Goal: Task Accomplishment & Management: Manage account settings

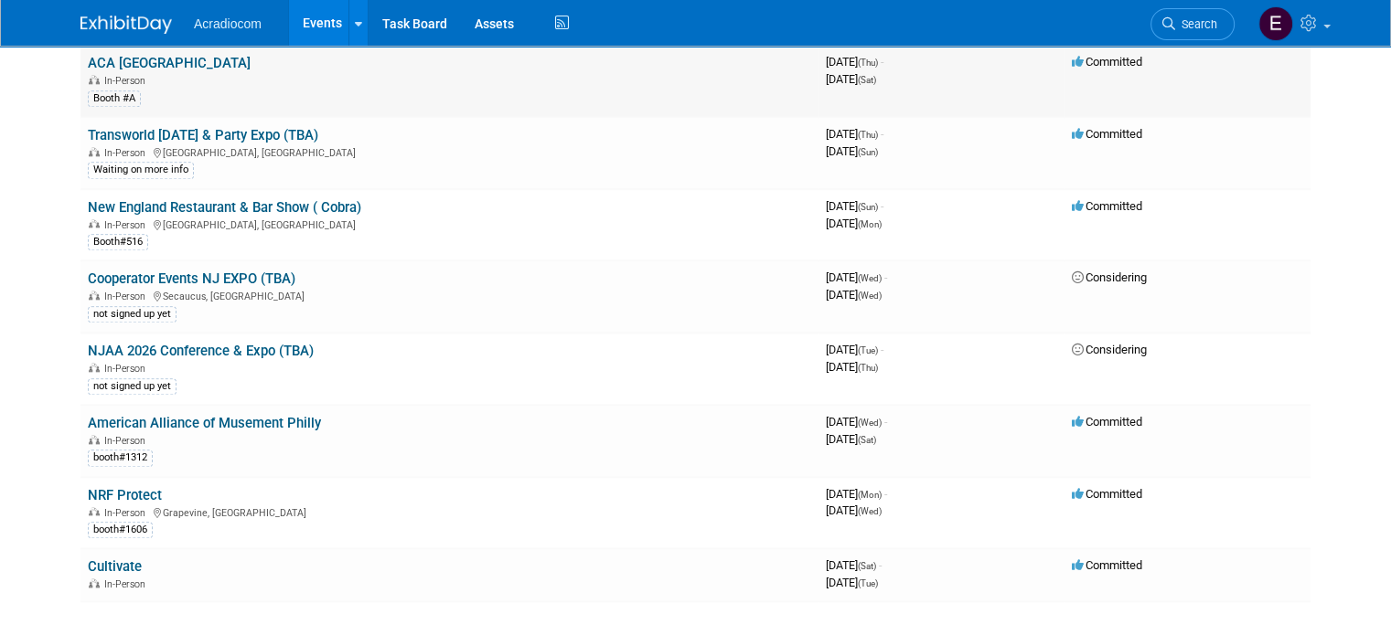
scroll to position [2103, 0]
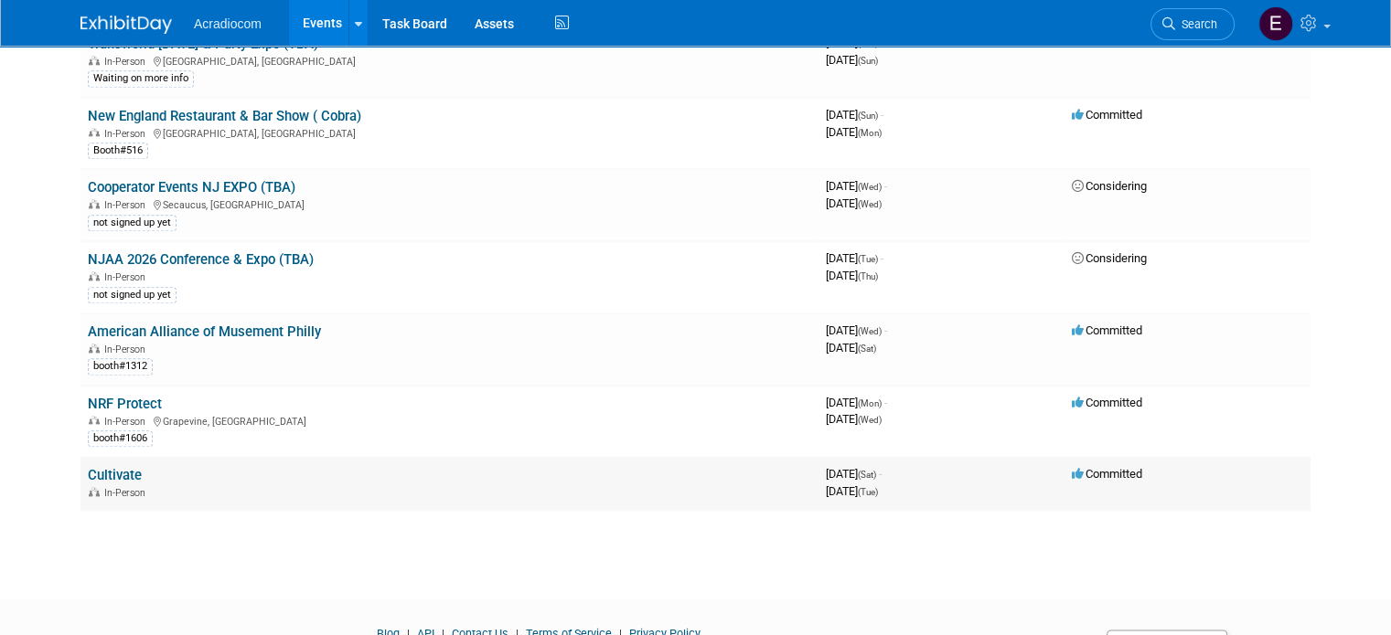
click at [104, 487] on span "In-Person" at bounding box center [127, 493] width 47 height 12
click at [98, 485] on div "In-Person" at bounding box center [449, 492] width 723 height 15
click at [110, 467] on link "Cultivate" at bounding box center [115, 475] width 54 height 16
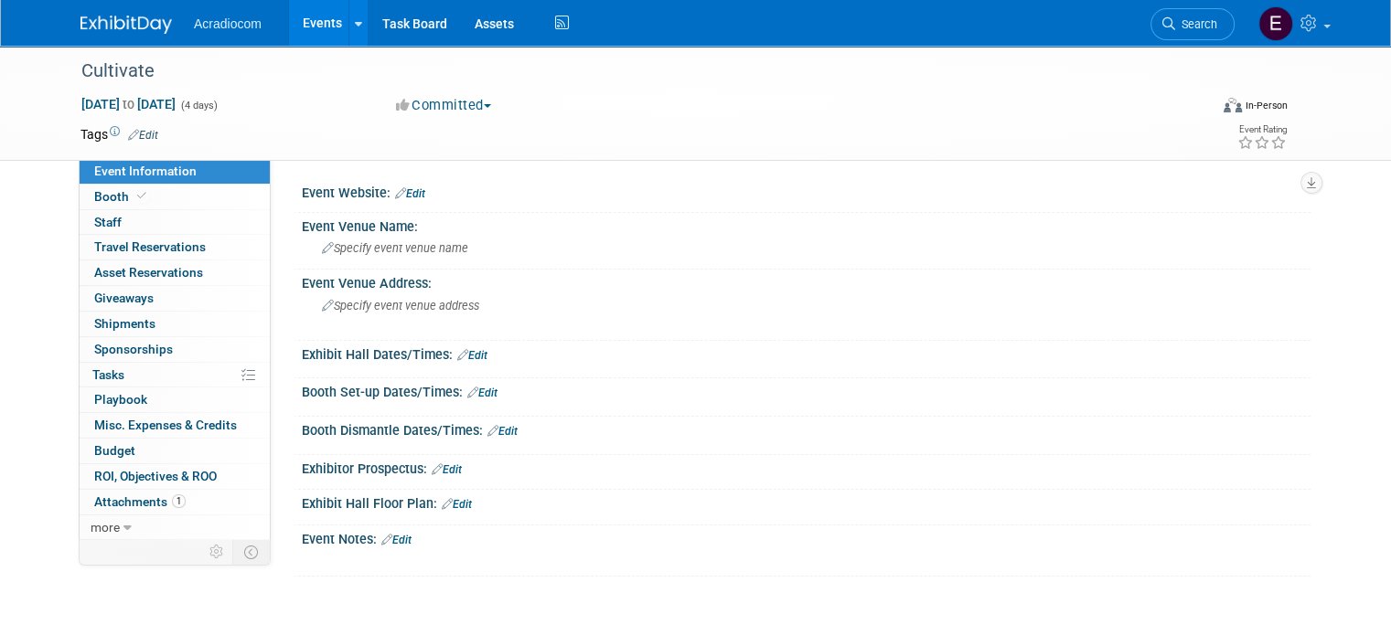
click at [1198, 16] on link "Search" at bounding box center [1192, 24] width 84 height 32
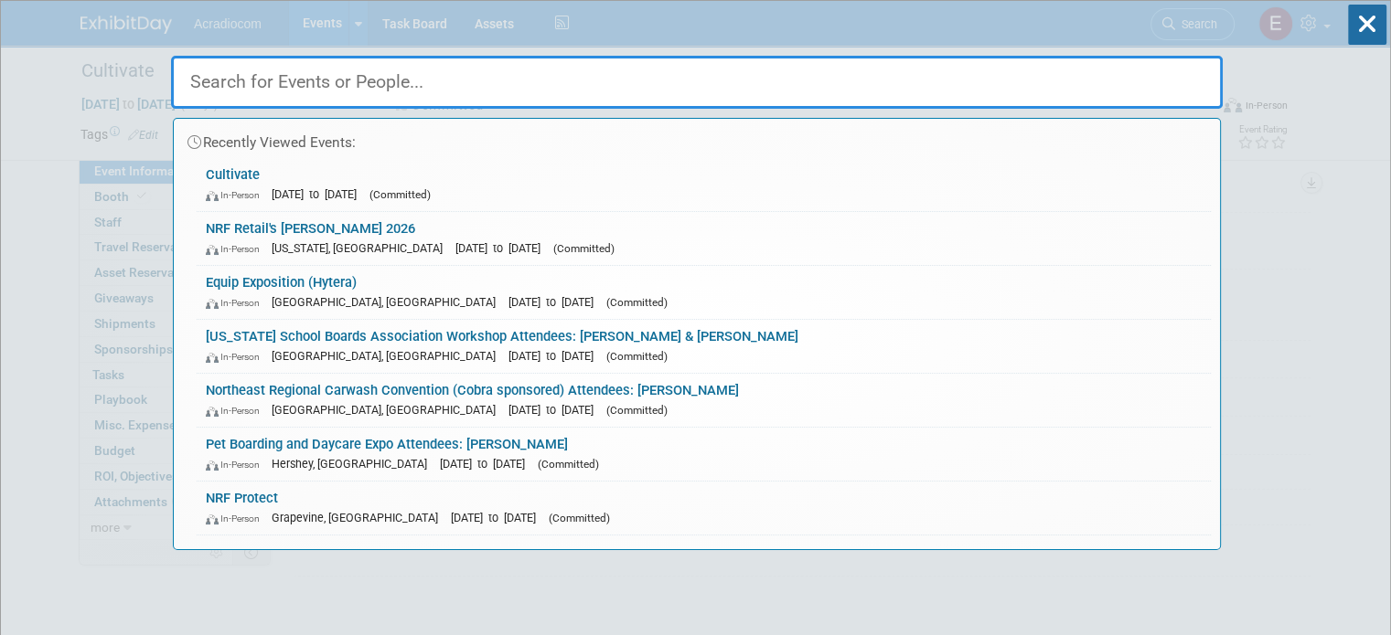
click at [338, 80] on input "text" at bounding box center [697, 82] width 1052 height 53
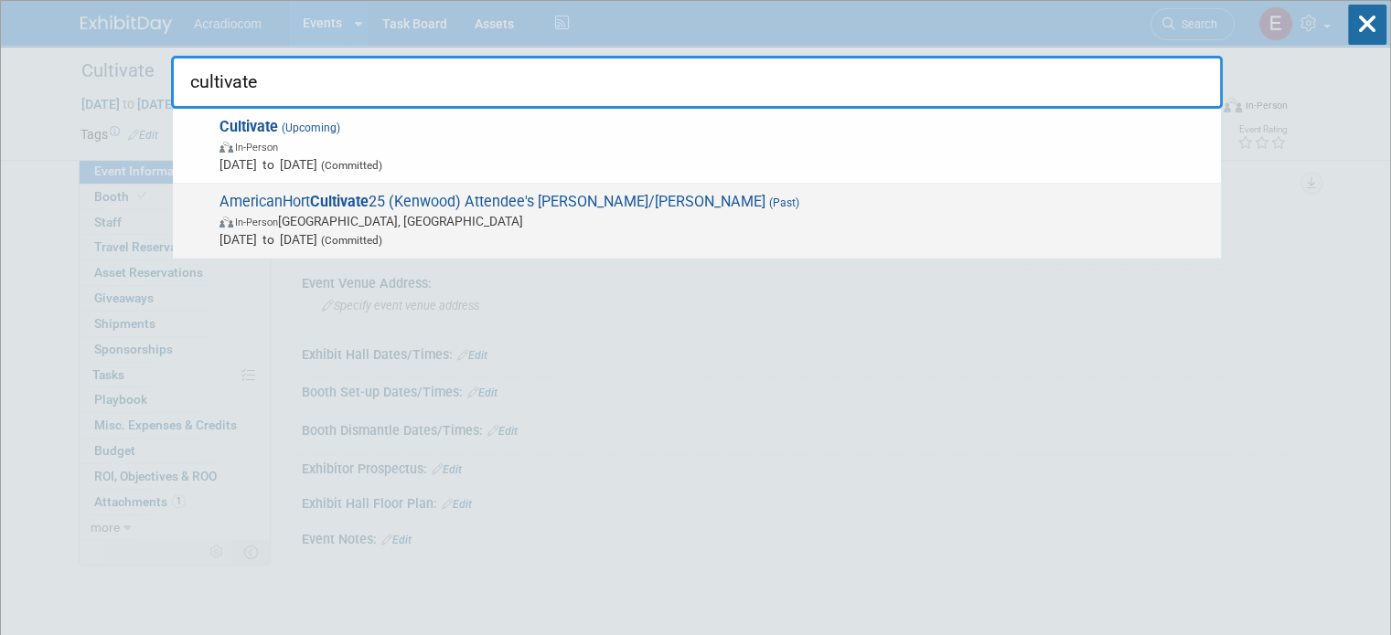
type input "cultivate"
click at [252, 238] on span "Jul 12, 2025 to Jul 15, 2025 (Committed)" at bounding box center [715, 239] width 992 height 18
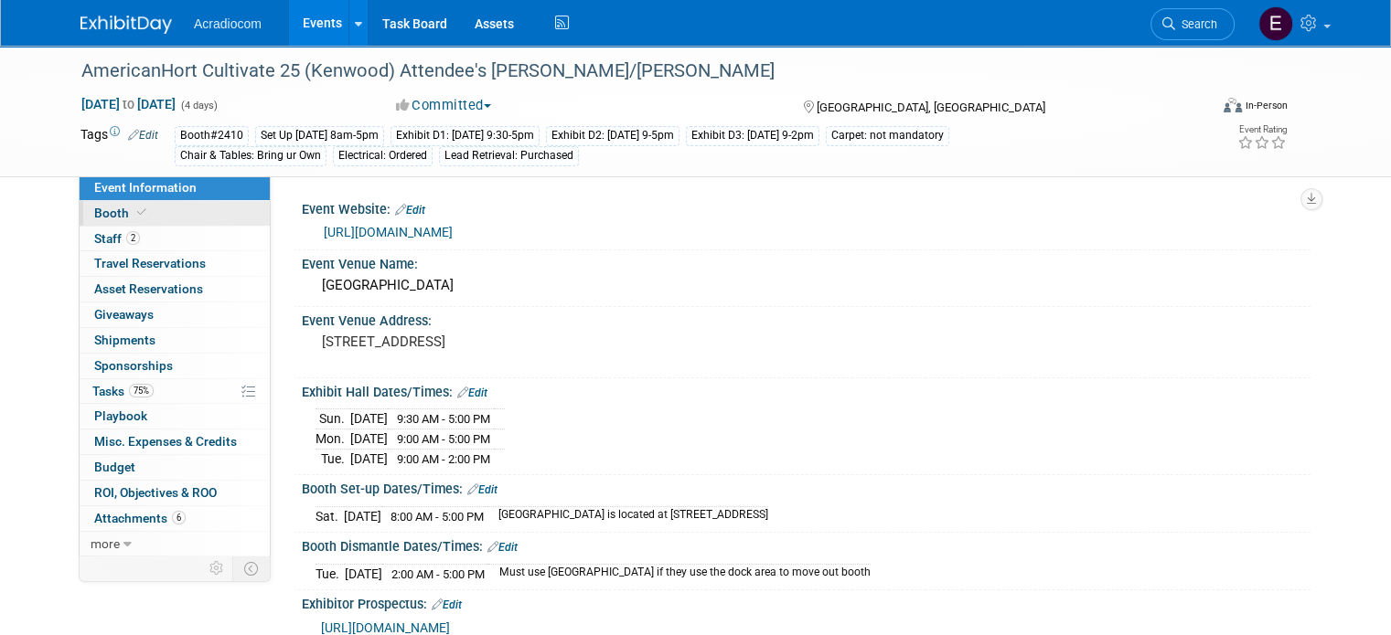
click at [186, 219] on link "Booth" at bounding box center [175, 213] width 190 height 25
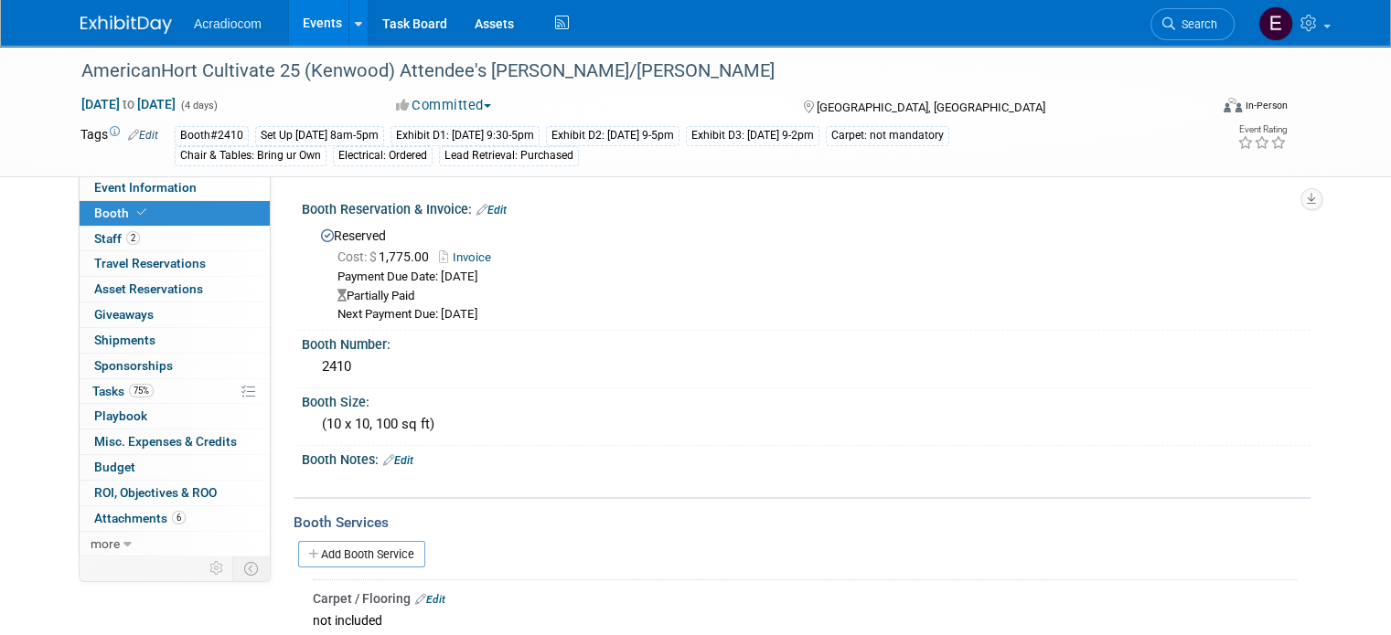
click at [139, 14] on link at bounding box center [136, 15] width 113 height 15
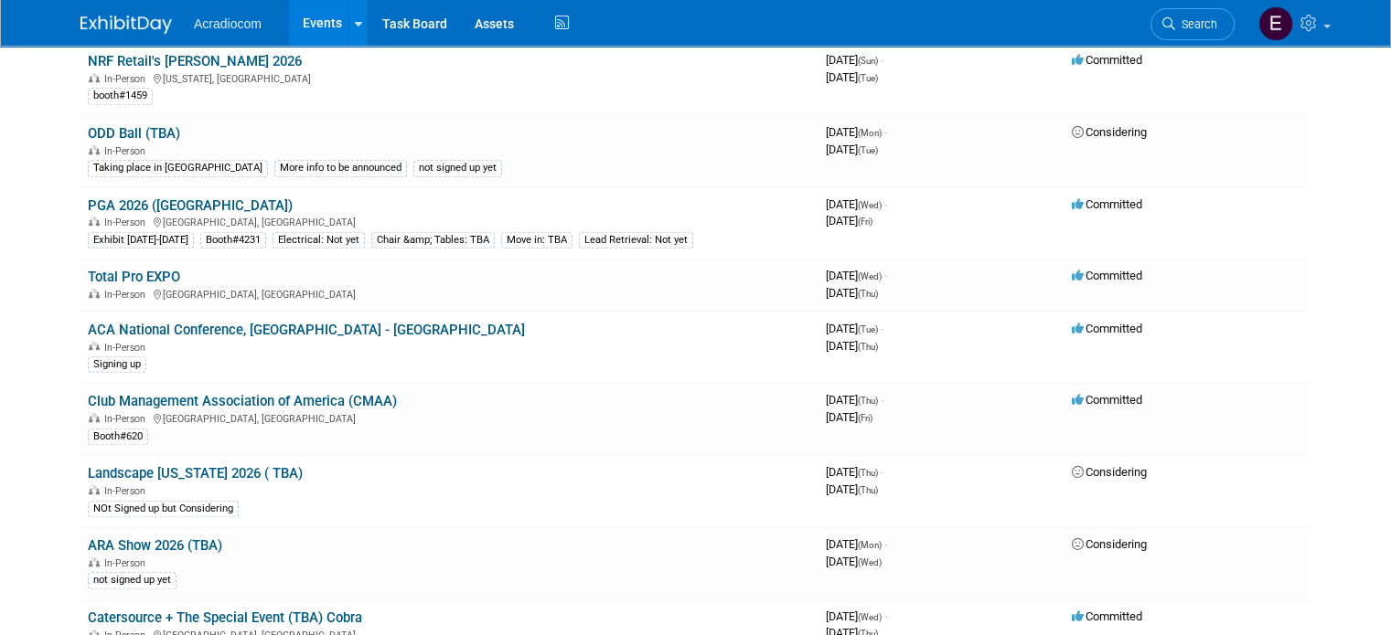
scroll to position [1554, 0]
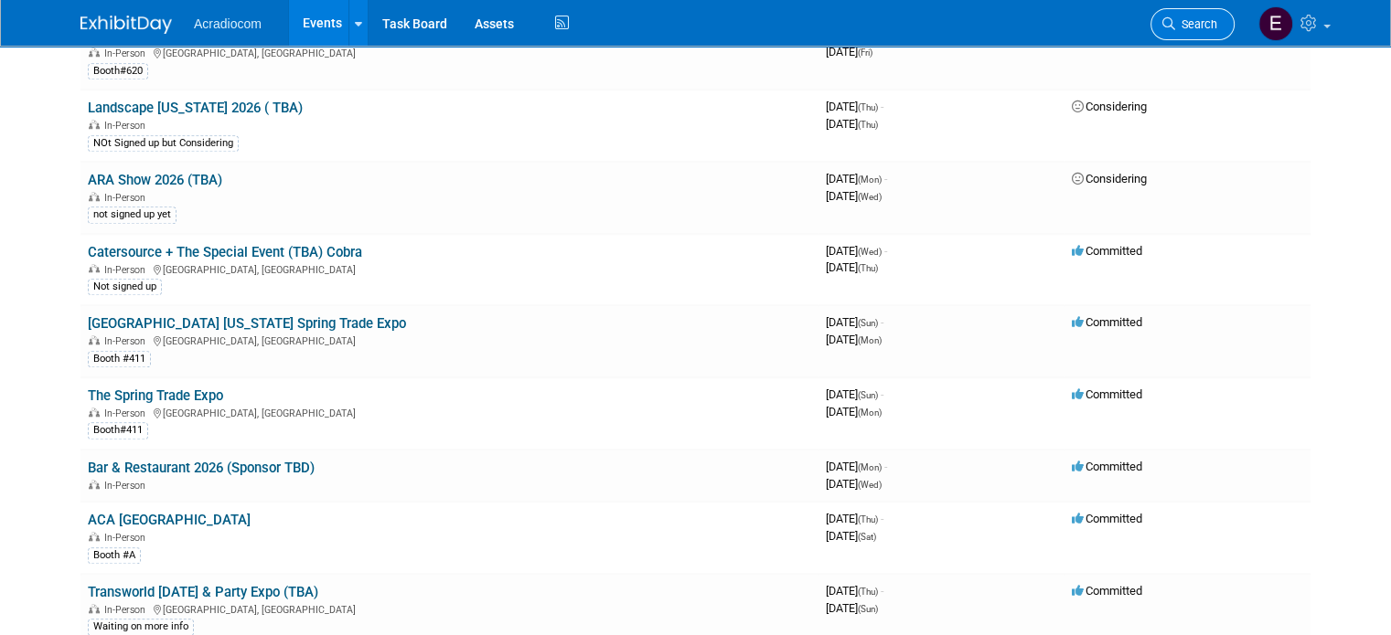
click at [1234, 16] on link "Search" at bounding box center [1192, 24] width 84 height 32
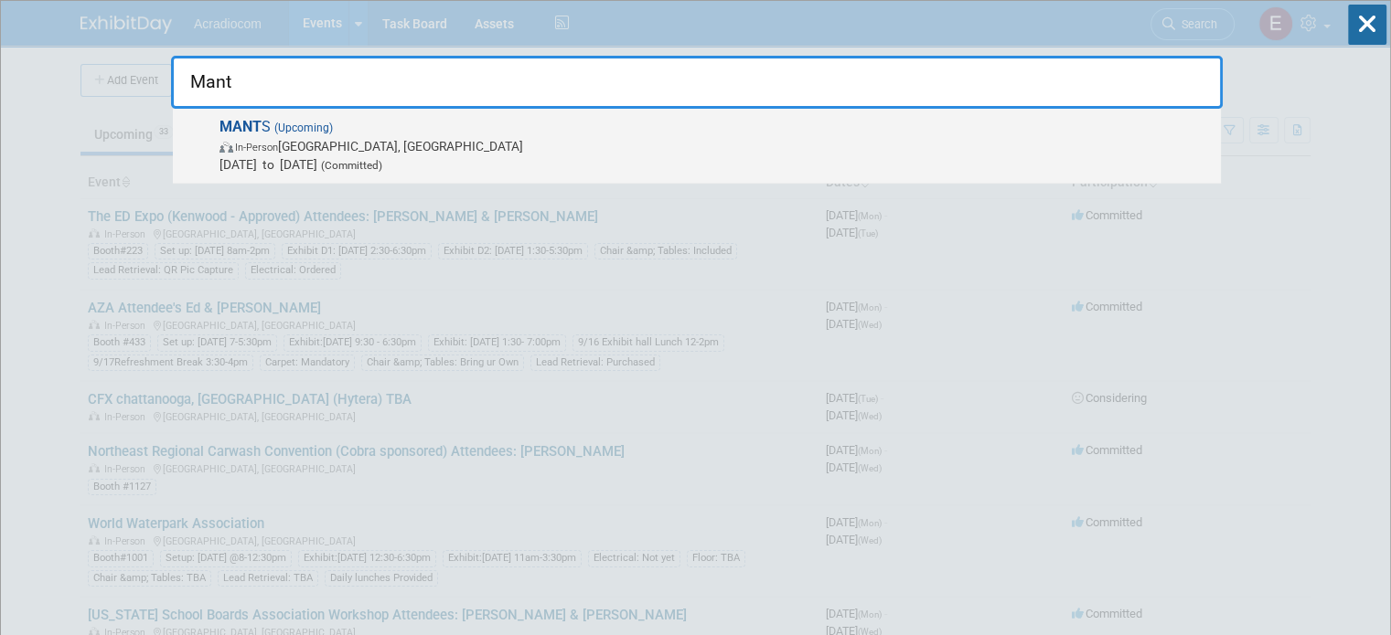
type input "Mant"
click at [244, 123] on strong "MANT" at bounding box center [240, 126] width 42 height 17
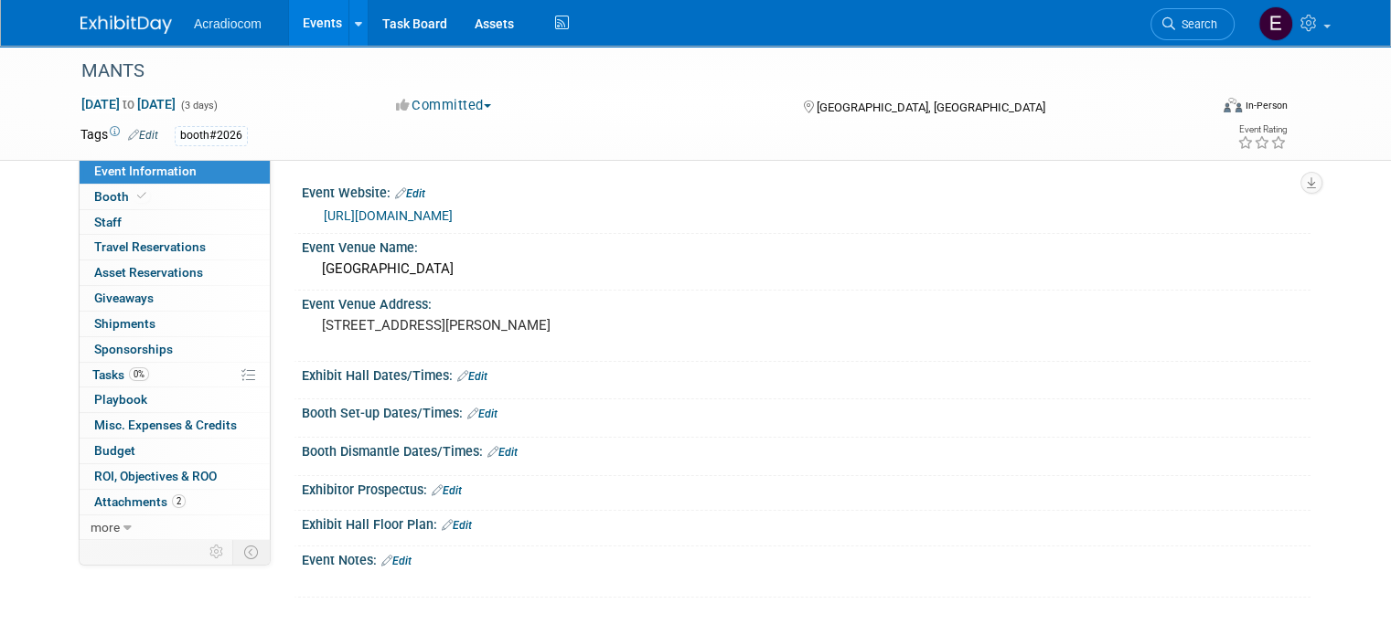
click at [347, 215] on link "https://www.mants.com/" at bounding box center [388, 215] width 129 height 15
click at [136, 194] on link "Booth" at bounding box center [175, 197] width 190 height 25
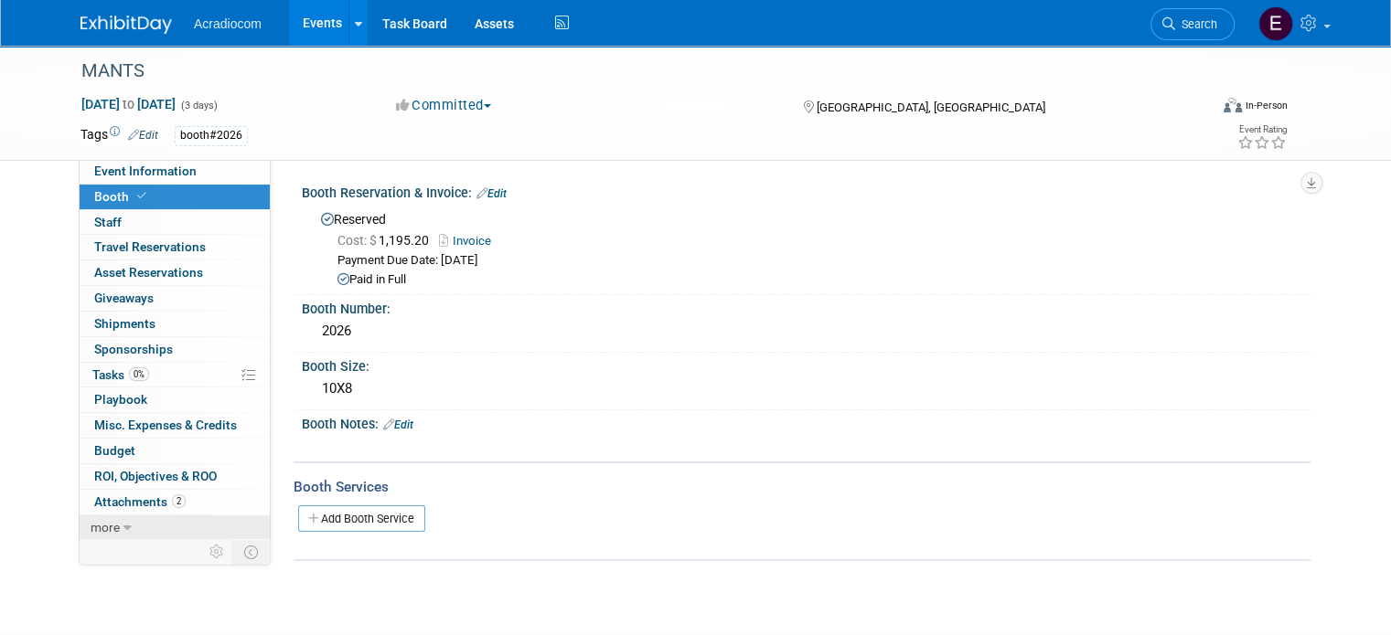
click at [91, 526] on span "more" at bounding box center [105, 527] width 29 height 15
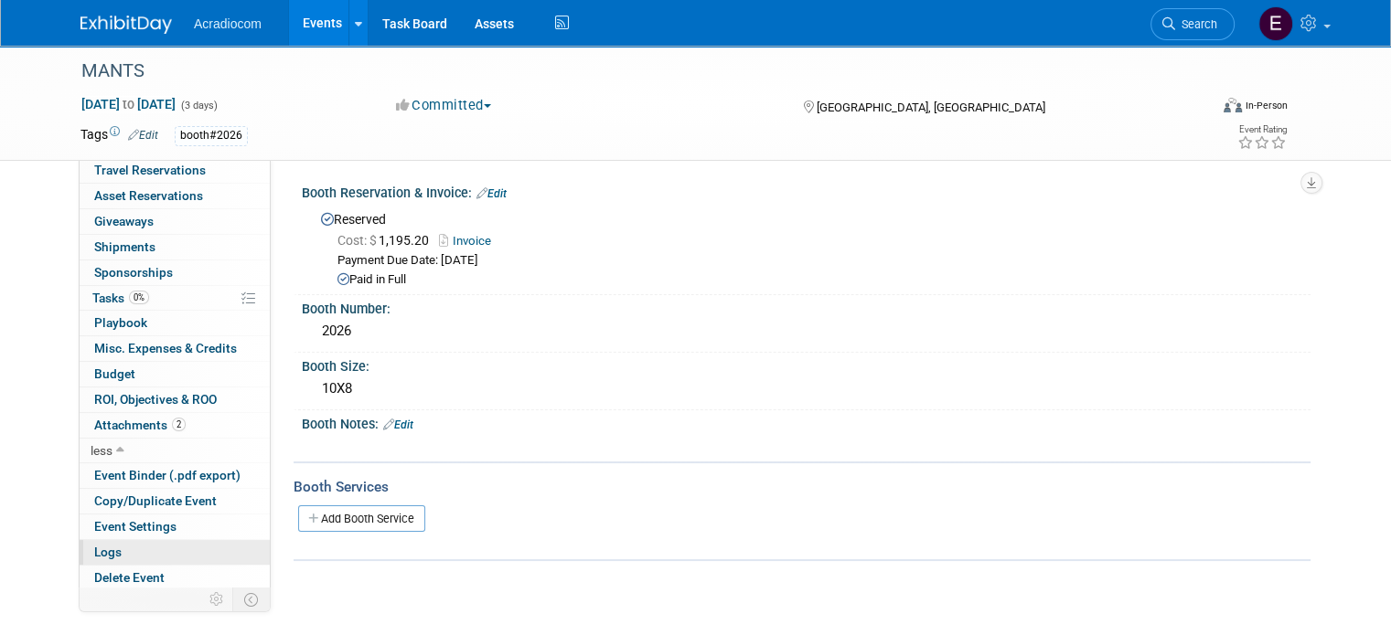
scroll to position [76, 0]
click at [127, 547] on link "Logs" at bounding box center [175, 553] width 190 height 25
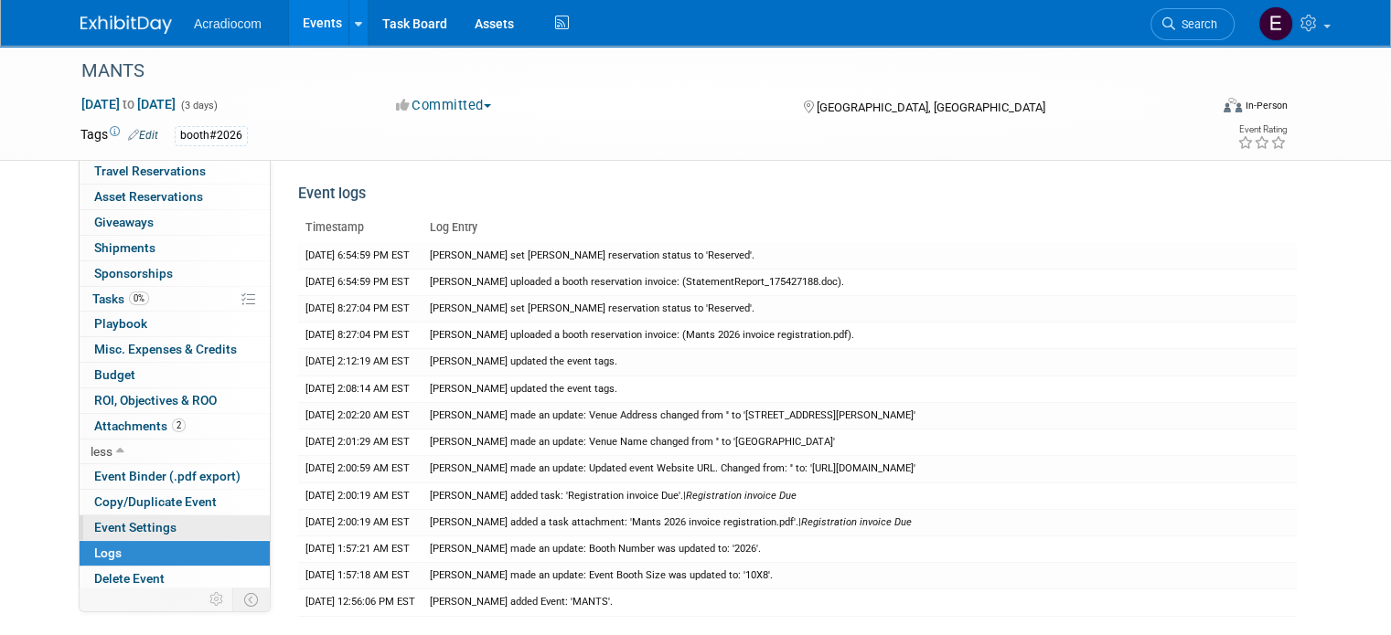
scroll to position [0, 0]
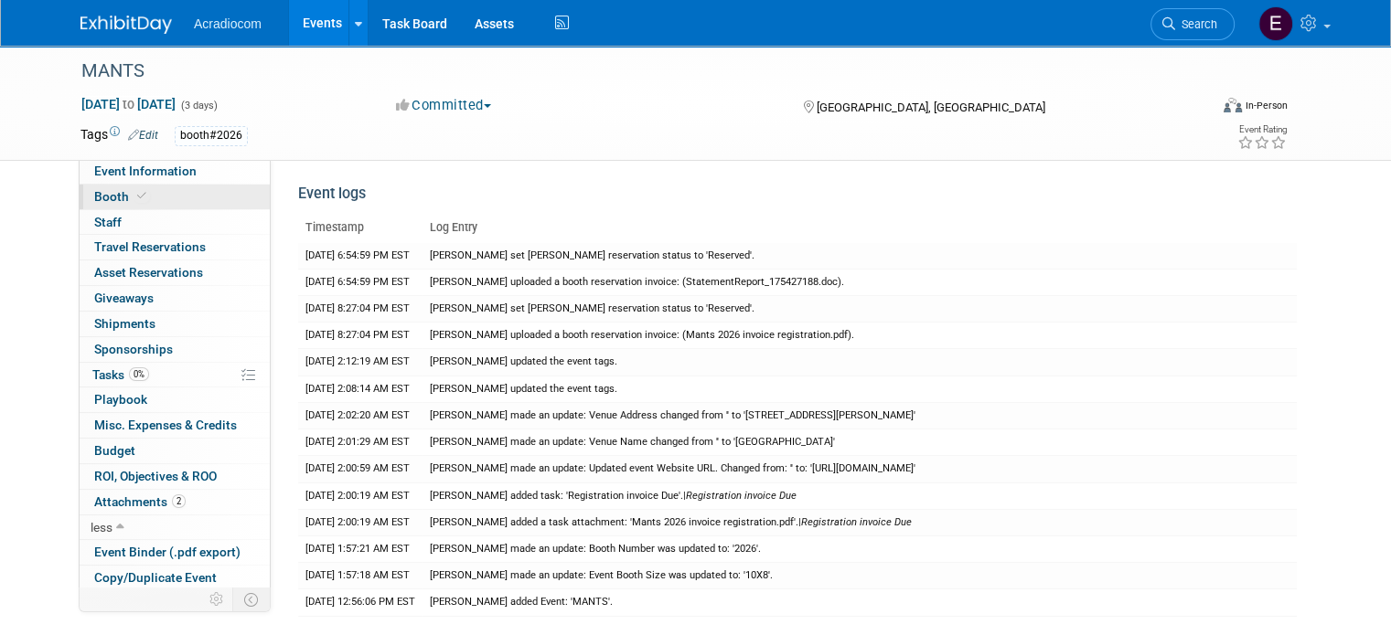
click at [151, 195] on link "Booth" at bounding box center [175, 197] width 190 height 25
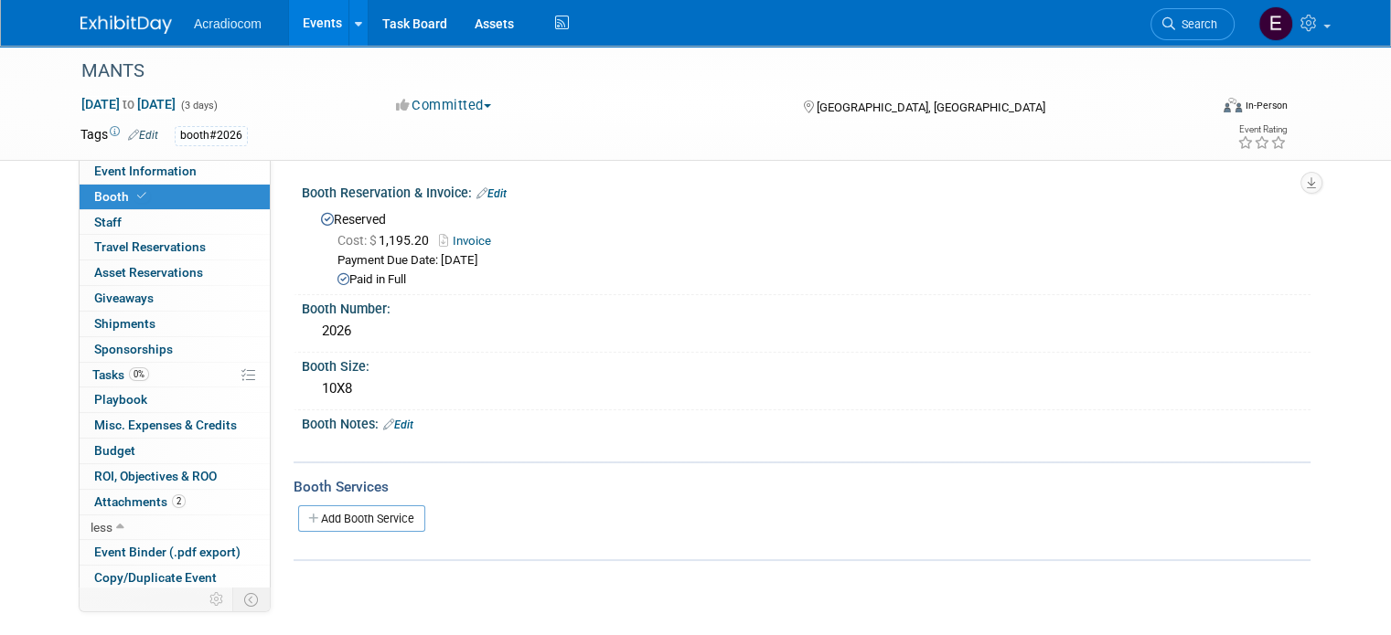
scroll to position [227, 0]
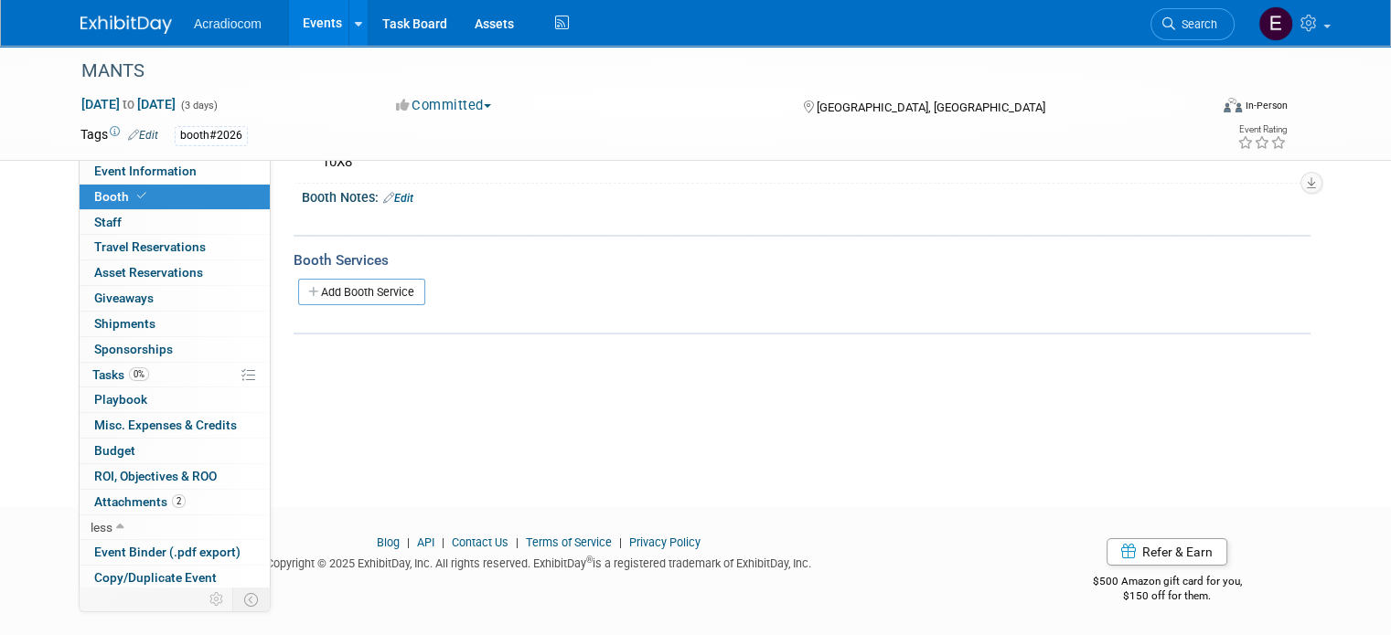
click at [388, 210] on div at bounding box center [715, 219] width 797 height 18
click at [390, 198] on link "Edit" at bounding box center [398, 198] width 30 height 13
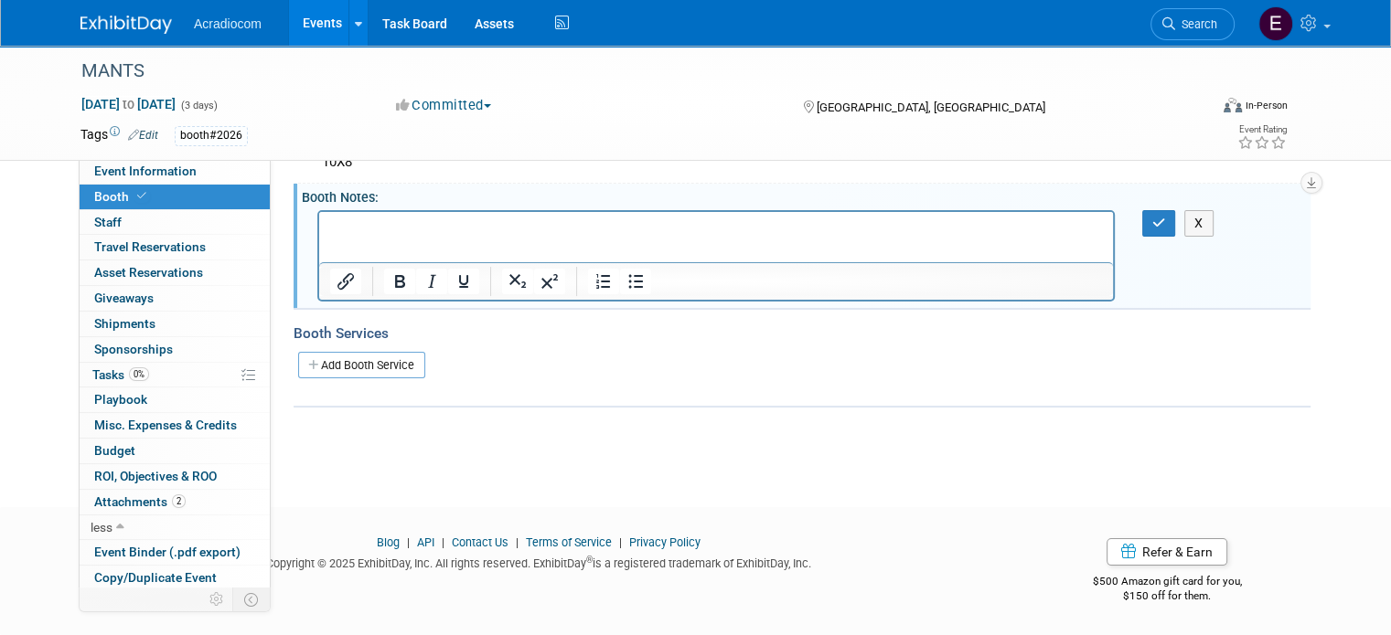
scroll to position [0, 0]
click at [1150, 212] on div "X" at bounding box center [1168, 223] width 81 height 27
drag, startPoint x: 1152, startPoint y: 212, endPoint x: 1163, endPoint y: 213, distance: 11.0
click at [1155, 213] on button "button" at bounding box center [1159, 223] width 34 height 27
click at [1171, 213] on div "X" at bounding box center [806, 255] width 1009 height 98
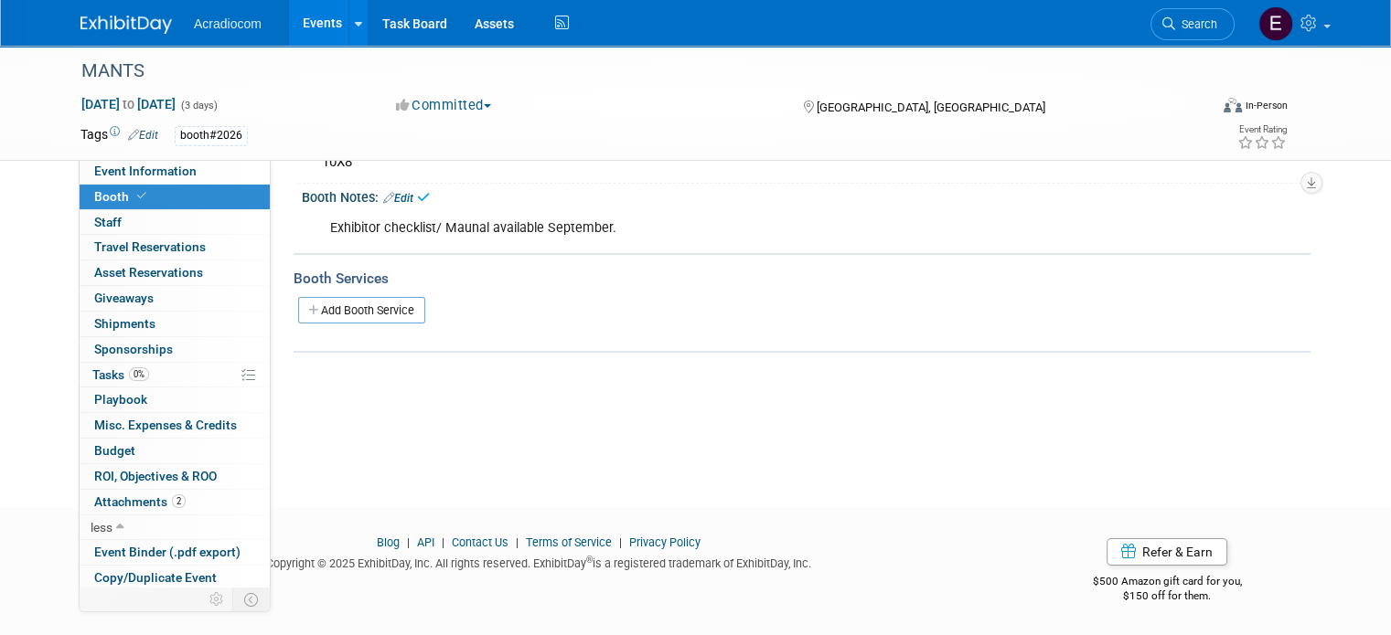
click at [498, 242] on div "Exhibitor checklist/ Maunal available September." at bounding box center [715, 228] width 797 height 37
click at [509, 224] on div "Exhibitor checklist/ Maunal available September." at bounding box center [715, 228] width 797 height 37
copy div "Exhibitor checklist/ Maunal available September."
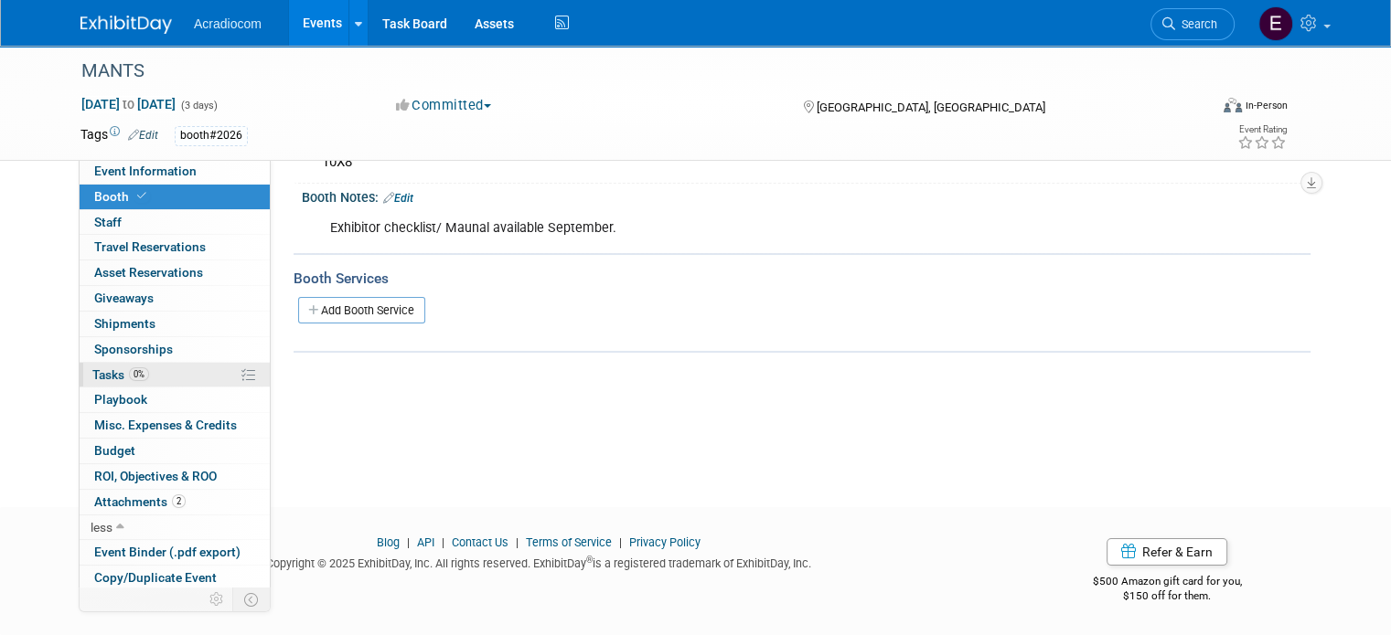
click at [95, 377] on span "Tasks 0%" at bounding box center [120, 375] width 57 height 15
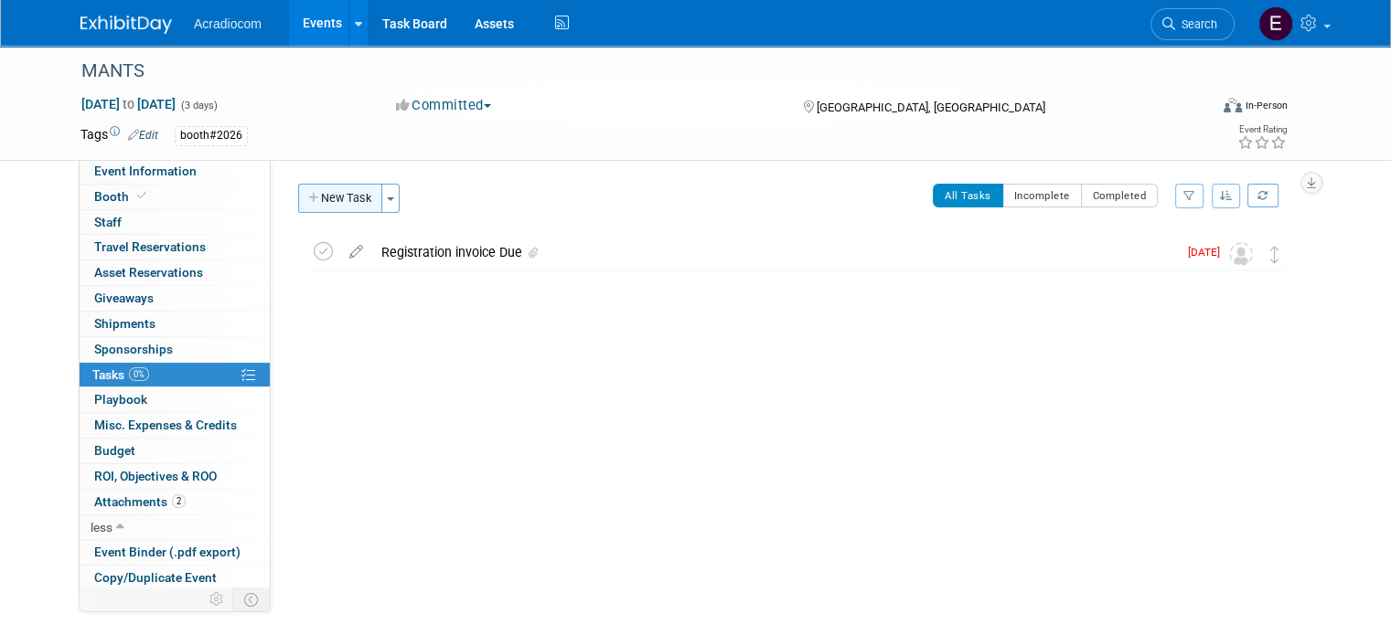
click at [360, 198] on button "New Task" at bounding box center [340, 198] width 84 height 29
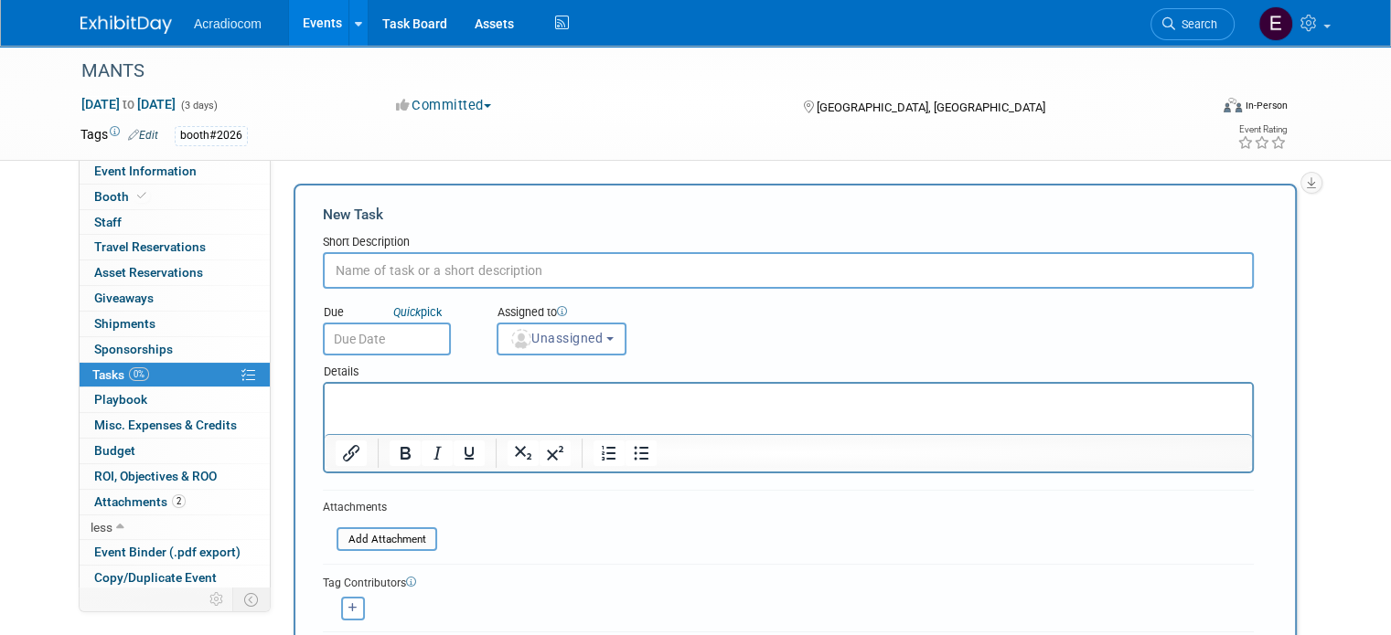
click at [384, 262] on input "text" at bounding box center [788, 270] width 931 height 37
paste input "Exhibitor checklist/ Maunal available September."
type input "Exhibitor checklist/ Maunal available September."
click at [387, 340] on input "text" at bounding box center [387, 339] width 128 height 33
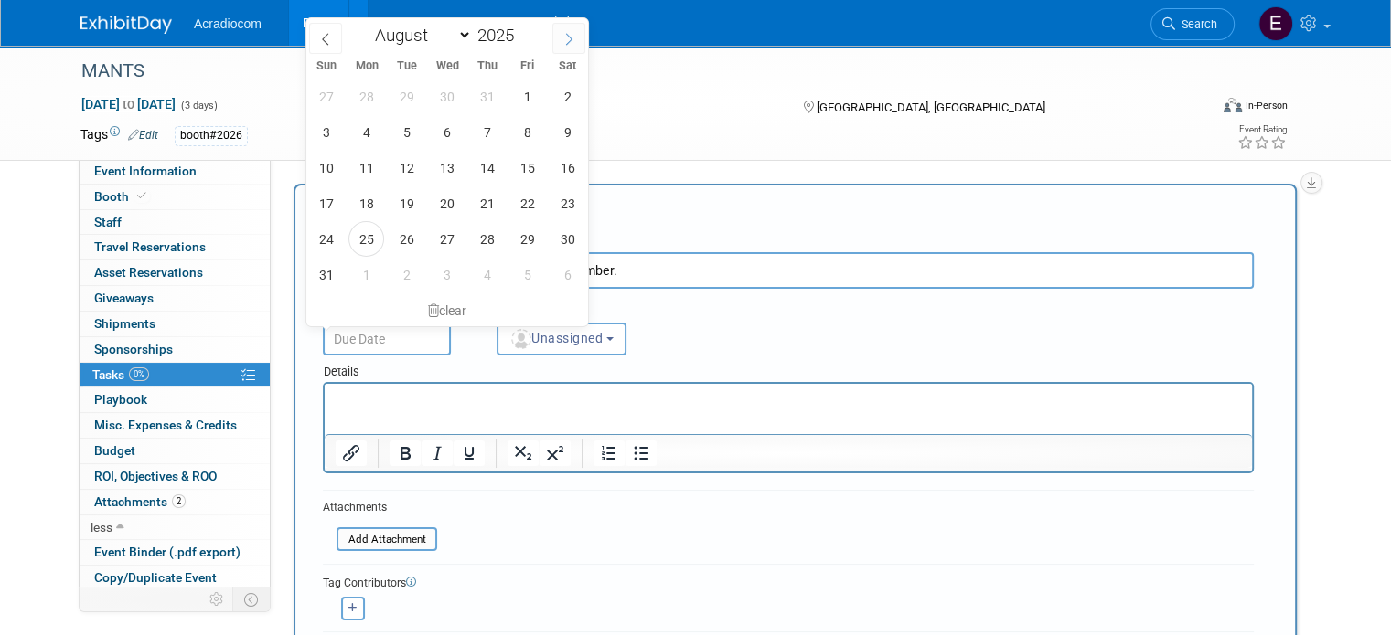
click at [567, 40] on icon at bounding box center [568, 39] width 13 height 13
select select "8"
click at [406, 101] on span "2" at bounding box center [407, 97] width 36 height 36
type input "Sep 2, 2025"
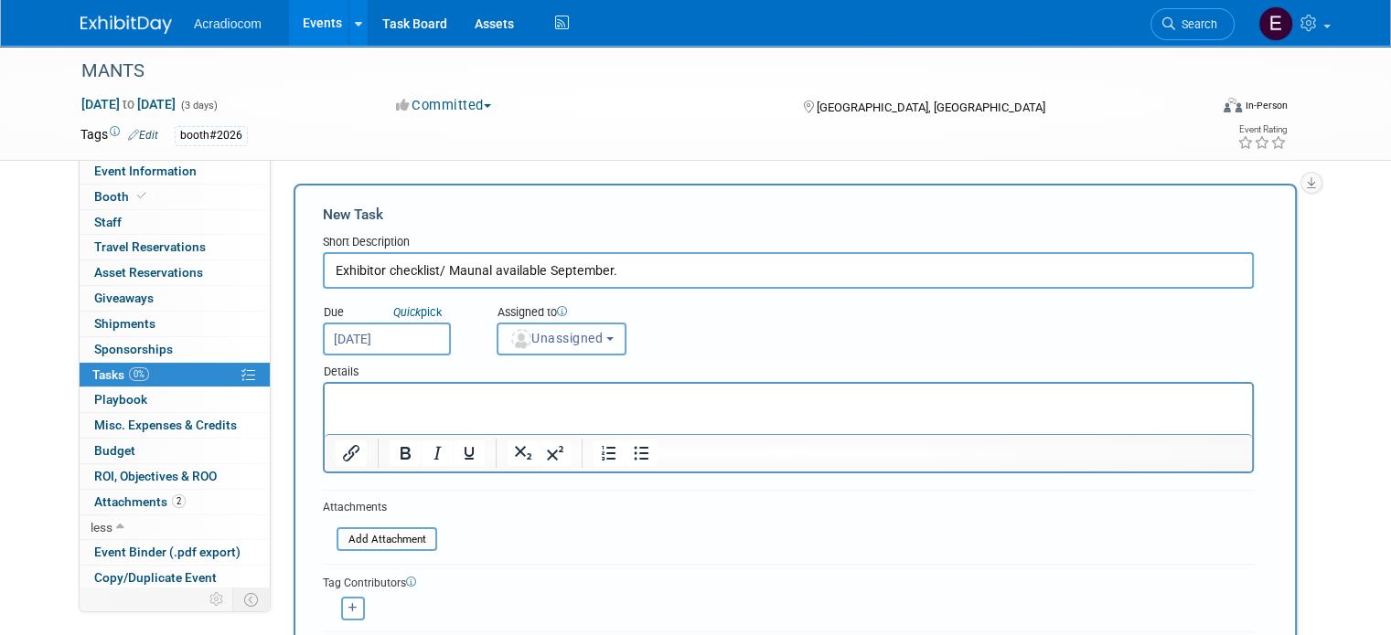
click at [524, 351] on button "Unassigned" at bounding box center [562, 339] width 130 height 33
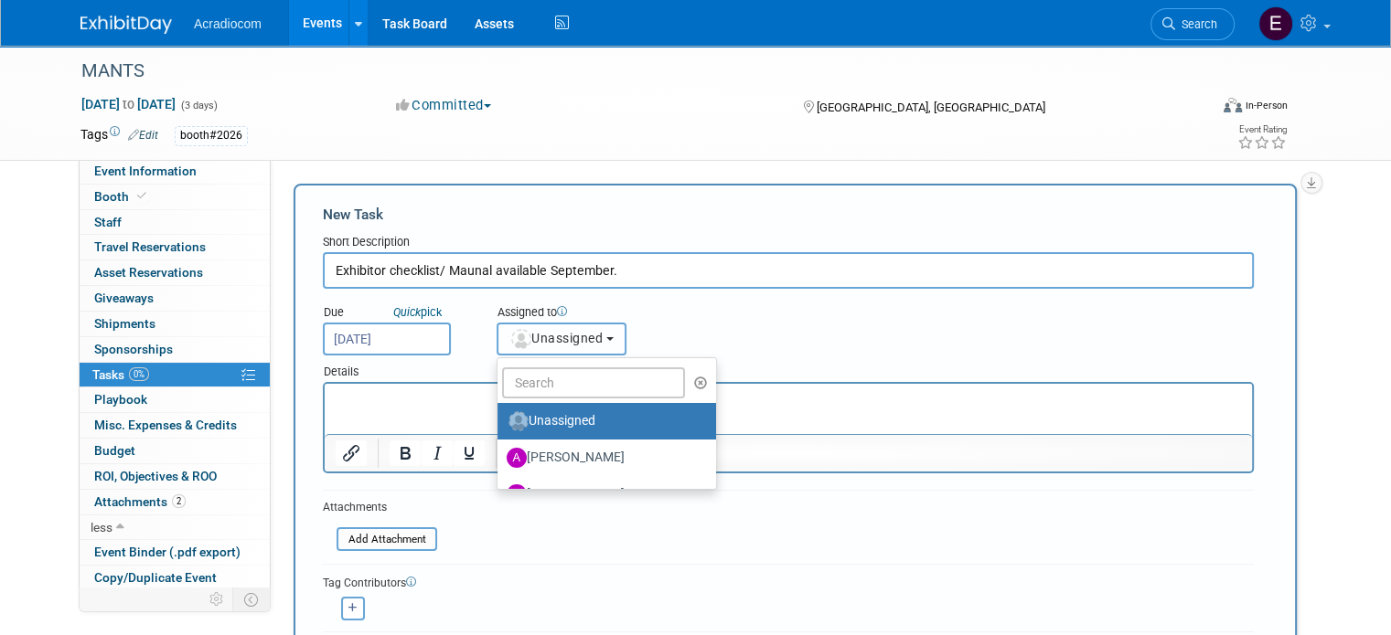
scroll to position [91, 0]
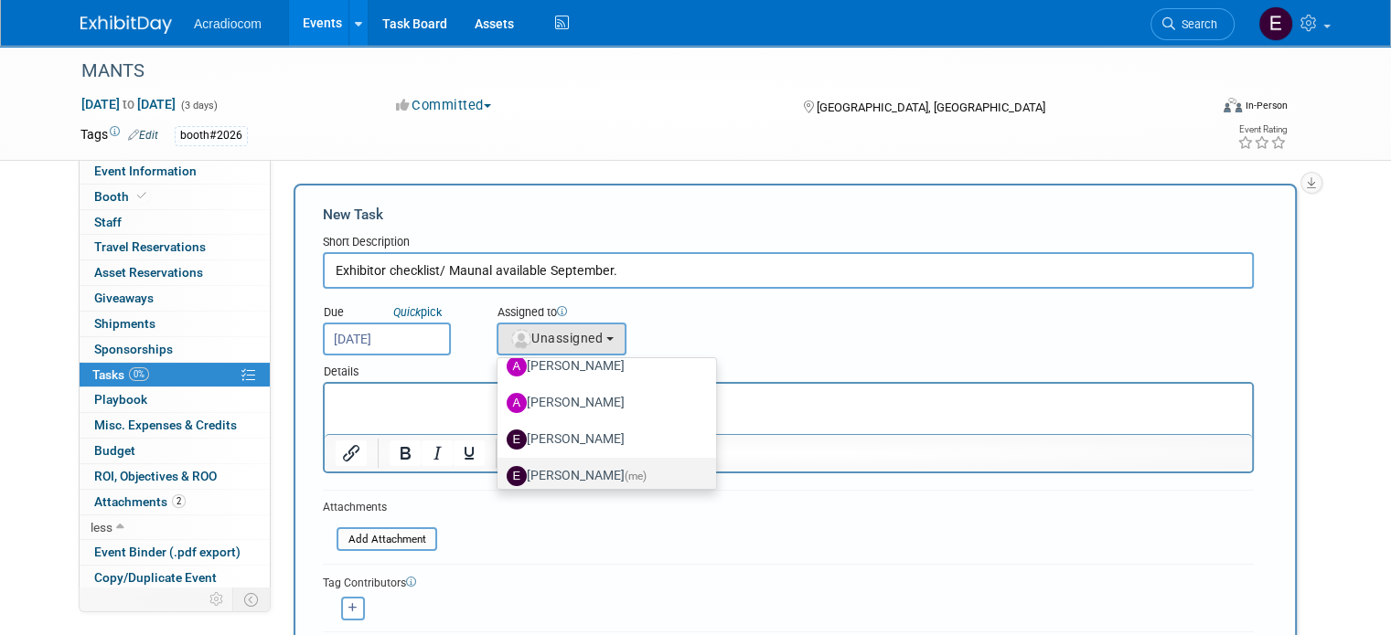
click at [553, 466] on label "[PERSON_NAME] (me)" at bounding box center [602, 476] width 191 height 29
click at [500, 468] on input "[PERSON_NAME] (me)" at bounding box center [494, 474] width 12 height 12
select select "c1932504-55f6-44c3-81d7-d85bb0d41d46"
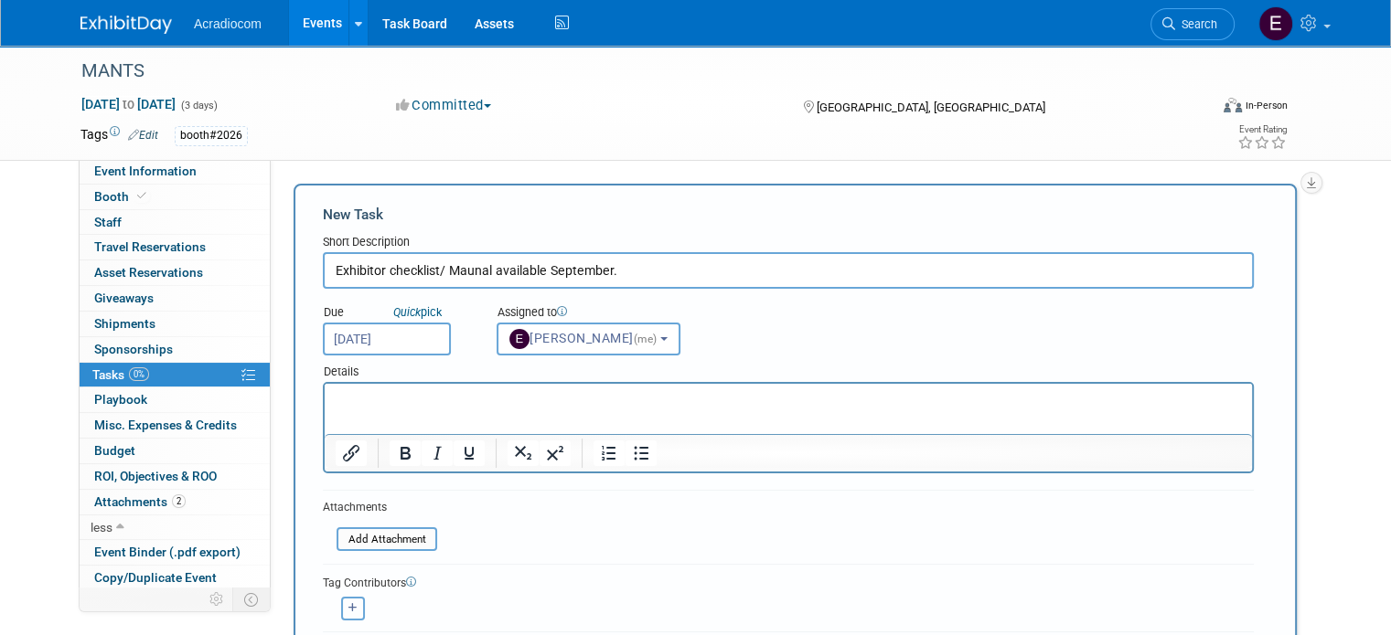
click at [342, 598] on button "button" at bounding box center [353, 609] width 24 height 24
select select
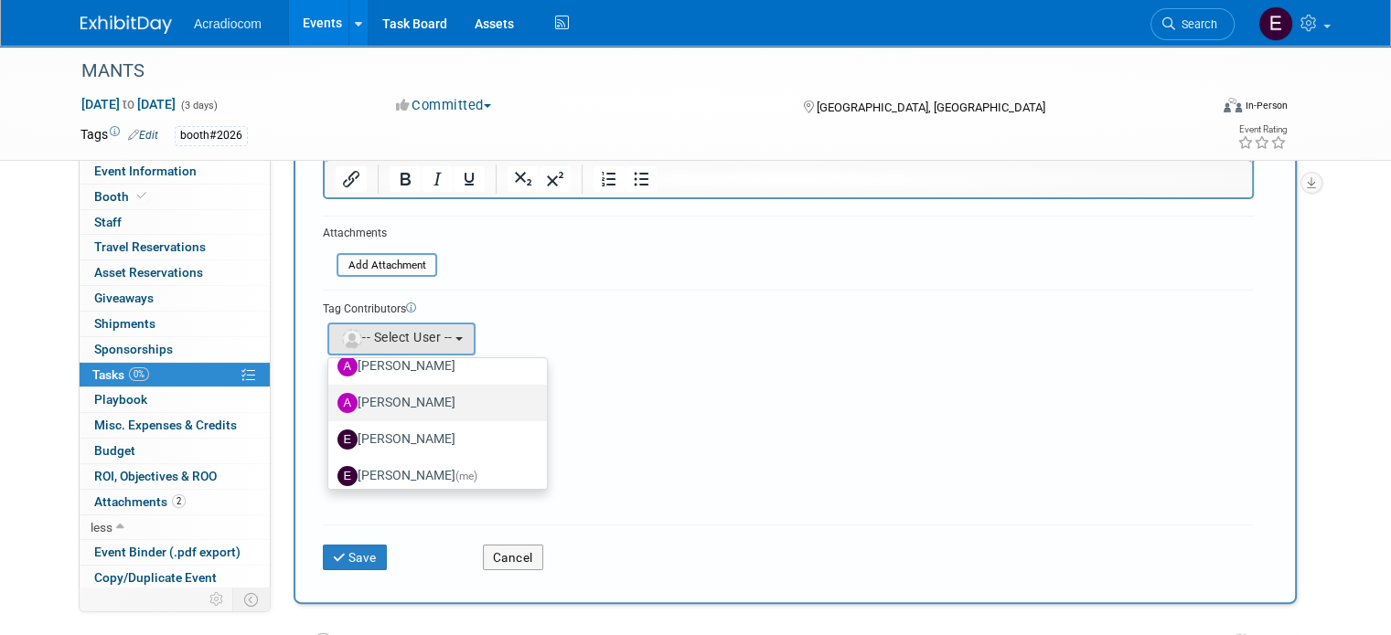
click at [409, 390] on label "[PERSON_NAME]" at bounding box center [432, 403] width 191 height 29
click at [331, 395] on input "[PERSON_NAME]" at bounding box center [325, 401] width 12 height 12
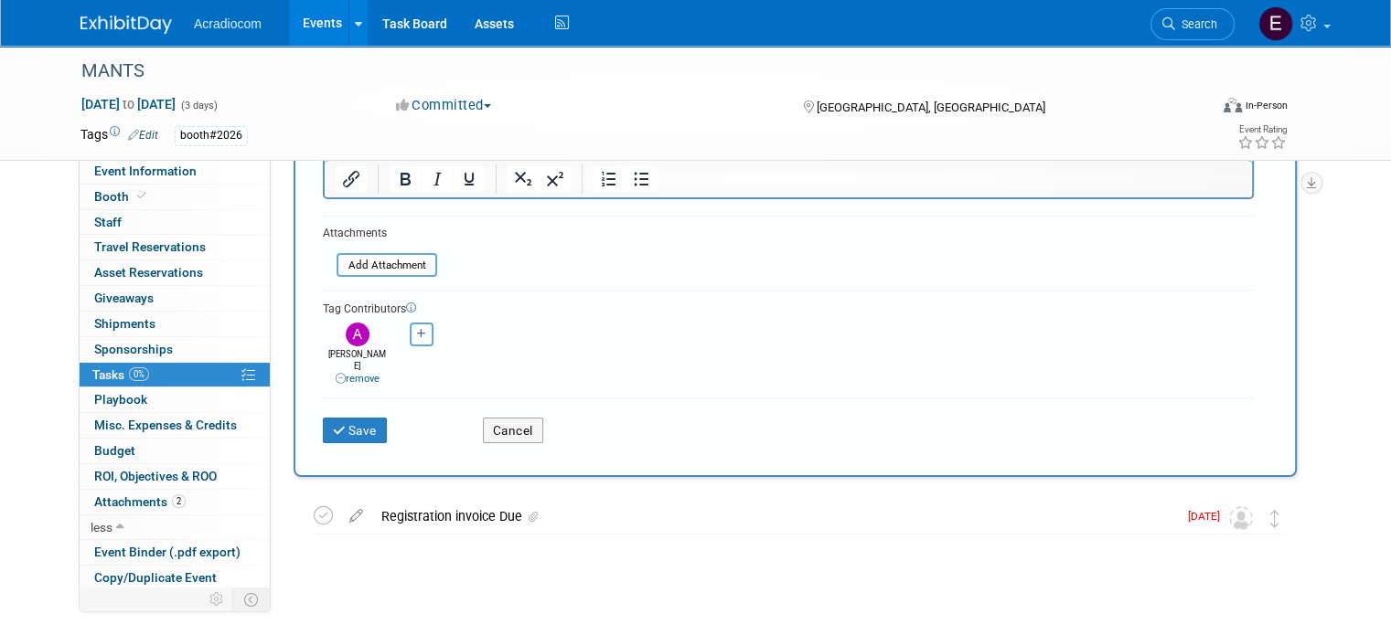
click at [417, 332] on icon "button" at bounding box center [421, 334] width 9 height 10
select select
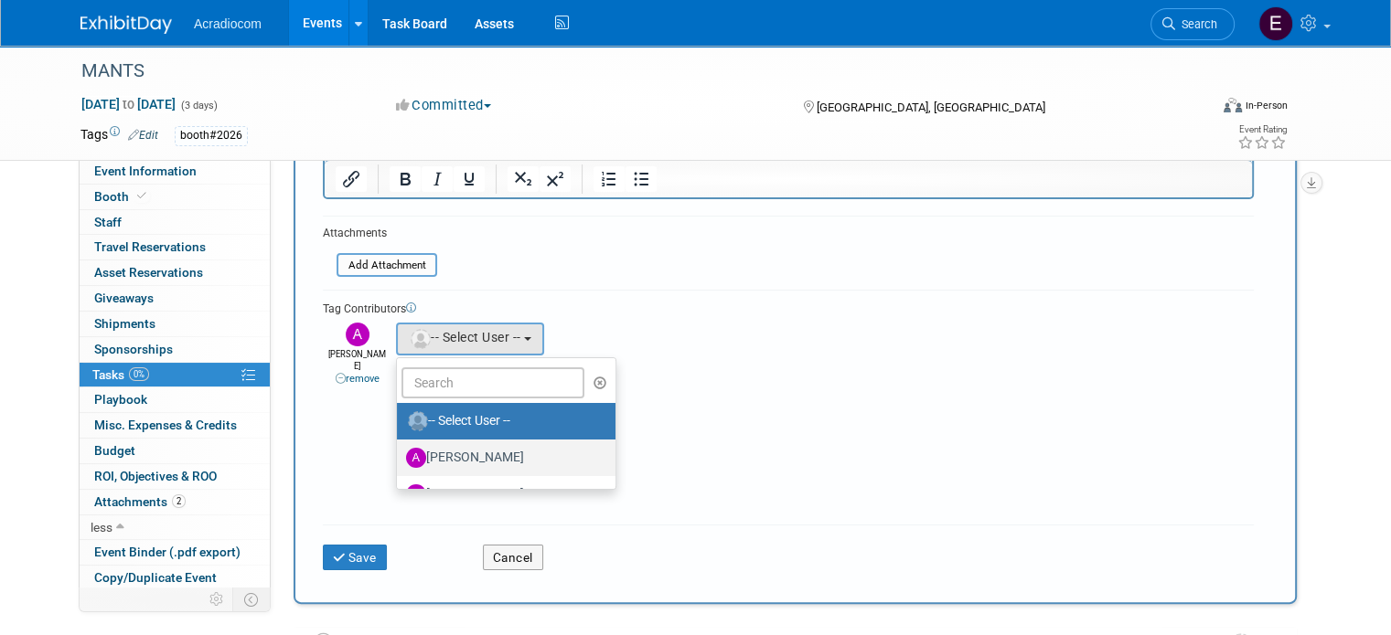
click at [441, 456] on label "[PERSON_NAME]" at bounding box center [501, 457] width 191 height 29
click at [400, 456] on input "[PERSON_NAME]" at bounding box center [394, 456] width 12 height 12
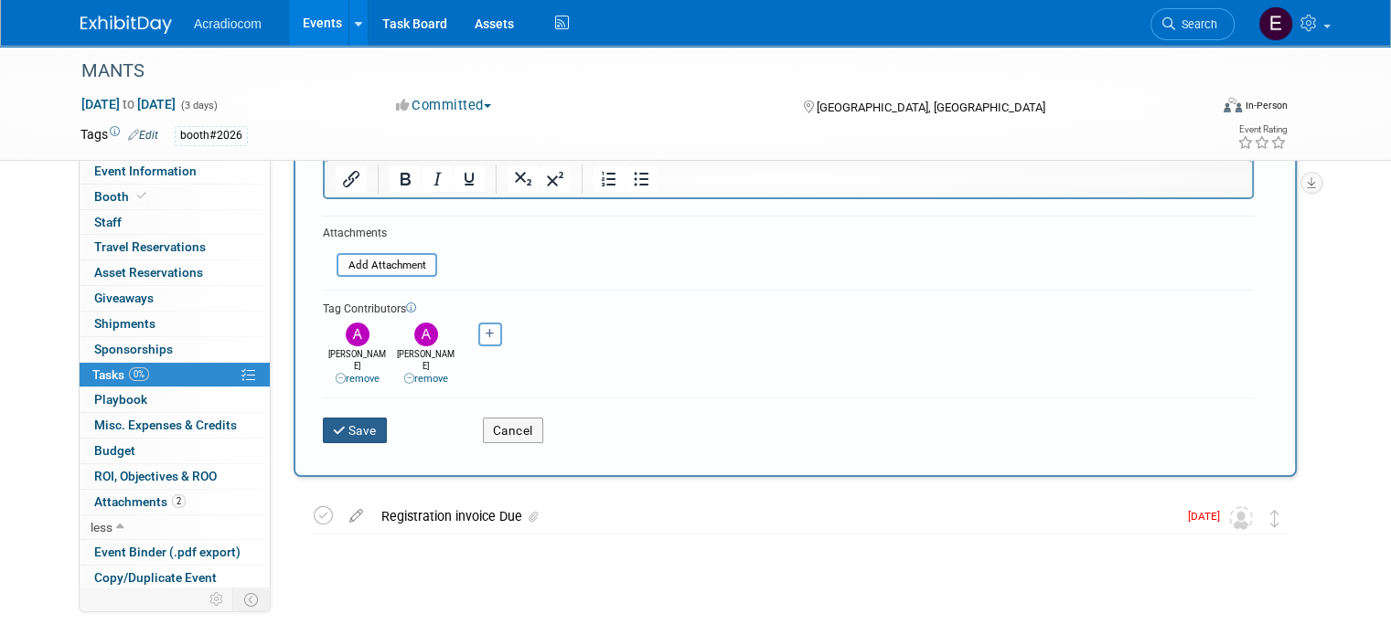
click at [333, 418] on button "Save" at bounding box center [355, 431] width 64 height 26
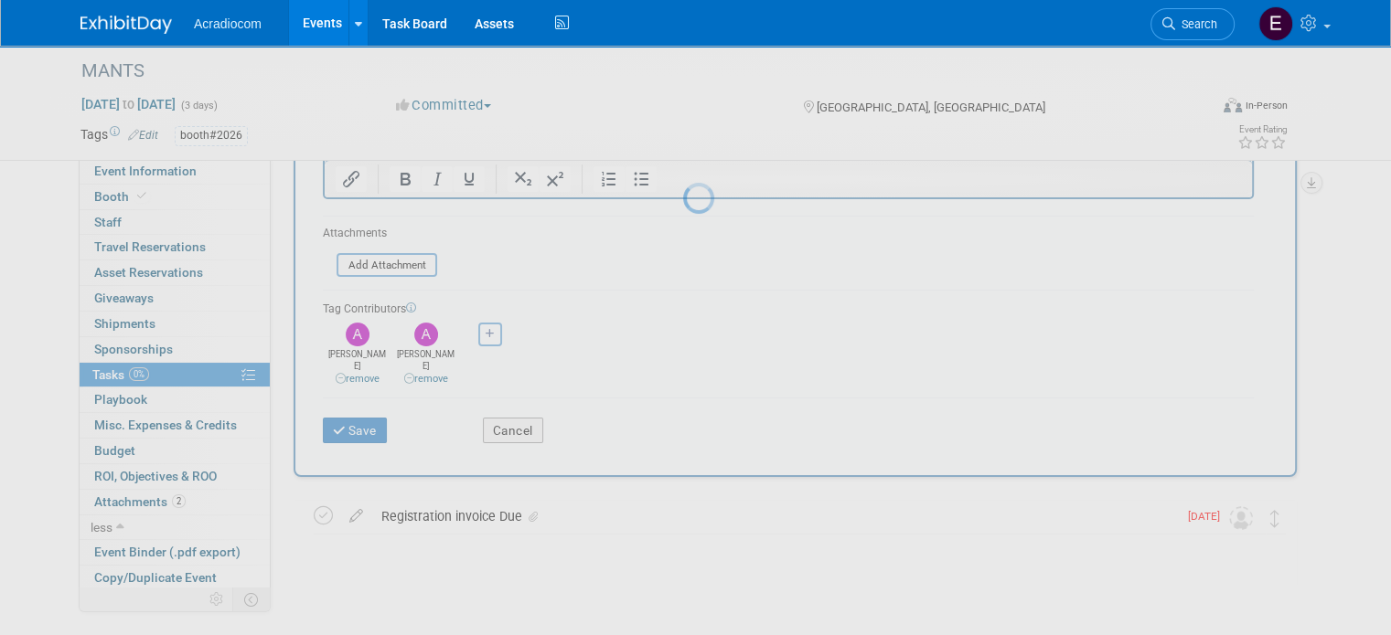
scroll to position [66, 0]
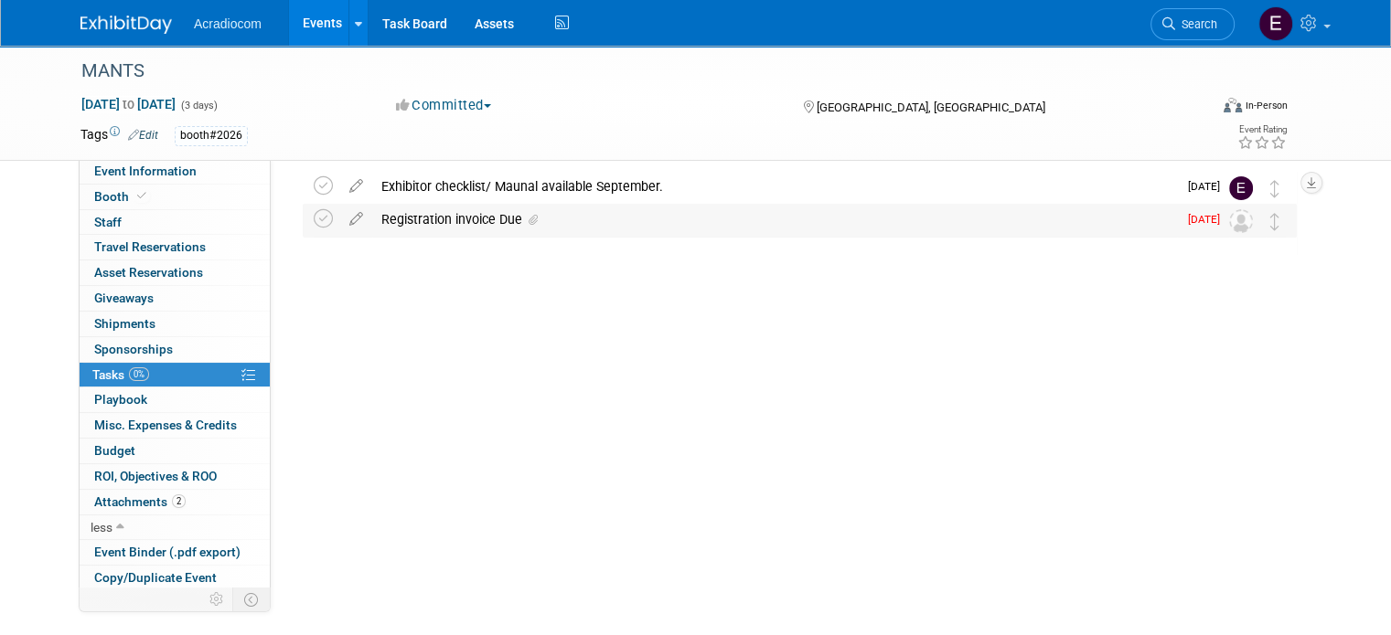
click at [497, 219] on div "Registration invoice Due" at bounding box center [774, 219] width 805 height 31
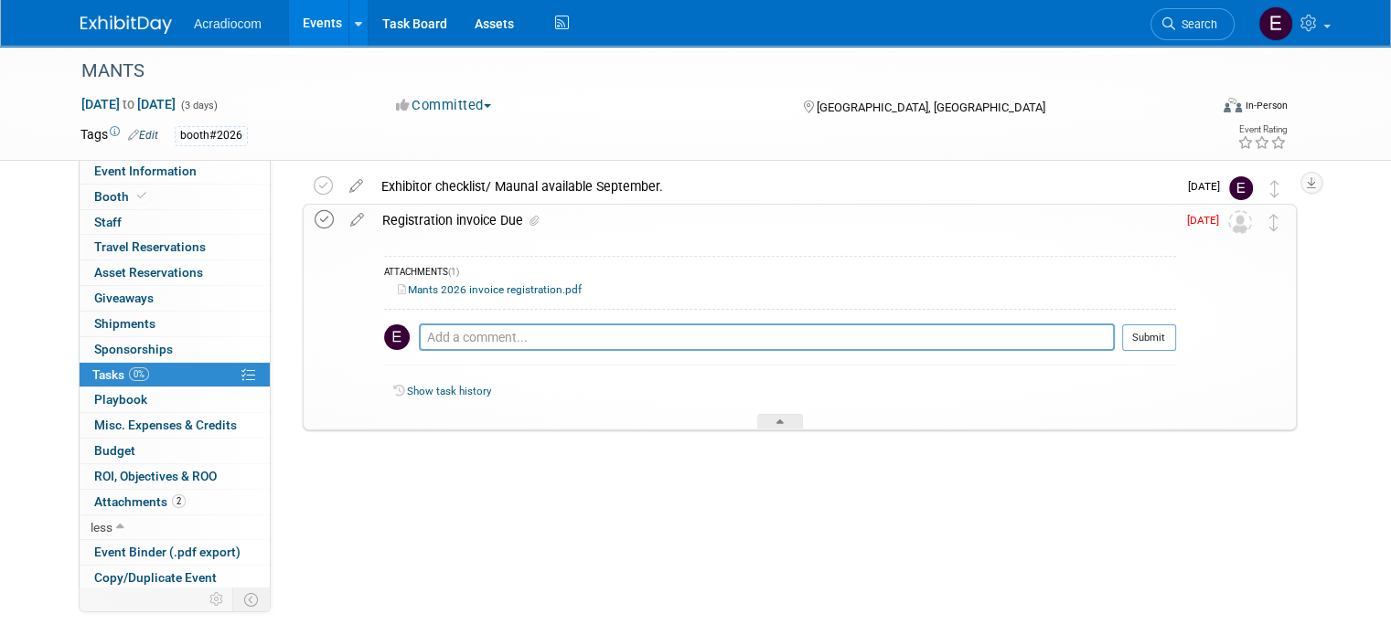
click at [315, 220] on icon at bounding box center [324, 219] width 19 height 19
click at [497, 294] on link "Mants 2026 invoice registration.pdf" at bounding box center [490, 289] width 184 height 13
click at [83, 29] on img at bounding box center [125, 25] width 91 height 18
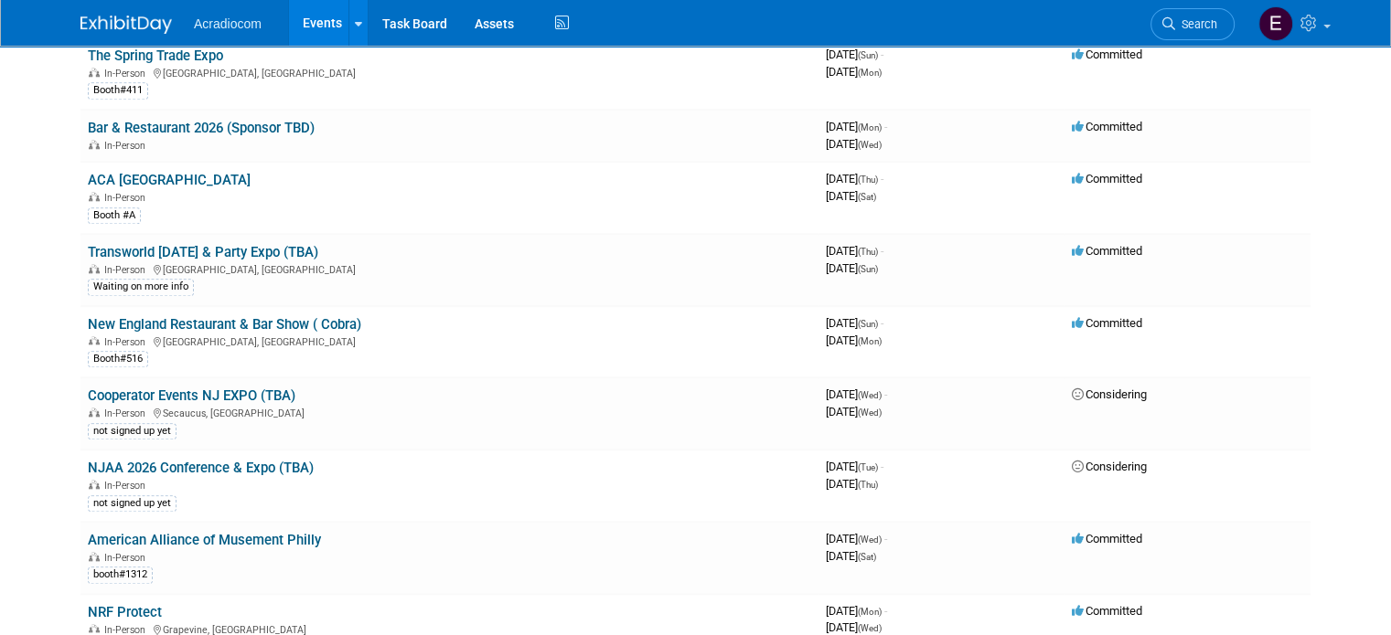
scroll to position [2169, 0]
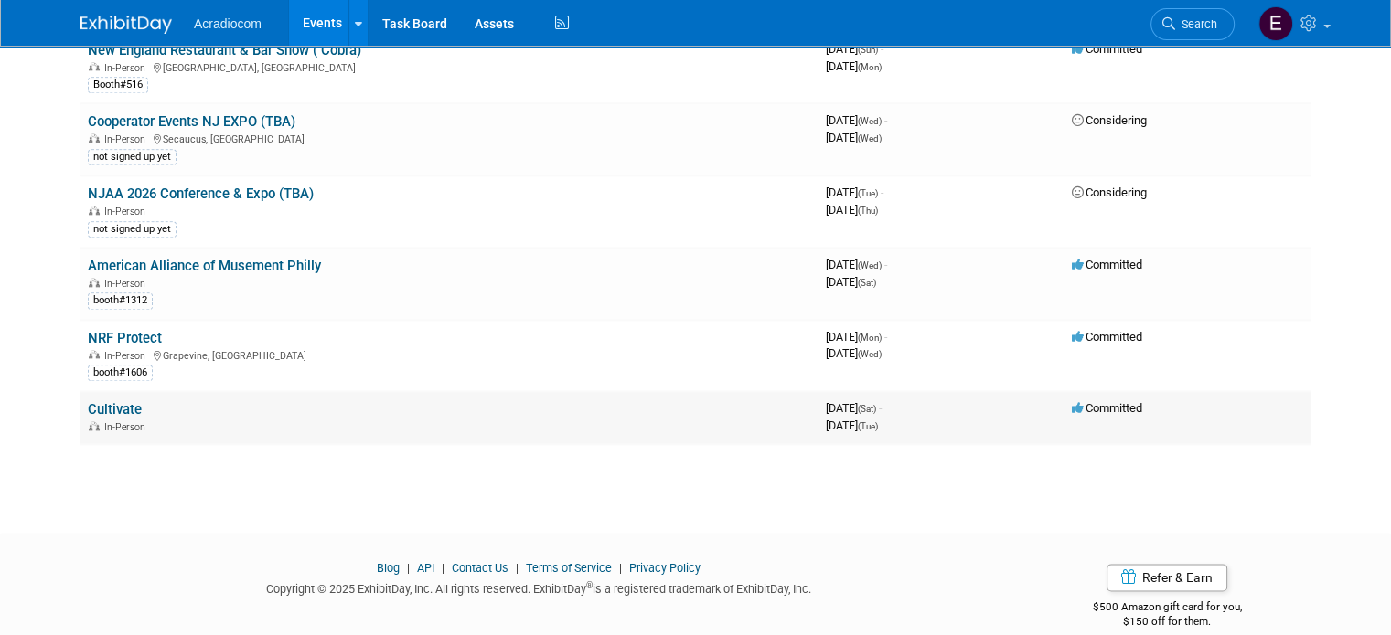
click at [95, 391] on td "Cultivate In-Person" at bounding box center [449, 417] width 738 height 52
click at [92, 401] on link "Cultivate" at bounding box center [115, 409] width 54 height 16
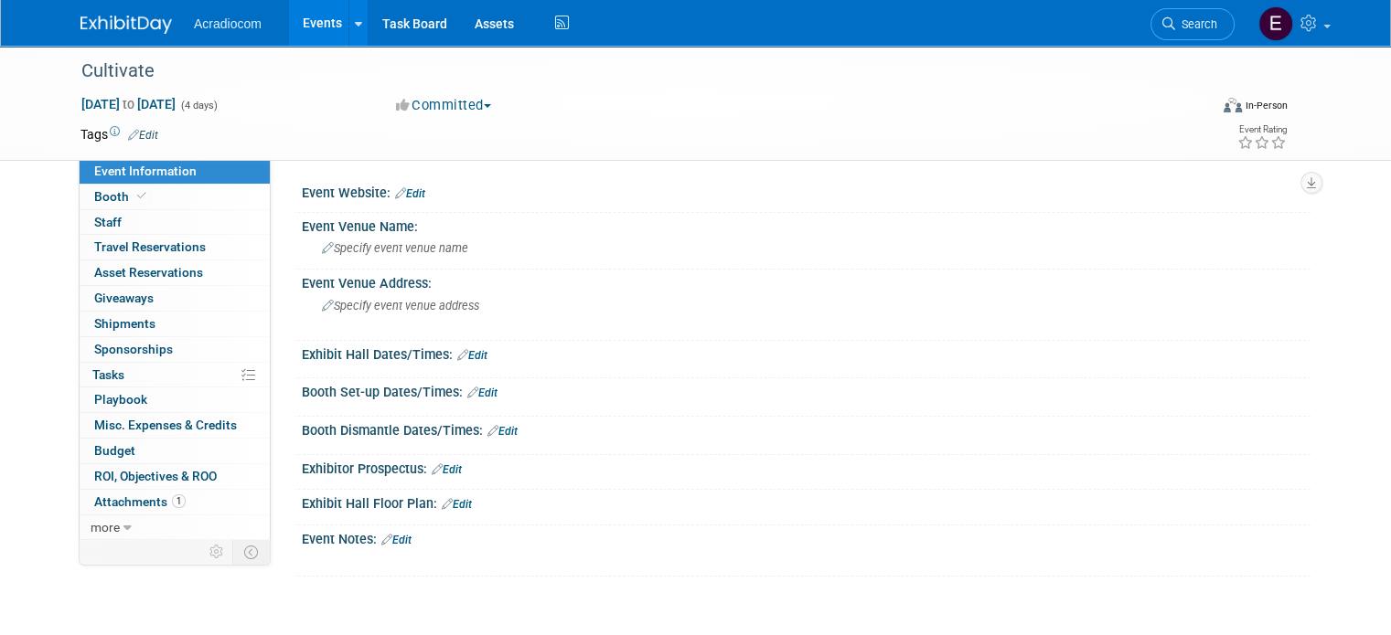
click at [400, 195] on link "Edit" at bounding box center [410, 193] width 30 height 13
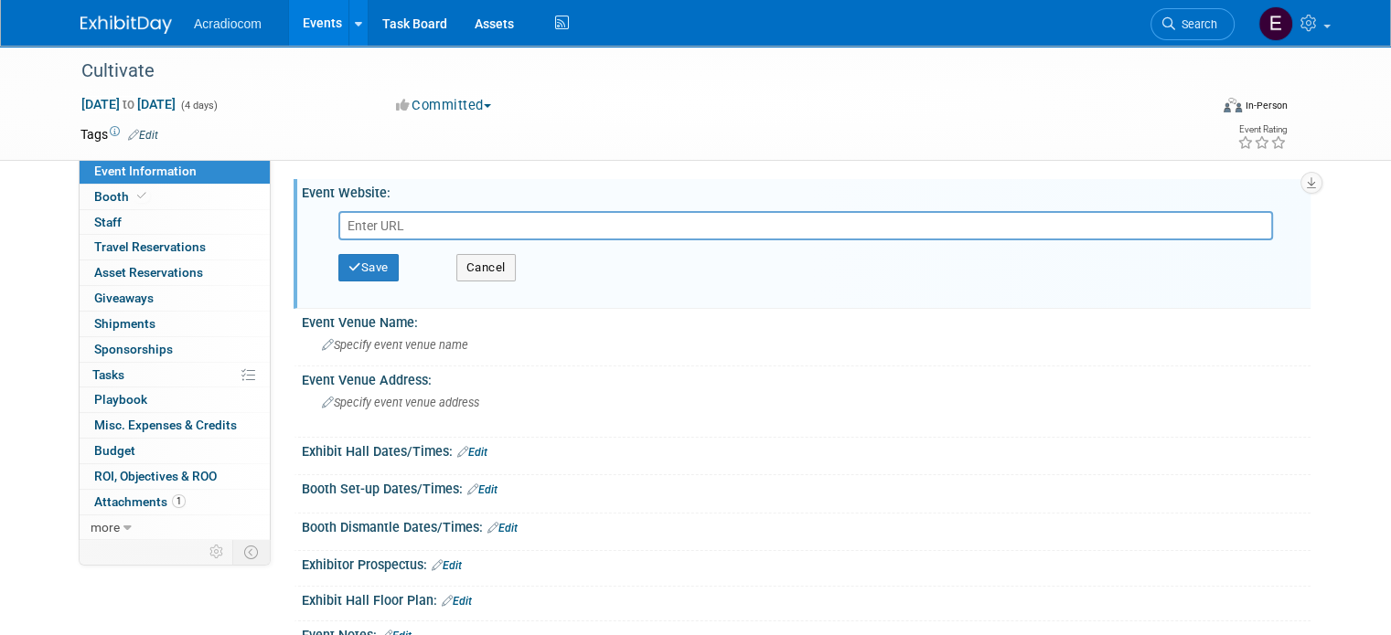
click at [443, 569] on link "Edit" at bounding box center [447, 566] width 30 height 13
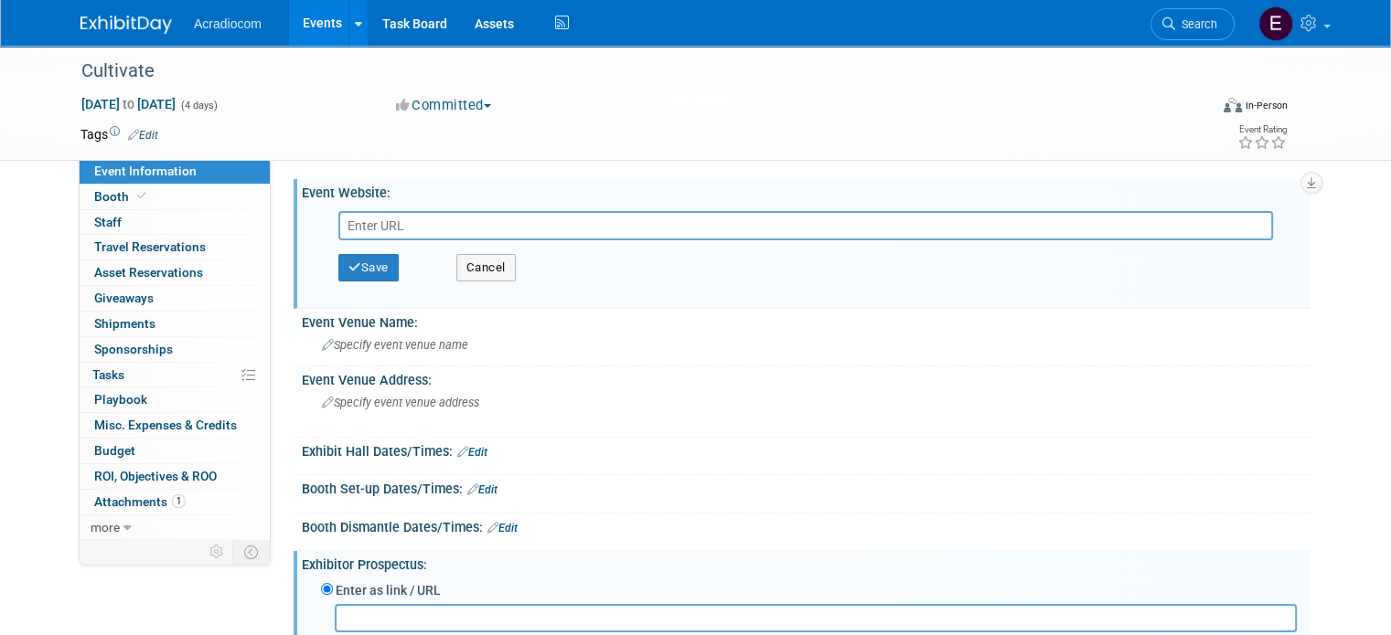
scroll to position [274, 0]
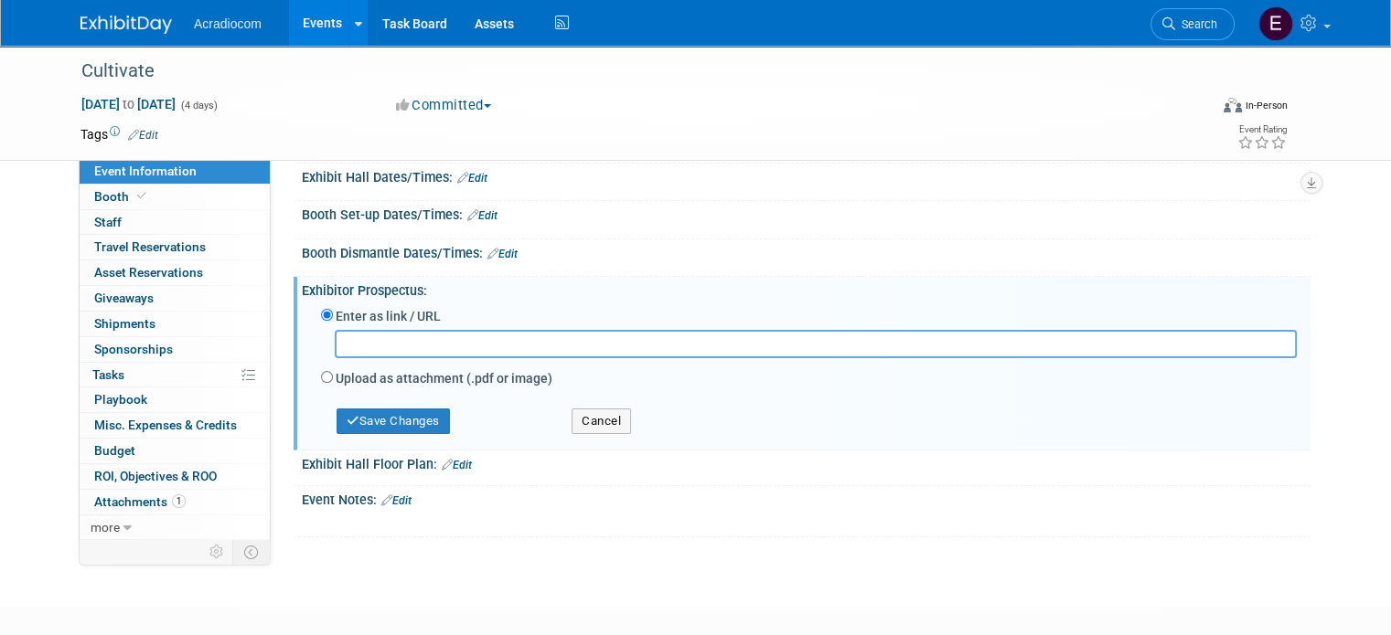
click at [495, 380] on label "Upload as attachment (.pdf or image)" at bounding box center [444, 378] width 217 height 18
click at [333, 380] on input "Upload as attachment (.pdf or image)" at bounding box center [327, 377] width 12 height 12
radio input "true"
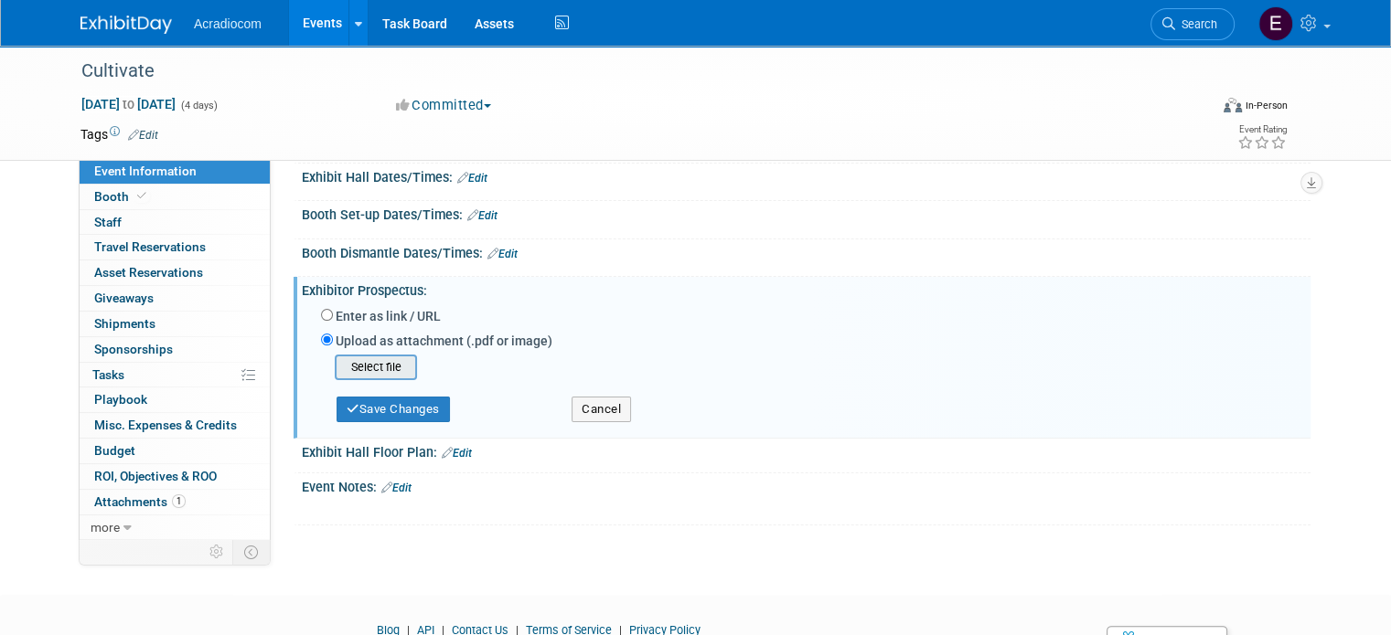
click at [365, 365] on input "file" at bounding box center [307, 368] width 218 height 22
click at [375, 365] on input "file" at bounding box center [307, 368] width 218 height 22
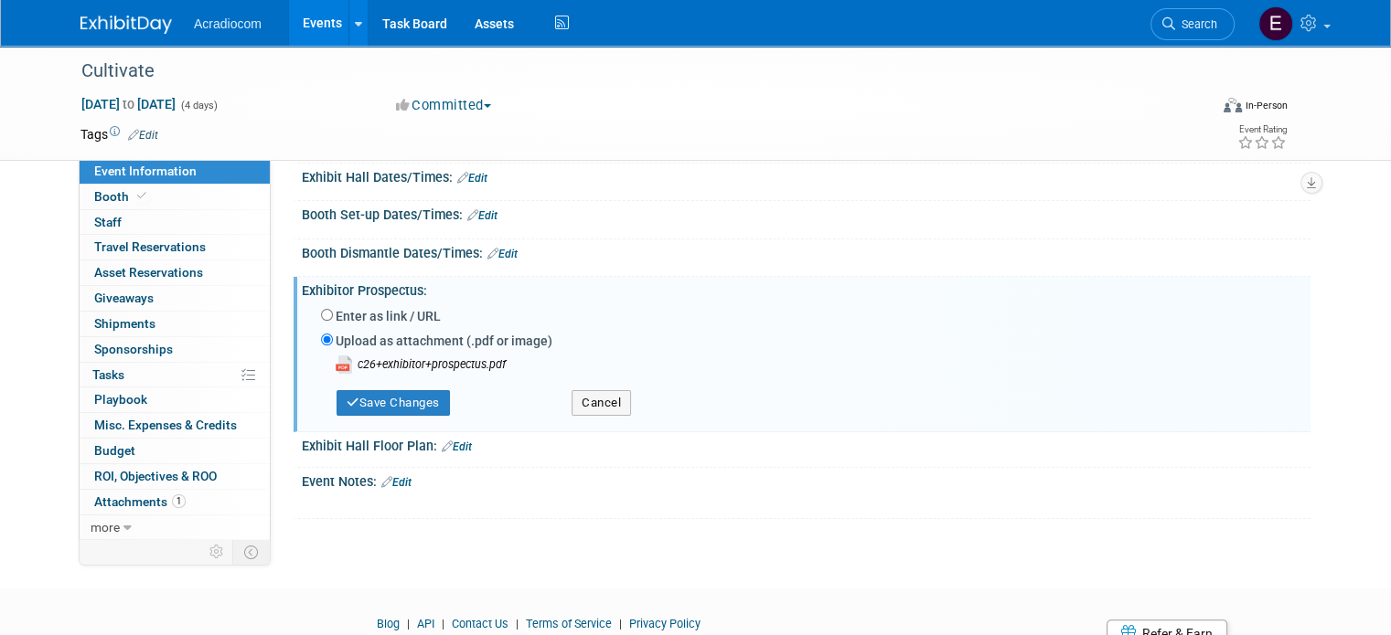
click at [358, 412] on div "Save Changes Cancel" at bounding box center [809, 399] width 976 height 51
click at [359, 402] on button "Save Changes" at bounding box center [392, 403] width 113 height 26
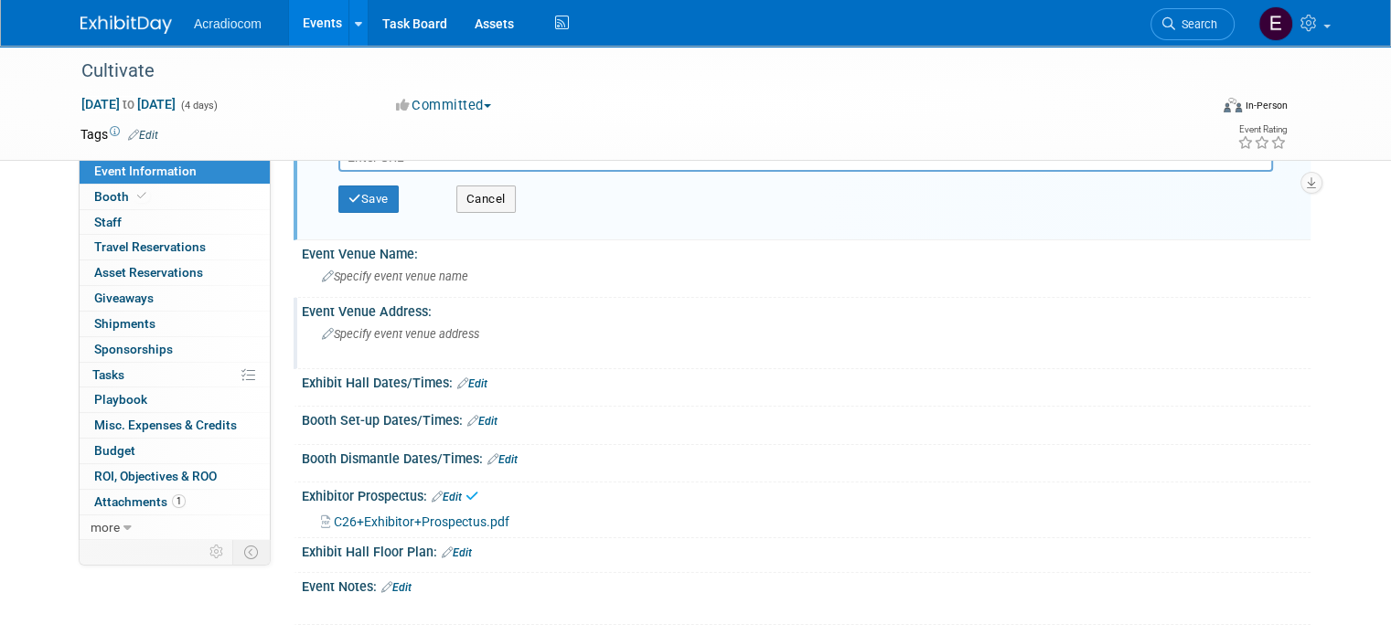
scroll to position [0, 0]
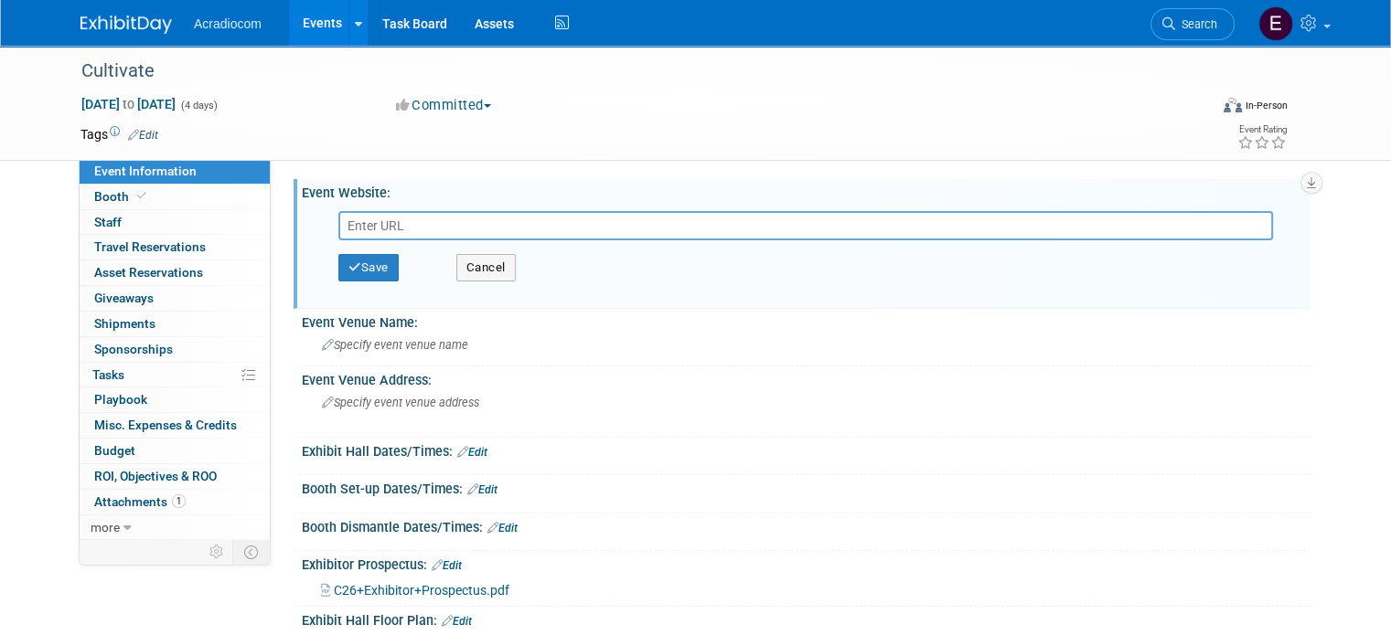
click at [420, 228] on input "text" at bounding box center [805, 225] width 934 height 29
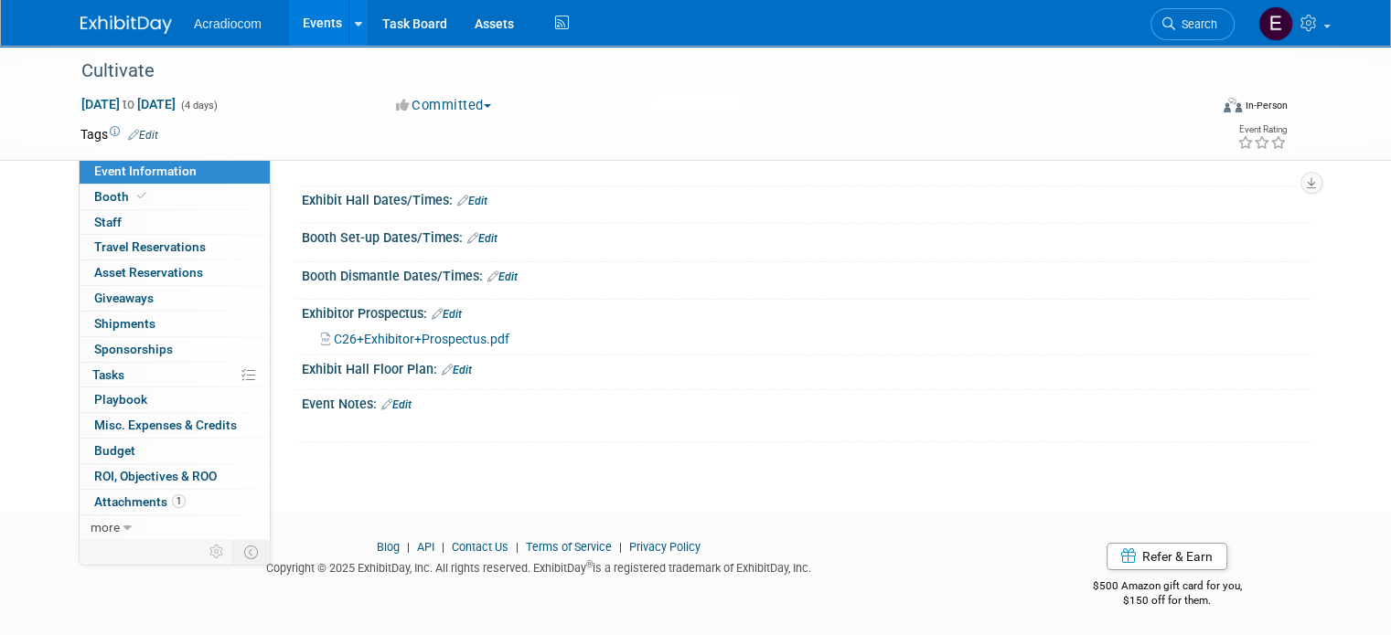
click at [387, 399] on link "Edit" at bounding box center [396, 405] width 30 height 13
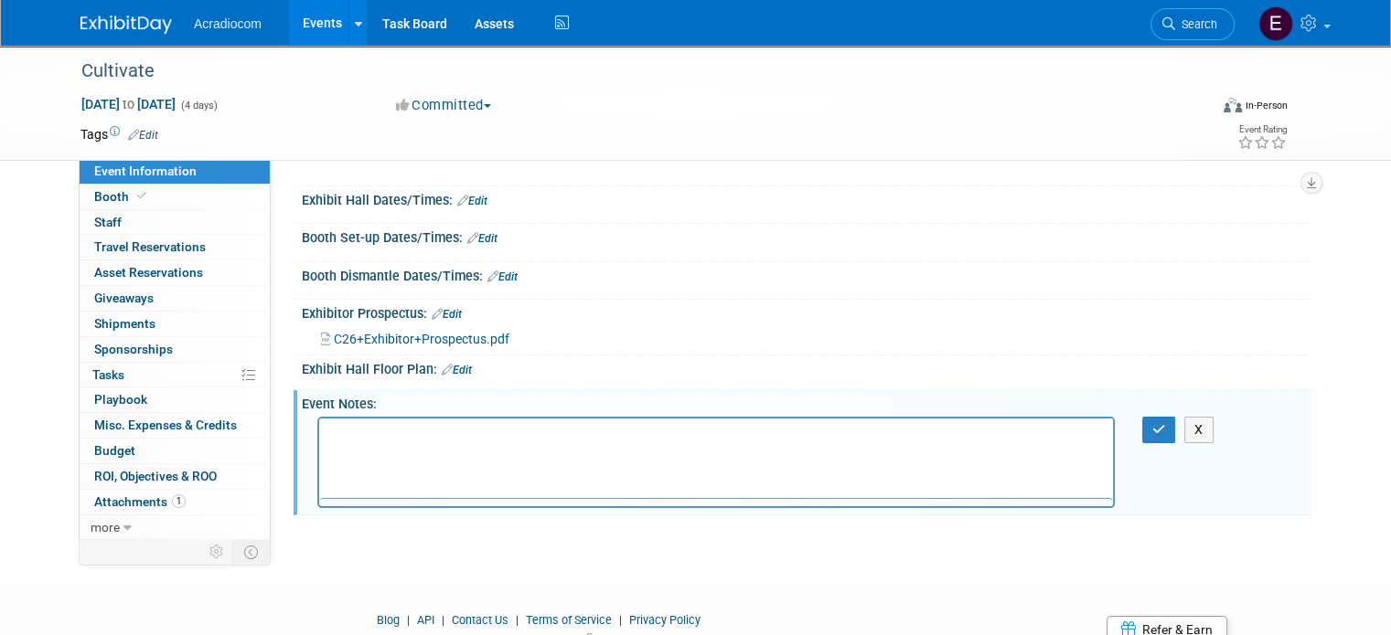
scroll to position [0, 0]
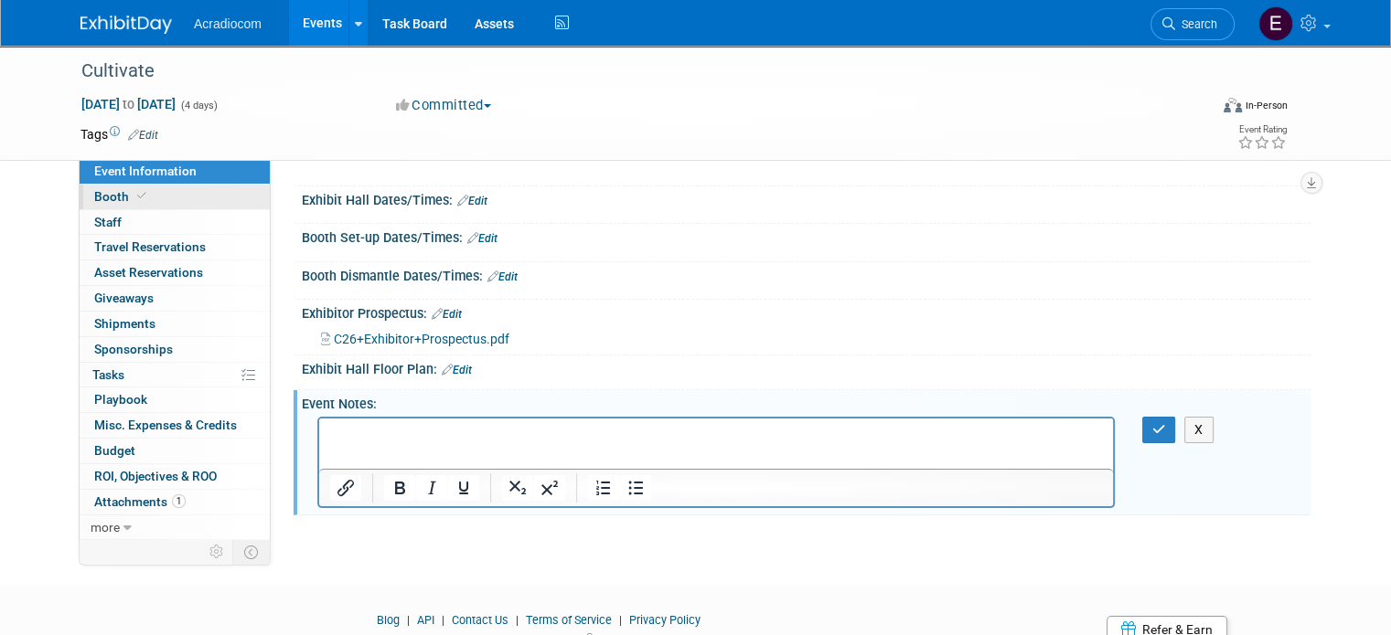
drag, startPoint x: 391, startPoint y: 409, endPoint x: 218, endPoint y: 200, distance: 271.4
click at [218, 200] on link "Booth" at bounding box center [175, 197] width 190 height 25
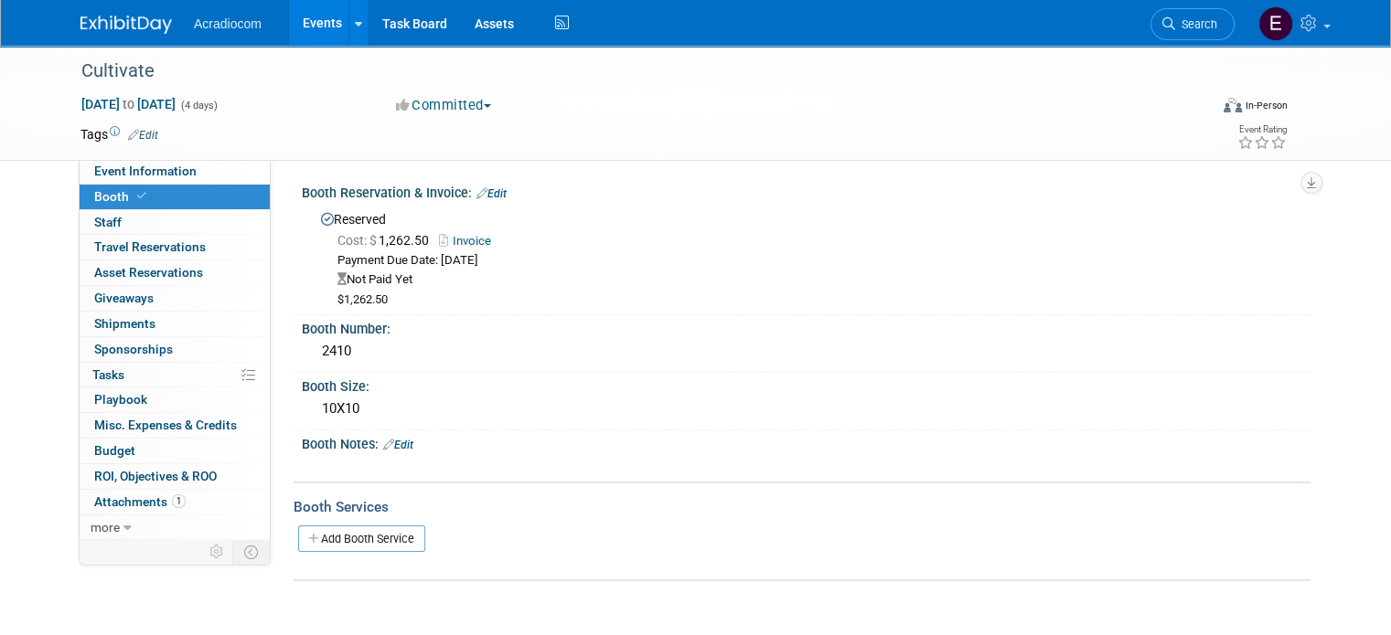
click at [383, 442] on icon at bounding box center [388, 445] width 11 height 12
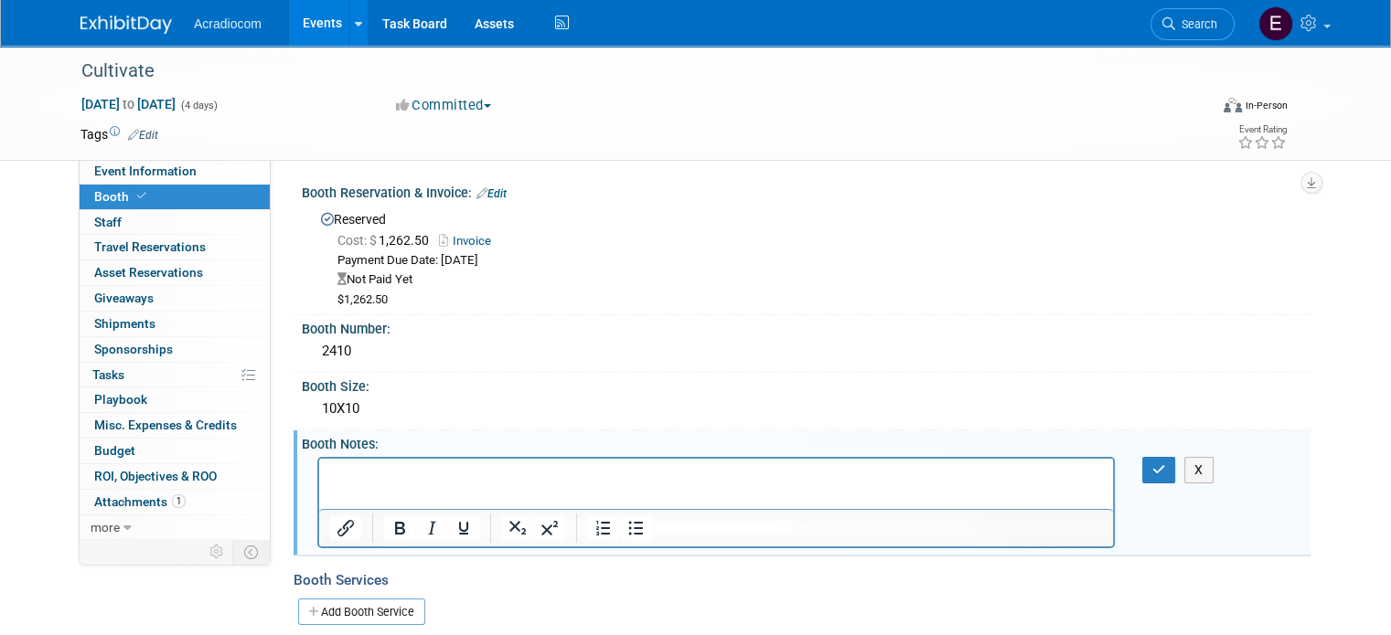
click at [404, 475] on p "Rich Text Area. Press ALT-0 for help." at bounding box center [716, 474] width 773 height 18
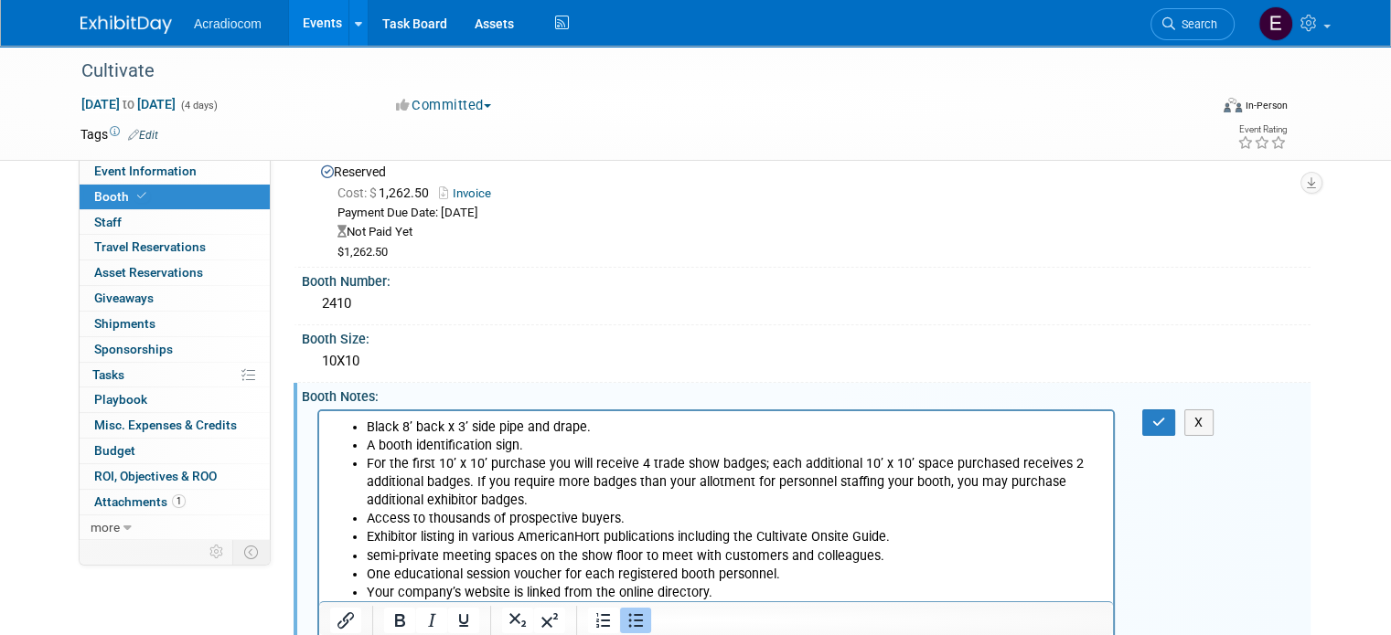
scroll to position [352, 0]
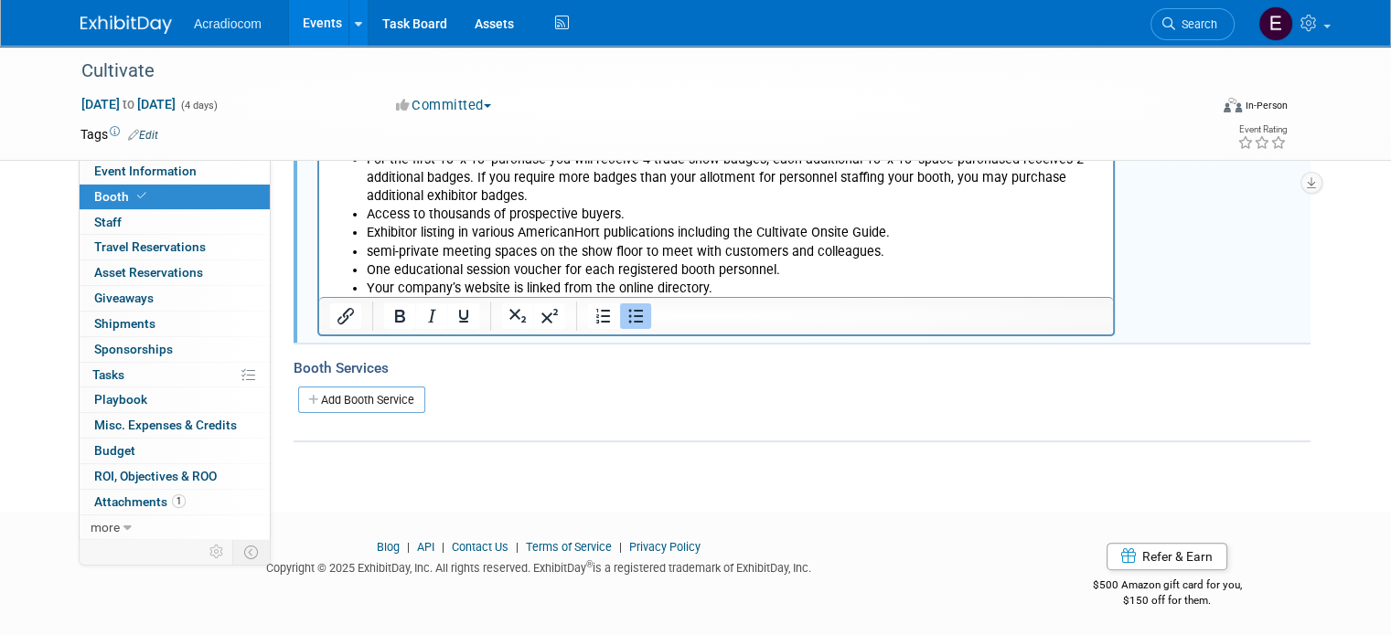
click at [779, 274] on li "One educational session voucher for each registered booth personnel." at bounding box center [735, 270] width 736 height 18
click at [758, 282] on li "Your company’s website is linked from the online directory." at bounding box center [735, 288] width 736 height 18
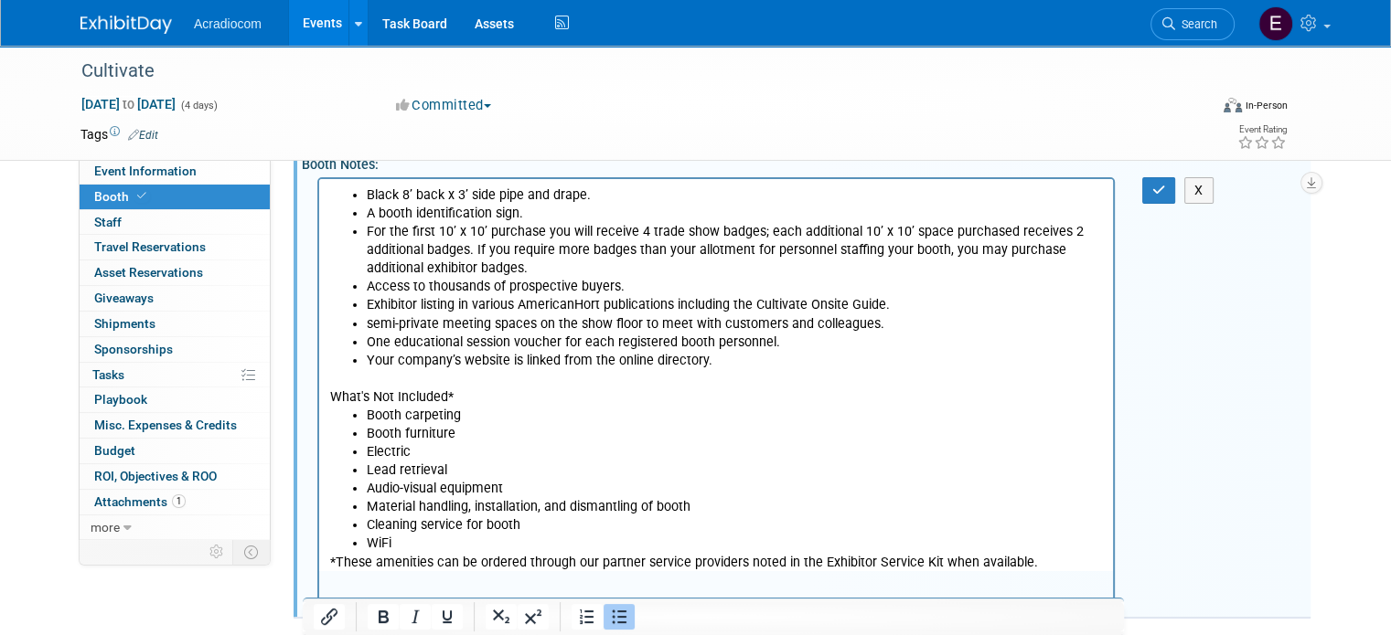
scroll to position [97, 0]
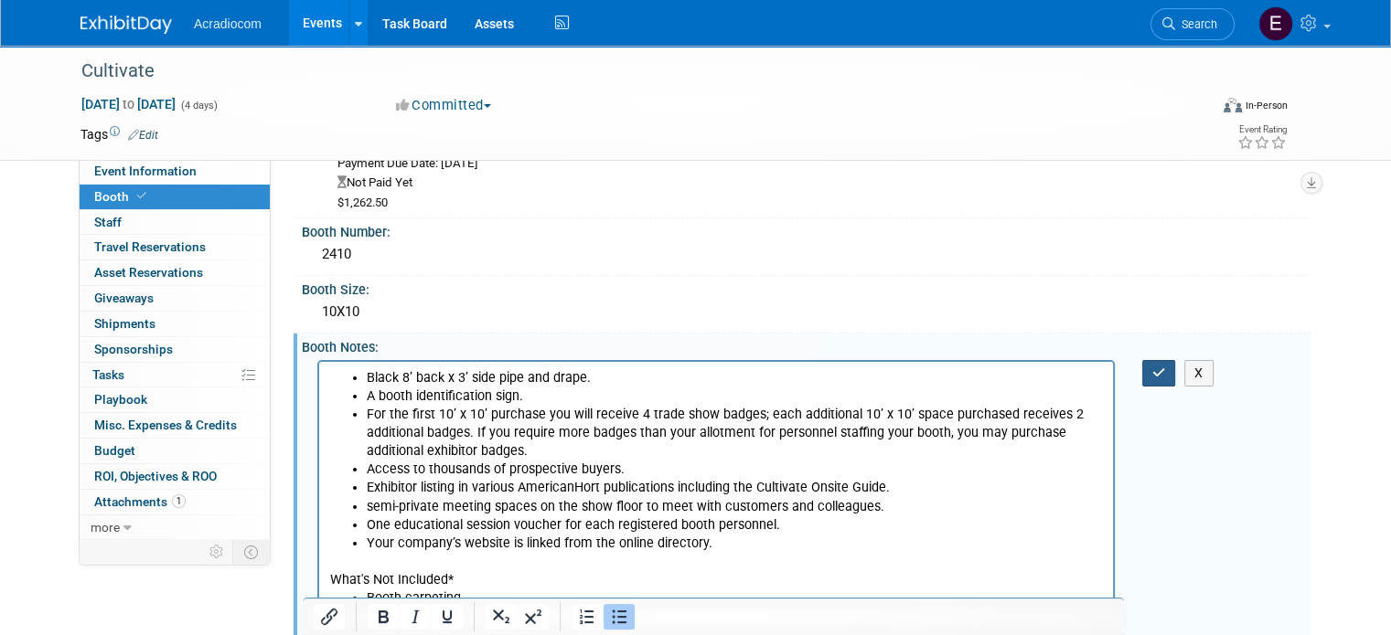
click at [1159, 373] on button "button" at bounding box center [1159, 373] width 34 height 27
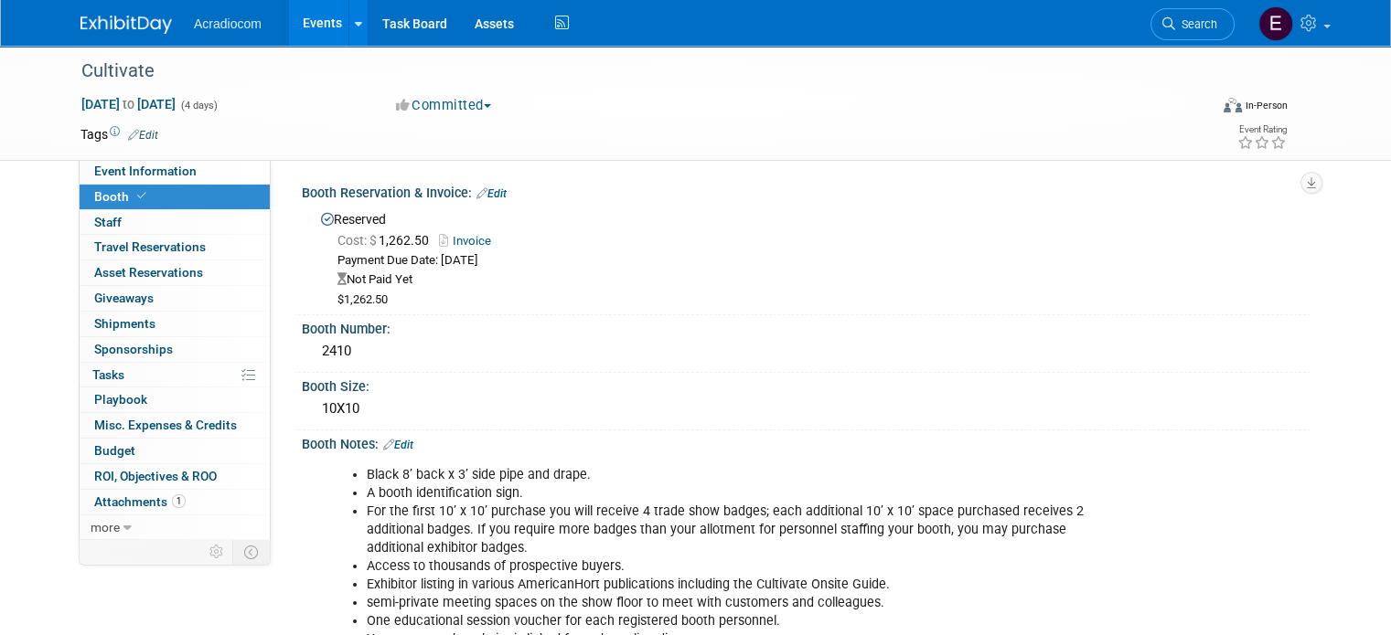
scroll to position [183, 0]
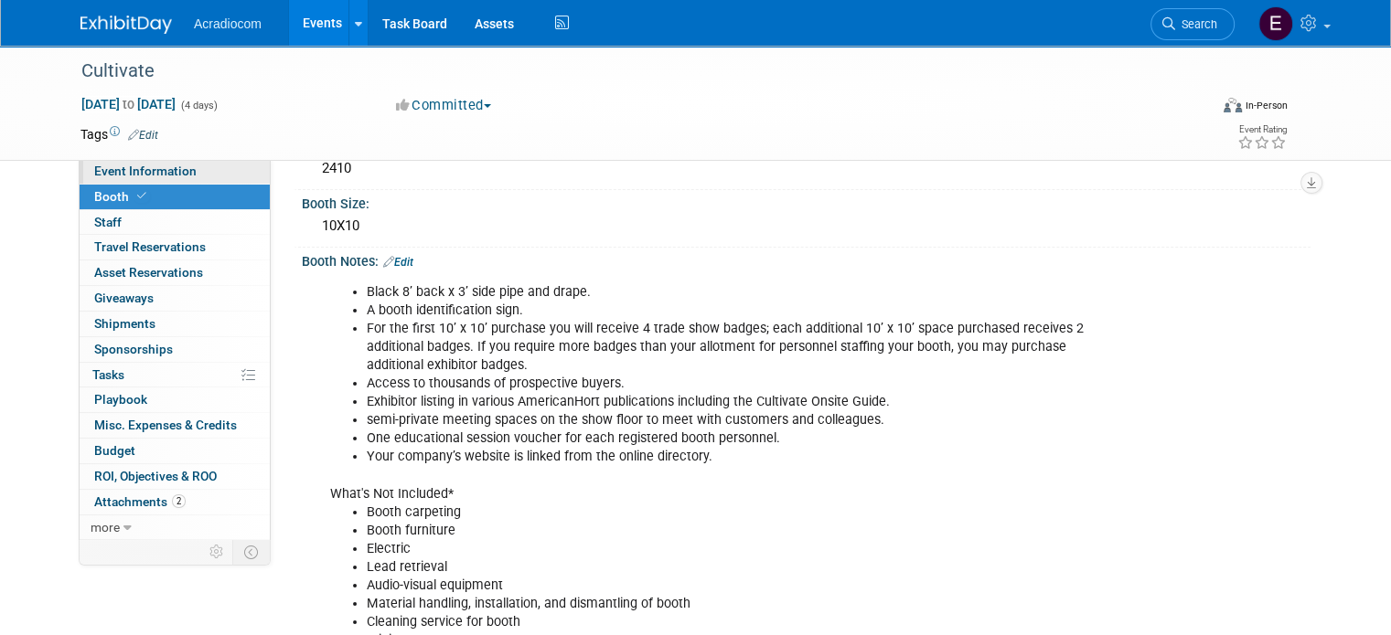
click at [173, 171] on span "Event Information" at bounding box center [145, 171] width 102 height 15
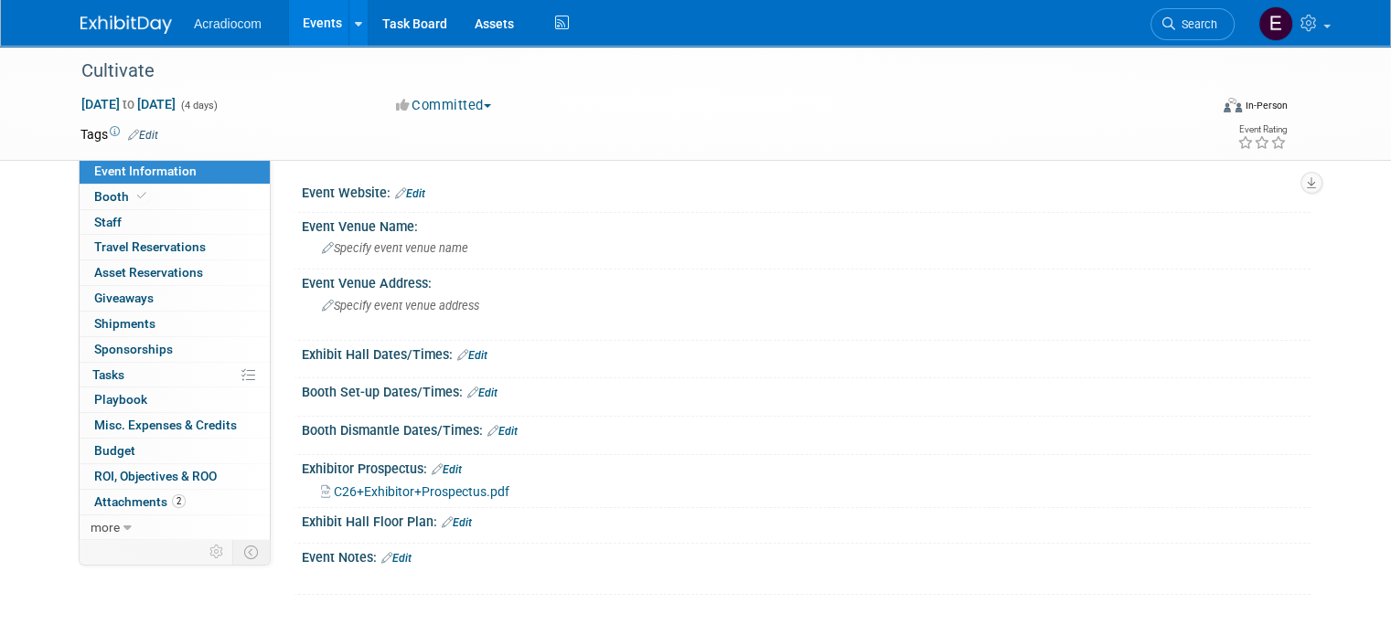
click at [468, 349] on link "Edit" at bounding box center [472, 355] width 30 height 13
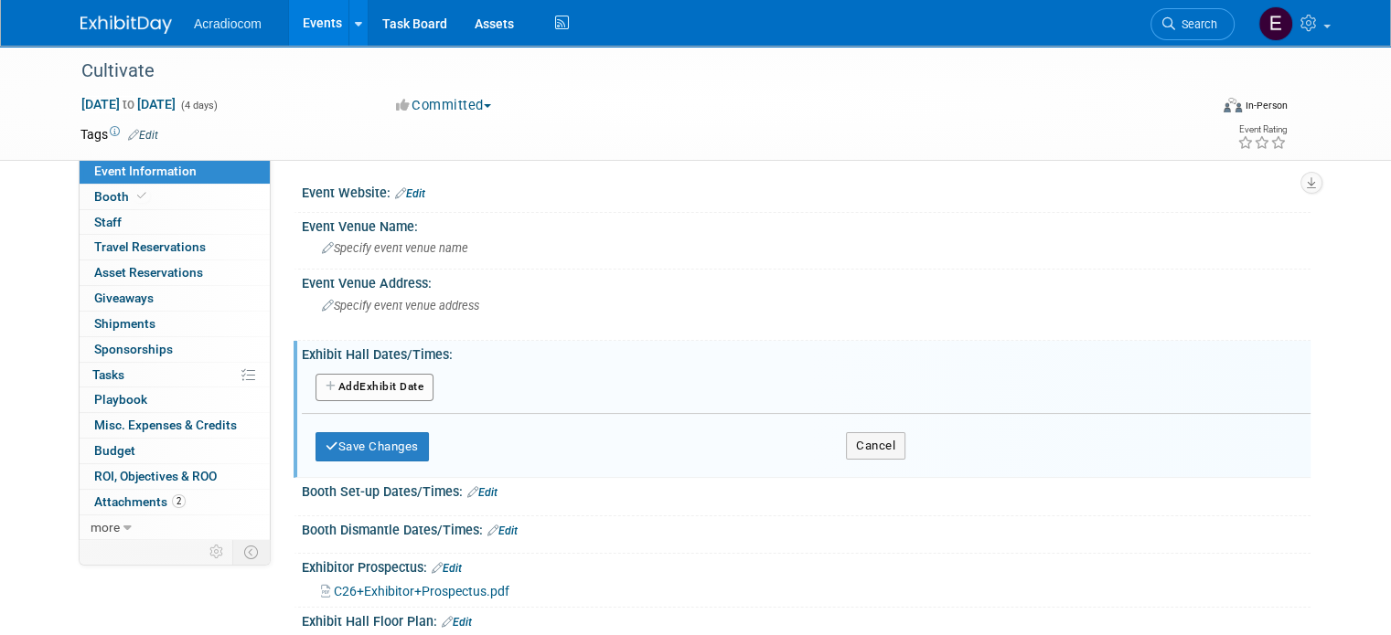
click at [383, 395] on button "Add Another Exhibit Date" at bounding box center [374, 387] width 118 height 27
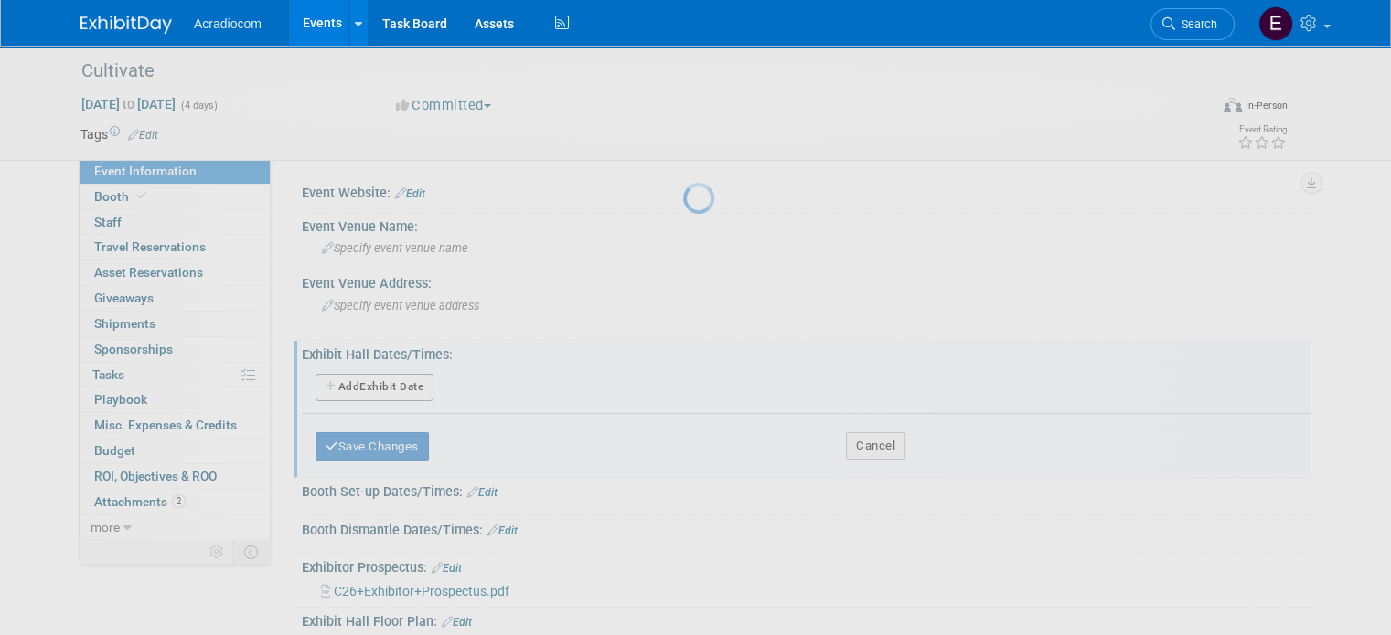
select select "6"
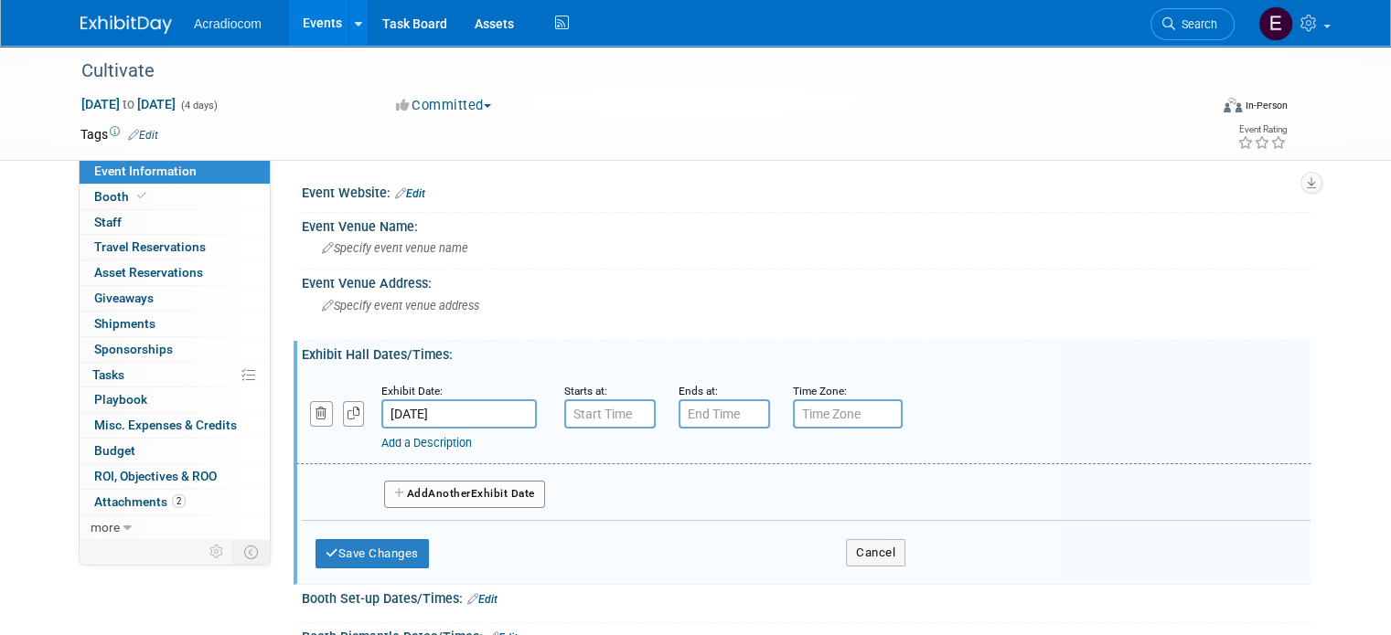
click at [400, 411] on input "Jul 11, 2026" at bounding box center [458, 414] width 155 height 29
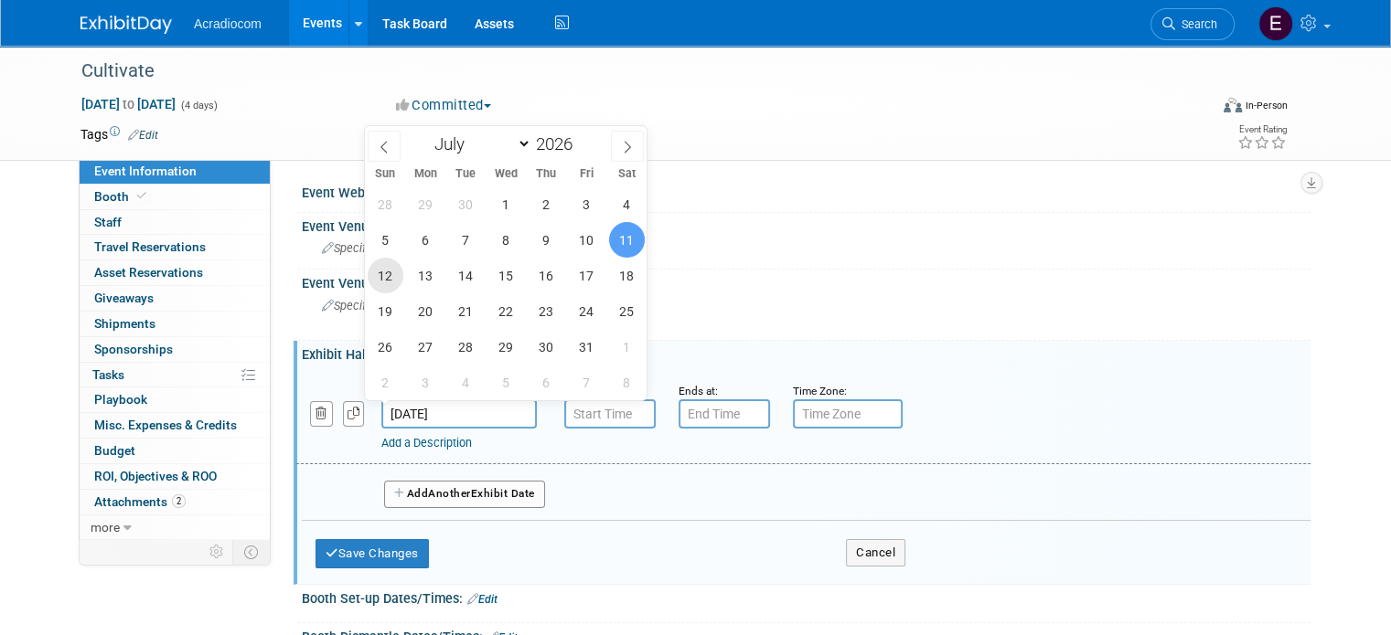
click at [394, 274] on span "12" at bounding box center [386, 276] width 36 height 36
type input "Jul 12, 2026"
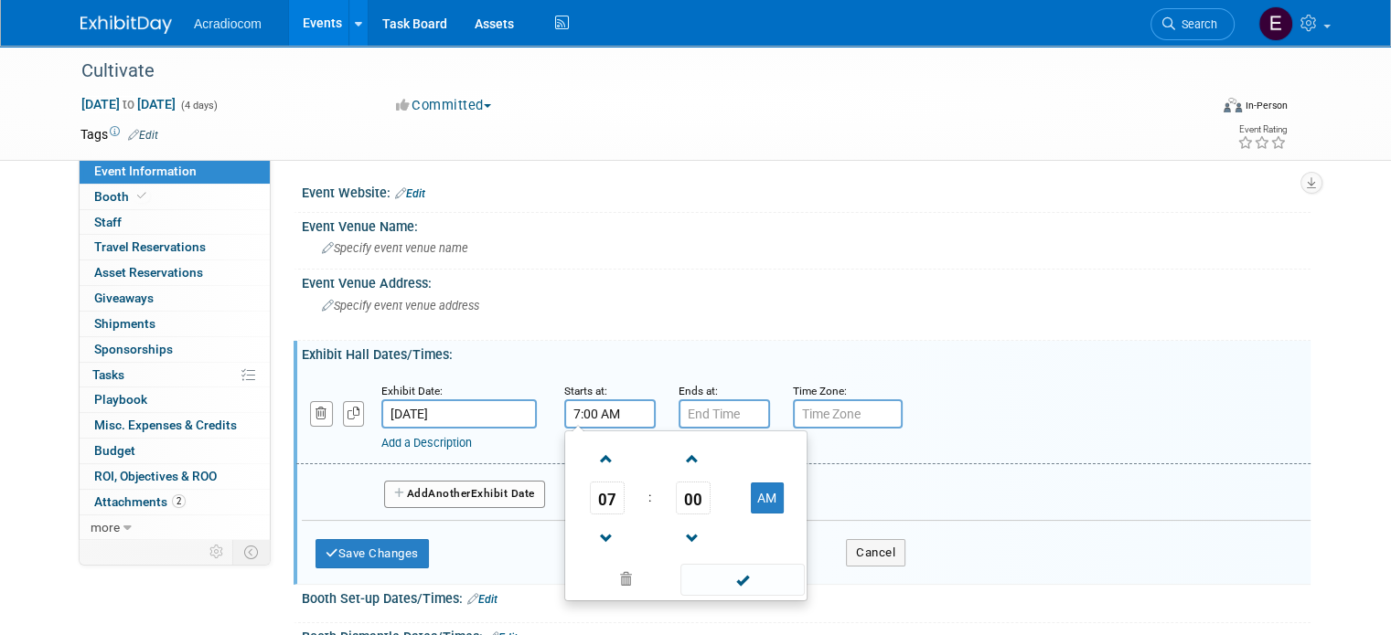
click at [564, 403] on input "7:00 AM" at bounding box center [609, 414] width 91 height 29
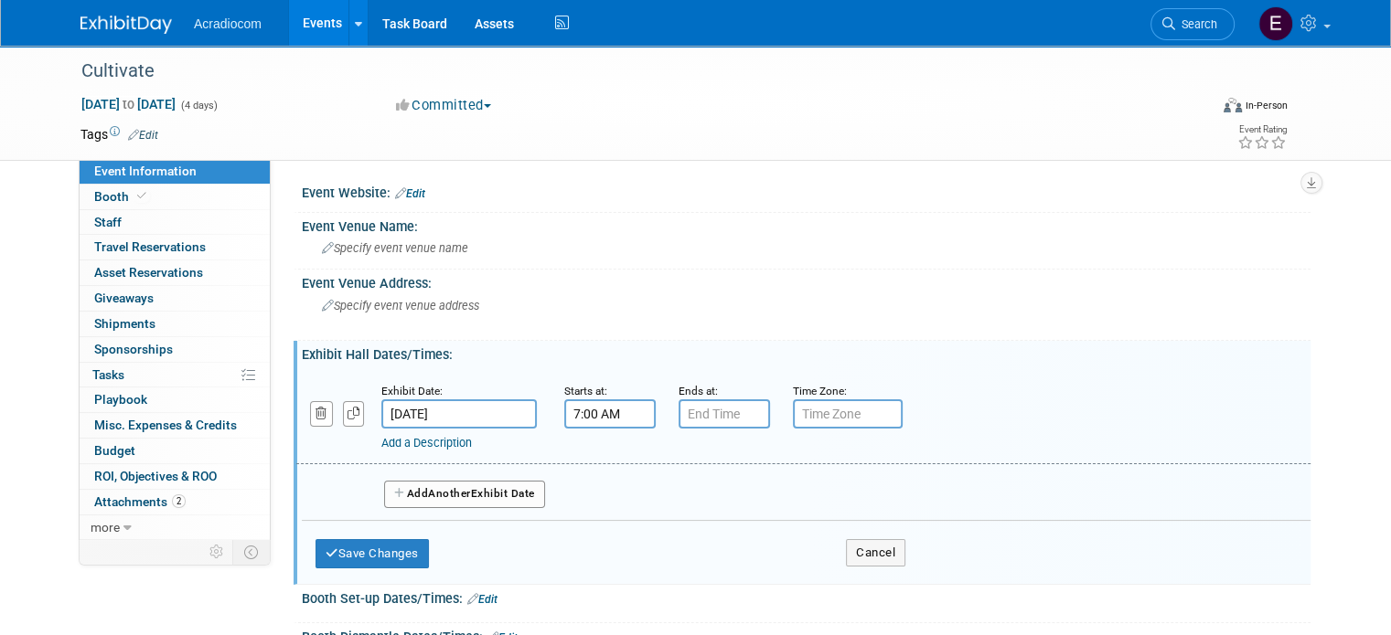
click at [574, 417] on input "7:00 AM" at bounding box center [609, 414] width 91 height 29
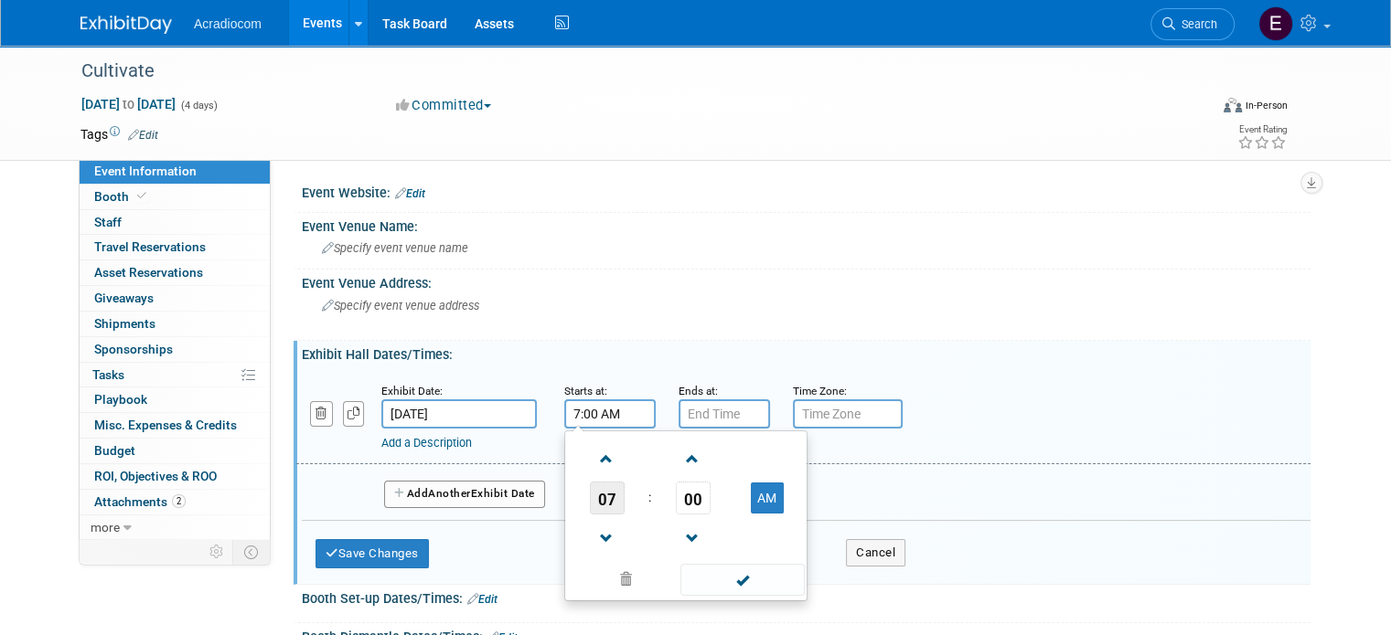
click at [590, 504] on span "07" at bounding box center [607, 498] width 35 height 33
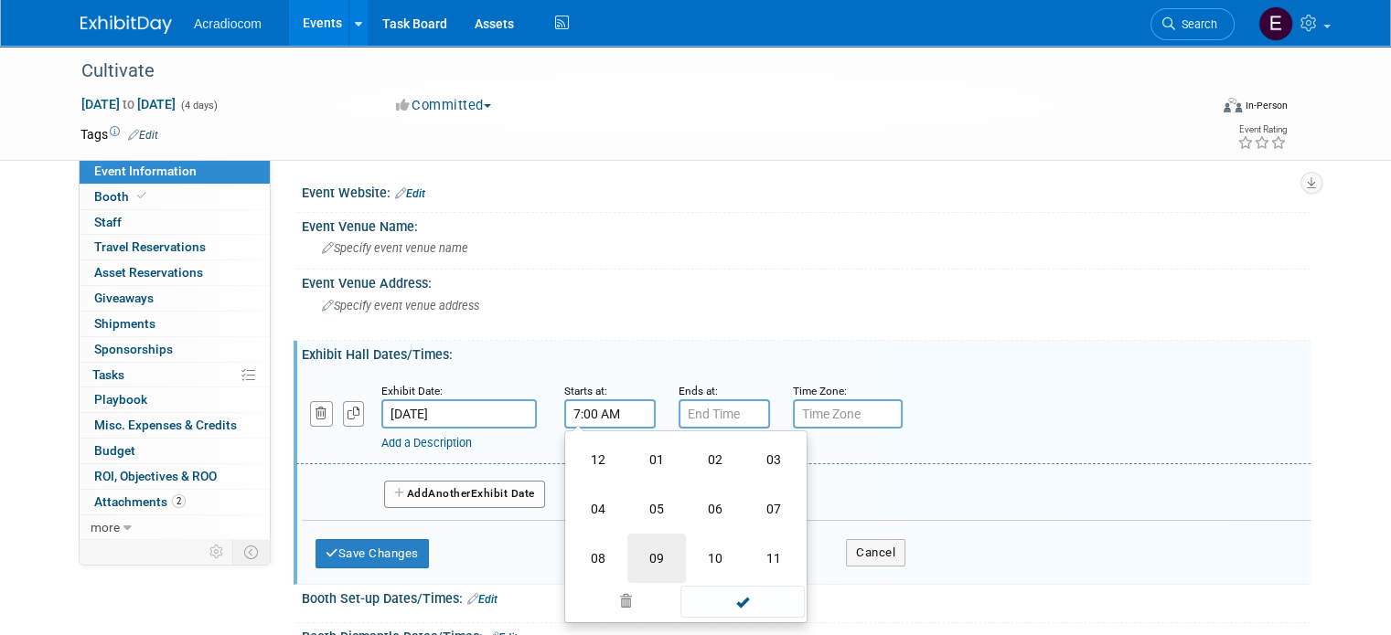
click at [633, 551] on td "09" at bounding box center [656, 558] width 59 height 49
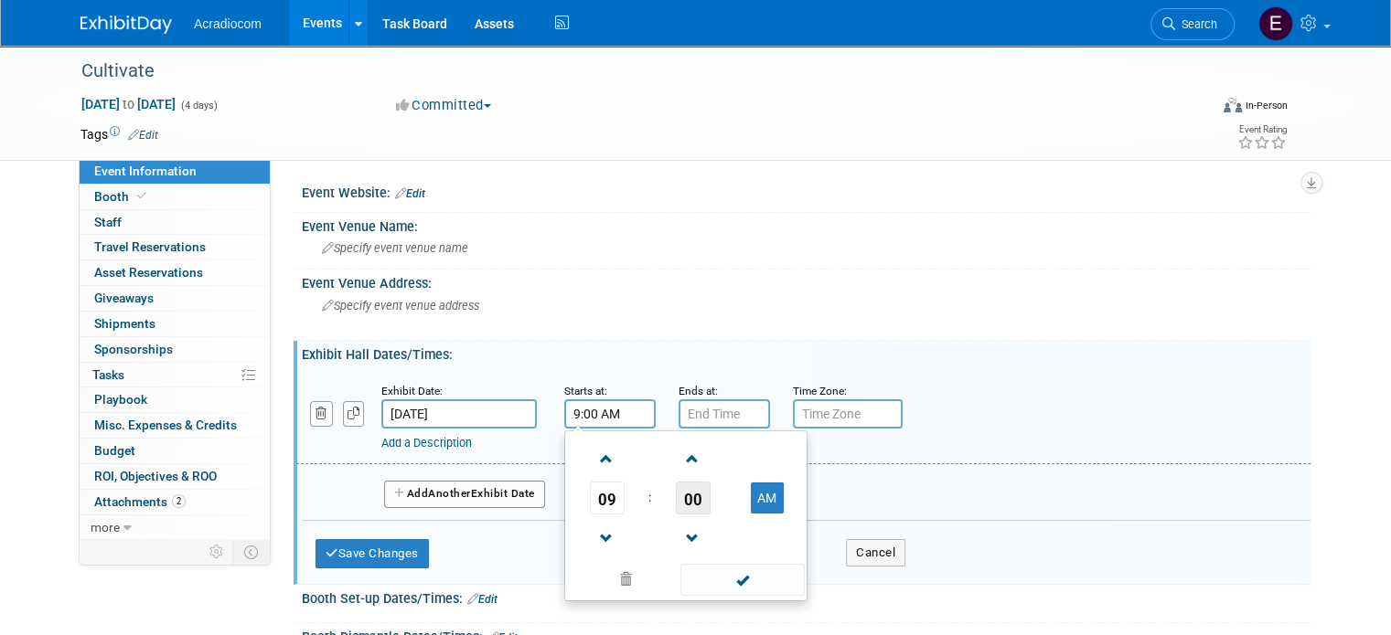
click at [684, 497] on span "00" at bounding box center [693, 498] width 35 height 33
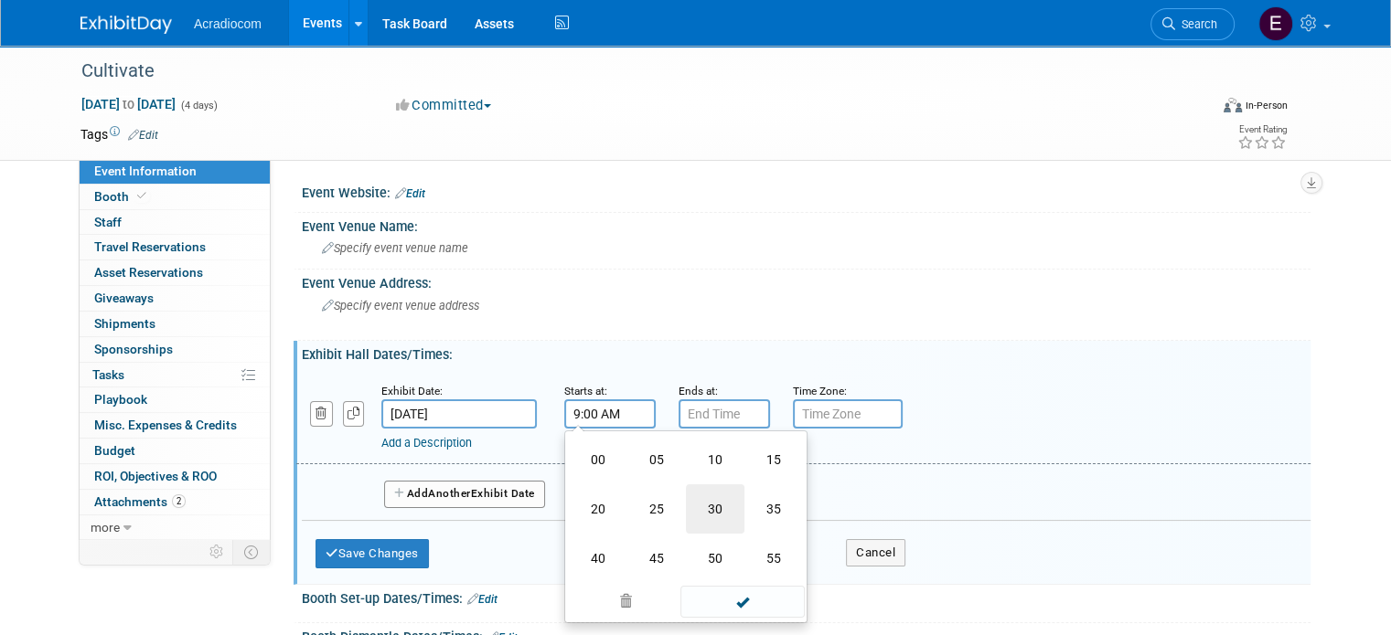
click at [714, 497] on td "30" at bounding box center [715, 509] width 59 height 49
type input "9:30 AM"
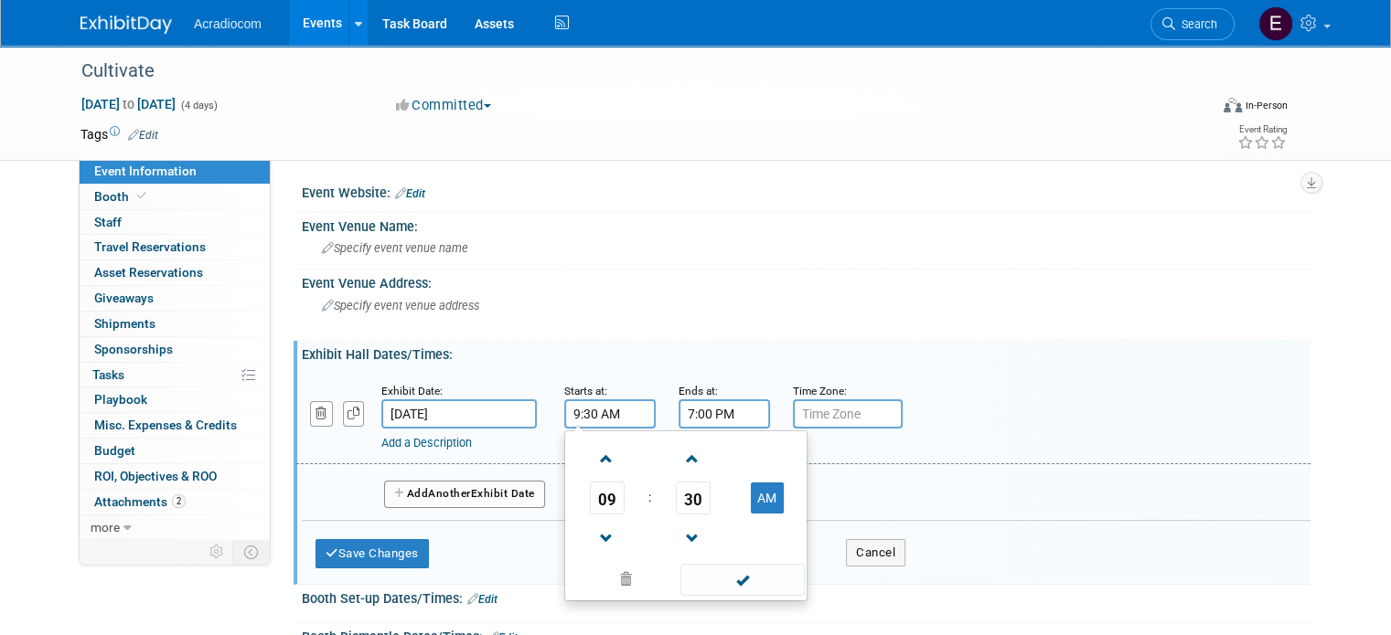
click at [706, 415] on input "7:00 PM" at bounding box center [723, 414] width 91 height 29
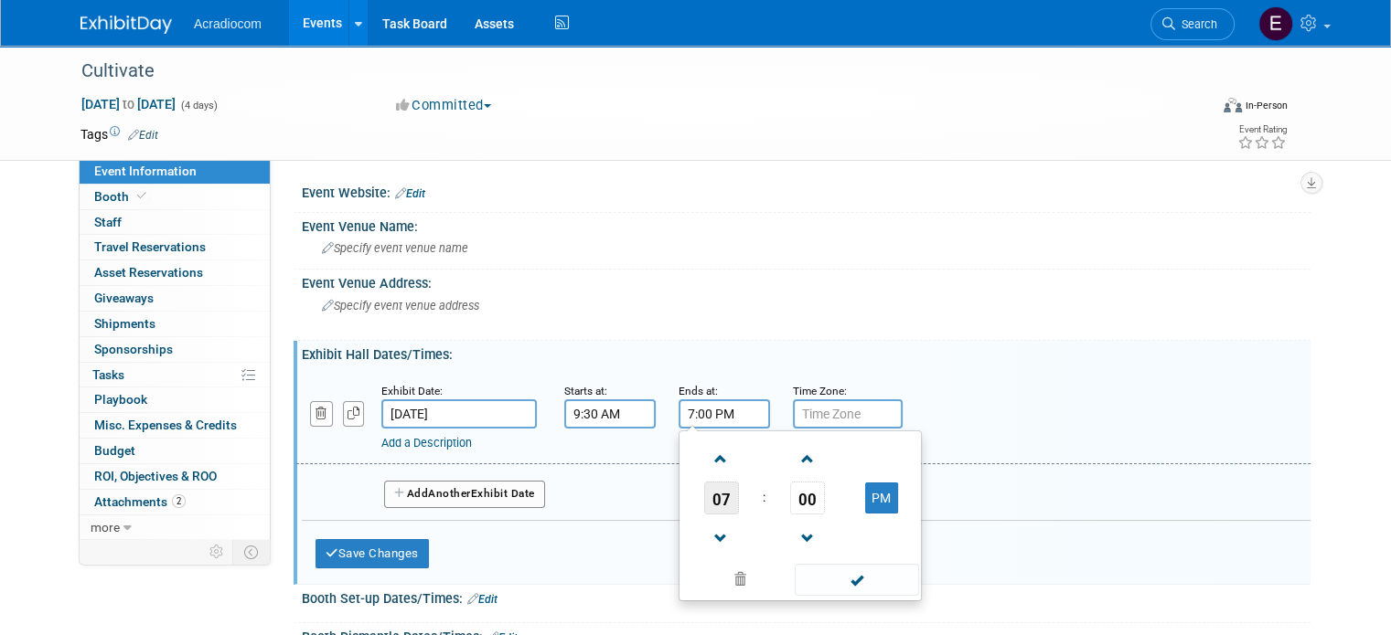
click at [706, 506] on span "07" at bounding box center [721, 498] width 35 height 33
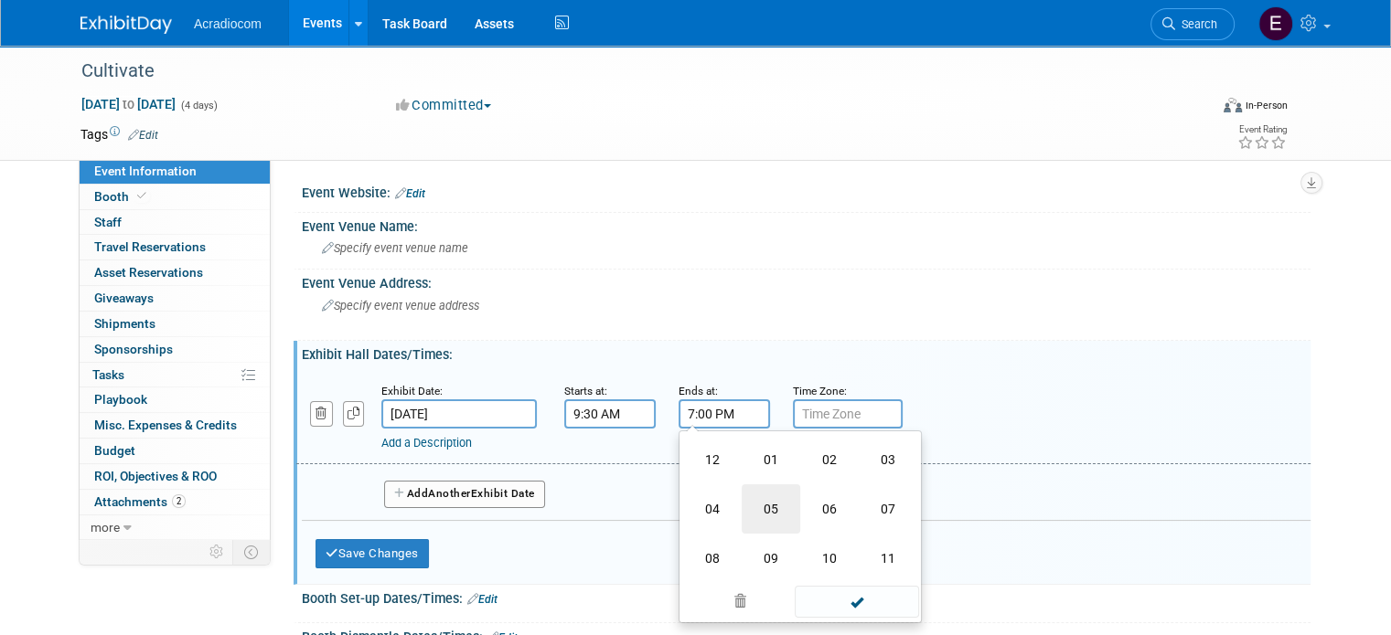
click at [757, 505] on td "05" at bounding box center [771, 509] width 59 height 49
type input "5:00 PM"
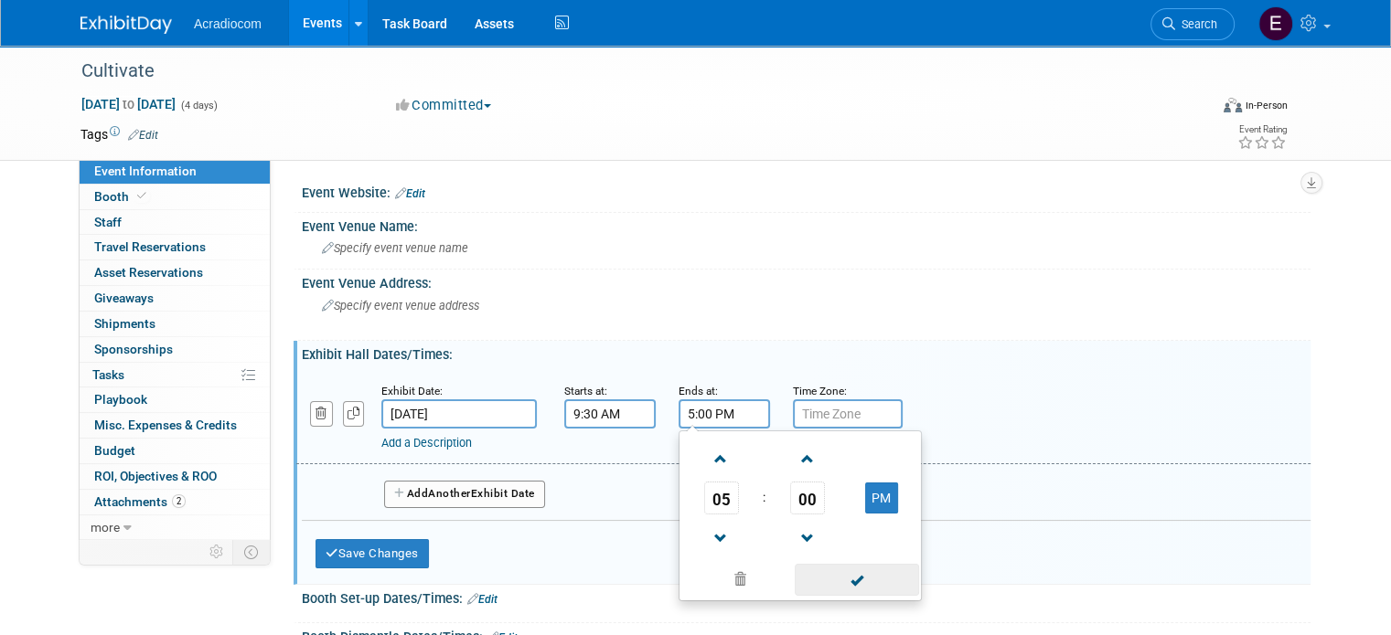
click at [816, 581] on span at bounding box center [856, 580] width 123 height 32
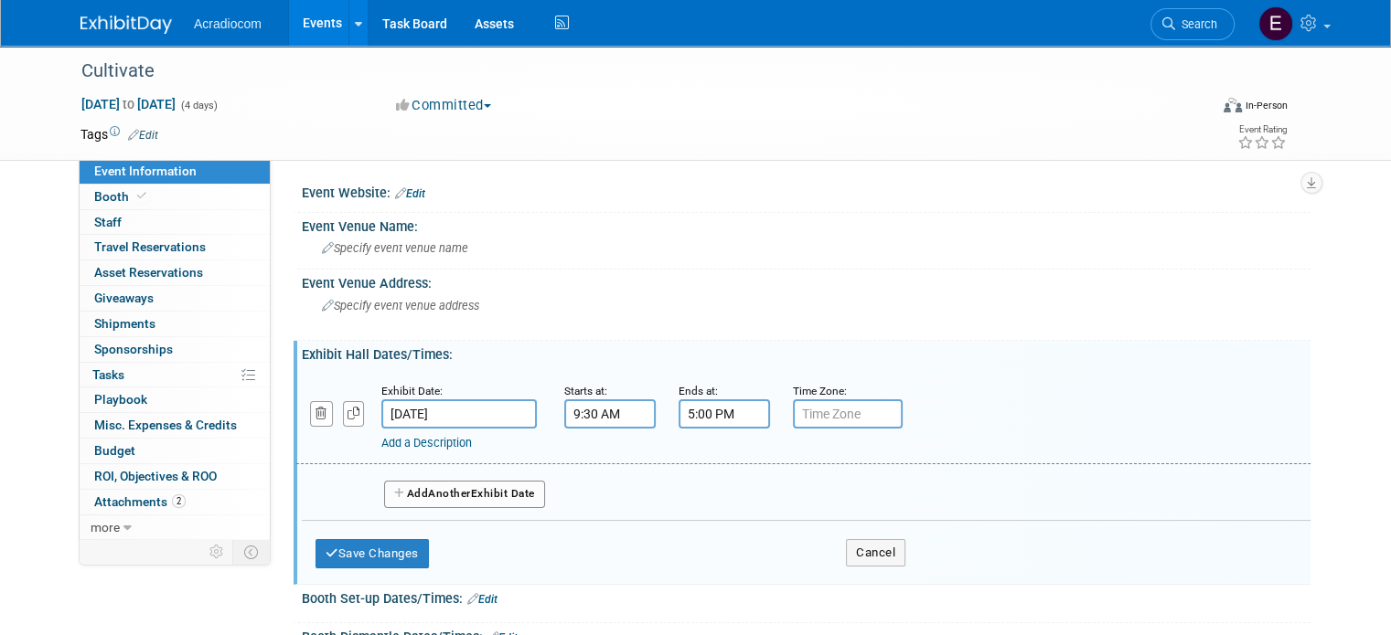
click at [394, 488] on icon "button" at bounding box center [400, 493] width 13 height 11
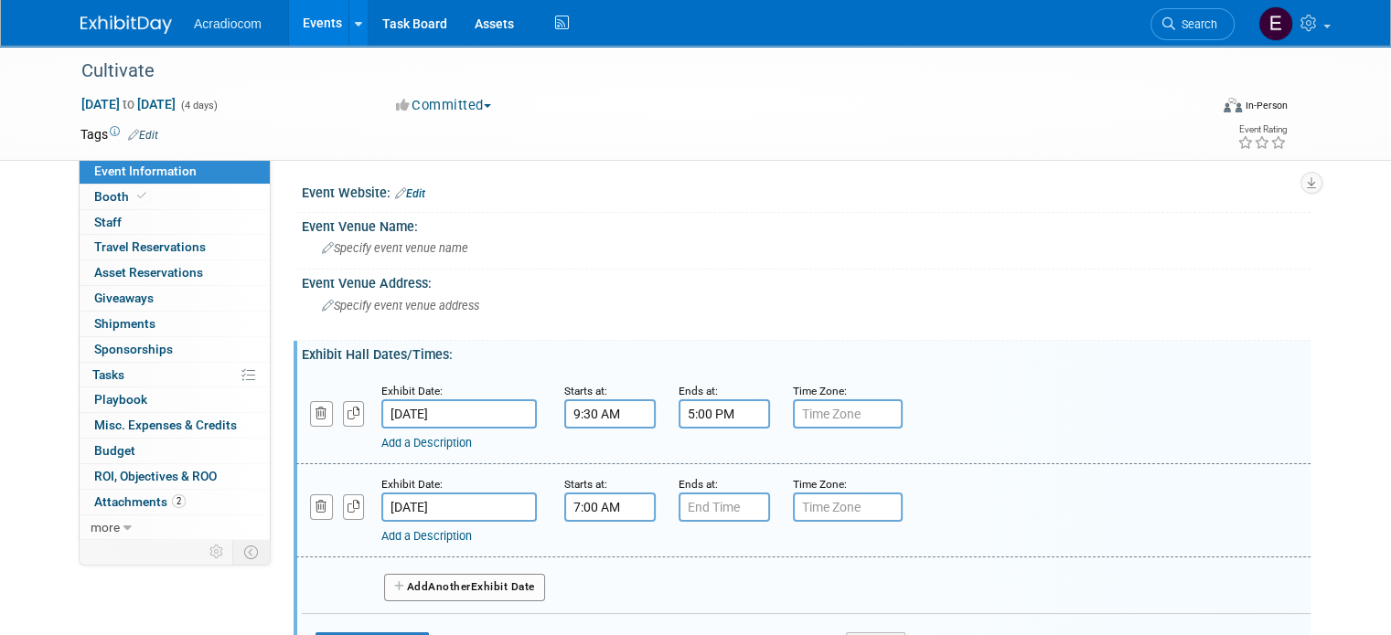
click at [586, 504] on input "7:00 AM" at bounding box center [609, 507] width 91 height 29
click at [599, 584] on span "07" at bounding box center [607, 591] width 35 height 33
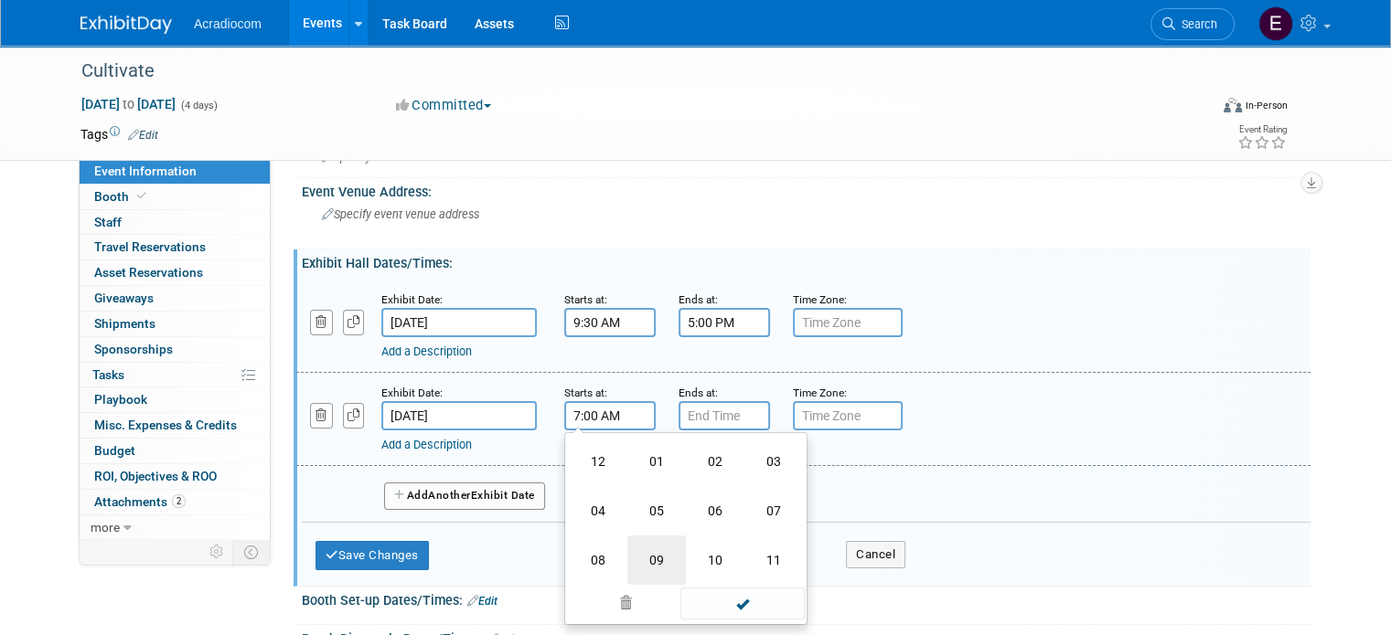
click at [641, 563] on td "09" at bounding box center [656, 560] width 59 height 49
type input "9:00 AM"
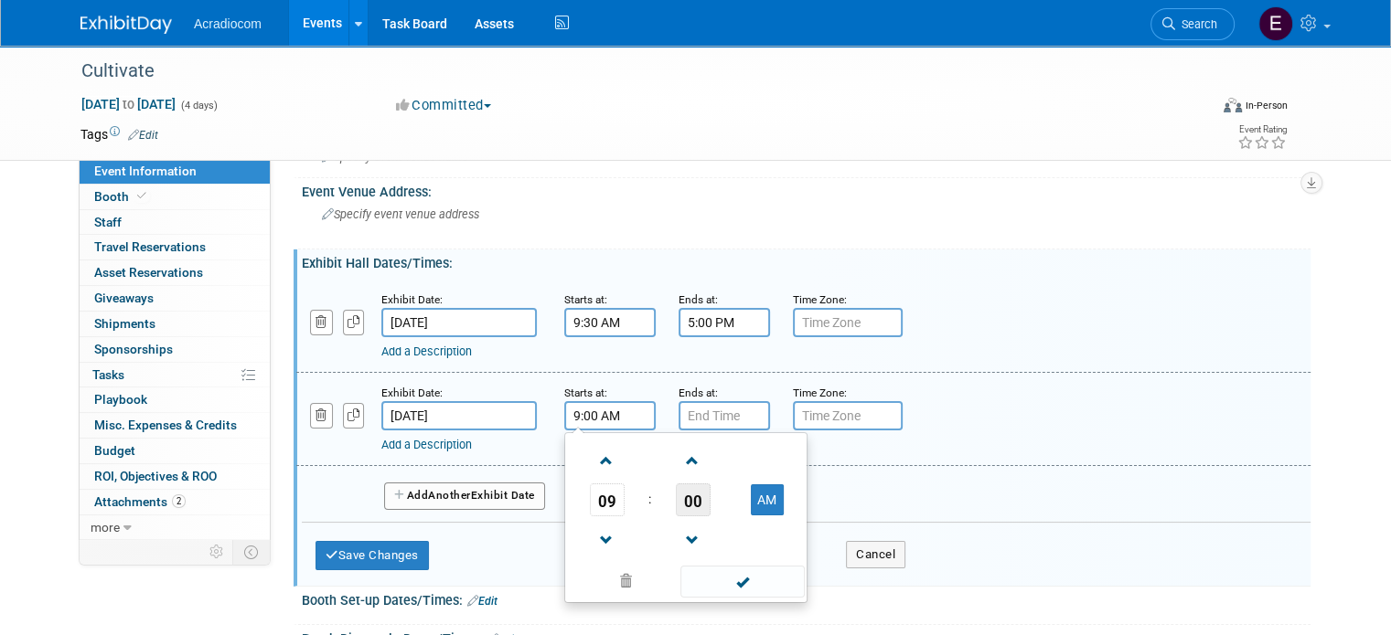
click at [691, 492] on span "00" at bounding box center [693, 500] width 35 height 33
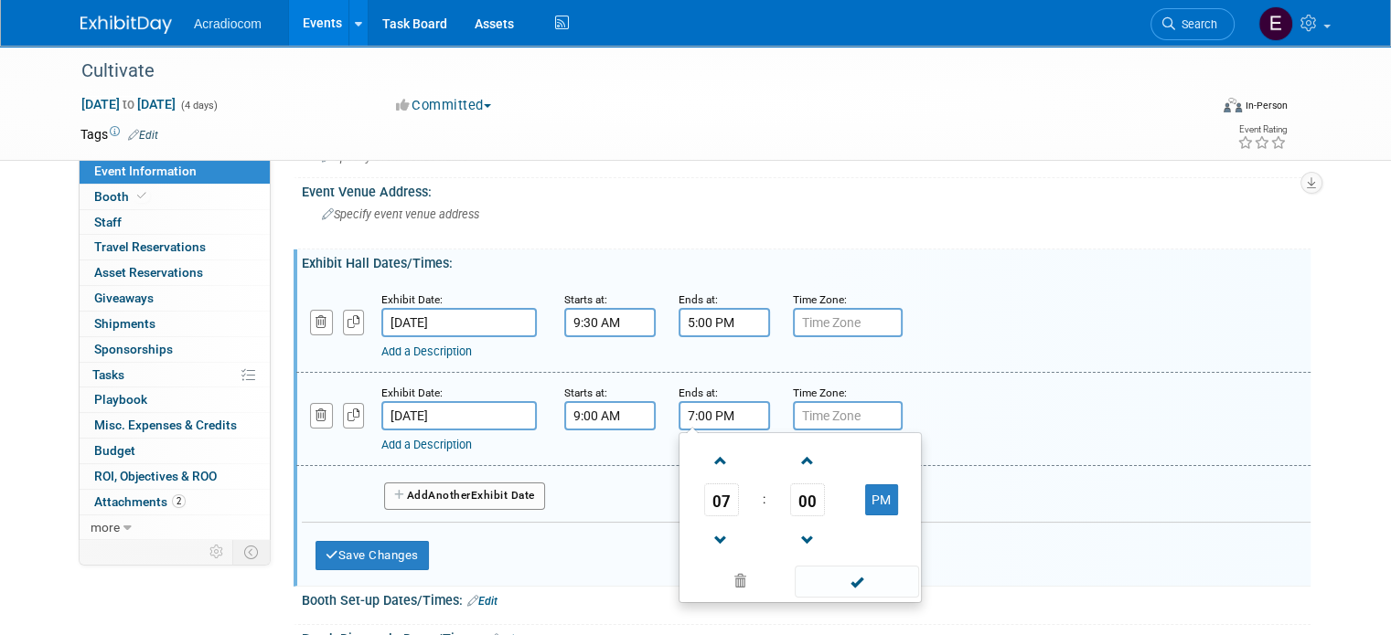
click at [678, 417] on input "7:00 PM" at bounding box center [723, 415] width 91 height 29
click at [704, 490] on span "07" at bounding box center [721, 500] width 35 height 33
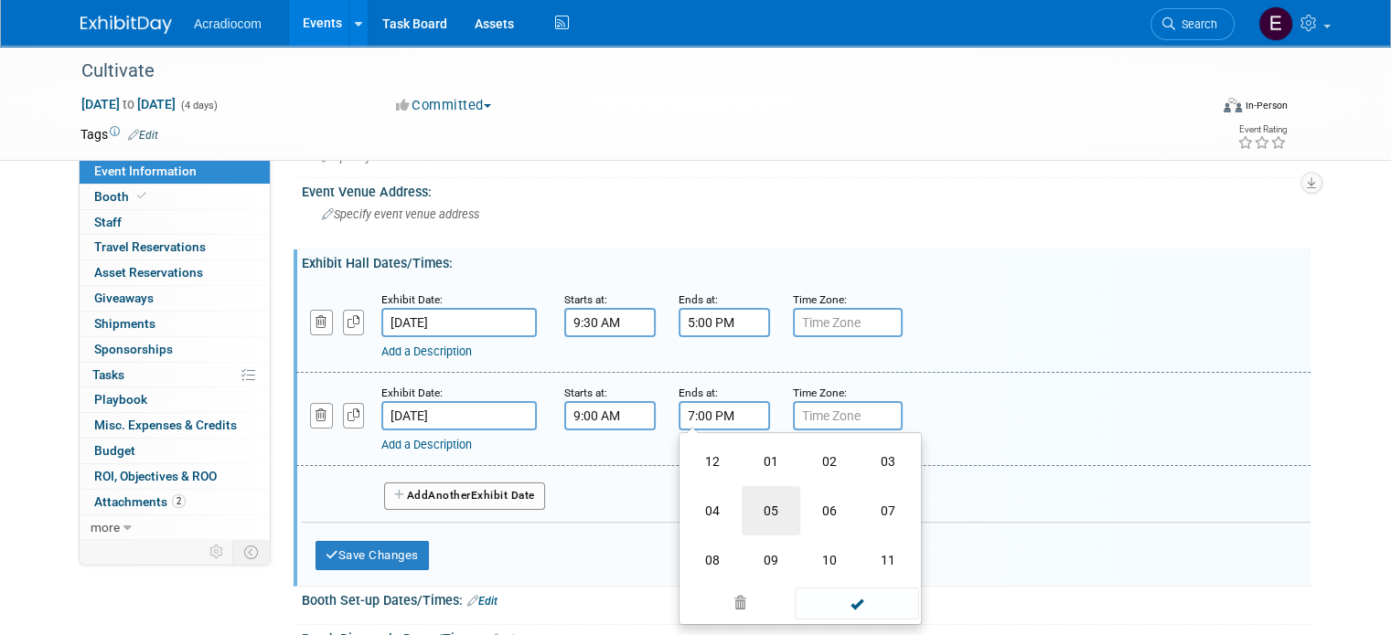
click at [746, 507] on td "05" at bounding box center [771, 510] width 59 height 49
type input "5:00 PM"
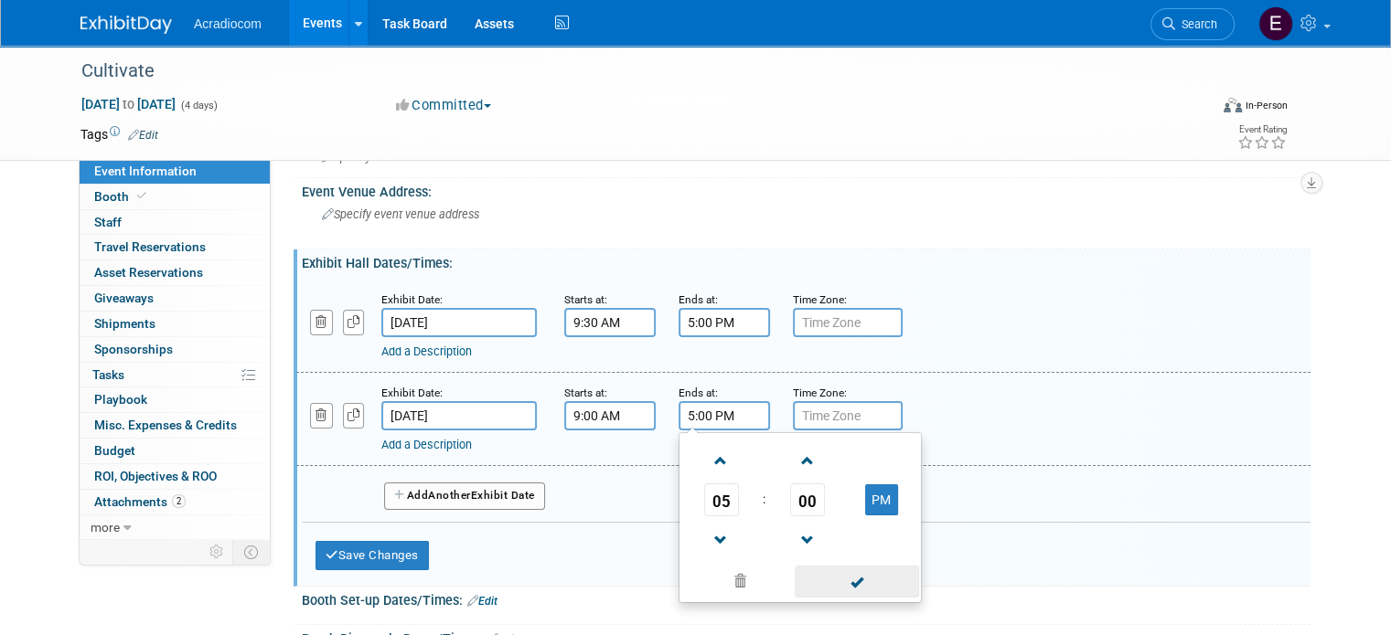
click at [849, 573] on span at bounding box center [856, 582] width 123 height 32
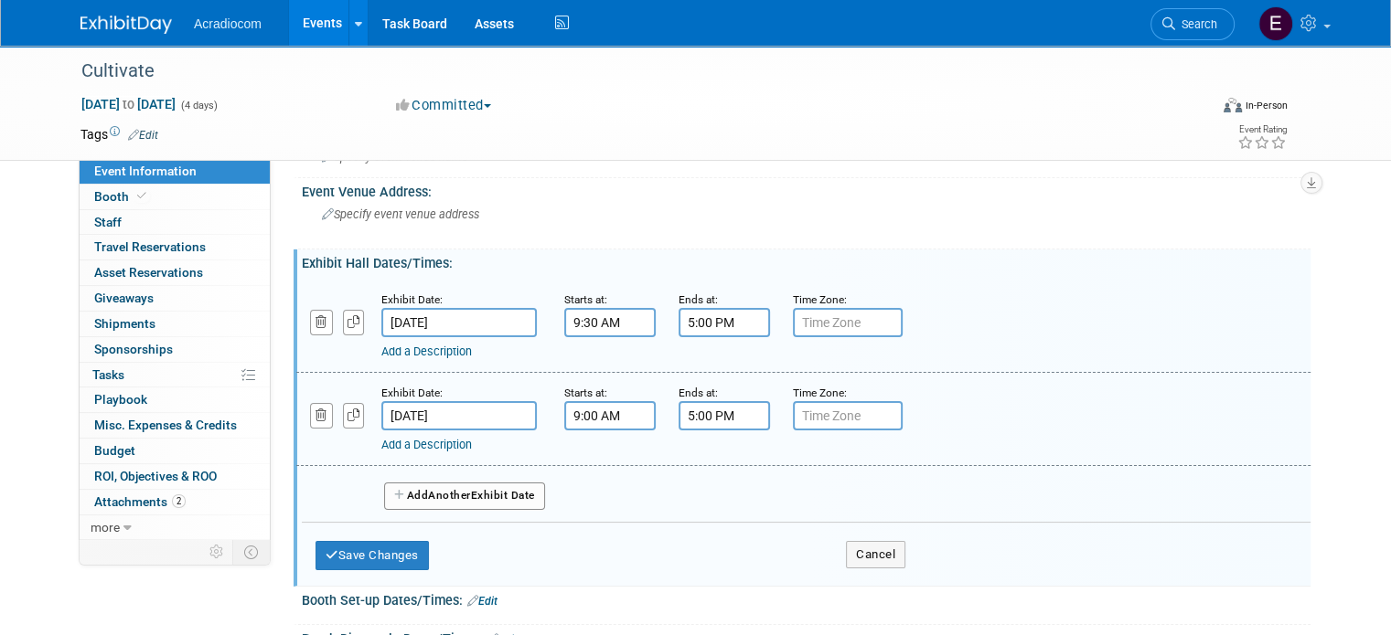
scroll to position [274, 0]
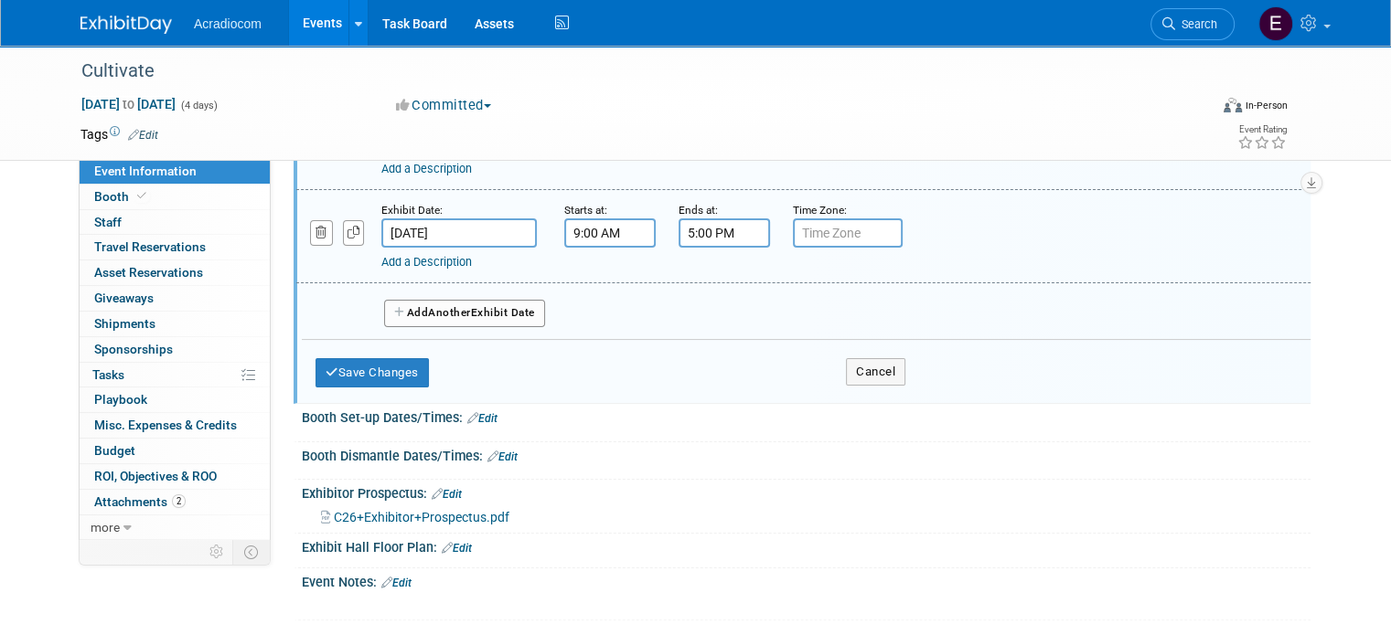
click at [516, 303] on button "Add Another Exhibit Date" at bounding box center [464, 313] width 161 height 27
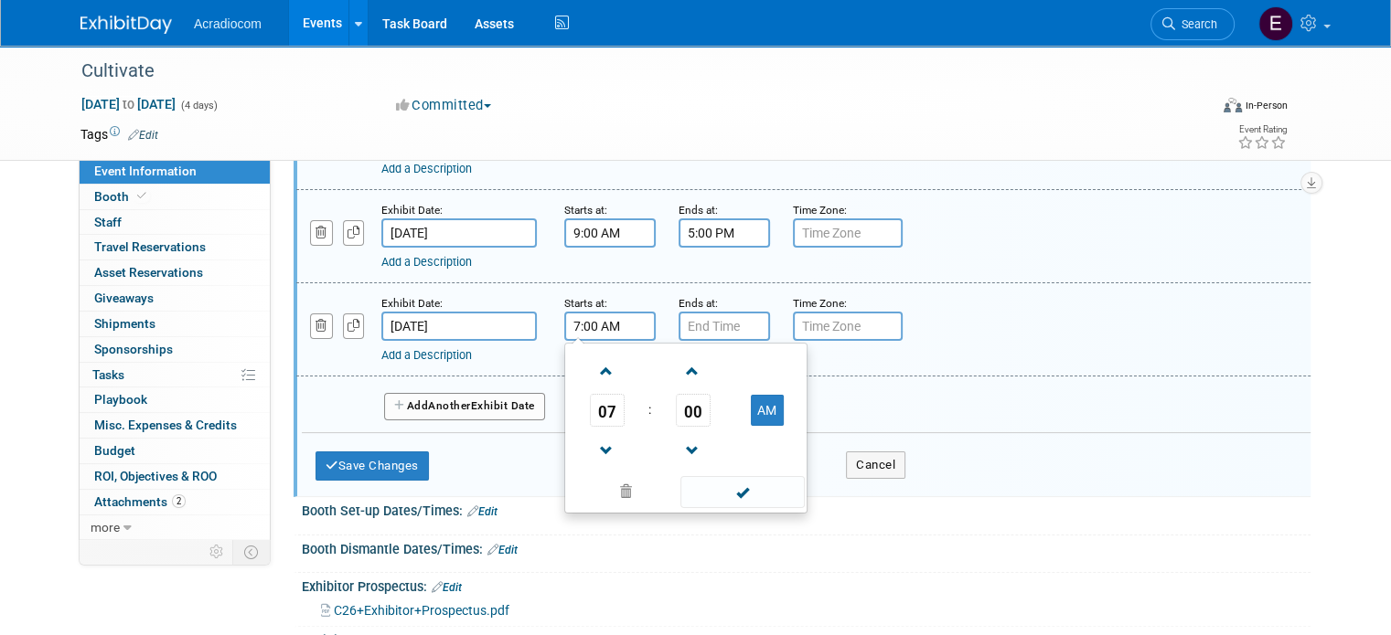
click at [582, 313] on input "7:00 AM" at bounding box center [609, 326] width 91 height 29
click at [590, 394] on span "07" at bounding box center [607, 410] width 35 height 33
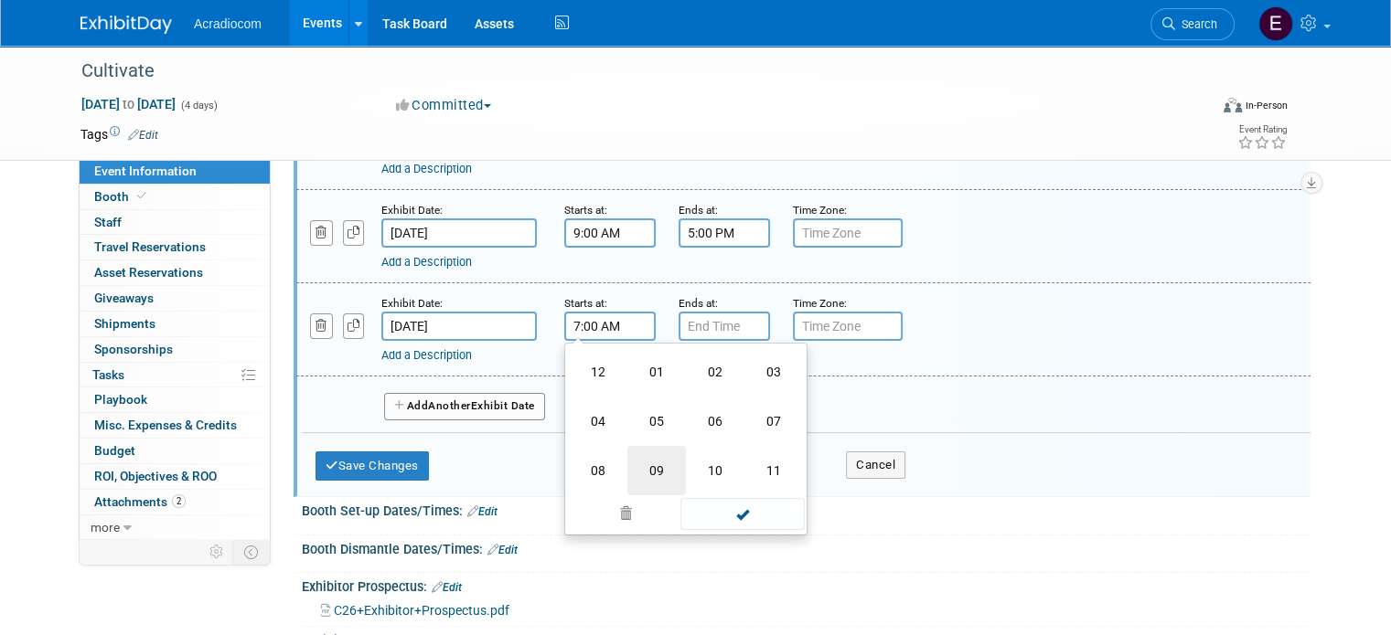
click at [643, 453] on td "09" at bounding box center [656, 470] width 59 height 49
type input "9:00 AM"
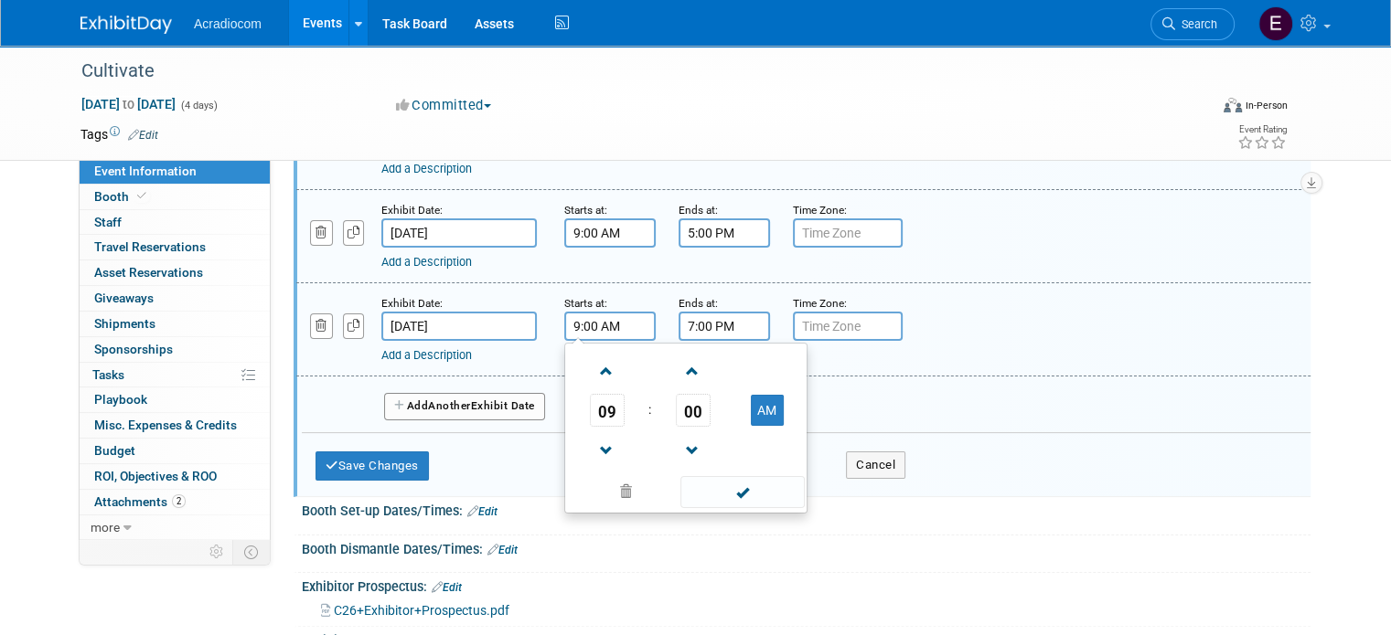
click at [698, 327] on input "7:00 PM" at bounding box center [723, 326] width 91 height 29
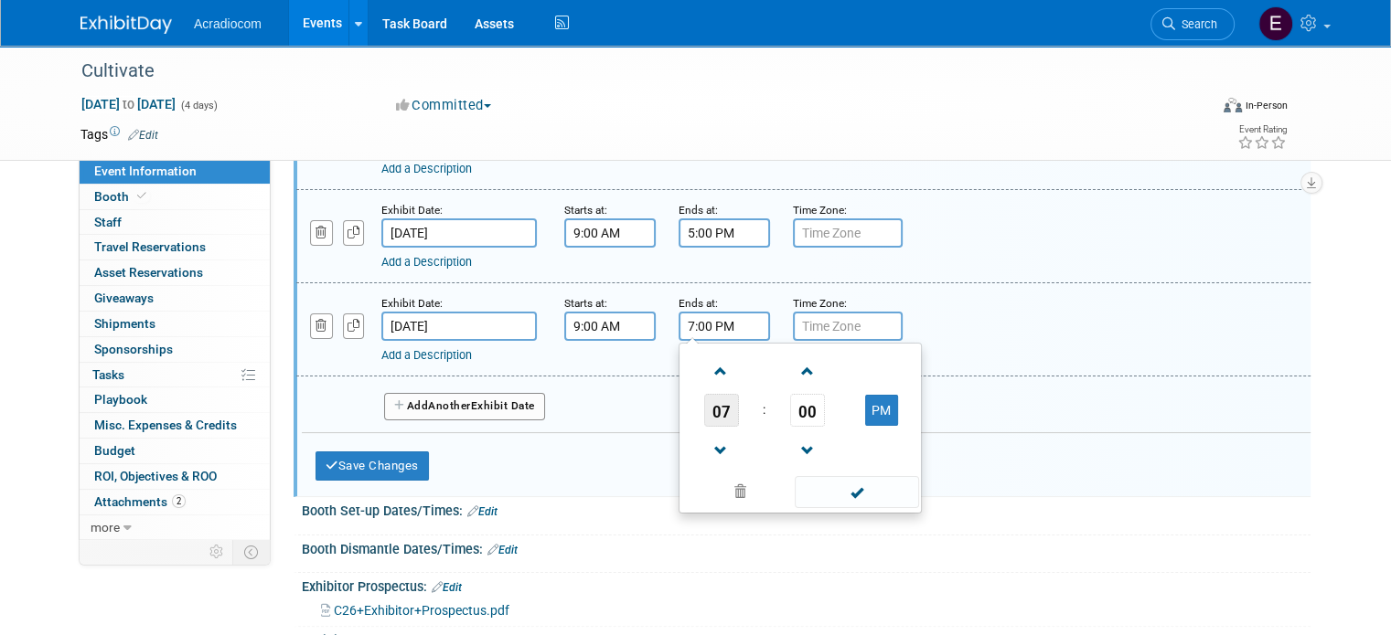
click at [714, 403] on span "07" at bounding box center [721, 410] width 35 height 33
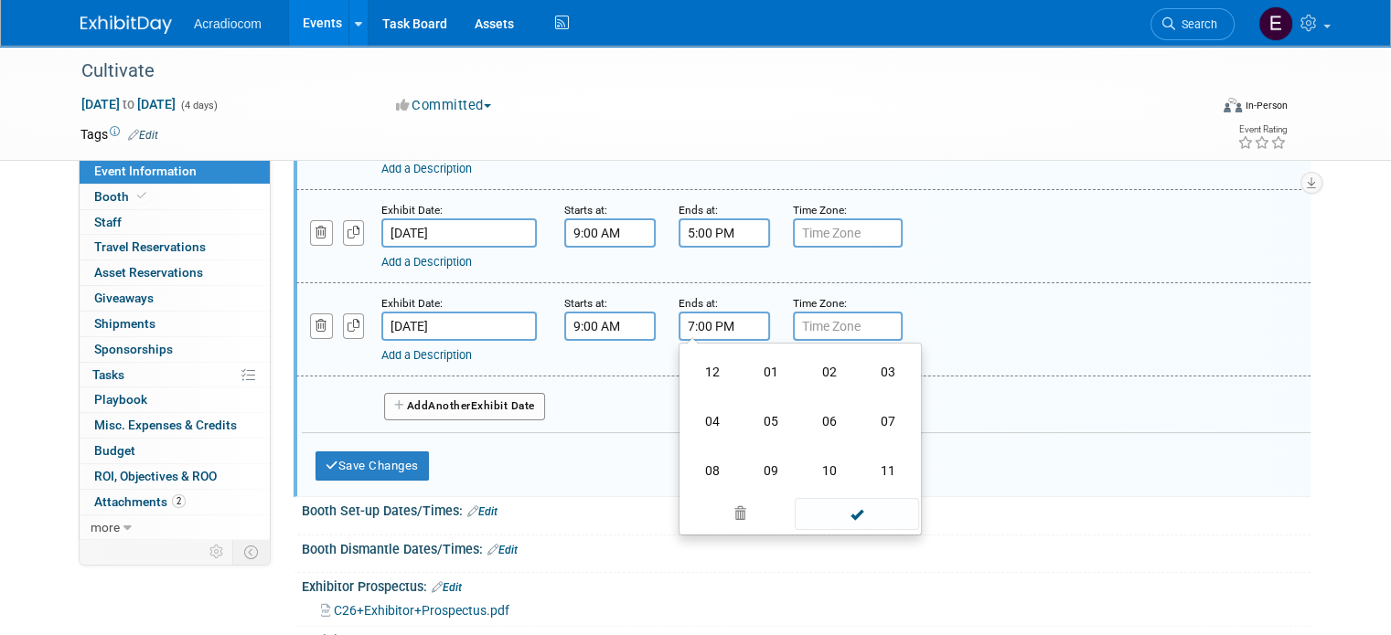
click at [801, 366] on td "02" at bounding box center [829, 371] width 59 height 49
type input "2:00 PM"
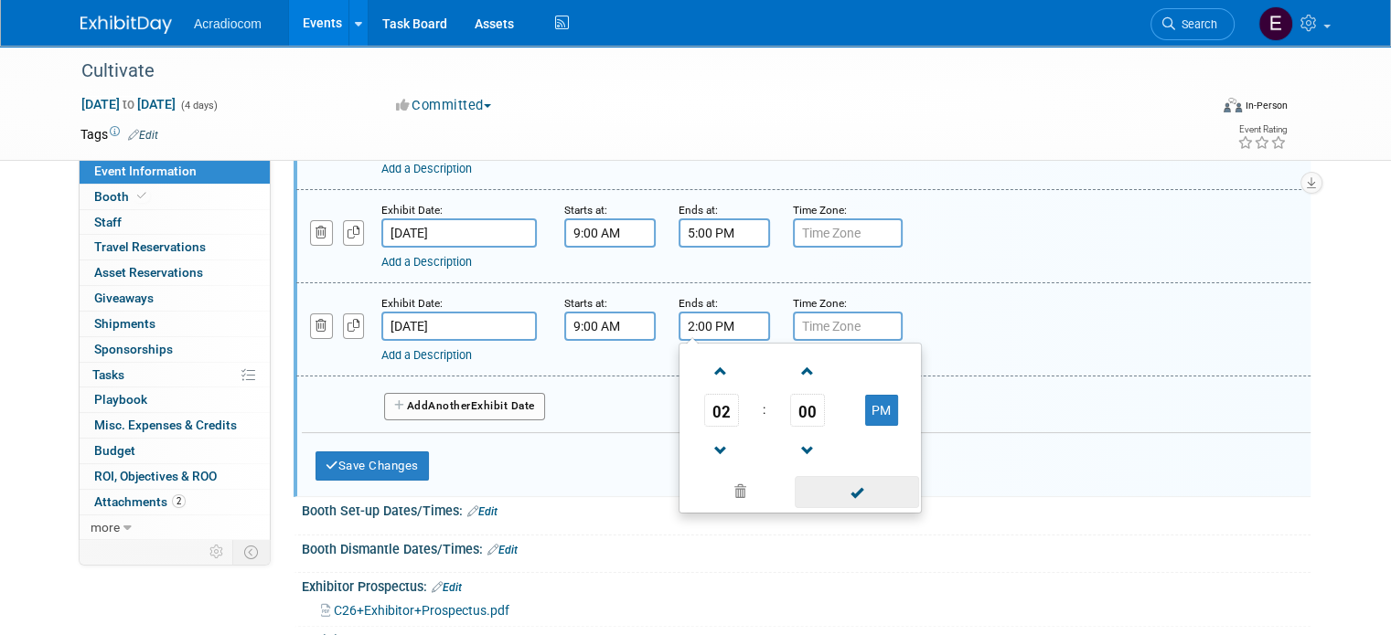
click at [828, 485] on span at bounding box center [856, 492] width 123 height 32
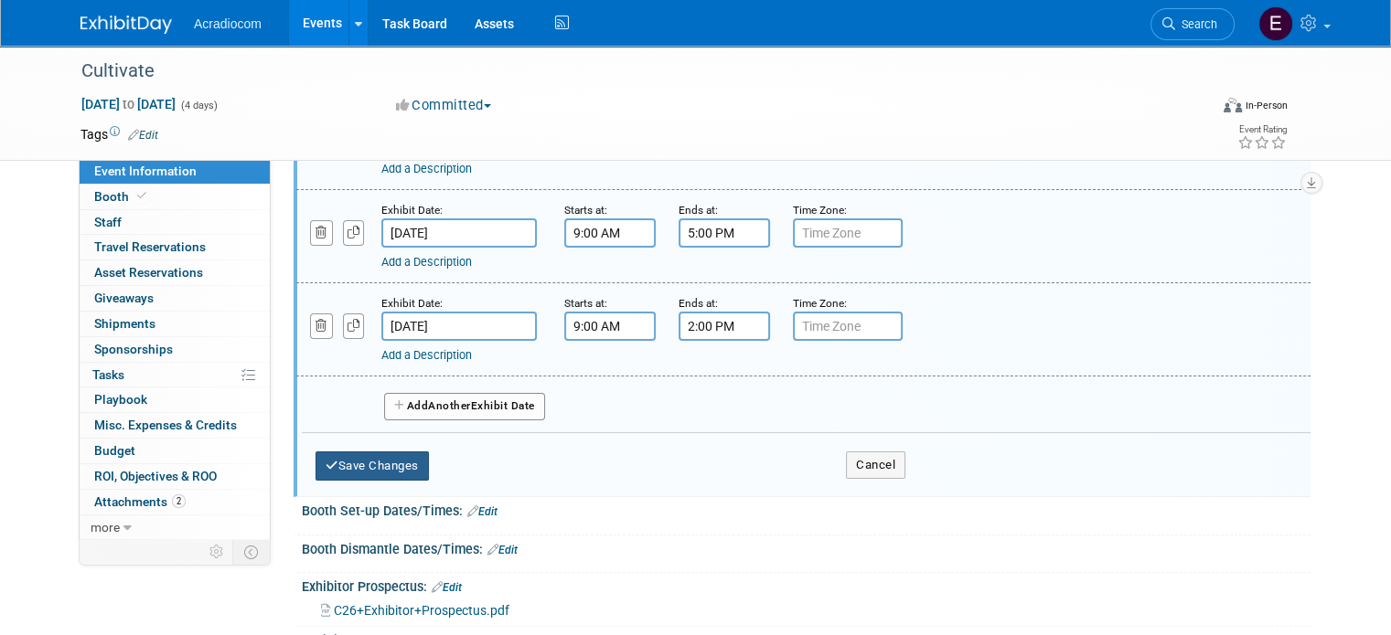
click at [412, 464] on button "Save Changes" at bounding box center [371, 466] width 113 height 29
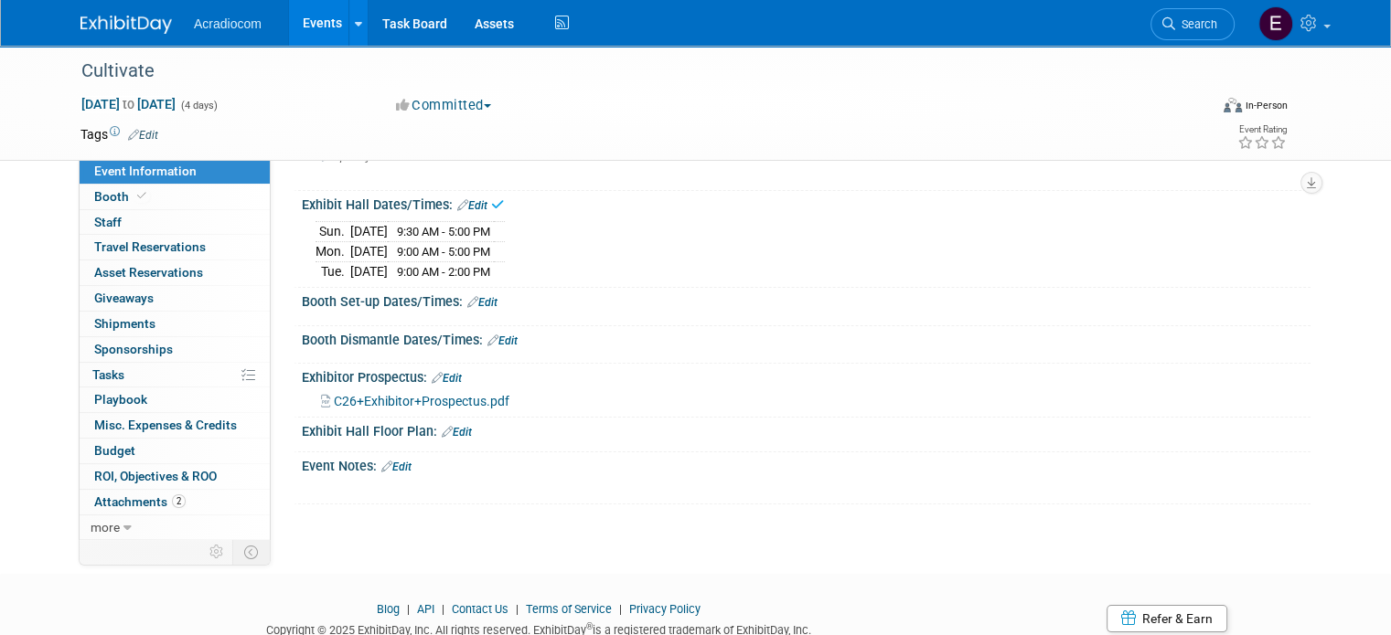
scroll to position [0, 0]
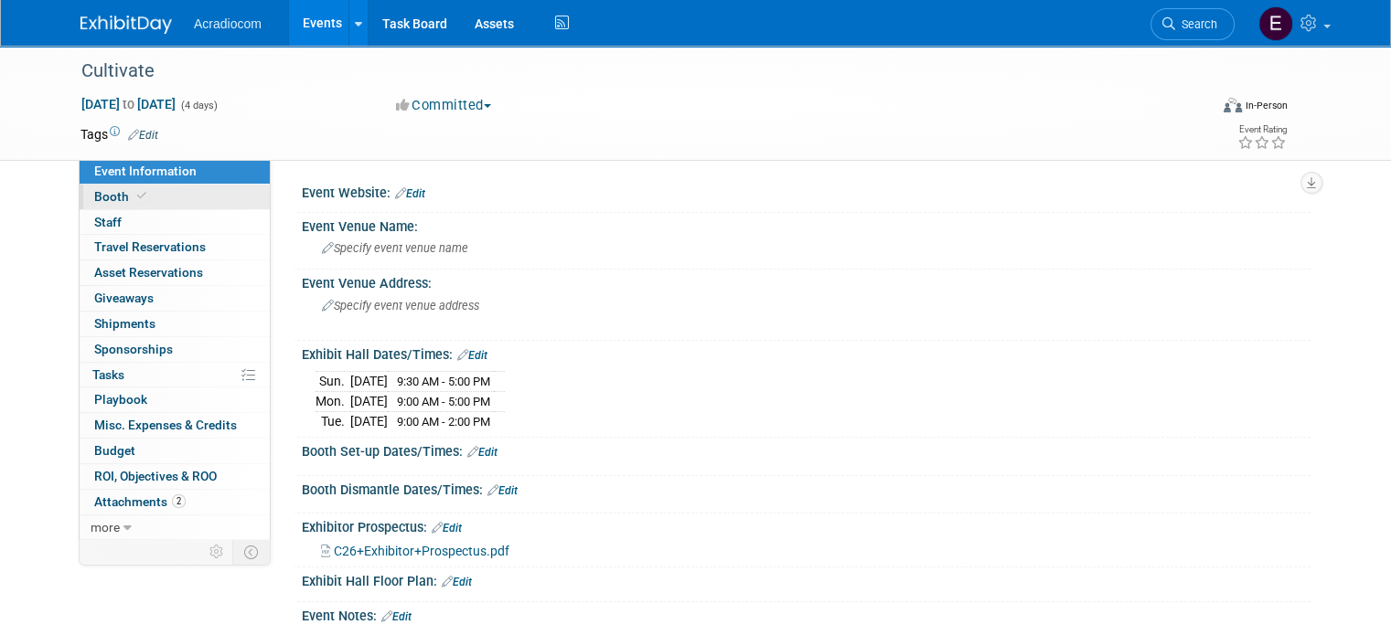
click at [95, 197] on span "Booth" at bounding box center [122, 196] width 56 height 15
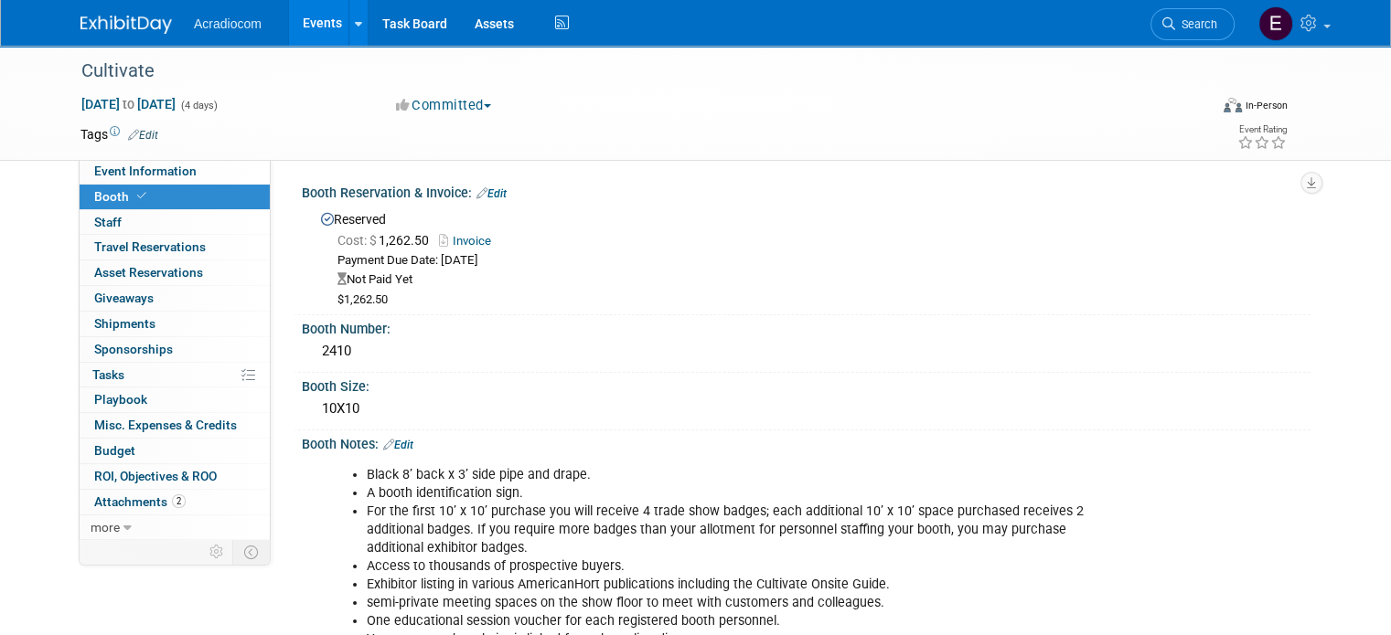
click at [128, 129] on link "Edit" at bounding box center [143, 135] width 30 height 13
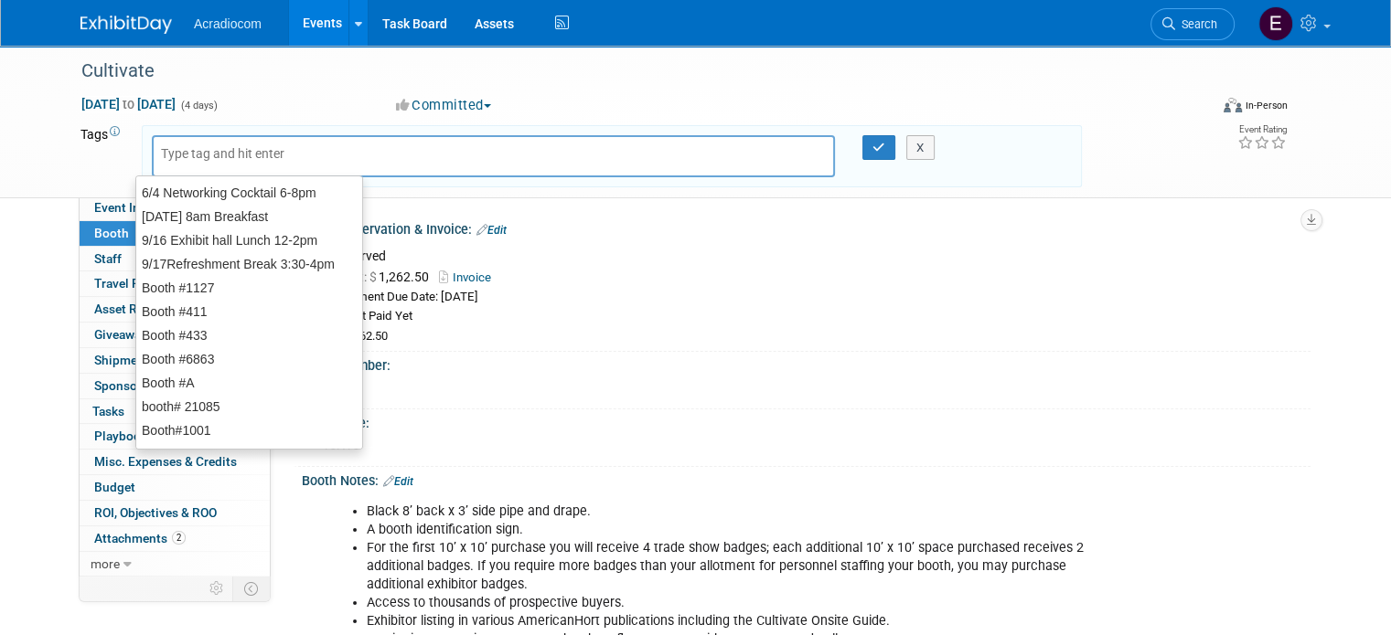
click at [182, 150] on input "text" at bounding box center [234, 153] width 146 height 18
click at [658, 268] on div "Cost: $ 1,262.50 Invoice" at bounding box center [816, 277] width 959 height 19
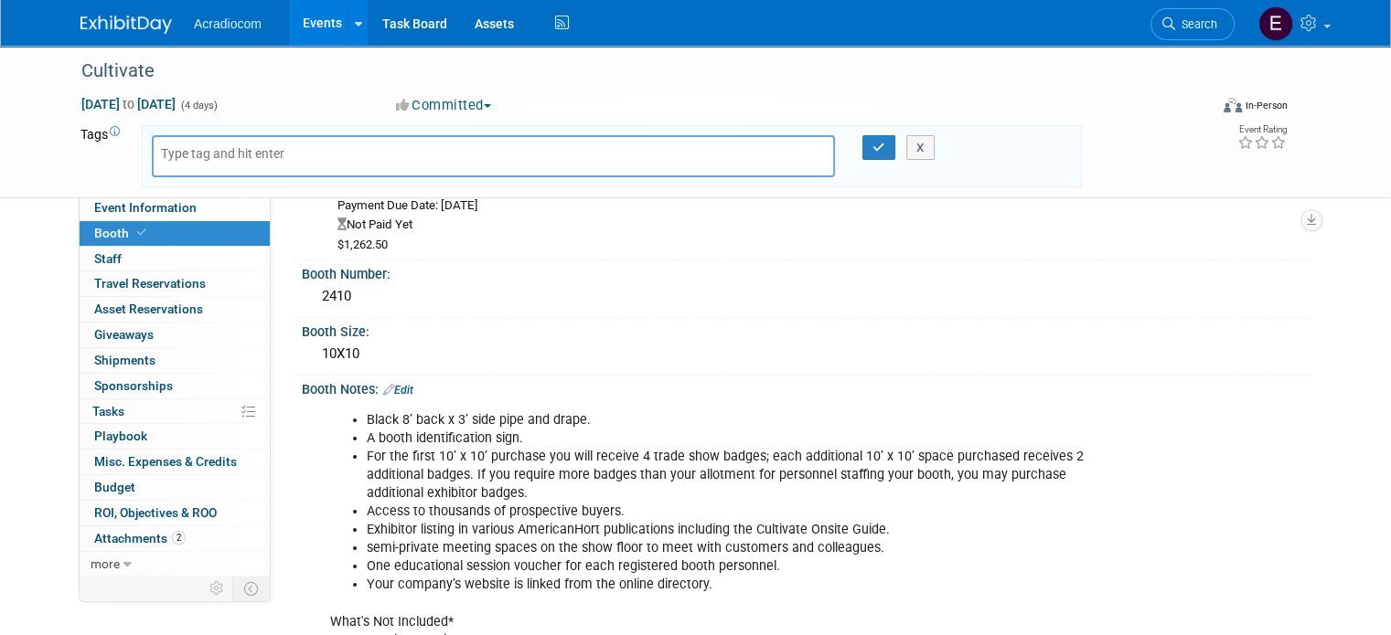
scroll to position [457, 0]
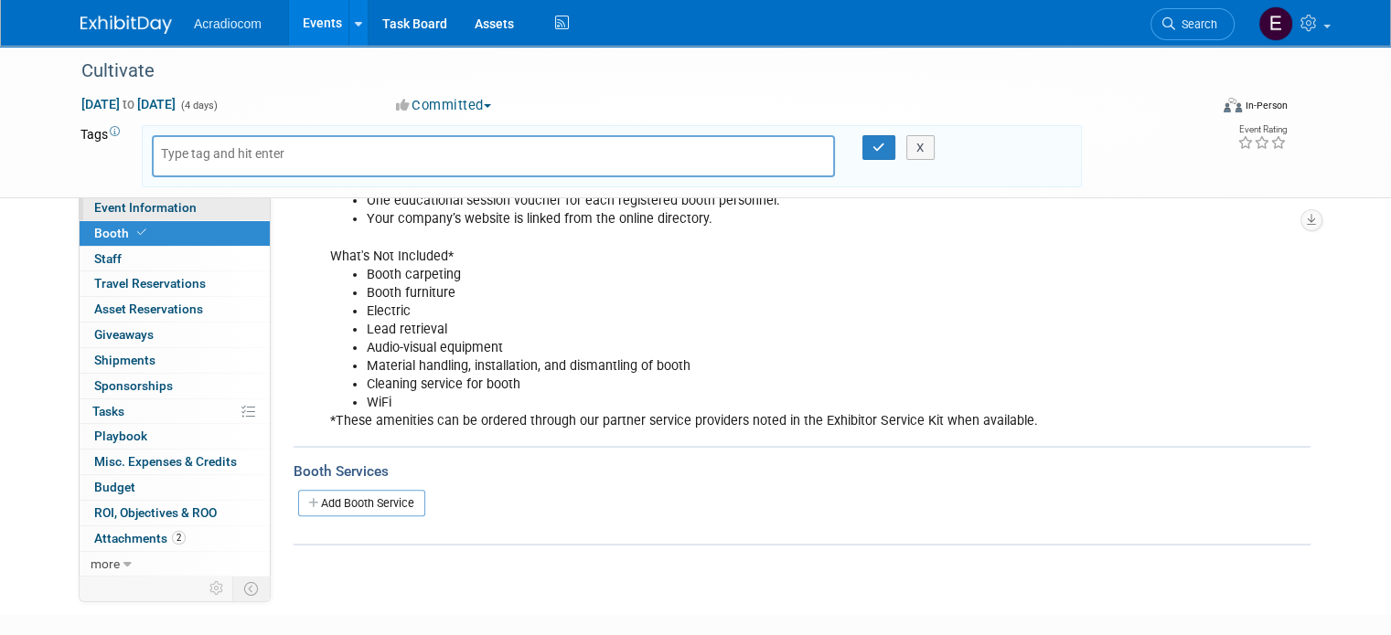
click at [139, 210] on span "Event Information" at bounding box center [145, 207] width 102 height 15
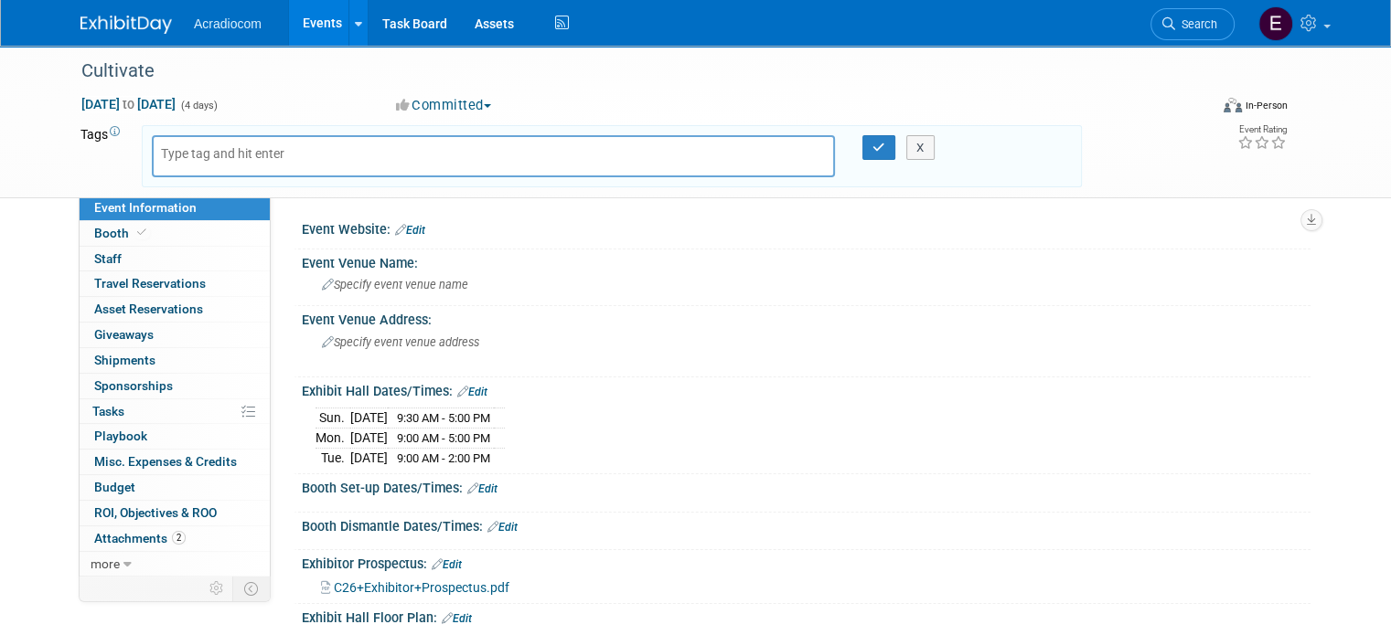
click at [481, 483] on link "Edit" at bounding box center [482, 489] width 30 height 13
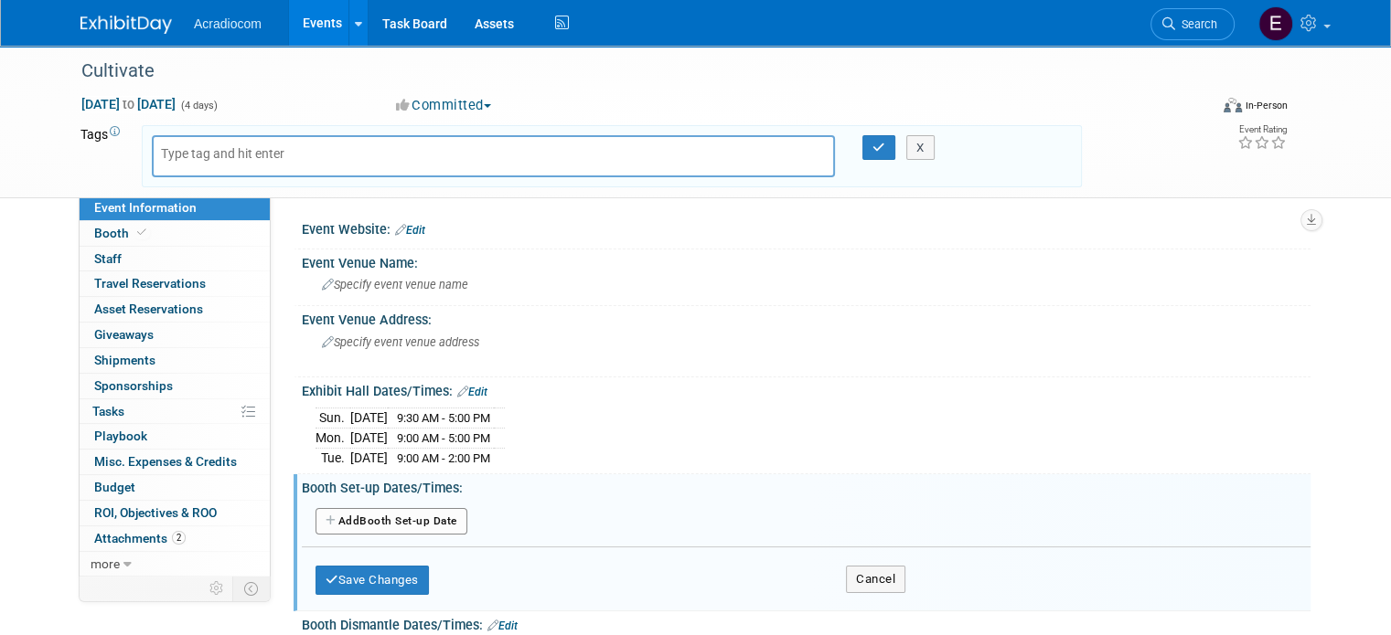
click at [406, 506] on div "Add Another Booth Set-up Date" at bounding box center [806, 523] width 1009 height 35
click at [404, 520] on button "Add Another Booth Set-up Date" at bounding box center [391, 521] width 152 height 27
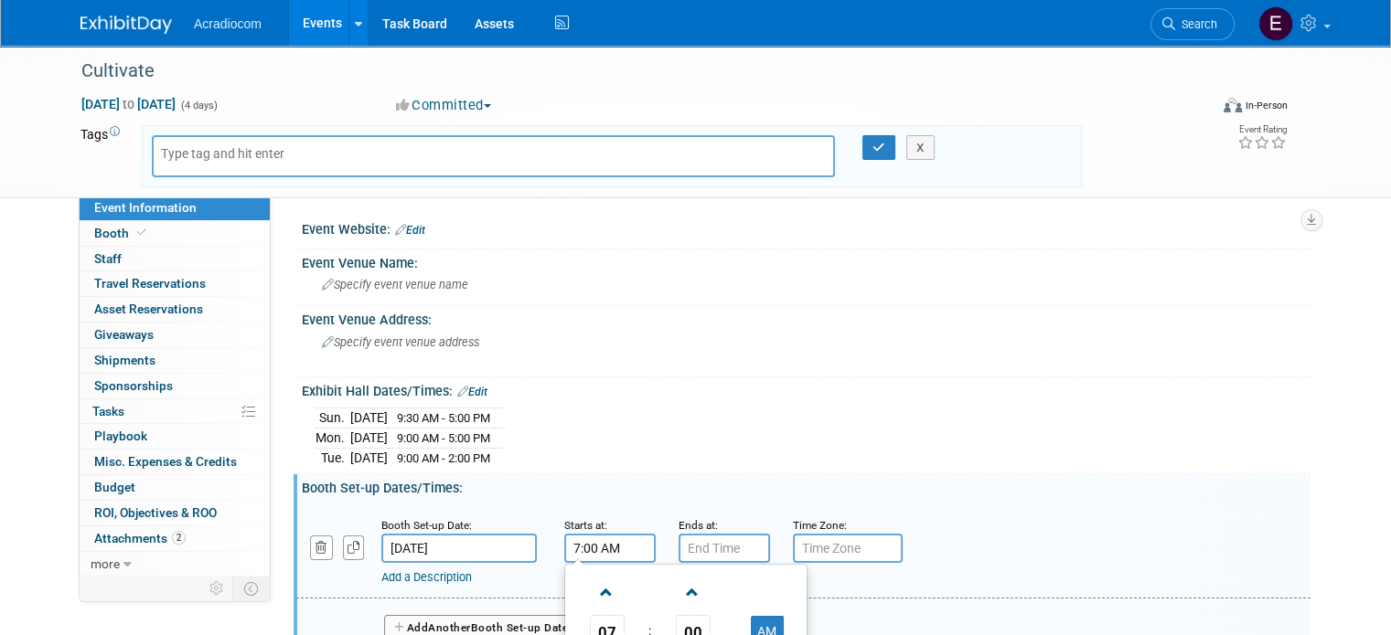
click at [590, 540] on input "7:00 AM" at bounding box center [609, 548] width 91 height 29
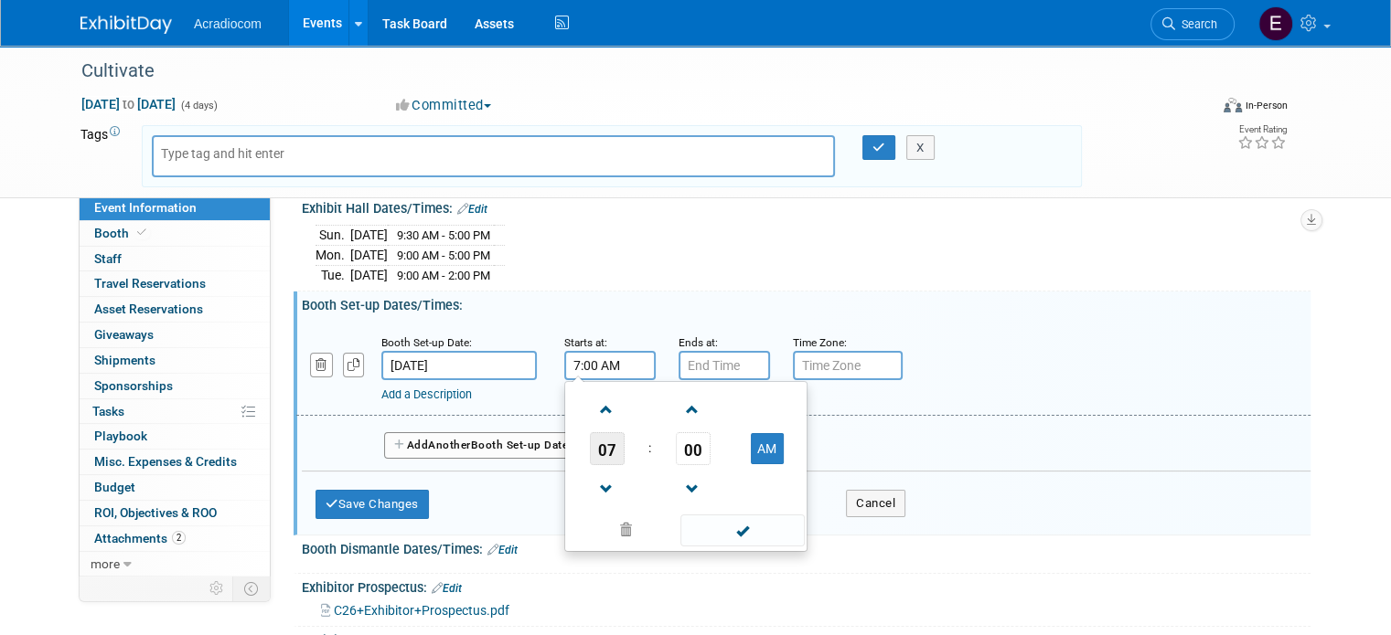
click at [600, 445] on span "07" at bounding box center [607, 448] width 35 height 33
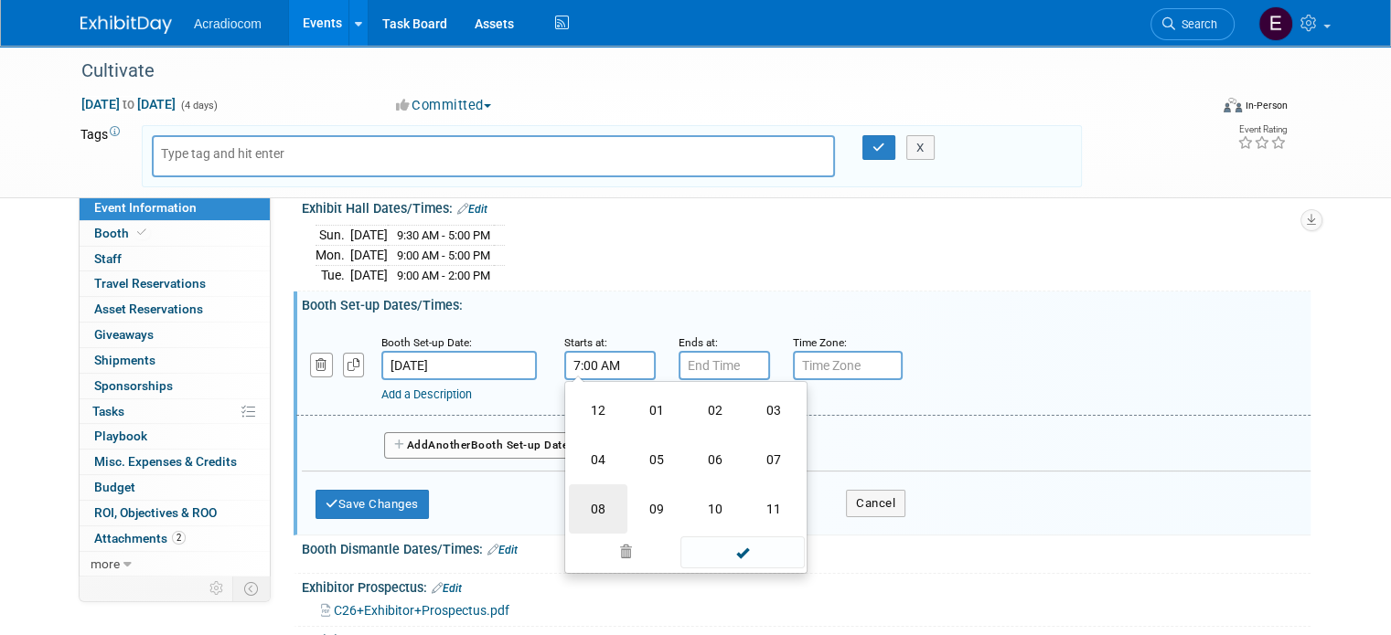
click at [583, 508] on td "08" at bounding box center [598, 509] width 59 height 49
type input "8:00 AM"
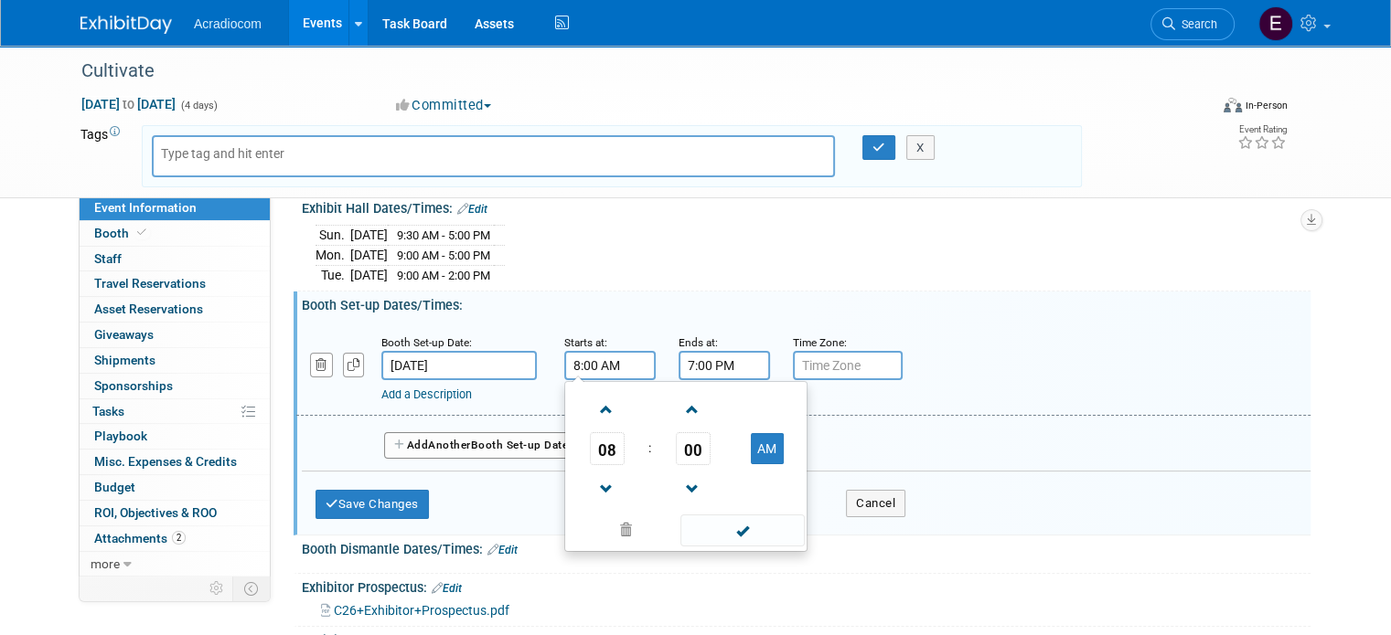
click at [699, 358] on input "7:00 PM" at bounding box center [723, 365] width 91 height 29
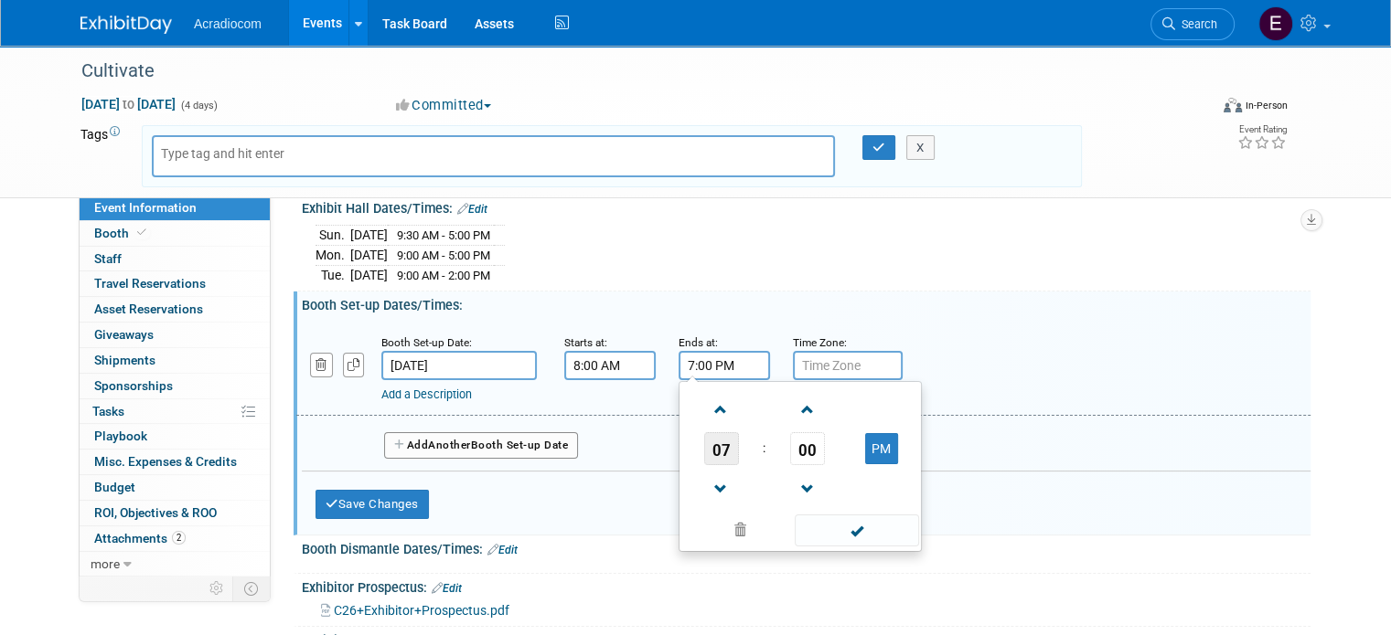
click at [704, 442] on span "07" at bounding box center [721, 448] width 35 height 33
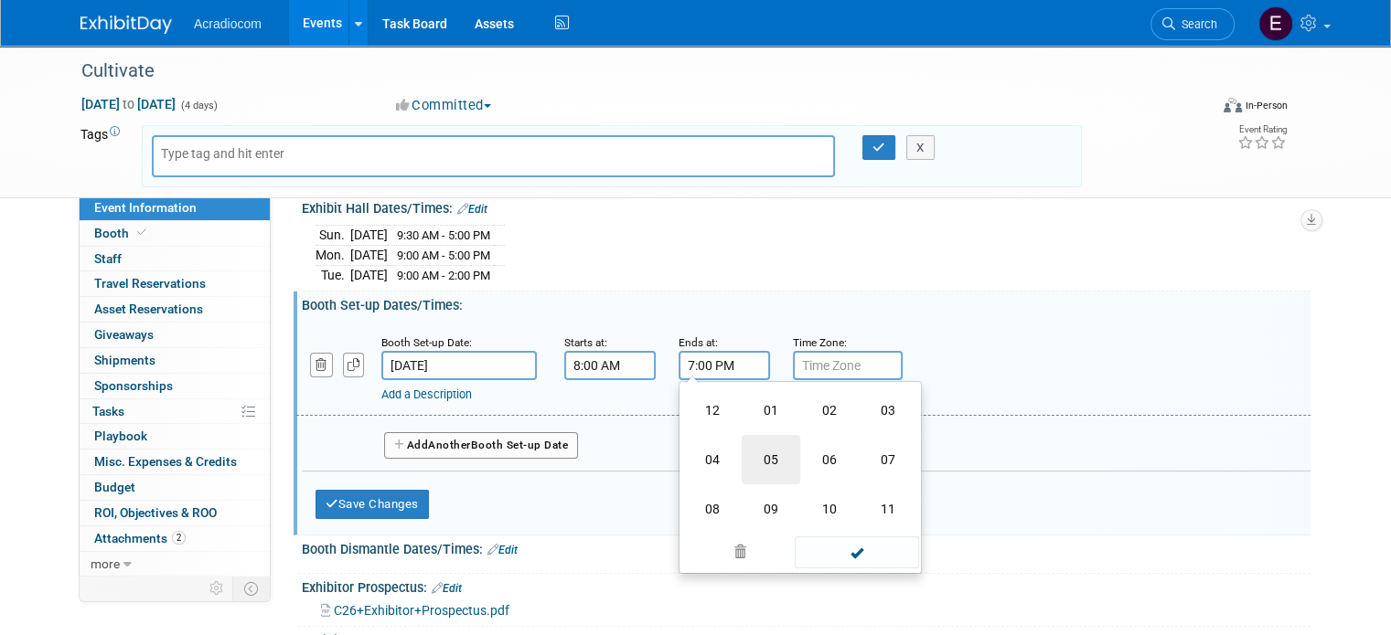
click at [753, 458] on td "05" at bounding box center [771, 459] width 59 height 49
type input "5:00 PM"
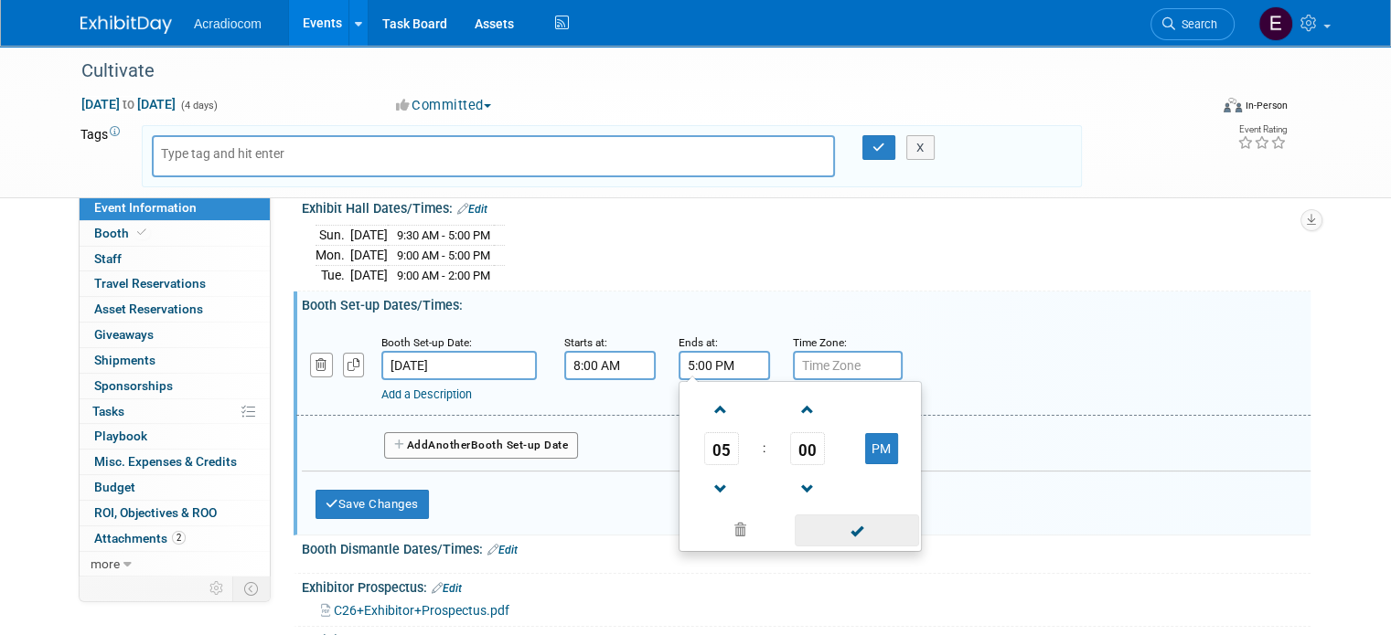
click at [842, 529] on span at bounding box center [856, 531] width 123 height 32
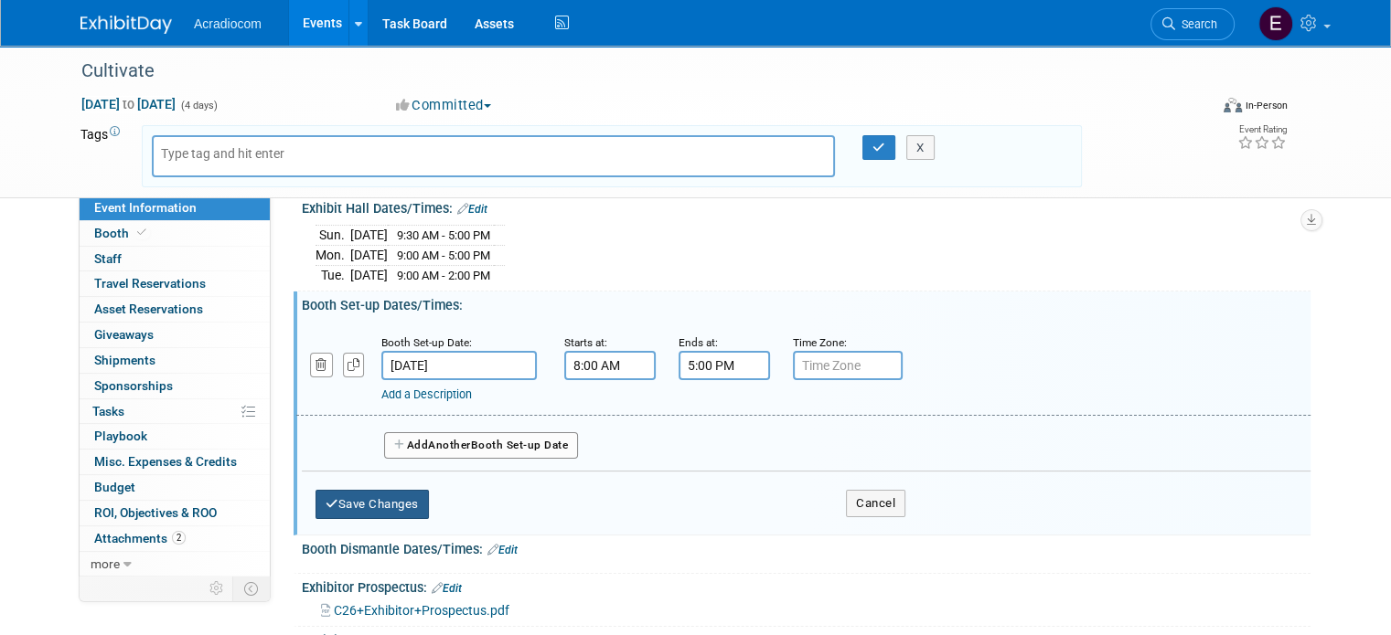
click at [369, 499] on button "Save Changes" at bounding box center [371, 504] width 113 height 29
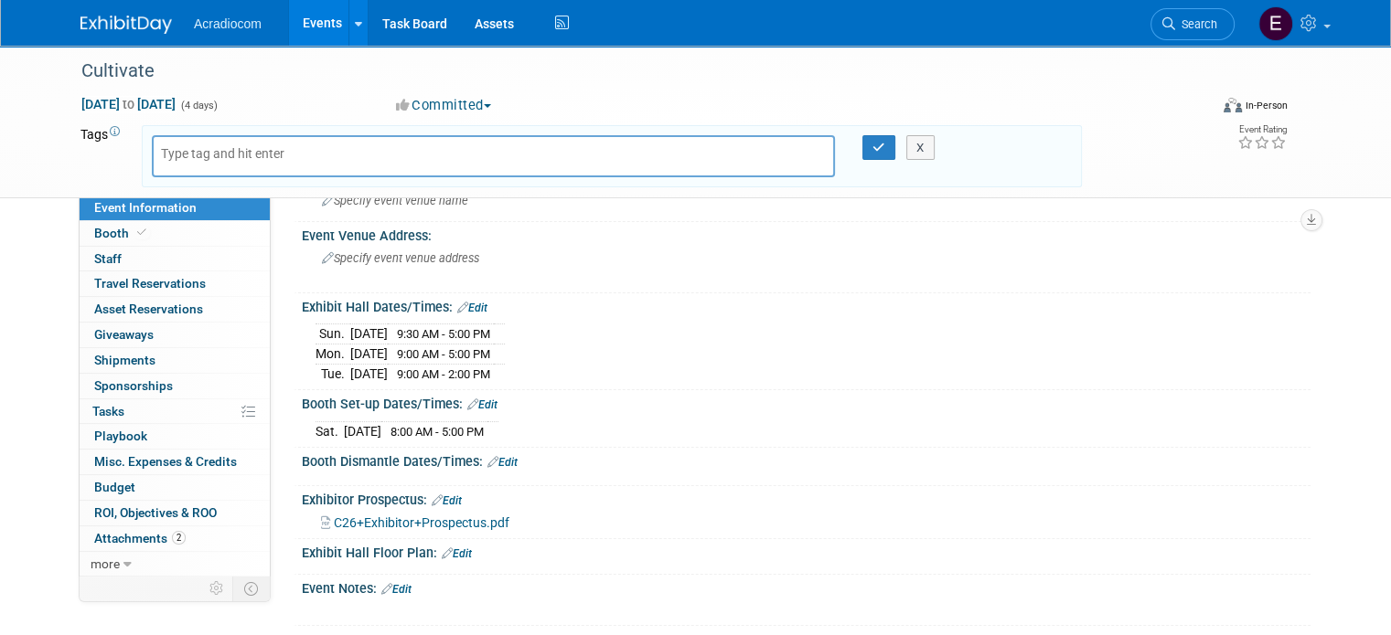
scroll to position [176, 0]
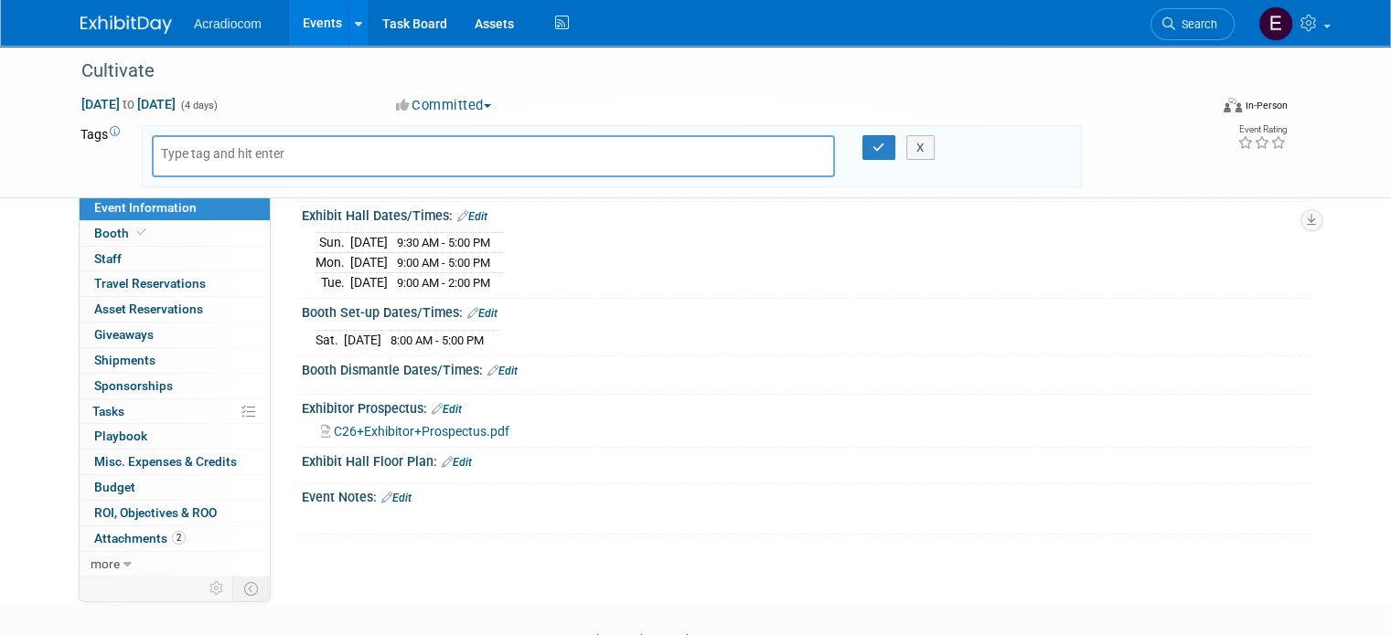
click at [456, 458] on div "Exhibit Hall Floor Plan: Edit" at bounding box center [806, 460] width 1009 height 24
click at [451, 459] on link "Edit" at bounding box center [457, 462] width 30 height 13
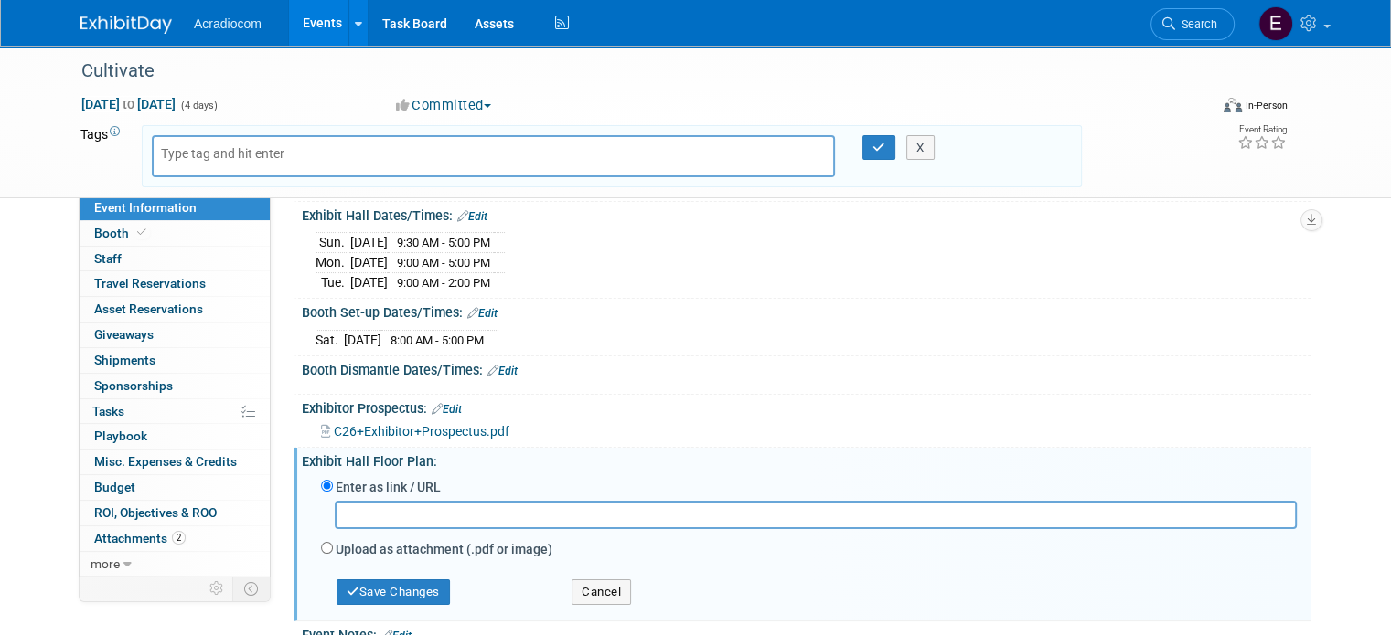
click at [358, 553] on div "Upload as attachment (.pdf or image)" at bounding box center [809, 551] width 976 height 25
click at [355, 545] on label "Upload as attachment (.pdf or image)" at bounding box center [444, 549] width 217 height 18
click at [333, 545] on input "Upload as attachment (.pdf or image)" at bounding box center [327, 548] width 12 height 12
radio input "true"
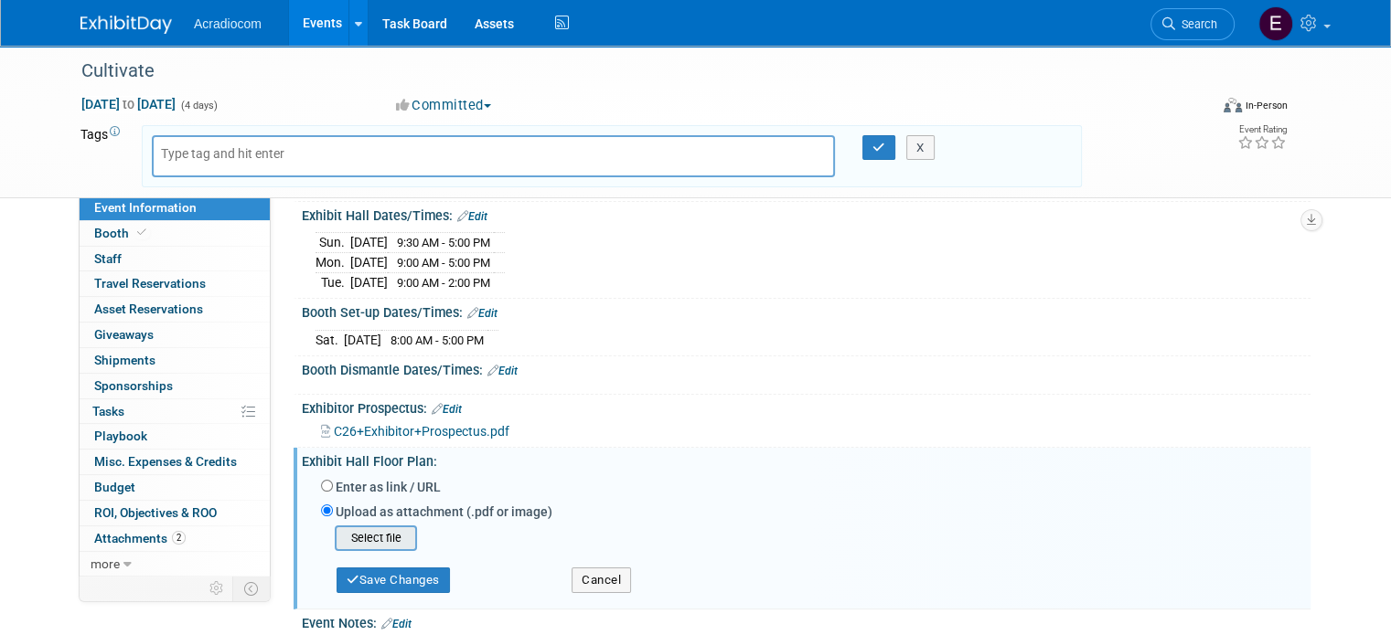
click at [351, 534] on input "file" at bounding box center [307, 539] width 218 height 22
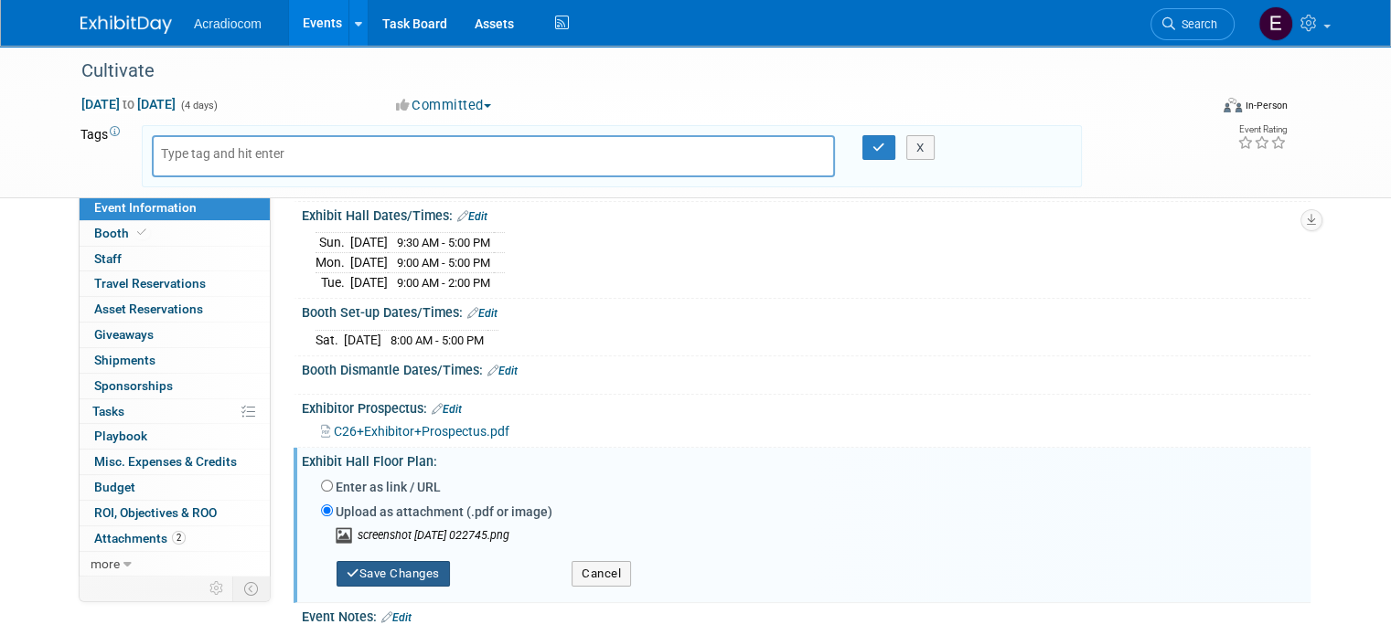
click at [395, 573] on button "Save Changes" at bounding box center [392, 574] width 113 height 26
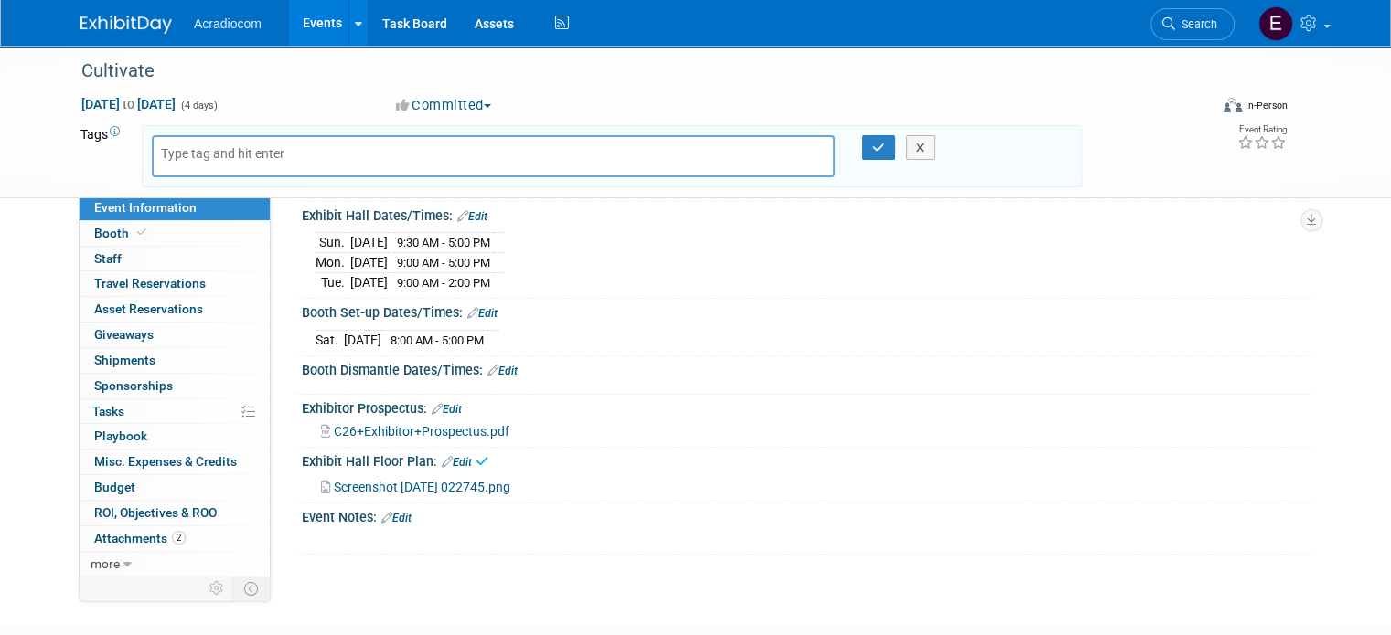
click at [443, 475] on div "Screenshot 2025-08-25 022745.png" at bounding box center [809, 486] width 976 height 22
click at [448, 486] on span "Screenshot 2025-08-25 022745.png" at bounding box center [422, 487] width 176 height 15
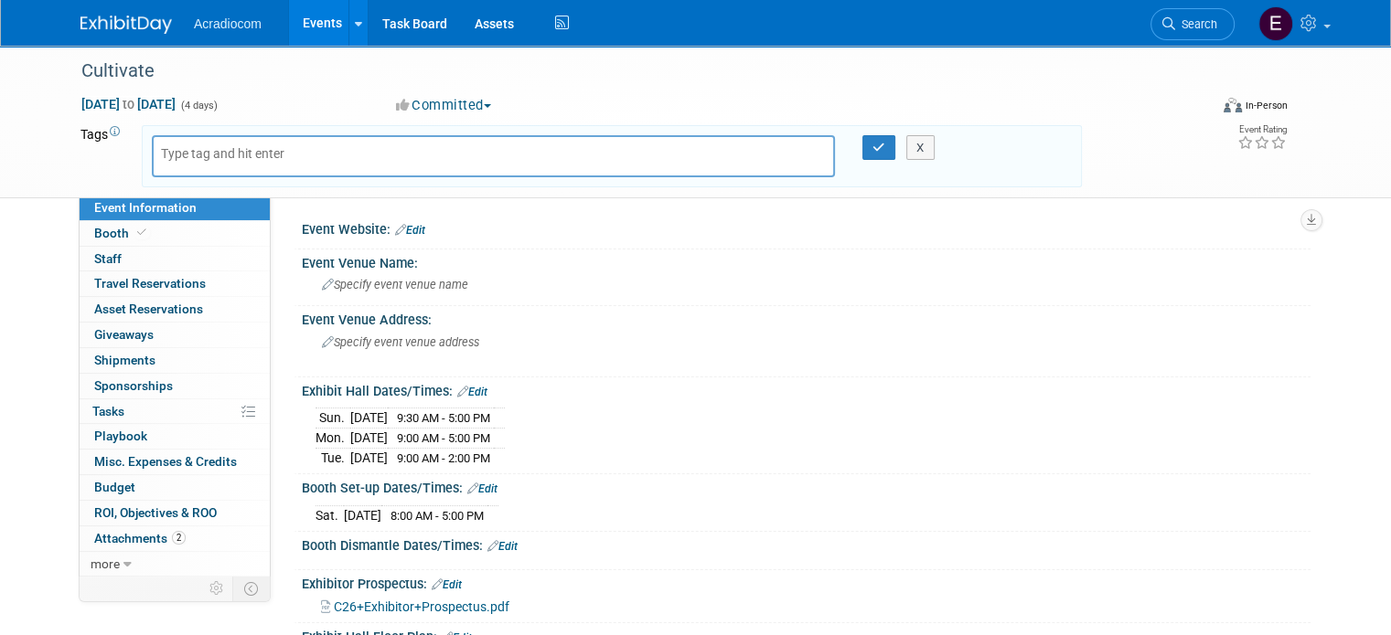
click at [400, 226] on link "Edit" at bounding box center [410, 230] width 30 height 13
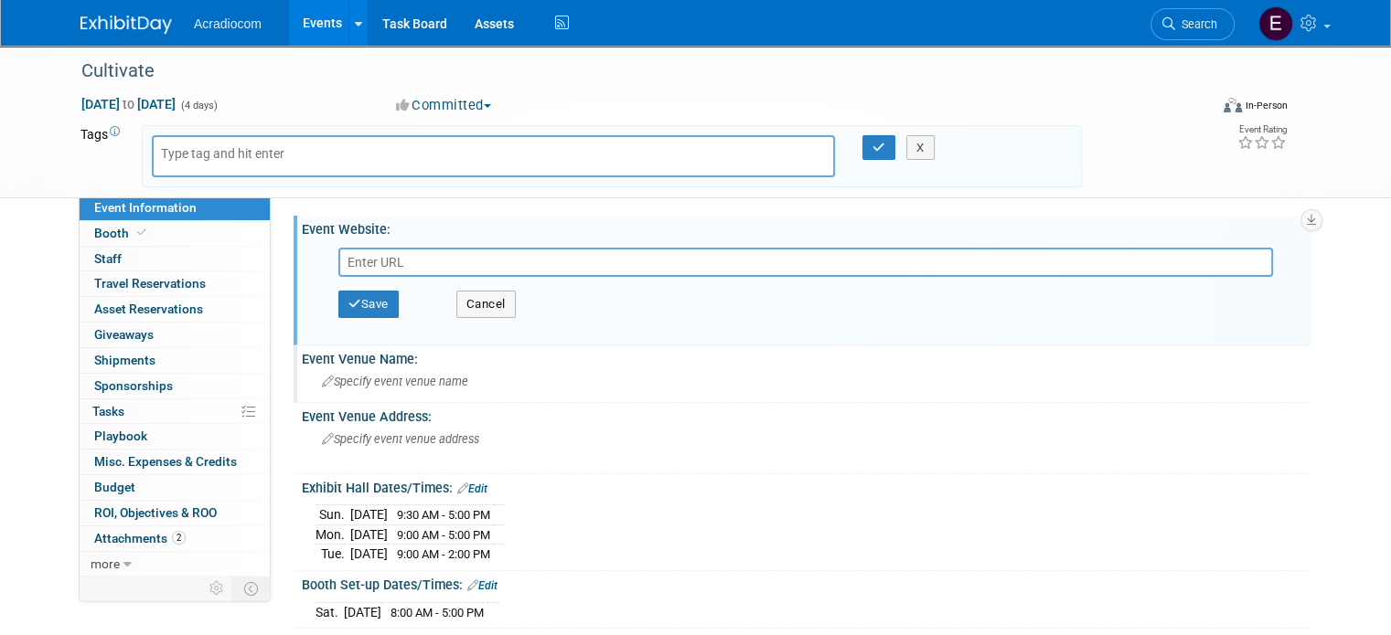
click at [368, 387] on span "Specify event venue name" at bounding box center [395, 382] width 146 height 14
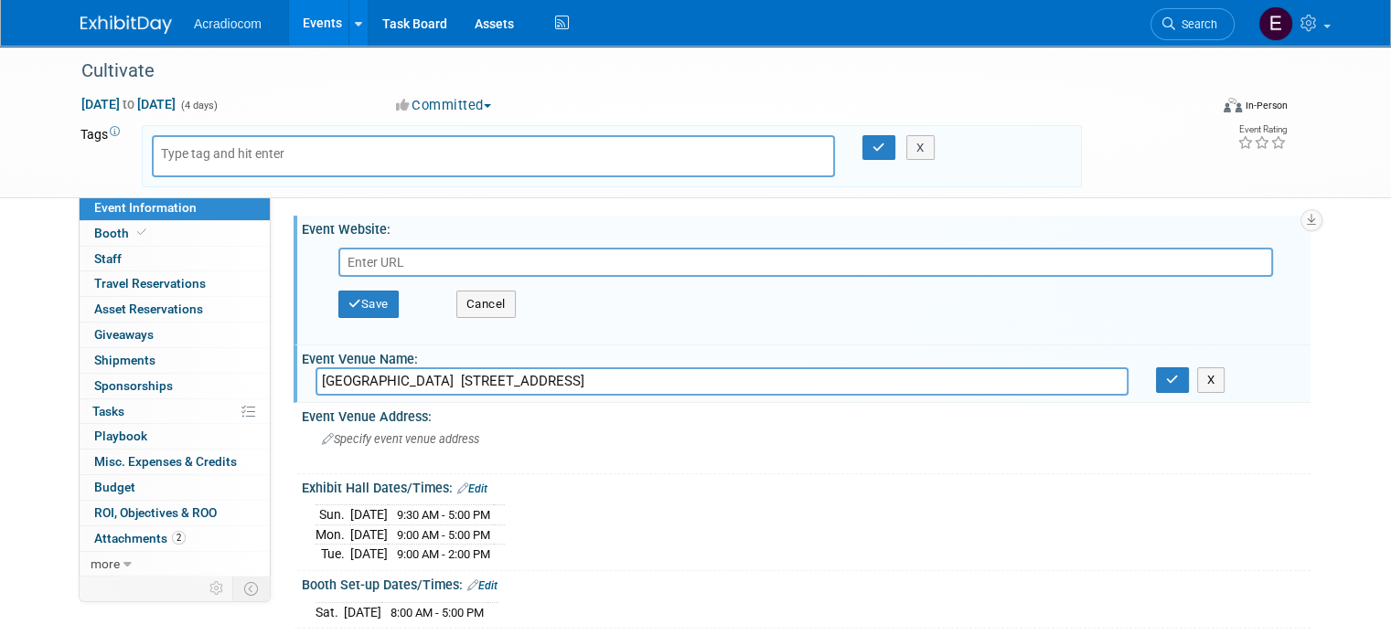
drag, startPoint x: 542, startPoint y: 379, endPoint x: 812, endPoint y: 368, distance: 269.9
click at [812, 368] on input "Greater Columbus Convention Center 400 North High Street Columbus, OH 43215" at bounding box center [721, 382] width 813 height 28
type input "Greater Columbus Convention Center"
drag, startPoint x: 1185, startPoint y: 372, endPoint x: 1167, endPoint y: 387, distance: 23.4
click at [1179, 374] on icon "button" at bounding box center [1172, 380] width 13 height 12
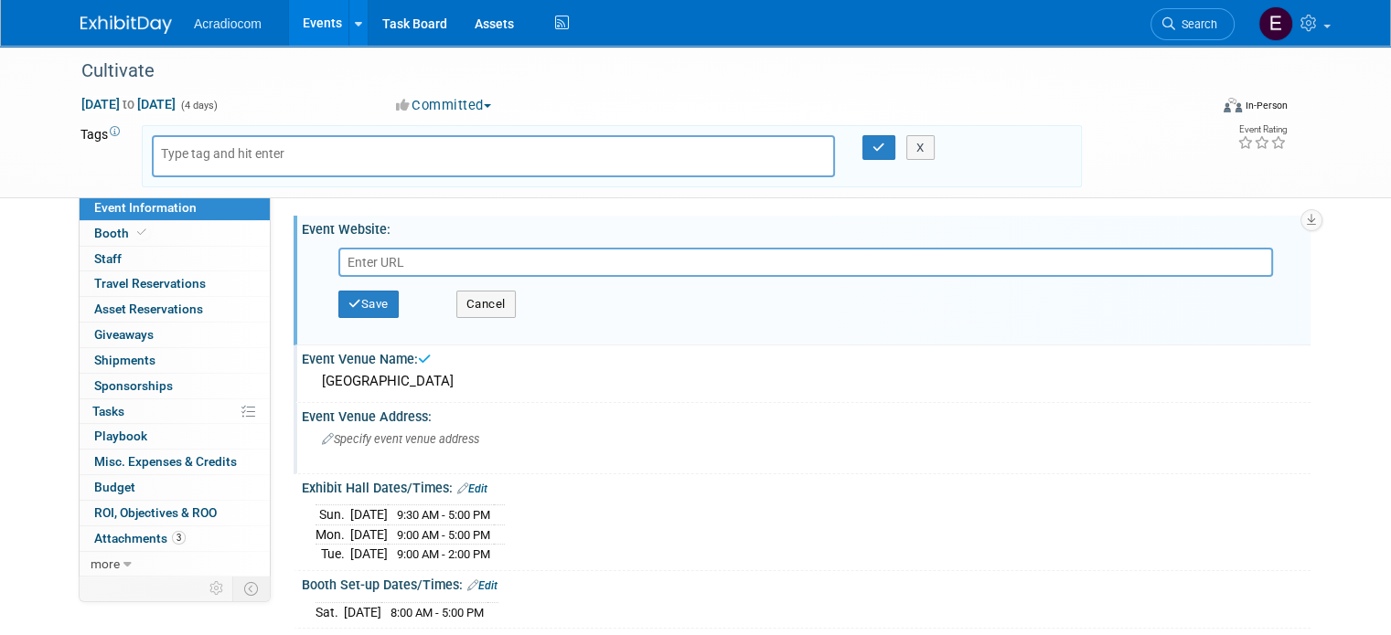
click at [384, 450] on div "Specify event venue address" at bounding box center [511, 446] width 393 height 42
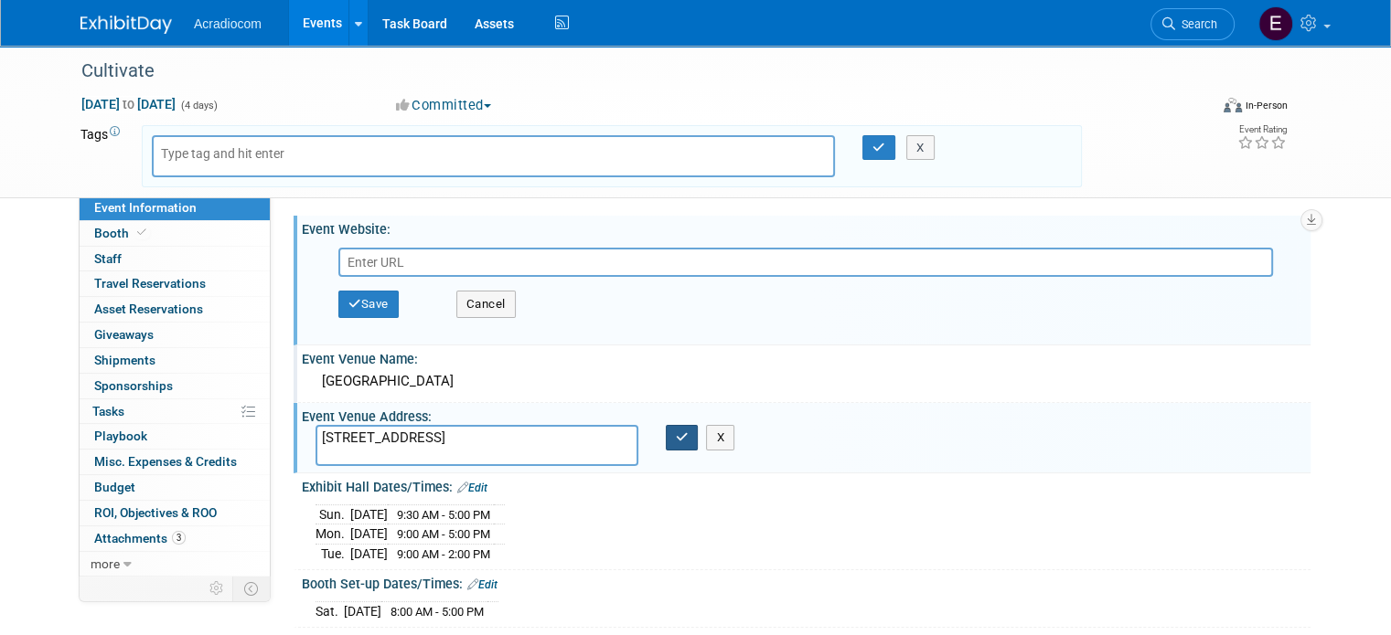
type textarea "400 North High Street Columbus, OH 43215"
click at [666, 440] on button "button" at bounding box center [682, 438] width 33 height 26
click at [676, 437] on icon "button" at bounding box center [682, 438] width 13 height 12
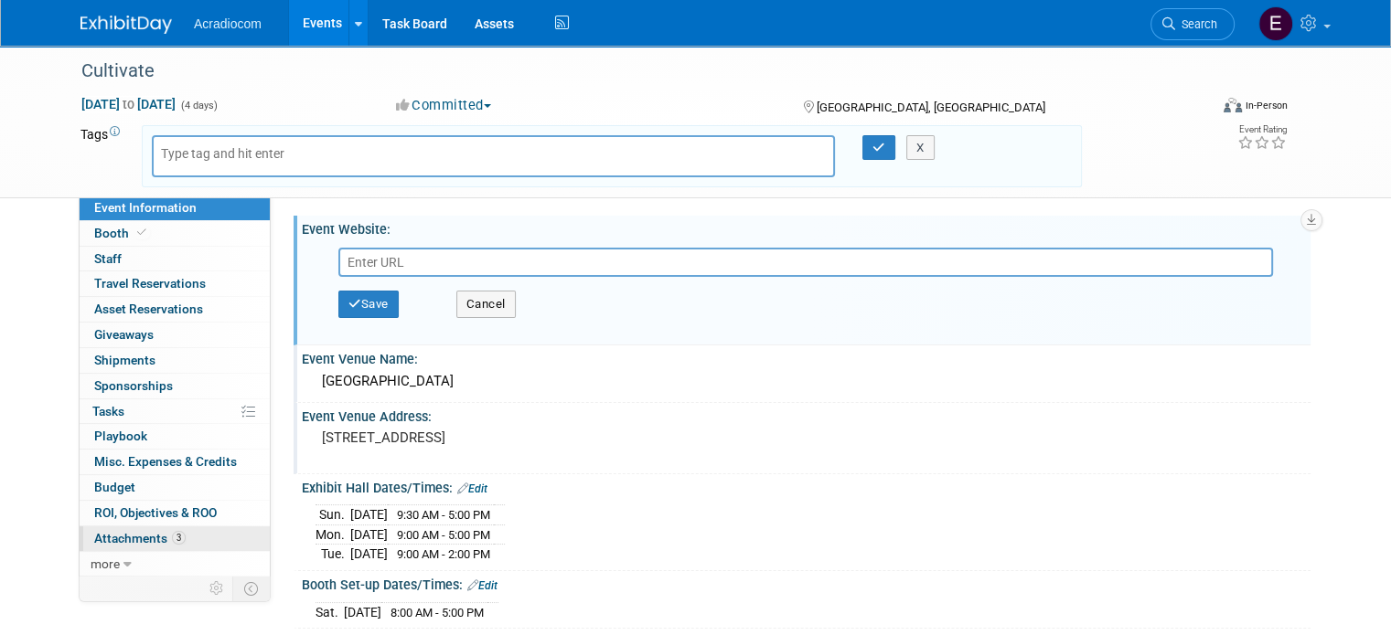
click at [114, 527] on link "3 Attachments 3" at bounding box center [175, 539] width 190 height 25
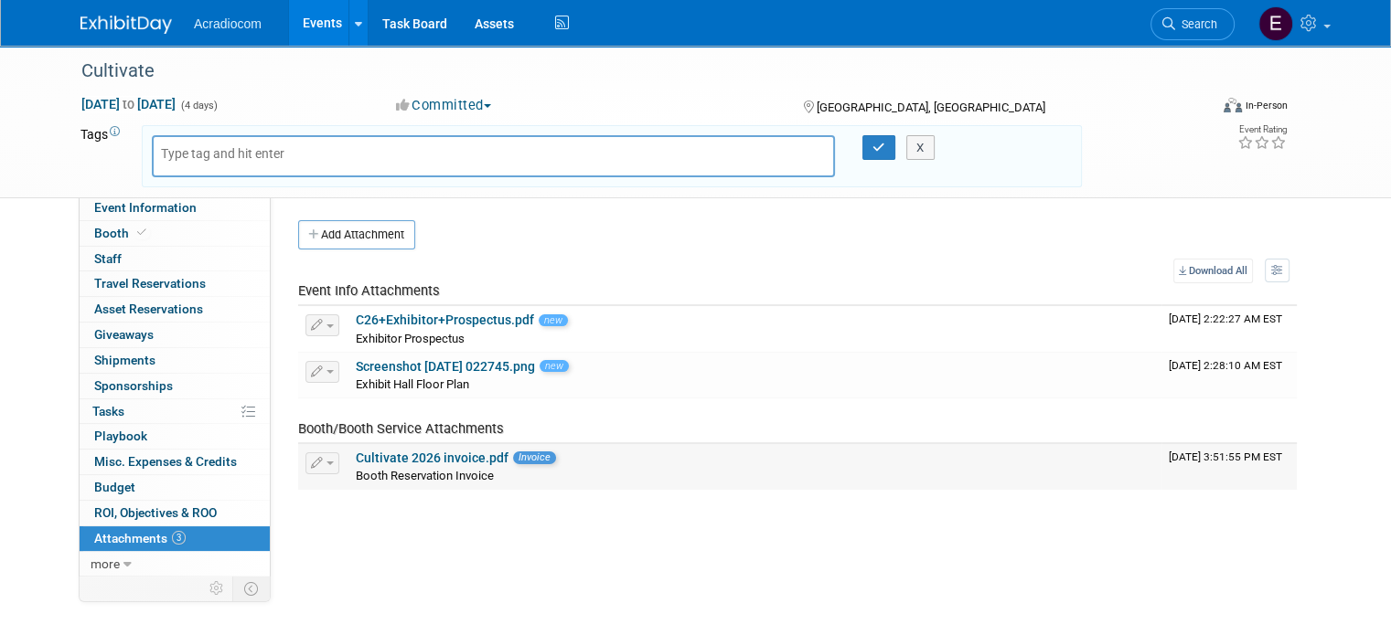
click at [460, 452] on link "Cultivate 2026 invoice.pdf" at bounding box center [432, 458] width 153 height 15
click at [144, 219] on link "Event Information" at bounding box center [175, 208] width 190 height 25
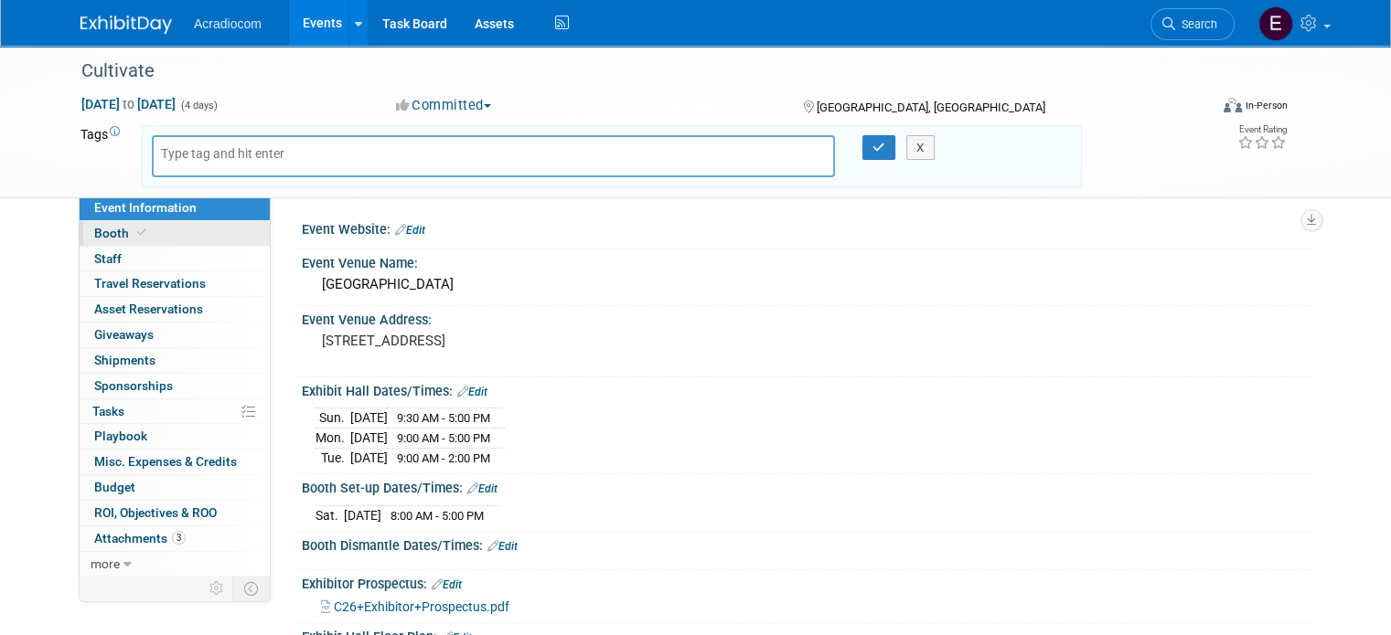
click at [140, 231] on link "Booth" at bounding box center [175, 233] width 190 height 25
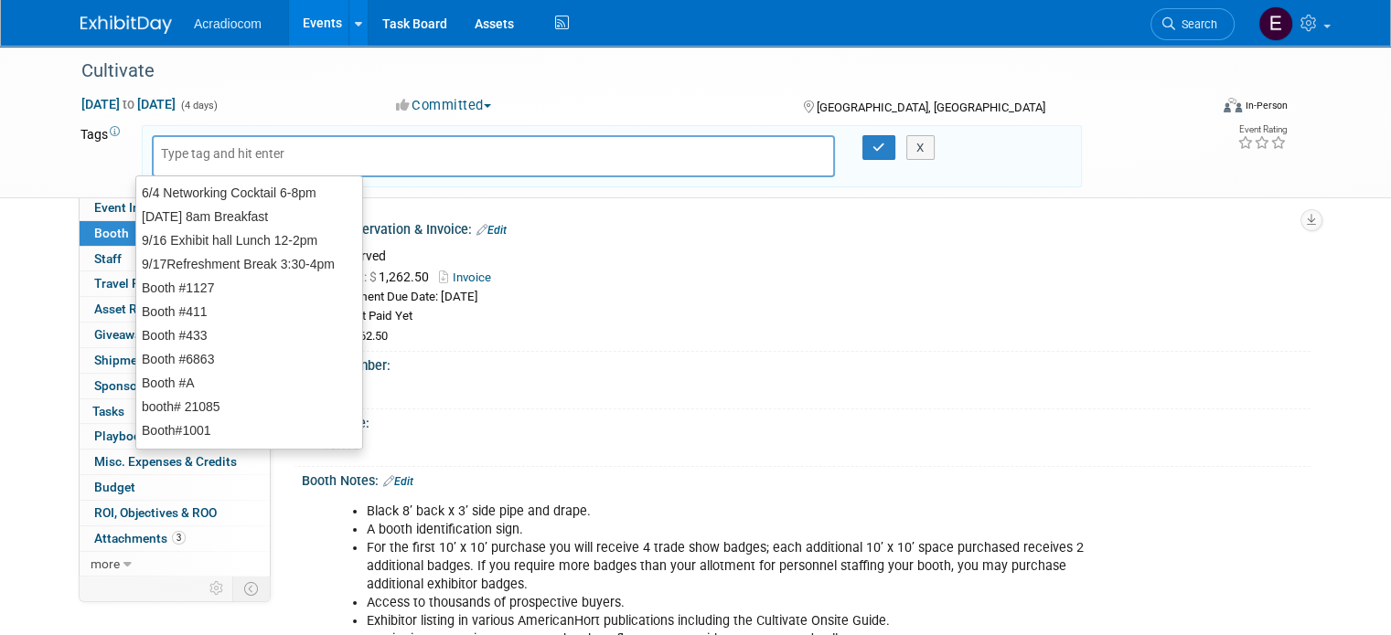
click at [273, 149] on input "text" at bounding box center [234, 153] width 146 height 18
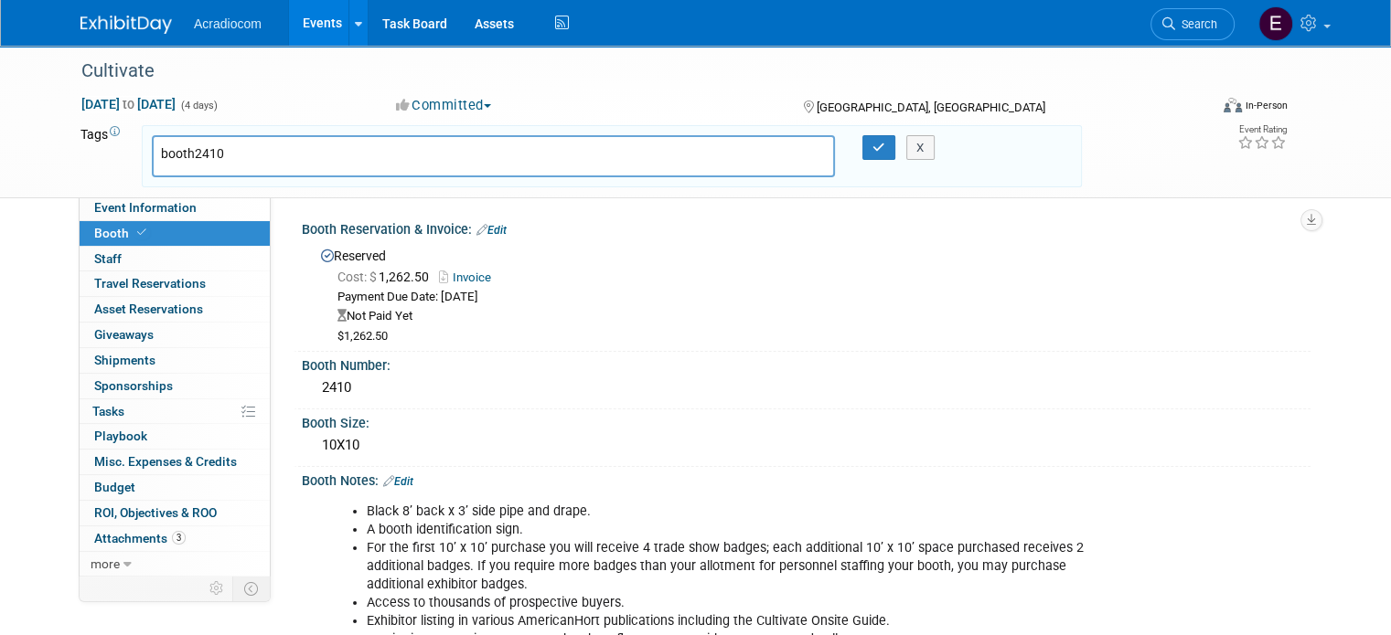
click at [175, 152] on input "booth2410" at bounding box center [289, 153] width 256 height 18
type input "Booth#2410"
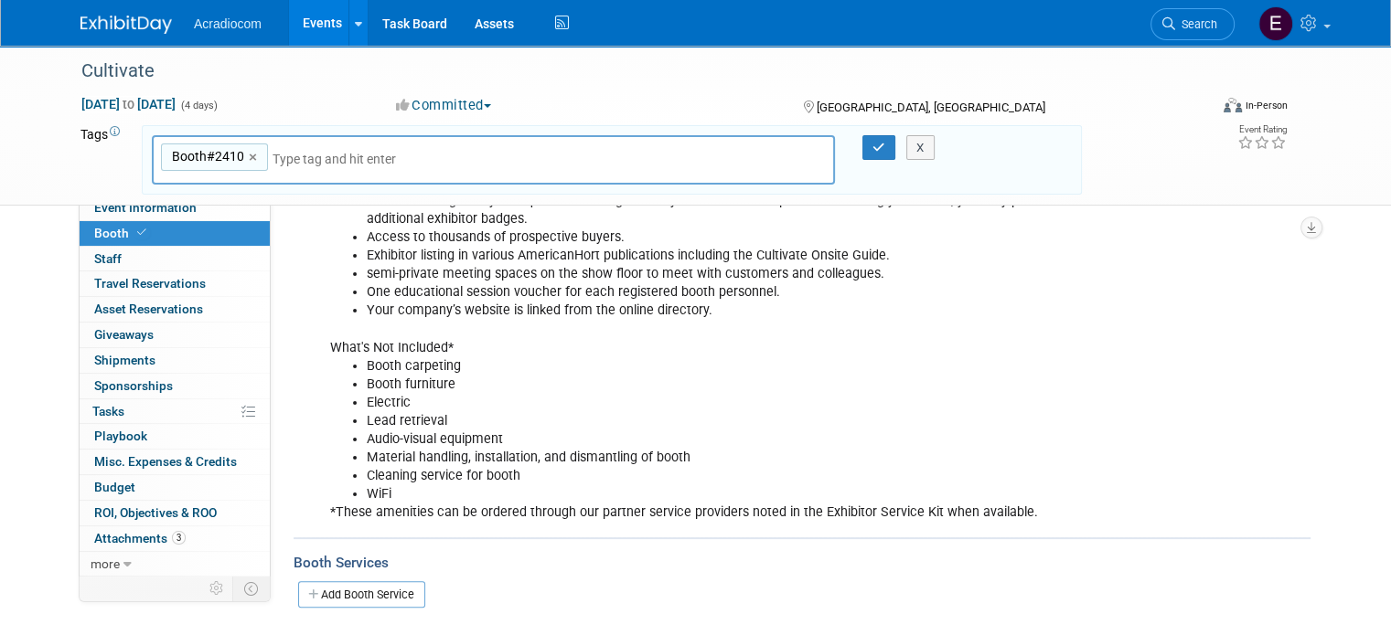
scroll to position [457, 0]
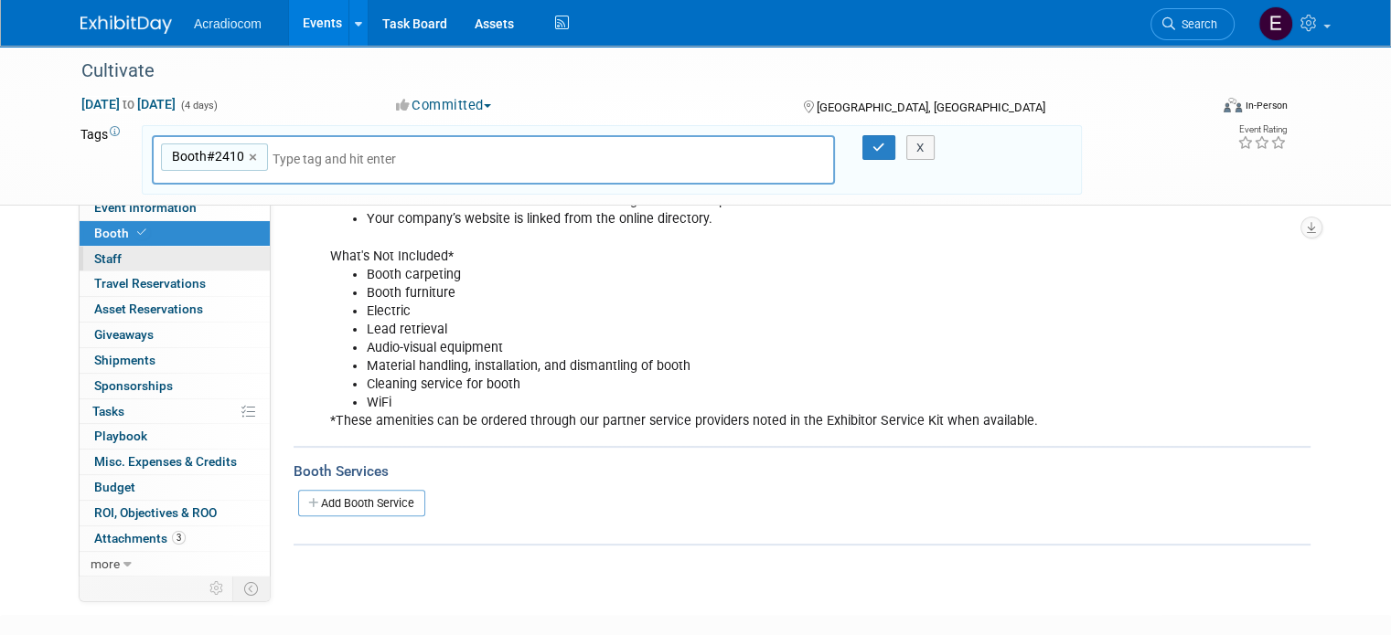
click at [80, 254] on link "0 Staff 0" at bounding box center [175, 259] width 190 height 25
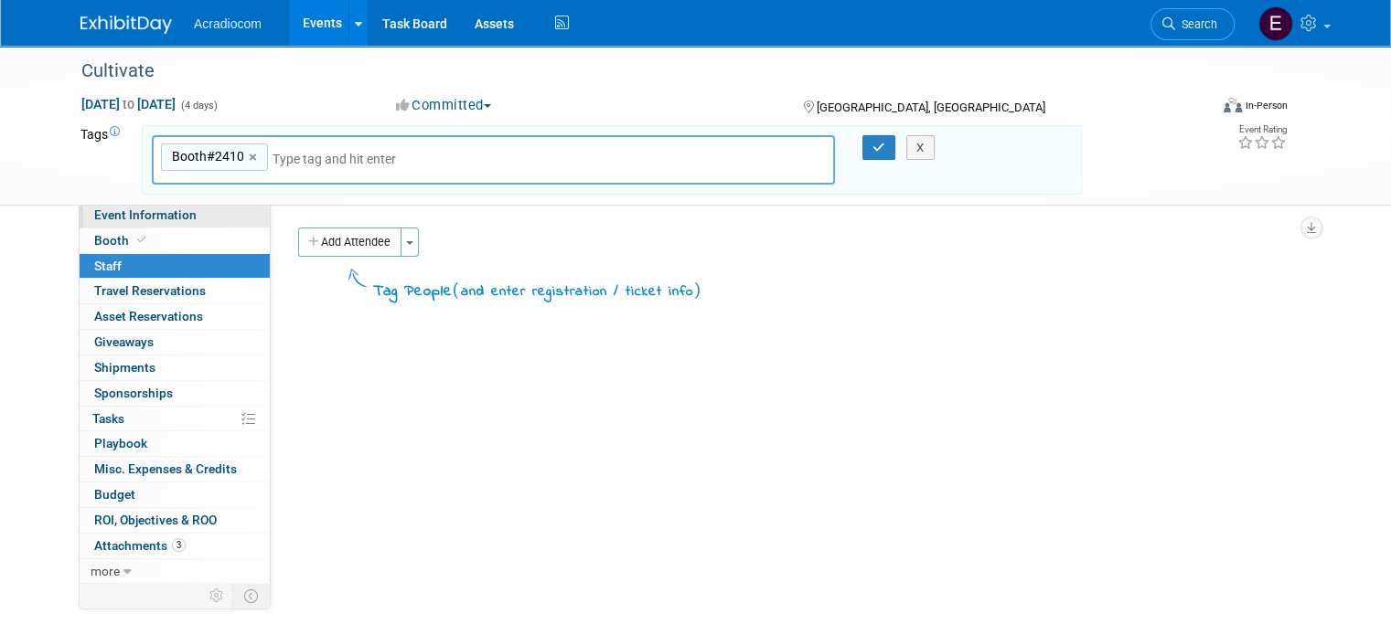
click at [137, 209] on span "Event Information" at bounding box center [145, 215] width 102 height 15
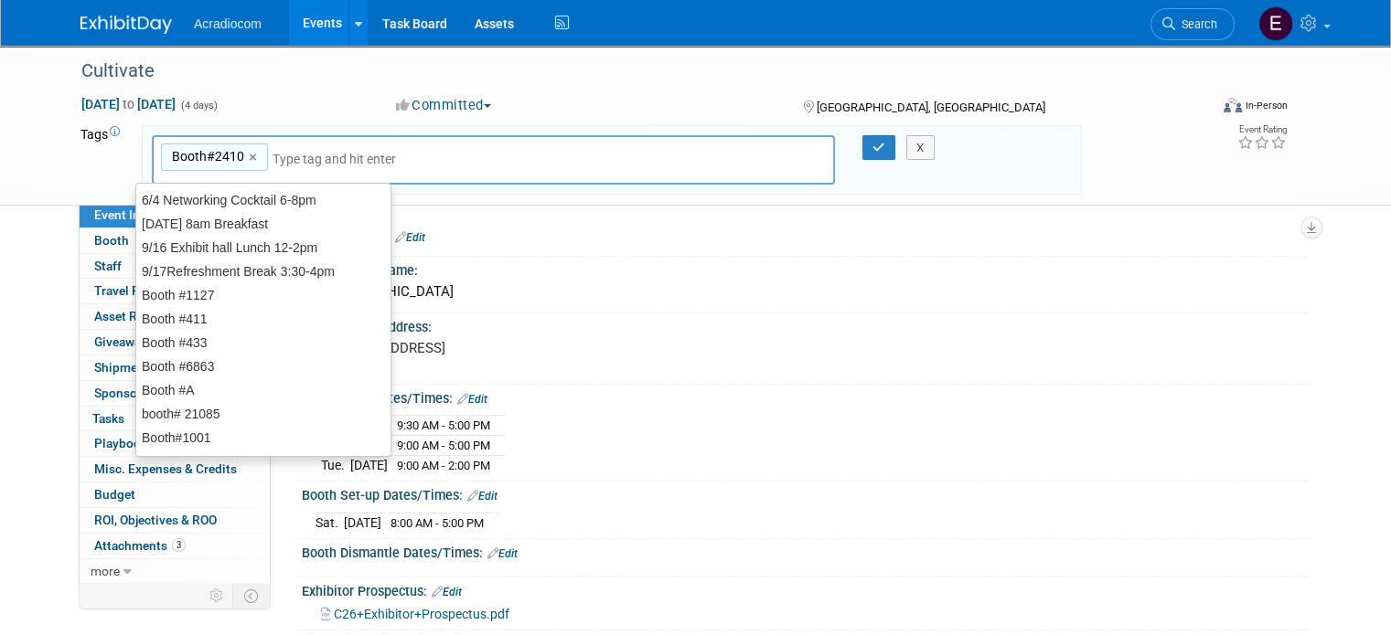
click at [357, 156] on input "text" at bounding box center [400, 159] width 256 height 18
type input "E"
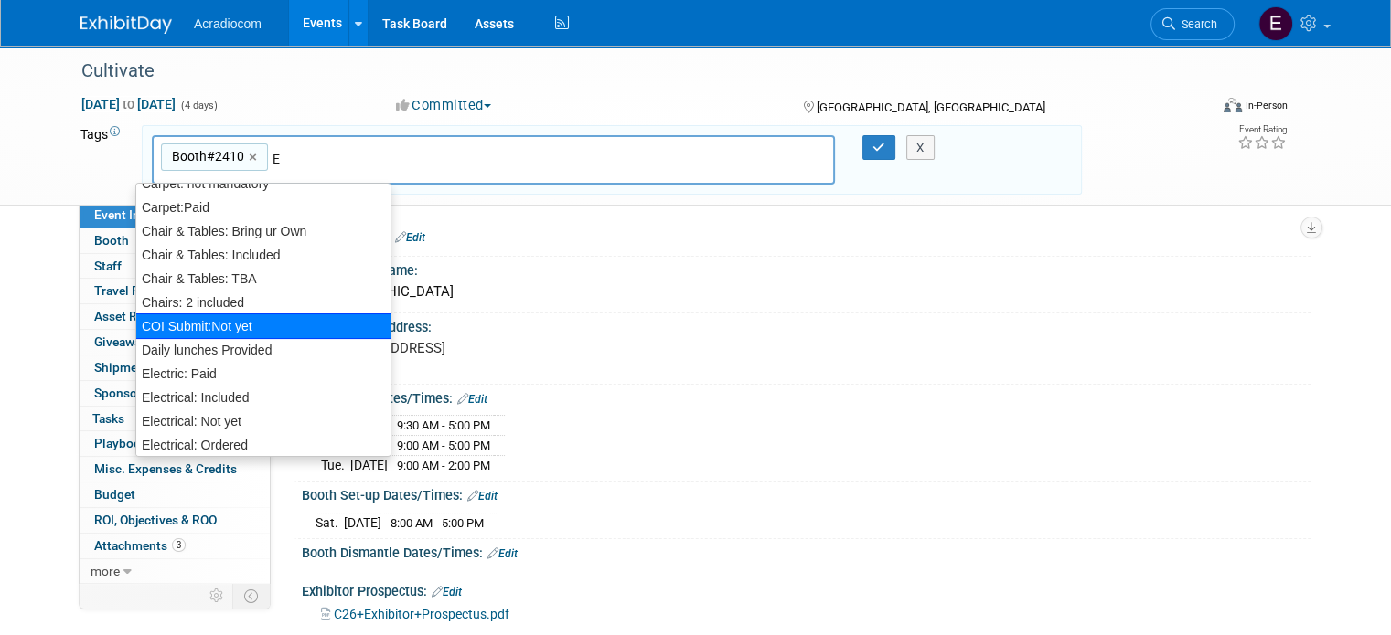
scroll to position [366, 0]
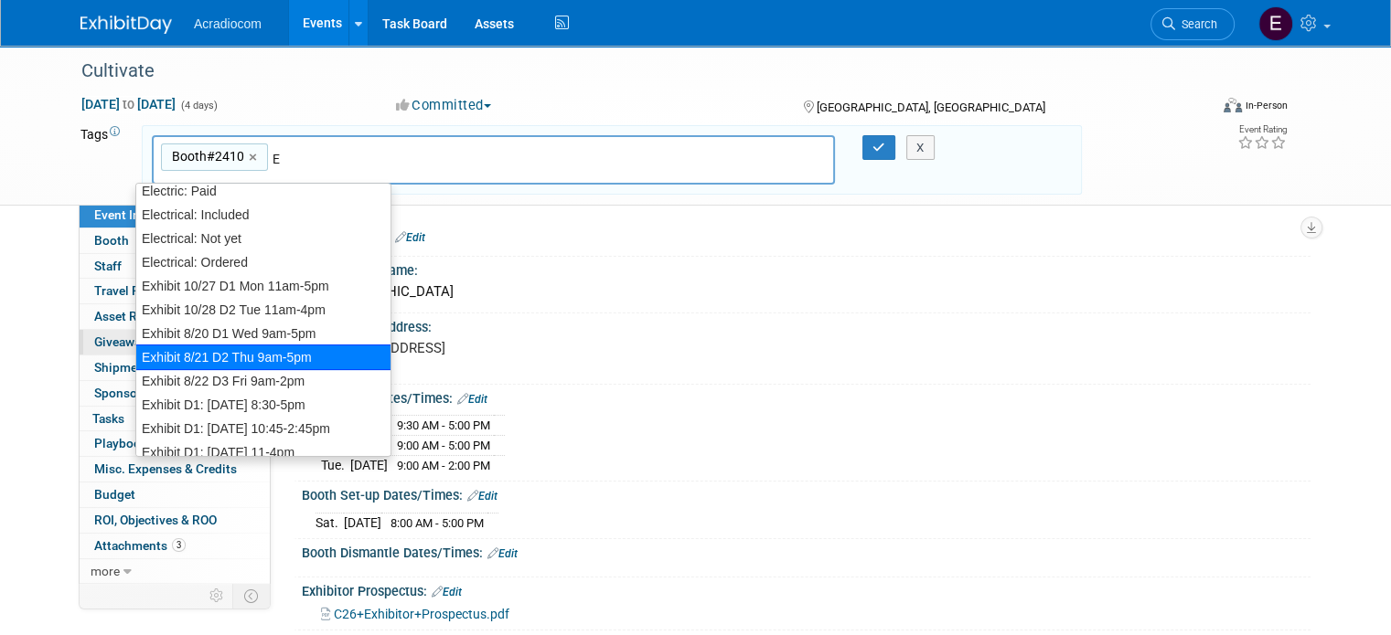
click at [241, 353] on div "Exhibit 8/21 D2 Thu 9am-5pm" at bounding box center [263, 358] width 256 height 26
type input "Booth#2410, Exhibit 8/21 D2 Thu 9am-5pm"
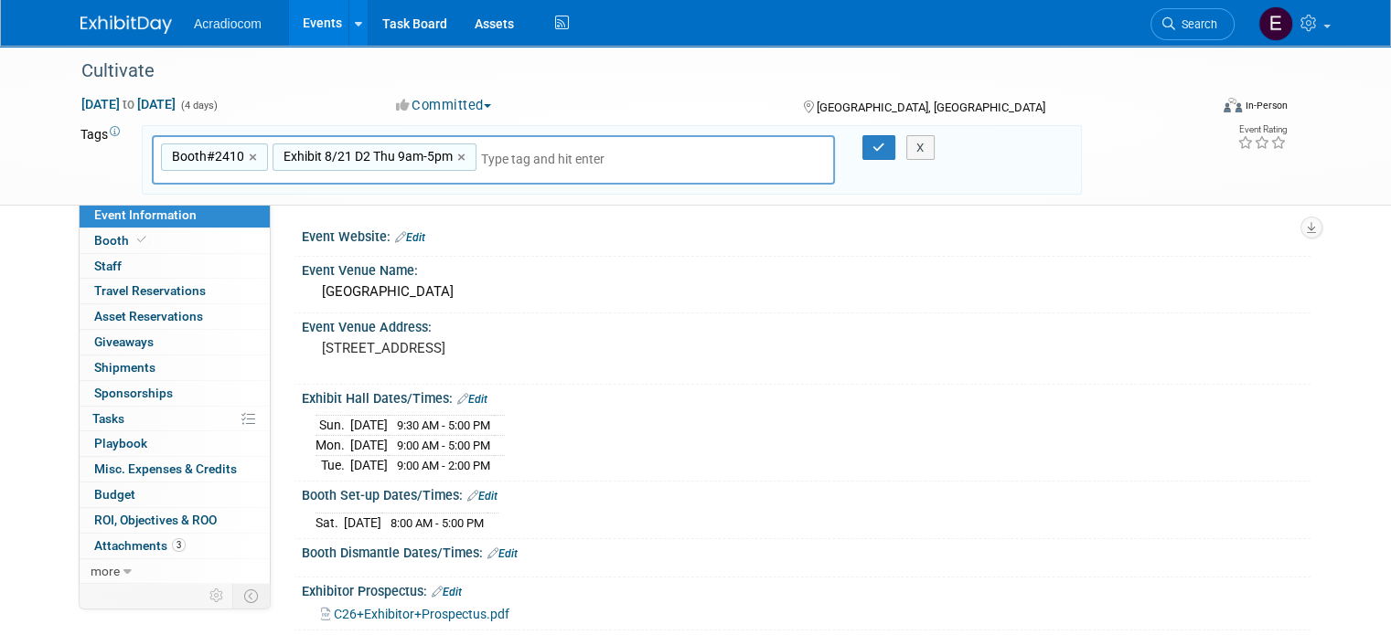
click at [304, 156] on span "Exhibit 8/21 D2 Thu 9am-5pm" at bounding box center [366, 156] width 173 height 18
type input "Exhibit 8/21 D2 Thu 9am-5pm"
click at [304, 156] on span "Exhibit 8/21 D2 Thu 9am-5pm" at bounding box center [366, 156] width 173 height 18
type input "Exhibit 8/21 D2 Thu 9am-5pm"
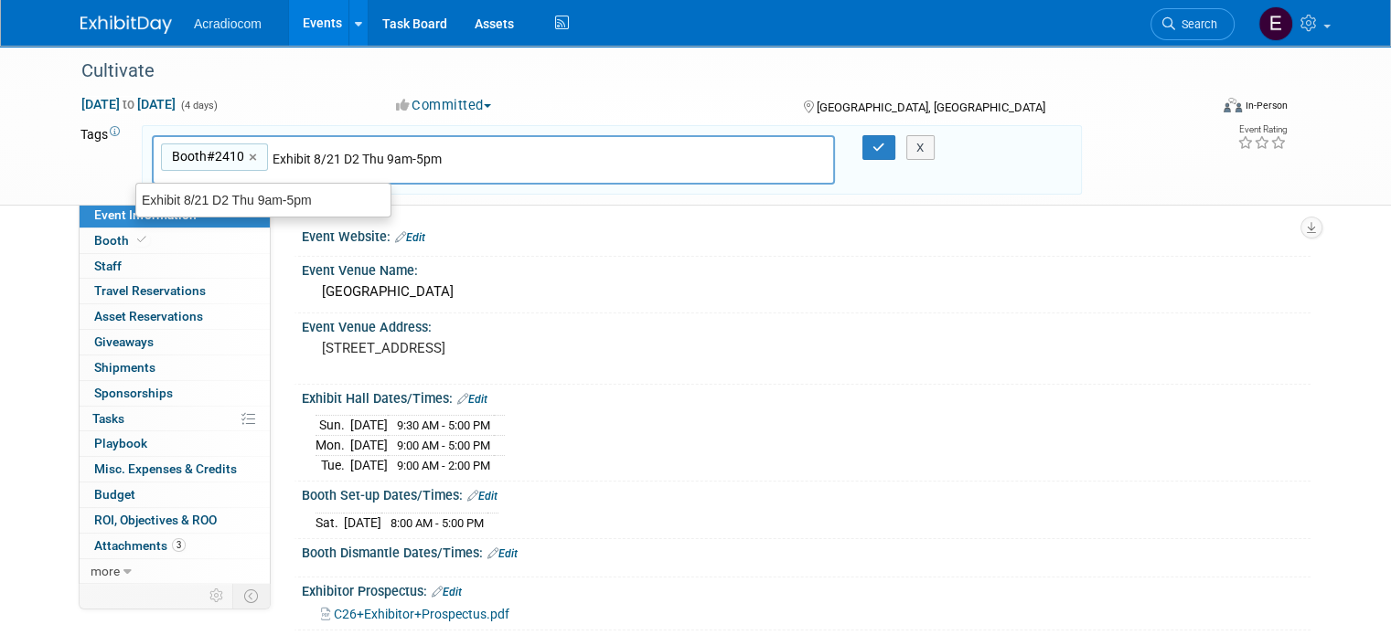
click at [292, 153] on input "Exhibit 8/21 D2 Thu 9am-5pm" at bounding box center [361, 159] width 178 height 18
click at [303, 161] on input "Exhibit 8/21 D2 Thu 9am-5pm" at bounding box center [361, 159] width 178 height 18
click at [338, 153] on input "Exhibit 7/12 D2 Thu 9am-5pm" at bounding box center [361, 159] width 178 height 18
click at [387, 157] on input "Exhibit 7/12 D1 Thu 9am-5pm" at bounding box center [361, 159] width 178 height 18
click at [347, 162] on input "Exhibit 7/12 D1 Thu 9:30am-5pm" at bounding box center [370, 159] width 196 height 18
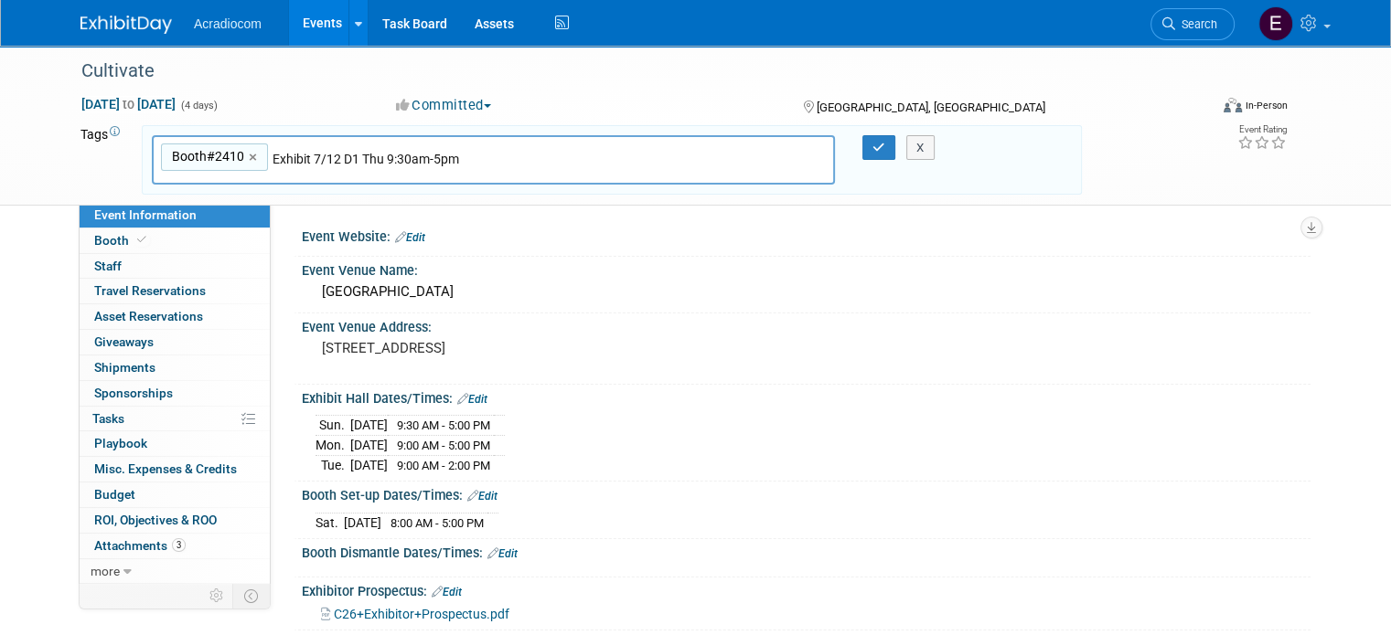
click at [347, 162] on input "Exhibit 7/12 D1 Thu 9:30am-5pm" at bounding box center [370, 159] width 196 height 18
type input "Exhibit 7/12 D1 Sun 9:30am-5pm"
type input "Booth#2410, Exhibit 7/12 D1 Sun 9:30am-5pm"
type input "Exhibit 7/13 D2 9a"
type input "Booth#2410, Exhibit 7/12 D1 Sun 9:30am-5pm, Exhibit 7/13 D2 9a"
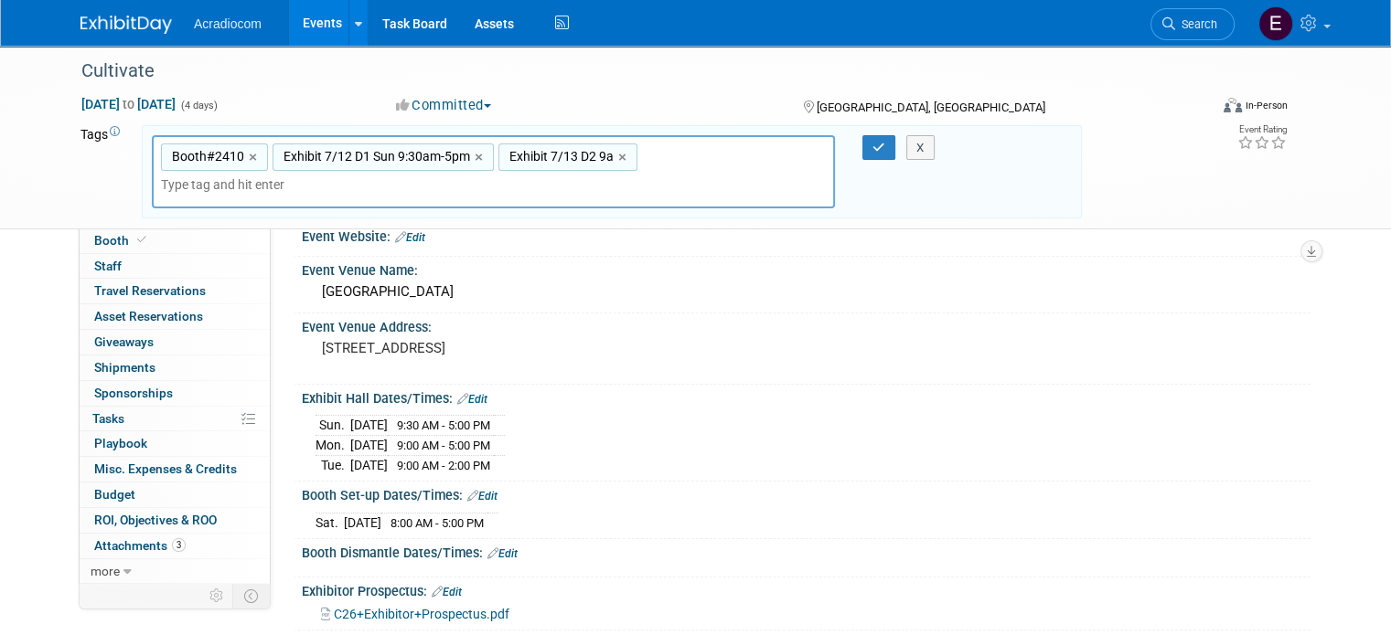
click at [595, 164] on div "Exhibit 7/13 D2 9a ×" at bounding box center [567, 158] width 139 height 28
type input "Exhibit 7/13 D2 9a"
click at [593, 155] on span "Exhibit 7/13 D2 9a" at bounding box center [560, 156] width 108 height 18
type input "Exhibit 7/13 D2 9a"
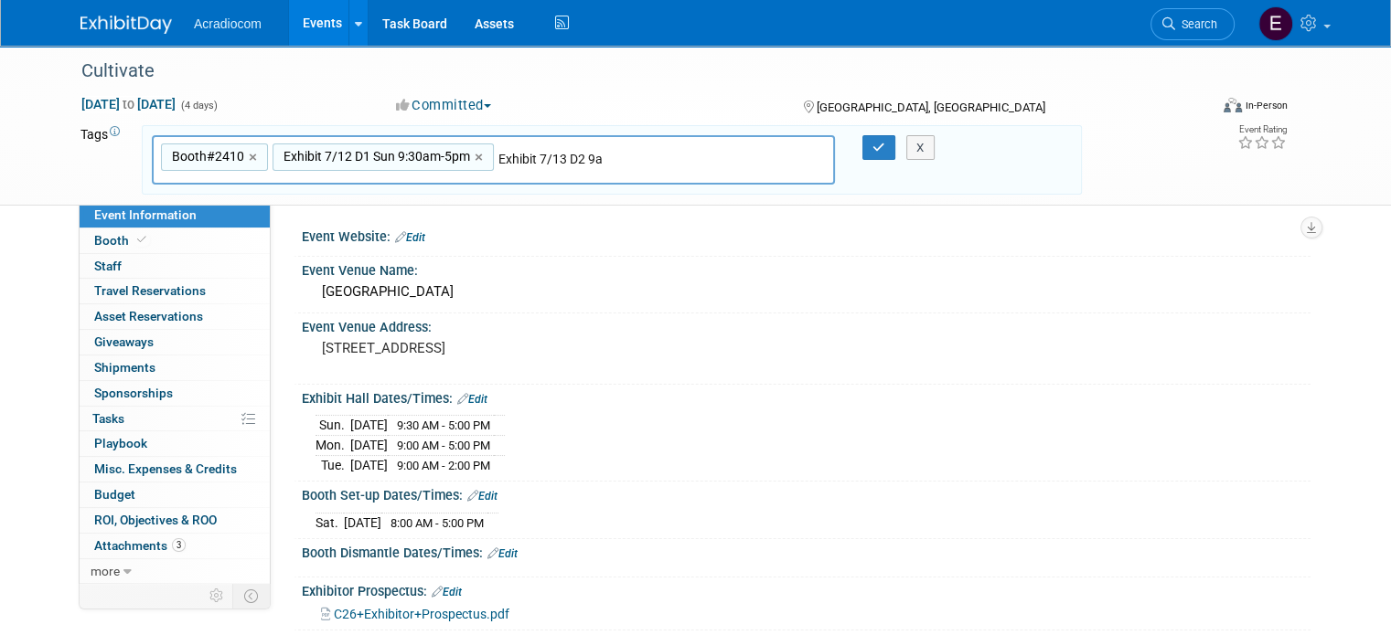
click at [582, 159] on input "Exhibit 7/13 D2 9a" at bounding box center [571, 159] width 146 height 18
type input "Exhibit 7/13 D2 9am-5pm"
type input "Booth#2410, Exhibit 7/12 D1 Sun 9:30am-5pm, Exhibit 7/13 D2 9am-5pm"
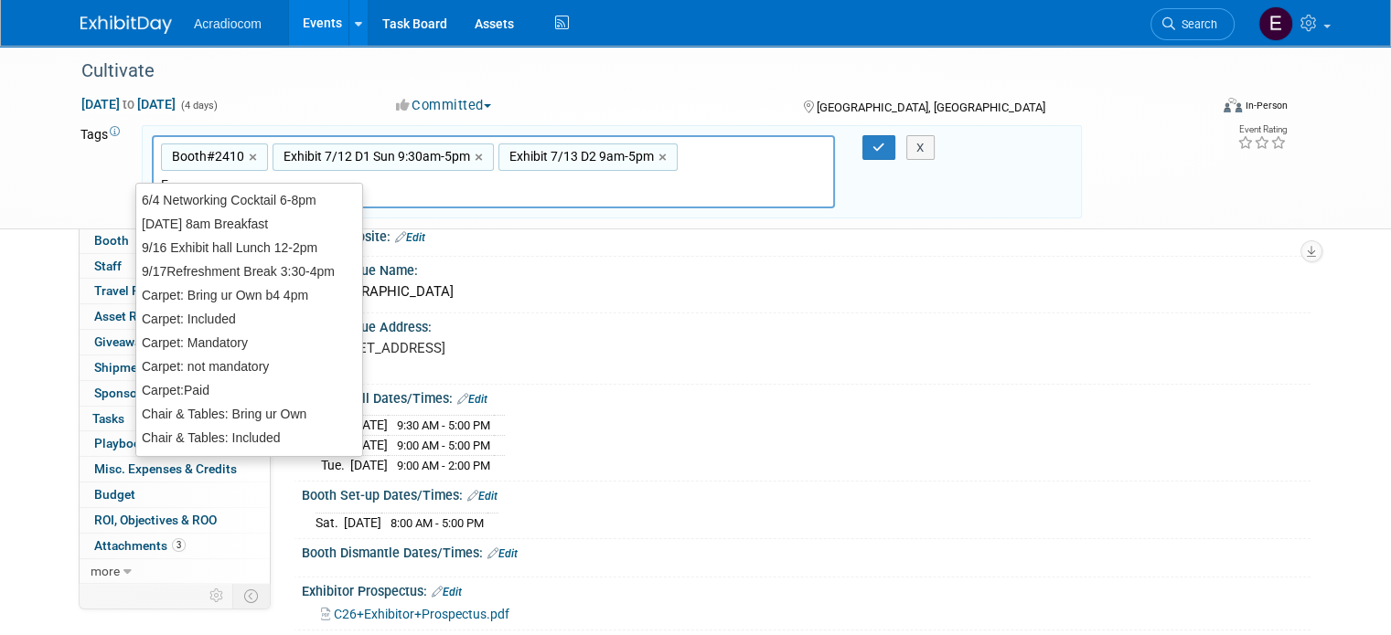
type input "E"
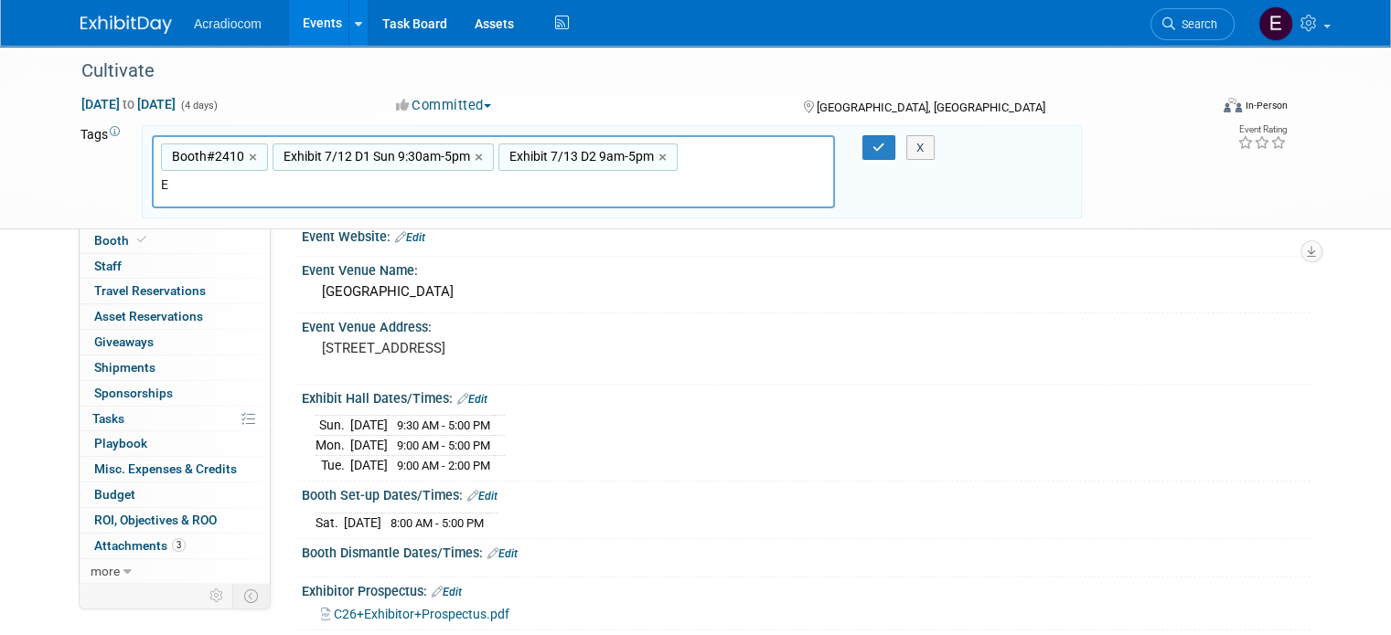
click at [283, 164] on div "Exhibit 7/12 D1 Sun 9:30am-5pm ×" at bounding box center [382, 158] width 221 height 28
type input "Exhibit 7/12 D1 Sun 9:30am-5pm"
click at [296, 156] on span "Exhibit 7/12 D1 Sun 9:30am-5pm" at bounding box center [375, 156] width 190 height 18
click at [297, 156] on span "Exhibit 7/12 D1 Sun 9:30am-5pm" at bounding box center [375, 156] width 190 height 18
click at [301, 155] on span "Exhibit 7/12 D1 Sun 9:30am-5pm" at bounding box center [375, 156] width 190 height 18
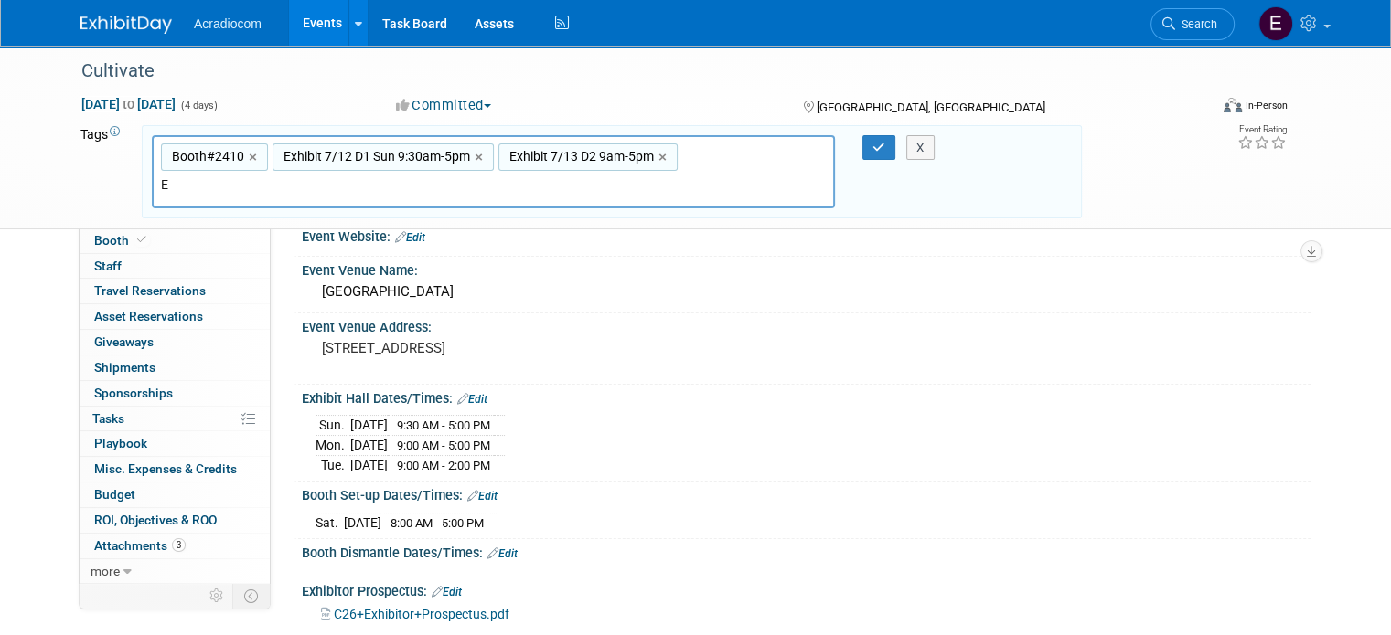
type input "Exhibit 7/12 D1 Sun 9:30am-5pm"
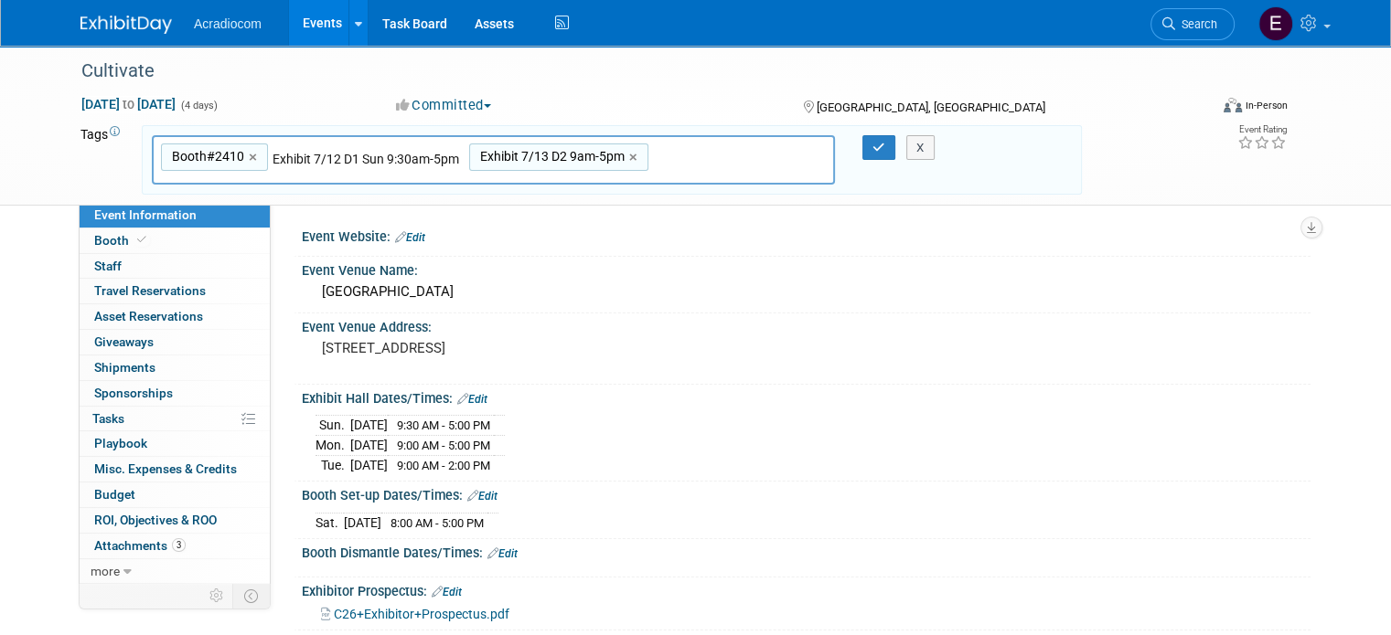
click at [303, 155] on input "Exhibit 7/12 D1 Sun 9:30am-5pm" at bounding box center [370, 159] width 197 height 18
click at [437, 156] on input "Exhibit 7/12 D1 Sun 9:30am-5pm" at bounding box center [370, 159] width 197 height 18
click at [435, 156] on input "Exhibit 7/12 D1 Sun 9:30am-5pm" at bounding box center [370, 159] width 197 height 18
click at [437, 156] on input "Exhibit 7/12 D1 Sun 9:30am-5pm" at bounding box center [370, 159] width 197 height 18
click at [443, 156] on input "Exhibit 7/12 D1 Sun 9:30am-5pm" at bounding box center [370, 159] width 197 height 18
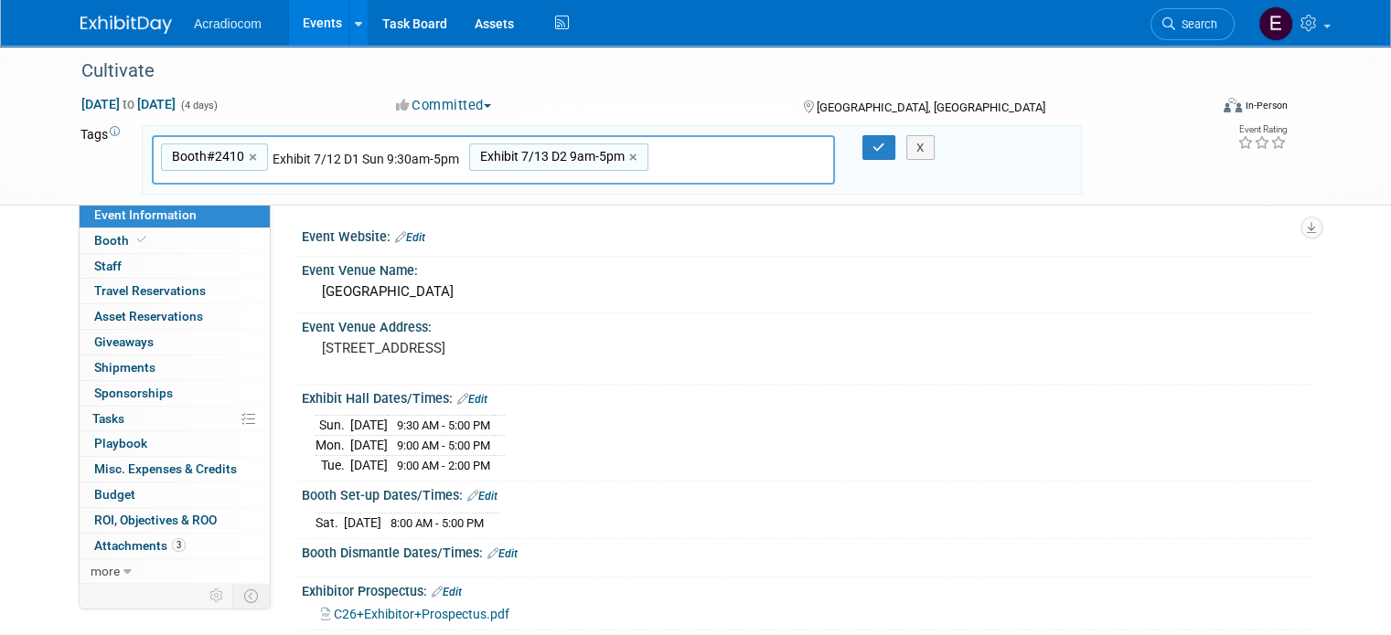
click at [443, 156] on input "Exhibit 7/12 D1 Sun 9:30am-5pm" at bounding box center [370, 159] width 197 height 18
click at [612, 151] on div "Exhibit 7/13 D2 9am-5pm ×" at bounding box center [558, 158] width 179 height 28
type input "Exhibit 7/13 D2 9am-5pm"
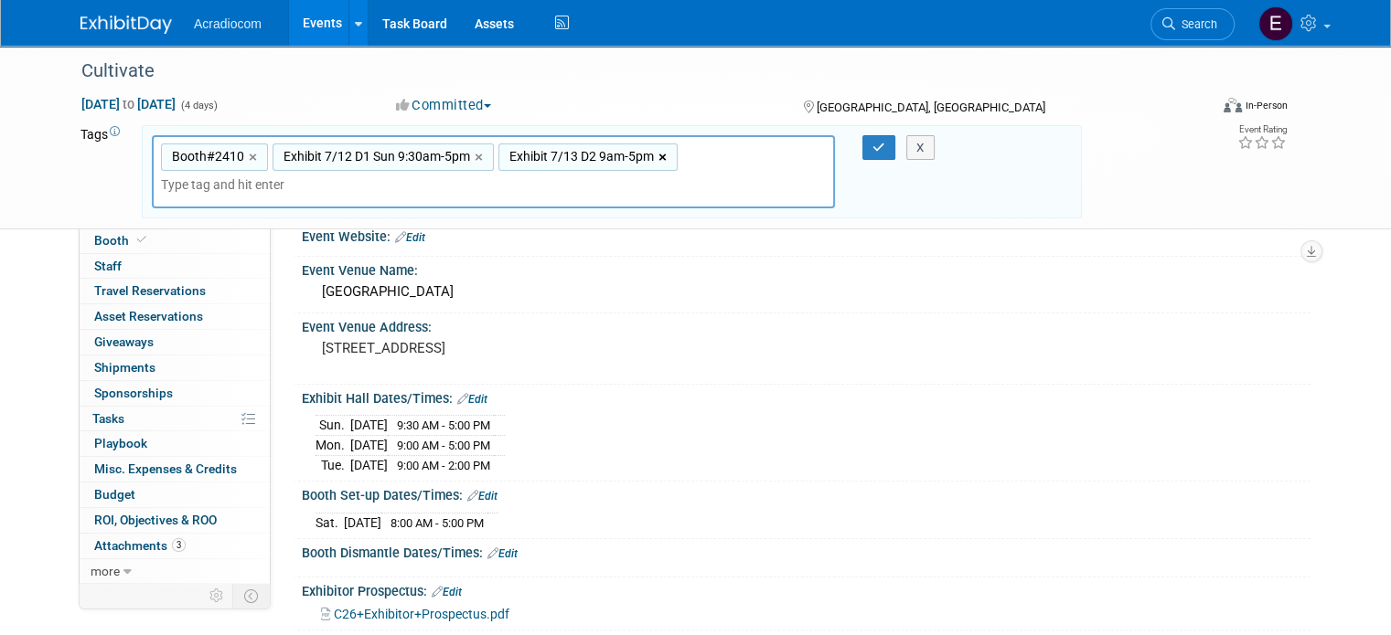
click at [658, 150] on link "×" at bounding box center [664, 157] width 12 height 21
type input "Booth#2410, Exhibit 7/12 D1 Sun 9:30am-5pm"
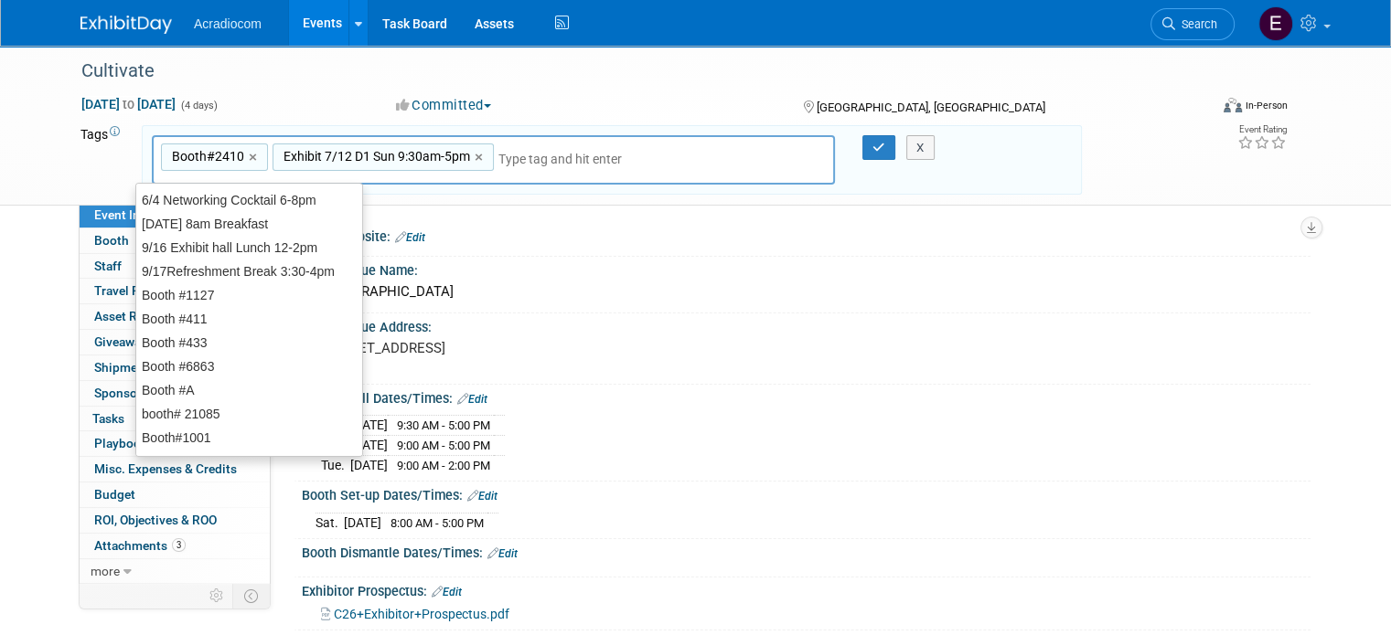
click at [455, 153] on div "Exhibit 7/12 D1 Sun 9:30am-5pm ×" at bounding box center [382, 158] width 221 height 28
type input "Exhibit 7/12 D1 Sun 9:30am-5pm"
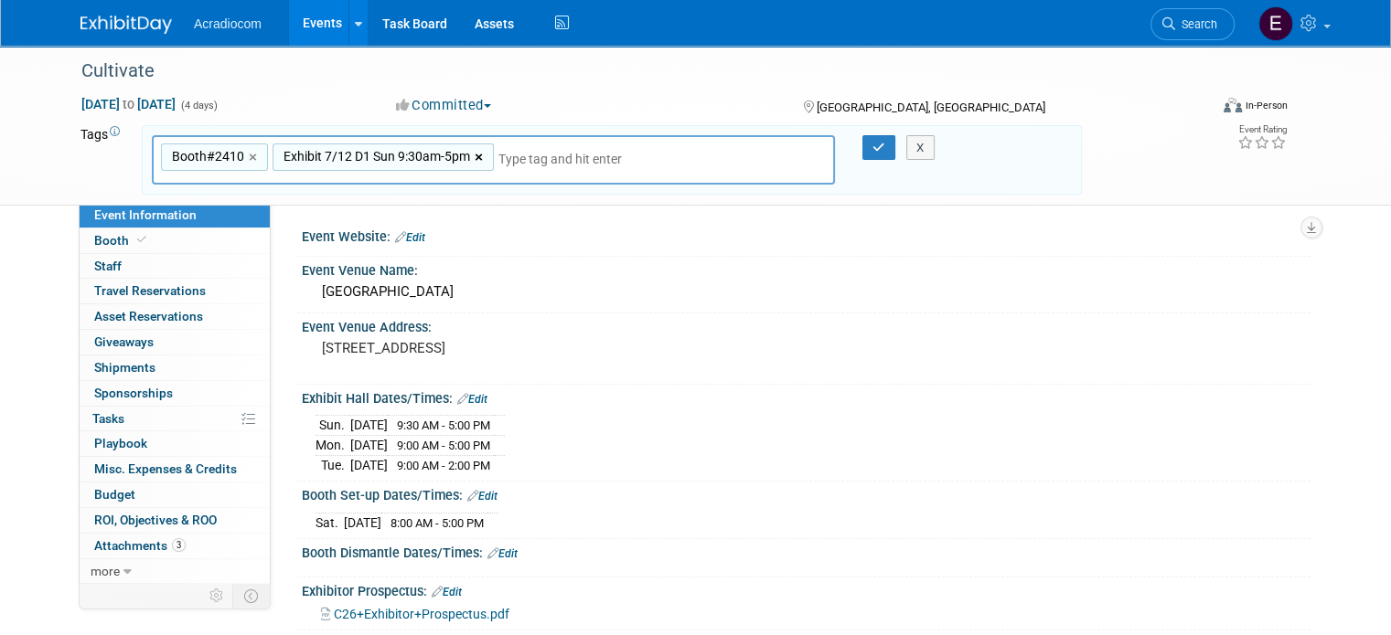
click at [475, 153] on link "×" at bounding box center [481, 157] width 12 height 21
type input "Booth#2410"
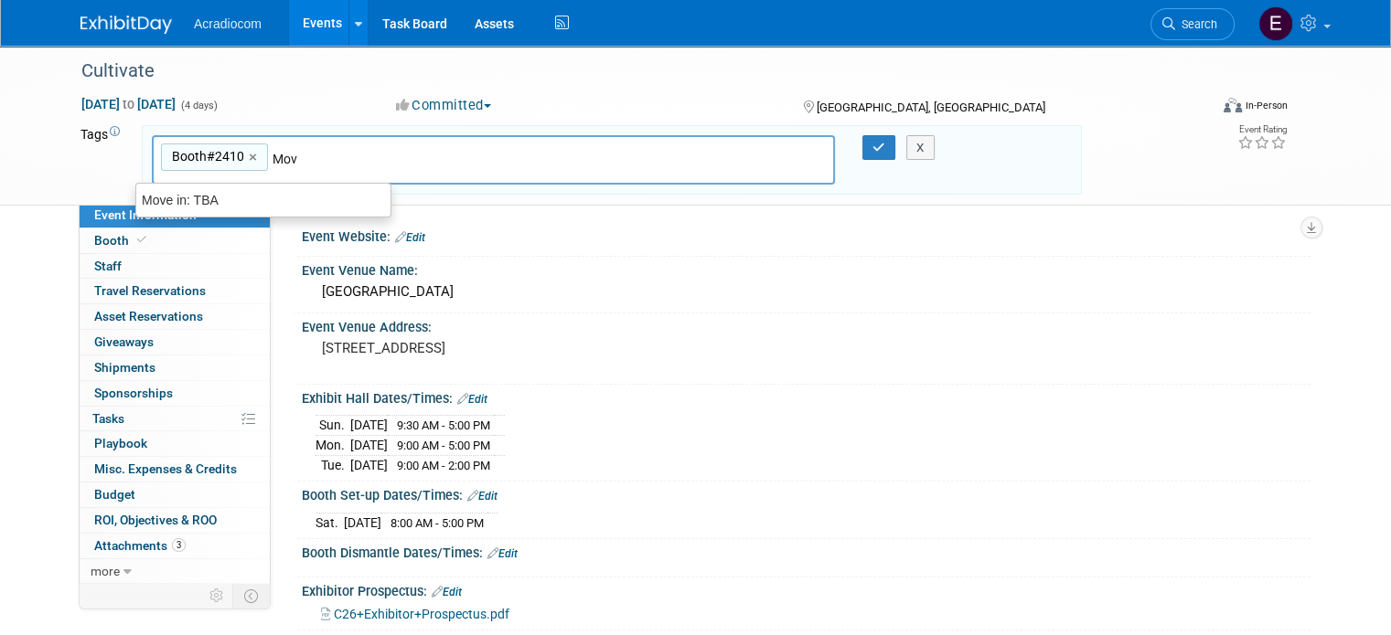
type input "Move"
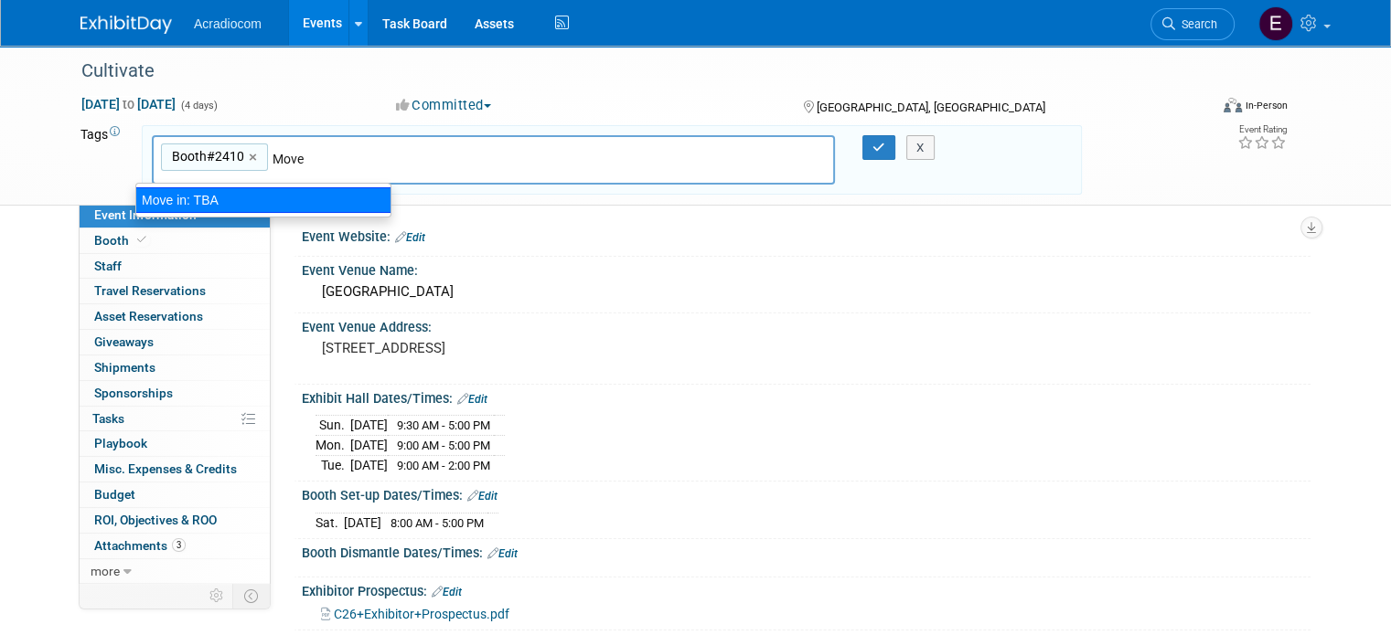
drag, startPoint x: 361, startPoint y: 193, endPoint x: 361, endPoint y: 183, distance: 10.1
click at [361, 193] on div "Move in: TBA" at bounding box center [263, 200] width 256 height 26
type input "Booth#2410, Move in: TBA"
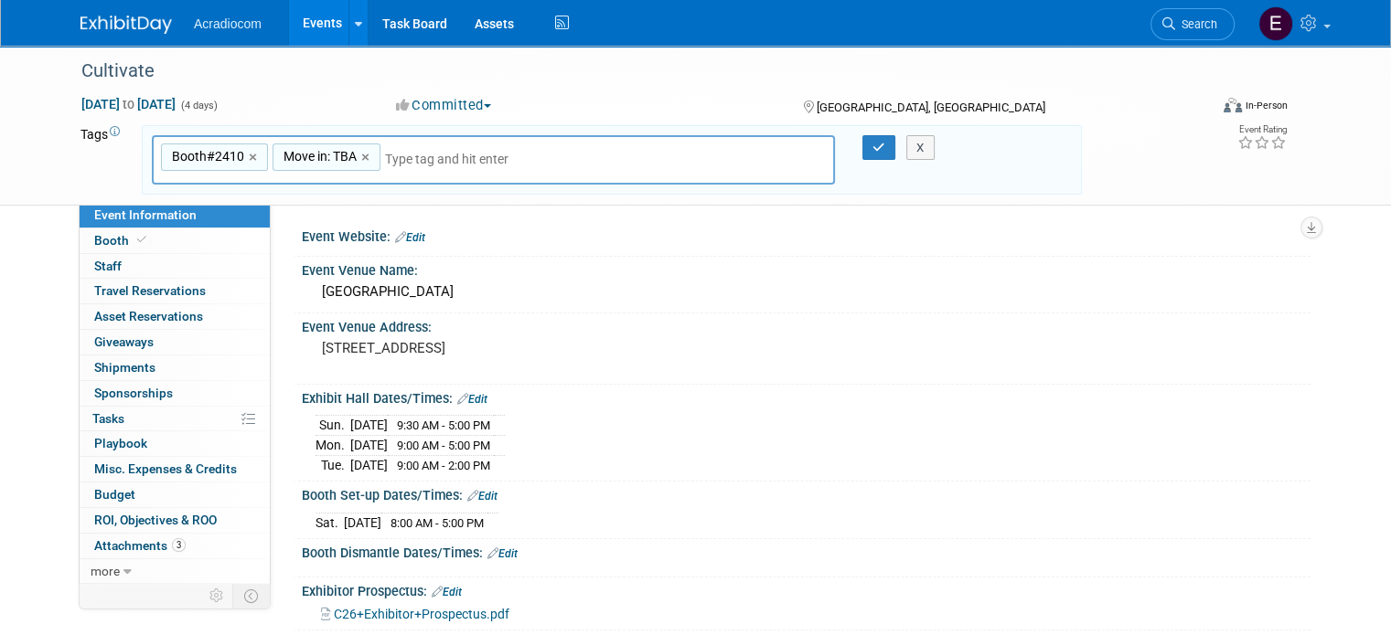
click at [325, 160] on span "Move in: TBA" at bounding box center [318, 156] width 77 height 18
type input "Move in: TBA"
click at [325, 160] on span "Move in: TBA" at bounding box center [318, 156] width 77 height 18
type input "Move in: TBA"
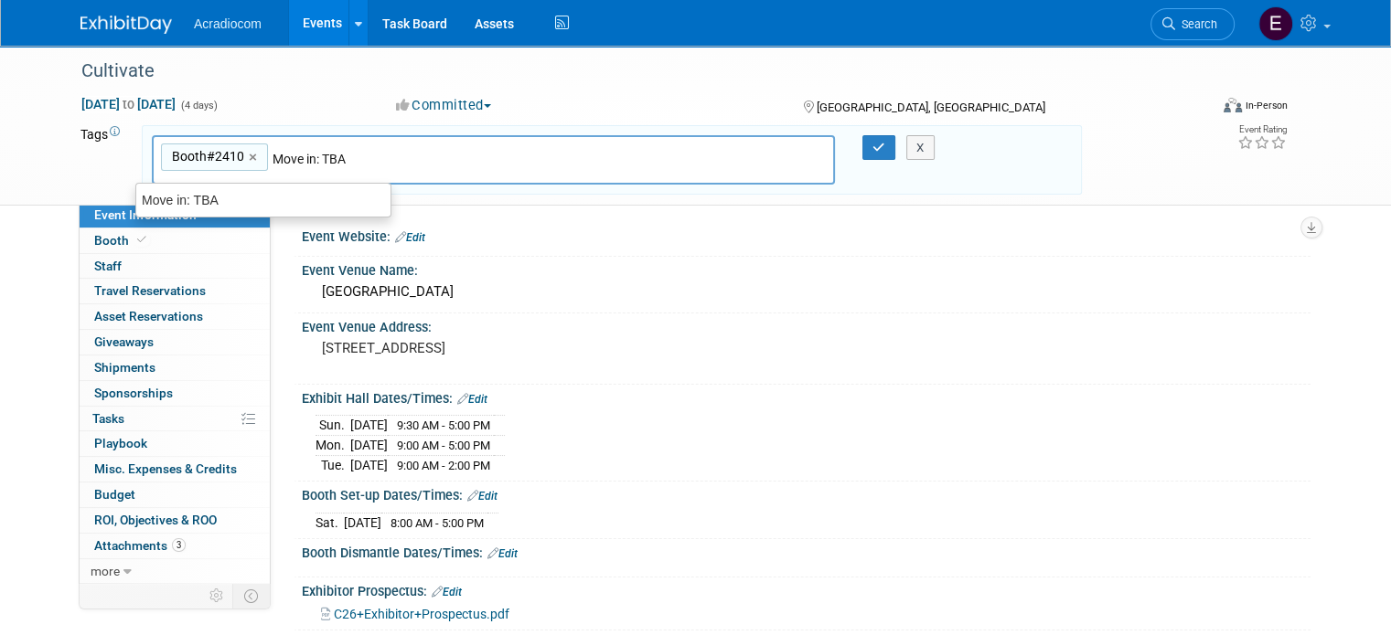
click at [336, 155] on input "Move in: TBA" at bounding box center [345, 159] width 146 height 18
type input "Move in: 7/11 8am-5pm"
type input "Booth#2410, Move in: 7/11 8am-5pm"
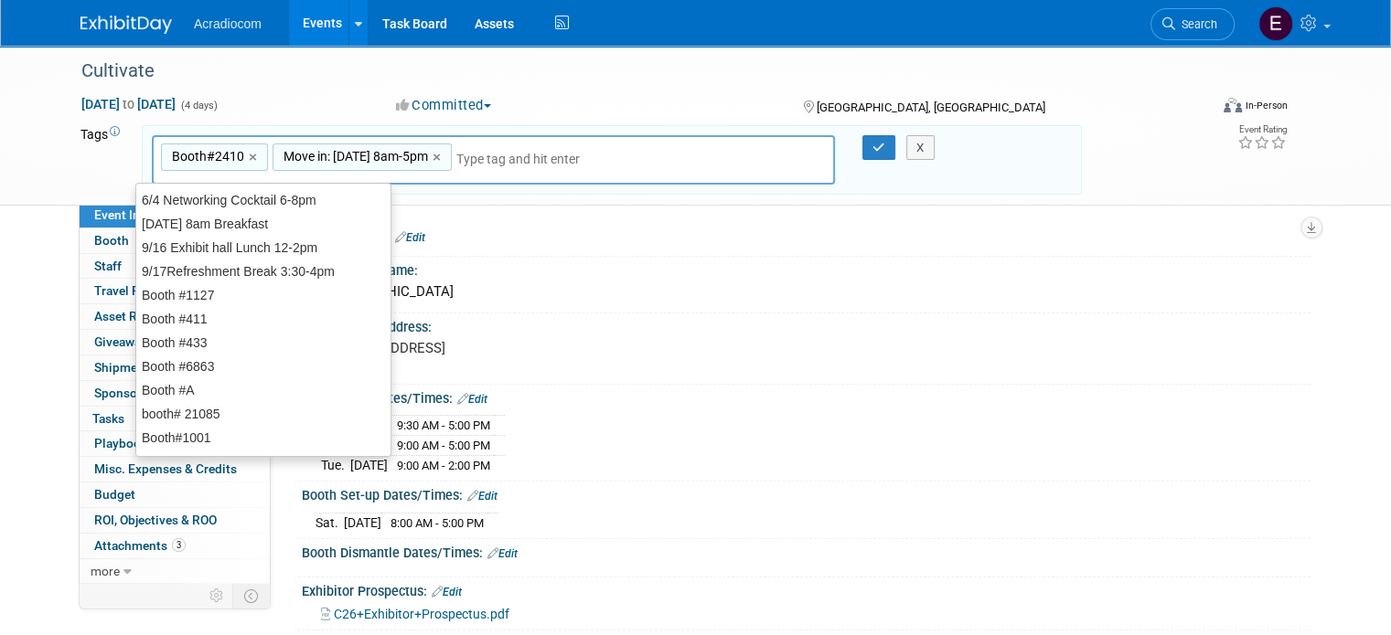
click at [497, 156] on input "text" at bounding box center [584, 159] width 256 height 18
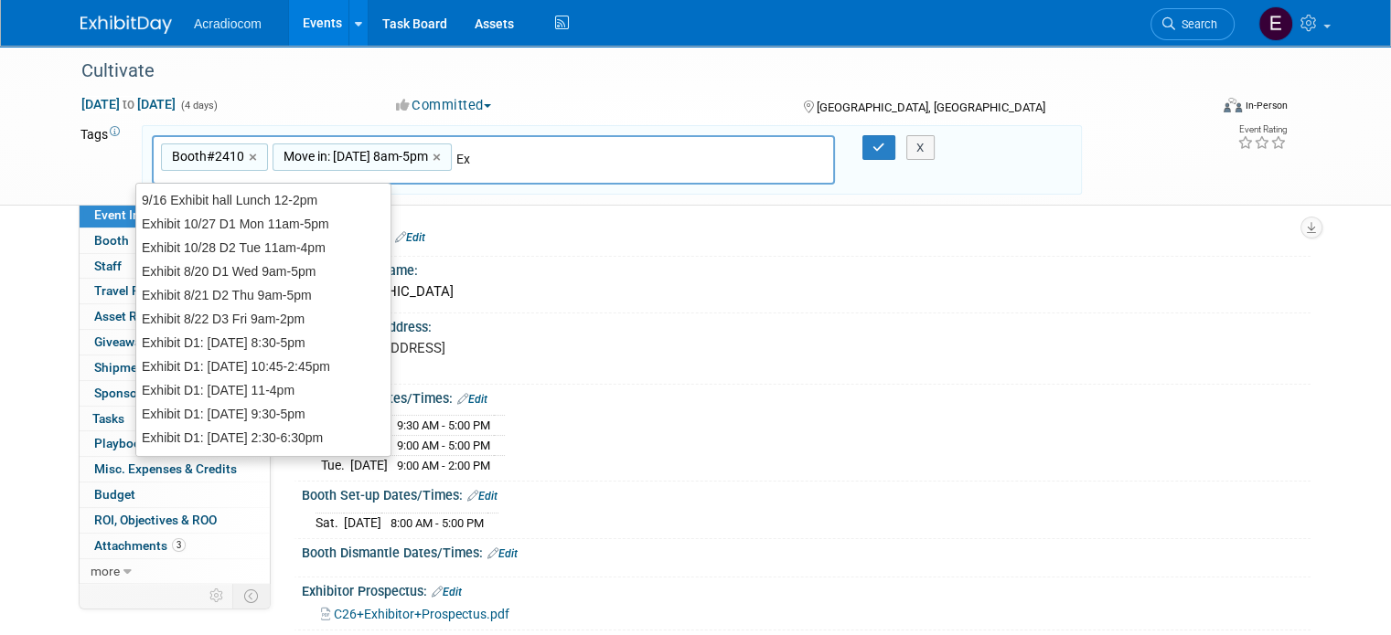
type input "Exh"
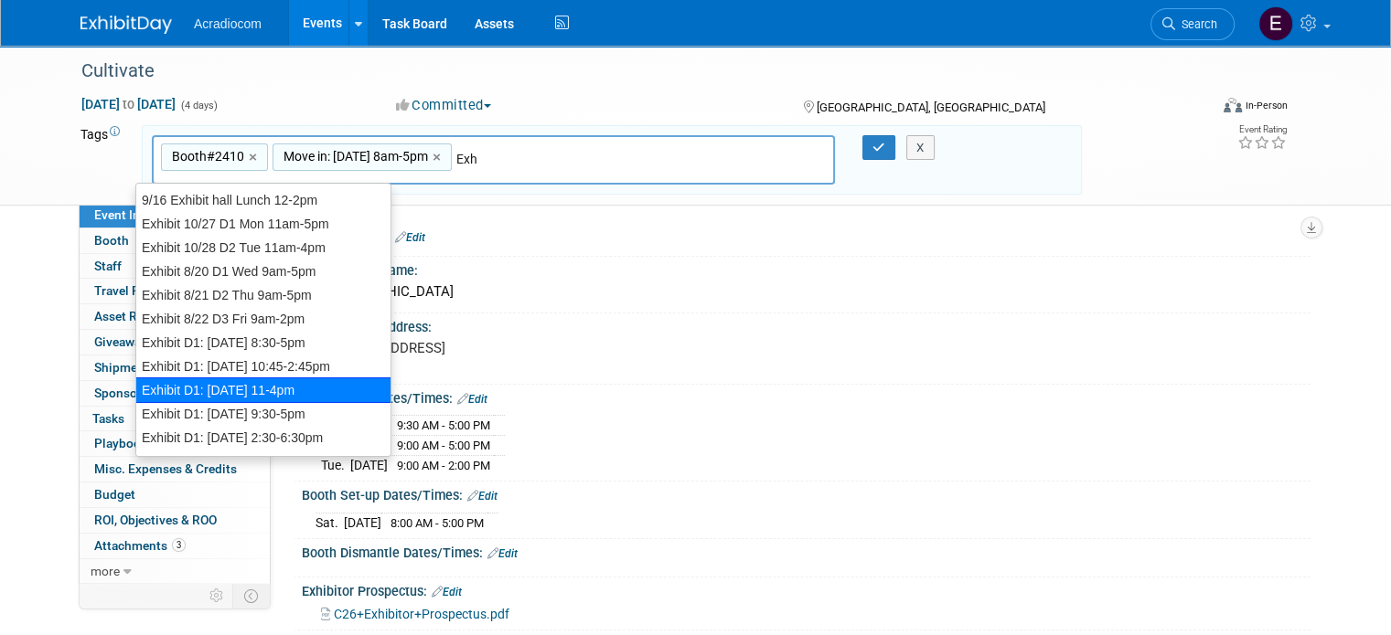
scroll to position [91, 0]
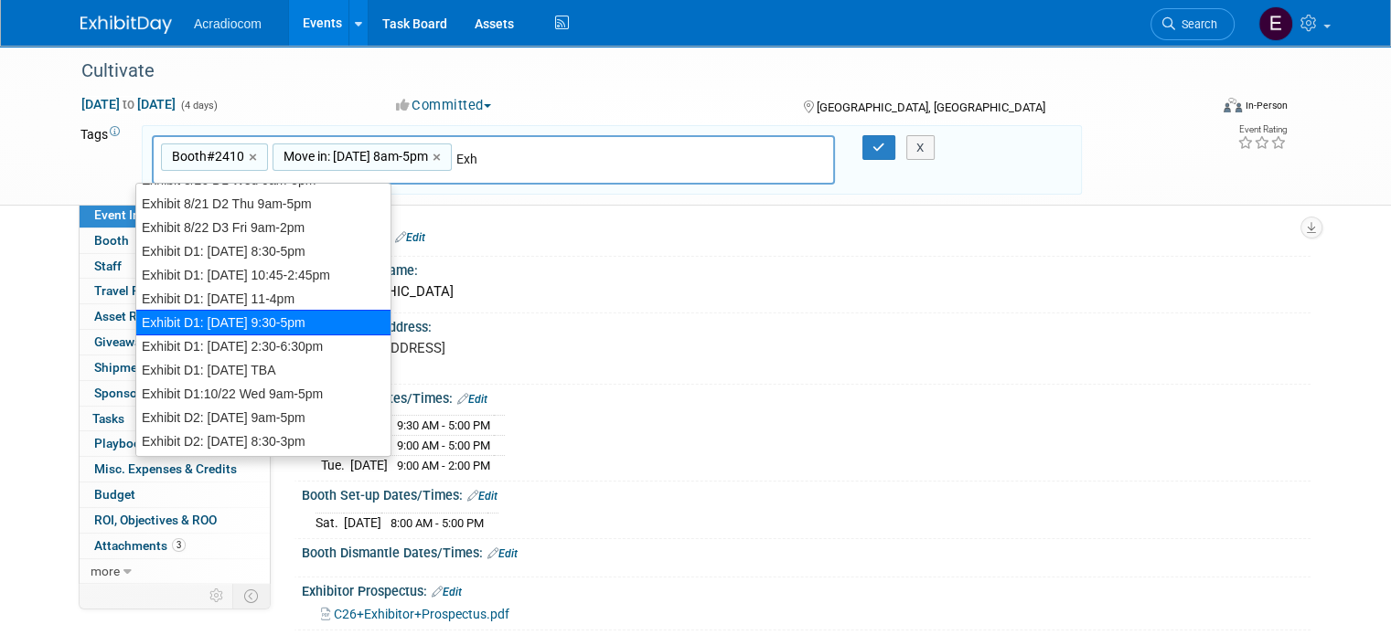
click at [319, 321] on div "Exhibit D1: 7/13 Sun 9:30-5pm" at bounding box center [263, 323] width 256 height 26
type input "Booth#2410, Move in: 7/11 8am-5pm, Exhibit D1: 7/13 Sun 9:30-5pm"
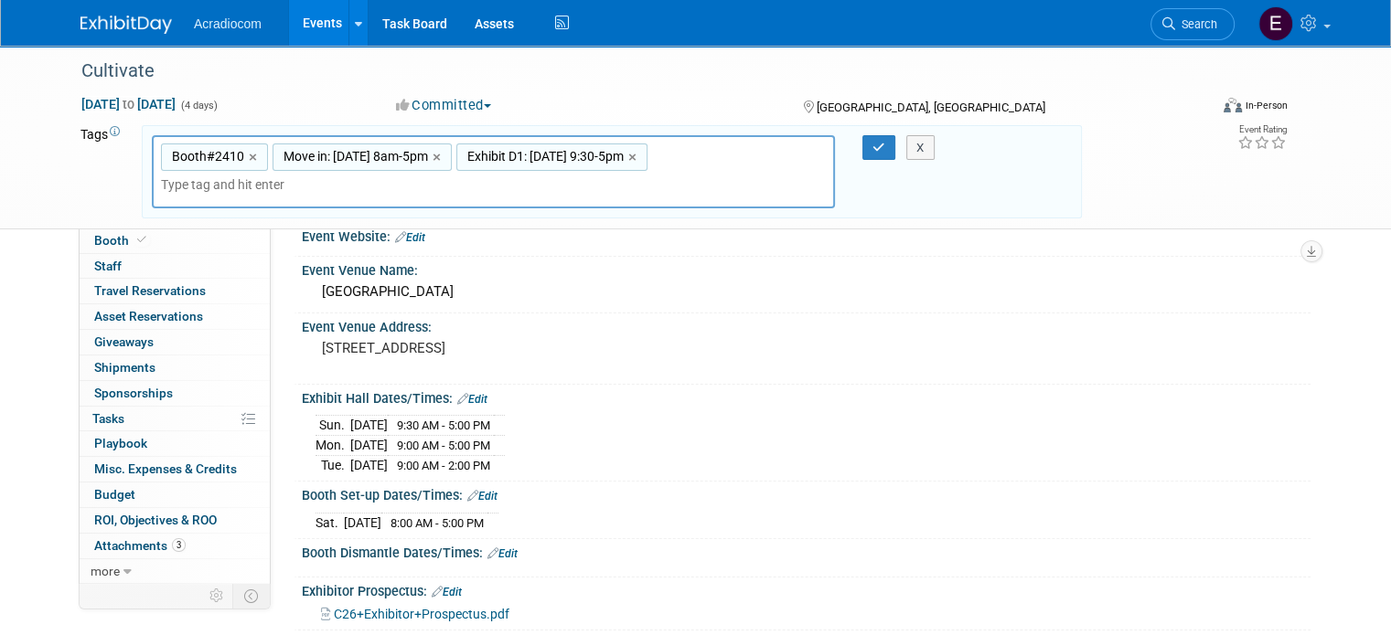
click at [350, 176] on input "text" at bounding box center [255, 185] width 189 height 18
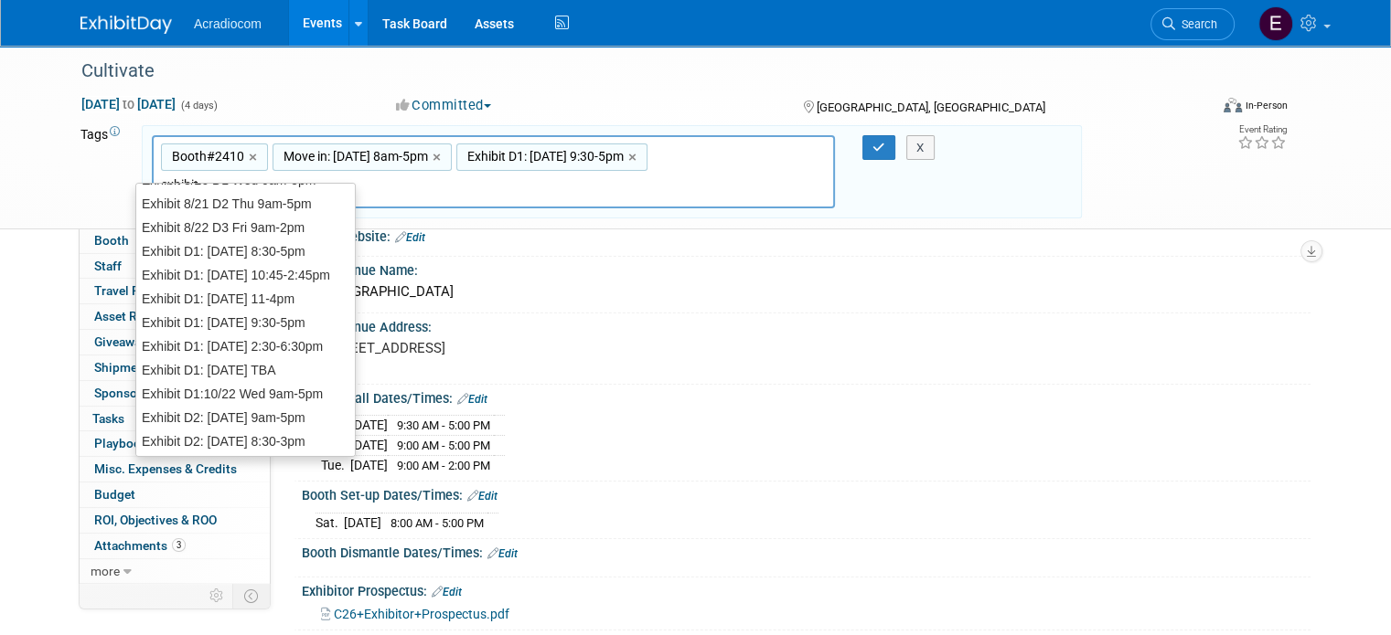
click at [350, 176] on input "exhibit" at bounding box center [255, 185] width 189 height 18
click at [350, 176] on input "Exhibit" at bounding box center [255, 185] width 189 height 18
type input "Exhibit D2"
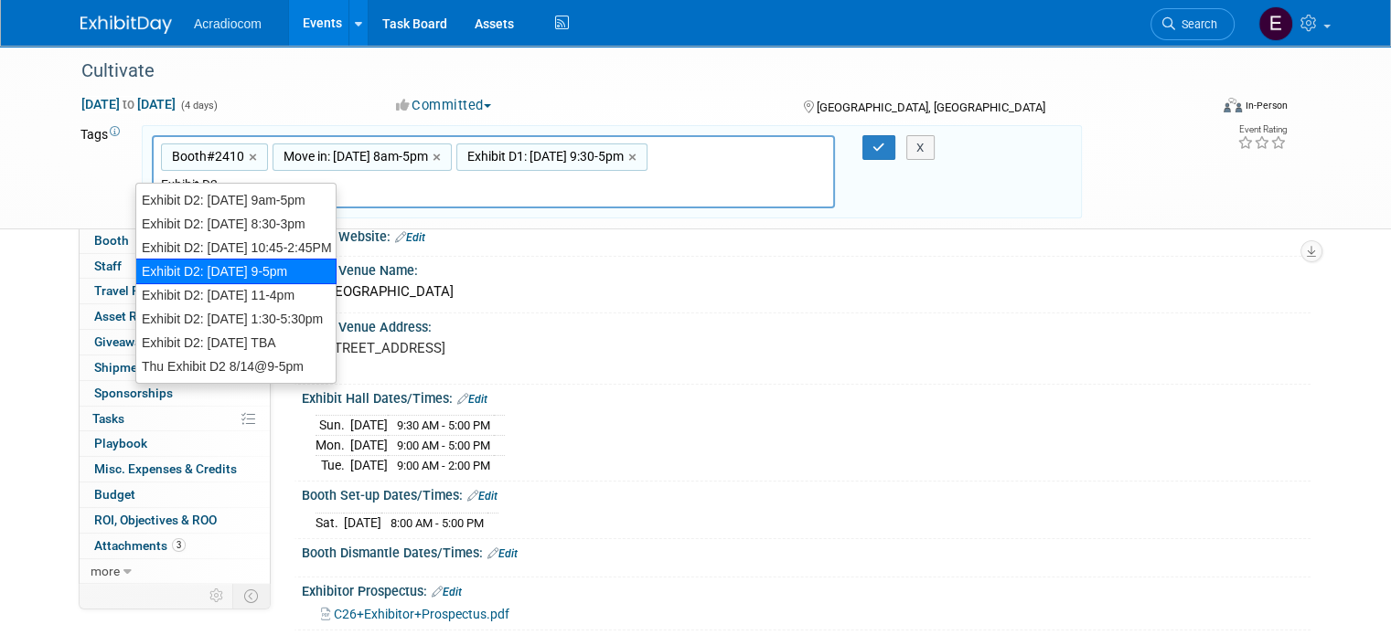
click at [288, 263] on div "Exhibit D2: 7/14 Mon 9-5pm" at bounding box center [235, 272] width 201 height 26
type input "Booth#2410, Move in: 7/11 8am-5pm, Exhibit D1: 7/13 Sun 9:30-5pm, Exhibit D2: 7…"
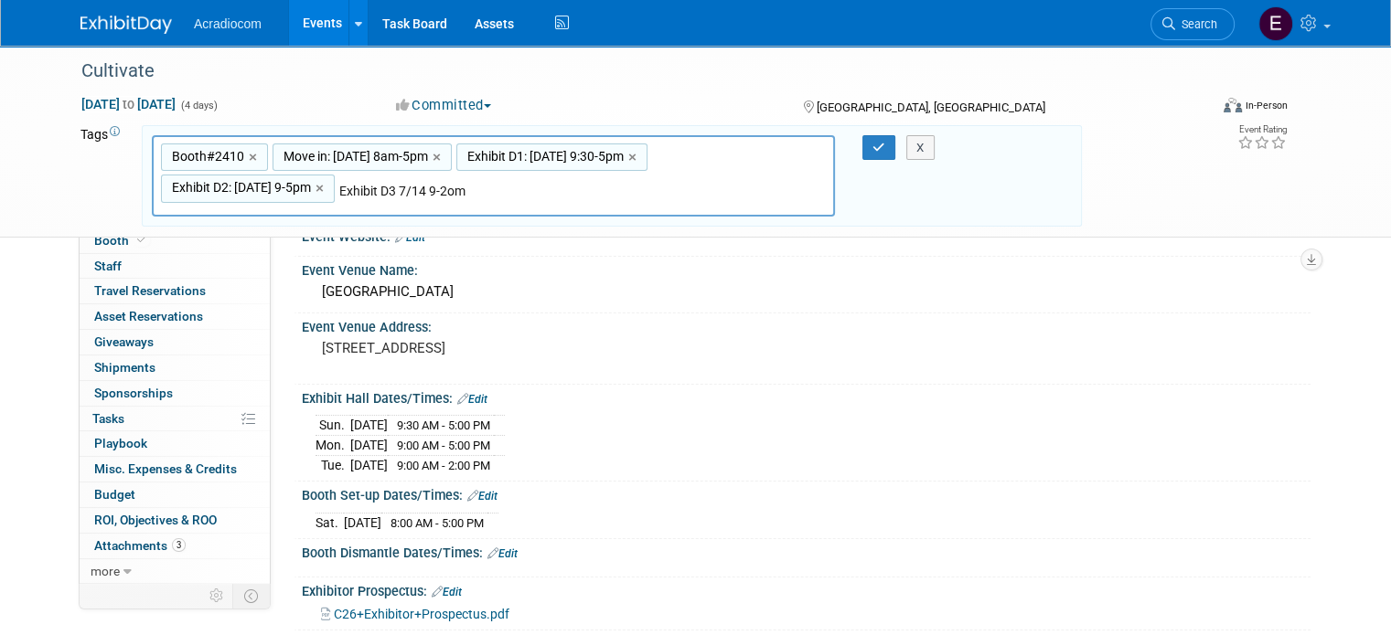
click at [441, 186] on input "Exhibit D3 7/14 9-2om" at bounding box center [467, 191] width 256 height 18
click at [473, 196] on input "Exhibit D3 7/14 9am-2om" at bounding box center [467, 191] width 256 height 18
type input "Exhibit D3 [DATE] 9am-2pm"
click at [504, 200] on div "Booth#2410, Move in: 7/11 8am-5pm, Exhibit D1: 7/13 Sun 9:30-5pm, Exhibit D2: 7…" at bounding box center [493, 176] width 683 height 82
click at [868, 138] on button "button" at bounding box center [878, 148] width 33 height 26
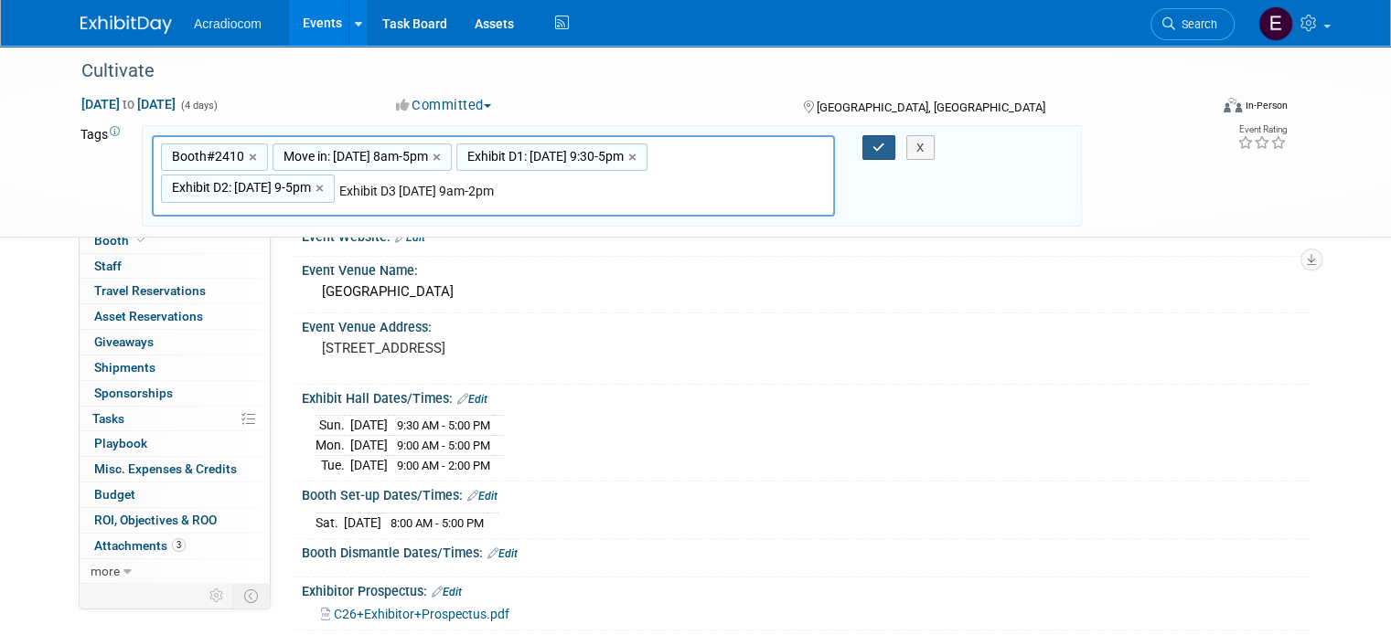
type input "Booth#2410, Move in: 7/11 8am-5pm, Exhibit D1: 7/13 Sun 9:30-5pm, Exhibit D2: 7…"
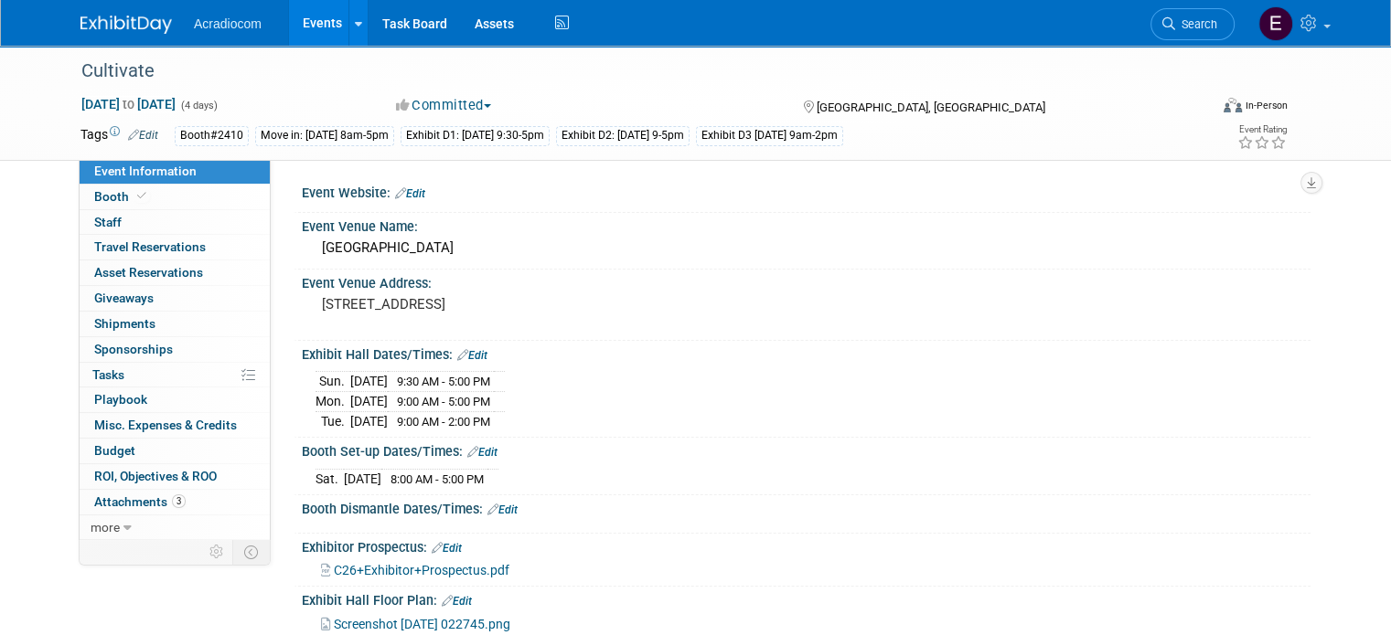
click at [158, 127] on td "Booth#2410 Move in: 7/11 8am-5pm Exhibit D1: 7/13 Sun 9:30-5pm Exhibit D2: 7/14…" at bounding box center [620, 135] width 924 height 21
click at [134, 136] on link "Edit" at bounding box center [143, 135] width 30 height 13
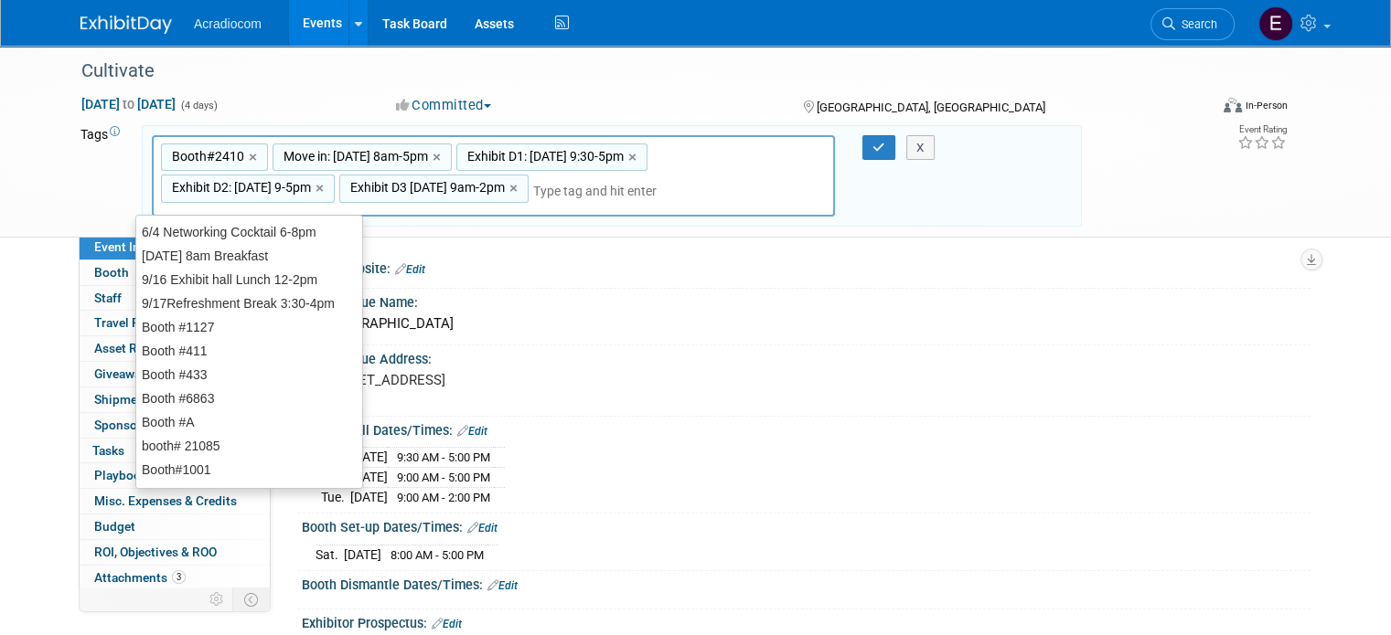
click at [589, 208] on div "Booth#2410,Move in: 7/11 8am-5pm,Exhibit D1: 7/13 Sun 9:30-5pm,Exhibit D2: 7/14…" at bounding box center [493, 176] width 683 height 82
click at [590, 184] on input "text" at bounding box center [606, 191] width 146 height 18
type input "C"
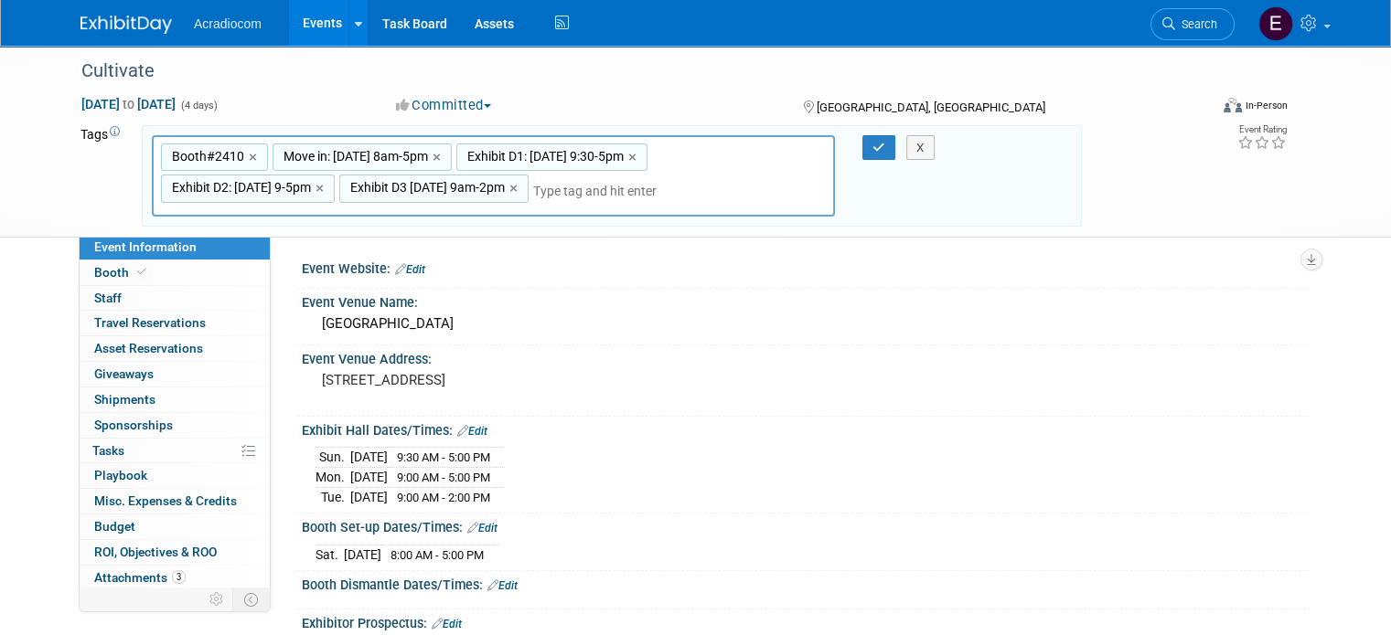
type input "flo"
click at [689, 191] on input "text" at bounding box center [661, 191] width 256 height 18
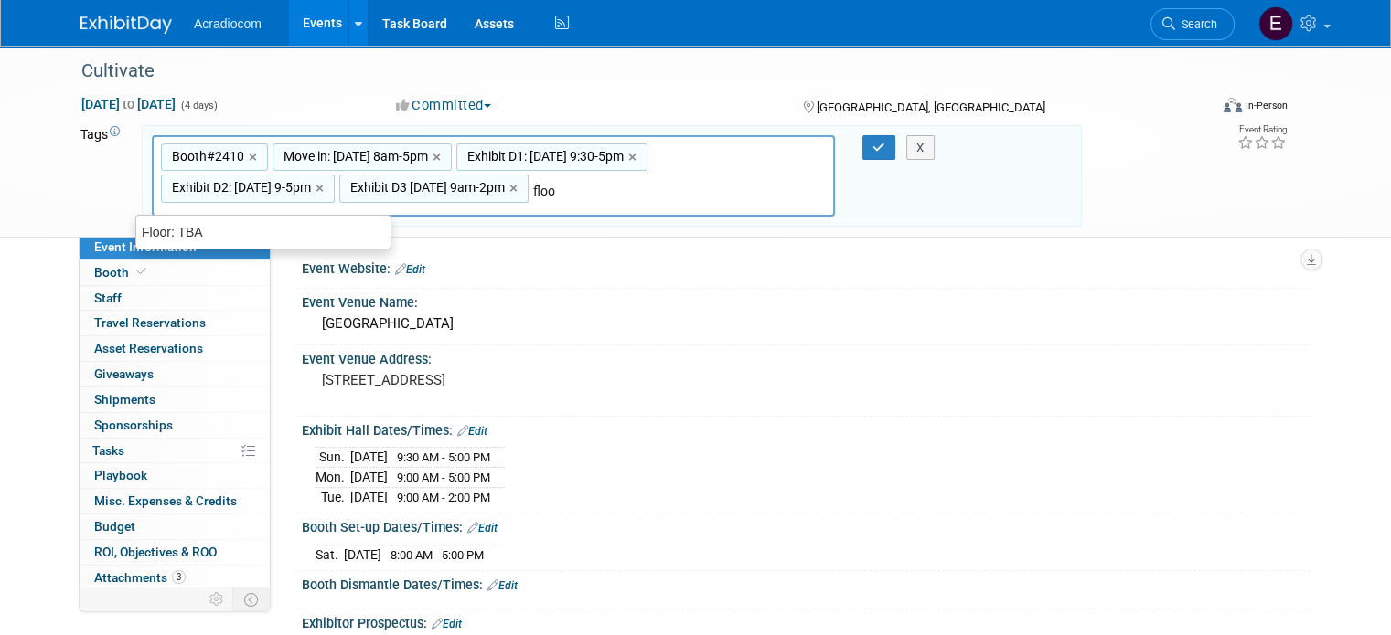
type input "floor"
drag, startPoint x: 320, startPoint y: 244, endPoint x: 320, endPoint y: 233, distance: 11.0
click at [320, 244] on ul "Floor: TBA" at bounding box center [263, 232] width 256 height 35
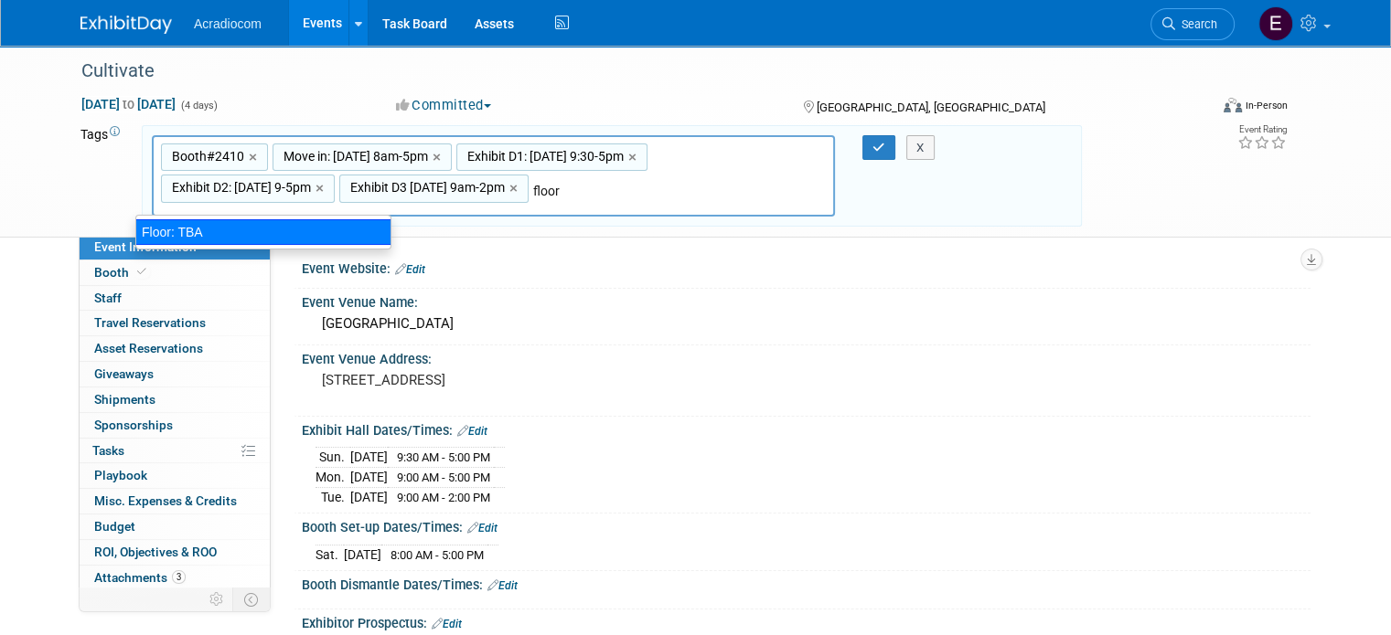
click at [320, 232] on div "Floor: TBA" at bounding box center [263, 232] width 256 height 26
type input "Booth#2410, Move in: 7/11 8am-5pm, Exhibit D1: 7/13 Sun 9:30-5pm, Exhibit D2: 7…"
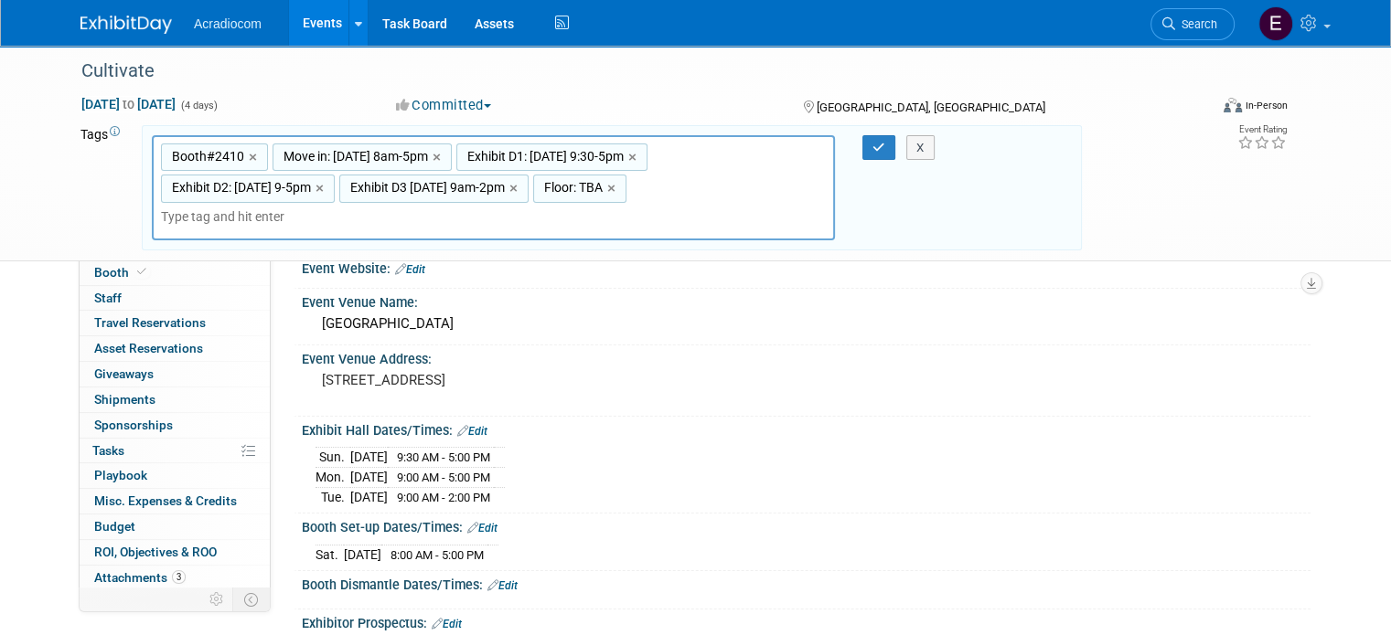
click at [582, 188] on span "Floor: TBA" at bounding box center [571, 187] width 62 height 18
type input "Floor: TBA"
click at [582, 188] on span "Floor: TBA" at bounding box center [571, 187] width 62 height 18
type input "Floor: TBA"
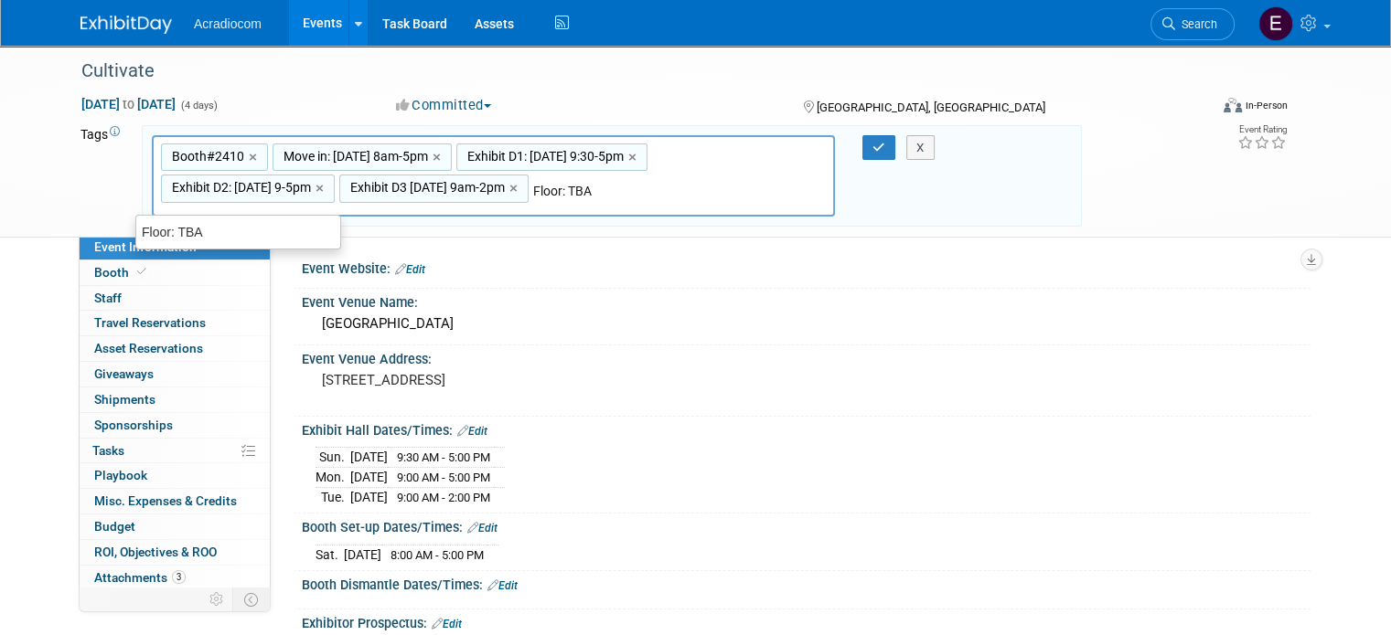
click at [585, 183] on input "Floor: TBA" at bounding box center [606, 191] width 146 height 18
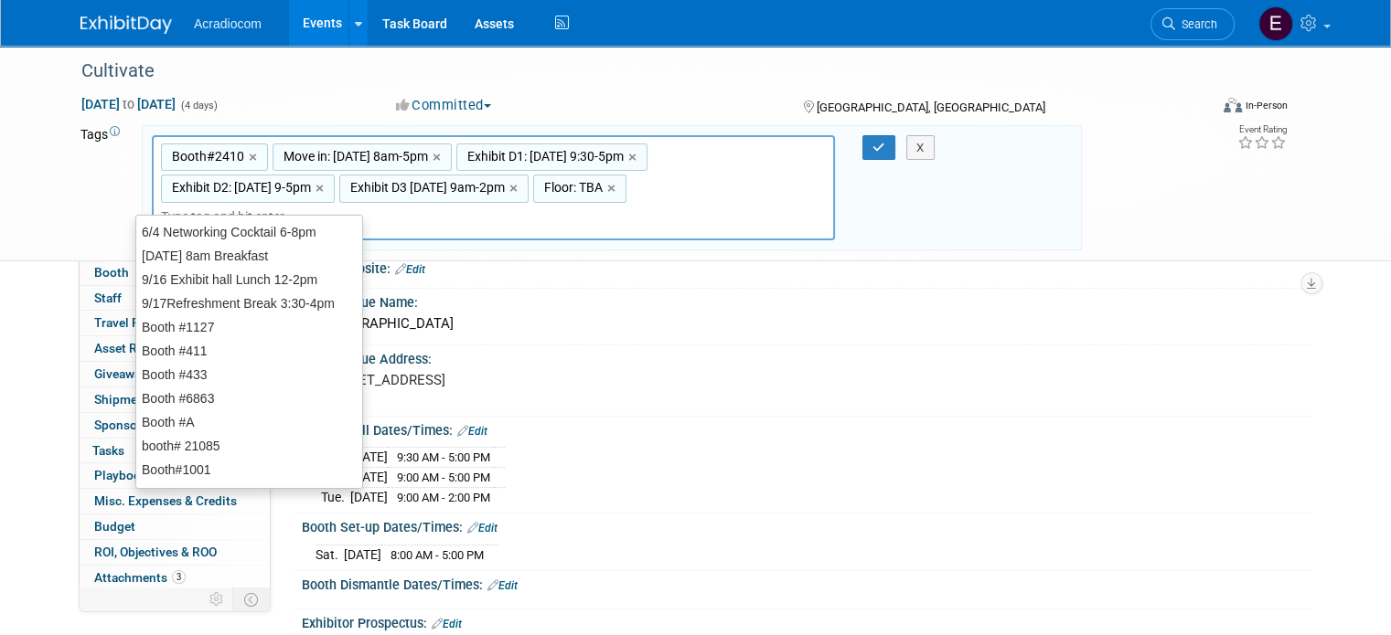
click at [585, 207] on div "Booth#2410, Move in: 7/11 8am-5pm, Exhibit D1: 7/13 Sun 9:30-5pm, Exhibit D2: 7…" at bounding box center [493, 188] width 683 height 106
click at [607, 187] on link "×" at bounding box center [613, 188] width 12 height 21
type input "Booth#2410, Move in: 7/11 8am-5pm, Exhibit D1: 7/13 Sun 9:30-5pm, Exhibit D2: 7…"
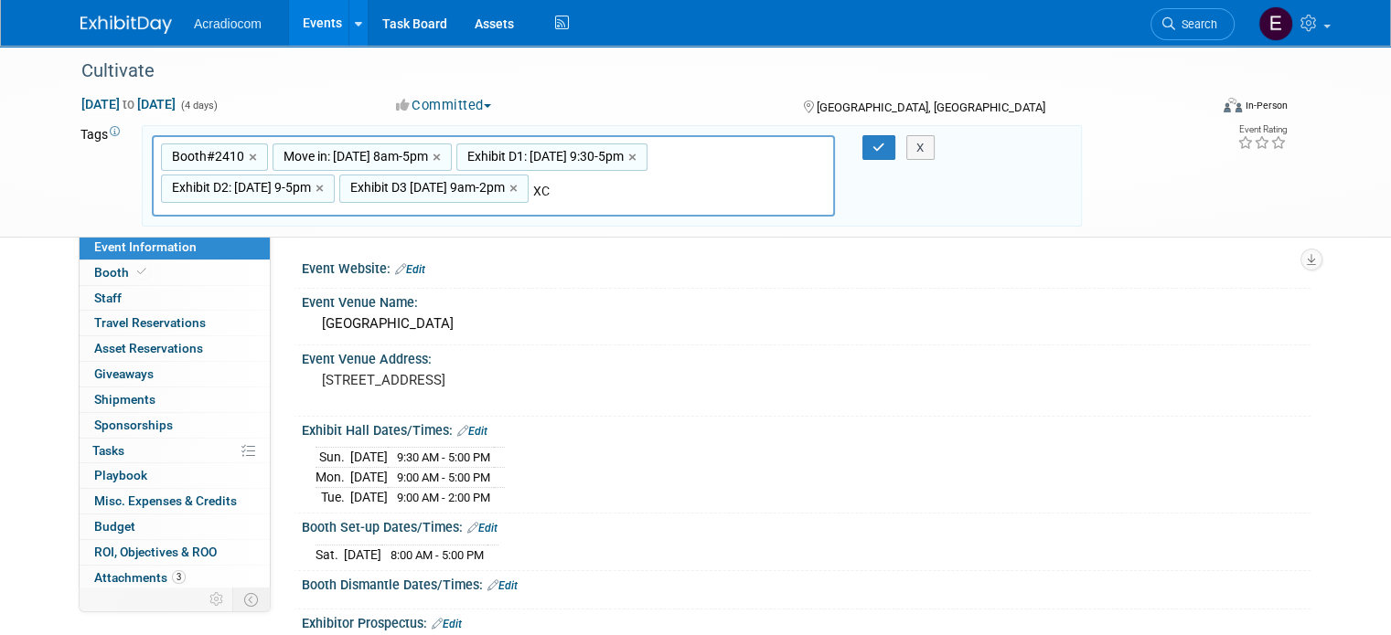
type input "X"
type input "Carpet: Not included"
type input "Booth#2410, Move in: 7/11 8am-5pm, Exhibit D1: 7/13 Sun 9:30-5pm, Exhibit D2: 7…"
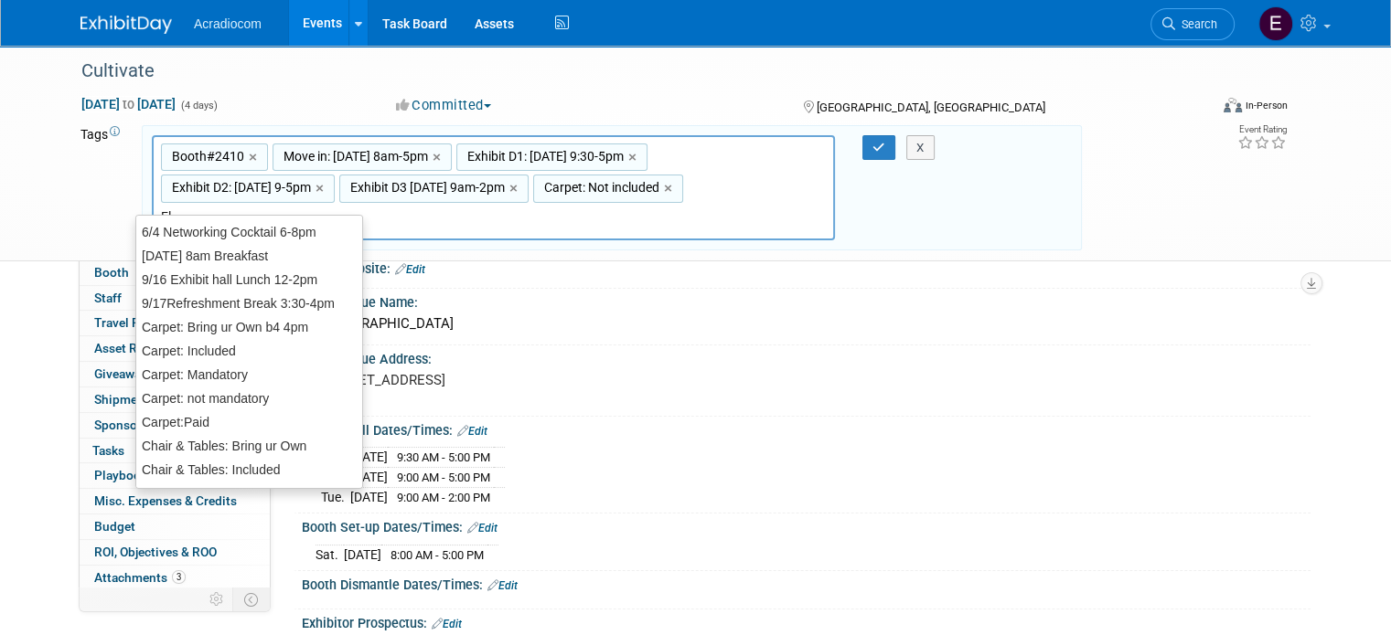
type input "Ele"
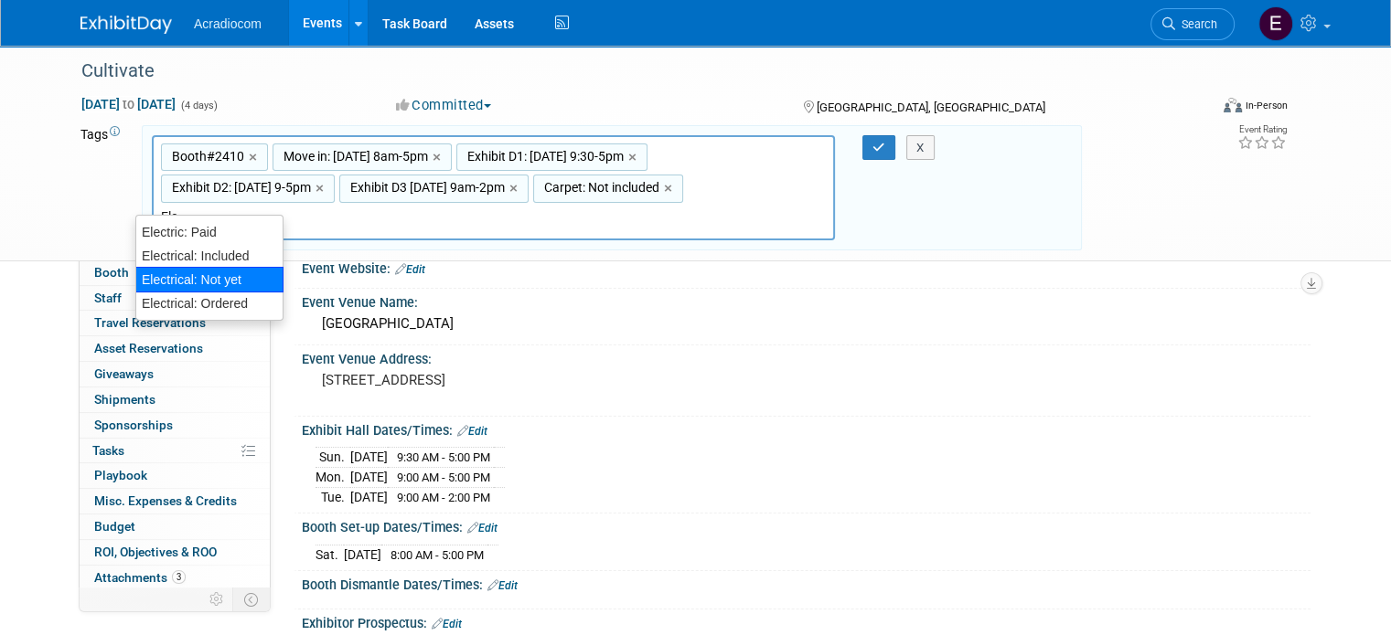
click at [235, 277] on div "Electrical: Not yet" at bounding box center [209, 280] width 148 height 26
type input "Booth#2410, Move in: 7/11 8am-5pm, Exhibit D1: 7/13 Sun 9:30-5pm, Exhibit D2: 7…"
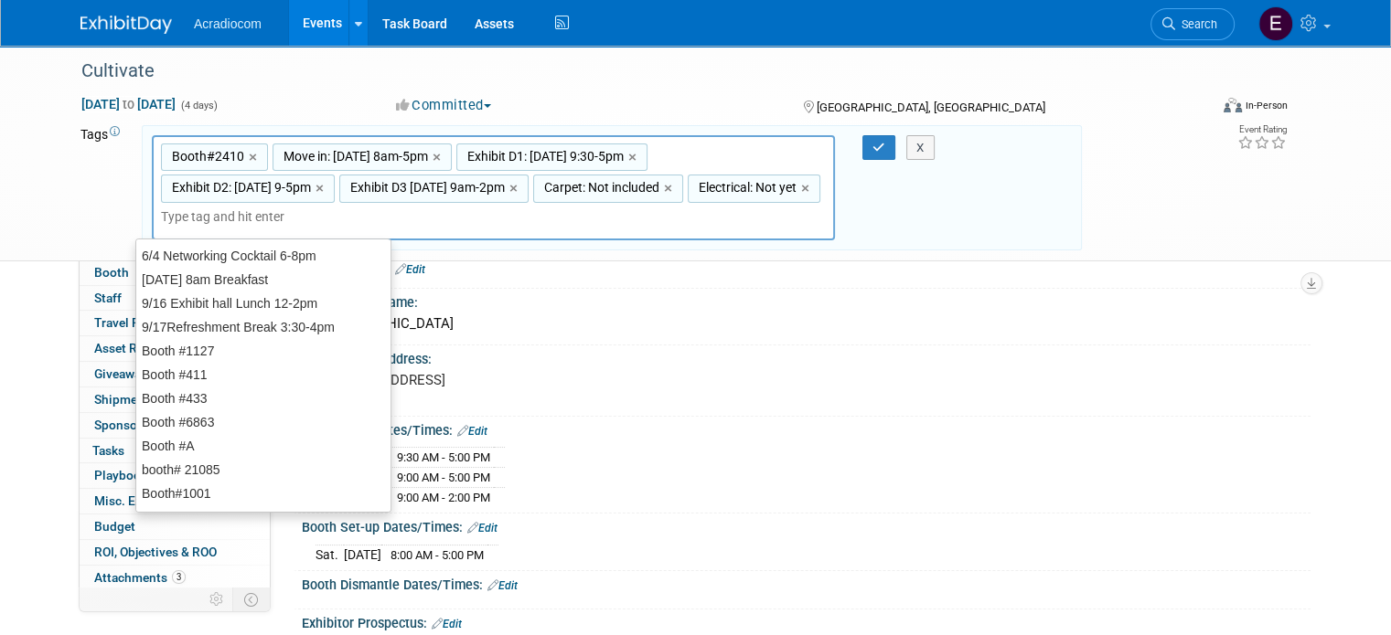
click at [585, 218] on div "Booth#2410, Move in: 7/11 8am-5pm, Exhibit D1: 7/13 Sun 9:30-5pm, Exhibit D2: 7…" at bounding box center [493, 188] width 683 height 106
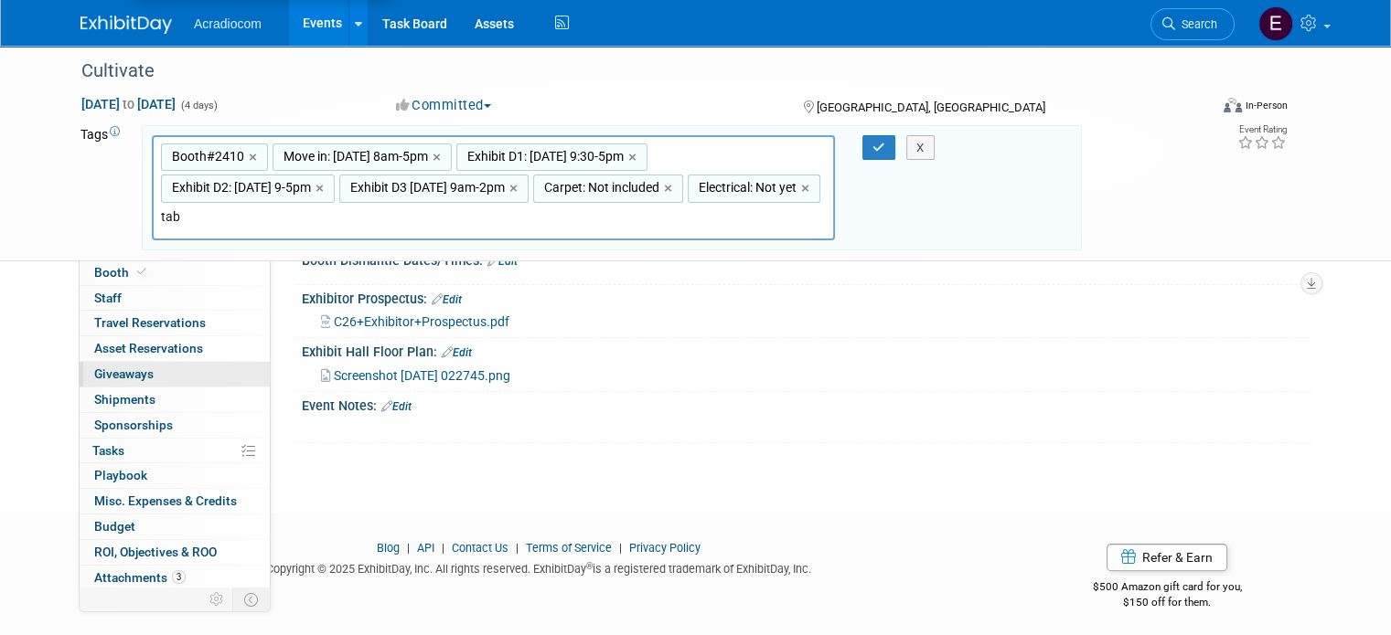
scroll to position [142, 0]
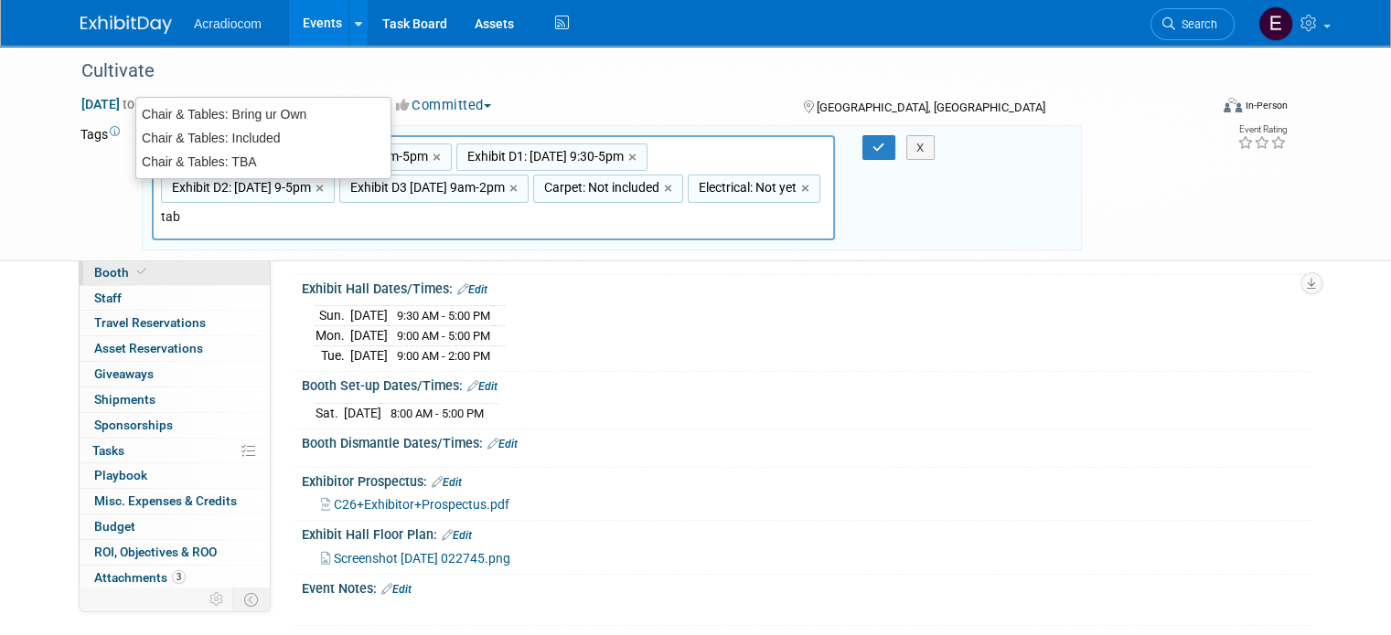
type input "tab"
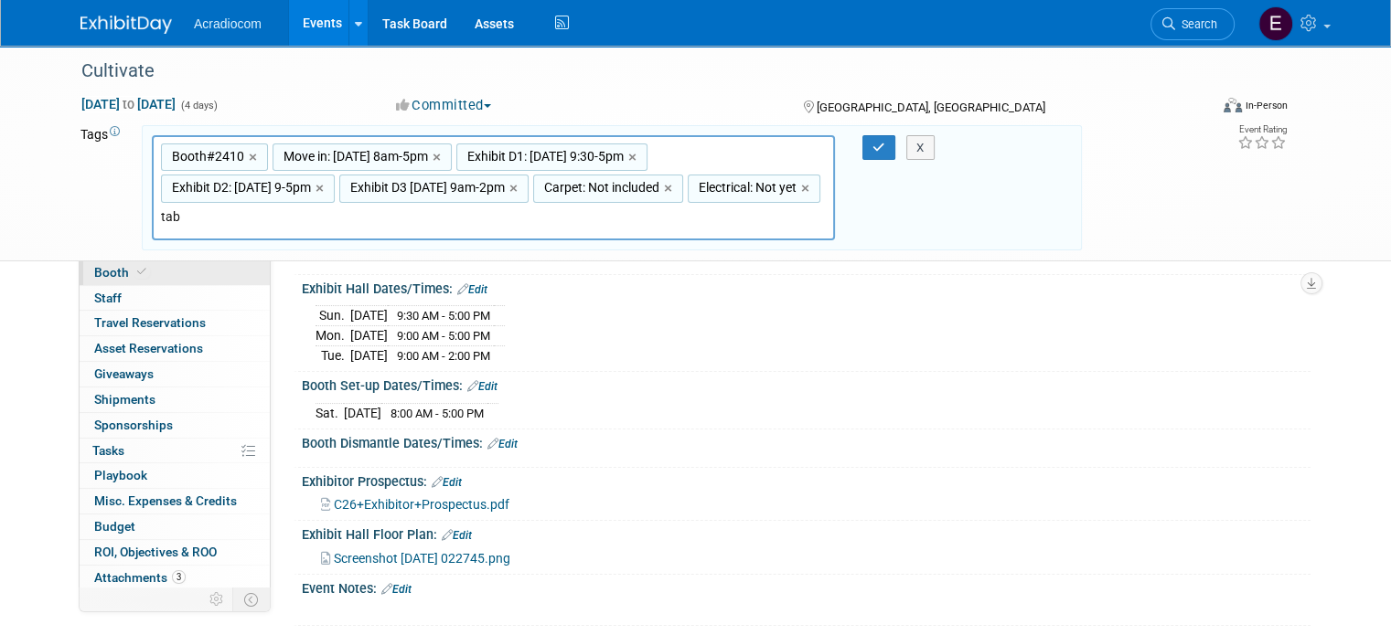
click at [172, 267] on link "Booth" at bounding box center [175, 273] width 190 height 25
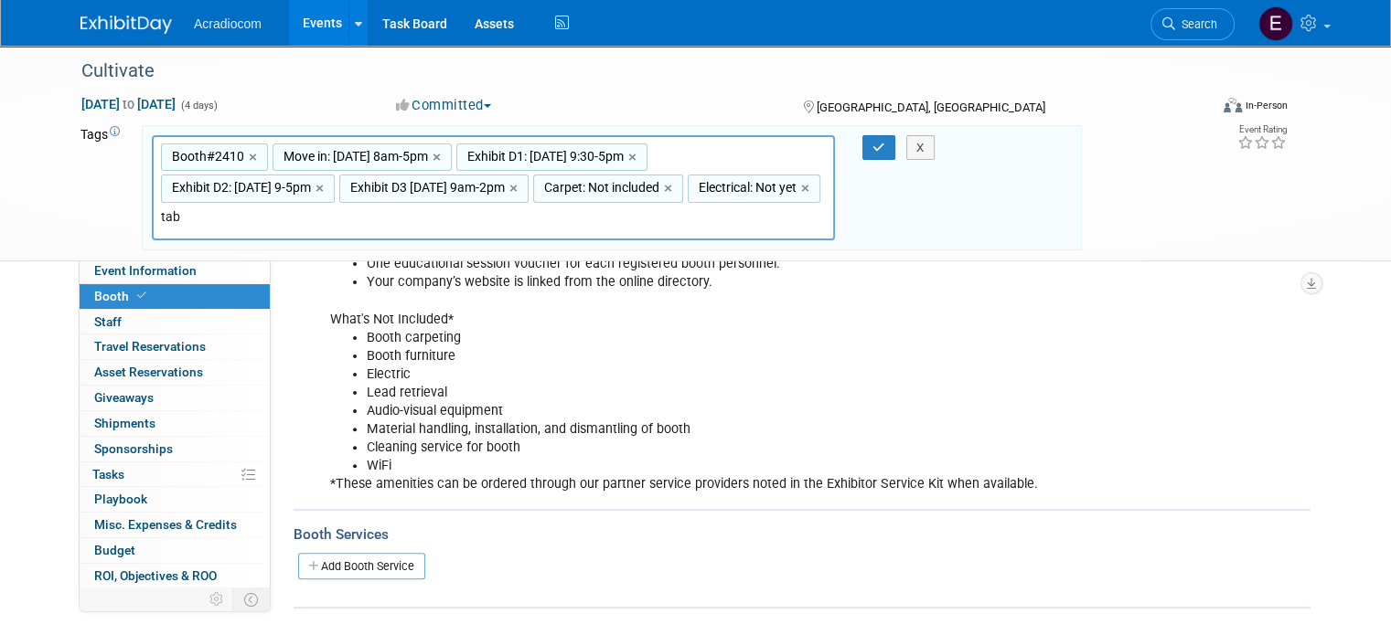
scroll to position [274, 0]
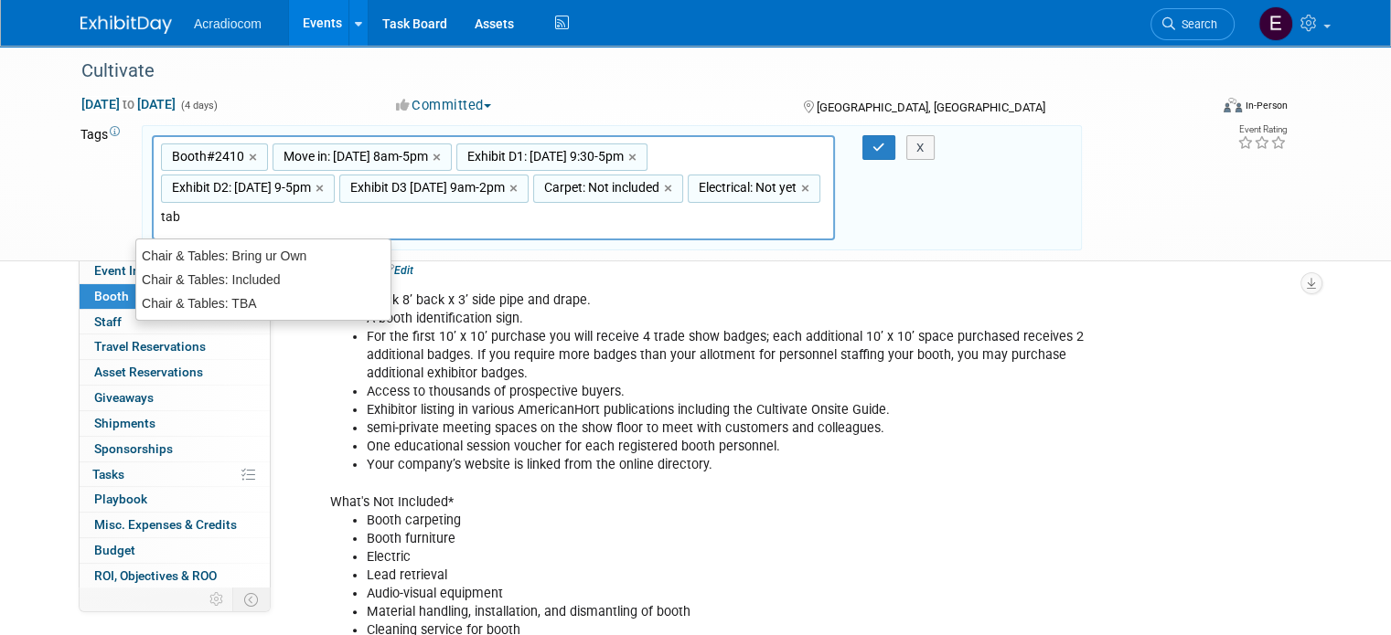
click at [452, 210] on div "Booth#2410, Move in: 7/11 8am-5pm, Exhibit D1: 7/13 Sun 9:30-5pm, Exhibit D2: 7…" at bounding box center [493, 188] width 683 height 106
click at [305, 262] on div "Chair & Tables: Bring ur Own" at bounding box center [263, 256] width 256 height 26
type input "Booth#2410, Move in: 7/11 8am-5pm, Exhibit D1: 7/13 Sun 9:30-5pm, Exhibit D2: 7…"
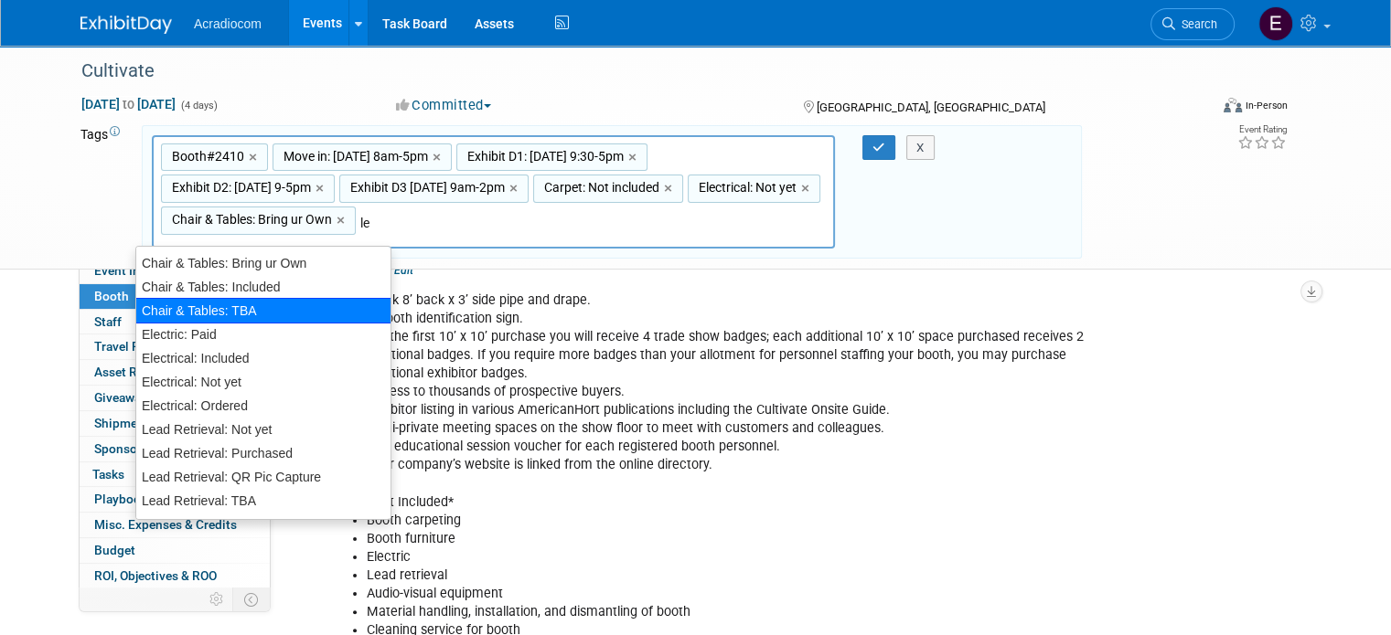
type input "lea"
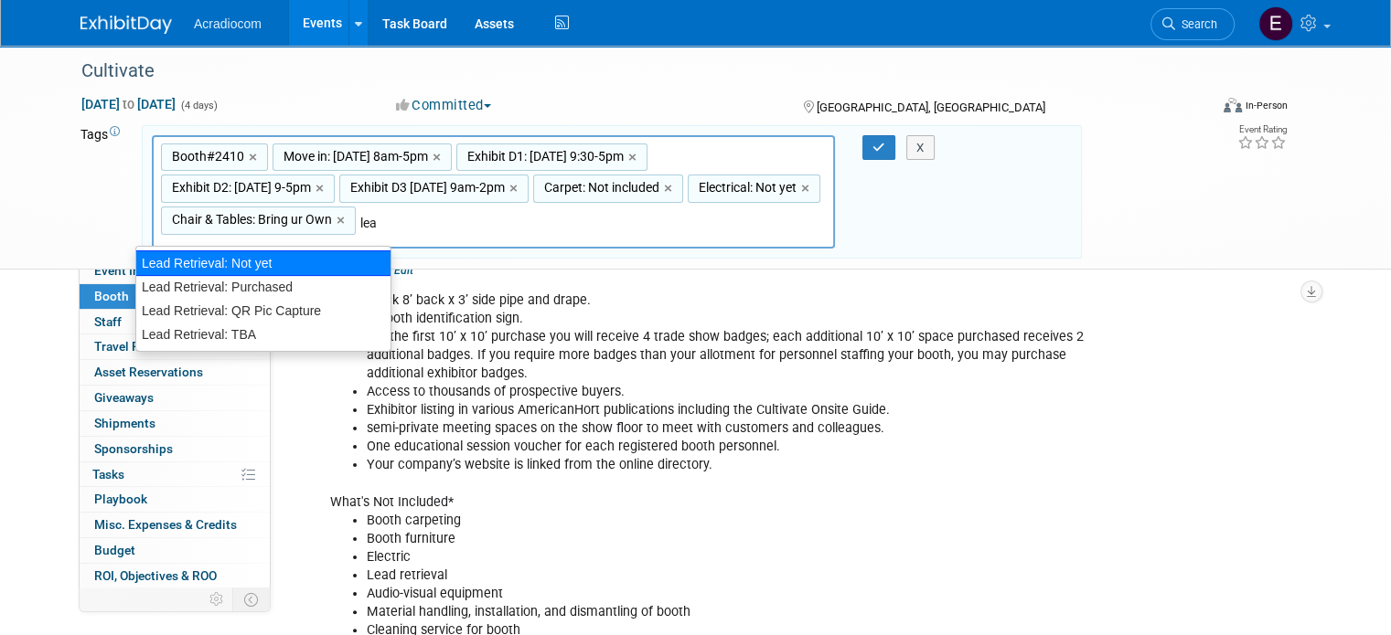
click at [294, 264] on div "Lead Retrieval: Not yet" at bounding box center [263, 264] width 256 height 26
type input "Booth#2410, Move in: 7/11 8am-5pm, Exhibit D1: 7/13 Sun 9:30-5pm, Exhibit D2: 7…"
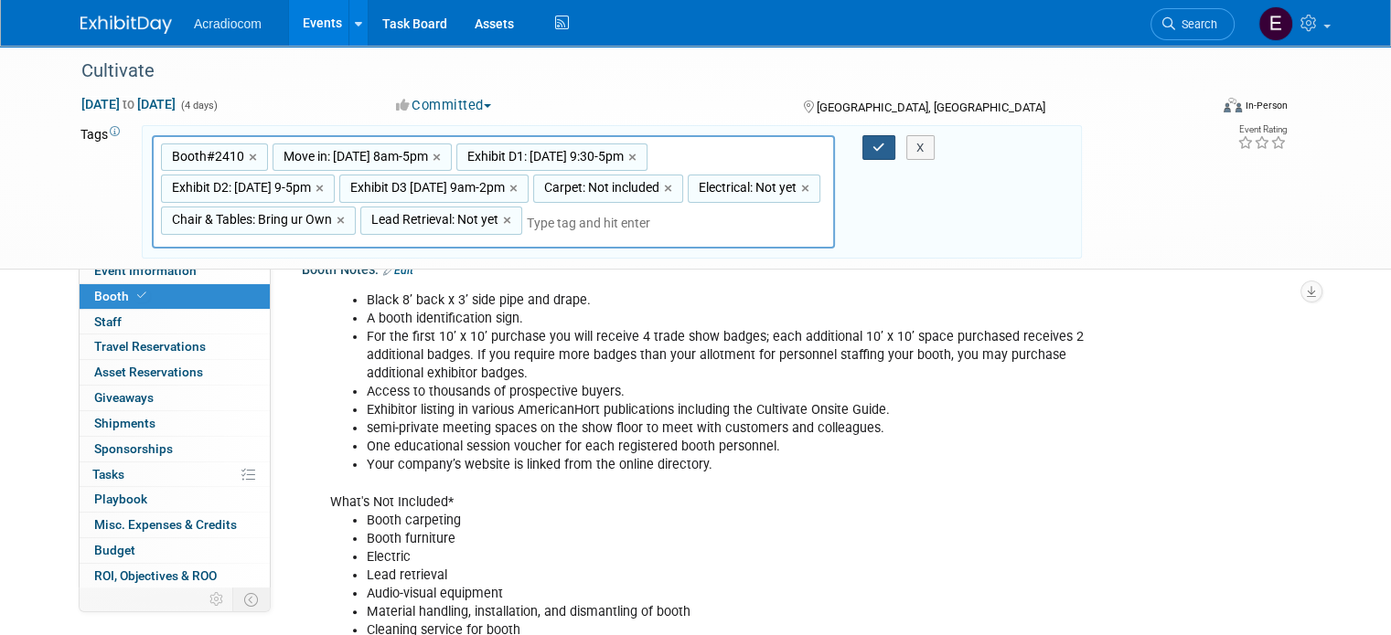
click at [877, 147] on icon "button" at bounding box center [878, 148] width 13 height 12
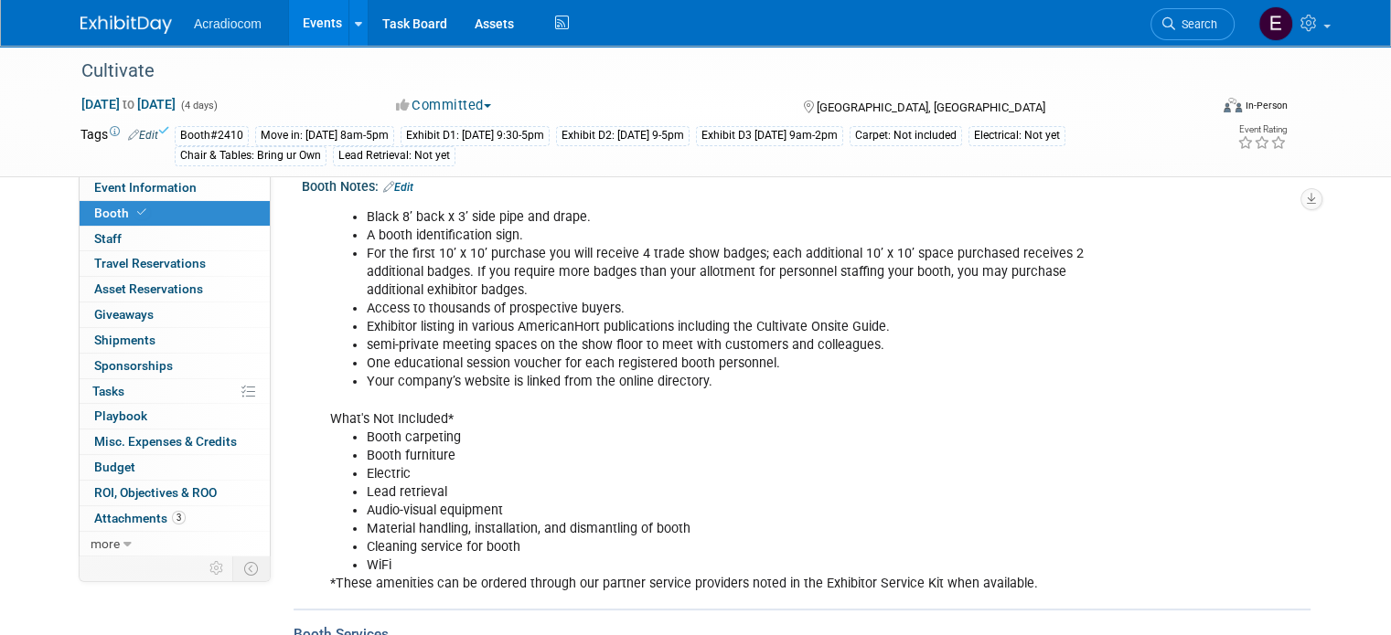
scroll to position [0, 0]
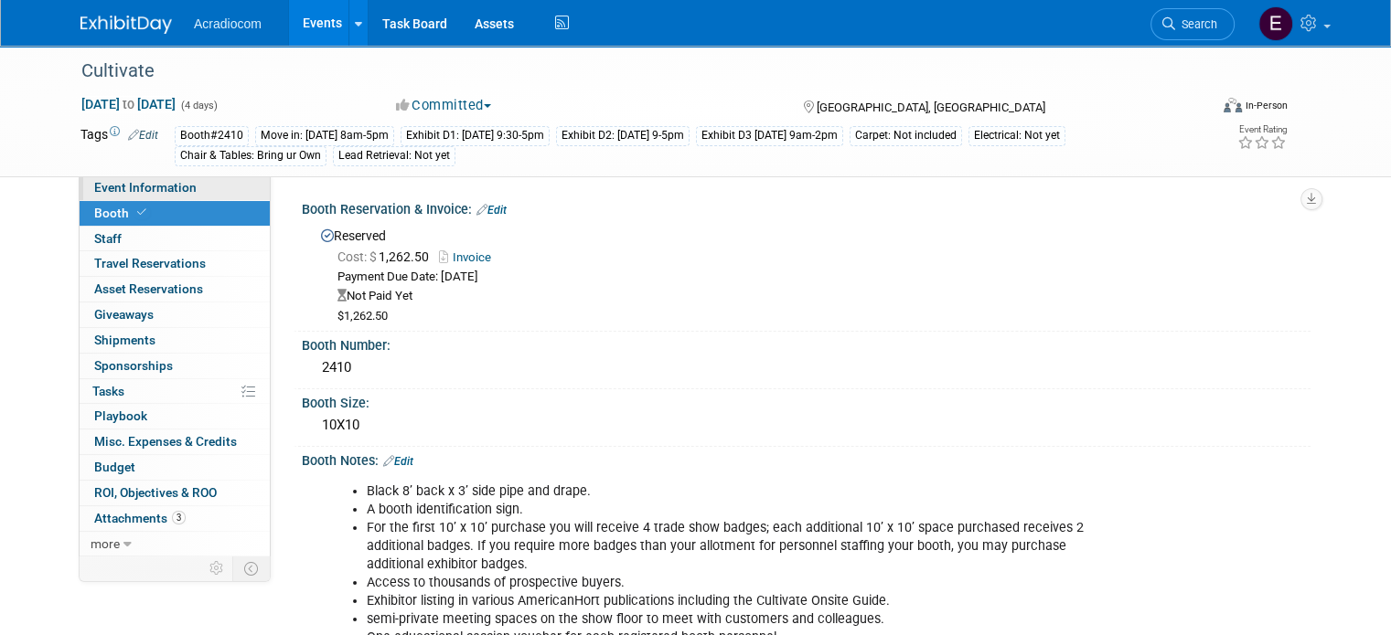
click at [129, 186] on span "Event Information" at bounding box center [145, 187] width 102 height 15
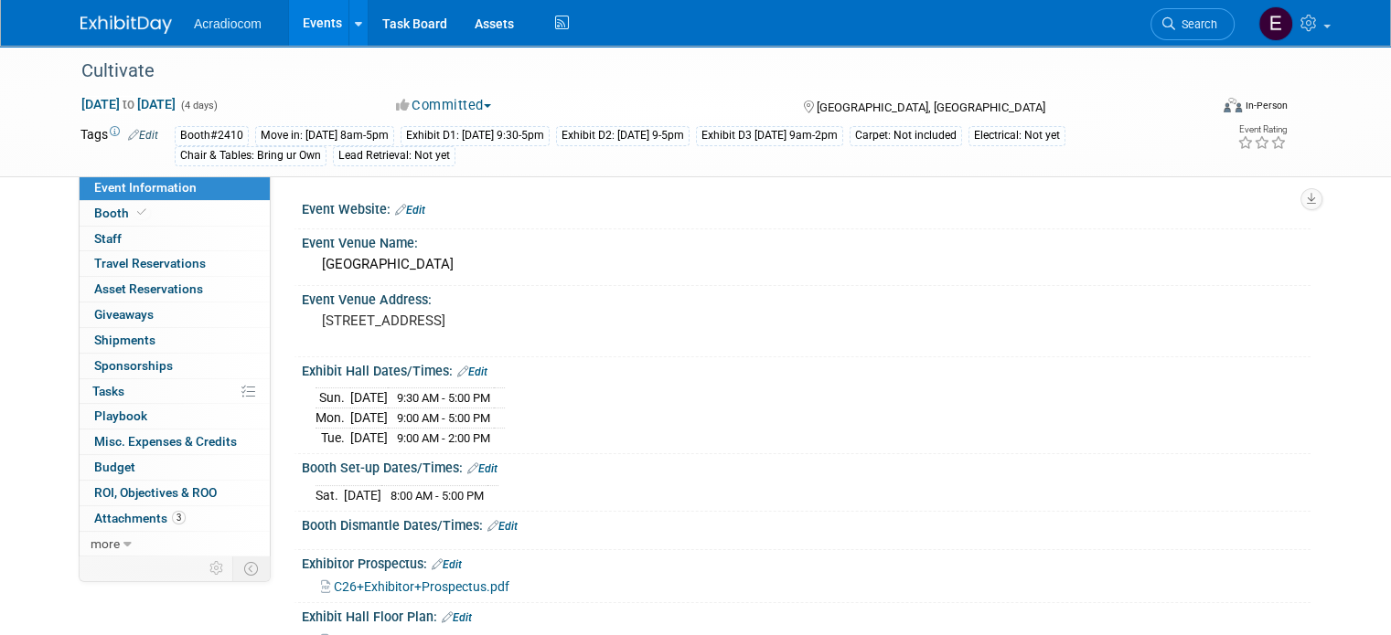
click at [405, 206] on link "Edit" at bounding box center [410, 210] width 30 height 13
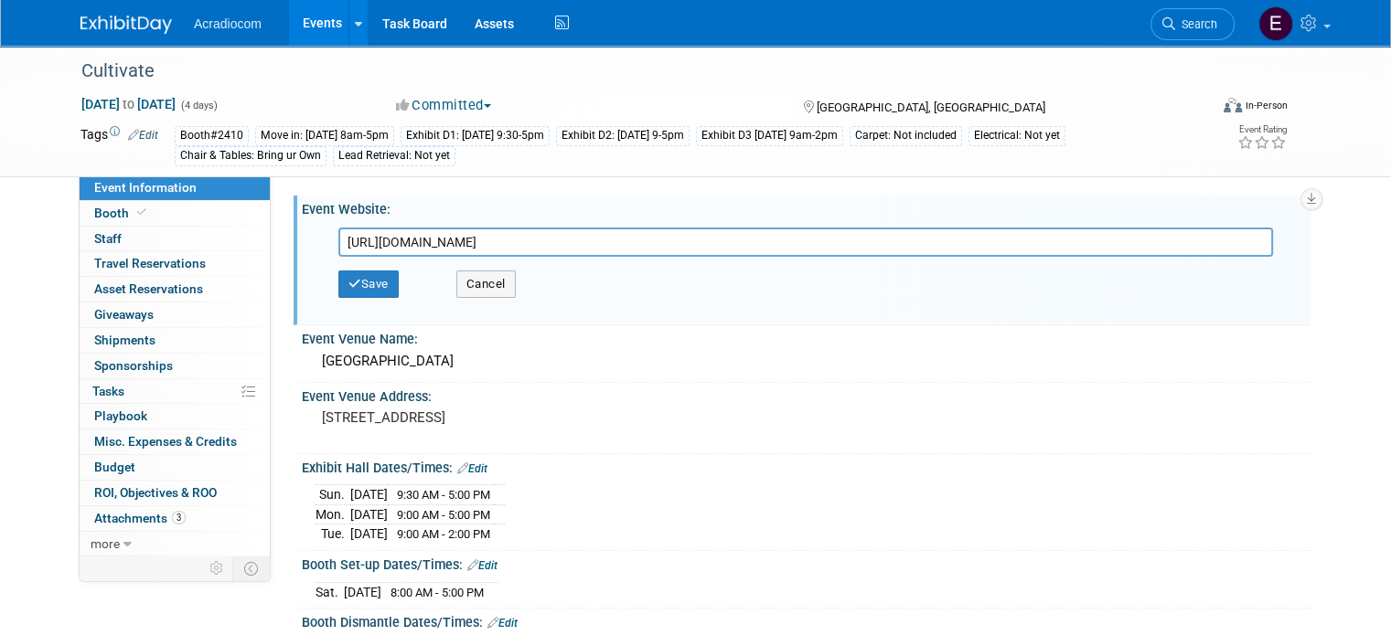
type input "https://www.cultivateevent.org/exhibitors"
click at [372, 303] on div "Save Cancel" at bounding box center [810, 284] width 944 height 55
click at [368, 283] on button "Save" at bounding box center [368, 284] width 60 height 27
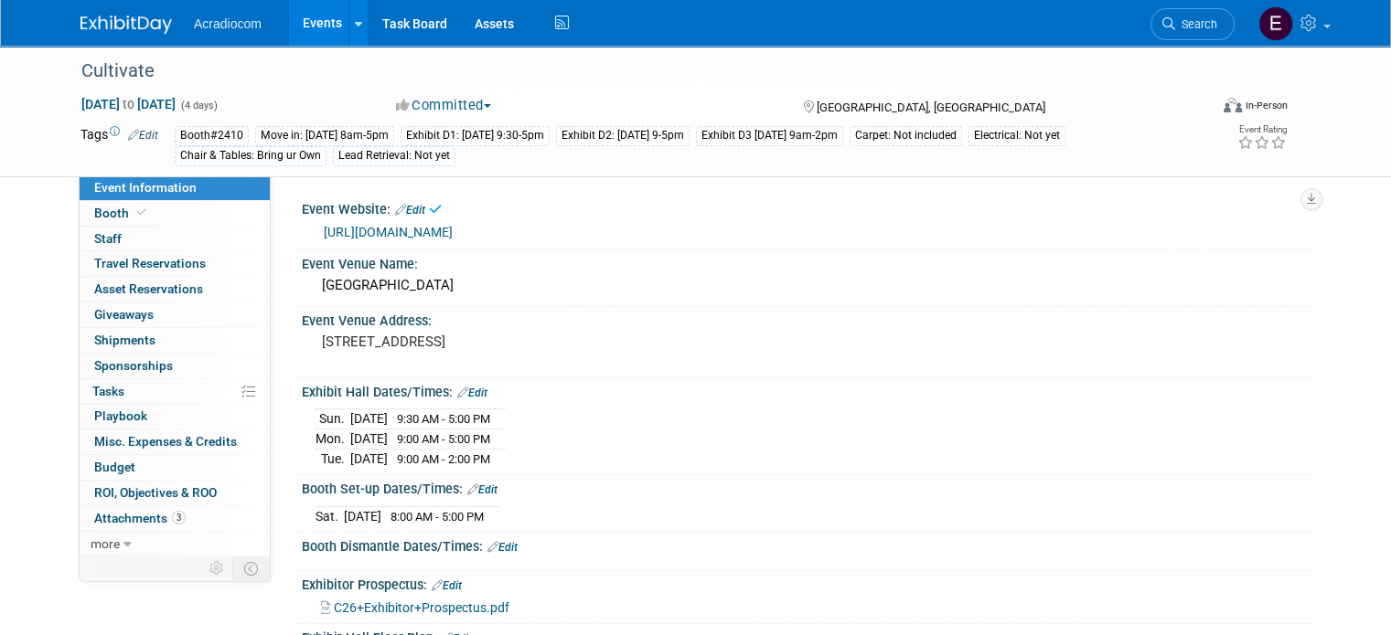
scroll to position [274, 0]
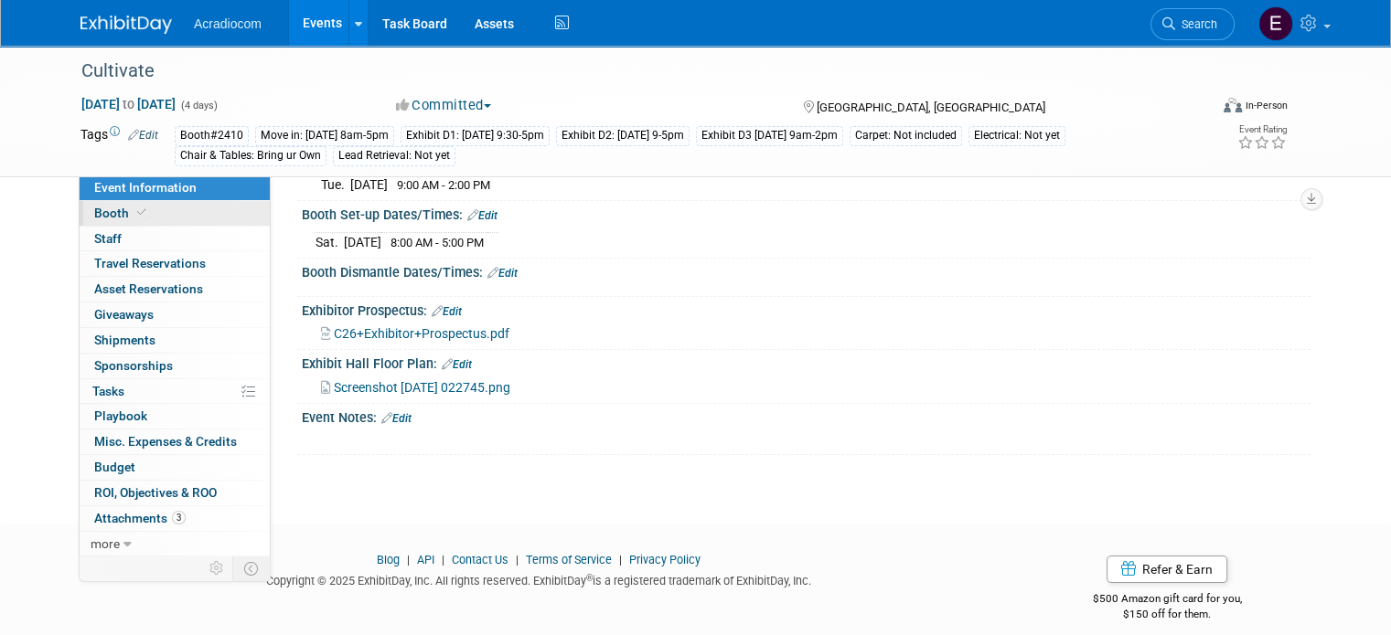
click at [80, 209] on link "Booth" at bounding box center [175, 213] width 190 height 25
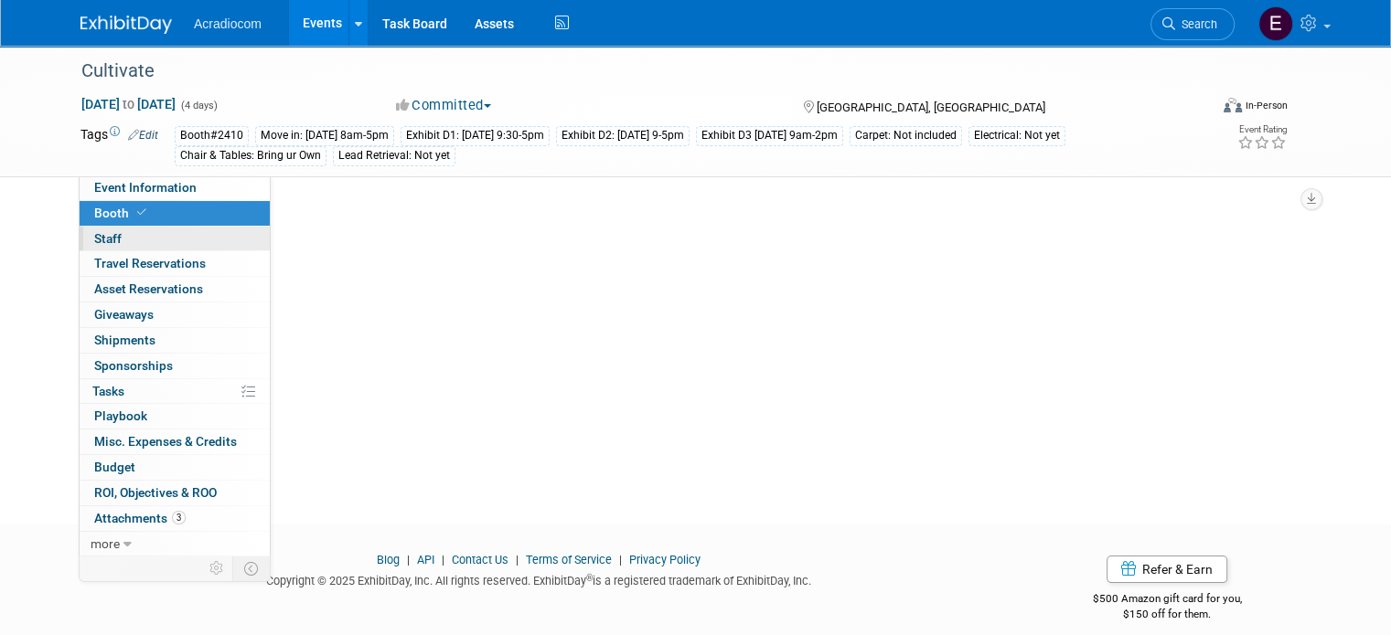
scroll to position [0, 0]
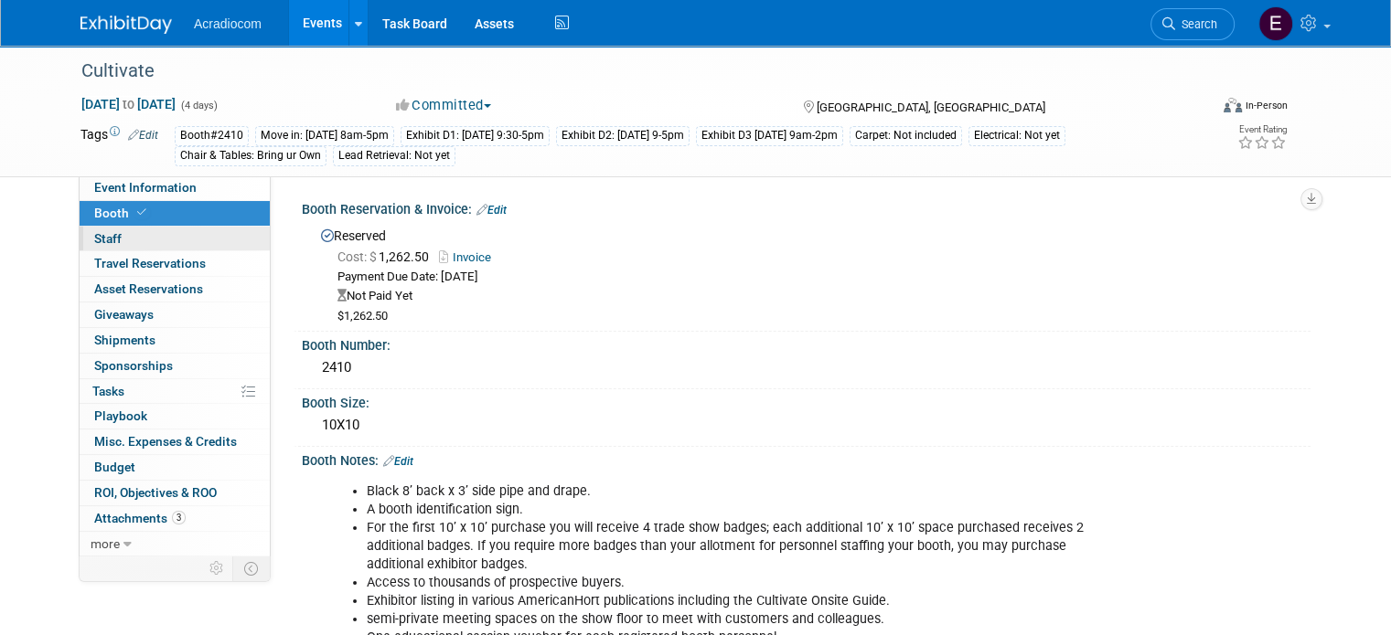
click at [115, 244] on link "0 Staff 0" at bounding box center [175, 239] width 190 height 25
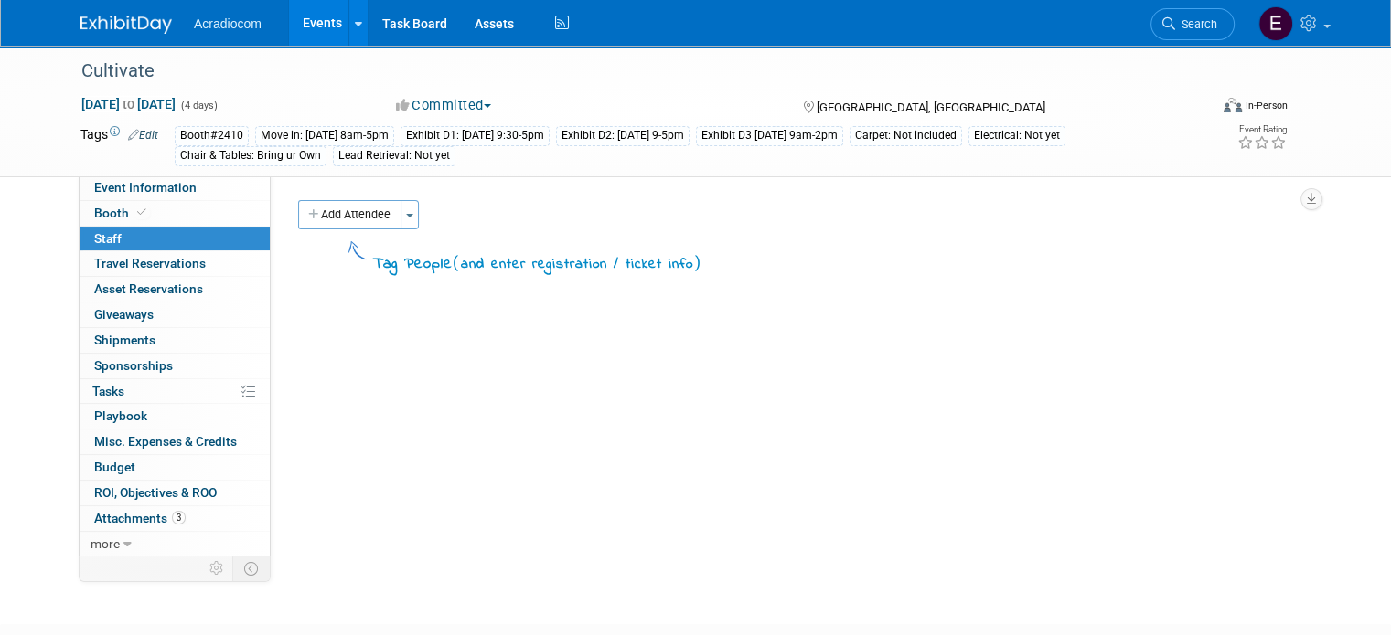
click at [133, 33] on img at bounding box center [125, 25] width 91 height 18
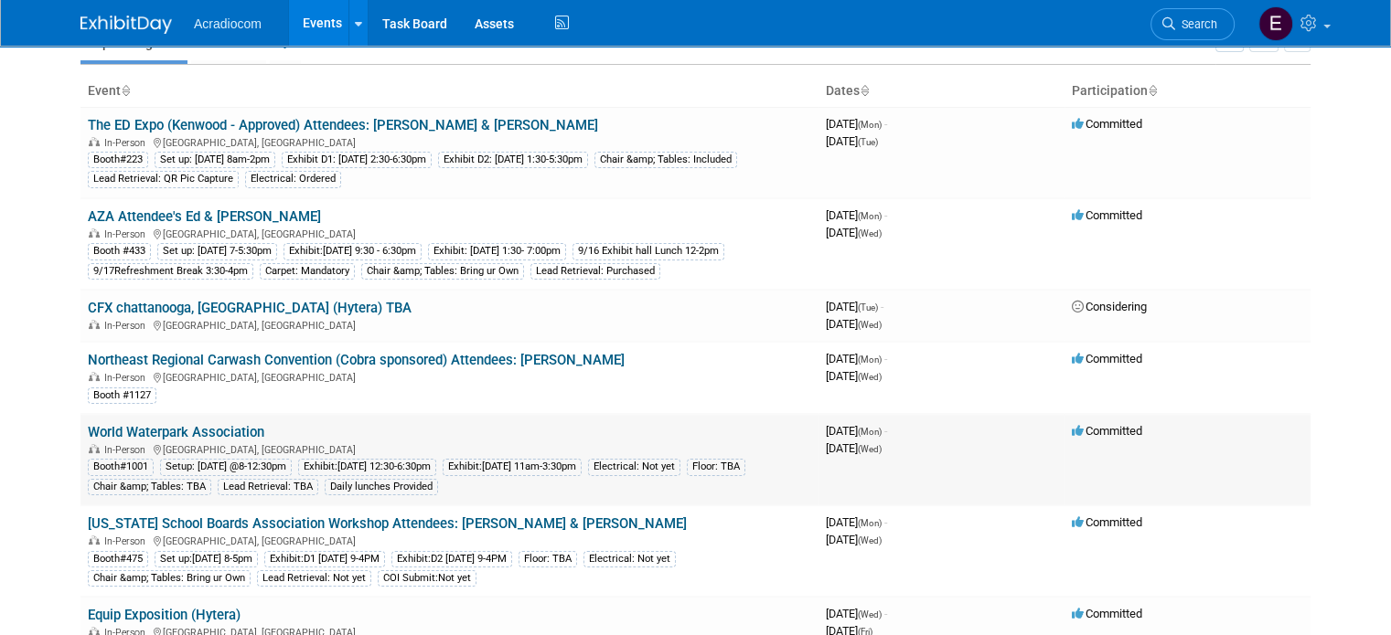
scroll to position [183, 0]
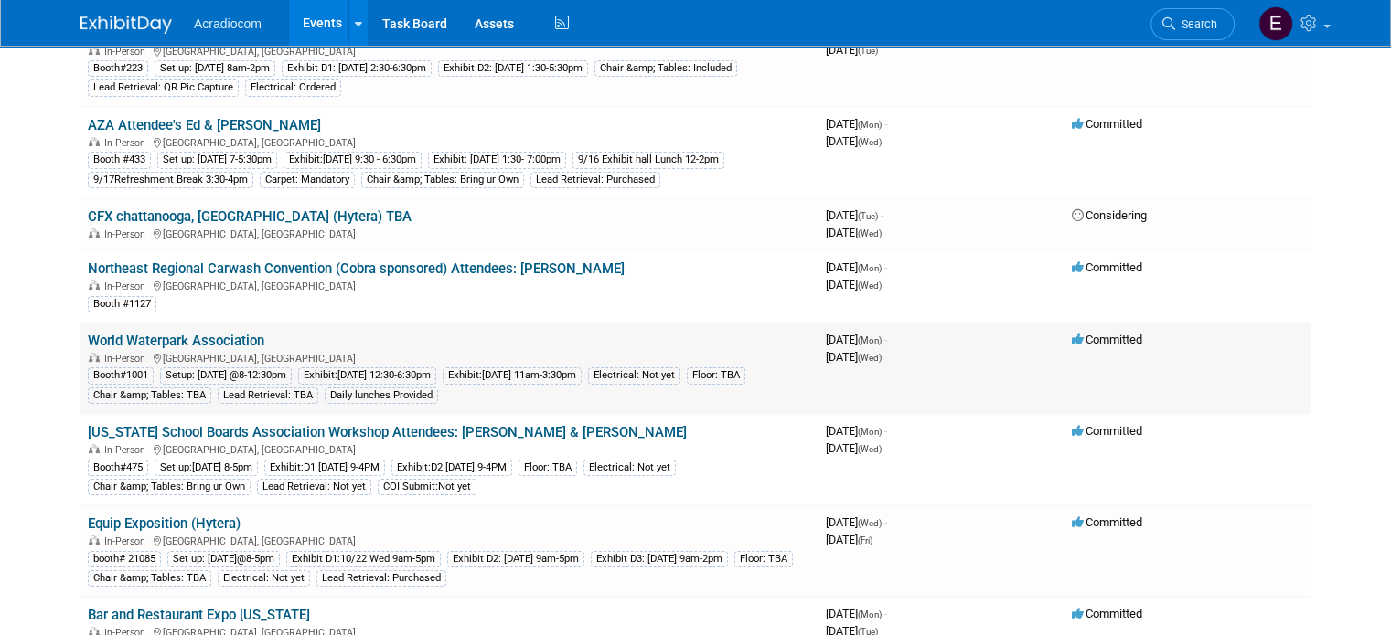
click at [228, 333] on link "World Waterpark Association" at bounding box center [176, 341] width 176 height 16
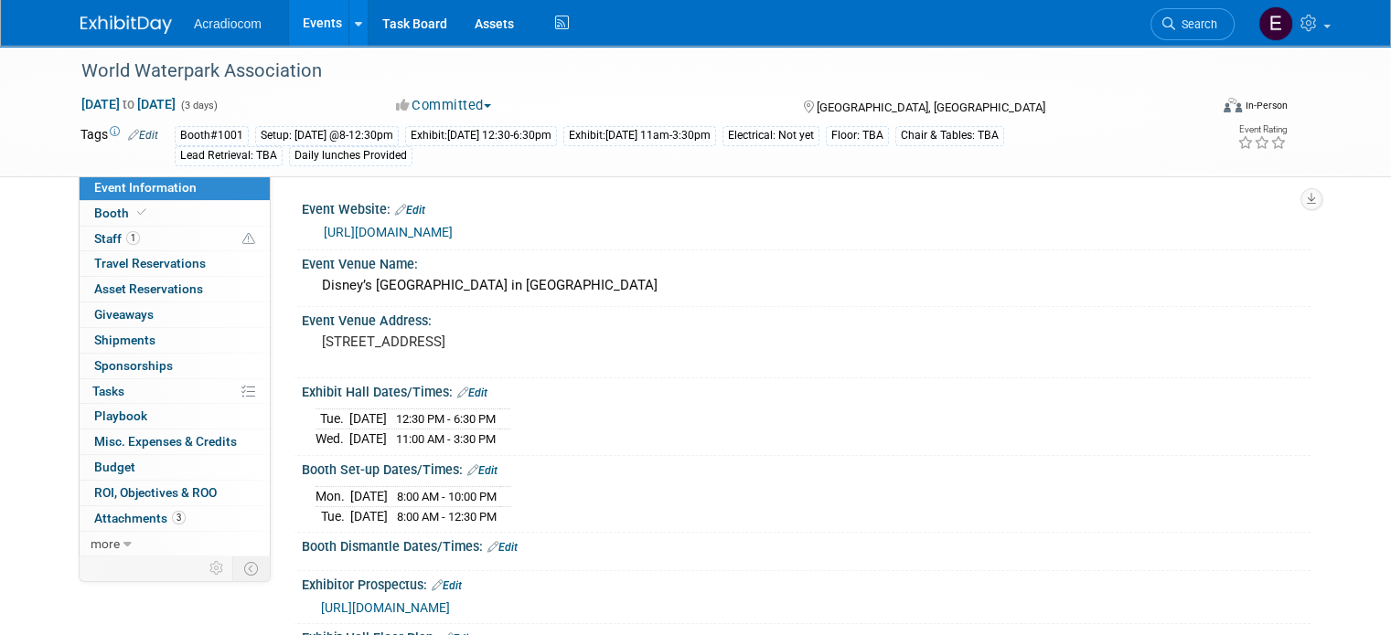
click at [491, 516] on span "8:00 AM - 12:30 PM" at bounding box center [447, 517] width 100 height 14
click at [473, 465] on link "Edit" at bounding box center [482, 471] width 30 height 13
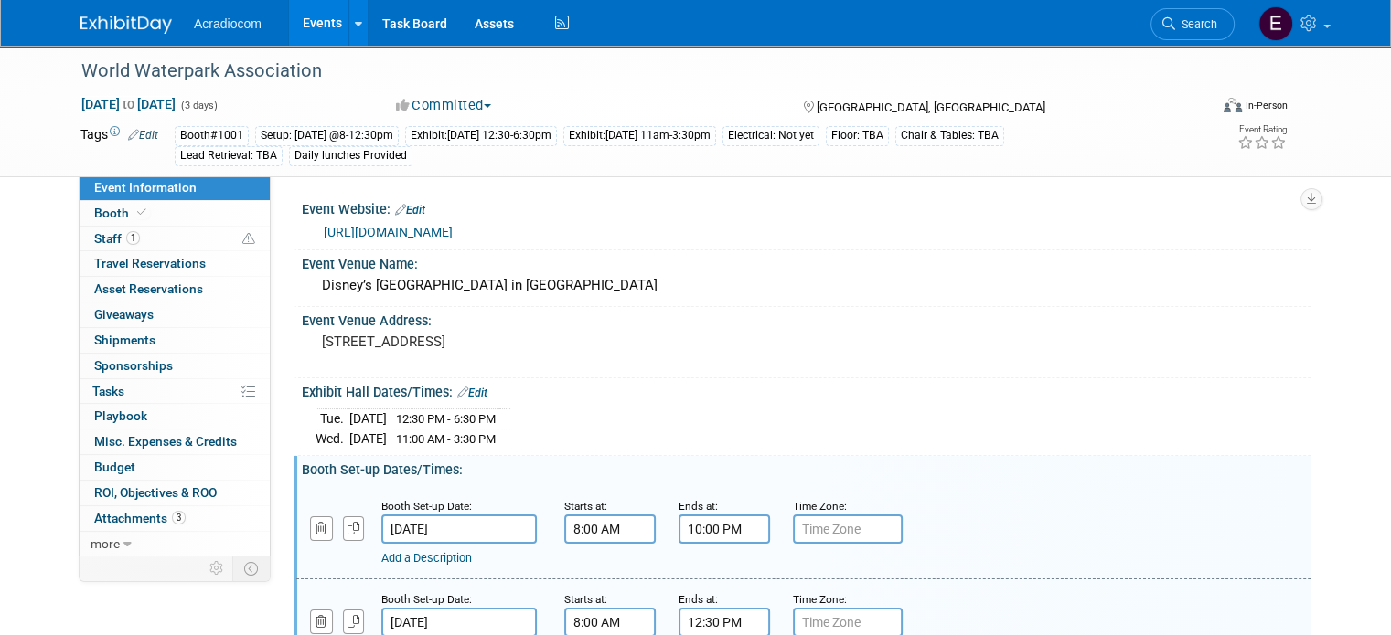
scroll to position [183, 0]
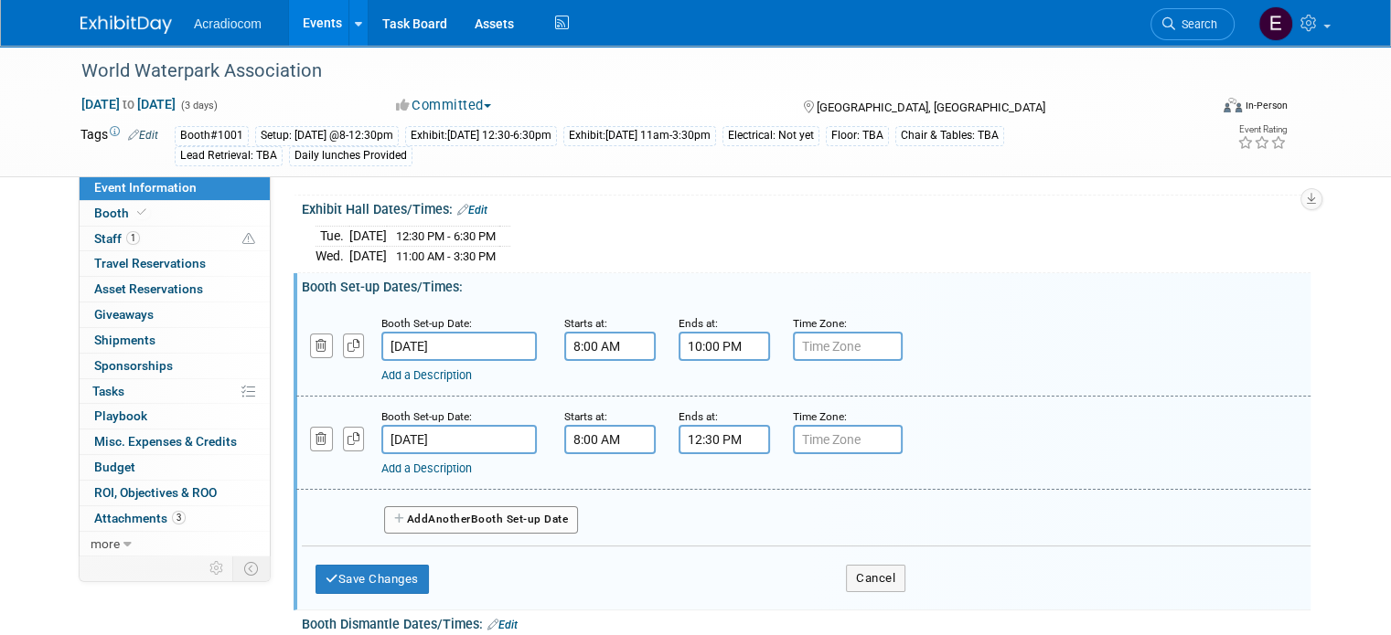
drag, startPoint x: 702, startPoint y: 420, endPoint x: 695, endPoint y: 436, distance: 18.0
click at [702, 422] on div "Ends at: 12:30 PM" at bounding box center [721, 431] width 87 height 48
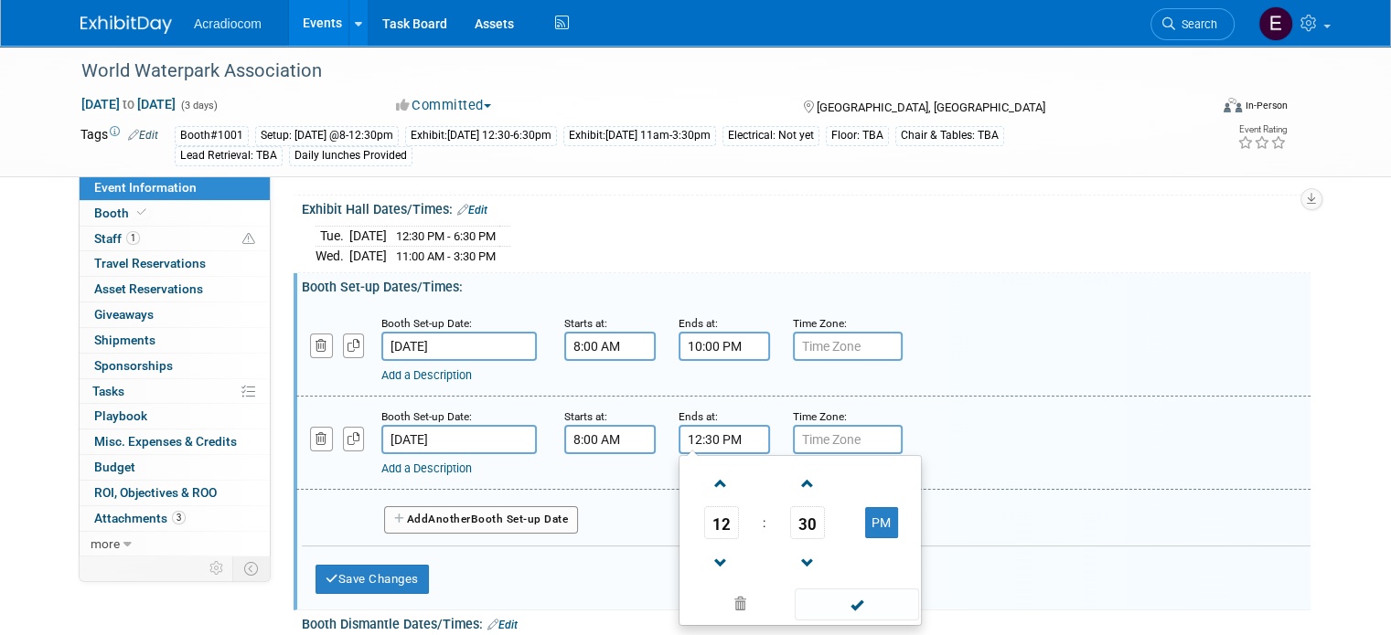
click at [692, 442] on input "12:30 PM" at bounding box center [723, 439] width 91 height 29
click at [799, 504] on table "12 : 30 PM" at bounding box center [800, 523] width 234 height 126
click at [796, 515] on span "30" at bounding box center [807, 523] width 35 height 33
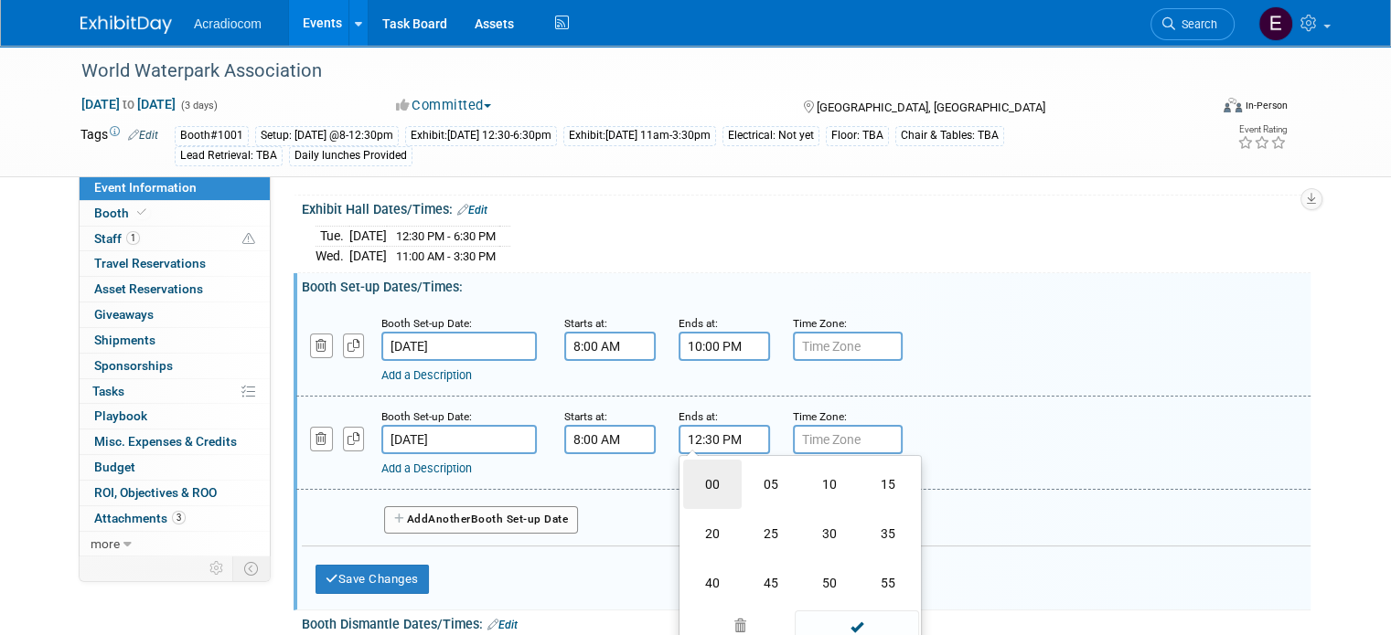
click at [683, 486] on td "00" at bounding box center [712, 484] width 59 height 49
type input "12:00 PM"
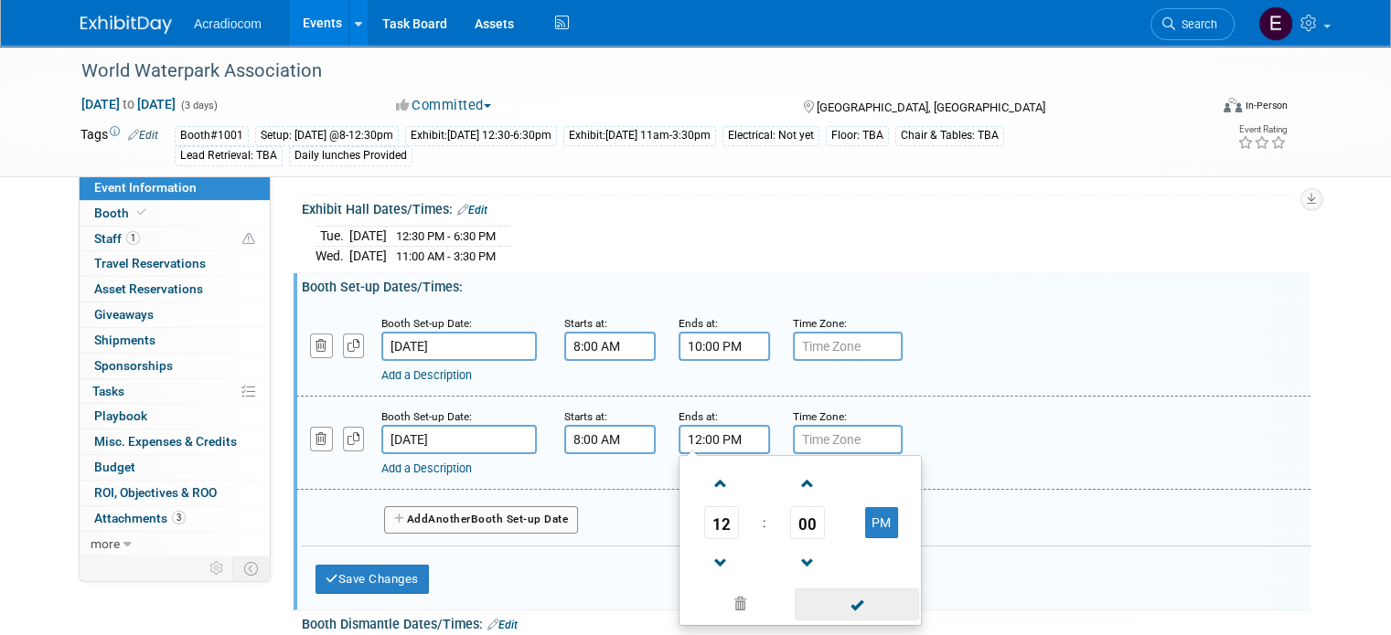
click at [838, 602] on span at bounding box center [856, 605] width 123 height 32
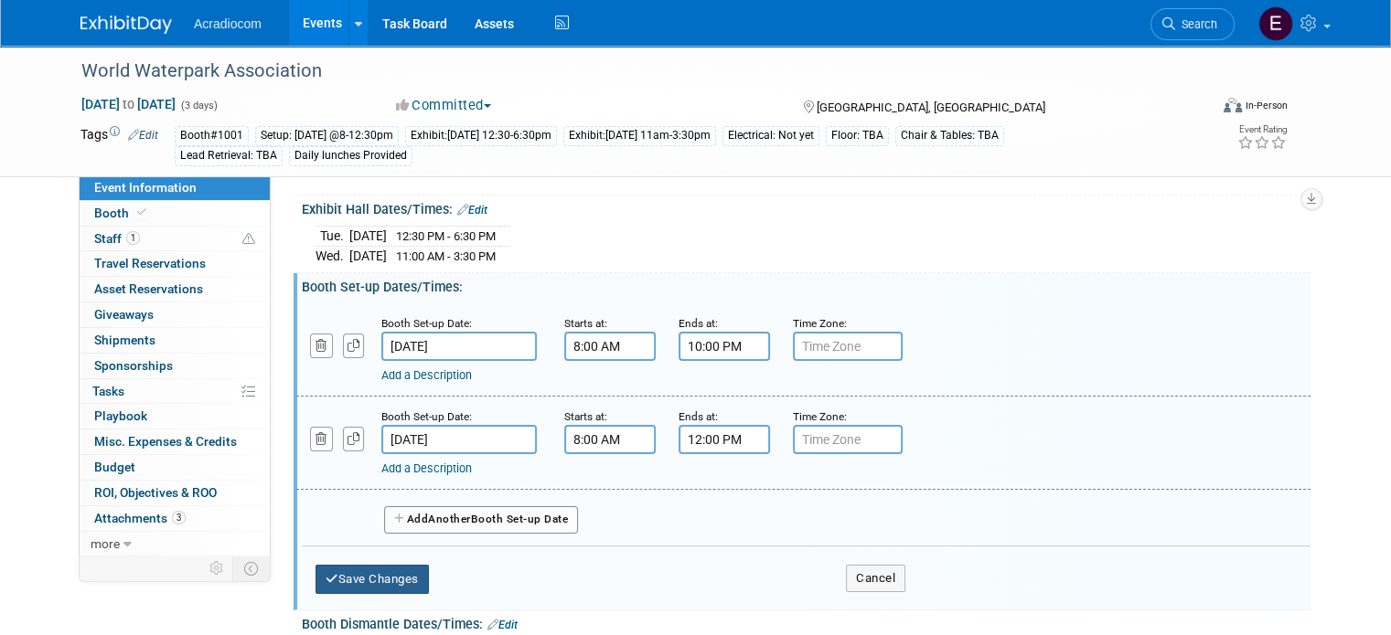
click at [400, 576] on button "Save Changes" at bounding box center [371, 579] width 113 height 29
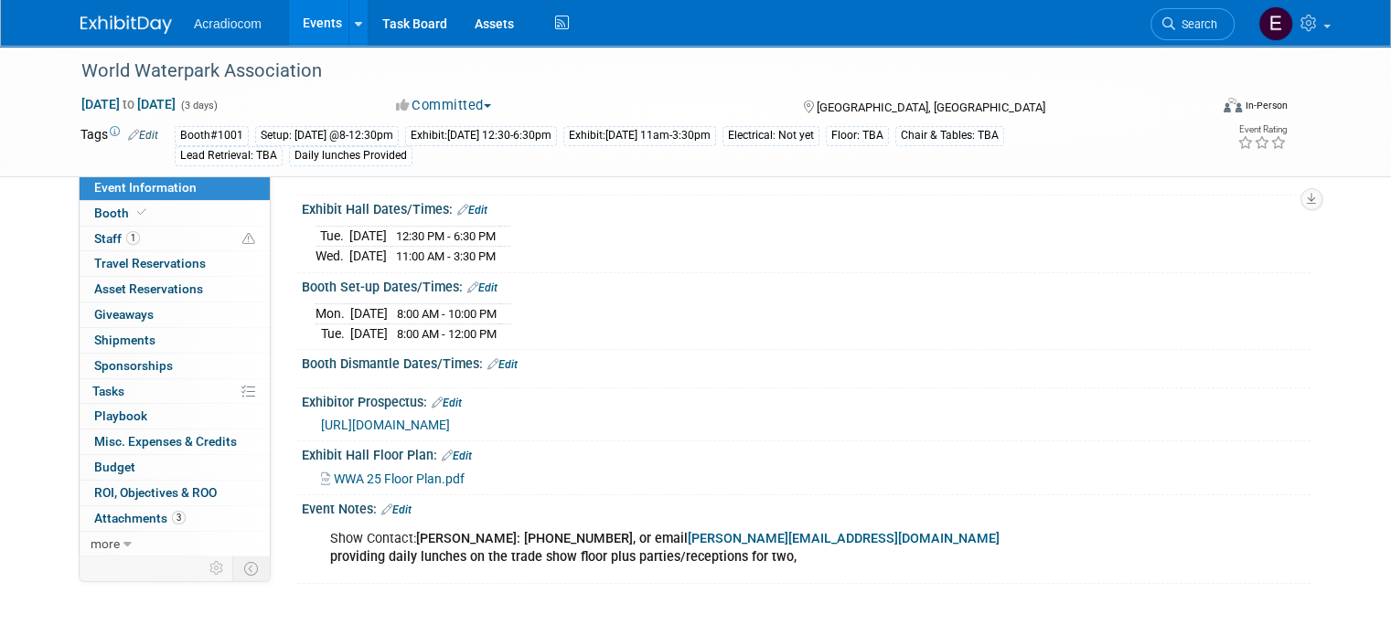
click at [487, 360] on icon at bounding box center [492, 364] width 11 height 12
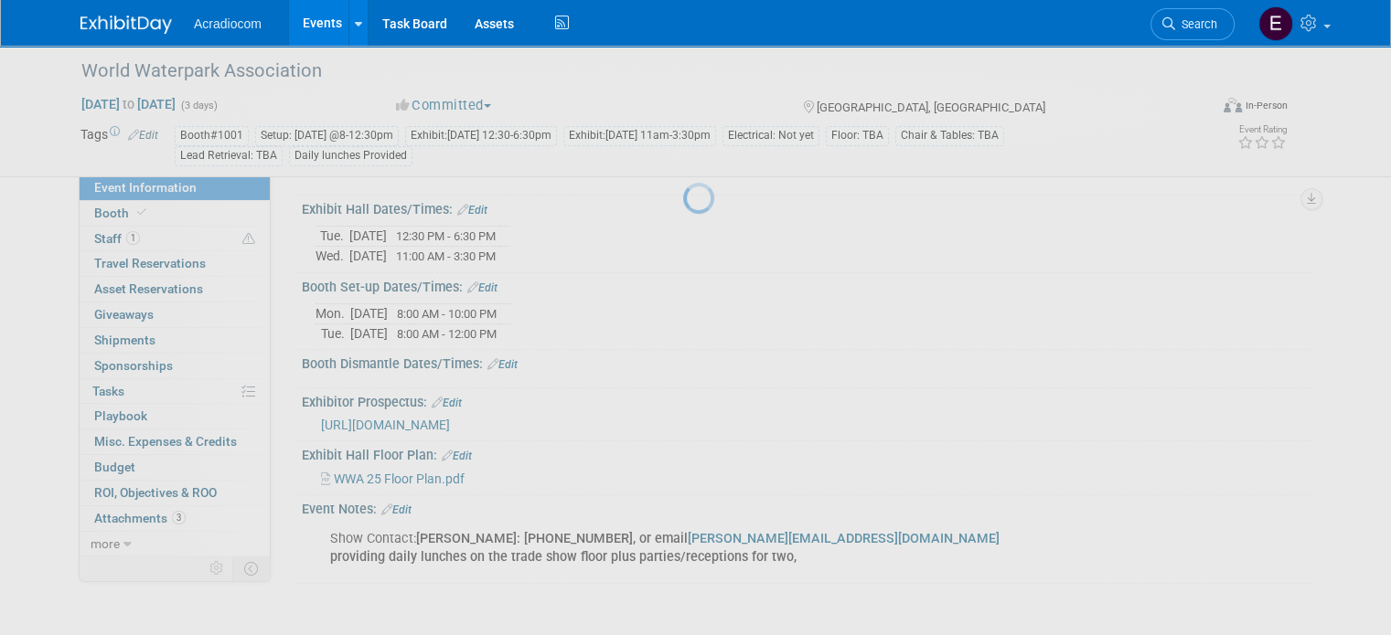
click at [683, 353] on div at bounding box center [696, 317] width 26 height 635
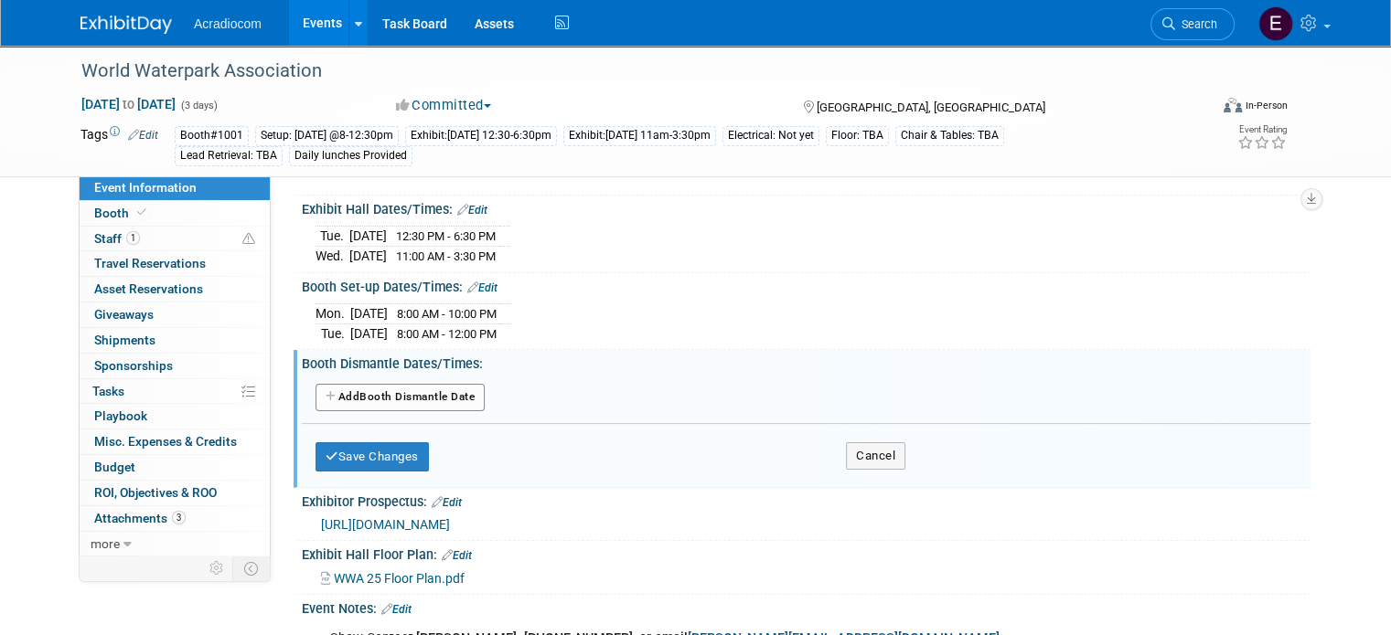
click at [410, 409] on div "Add Another Booth Dismantle Date" at bounding box center [806, 398] width 1009 height 35
click at [449, 384] on button "Add Another Booth Dismantle Date" at bounding box center [399, 397] width 169 height 27
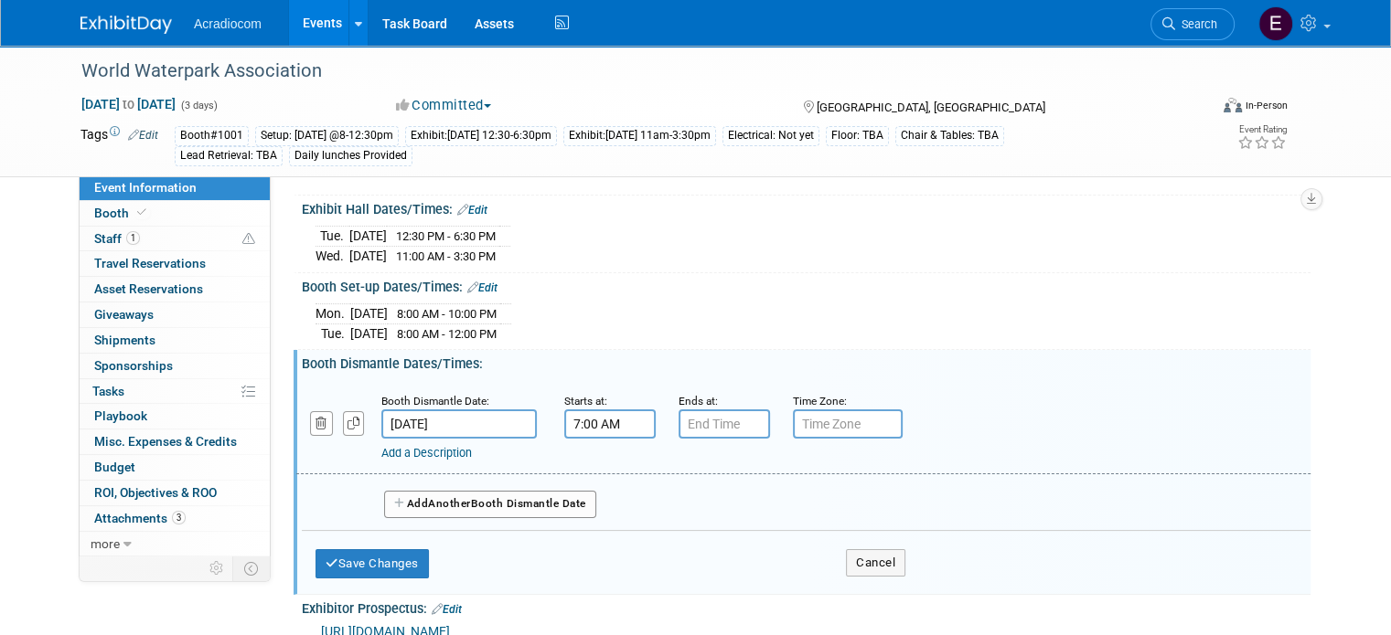
click at [619, 423] on input "7:00 AM" at bounding box center [609, 424] width 91 height 29
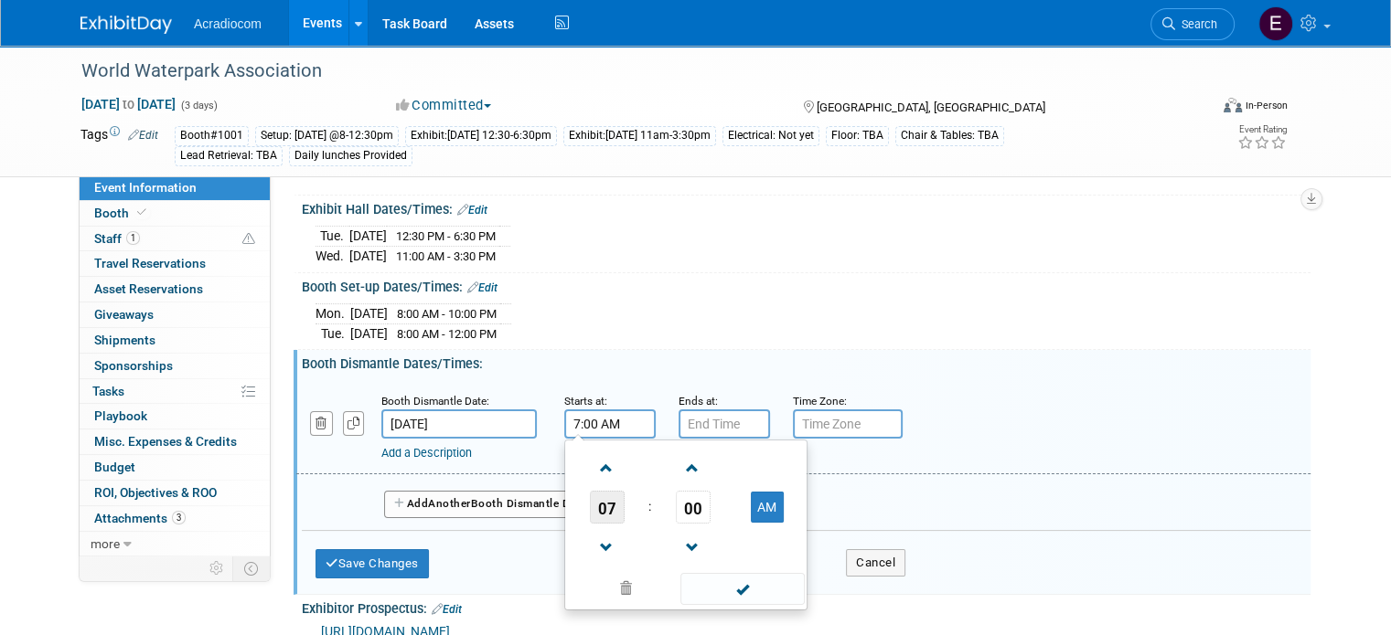
click at [597, 506] on span "07" at bounding box center [607, 507] width 35 height 33
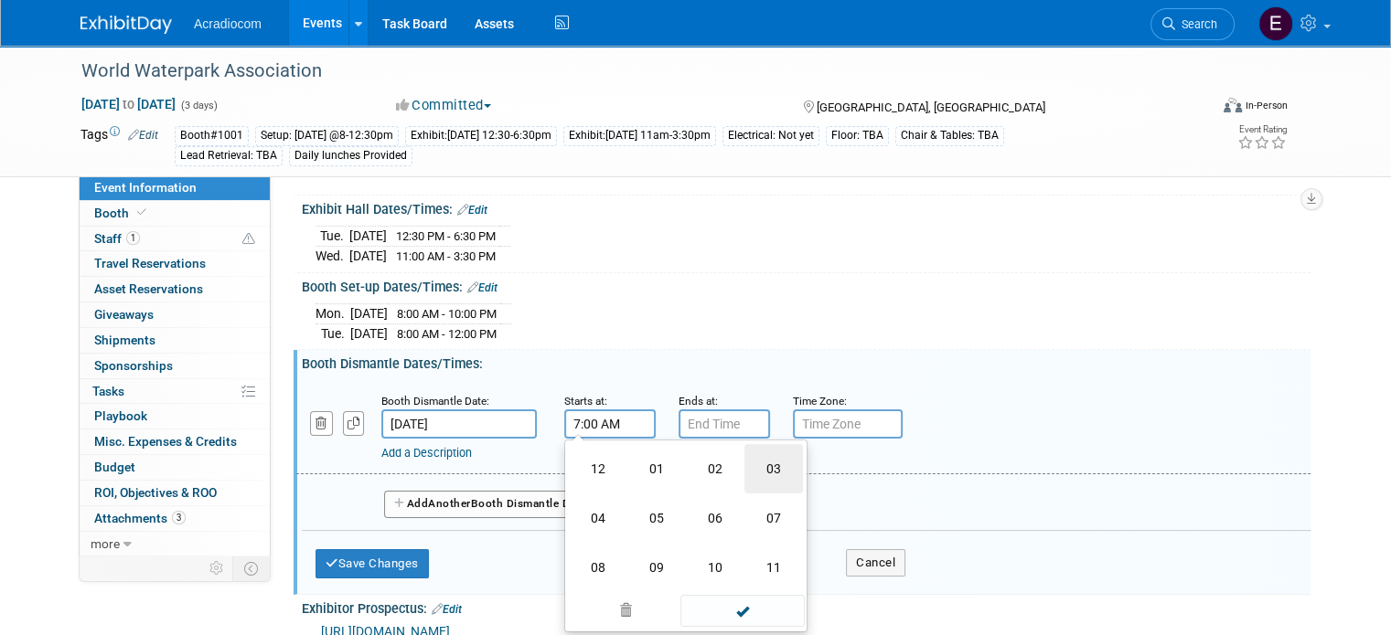
click at [753, 466] on td "03" at bounding box center [773, 468] width 59 height 49
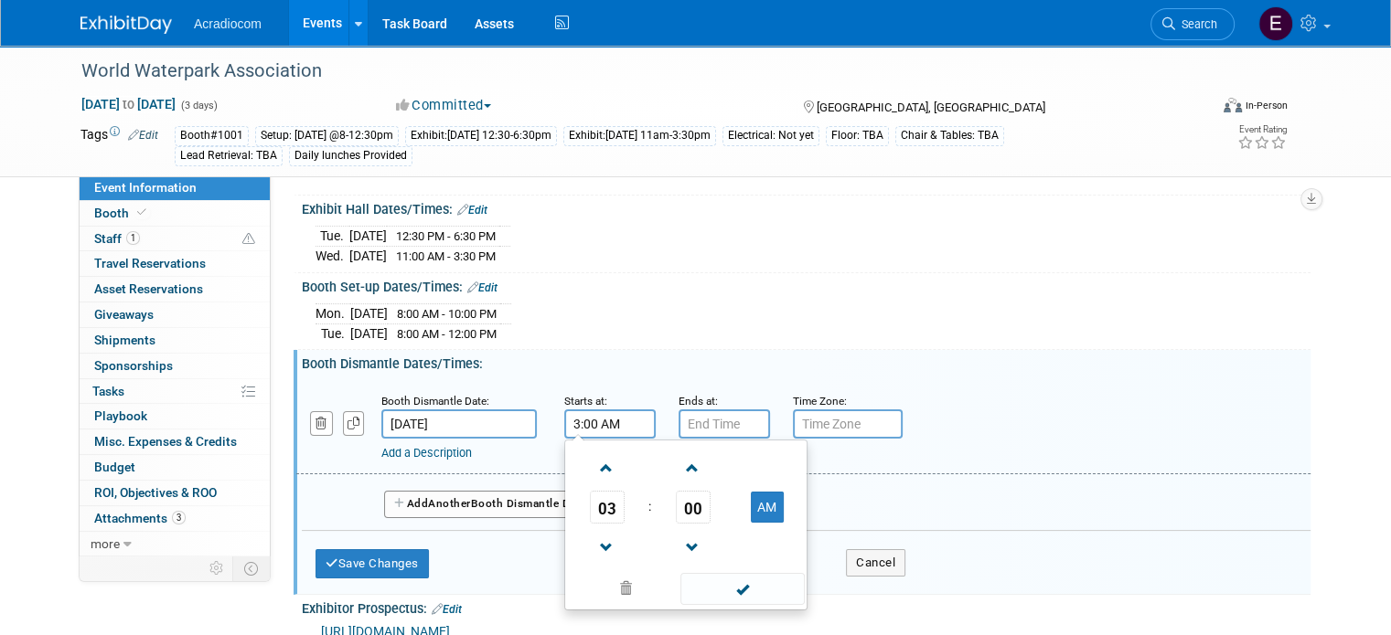
click at [676, 504] on span "00" at bounding box center [693, 507] width 35 height 33
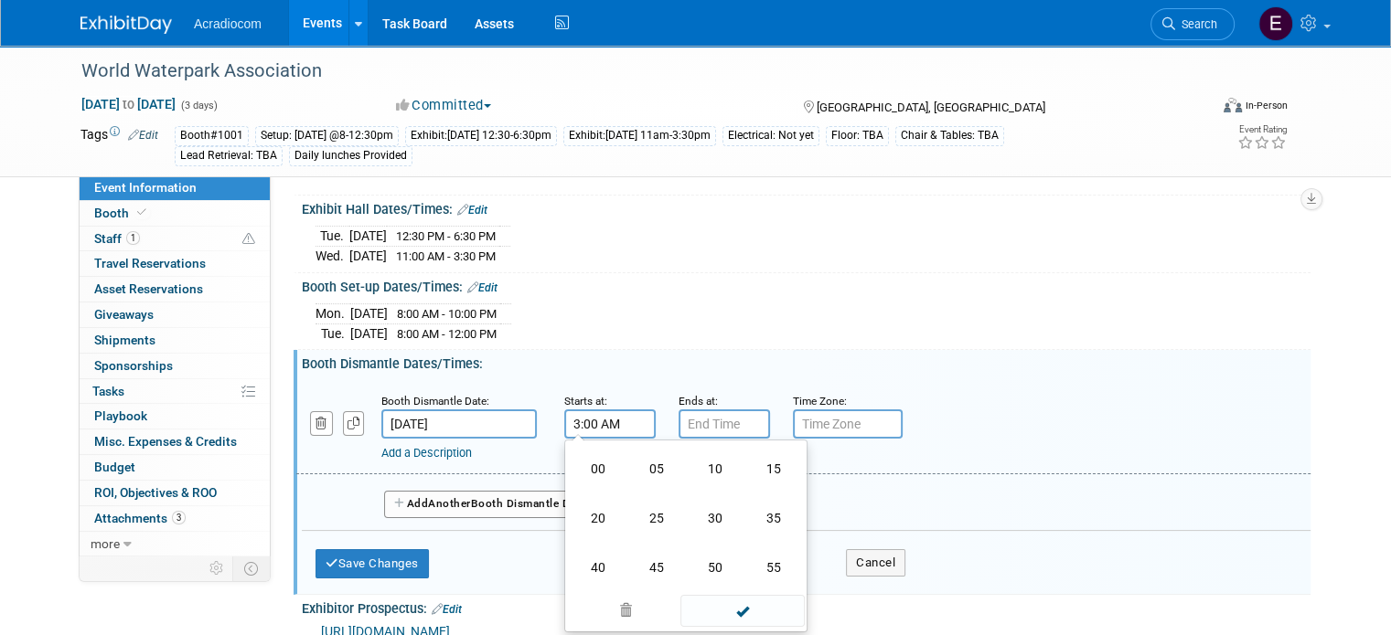
click at [690, 514] on td "30" at bounding box center [715, 518] width 59 height 49
type input "3:30 AM"
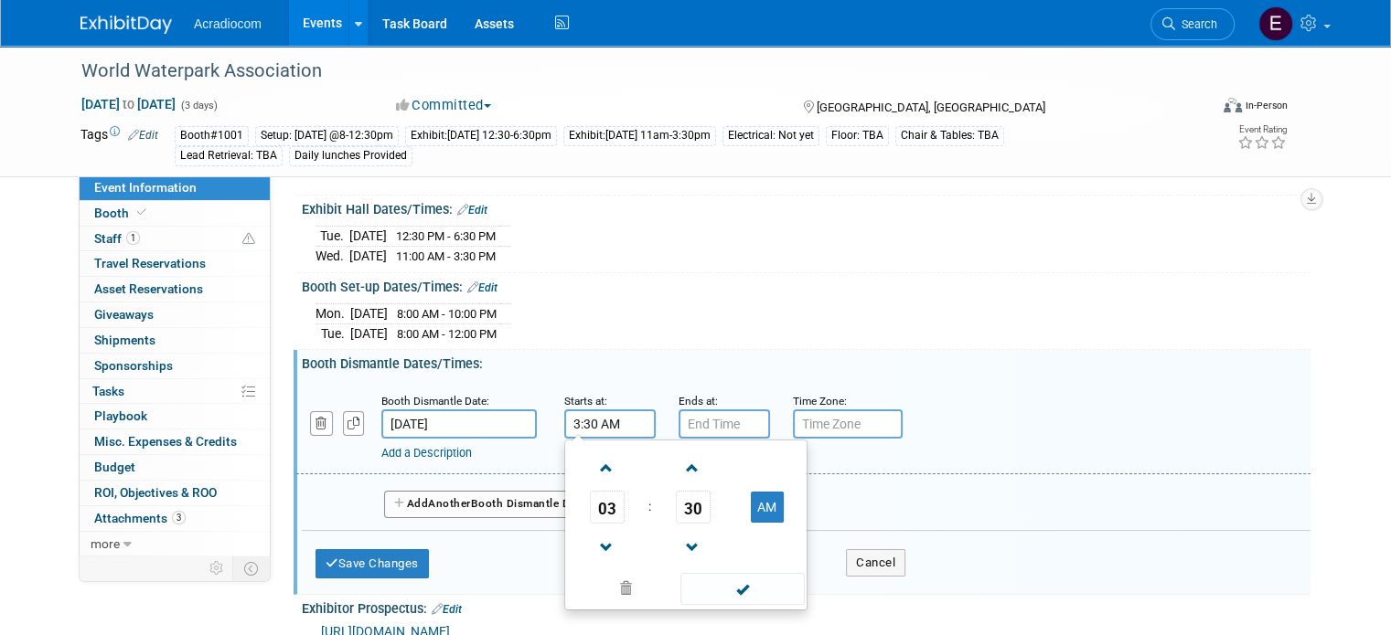
click at [713, 582] on span at bounding box center [741, 589] width 123 height 32
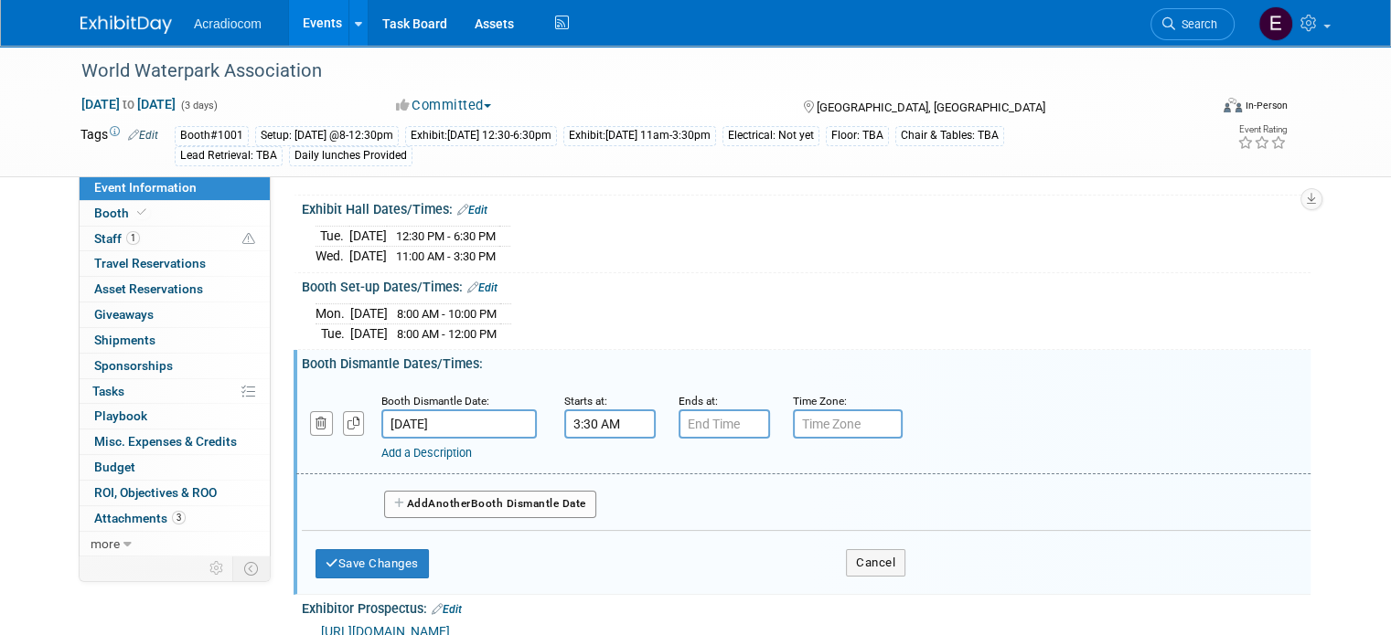
click at [721, 439] on div "Add a Description Description:" at bounding box center [758, 450] width 755 height 23
click at [732, 414] on input "7:00 PM" at bounding box center [723, 424] width 91 height 29
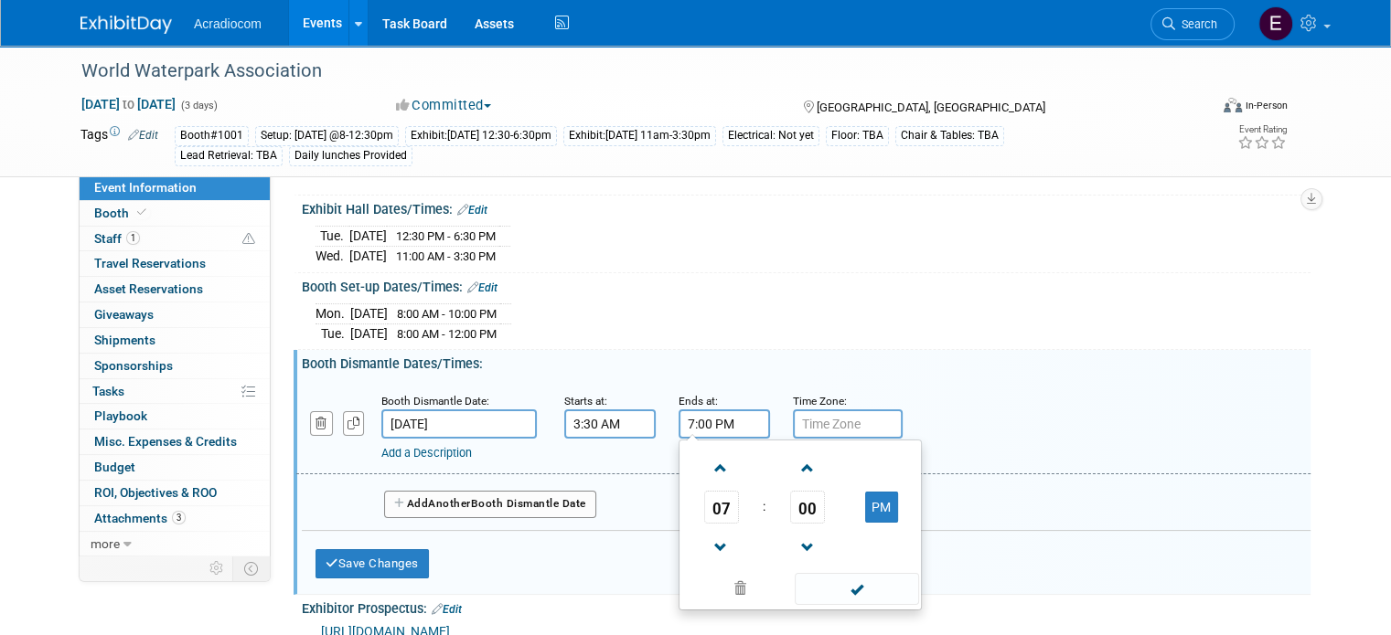
click at [709, 500] on span "07" at bounding box center [721, 507] width 35 height 33
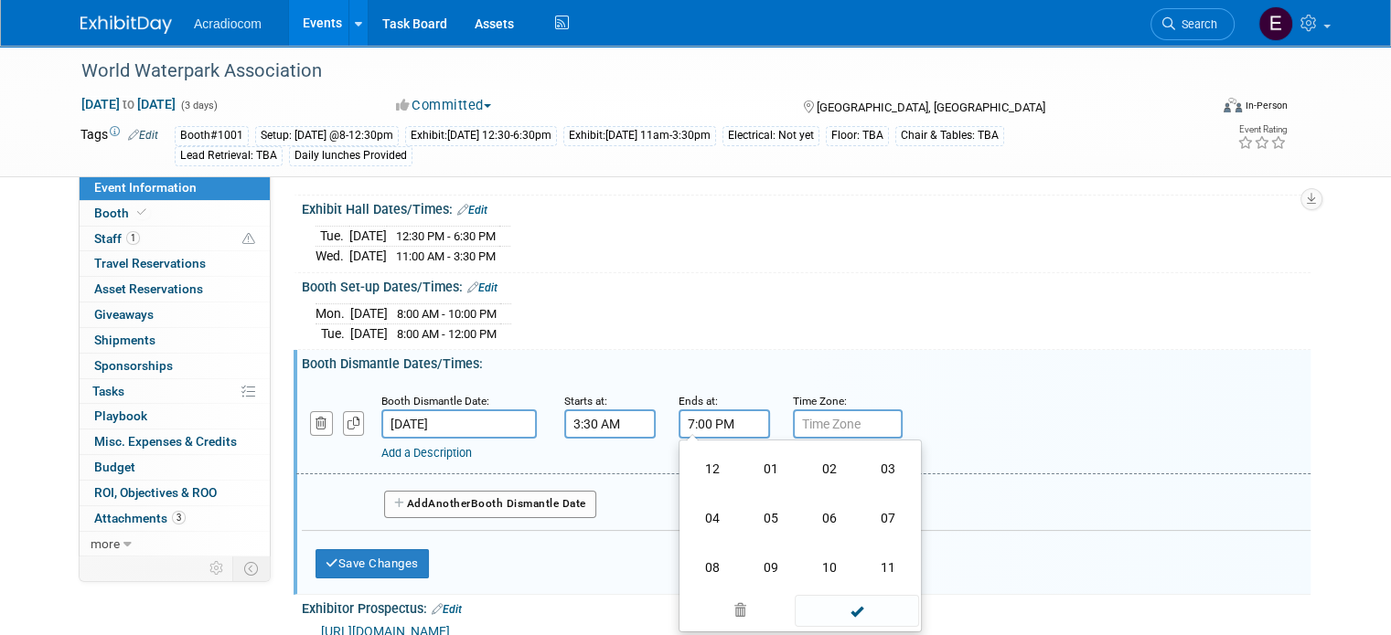
click at [829, 556] on td "10" at bounding box center [829, 567] width 59 height 49
type input "10:00 PM"
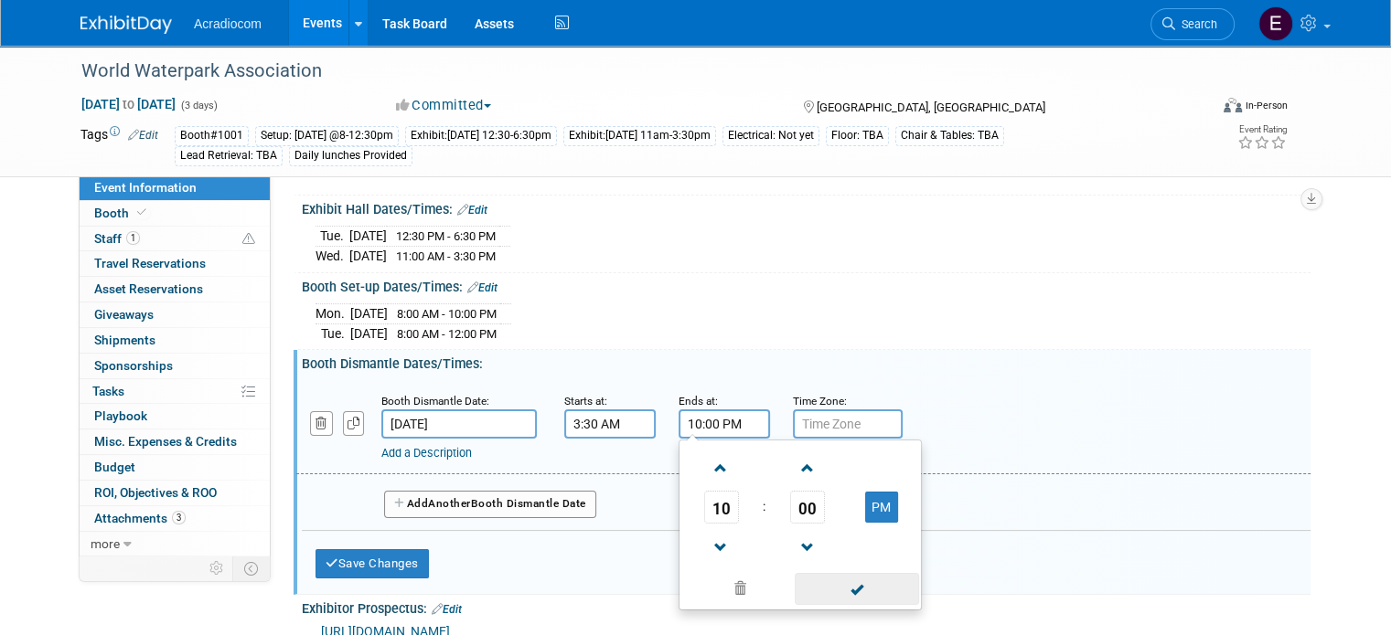
click at [828, 577] on span at bounding box center [856, 589] width 123 height 32
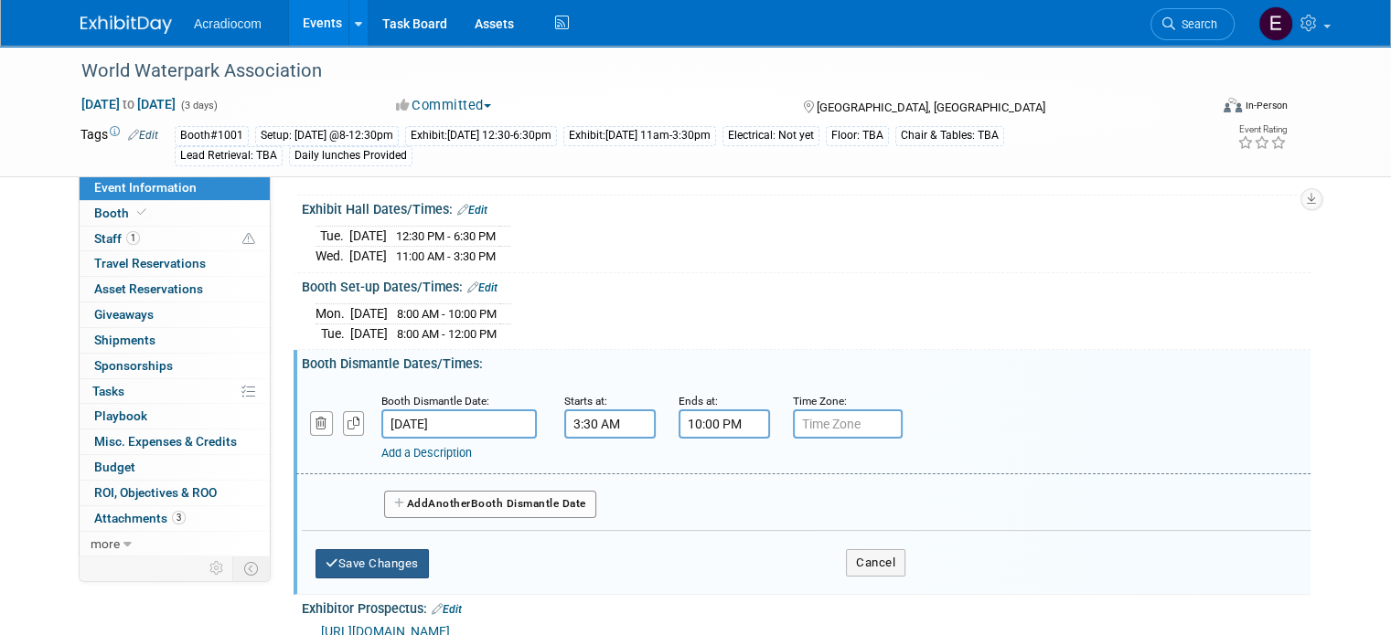
click at [409, 553] on button "Save Changes" at bounding box center [371, 564] width 113 height 29
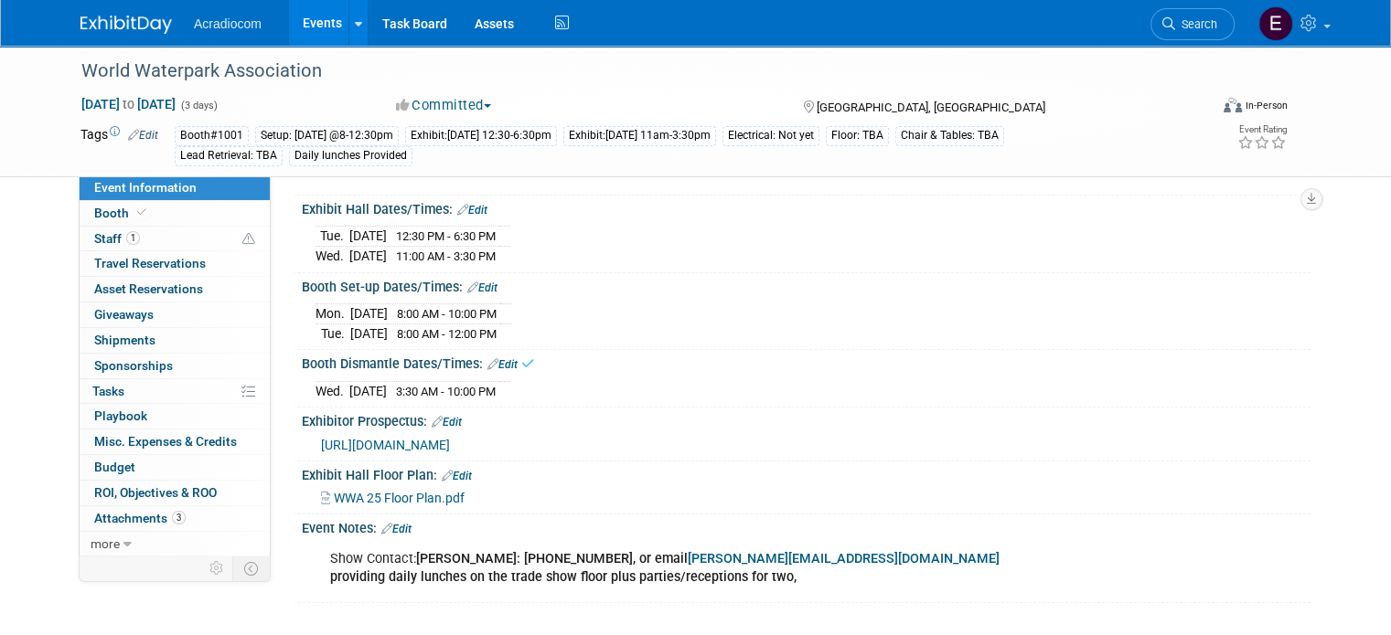
scroll to position [0, 0]
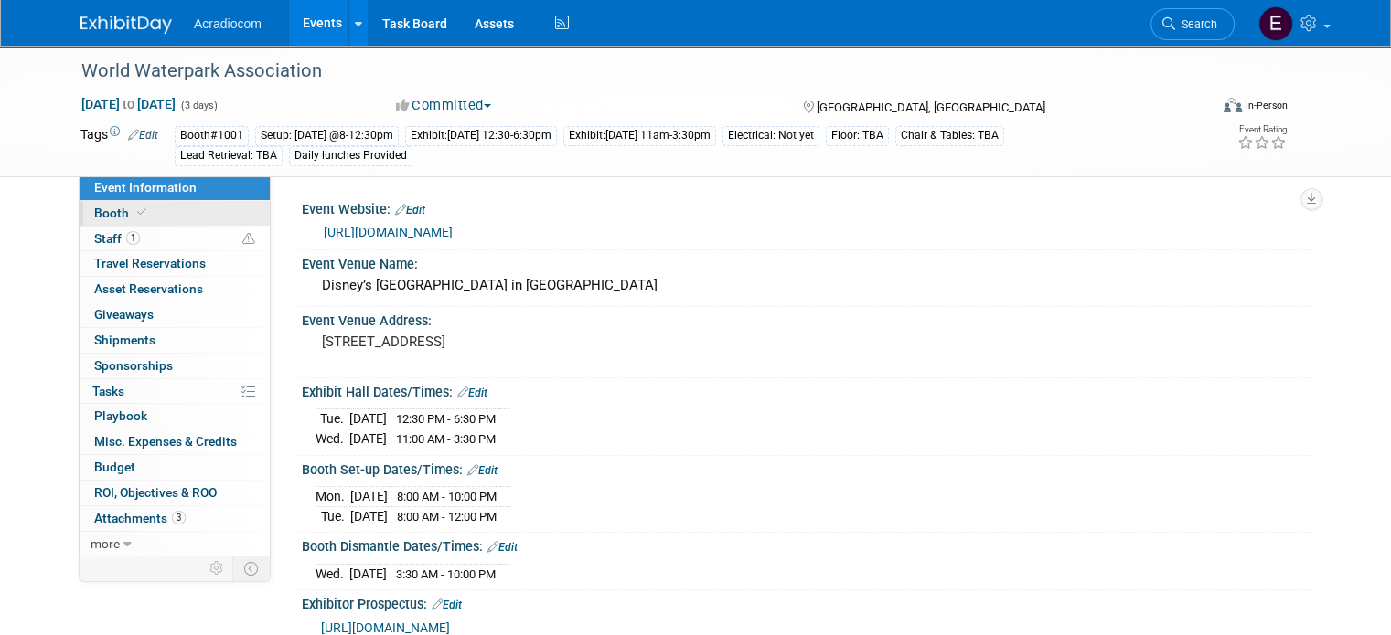
click at [216, 205] on link "Booth" at bounding box center [175, 213] width 190 height 25
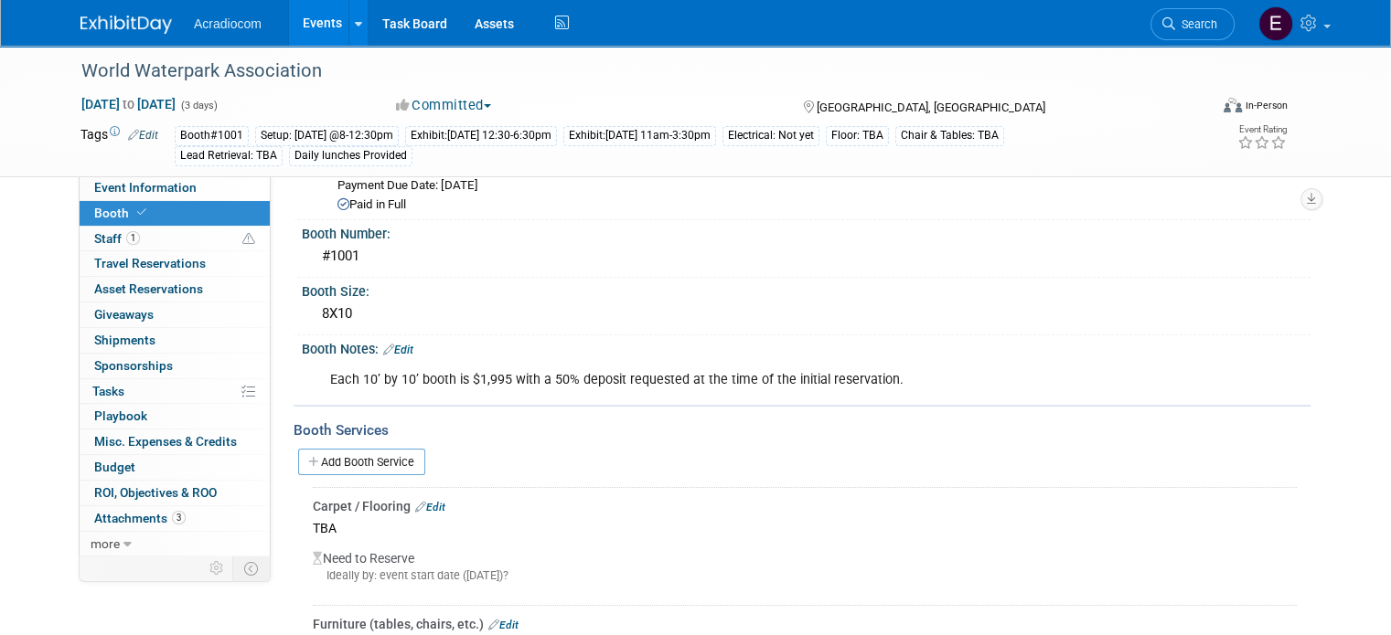
scroll to position [274, 0]
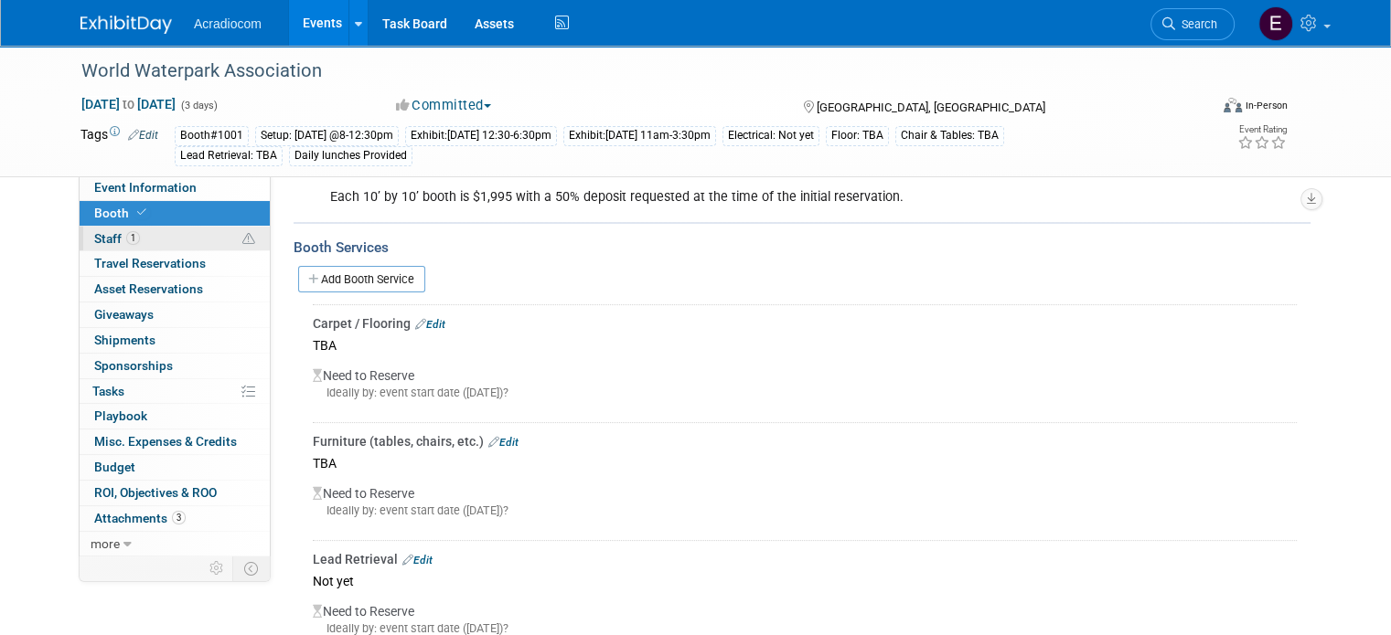
click at [179, 240] on link "1 Staff 1" at bounding box center [175, 239] width 190 height 25
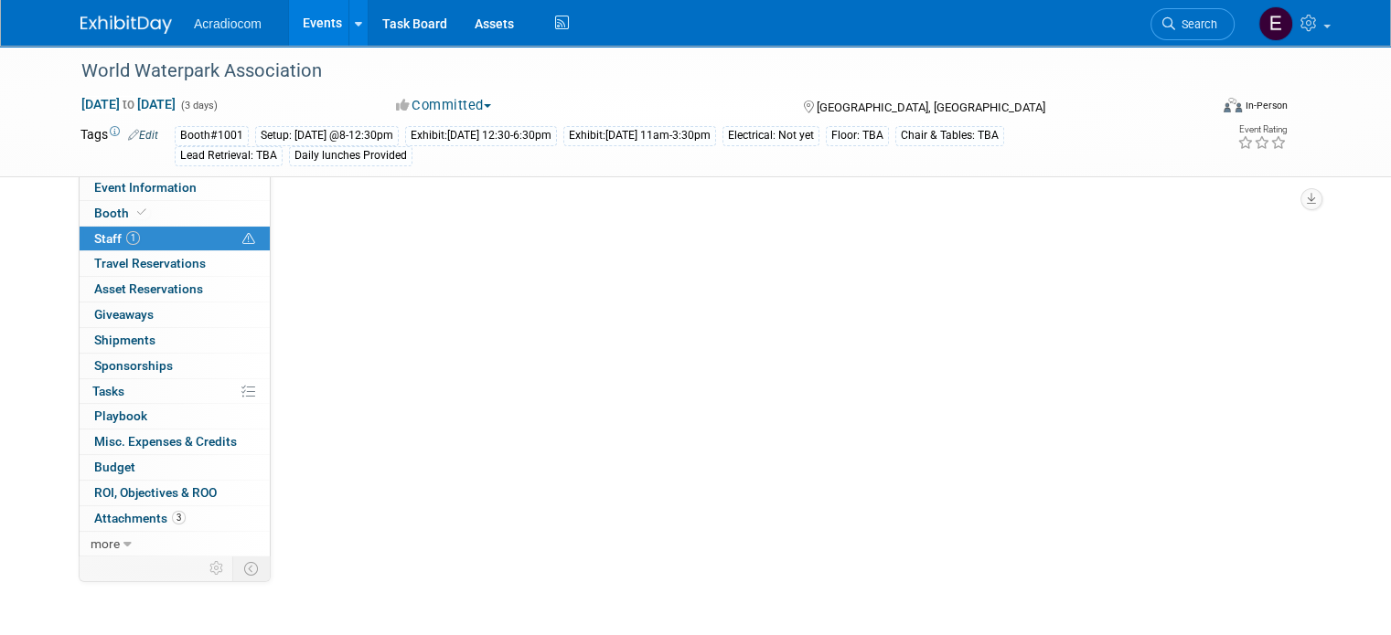
scroll to position [0, 0]
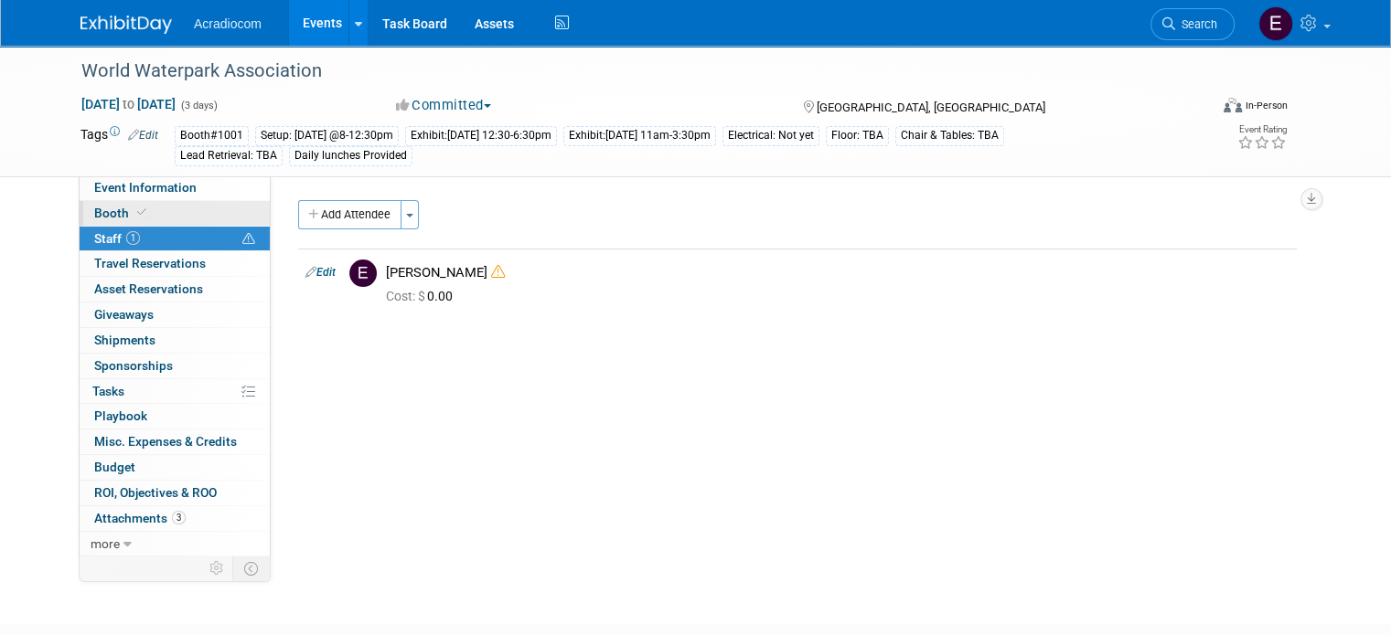
click at [182, 219] on link "Booth" at bounding box center [175, 213] width 190 height 25
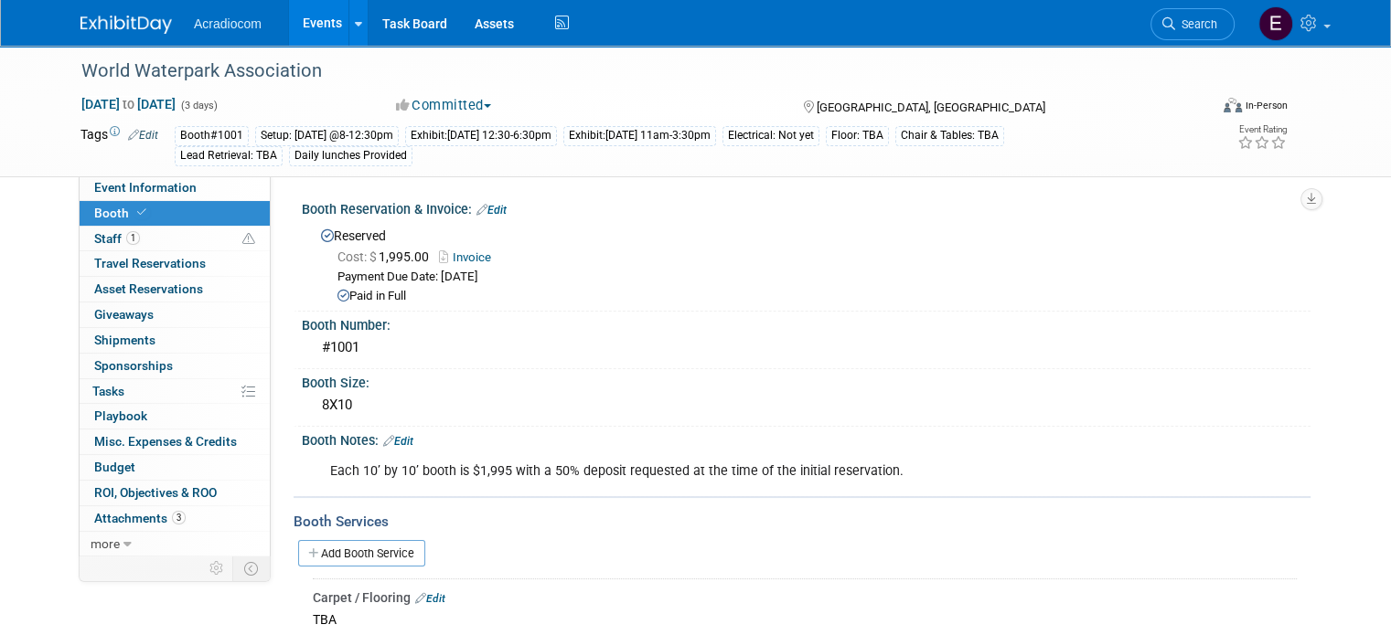
scroll to position [91, 0]
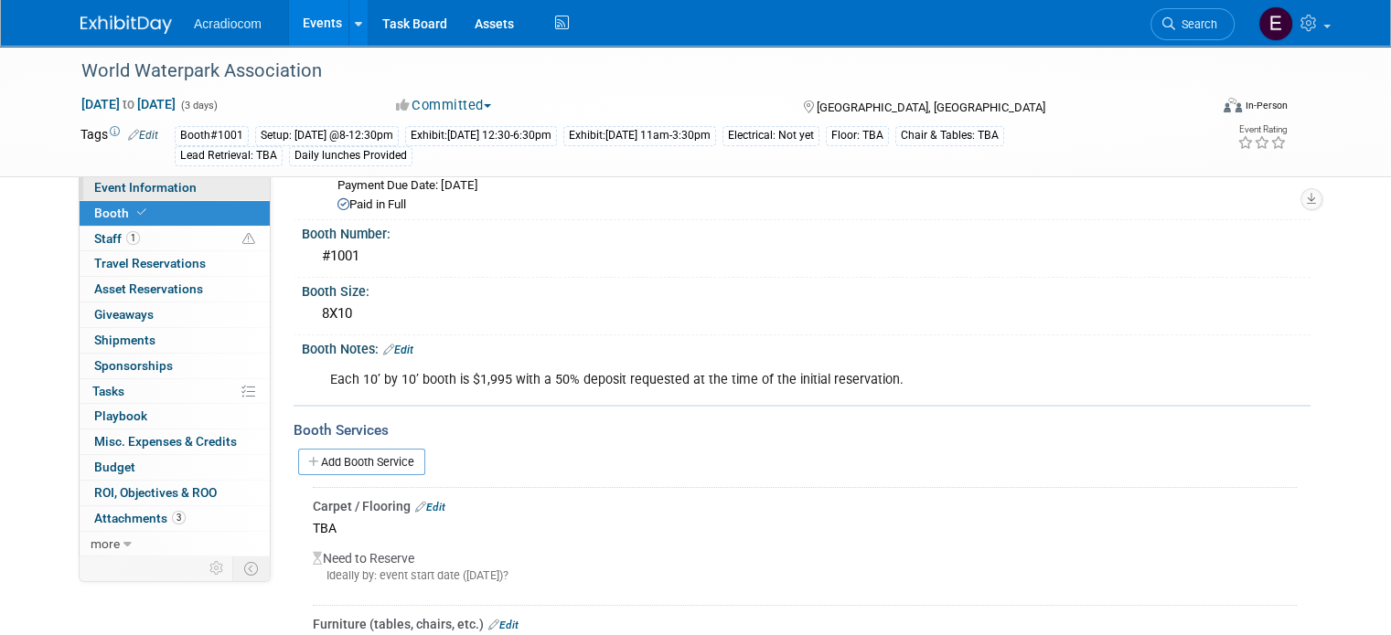
click at [133, 189] on span "Event Information" at bounding box center [145, 187] width 102 height 15
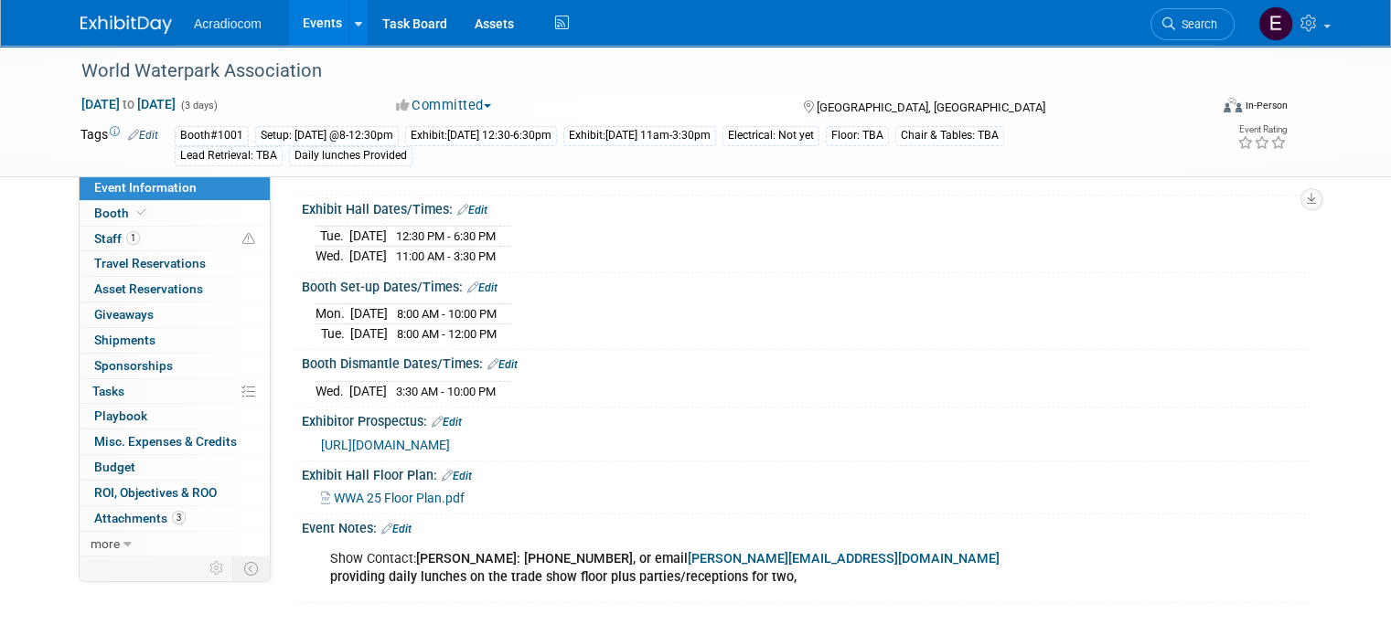
scroll to position [274, 0]
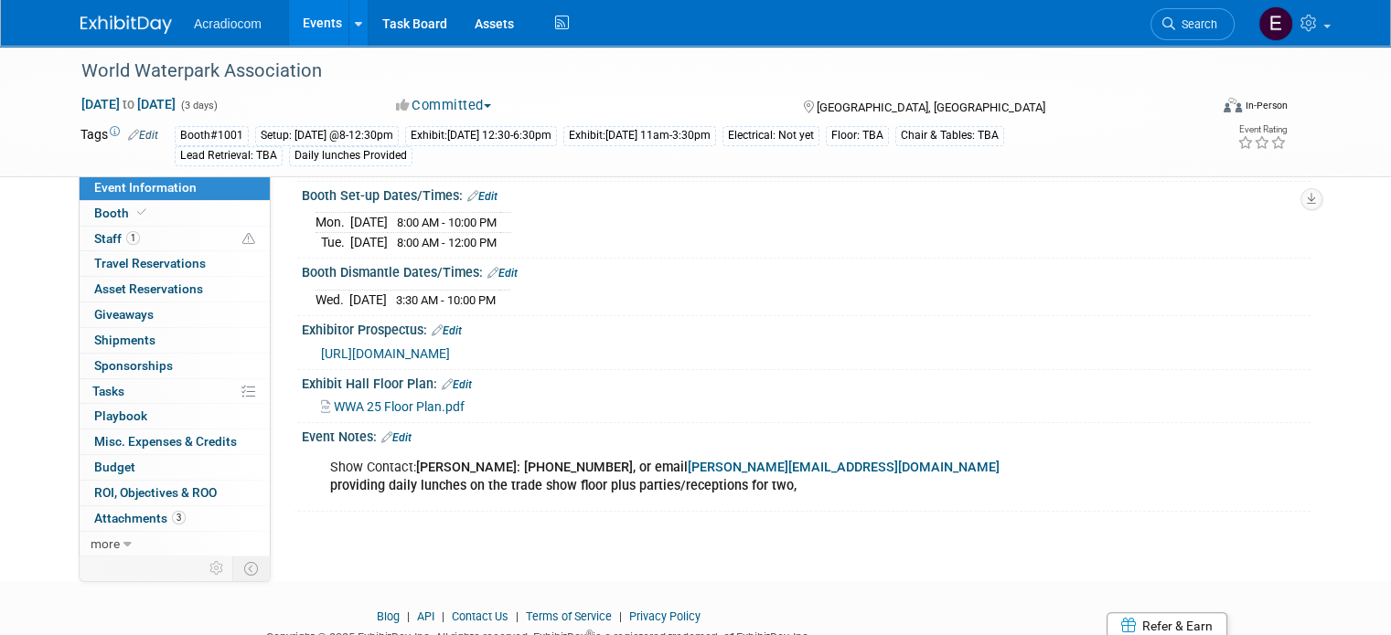
click at [393, 432] on link "Edit" at bounding box center [396, 438] width 30 height 13
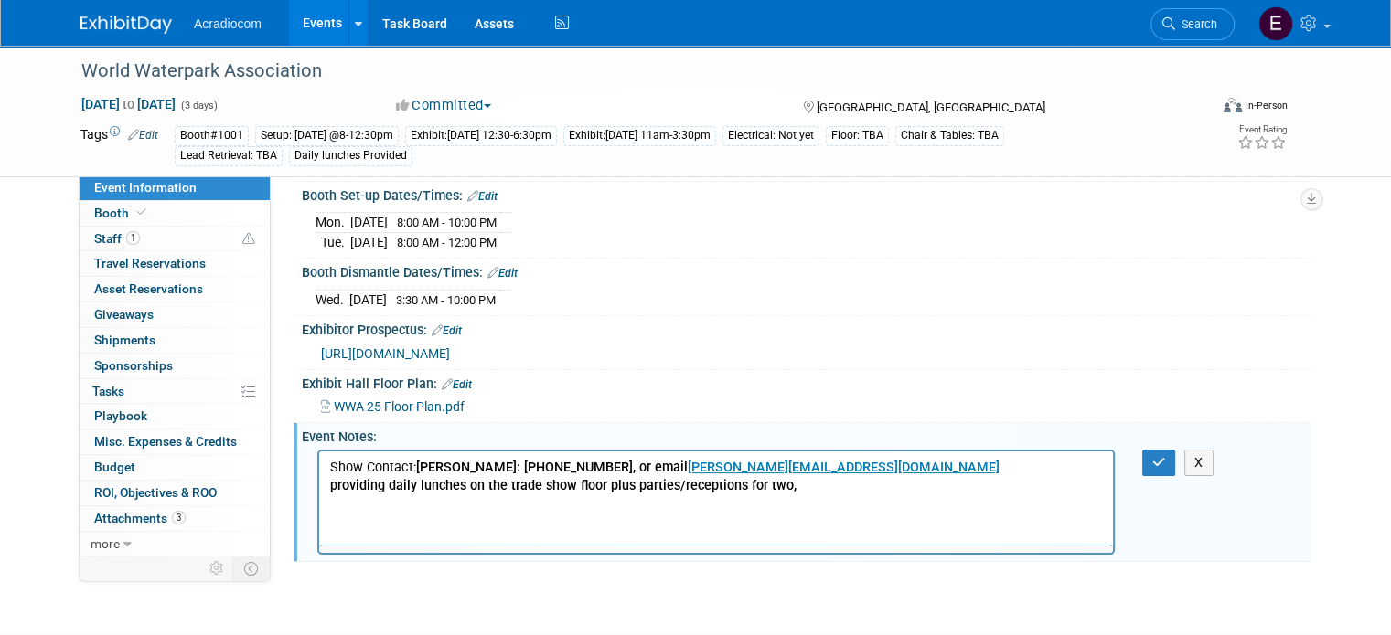
scroll to position [0, 0]
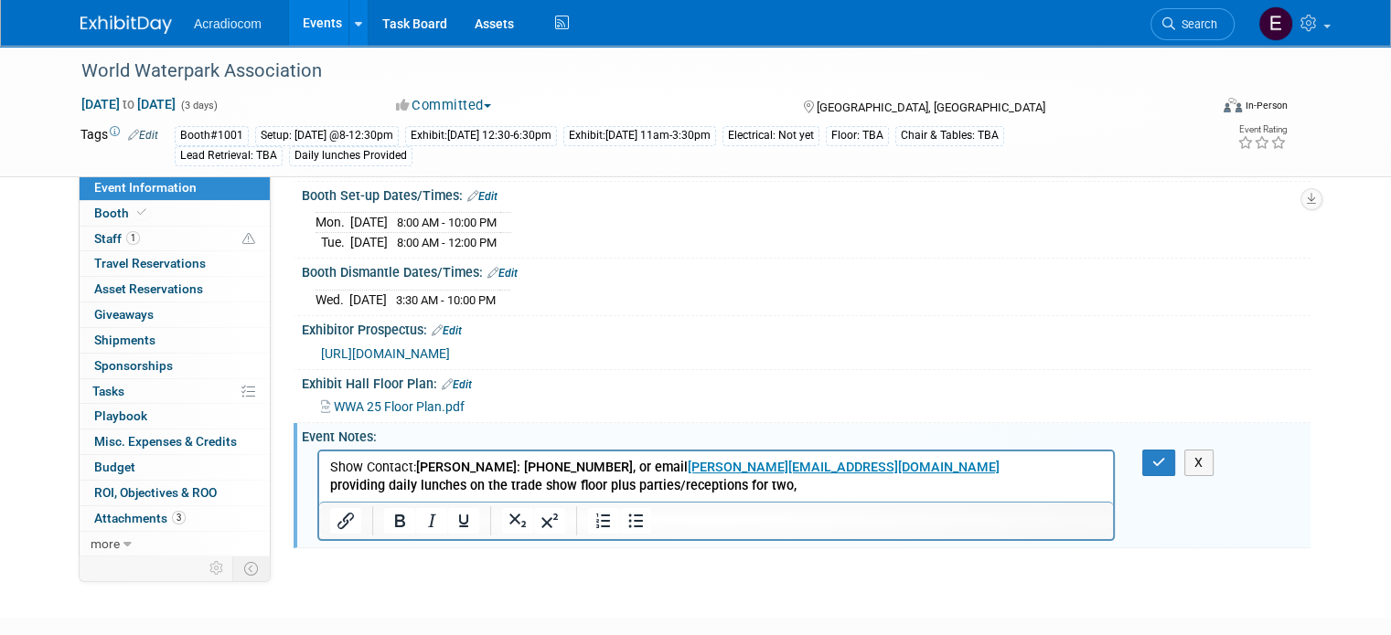
click at [851, 489] on p "Show Contact: Patty Miller: 1-913-381-6734, or email patty@waterparks.org provi…" at bounding box center [716, 476] width 773 height 37
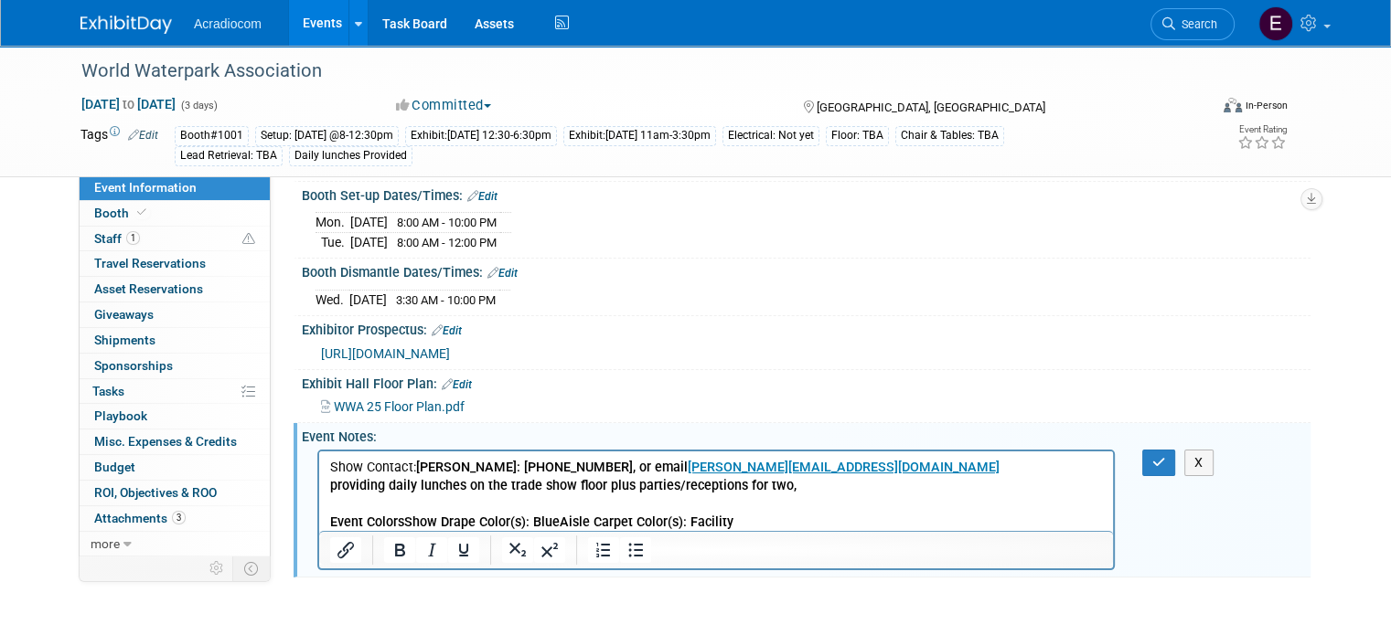
scroll to position [366, 0]
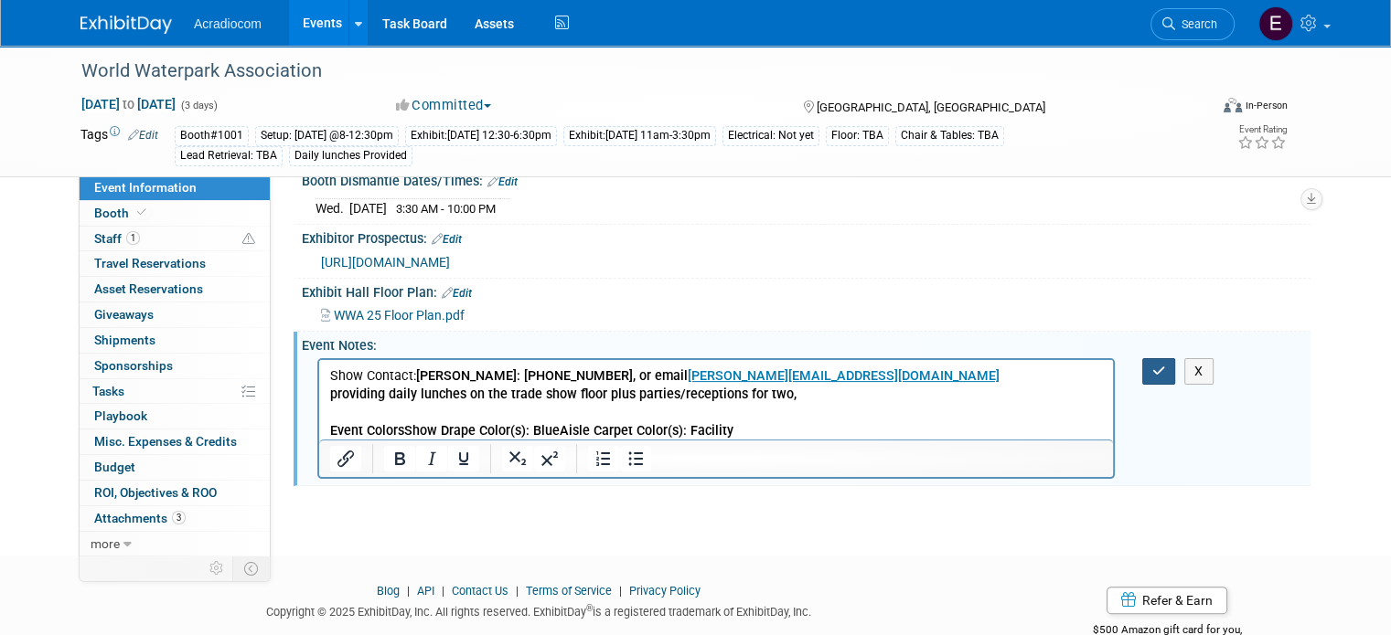
click at [1173, 358] on button "button" at bounding box center [1159, 371] width 34 height 27
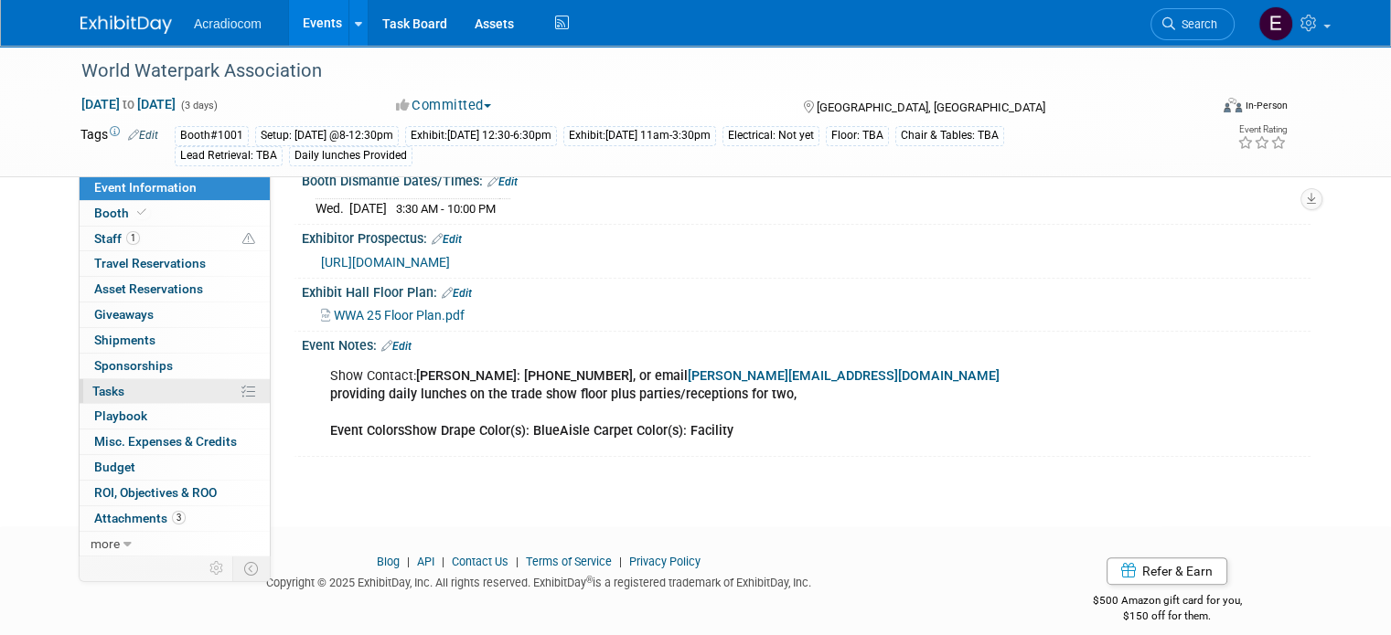
click at [144, 400] on link "0% Tasks 0%" at bounding box center [175, 391] width 190 height 25
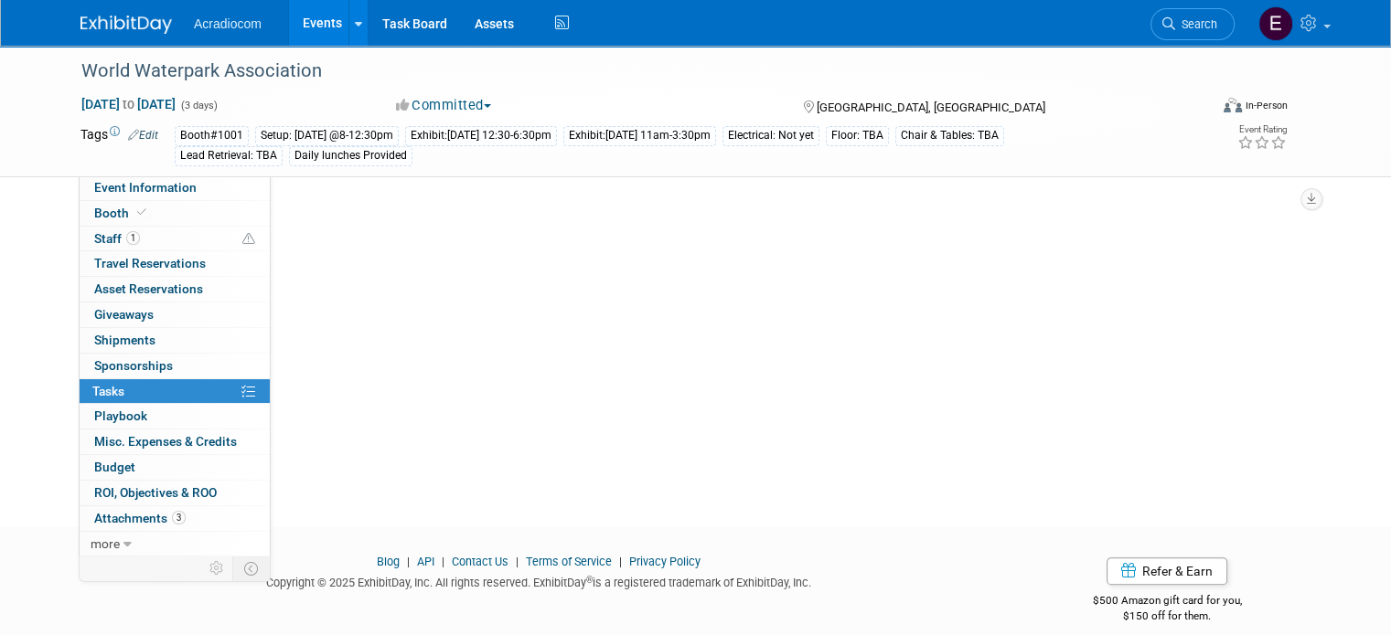
scroll to position [0, 0]
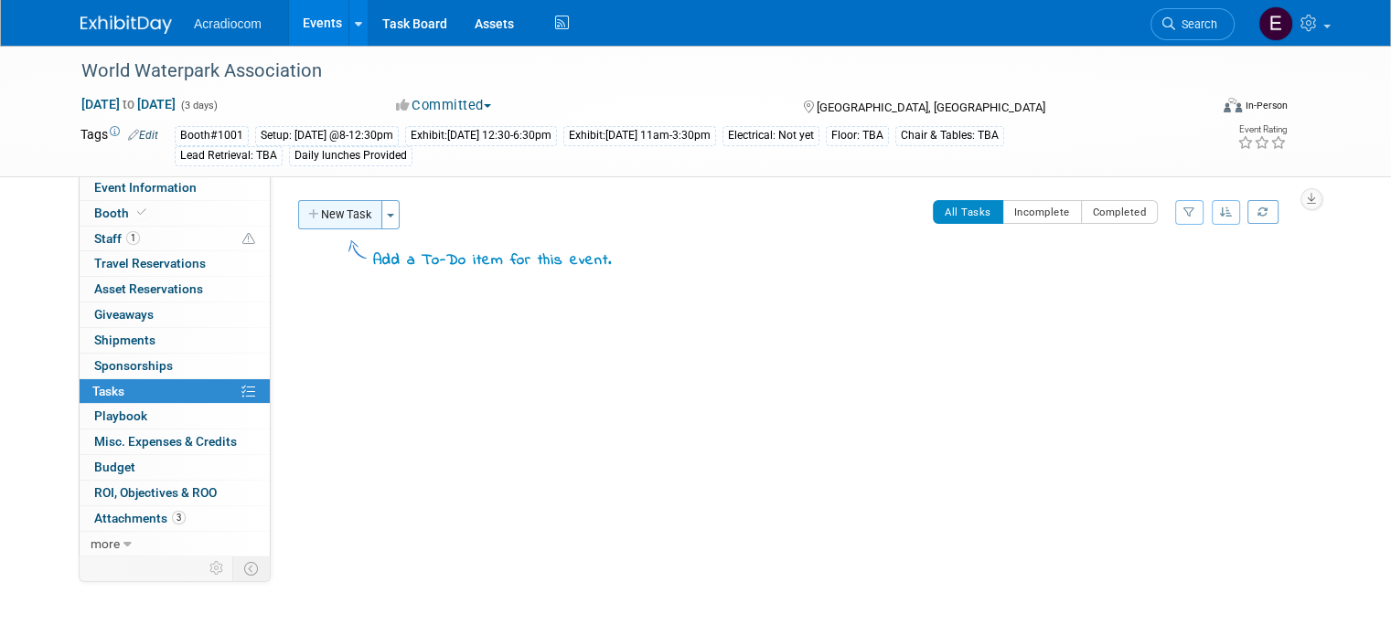
click at [336, 226] on button "New Task" at bounding box center [340, 214] width 84 height 29
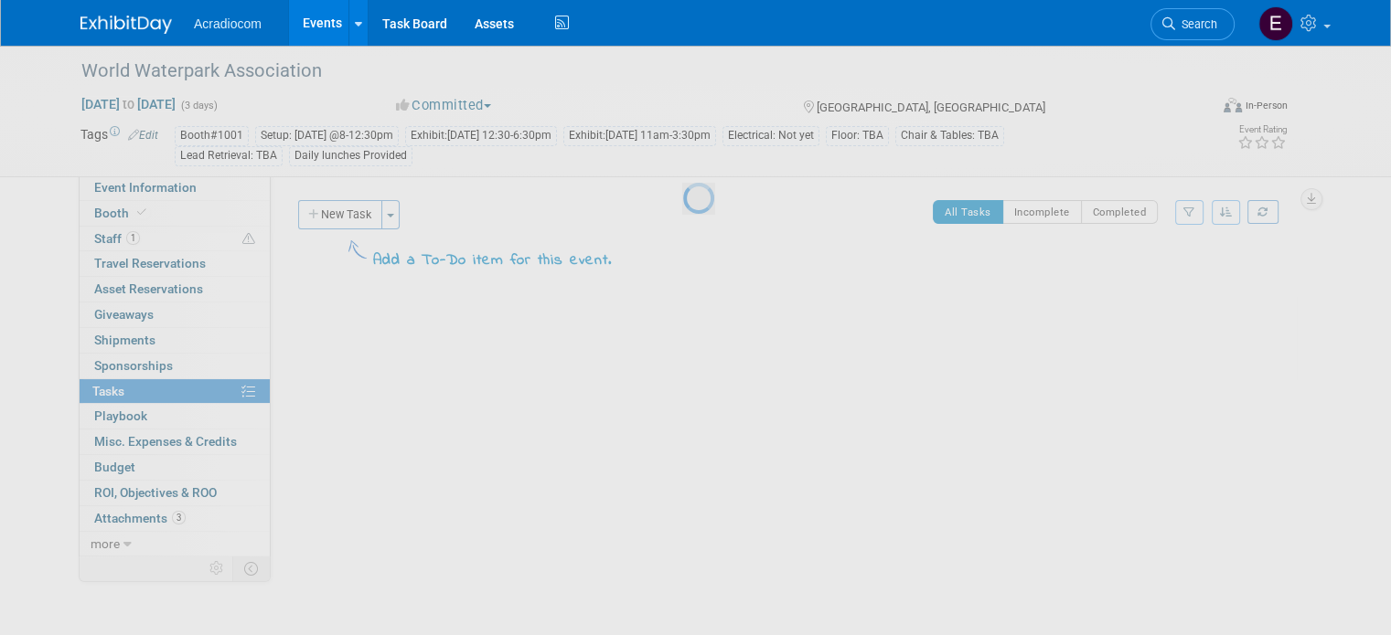
click at [683, 215] on div at bounding box center [696, 317] width 26 height 635
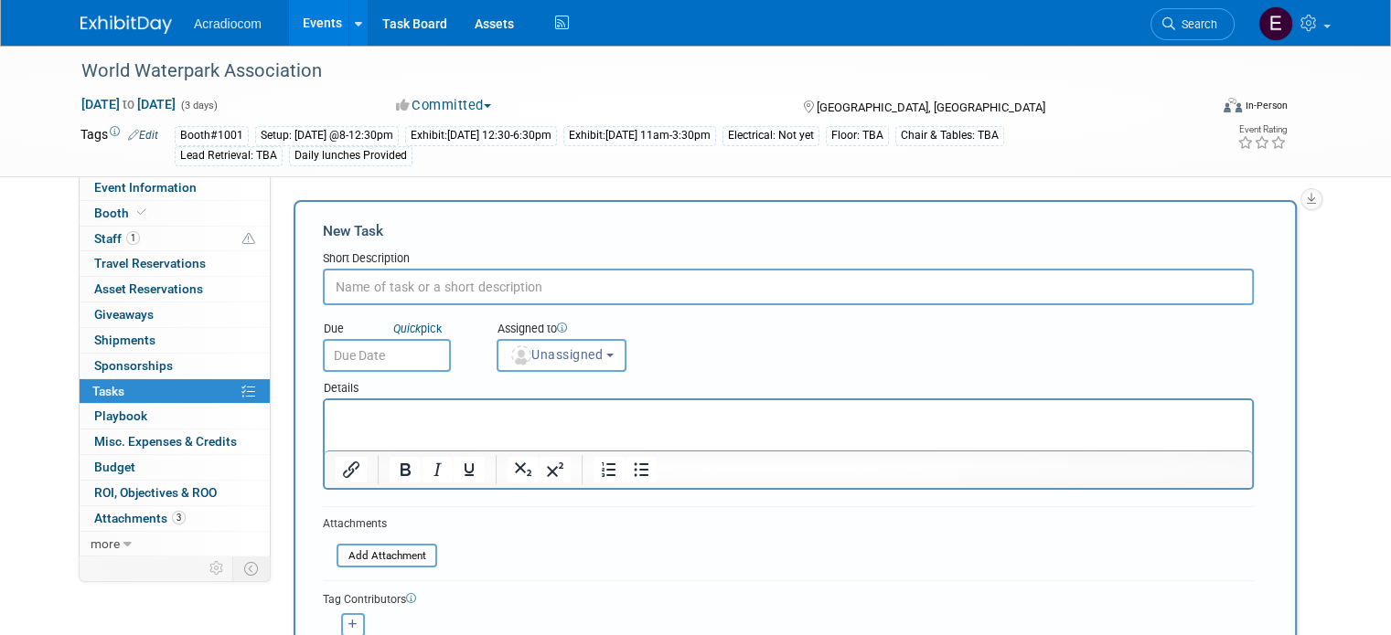
click at [360, 304] on form "New Task Short Description Due Quick pick Unassigned" at bounding box center [795, 464] width 945 height 486
click at [377, 292] on input "text" at bounding box center [788, 287] width 931 height 37
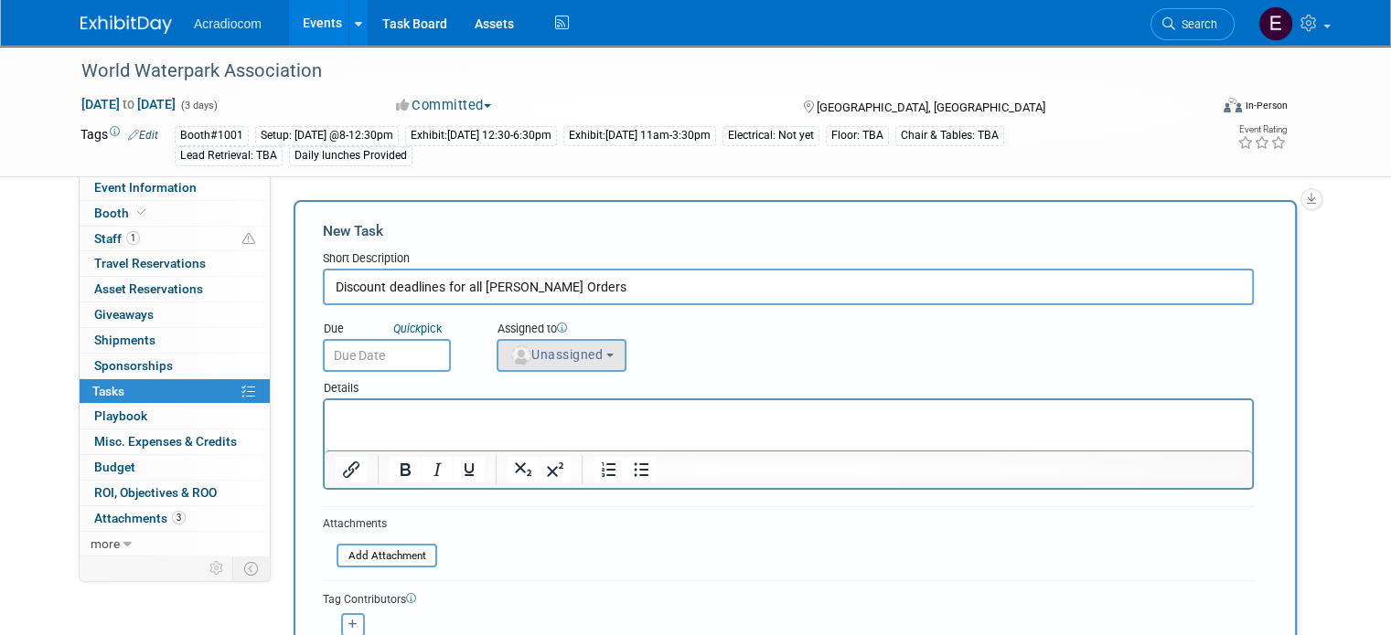
type input "Discount deadlines for all shepard Orders"
click at [530, 355] on span "Unassigned" at bounding box center [555, 354] width 93 height 15
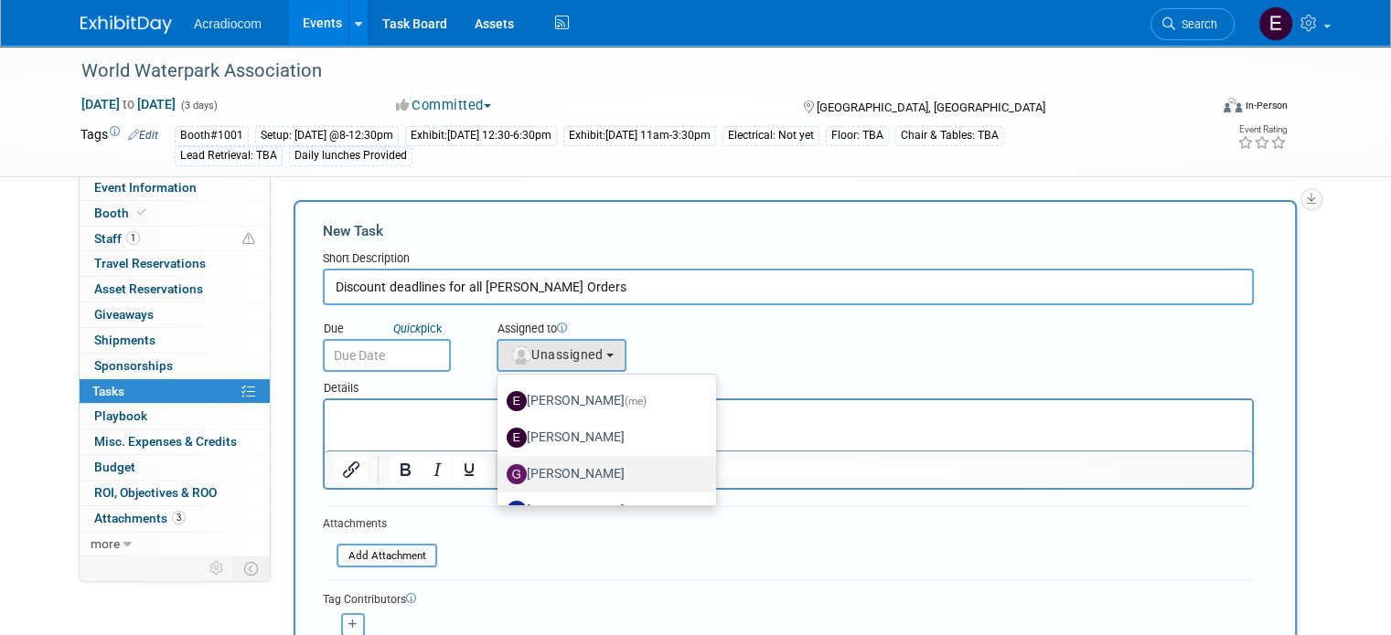
scroll to position [91, 0]
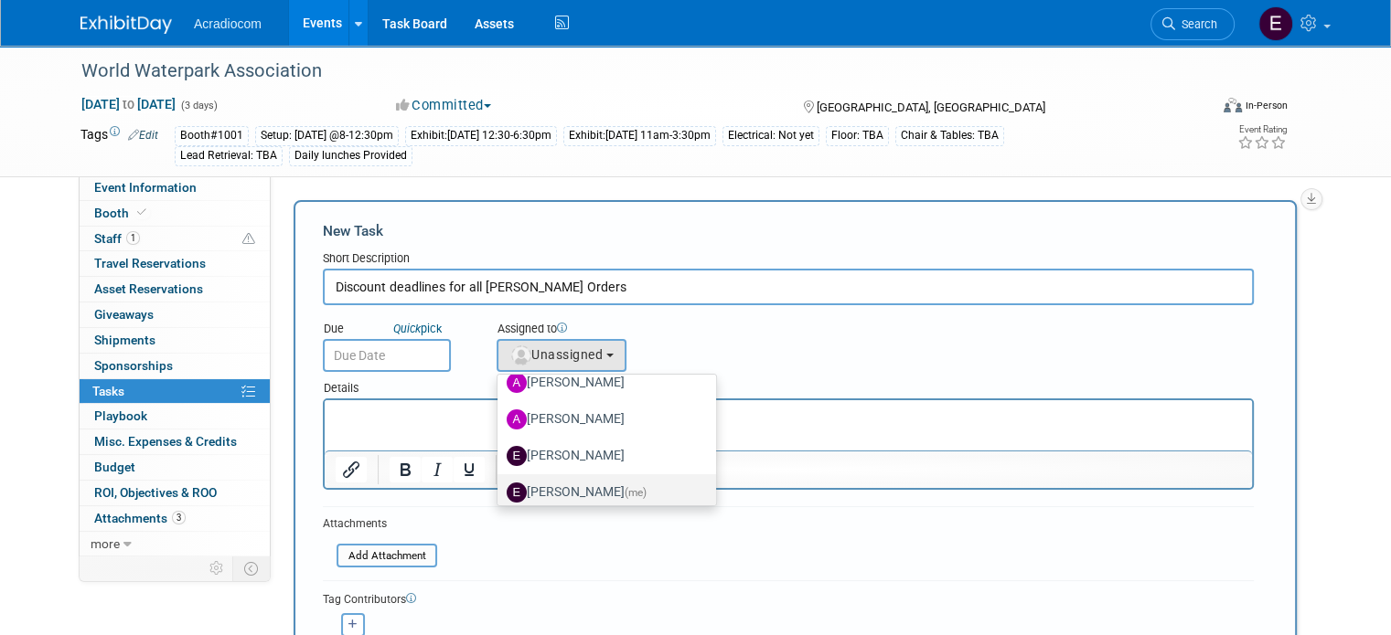
click at [567, 493] on label "Elizabeth Martinez (me)" at bounding box center [602, 492] width 191 height 29
click at [500, 493] on input "Elizabeth Martinez (me)" at bounding box center [494, 491] width 12 height 12
select select "c1932504-55f6-44c3-81d7-d85bb0d41d46"
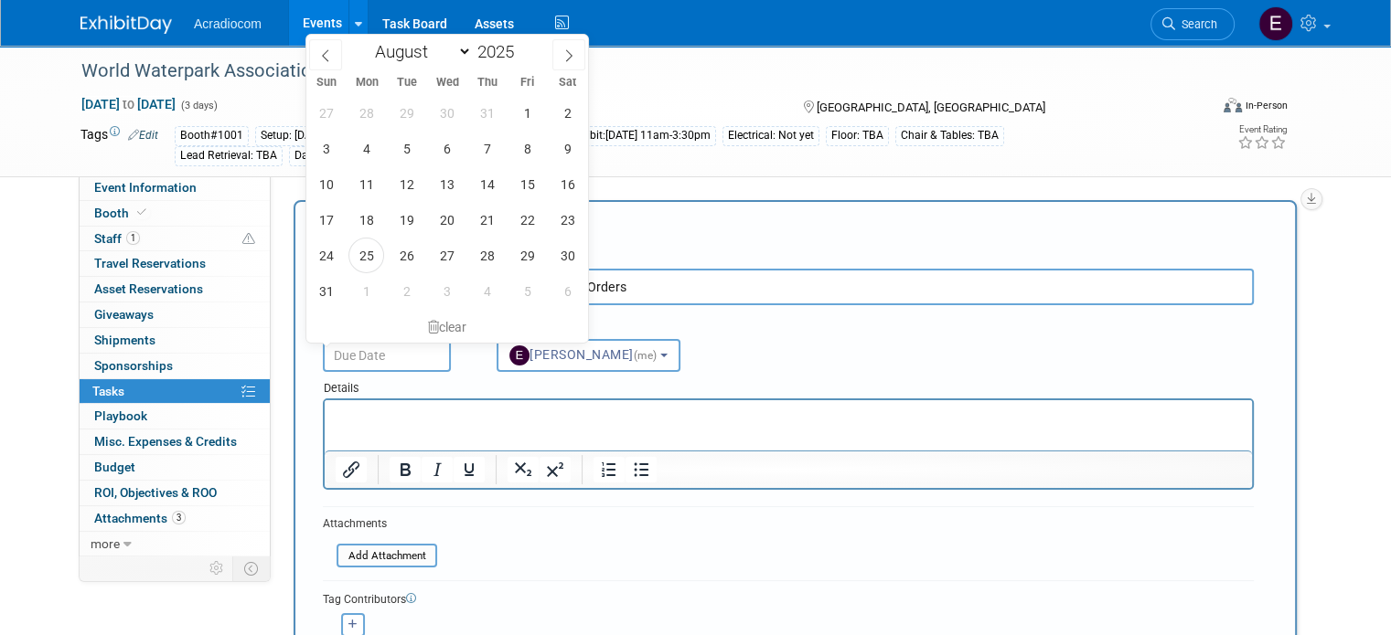
click at [407, 354] on input "text" at bounding box center [387, 355] width 128 height 33
click at [421, 68] on div "January February March April May June July August September October November De…" at bounding box center [447, 189] width 282 height 308
click at [423, 54] on select "January February March April May June July August September October November De…" at bounding box center [419, 51] width 105 height 23
select select "8"
click at [367, 40] on select "January February March April May June July August September October November De…" at bounding box center [419, 51] width 105 height 23
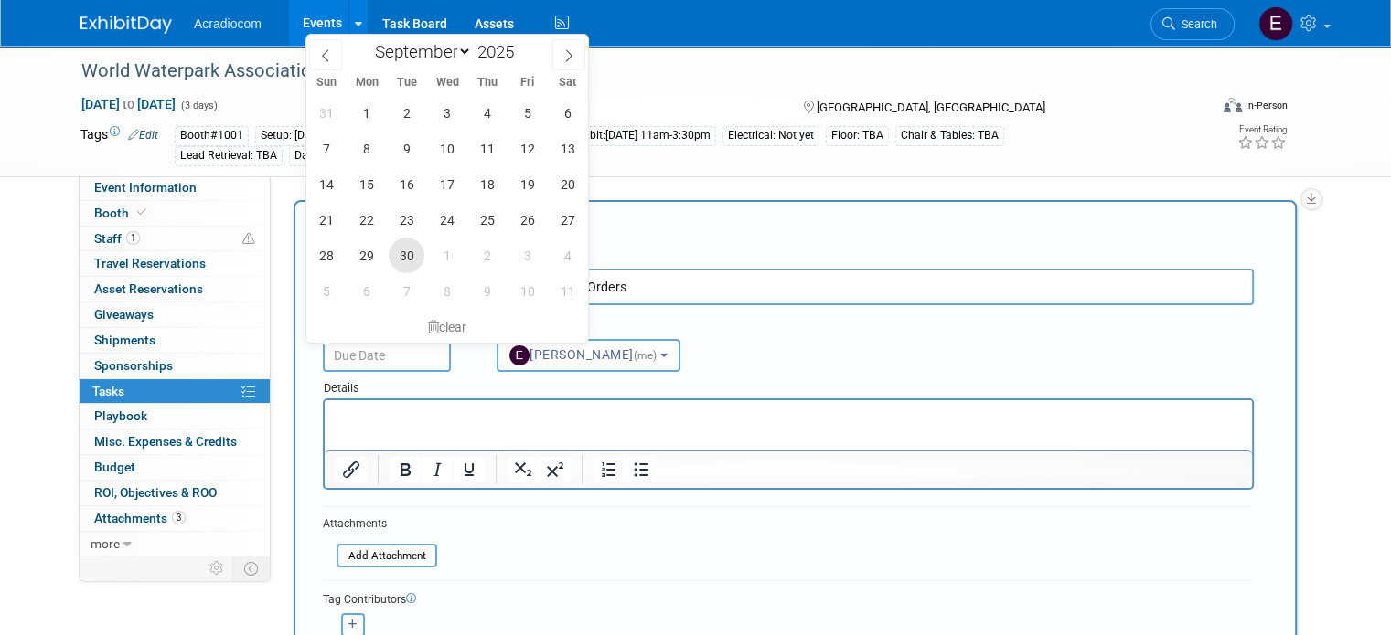
click at [422, 255] on span "30" at bounding box center [407, 256] width 36 height 36
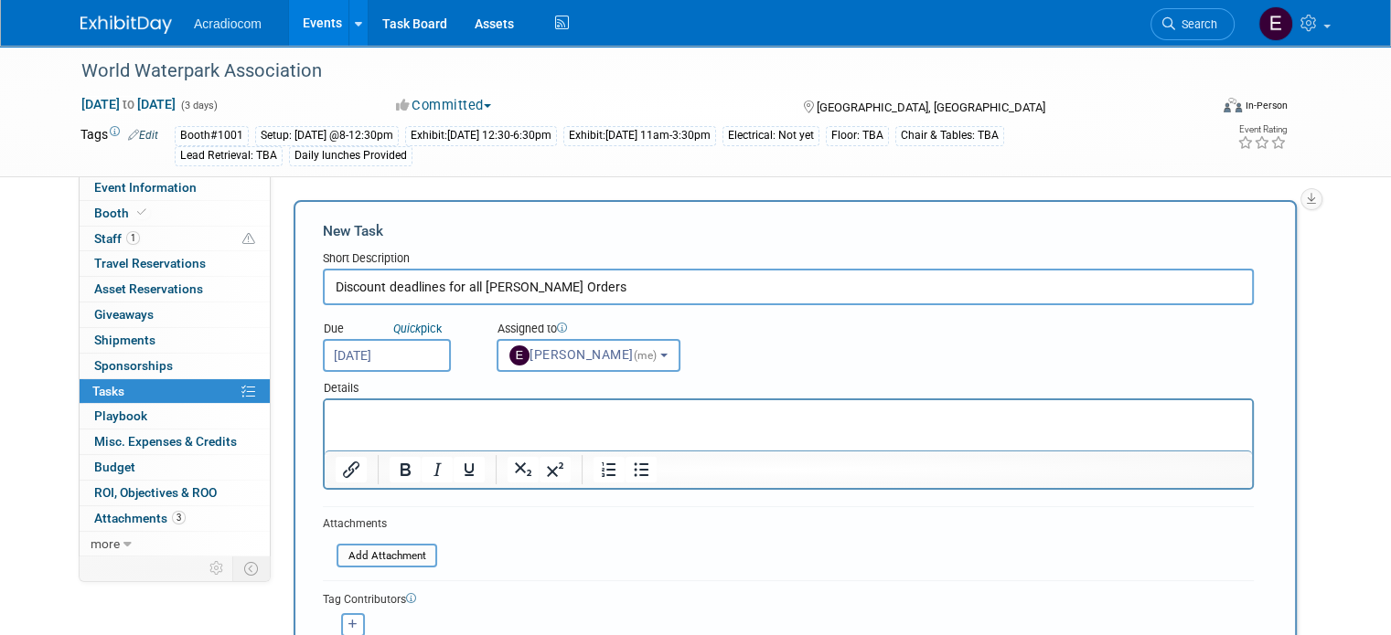
click at [391, 352] on input "Sep 30, 2025" at bounding box center [387, 355] width 128 height 33
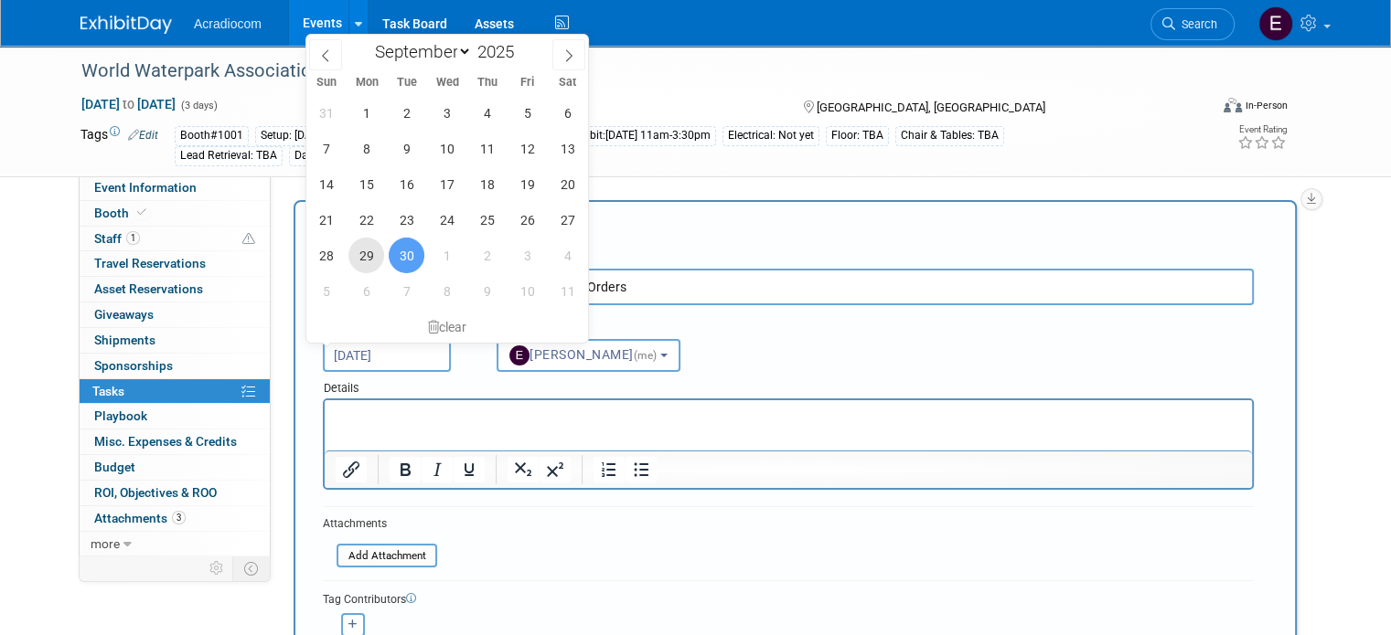
click at [358, 251] on span "29" at bounding box center [366, 256] width 36 height 36
type input "Sep 29, 2025"
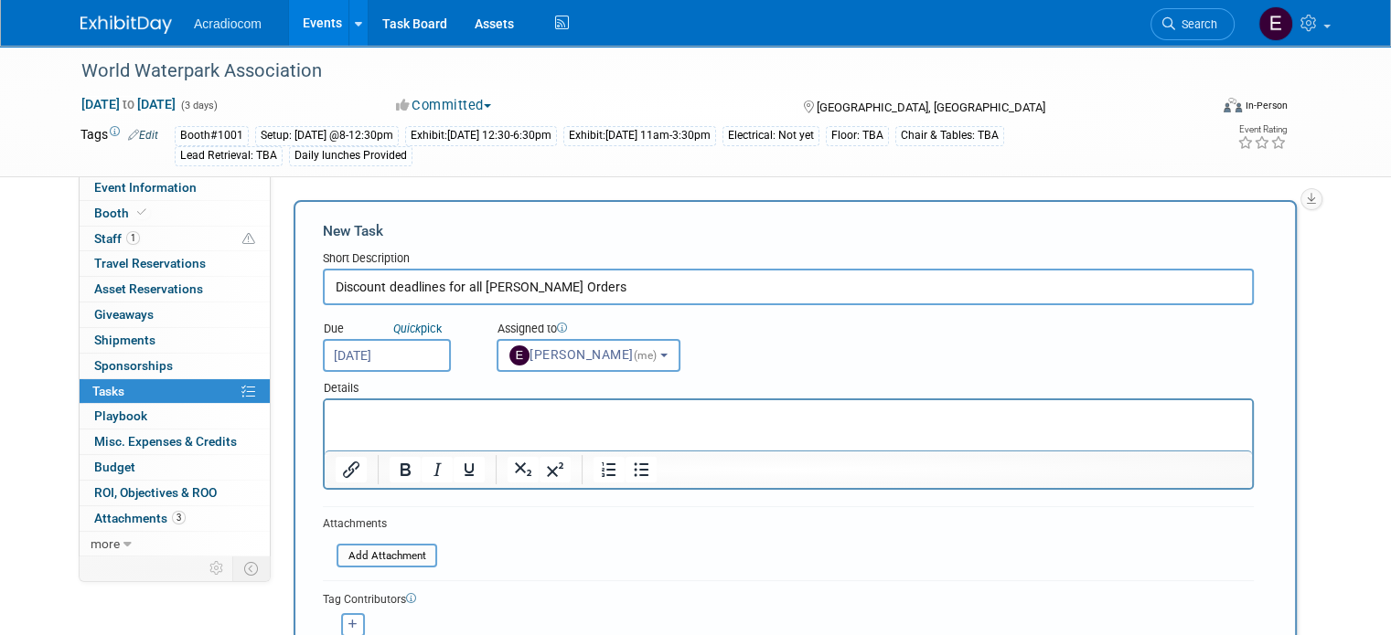
click at [575, 289] on input "Discount deadlines for all shepard Orders" at bounding box center [788, 287] width 931 height 37
type input "Discount deadlines for all shepard Orders 9/30/25"
click at [341, 614] on button "button" at bounding box center [353, 626] width 24 height 24
select select
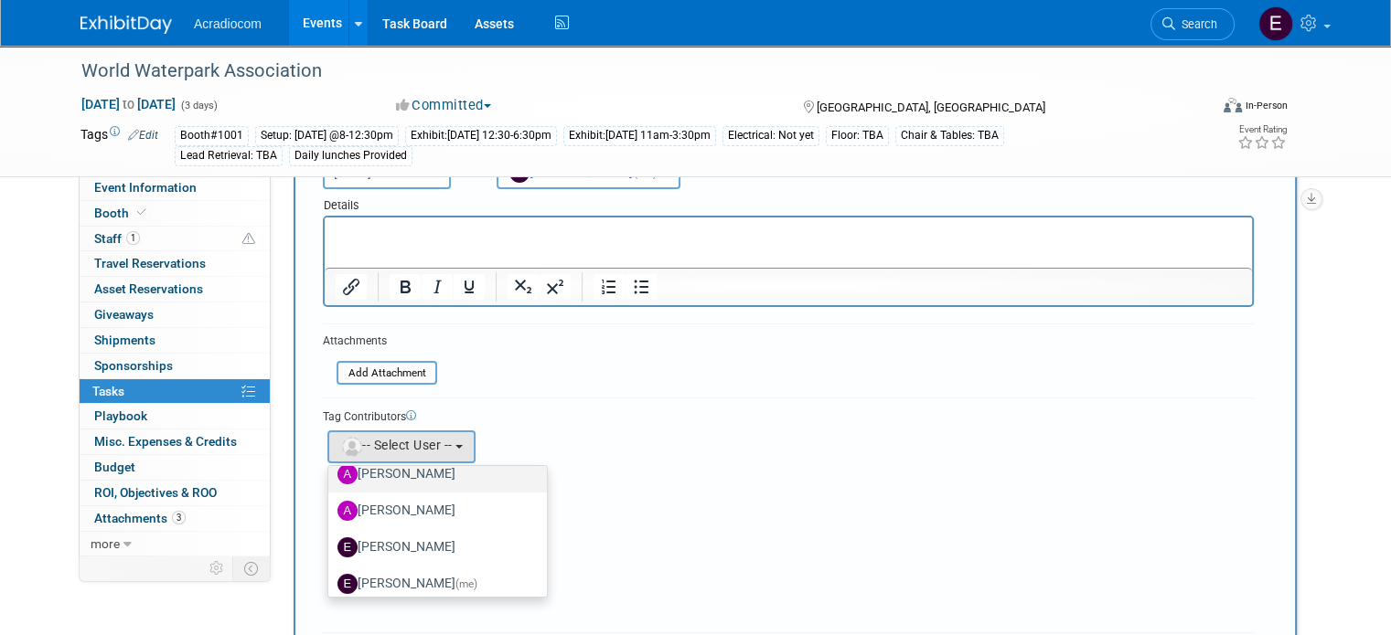
click at [411, 475] on label "[PERSON_NAME]" at bounding box center [432, 474] width 191 height 29
click at [331, 475] on input "[PERSON_NAME]" at bounding box center [325, 472] width 12 height 12
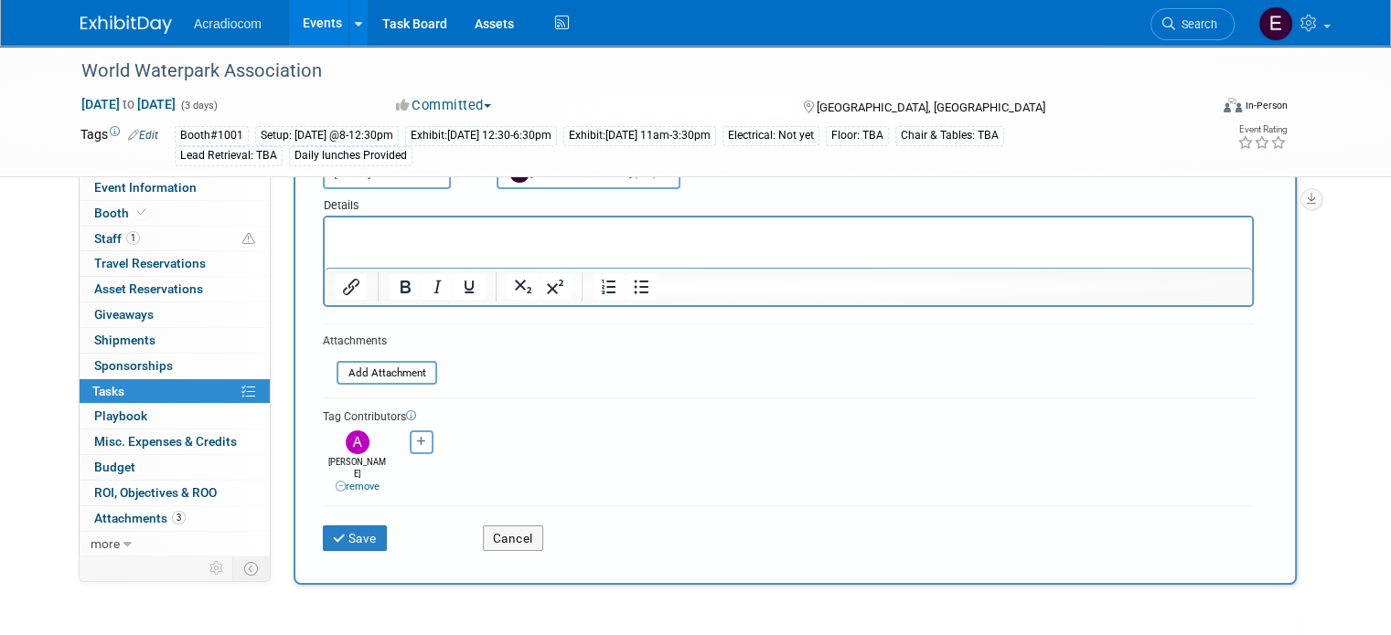
click at [410, 450] on button "button" at bounding box center [422, 443] width 24 height 24
select select
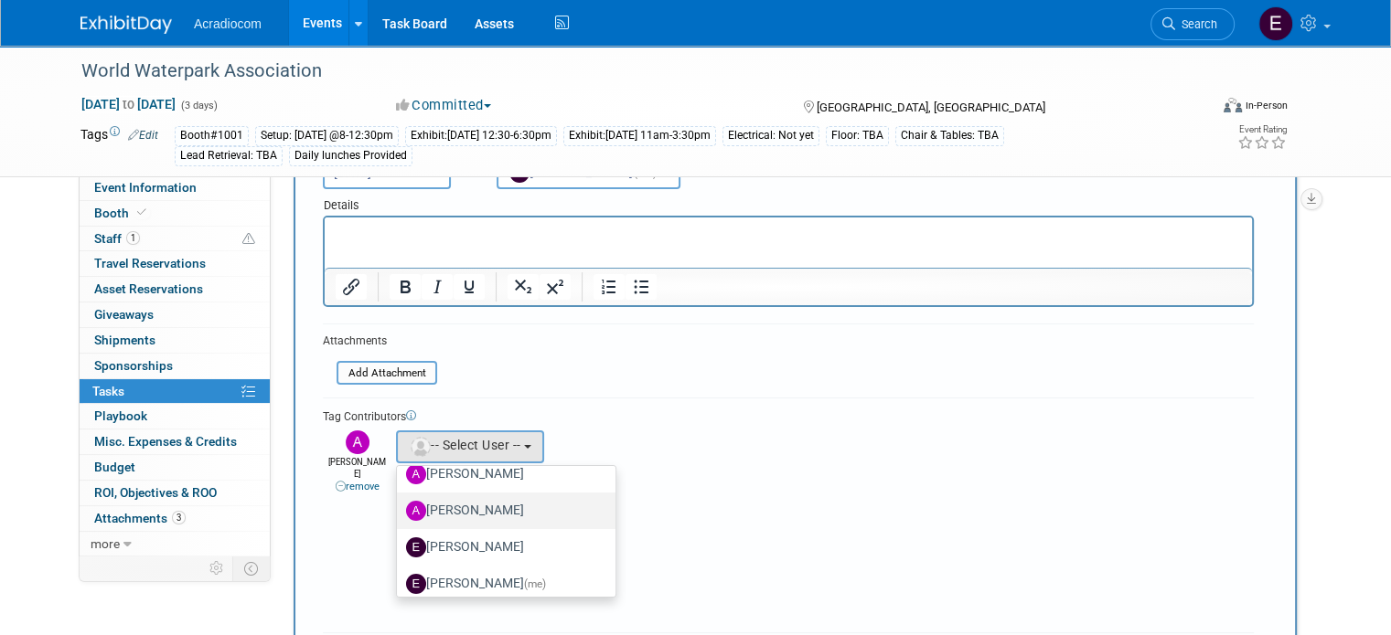
click at [485, 508] on label "Anthony Cataldo" at bounding box center [501, 511] width 191 height 29
click at [400, 508] on input "Anthony Cataldo" at bounding box center [394, 509] width 12 height 12
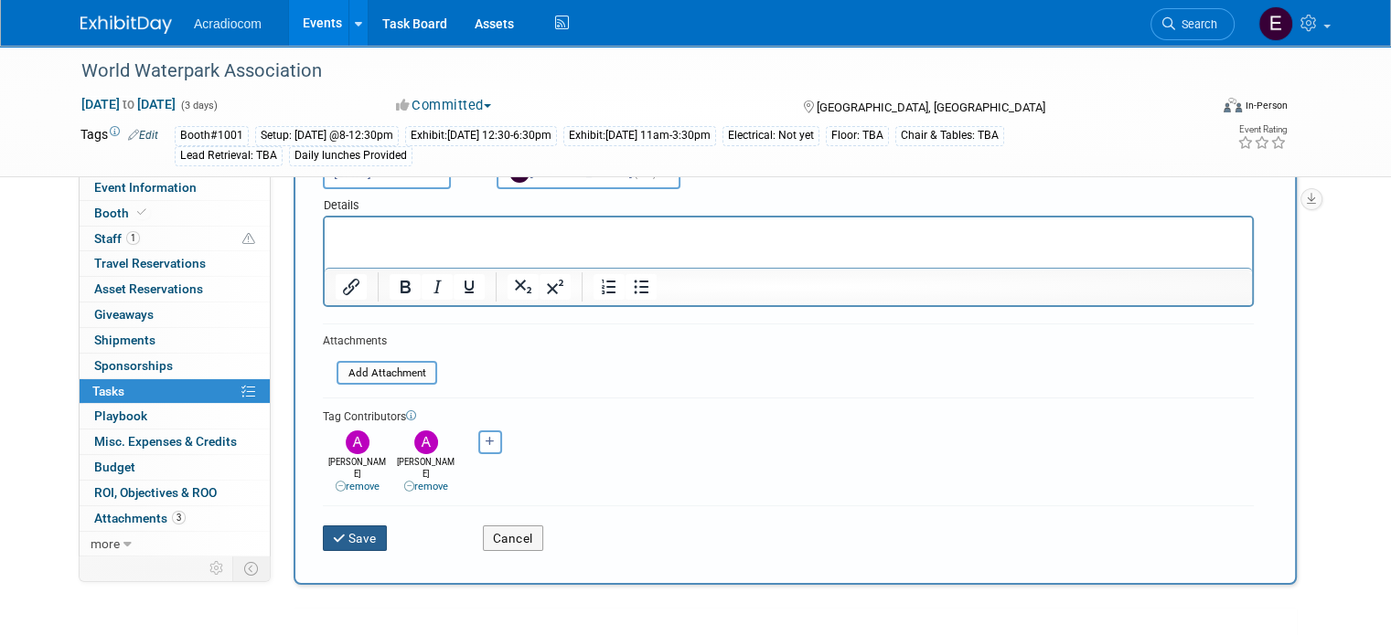
click at [347, 526] on button "Save" at bounding box center [355, 539] width 64 height 26
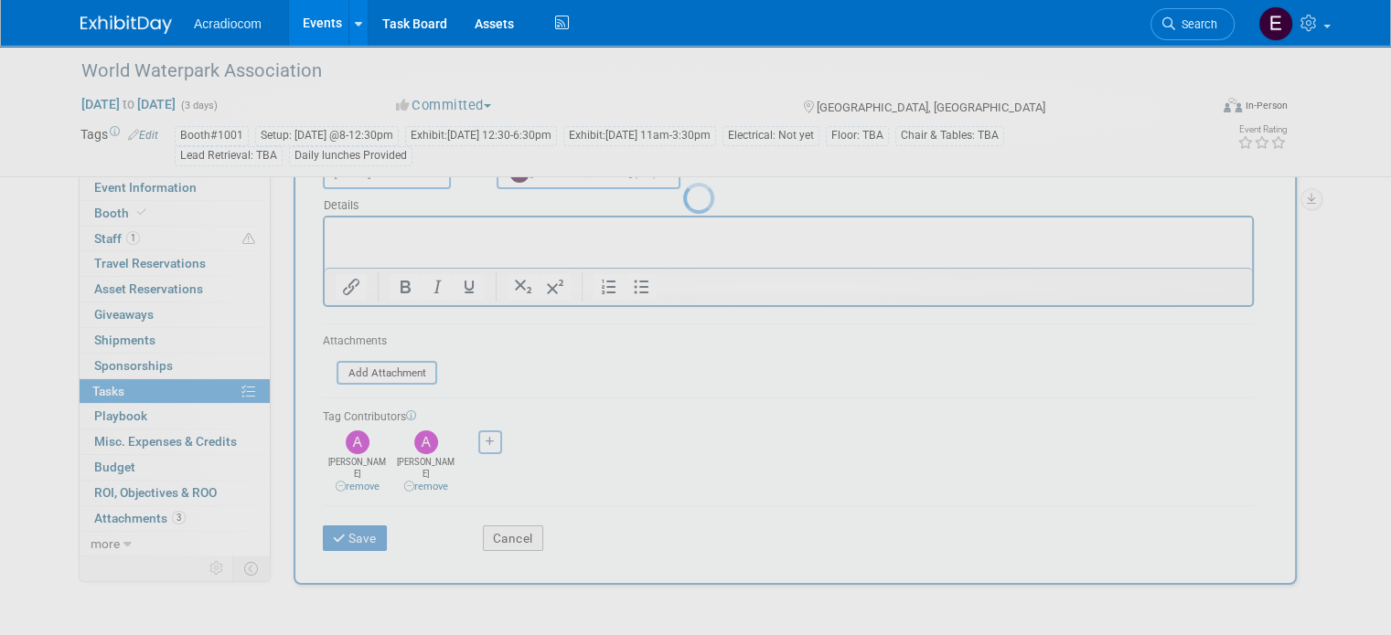
scroll to position [0, 0]
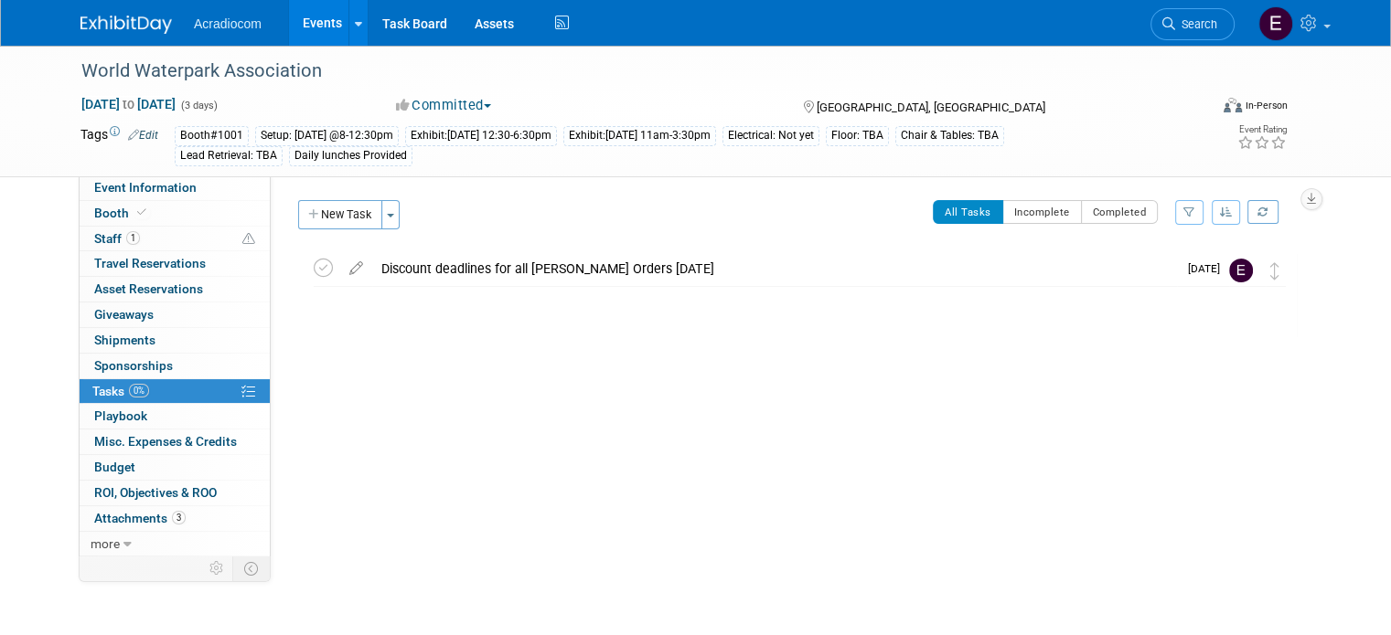
click at [340, 227] on button "New Task" at bounding box center [340, 214] width 84 height 29
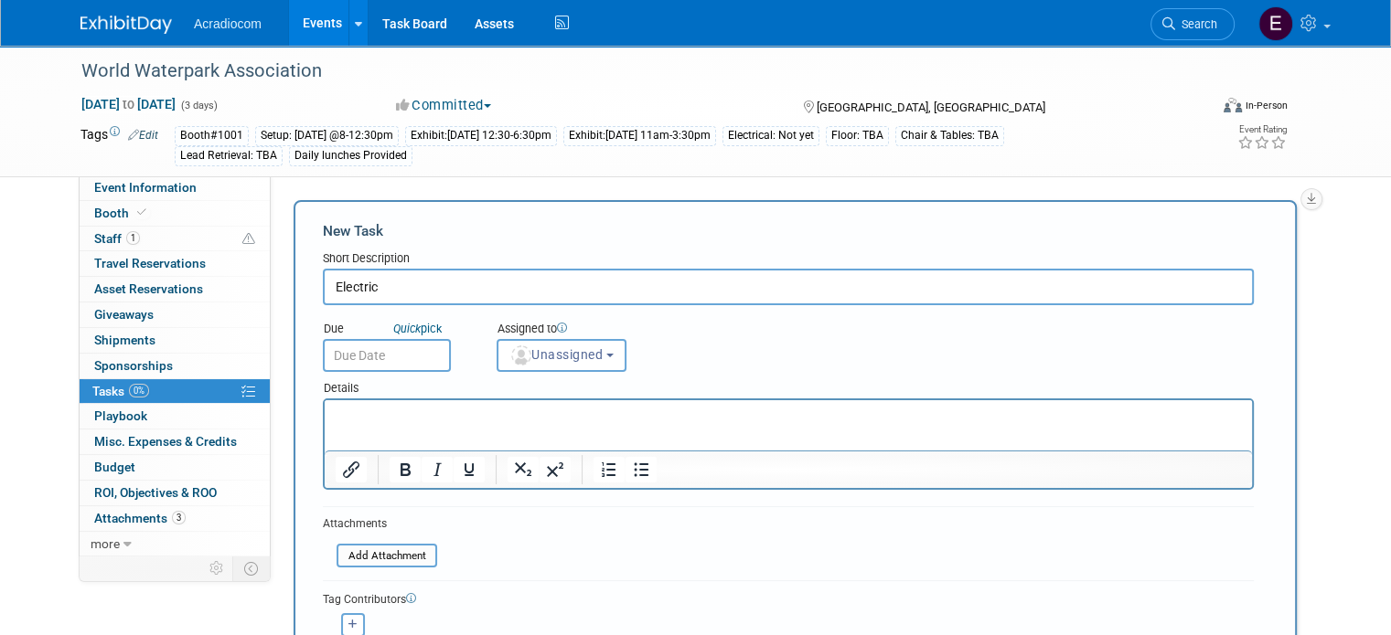
type input "Electric"
click at [443, 413] on p "Rich Text Area. Press ALT-0 for help." at bounding box center [789, 417] width 906 height 18
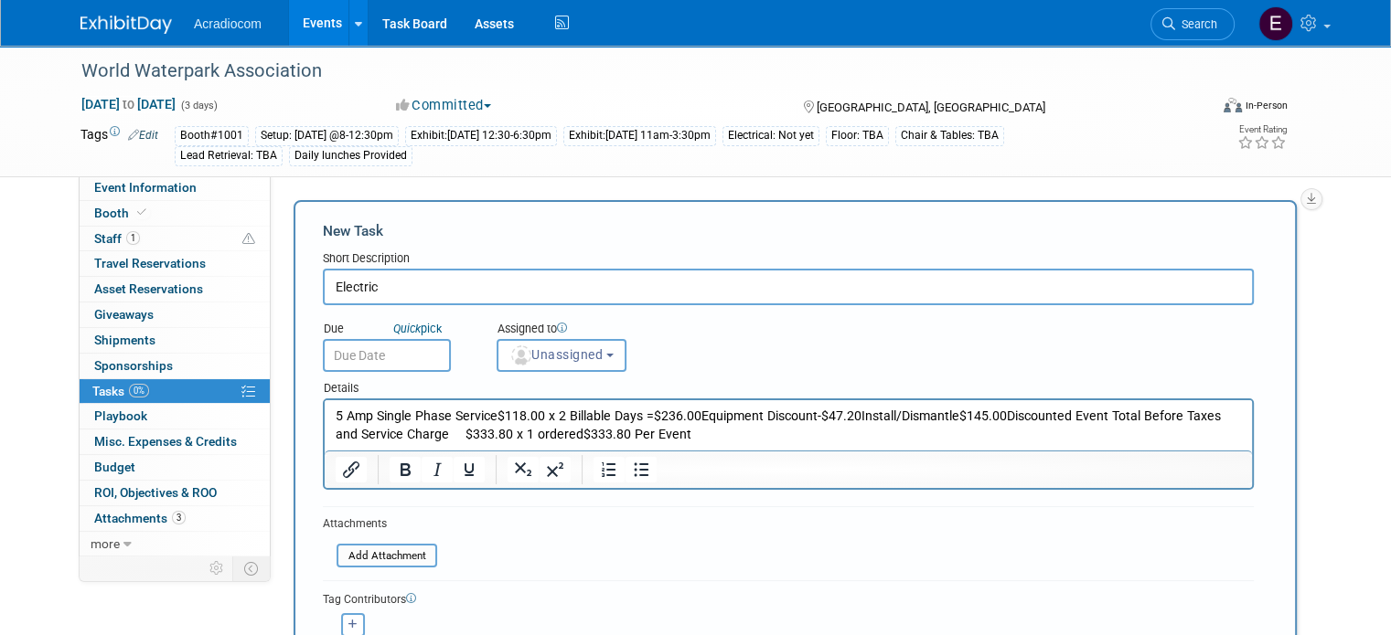
click at [417, 347] on input "text" at bounding box center [387, 355] width 128 height 33
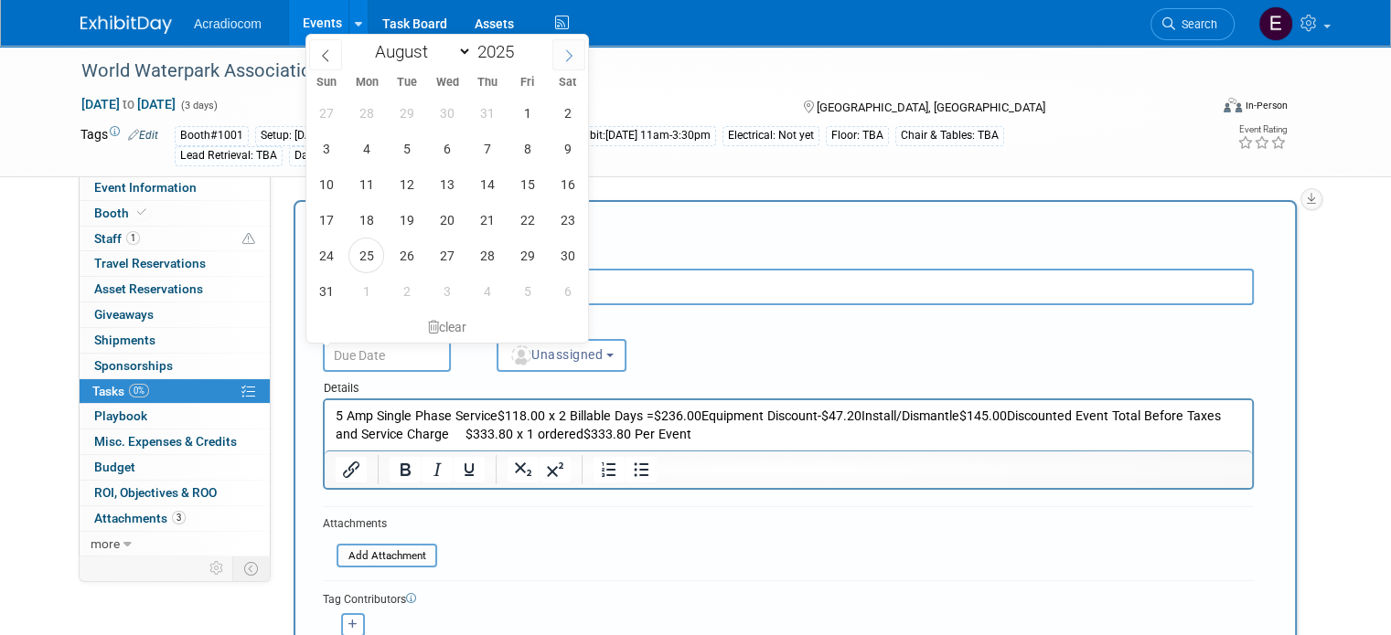
click at [563, 63] on span at bounding box center [568, 54] width 33 height 31
select select "8"
click at [408, 154] on span "9" at bounding box center [407, 149] width 36 height 36
type input "Sep 9, 2025"
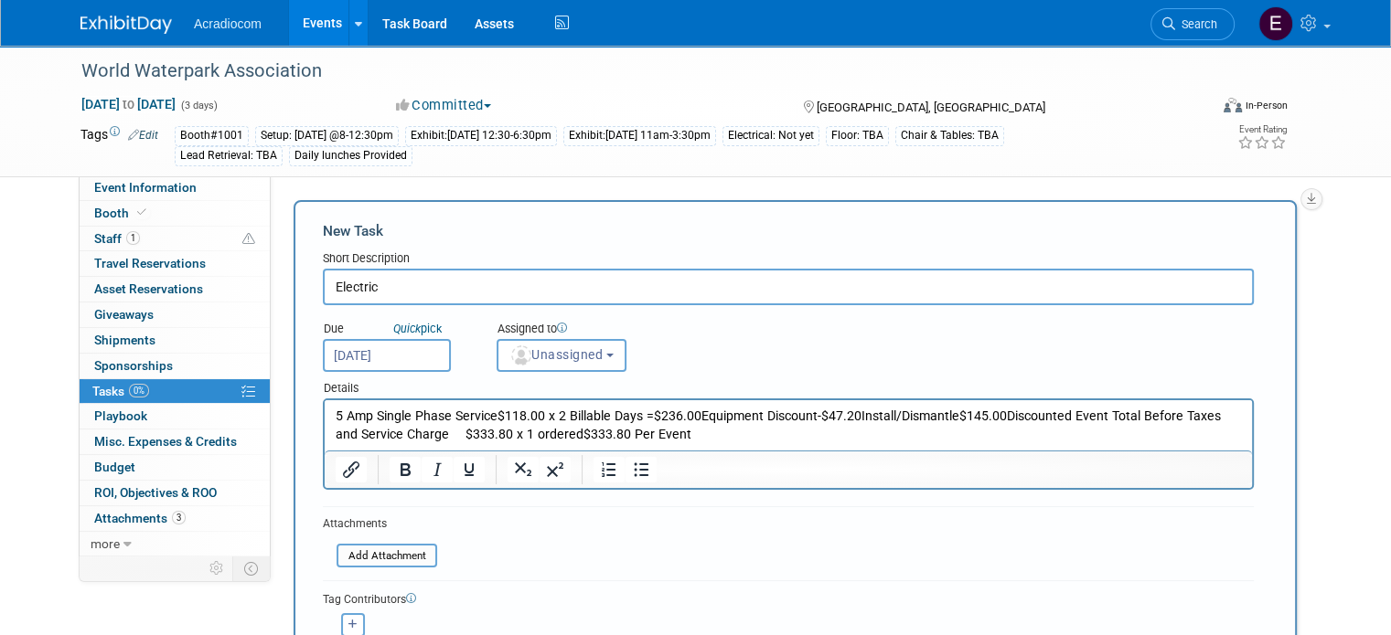
scroll to position [91, 0]
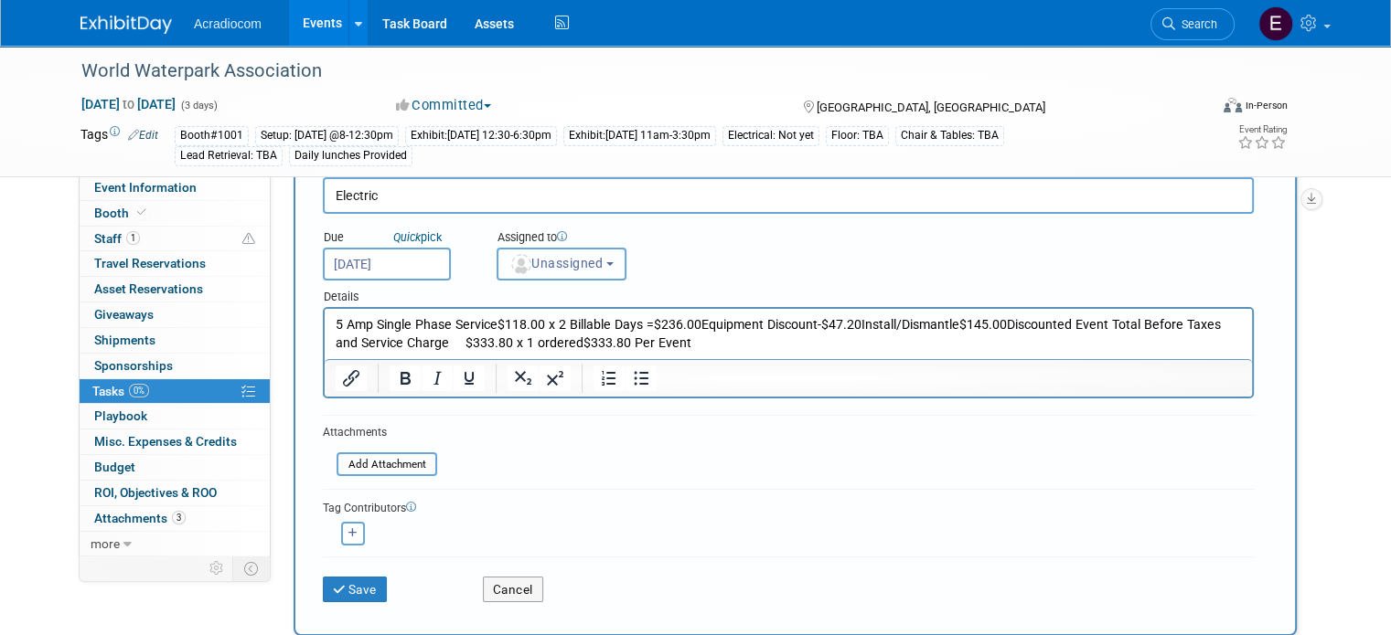
click at [581, 261] on span "Unassigned" at bounding box center [555, 263] width 93 height 15
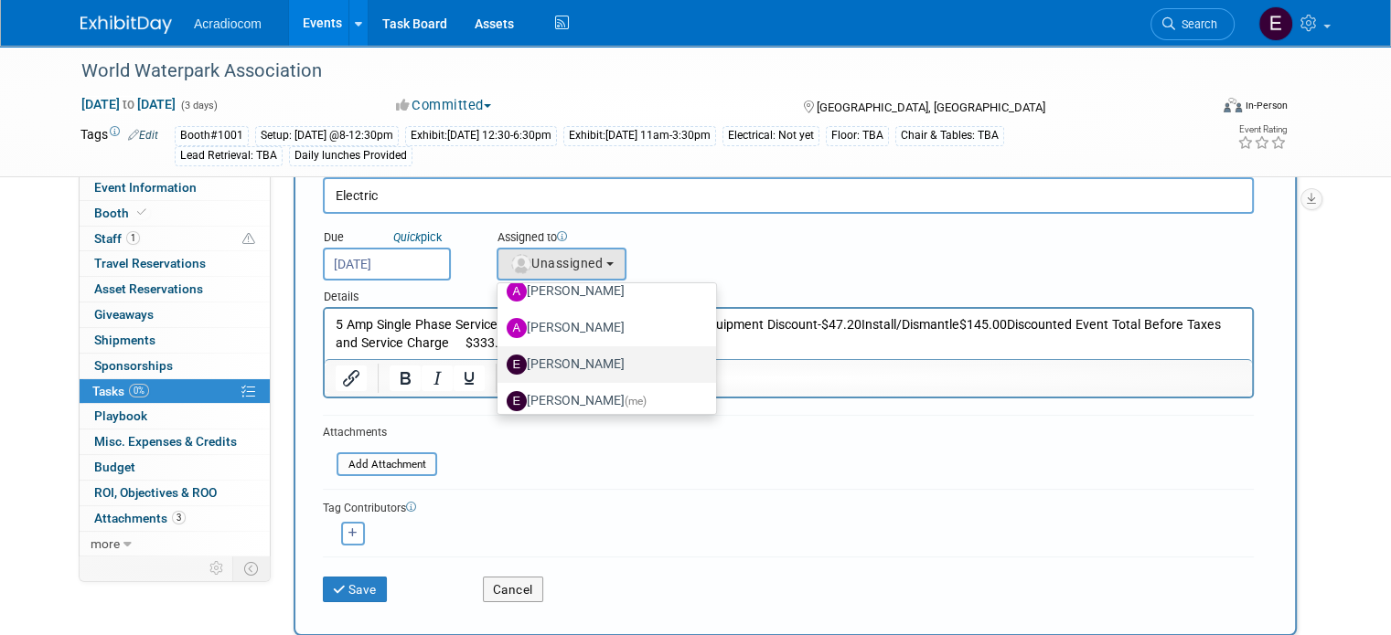
scroll to position [183, 0]
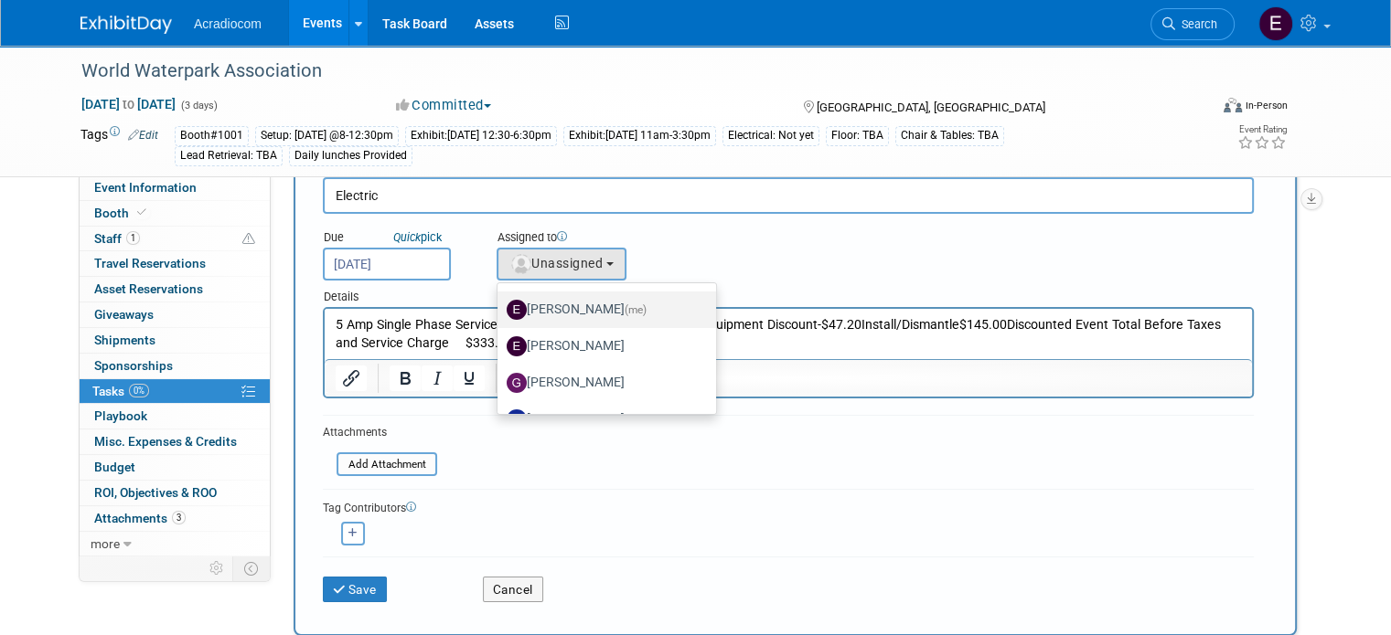
click at [573, 310] on label "Elizabeth Martinez (me)" at bounding box center [602, 309] width 191 height 29
click at [500, 310] on input "Elizabeth Martinez (me)" at bounding box center [494, 308] width 12 height 12
select select "c1932504-55f6-44c3-81d7-d85bb0d41d46"
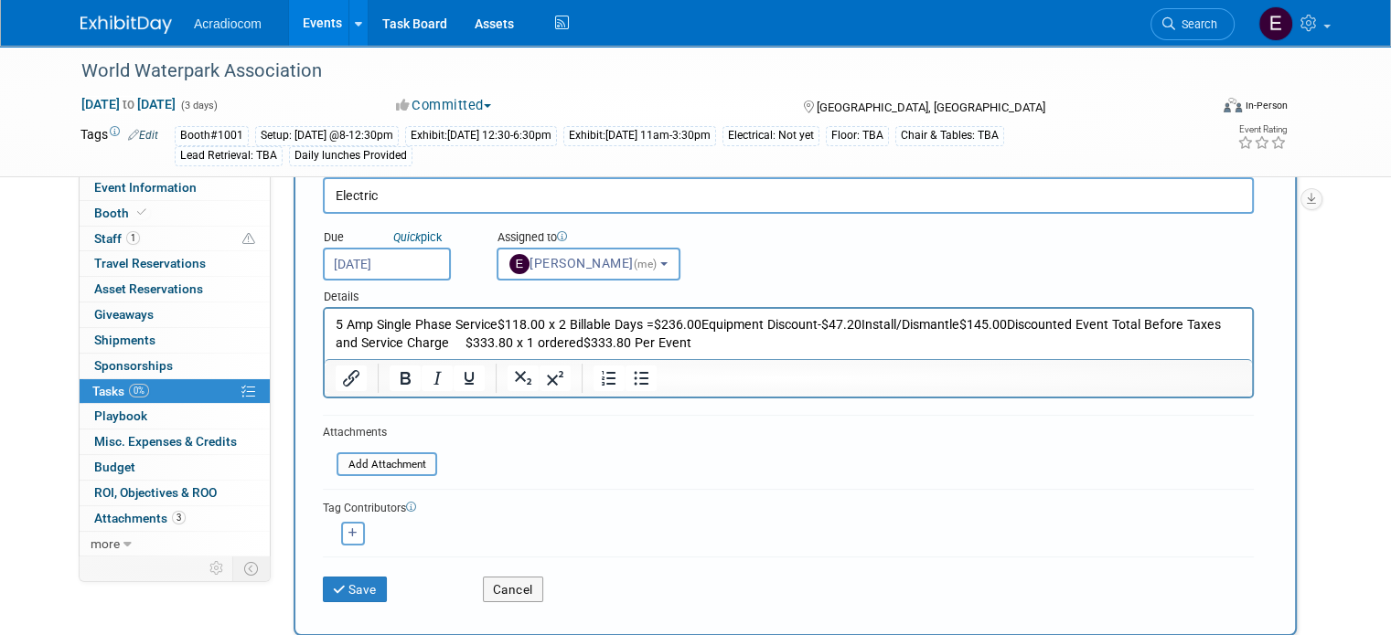
click at [357, 522] on div "<img src="https://www.exhibitday.com/Images/Unassigned-User-Icon.png" style="wi…" at bounding box center [352, 534] width 59 height 24
click at [341, 538] on button "button" at bounding box center [353, 534] width 24 height 24
select select
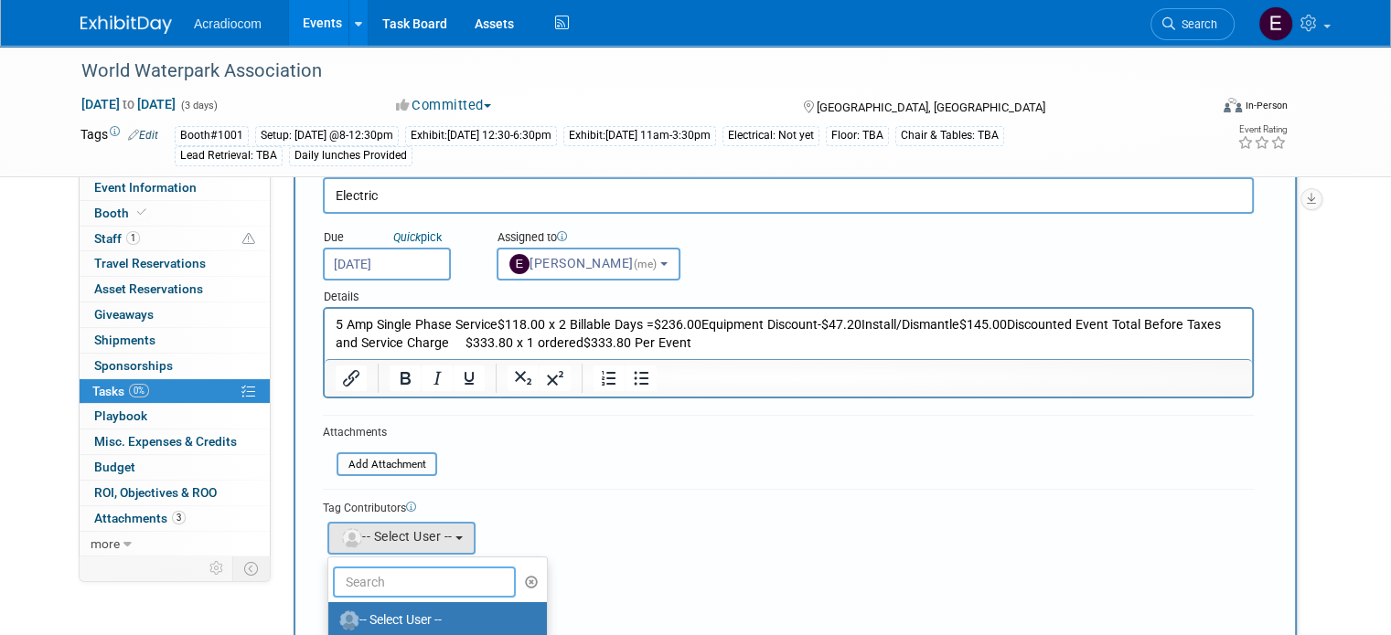
click at [375, 578] on input "text" at bounding box center [424, 582] width 183 height 31
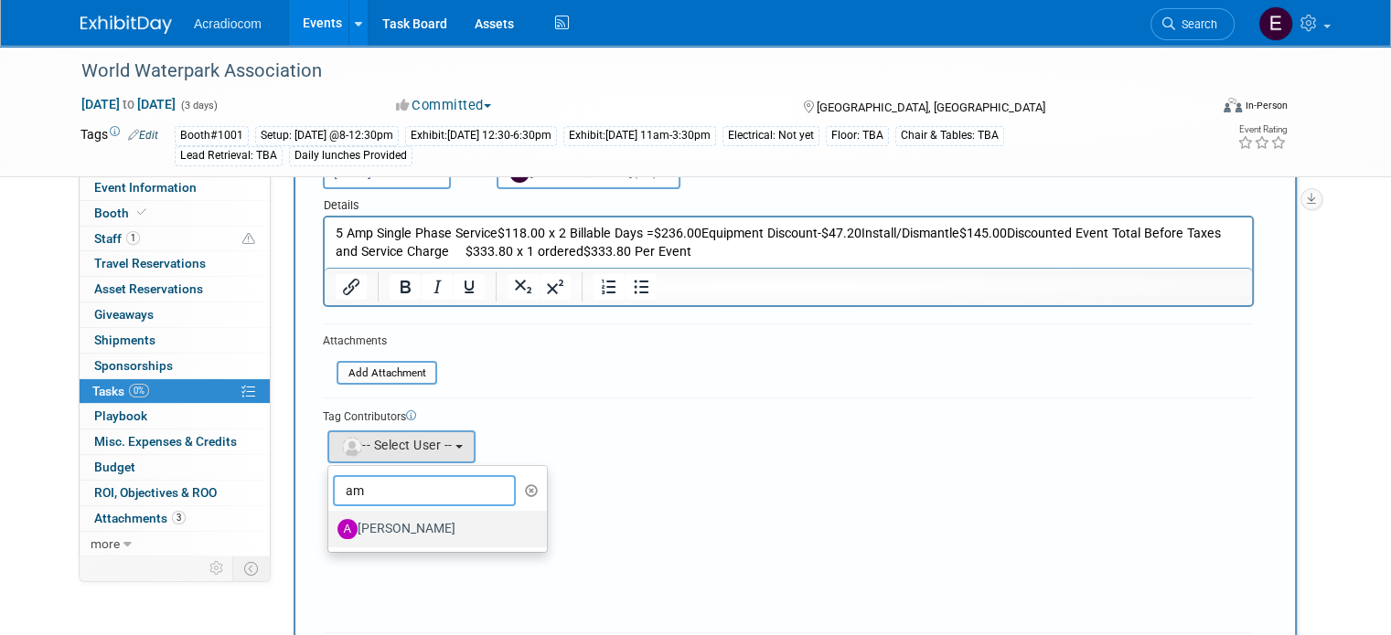
type input "am"
click at [394, 511] on link "[PERSON_NAME]" at bounding box center [437, 529] width 219 height 37
click at [394, 521] on label "[PERSON_NAME]" at bounding box center [432, 529] width 191 height 29
click at [331, 521] on input "[PERSON_NAME]" at bounding box center [325, 527] width 12 height 12
select select "e81583d0-0c4f-46ff-9338-c1e334d3d0a2"
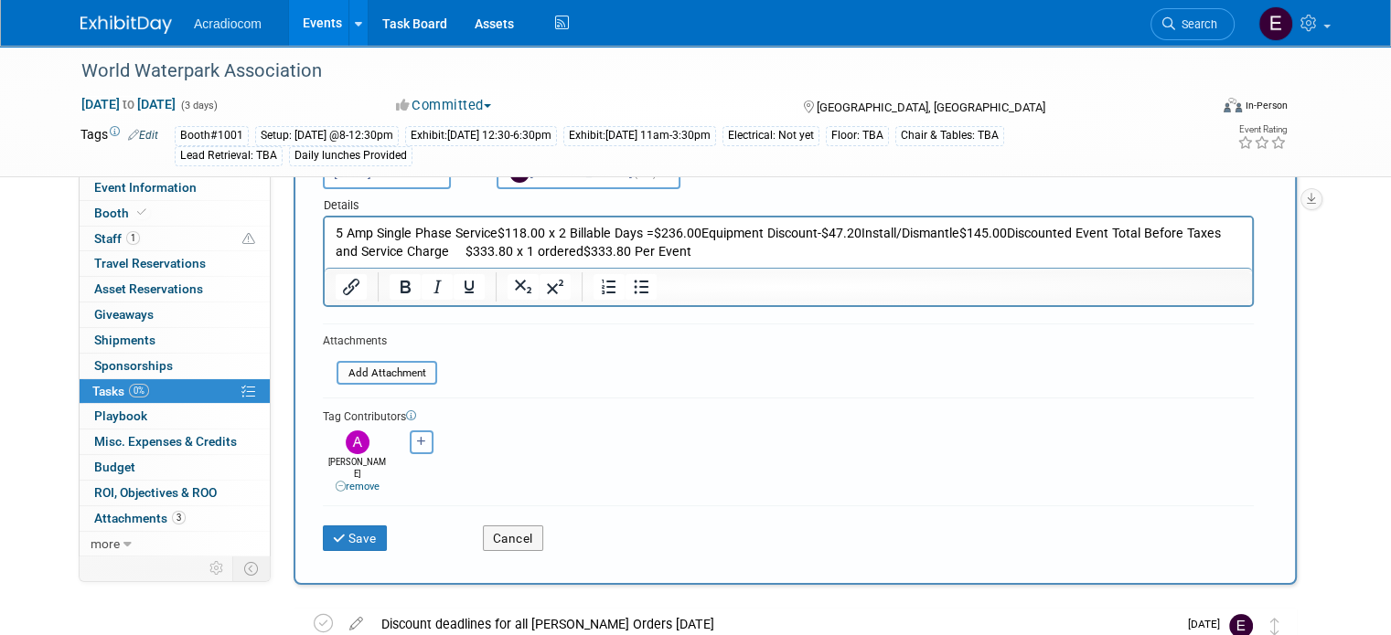
click at [417, 437] on icon "button" at bounding box center [421, 442] width 9 height 10
select select
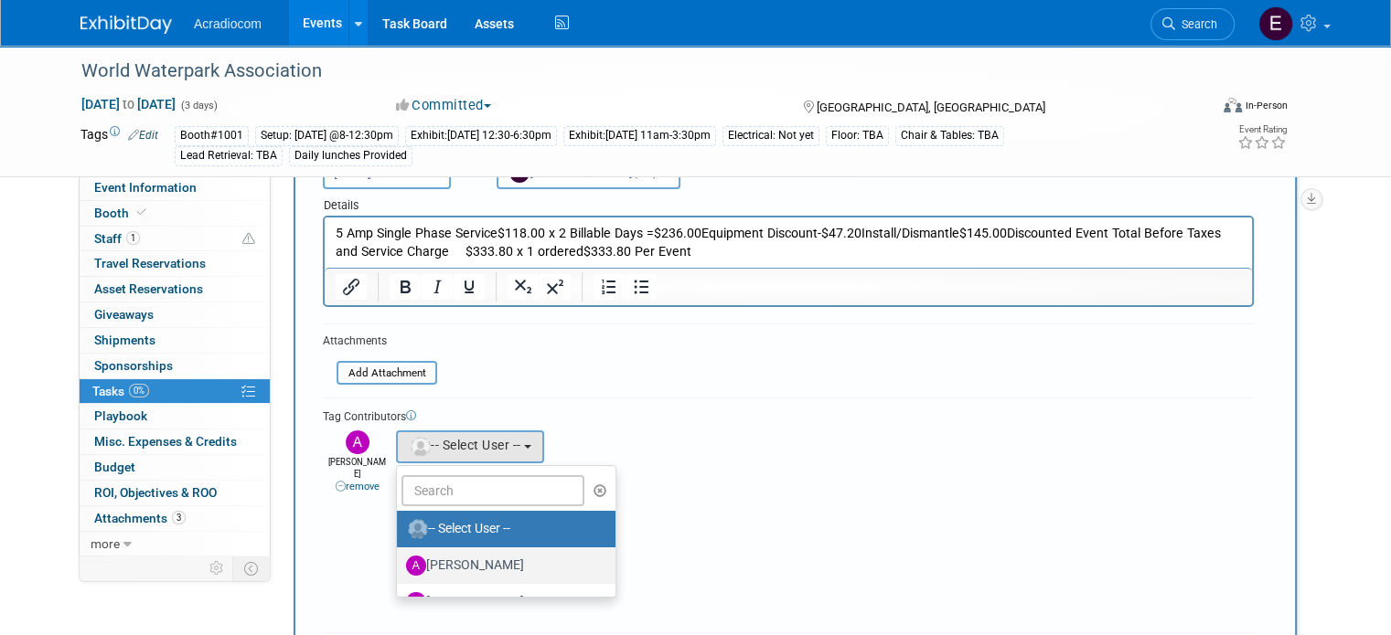
click at [474, 573] on label "[PERSON_NAME]" at bounding box center [501, 565] width 191 height 29
click at [400, 570] on input "[PERSON_NAME]" at bounding box center [394, 564] width 12 height 12
select select "e81583d0-0c4f-46ff-9338-c1e334d3d0a2"
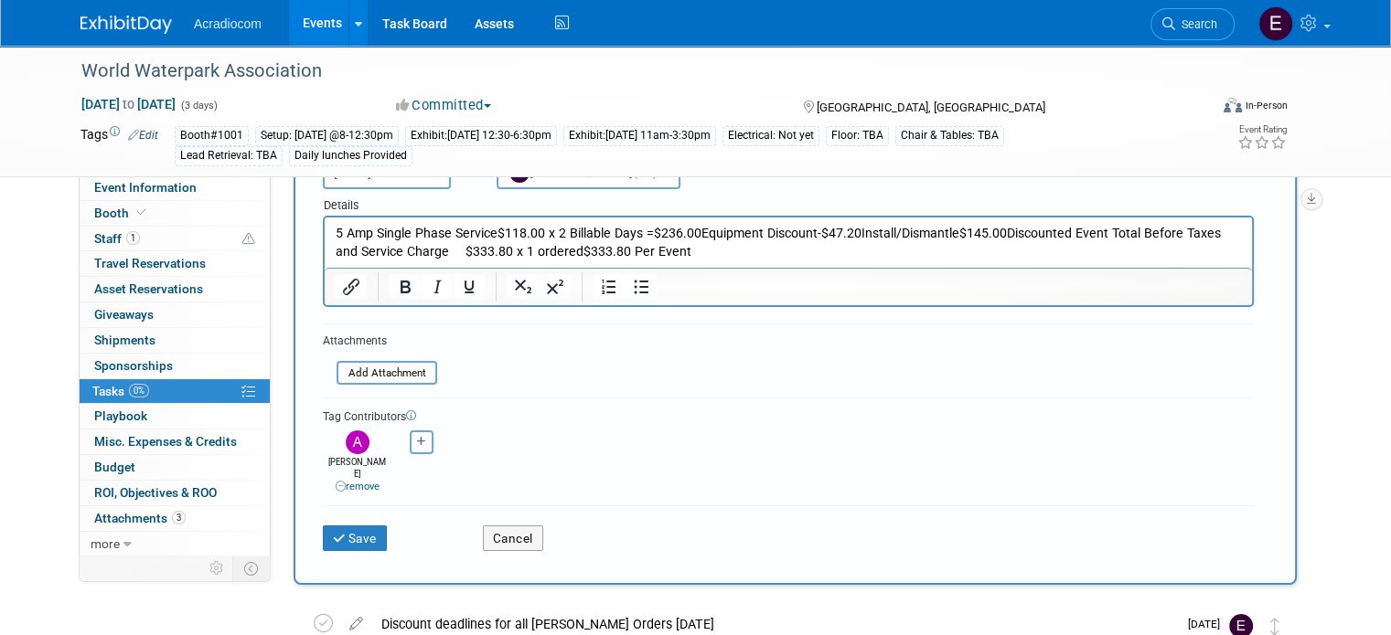
scroll to position [274, 0]
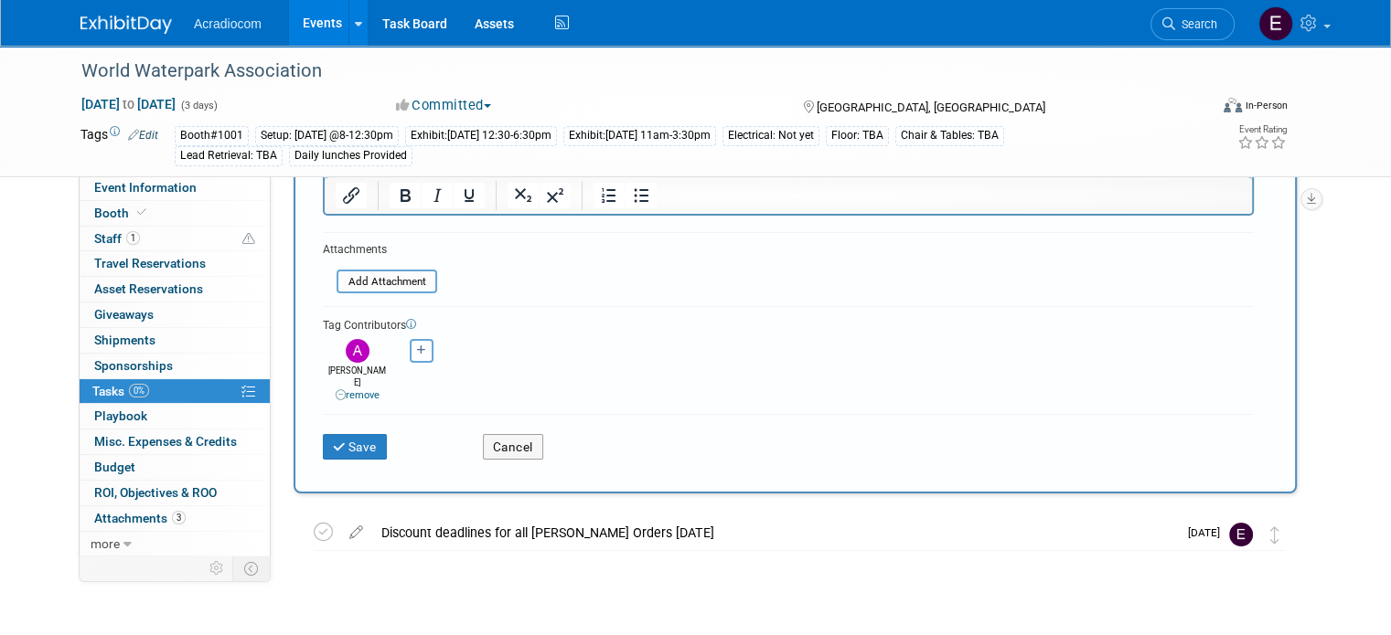
click at [411, 358] on button "button" at bounding box center [422, 351] width 24 height 24
select select
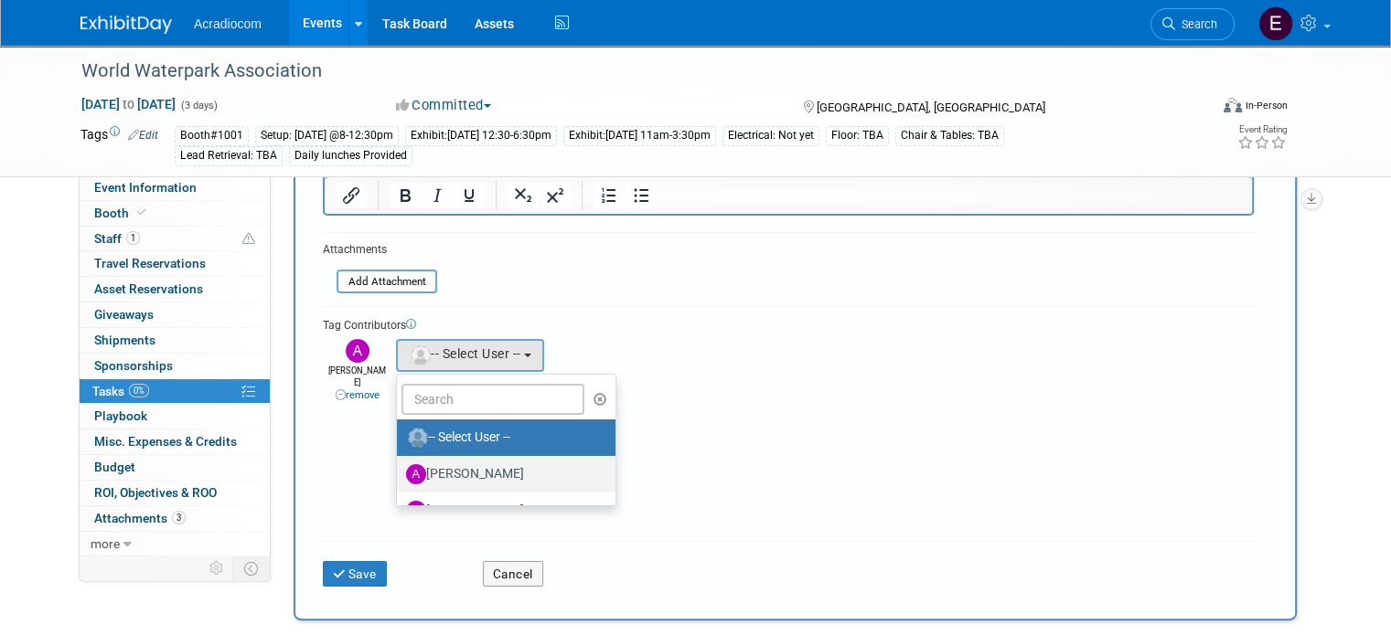
scroll to position [91, 0]
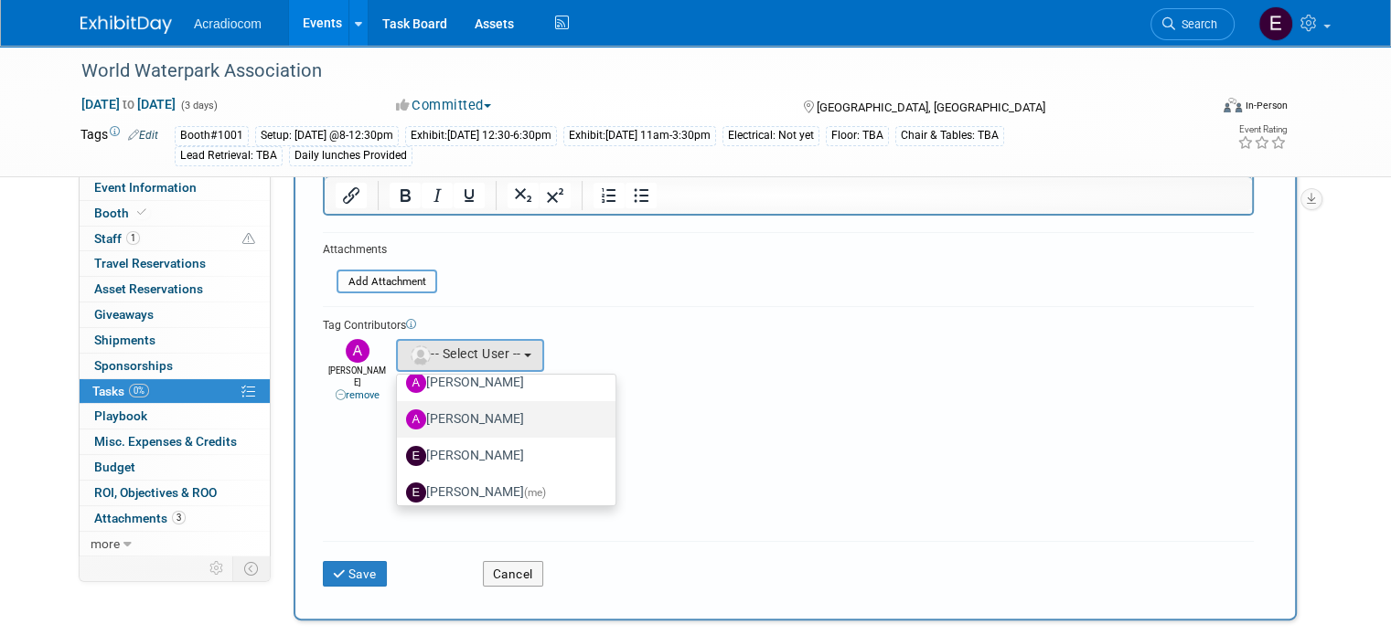
click at [457, 411] on label "Anthony Cataldo" at bounding box center [501, 419] width 191 height 29
click at [400, 411] on input "Anthony Cataldo" at bounding box center [394, 417] width 12 height 12
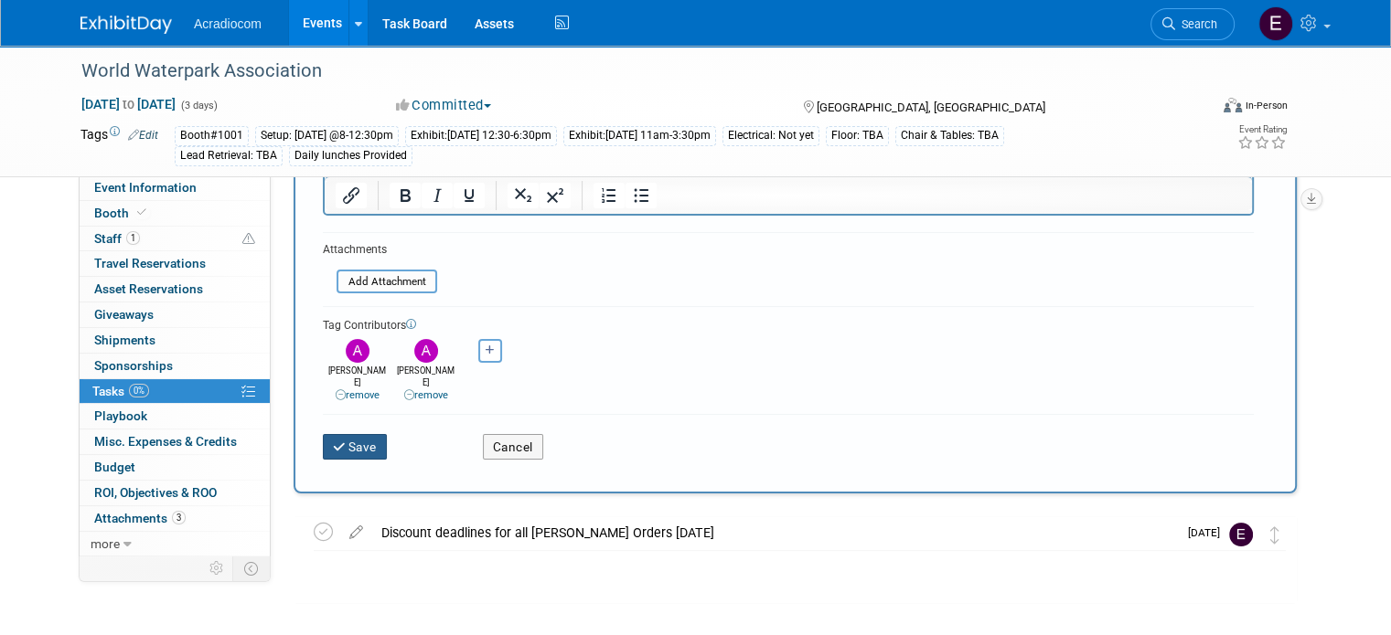
click at [364, 434] on button "Save" at bounding box center [355, 447] width 64 height 26
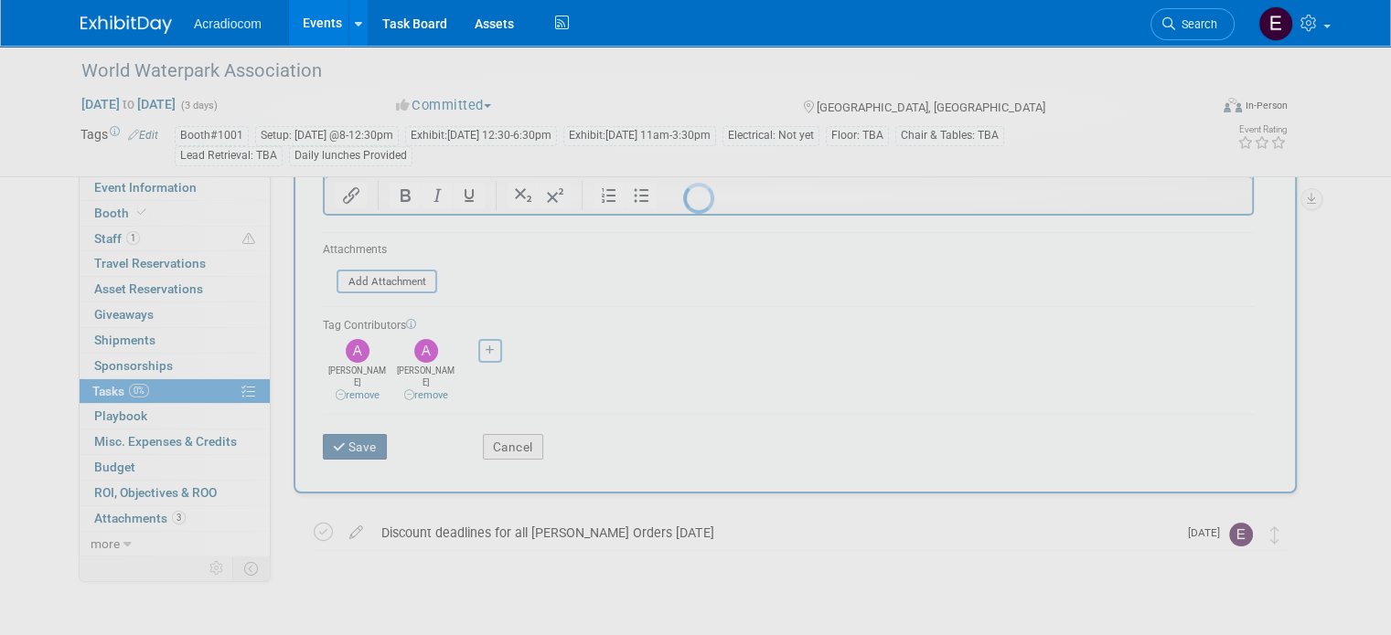
scroll to position [0, 0]
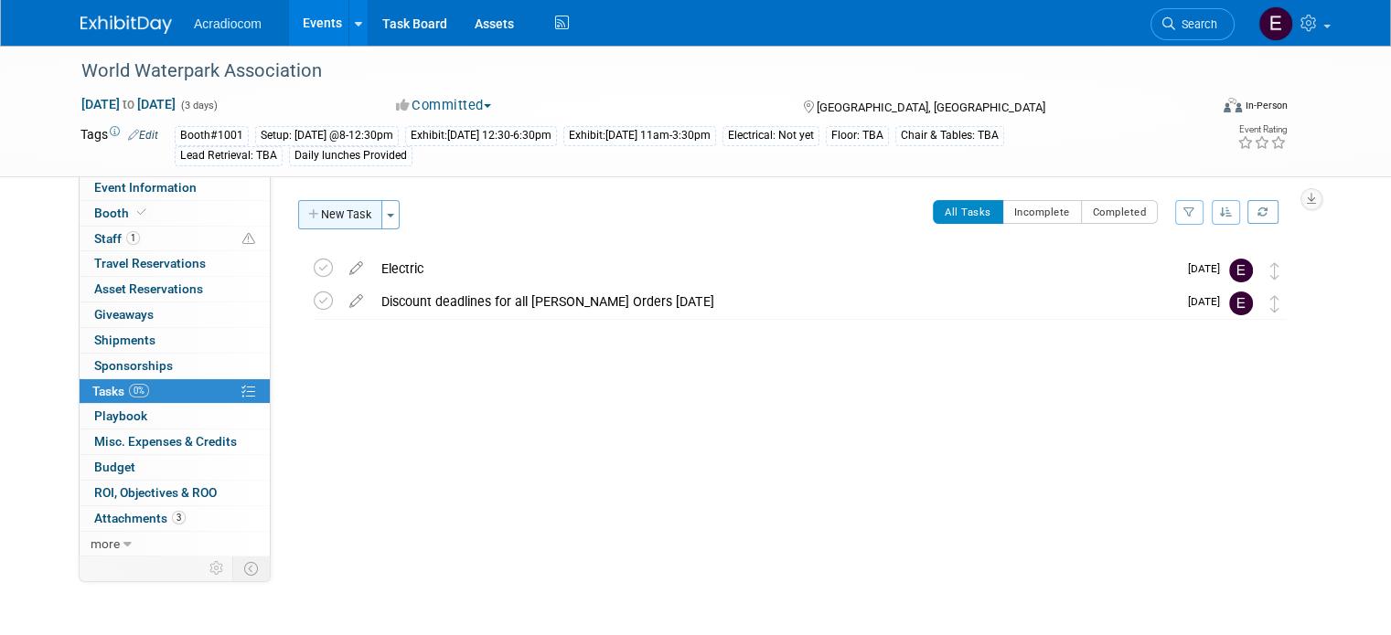
click at [345, 217] on button "New Task" at bounding box center [340, 214] width 84 height 29
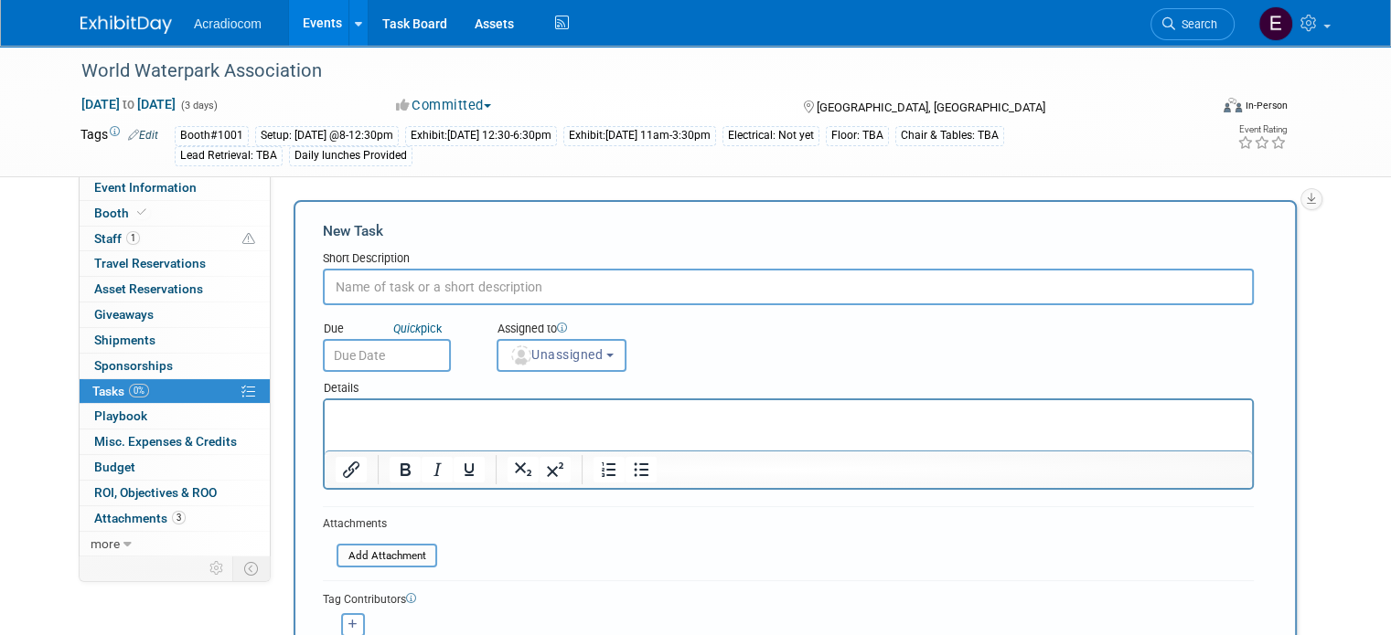
scroll to position [274, 0]
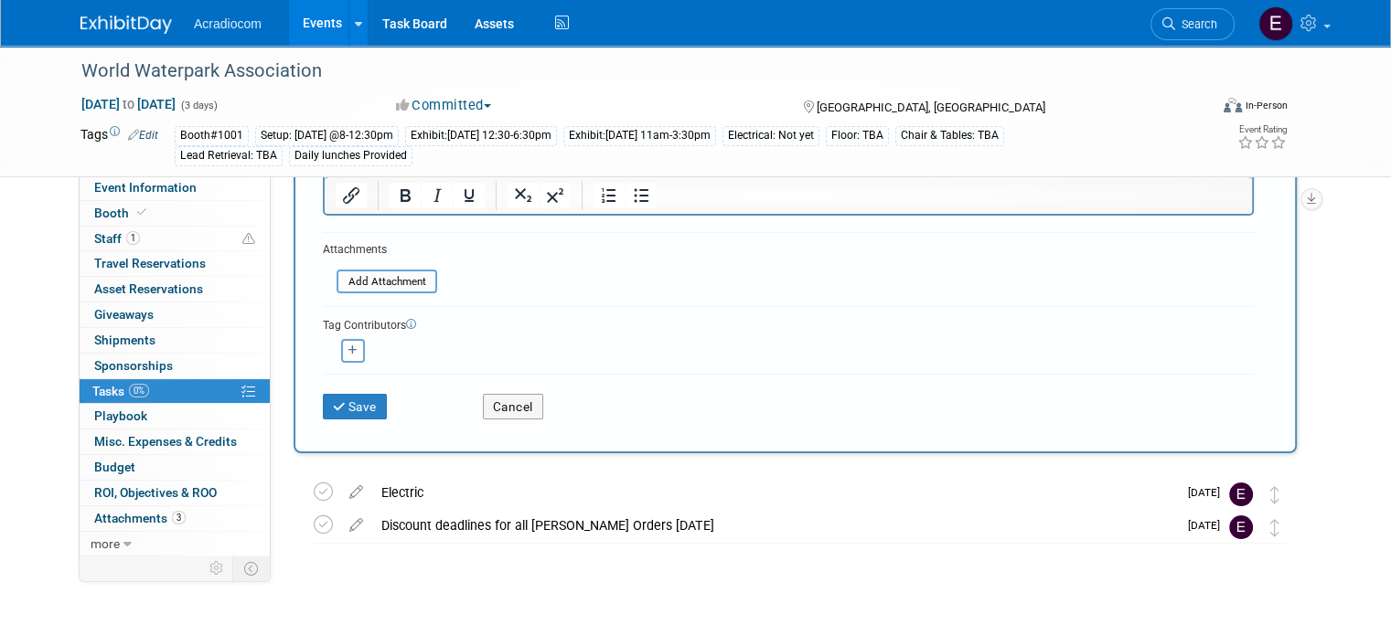
click at [394, 496] on div "Electric" at bounding box center [774, 492] width 805 height 31
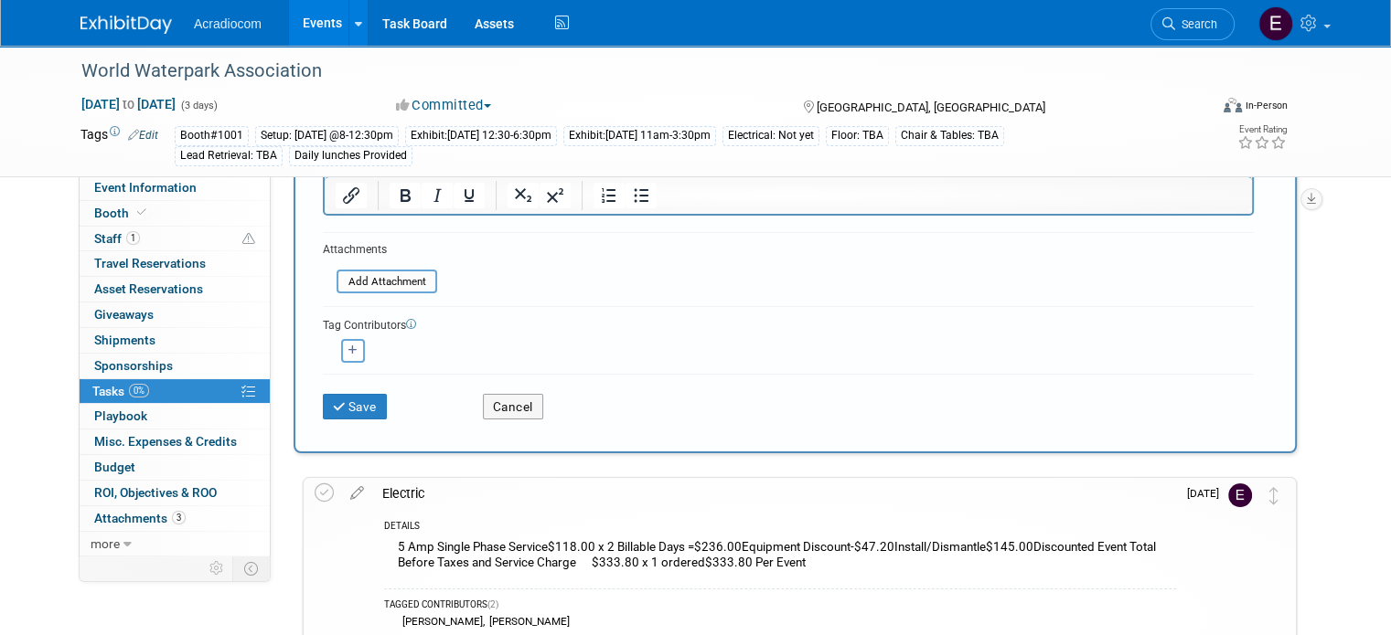
scroll to position [539, 0]
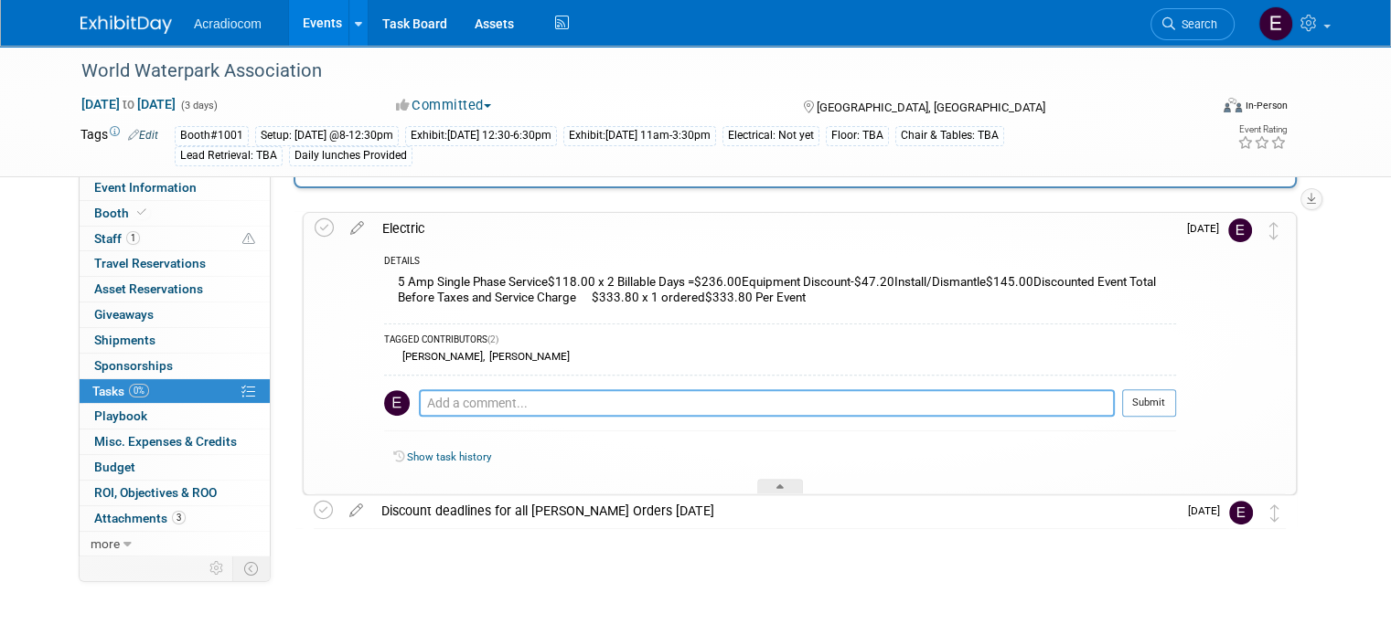
click at [466, 394] on textarea at bounding box center [767, 403] width 696 height 27
paste textarea "https://eventnow.encoreglobal.com/configure-your-electrical-needs?options=cart"
type textarea "https://eventnow.encoreglobal.com/configure-your-electrical-needs?options=cart"
click at [1176, 395] on button "Submit" at bounding box center [1149, 403] width 54 height 27
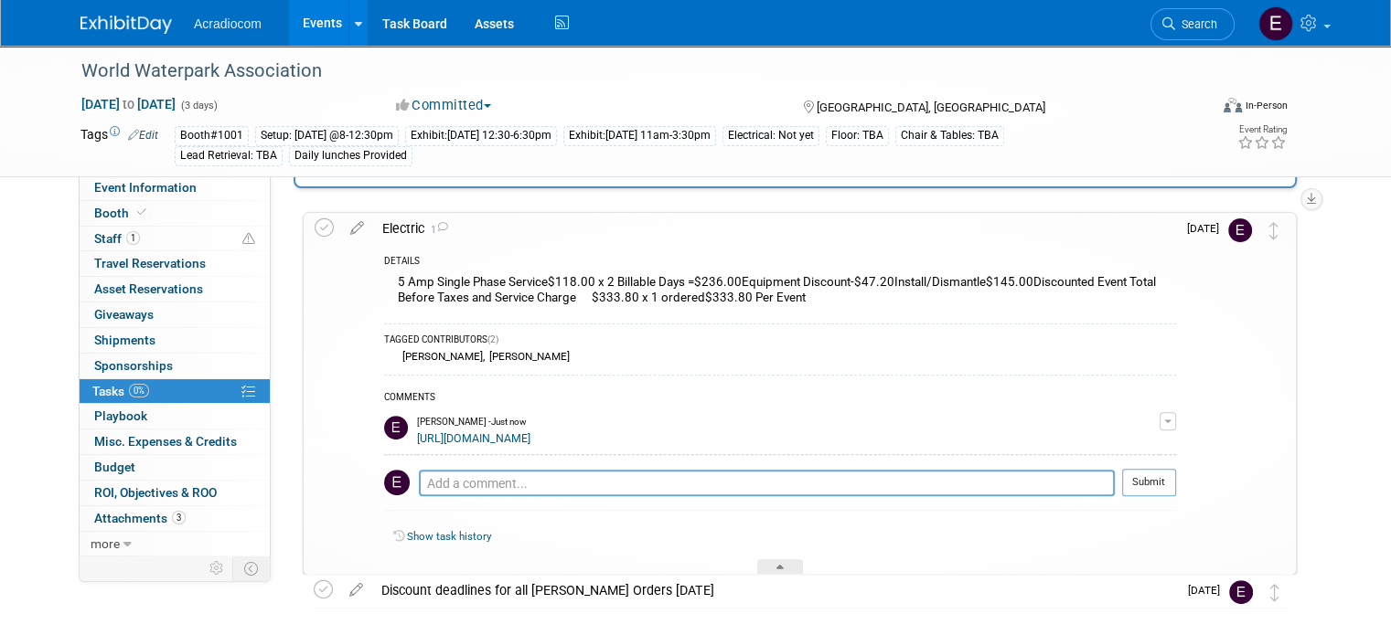
click at [530, 434] on link "https://eventnow.encoreglobal.com/configure-your-electrical-needs?options=cart" at bounding box center [473, 438] width 113 height 13
click at [947, 433] on div "https://eventnow.encoreglobal.com/configure-your-electrical-needs?options=cart" at bounding box center [788, 437] width 742 height 17
click at [1202, 412] on td "[DATE]" at bounding box center [1202, 394] width 52 height 362
click at [1176, 421] on button "button" at bounding box center [1167, 421] width 16 height 18
click at [1138, 454] on link "Edit Comment" at bounding box center [1103, 448] width 144 height 26
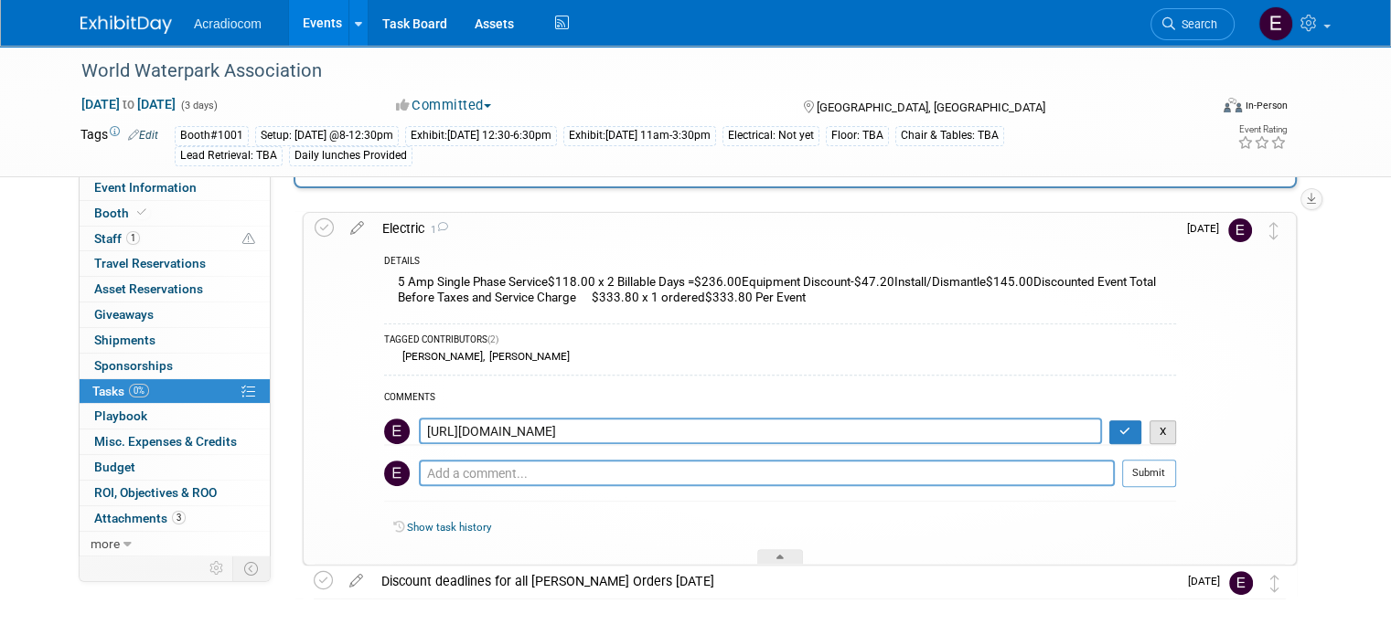
click at [1177, 421] on button "X" at bounding box center [1162, 433] width 27 height 24
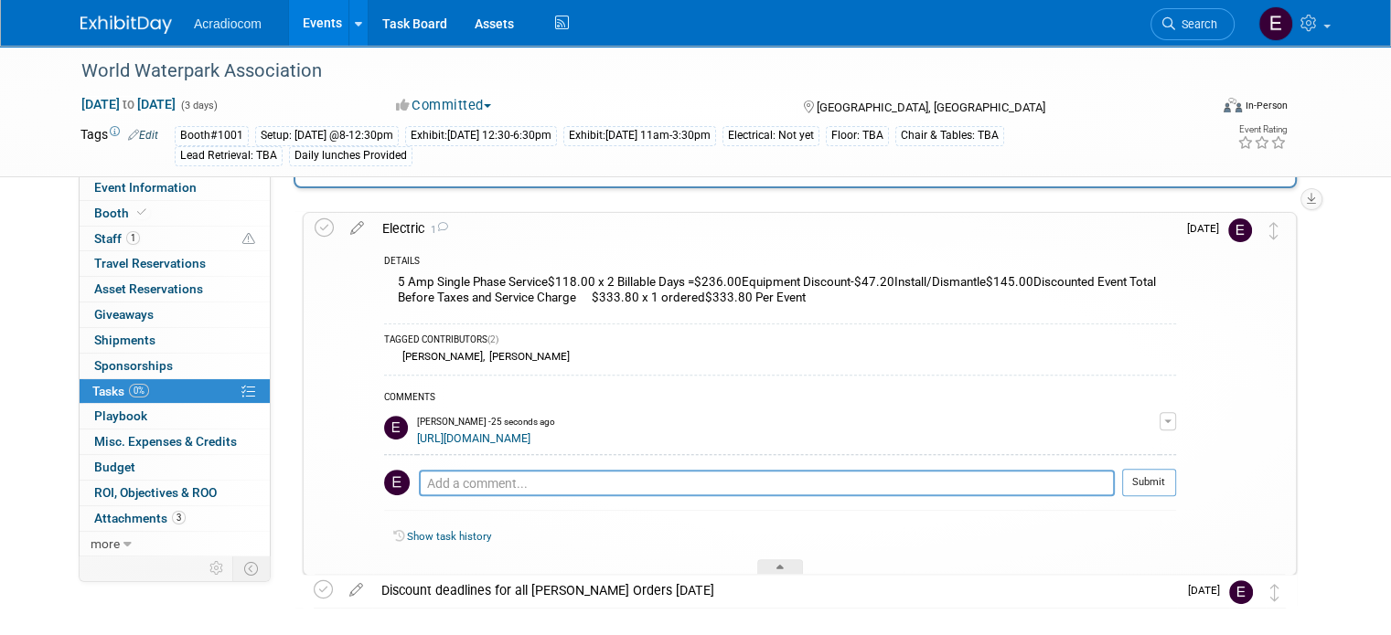
click at [1176, 424] on button "button" at bounding box center [1167, 421] width 16 height 18
click at [1119, 462] on button "Remove" at bounding box center [1080, 473] width 80 height 25
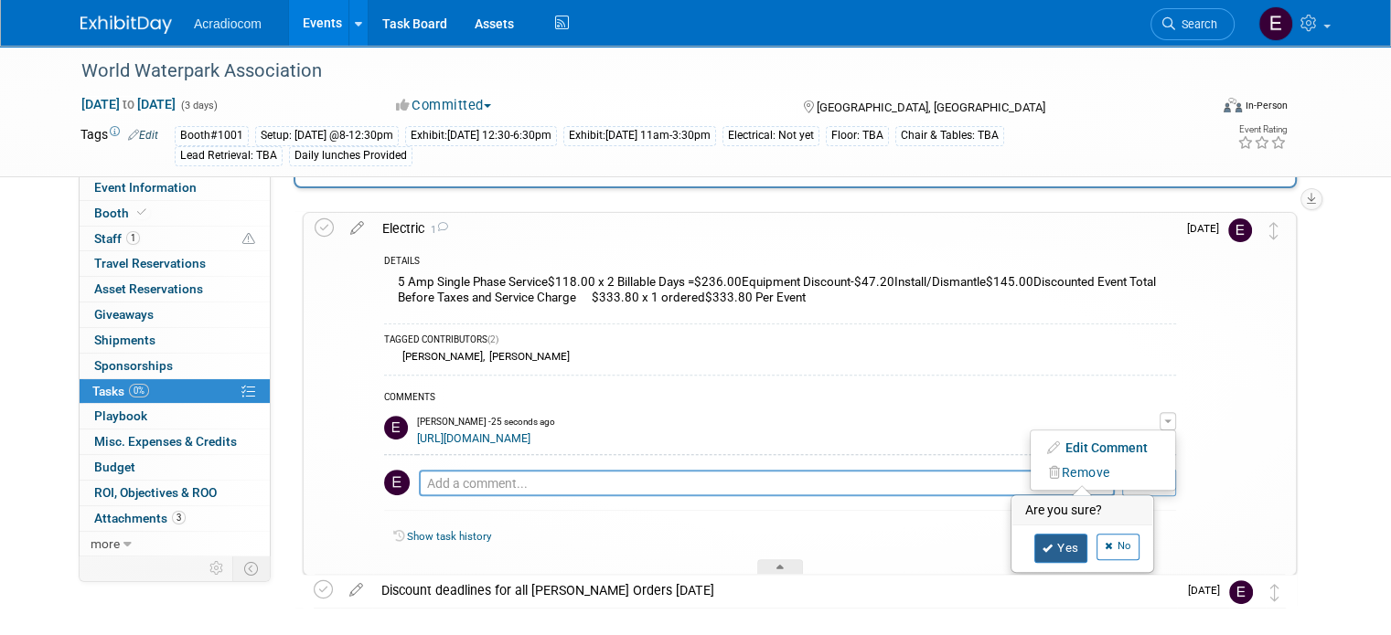
click at [1087, 534] on link "Yes" at bounding box center [1060, 548] width 53 height 29
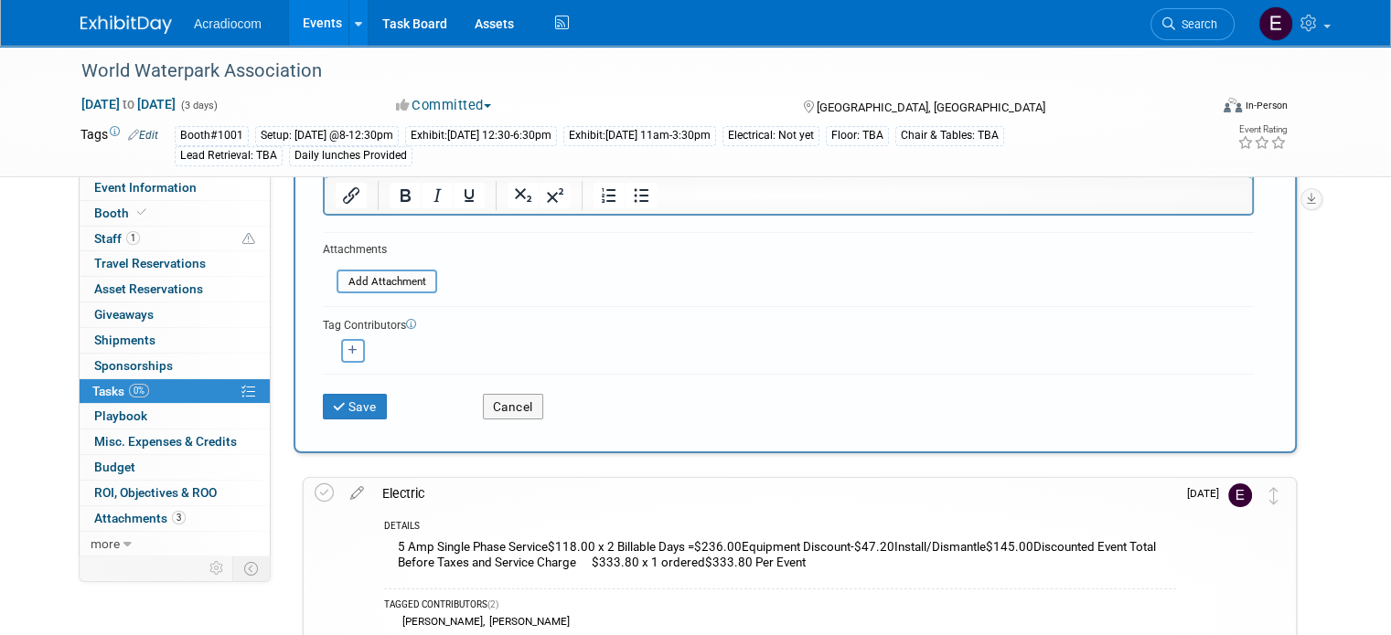
scroll to position [366, 0]
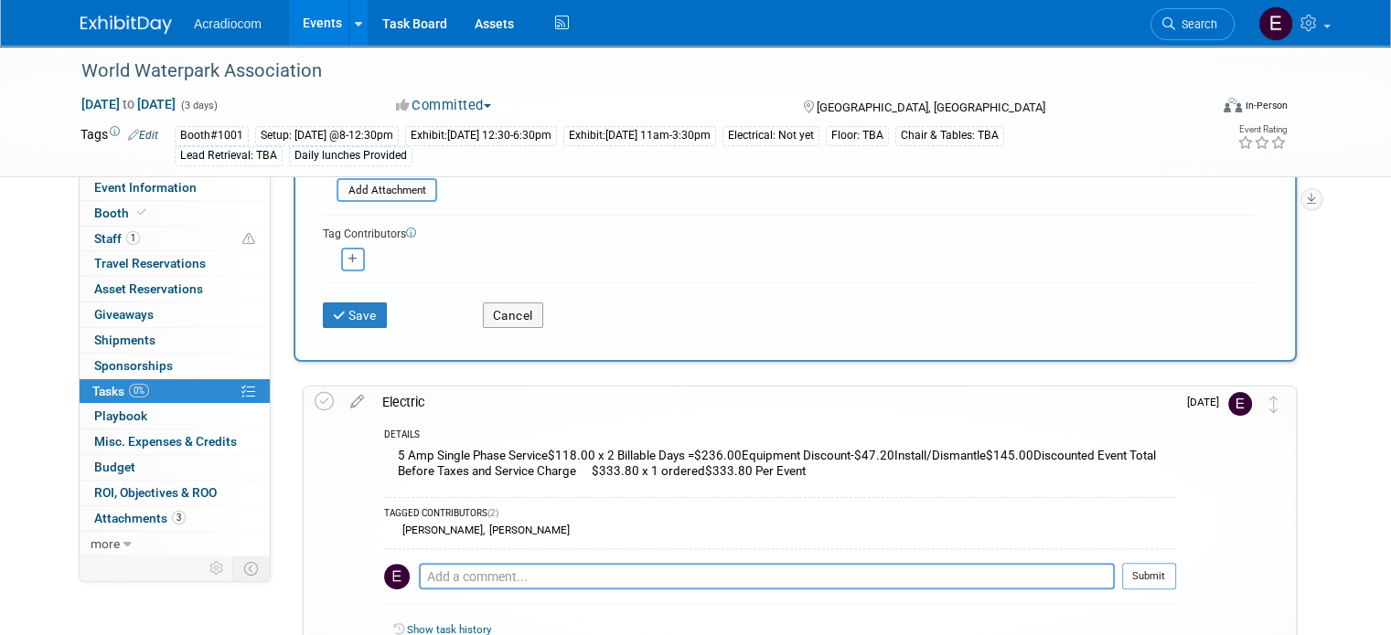
click at [794, 429] on div "DETAILS" at bounding box center [780, 437] width 792 height 16
click at [796, 459] on div "5 Amp Single Phase Service$118.00 x 2 Billable Days =$236.00Equipment Discount-…" at bounding box center [780, 465] width 792 height 43
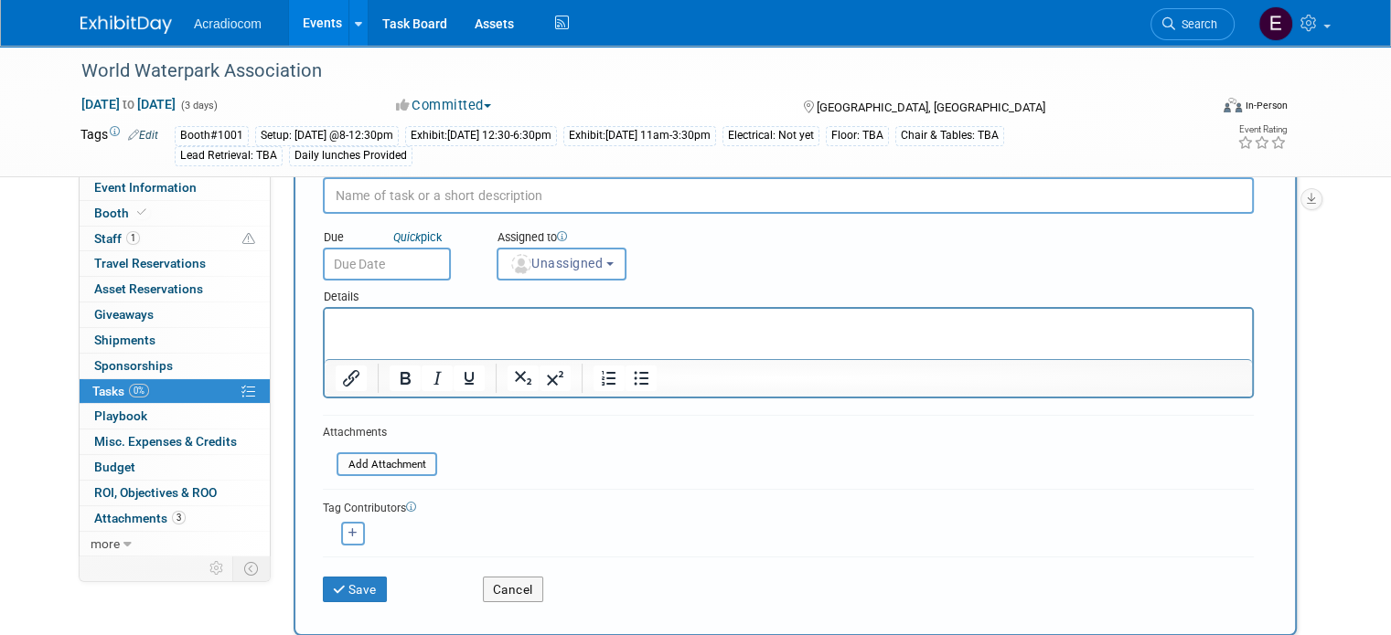
click at [362, 197] on input "text" at bounding box center [788, 195] width 931 height 37
type input "Lead Retrieval"
click at [398, 273] on input "text" at bounding box center [387, 264] width 128 height 33
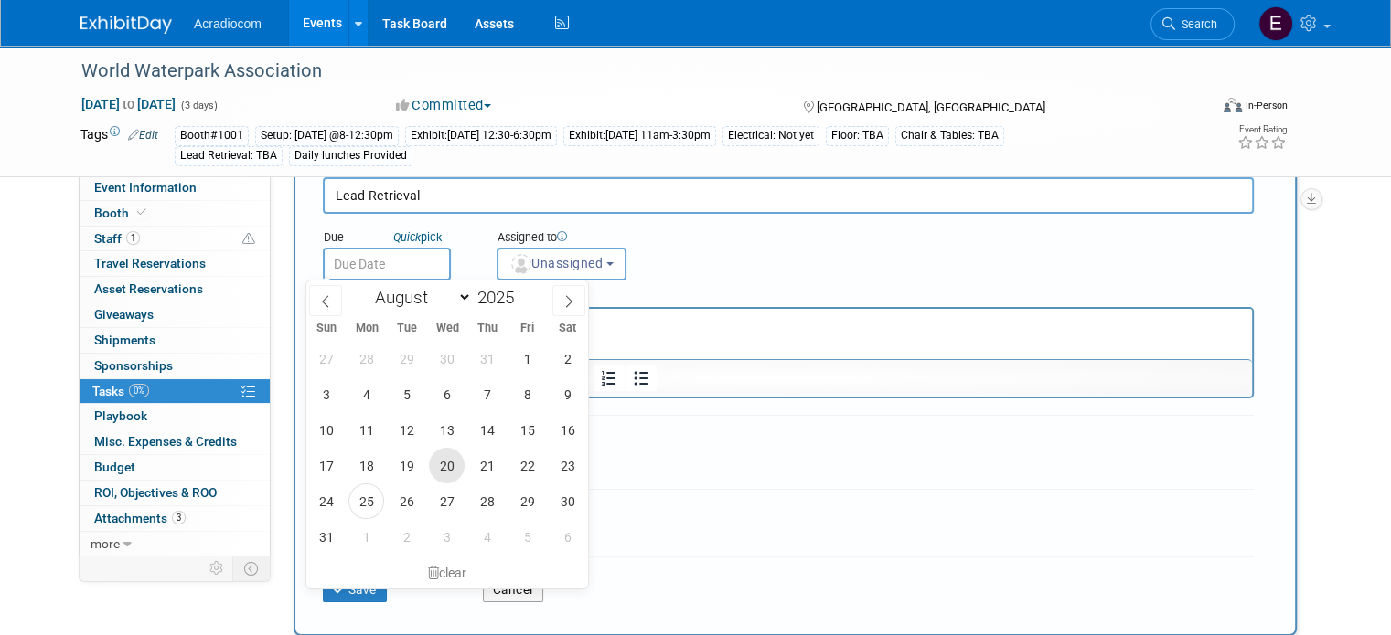
click at [439, 455] on span "20" at bounding box center [447, 466] width 36 height 36
type input "Aug 20, 2025"
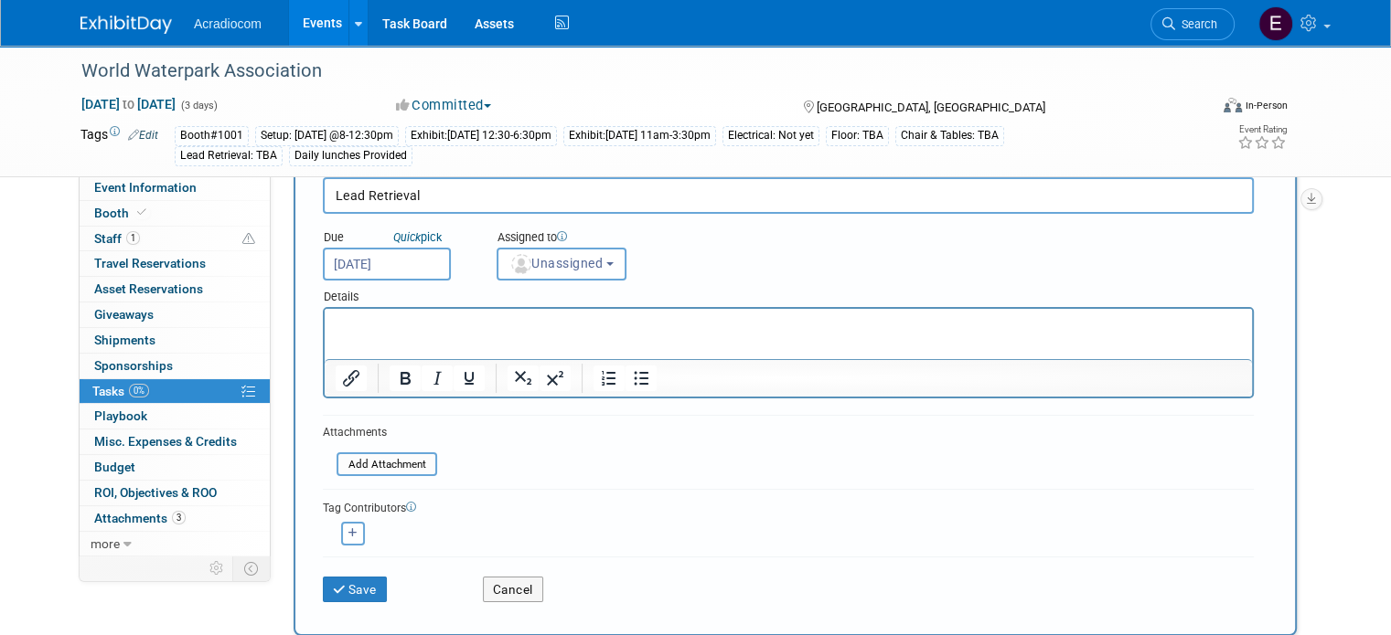
click at [409, 253] on input "Aug 20, 2025" at bounding box center [387, 264] width 128 height 33
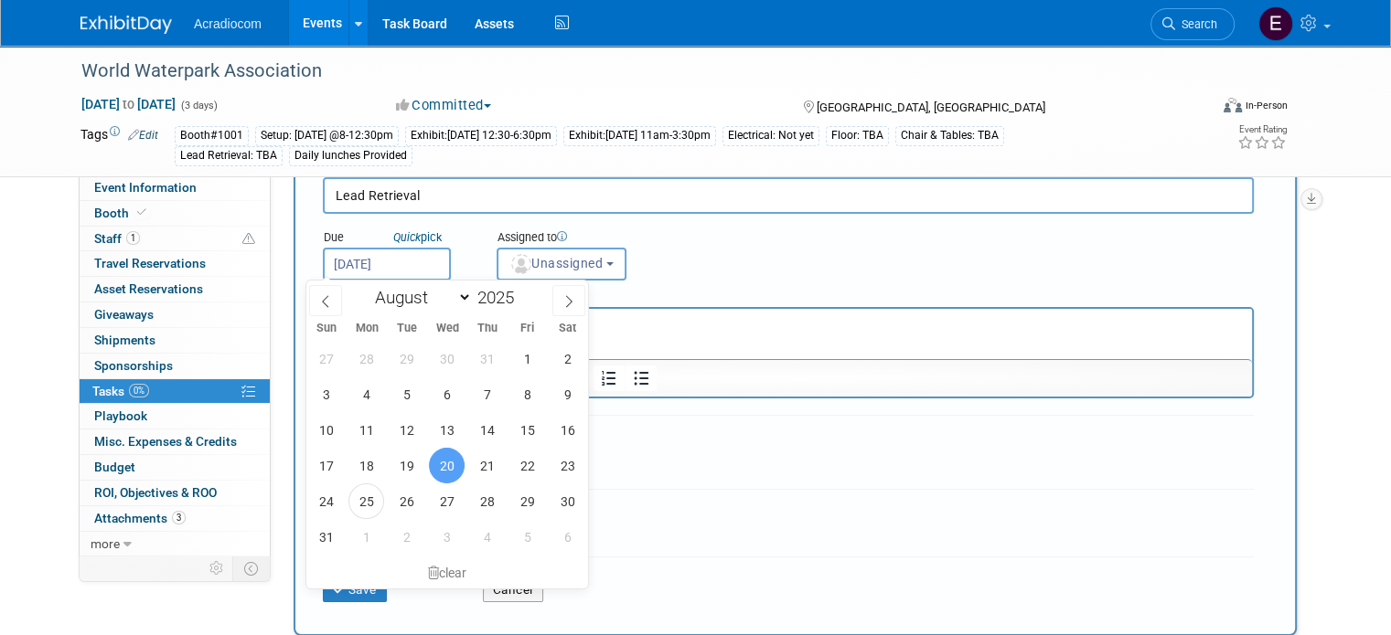
click at [585, 310] on div "January February March April May June July August September October November De…" at bounding box center [447, 296] width 282 height 31
click at [563, 309] on span at bounding box center [568, 300] width 33 height 31
select select "8"
click at [393, 456] on span "23" at bounding box center [407, 466] width 36 height 36
type input "Sep 23, 2025"
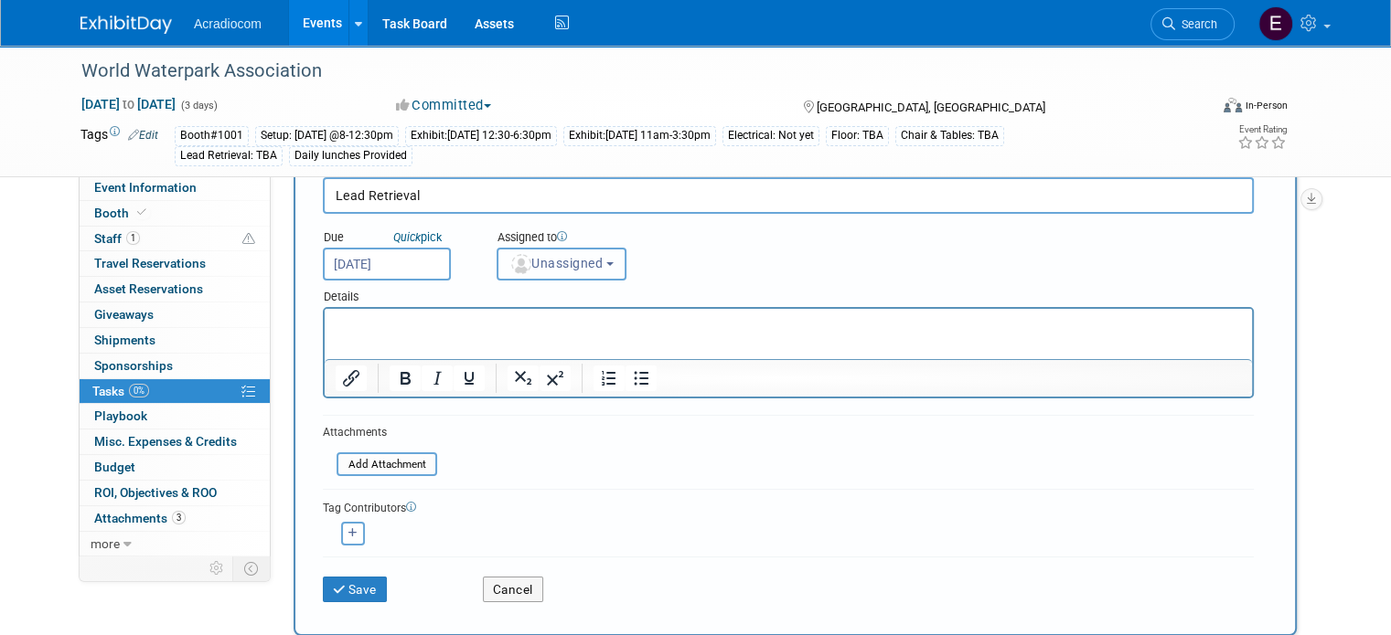
click at [526, 264] on span "Unassigned" at bounding box center [555, 263] width 93 height 15
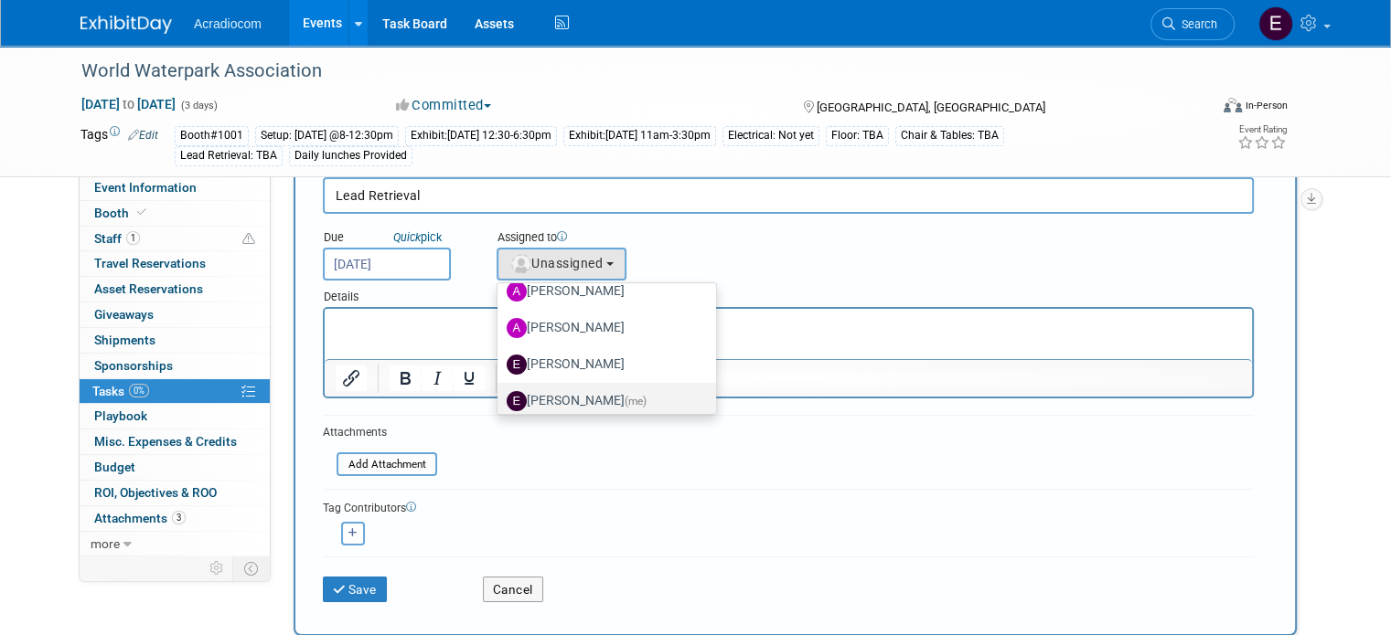
click at [559, 390] on label "[PERSON_NAME] (me)" at bounding box center [602, 401] width 191 height 29
click at [500, 393] on input "[PERSON_NAME] (me)" at bounding box center [494, 399] width 12 height 12
select select "c1932504-55f6-44c3-81d7-d85bb0d41d46"
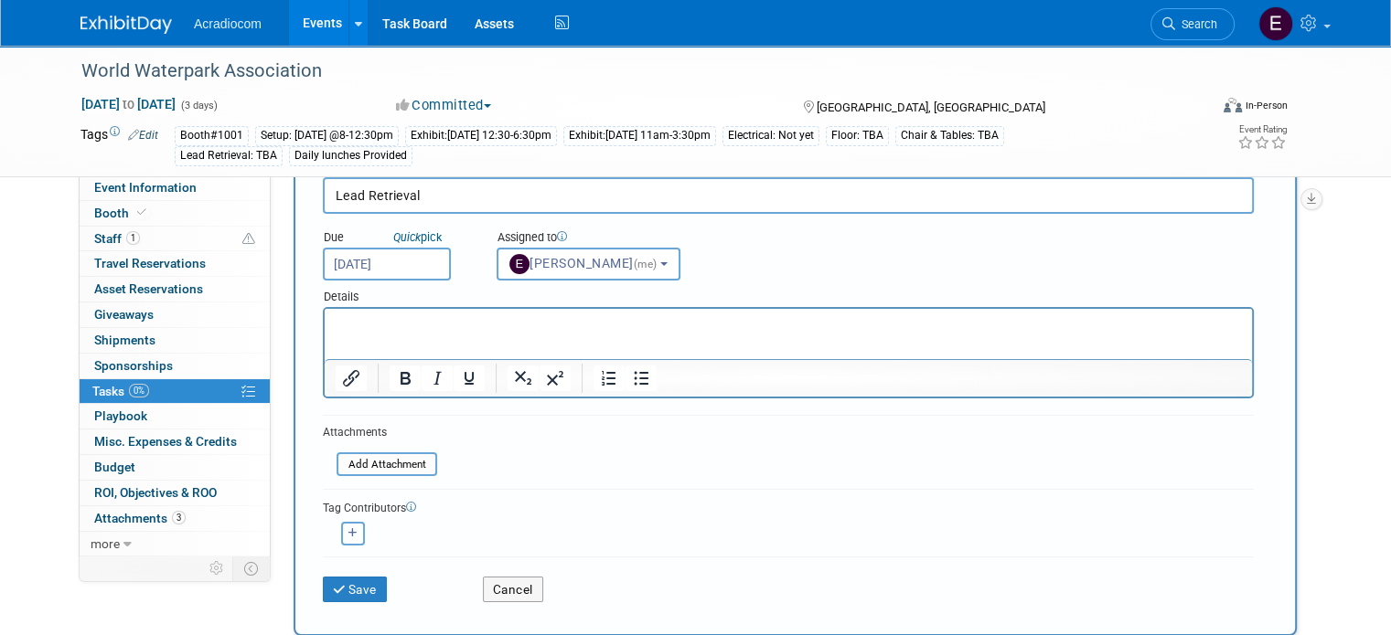
click at [341, 539] on button "button" at bounding box center [353, 534] width 24 height 24
select select
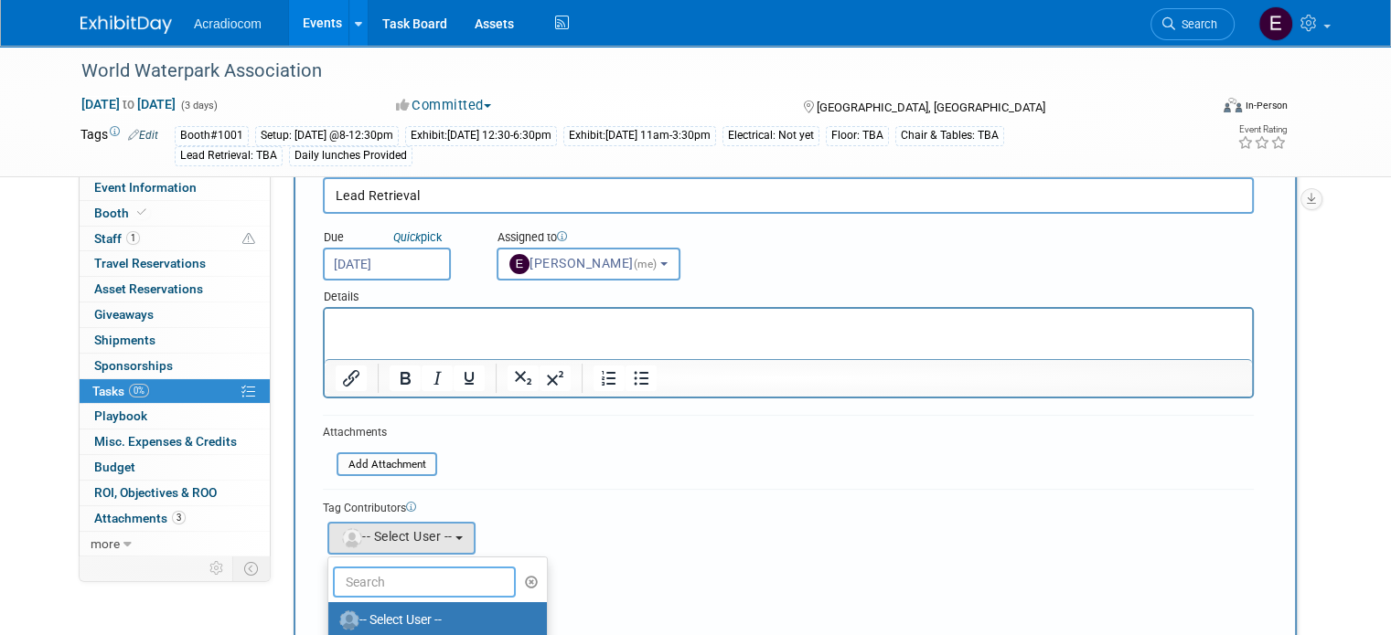
click at [361, 573] on input "text" at bounding box center [424, 582] width 183 height 31
type input "a"
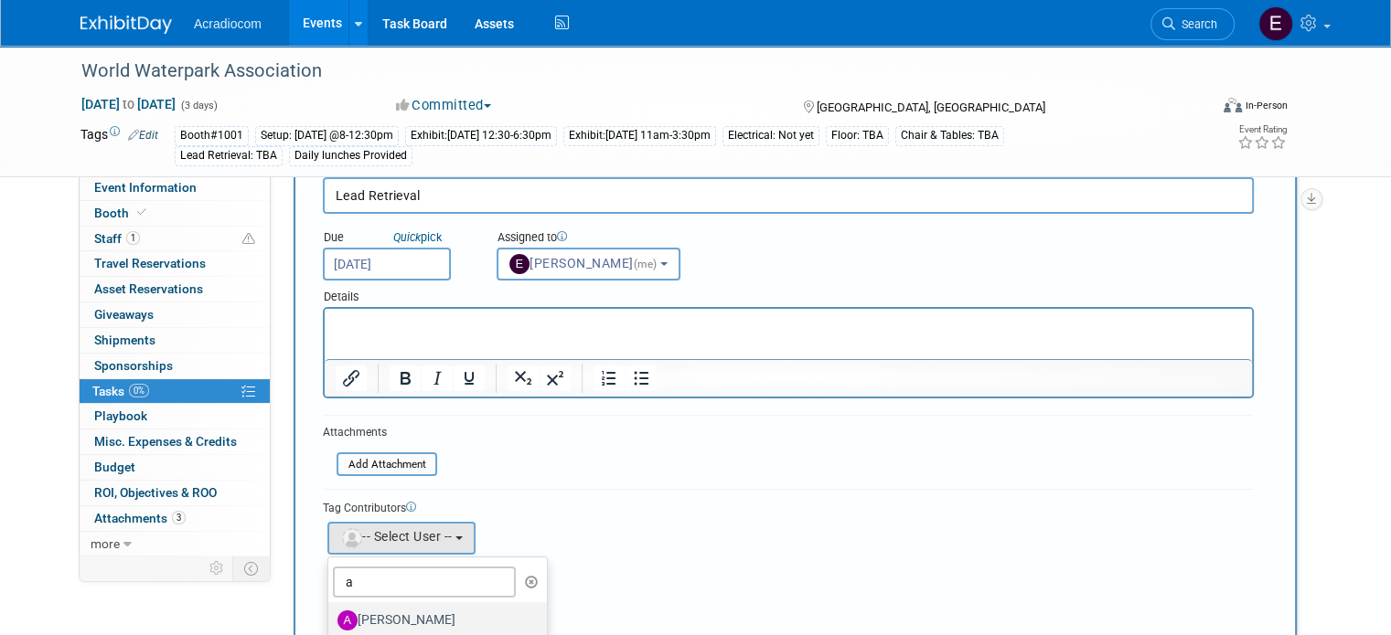
click at [391, 614] on label "[PERSON_NAME]" at bounding box center [432, 620] width 191 height 29
click at [331, 614] on input "[PERSON_NAME]" at bounding box center [325, 619] width 12 height 12
select select "e81583d0-0c4f-46ff-9338-c1e334d3d0a2"
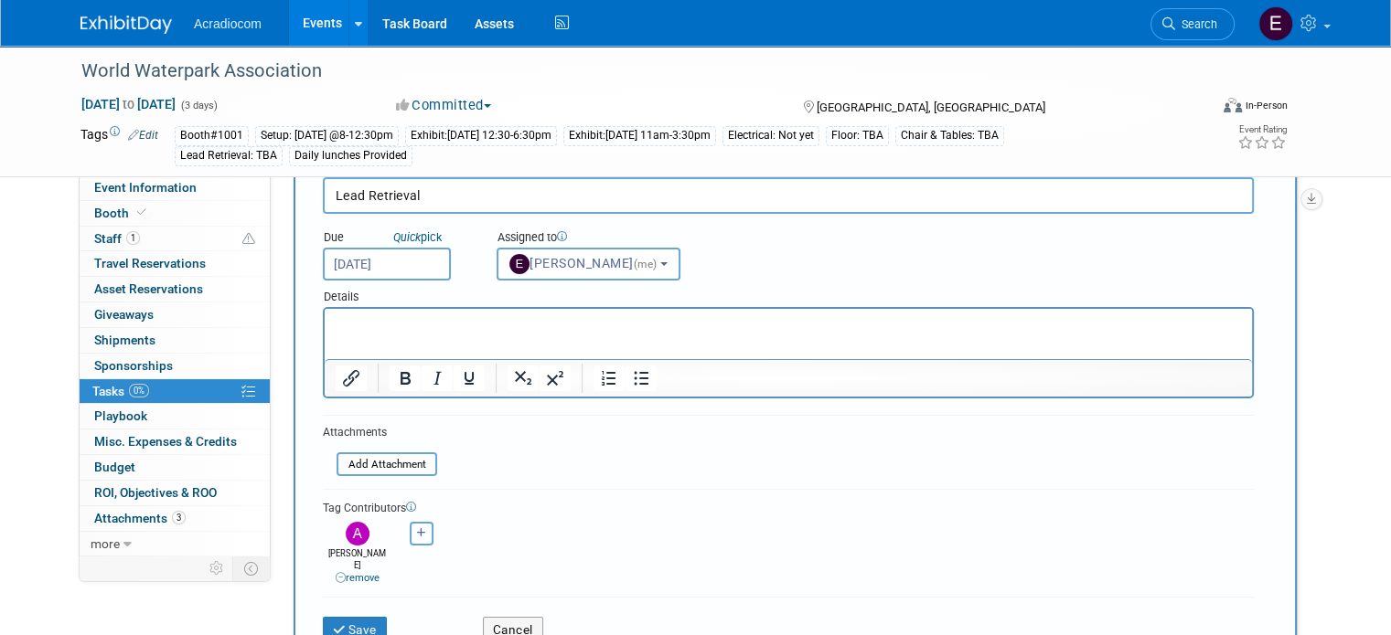
click at [410, 531] on button "button" at bounding box center [422, 534] width 24 height 24
select select
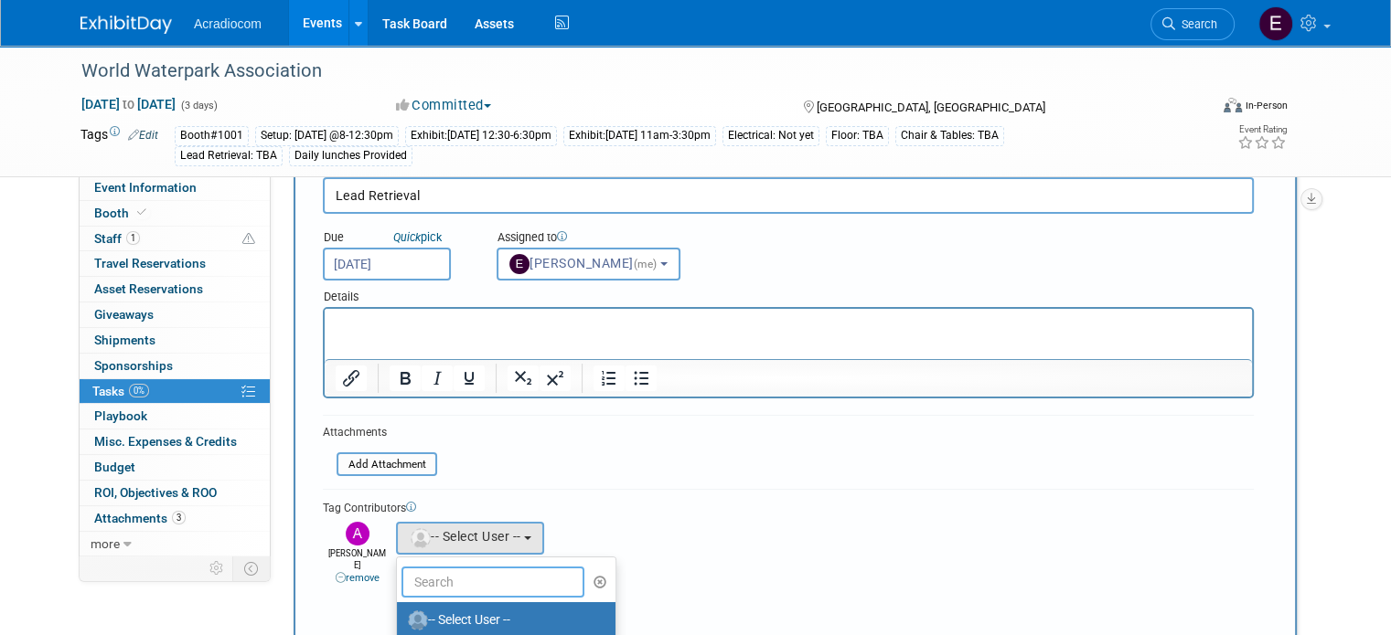
click at [419, 587] on input "text" at bounding box center [492, 582] width 183 height 31
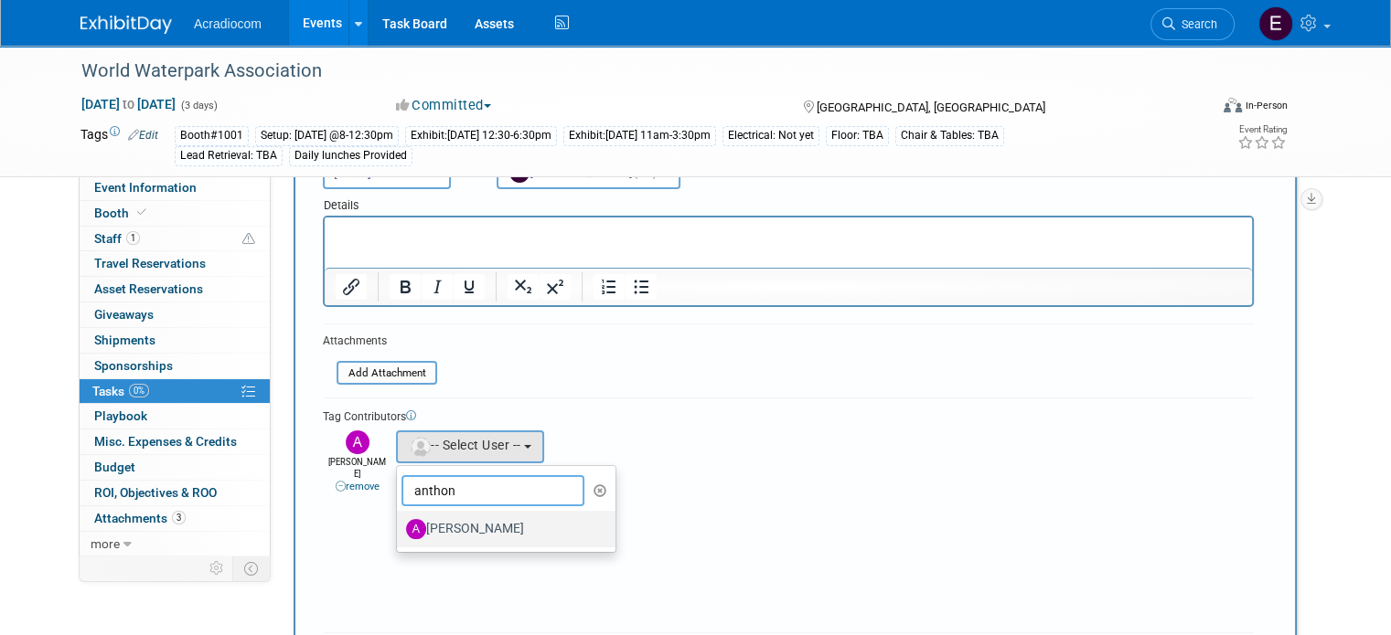
type input "anthon"
click at [457, 524] on label "[PERSON_NAME]" at bounding box center [501, 529] width 191 height 29
click at [400, 524] on input "[PERSON_NAME]" at bounding box center [394, 527] width 12 height 12
select select "14dd37f1-005a-4d60-9927-acbb83db71c4"
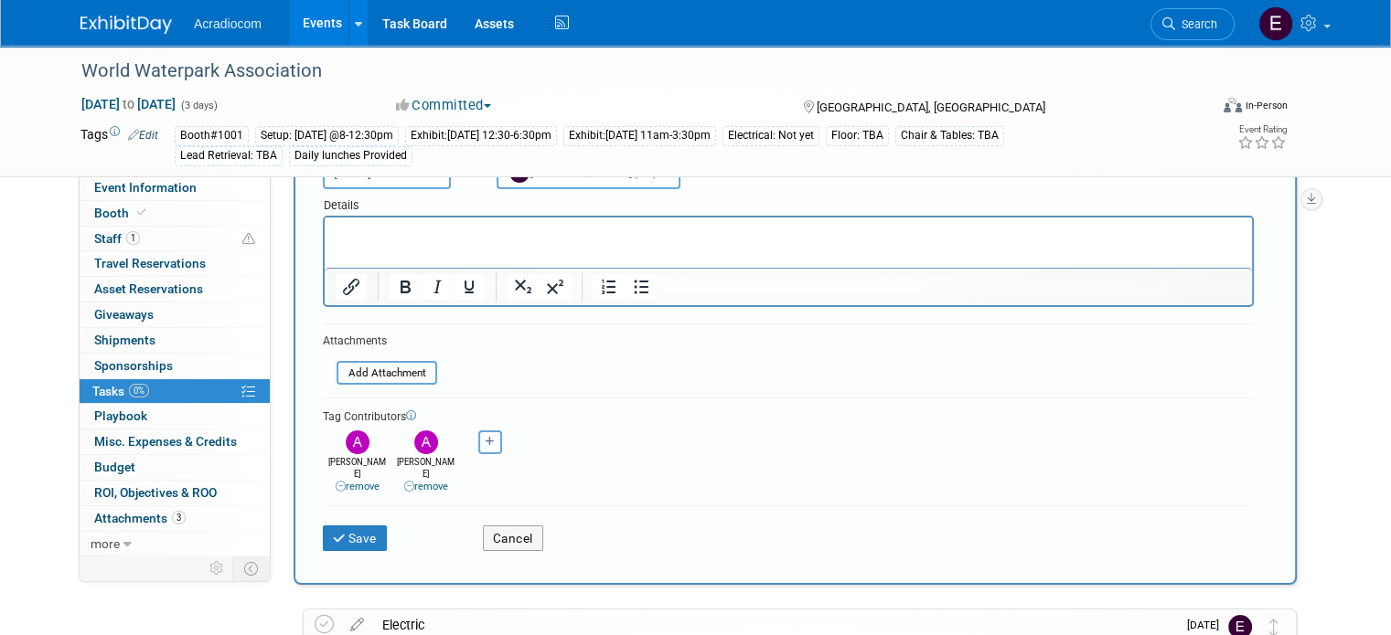
click at [478, 437] on button "button" at bounding box center [490, 443] width 24 height 24
select select
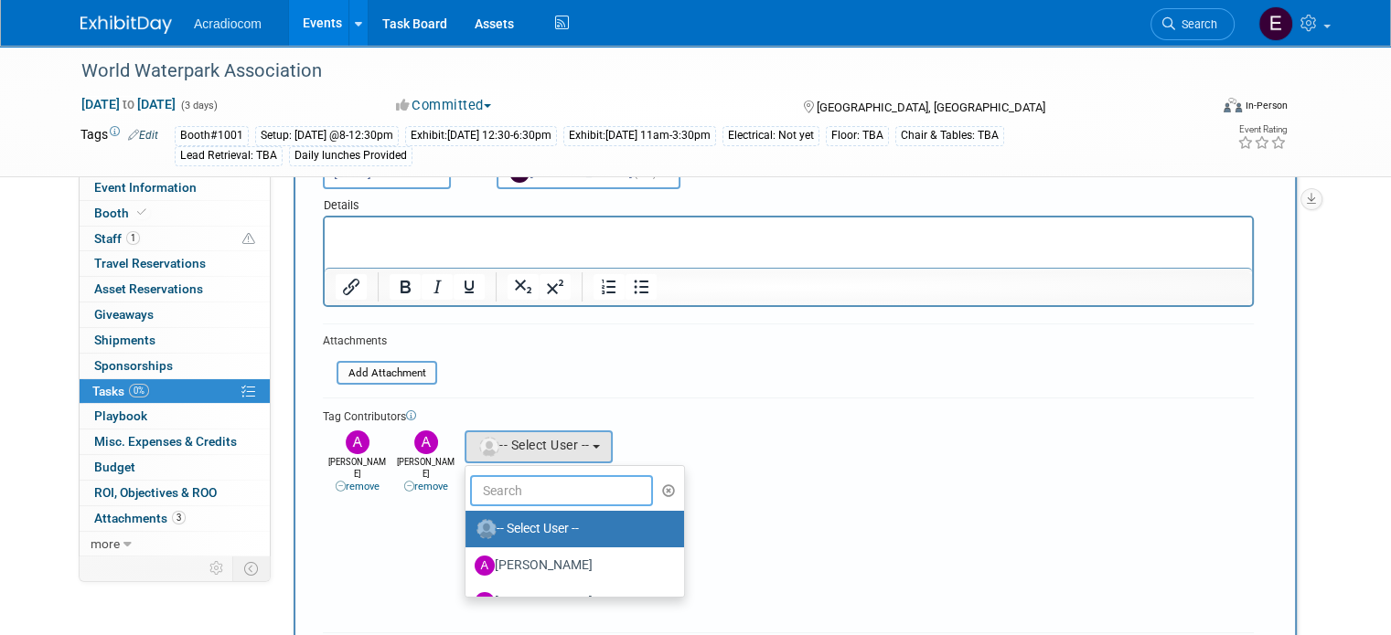
click at [515, 484] on input "text" at bounding box center [561, 490] width 183 height 31
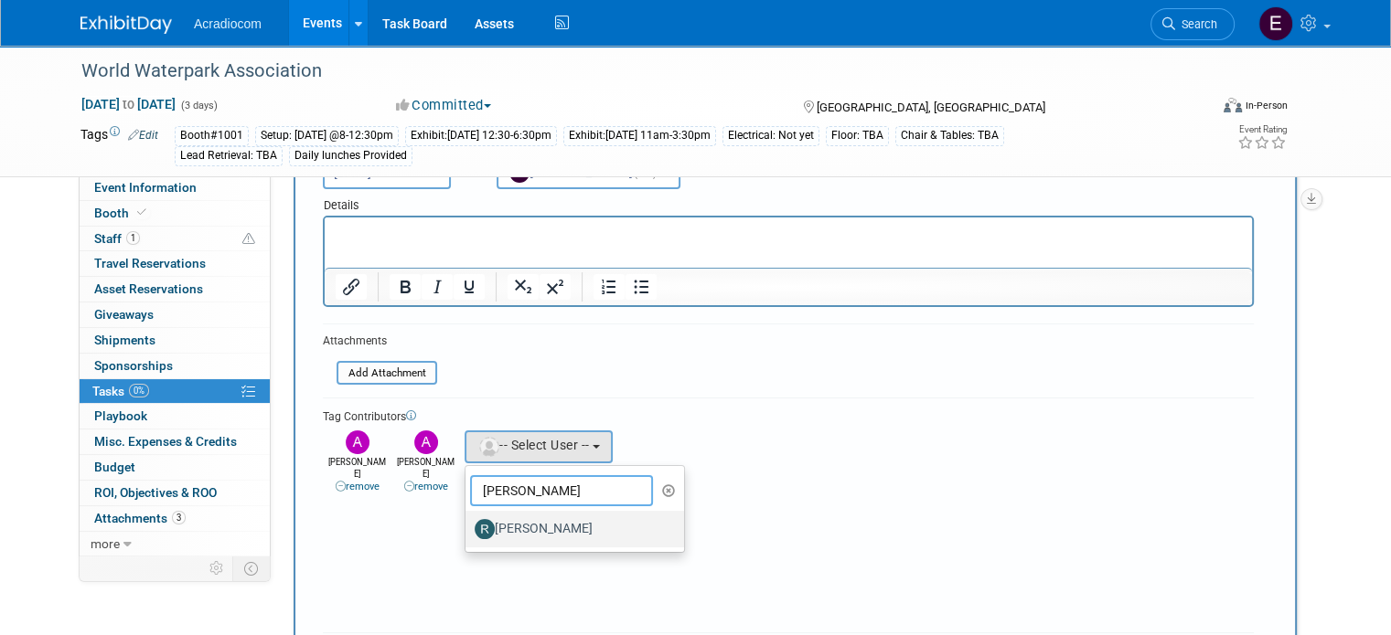
type input "ron"
click at [529, 526] on label "[PERSON_NAME]" at bounding box center [570, 529] width 191 height 29
click at [468, 526] on input "[PERSON_NAME]" at bounding box center [462, 527] width 12 height 12
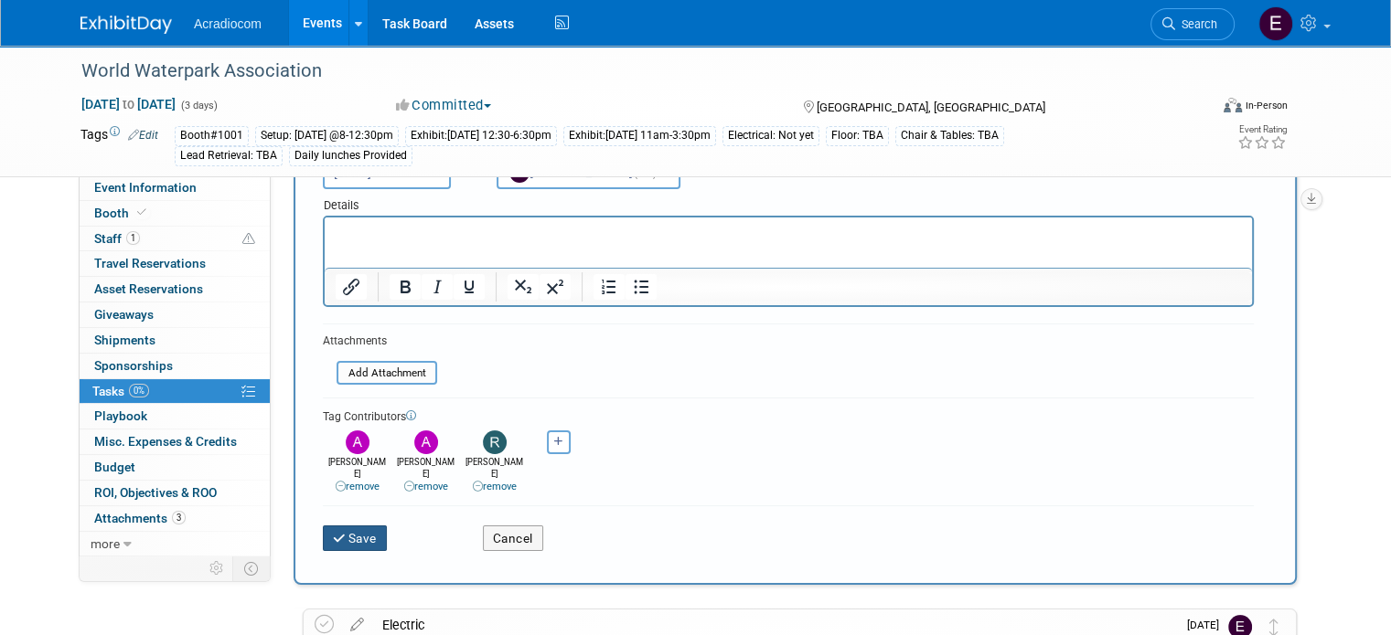
click at [358, 526] on button "Save" at bounding box center [355, 539] width 64 height 26
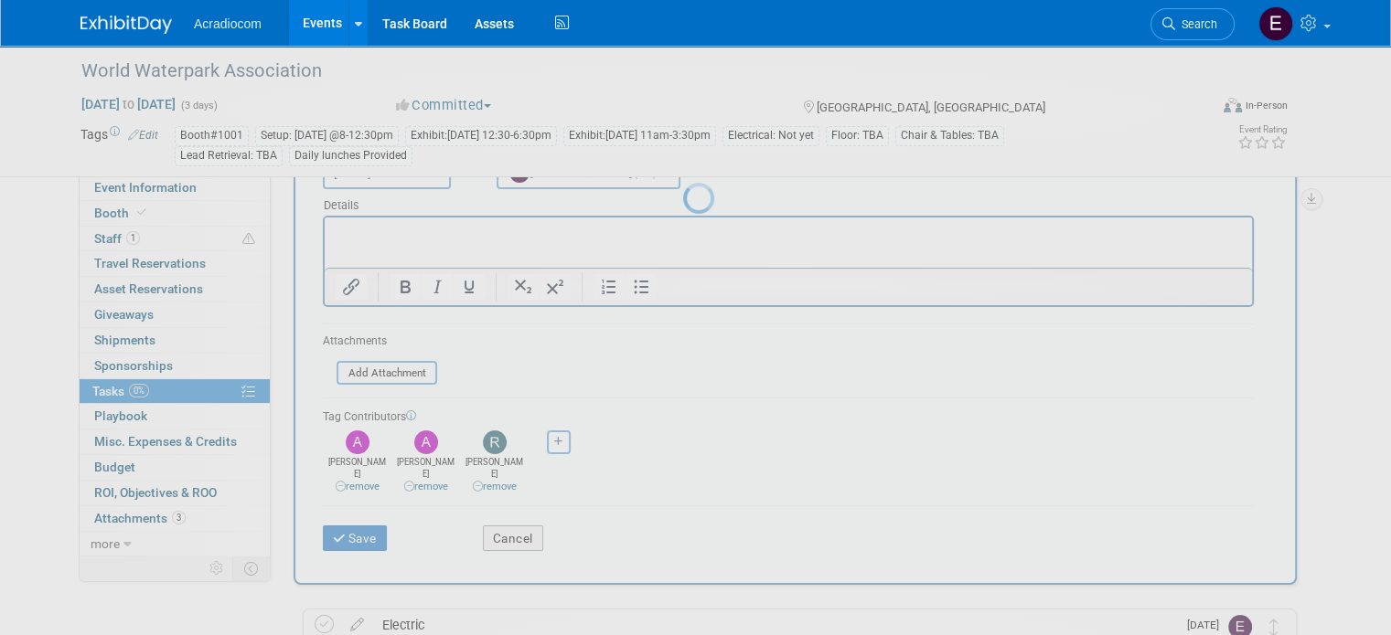
scroll to position [0, 0]
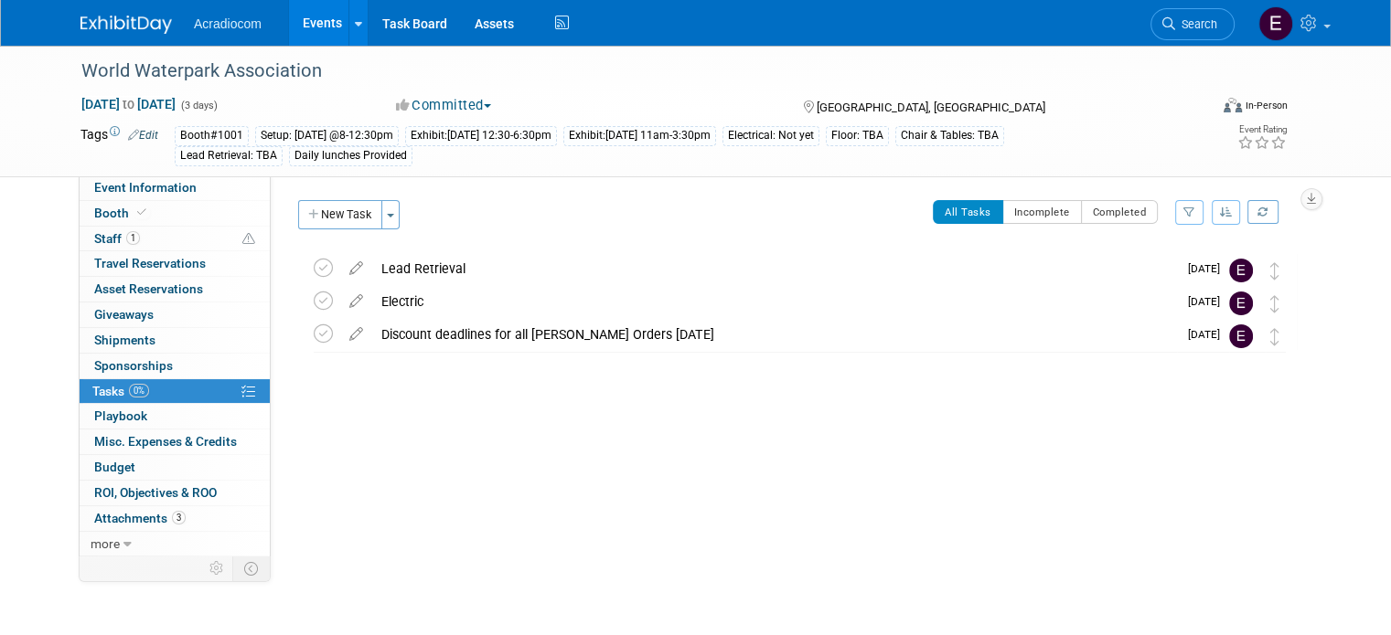
click at [819, 270] on div "Lead Retrieval" at bounding box center [774, 268] width 805 height 31
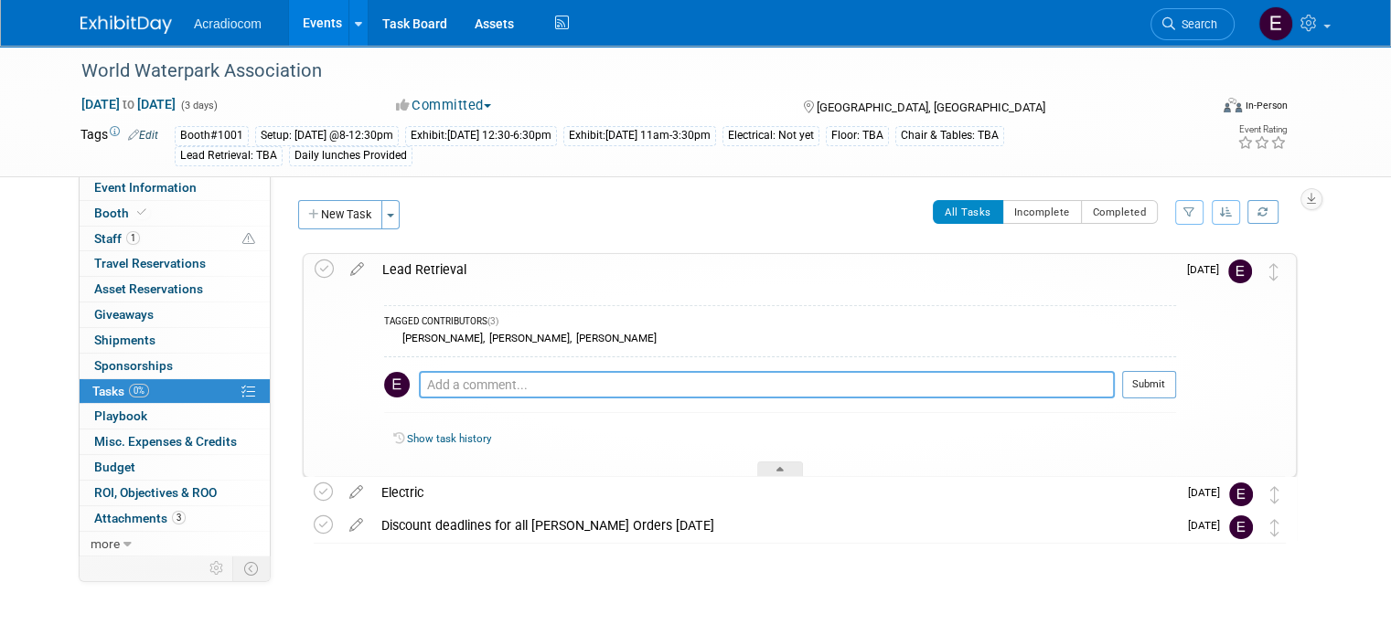
click at [761, 393] on textarea at bounding box center [767, 384] width 696 height 27
click at [818, 394] on textarea at bounding box center [767, 384] width 696 height 27
type textarea "Cost $359 plus Tax 23.34 = $382.34"
drag, startPoint x: 699, startPoint y: 390, endPoint x: 366, endPoint y: 386, distance: 332.9
click at [373, 386] on div "TAGGED CONTRIBUTORS (3) Amanda Nazarko , Anthony Cataldo , Ronald Tralle Cost $…" at bounding box center [774, 381] width 803 height 192
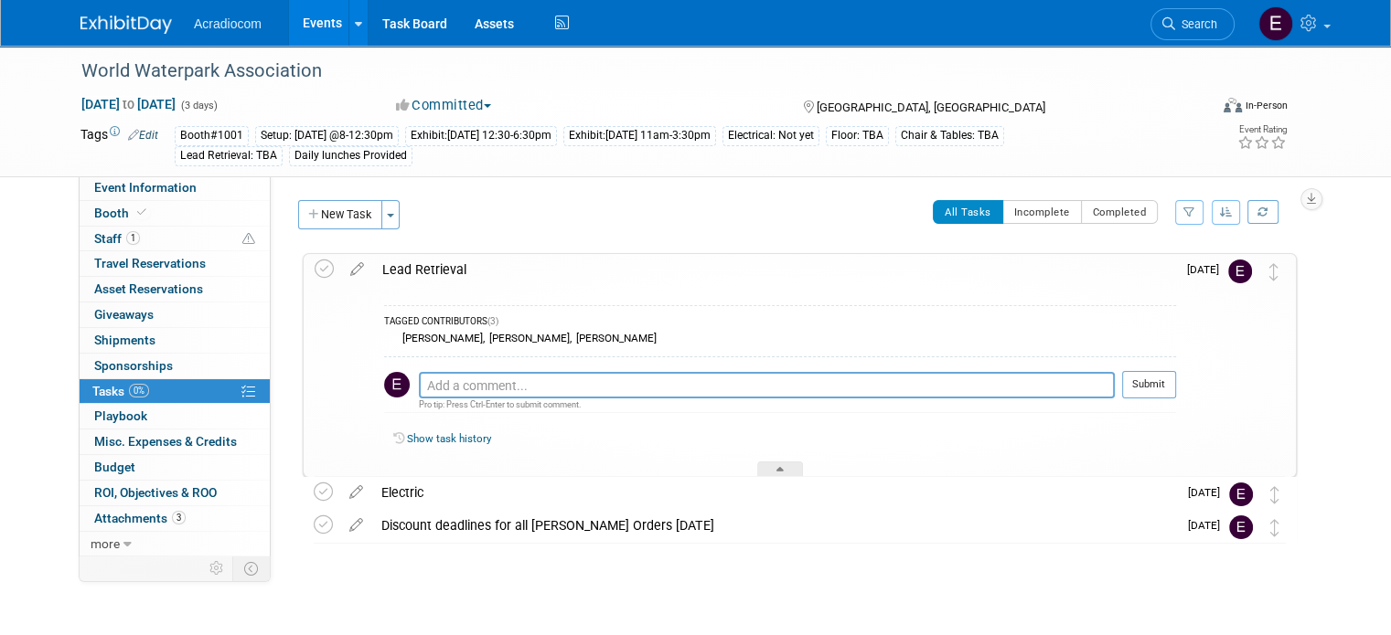
click at [725, 270] on div "Lead Retrieval" at bounding box center [774, 269] width 803 height 31
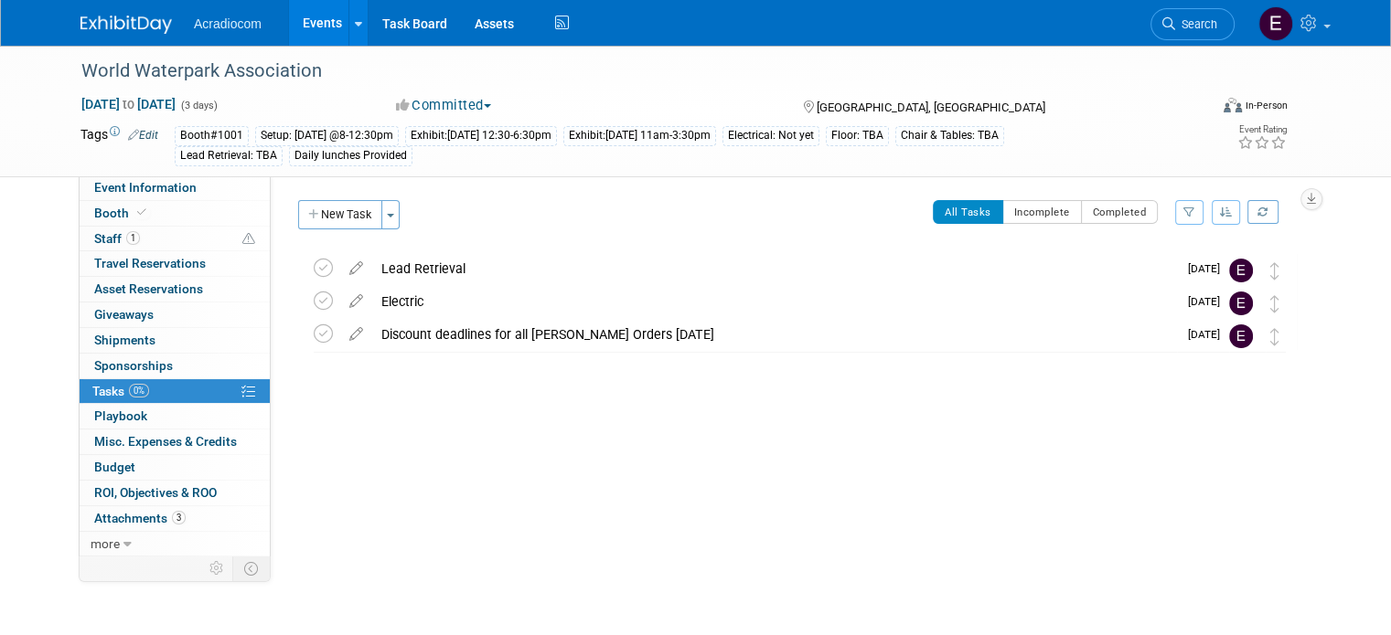
click at [391, 262] on div "Lead Retrieval" at bounding box center [774, 268] width 805 height 31
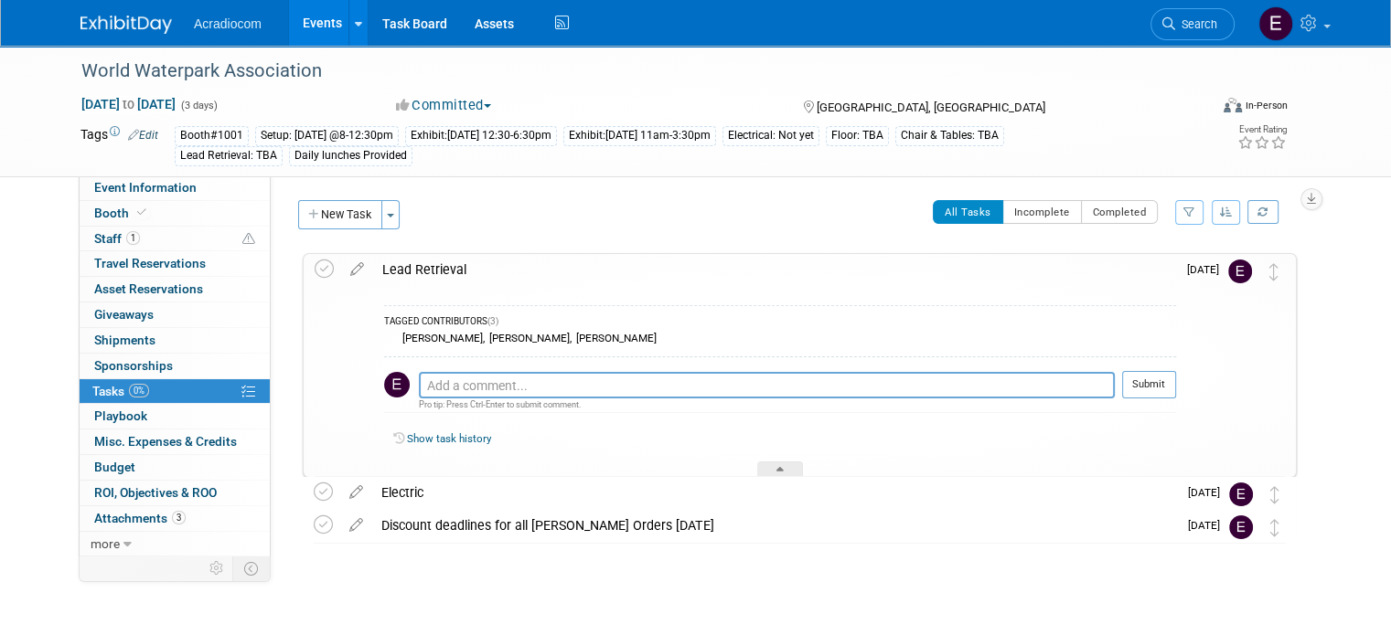
click at [400, 285] on div "TAGGED CONTRIBUTORS (3) Amanda Nazarko , Anthony Cataldo , Ronald Tralle Pro ti…" at bounding box center [774, 381] width 803 height 192
click at [347, 268] on icon at bounding box center [357, 265] width 32 height 23
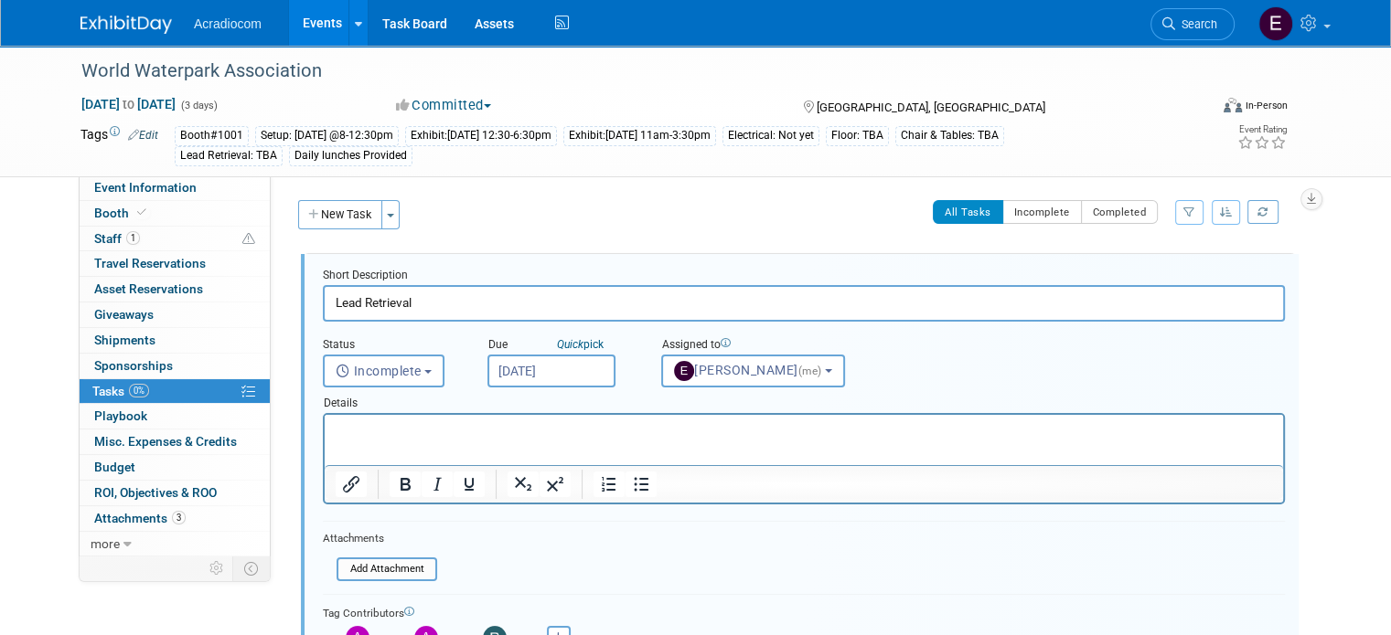
click at [381, 425] on p "Rich Text Area. Press ALT-0 for help." at bounding box center [804, 430] width 937 height 17
paste body "Rich Text Area. Press ALT-0 for help."
click at [698, 440] on html "One Activation Cost $359 plus Tax 23.34 = $382.34" at bounding box center [804, 427] width 958 height 25
click at [368, 447] on p "Addtinal" at bounding box center [804, 448] width 937 height 17
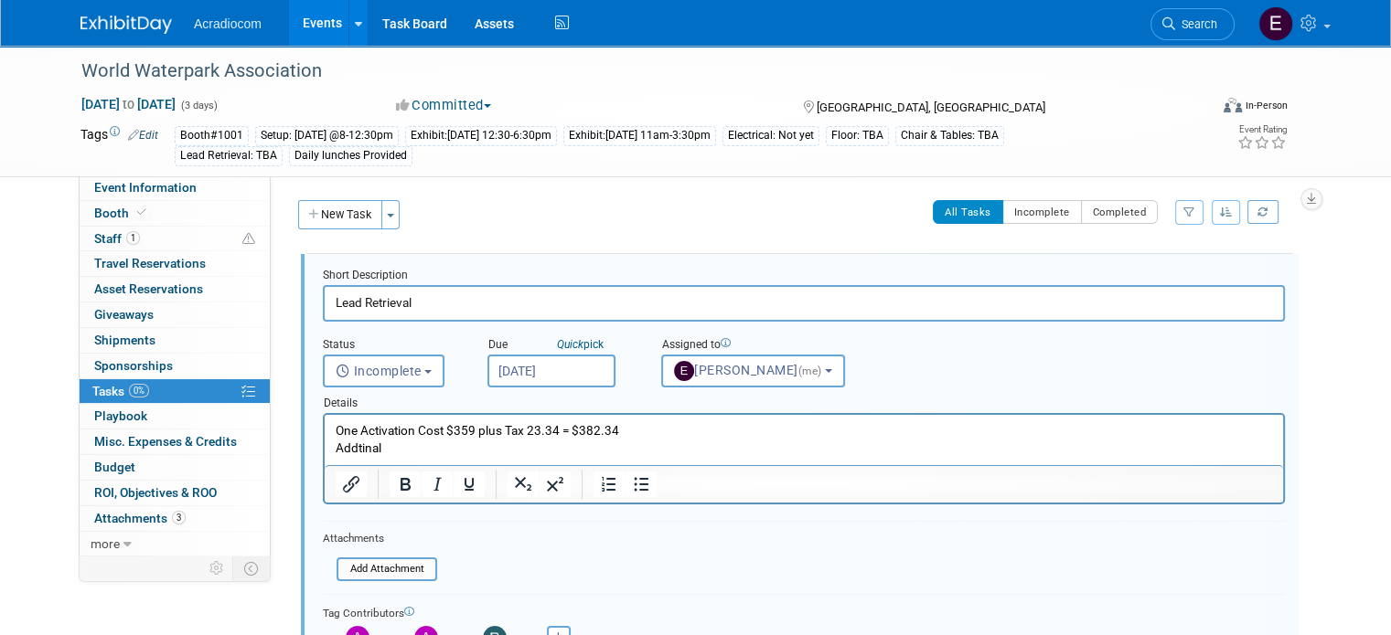
click at [415, 450] on p "Addtinal" at bounding box center [804, 448] width 937 height 17
click at [415, 452] on p "Addtinal" at bounding box center [804, 448] width 937 height 17
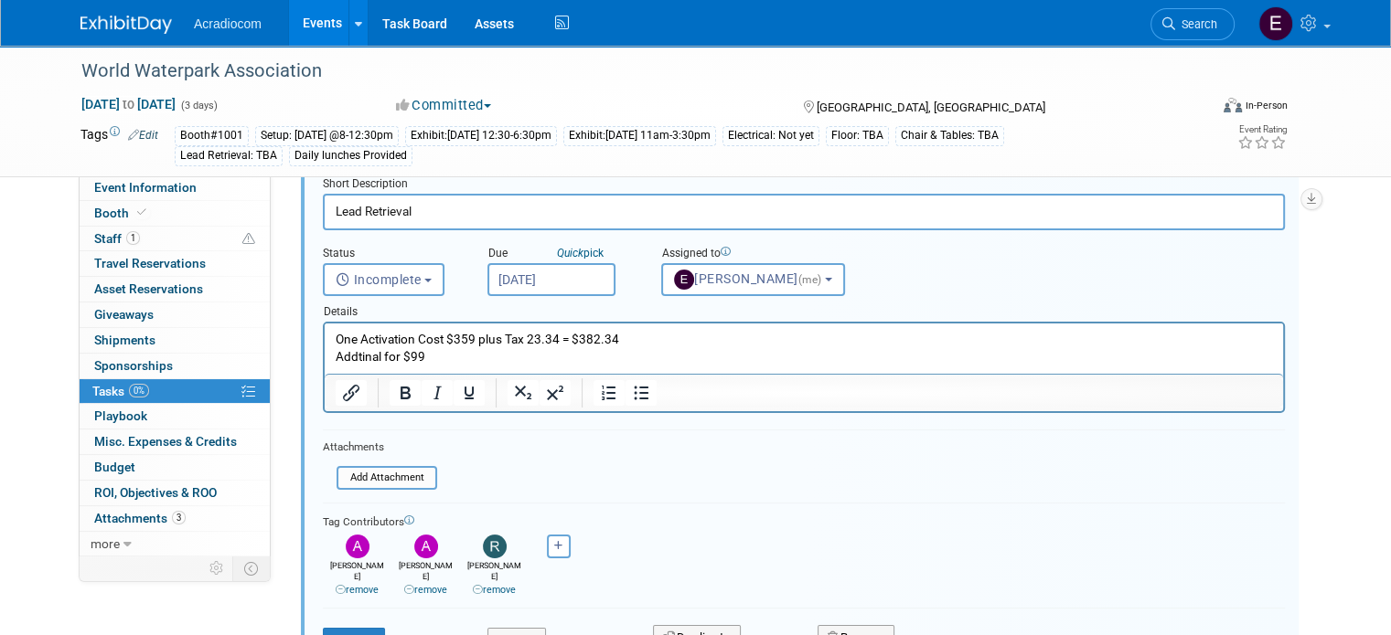
scroll to position [183, 0]
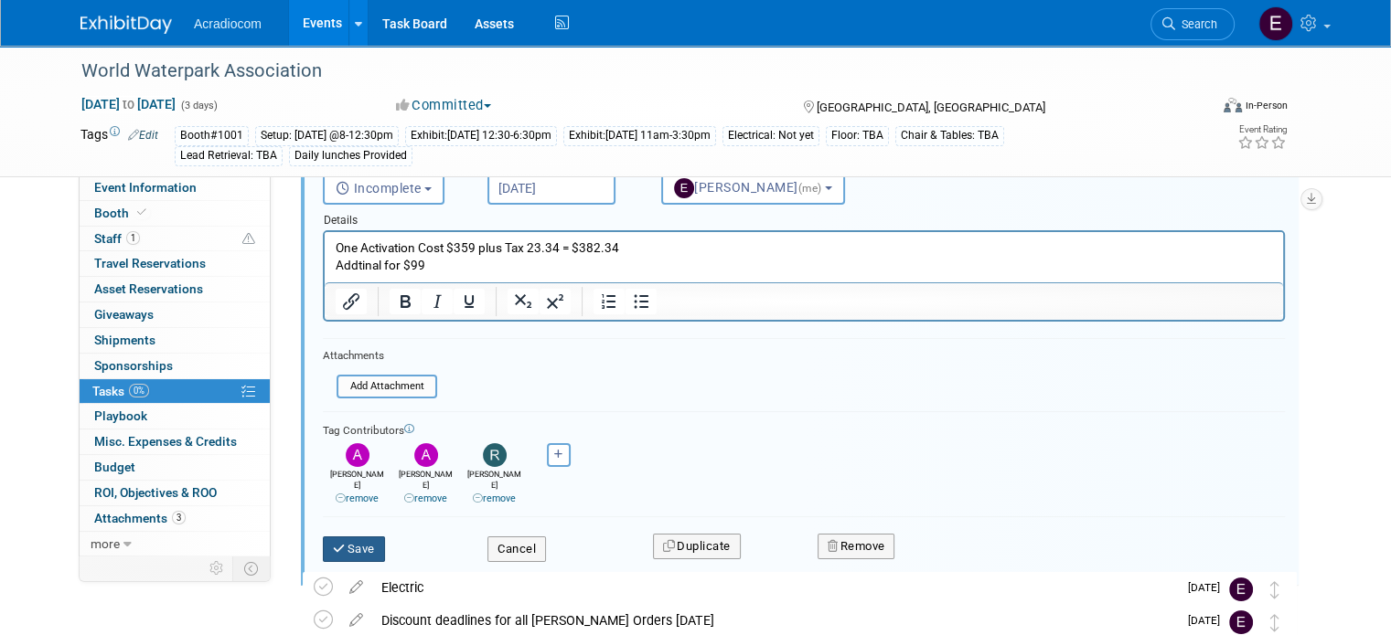
click at [333, 543] on icon "submit" at bounding box center [340, 549] width 15 height 12
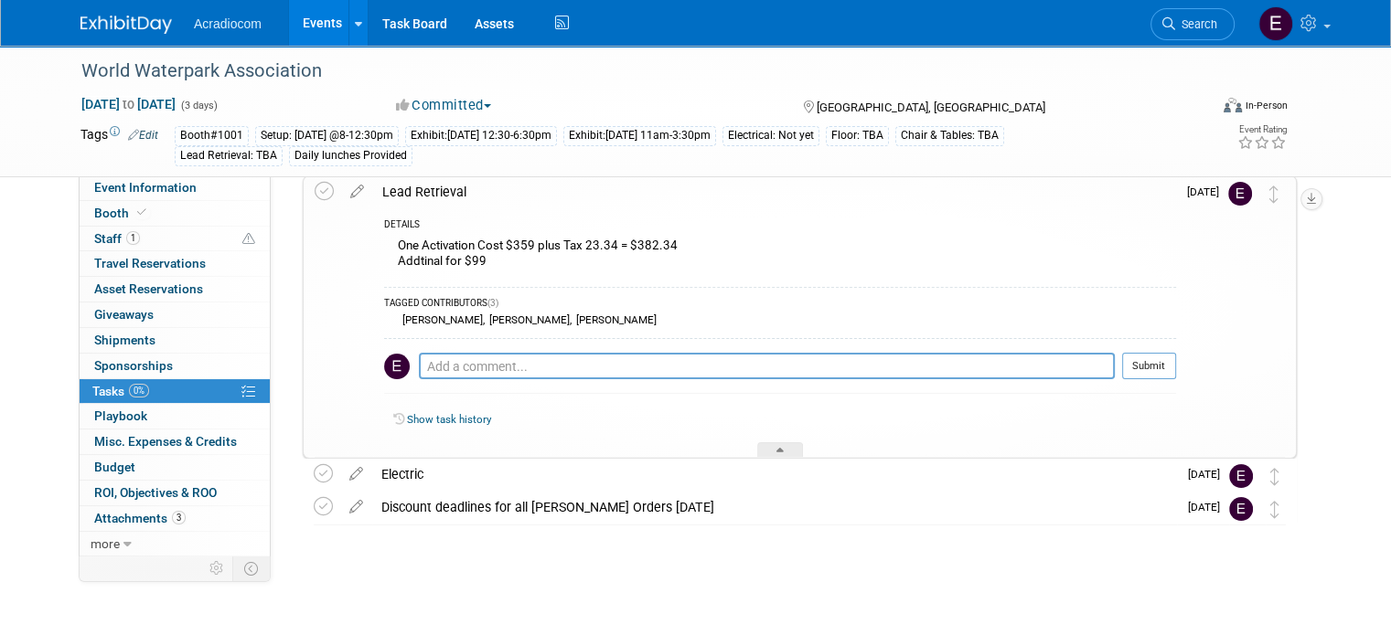
scroll to position [0, 0]
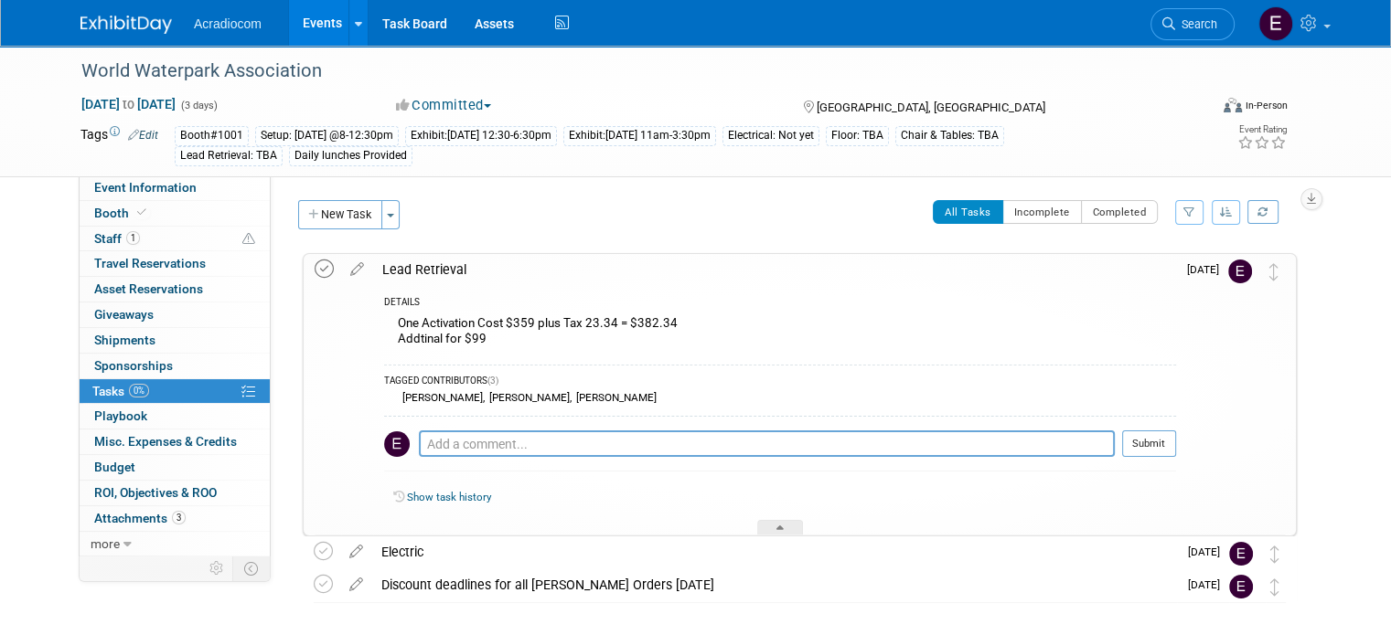
click at [315, 262] on icon at bounding box center [324, 269] width 19 height 19
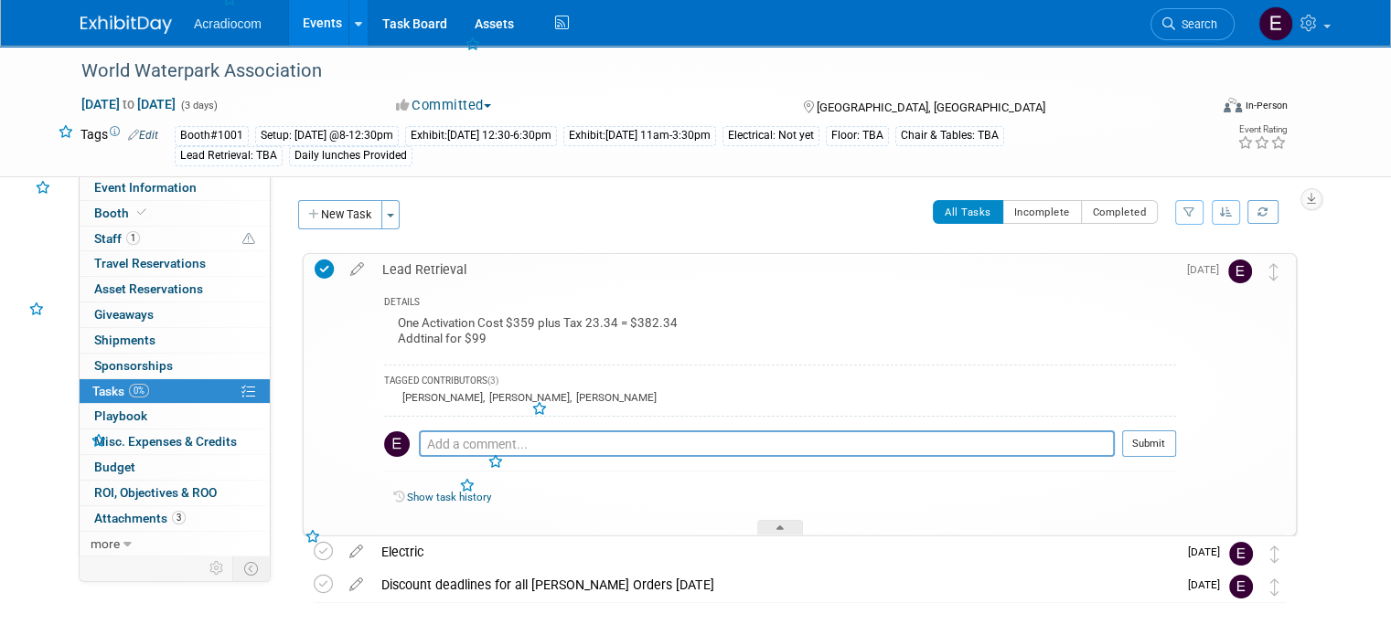
click at [315, 263] on icon at bounding box center [324, 269] width 19 height 19
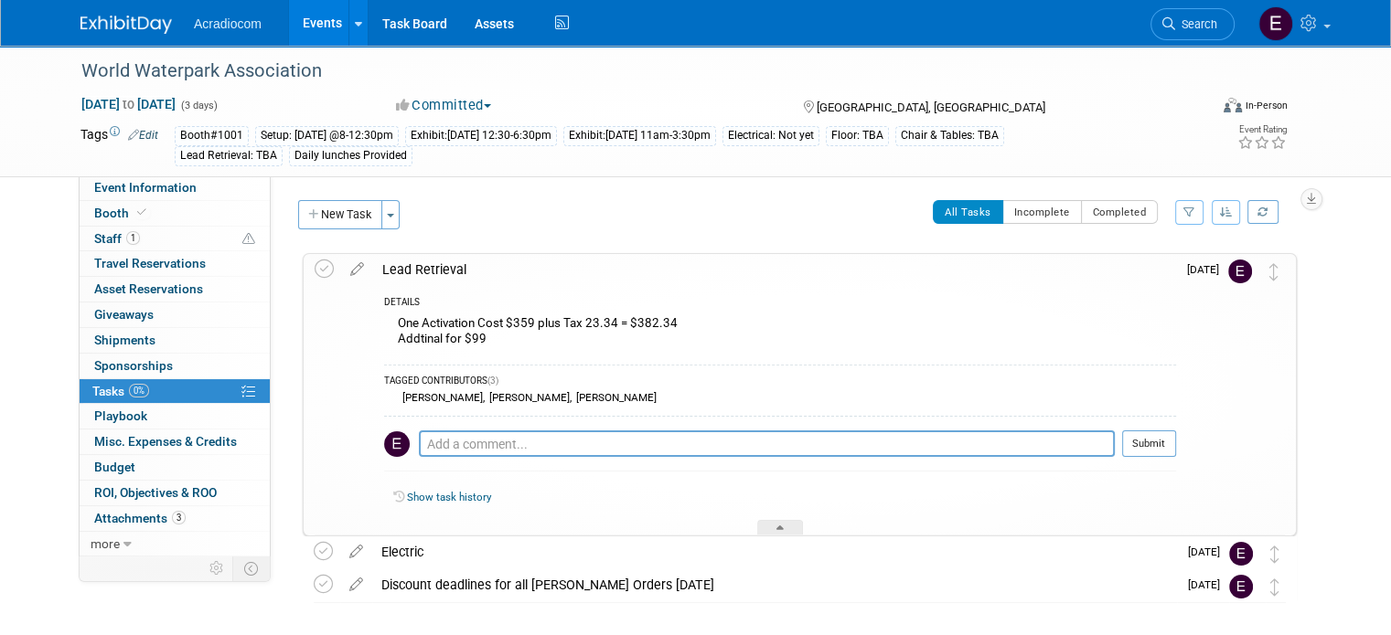
click at [458, 271] on div "Lead Retrieval" at bounding box center [774, 269] width 803 height 31
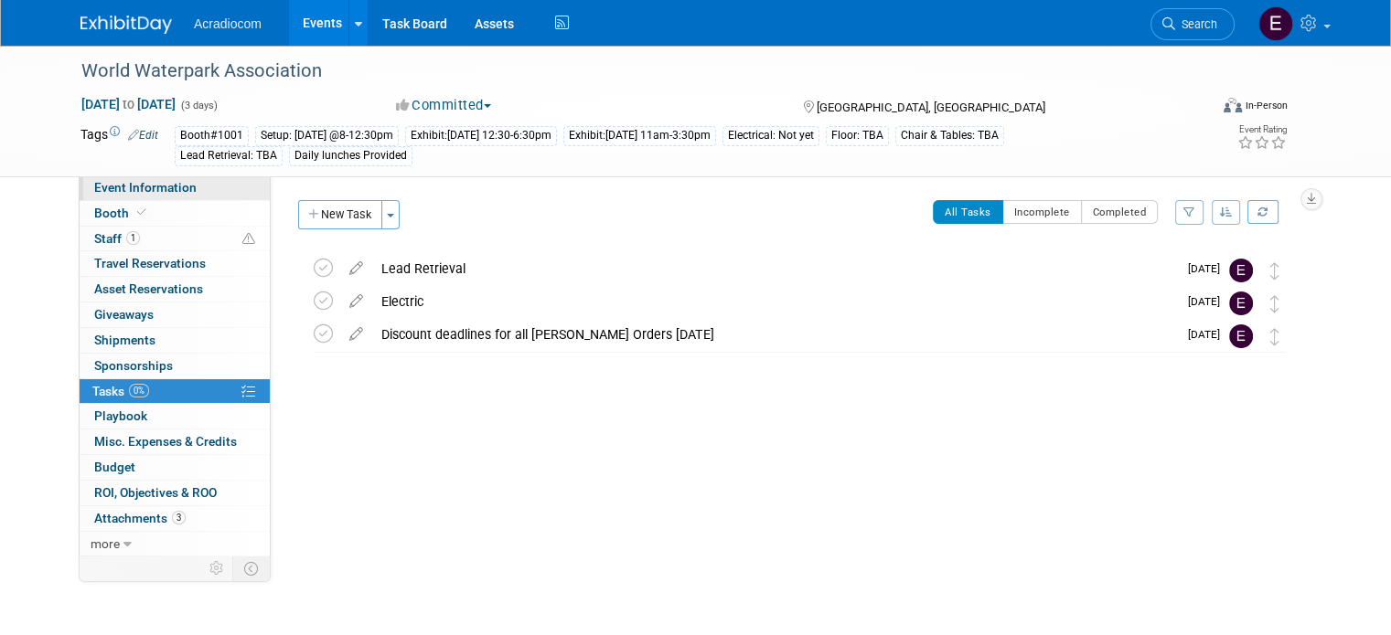
click at [157, 183] on span "Event Information" at bounding box center [145, 187] width 102 height 15
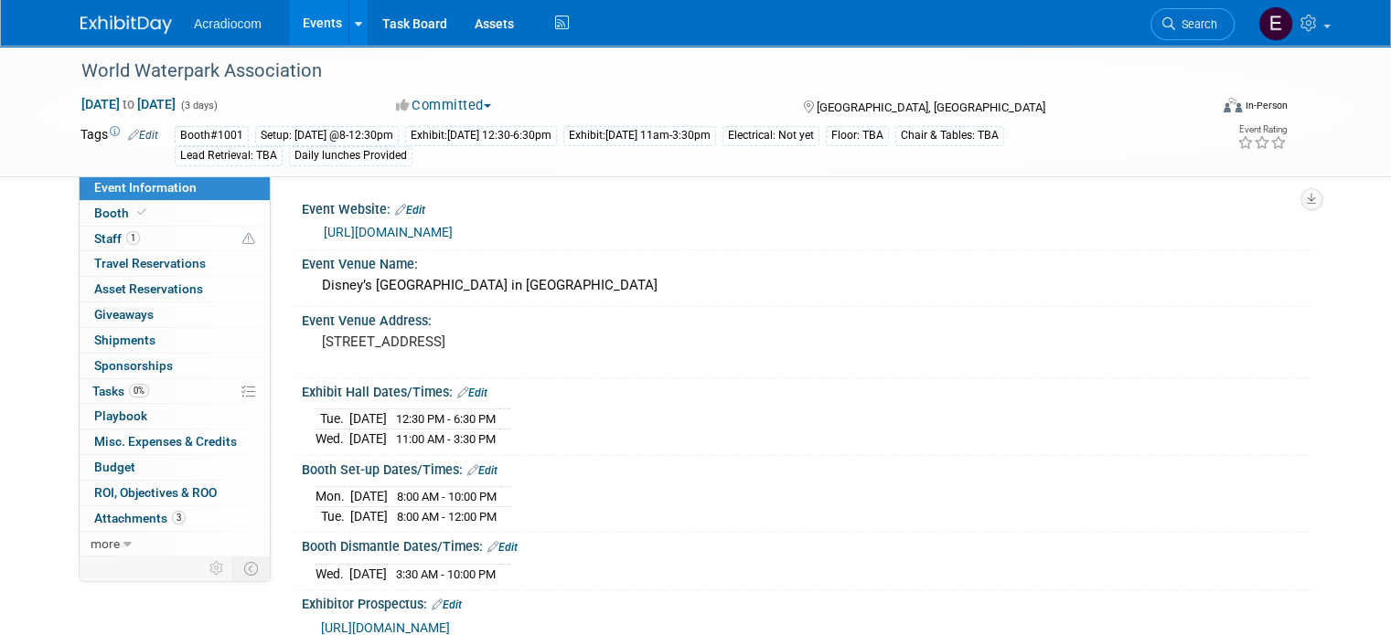
click at [146, 37] on div "Acradiocom Events Add Event Bulk Upload Events Shareable Event Boards Recently …" at bounding box center [695, 23] width 1230 height 46
click at [108, 219] on span "Booth" at bounding box center [122, 213] width 56 height 15
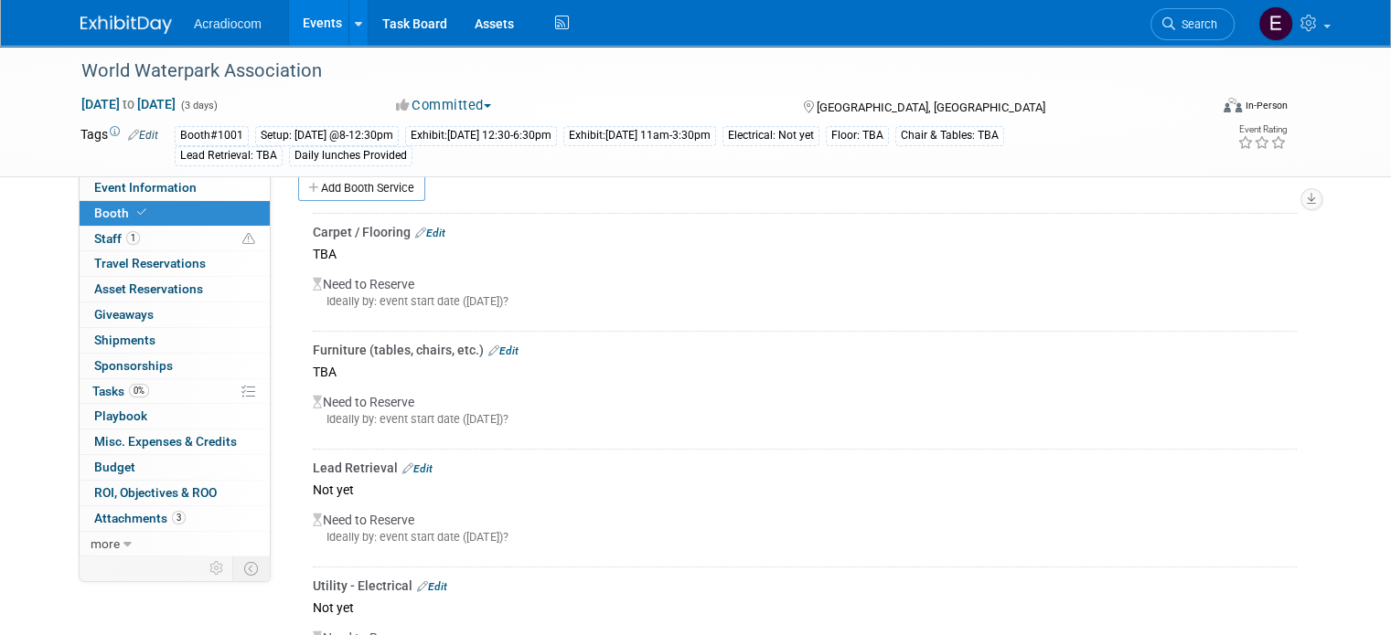
scroll to position [457, 0]
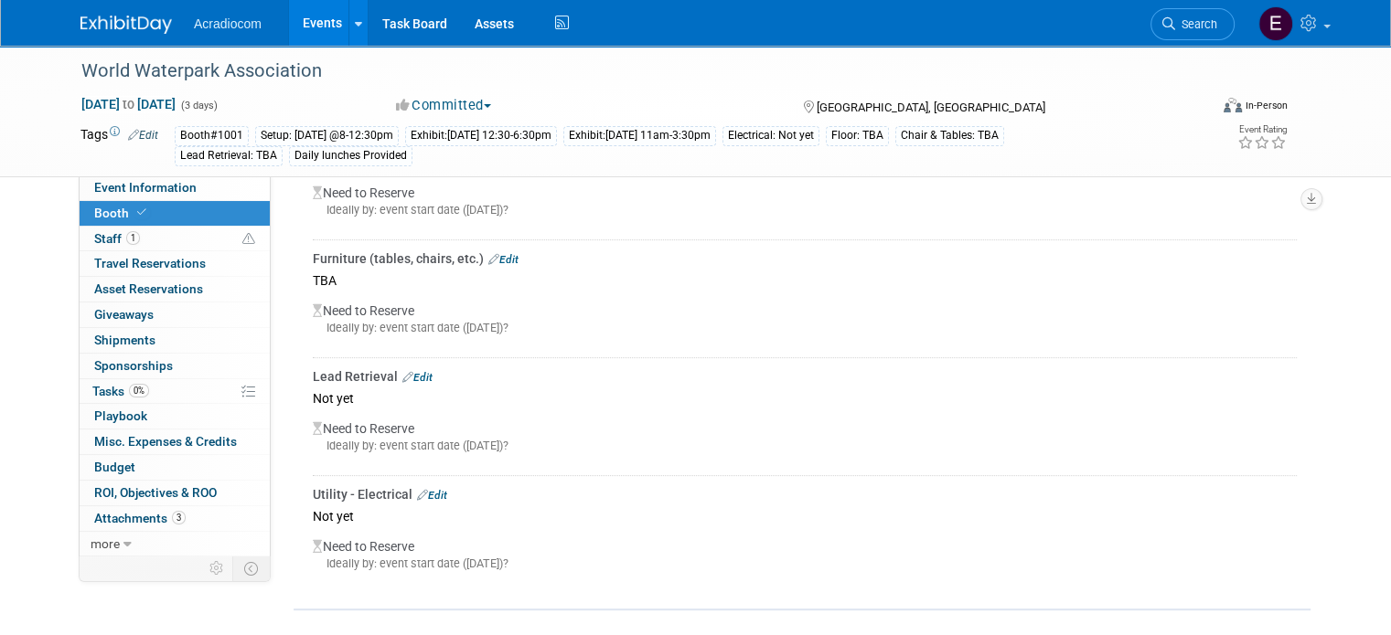
click at [497, 253] on link "Edit" at bounding box center [503, 259] width 30 height 13
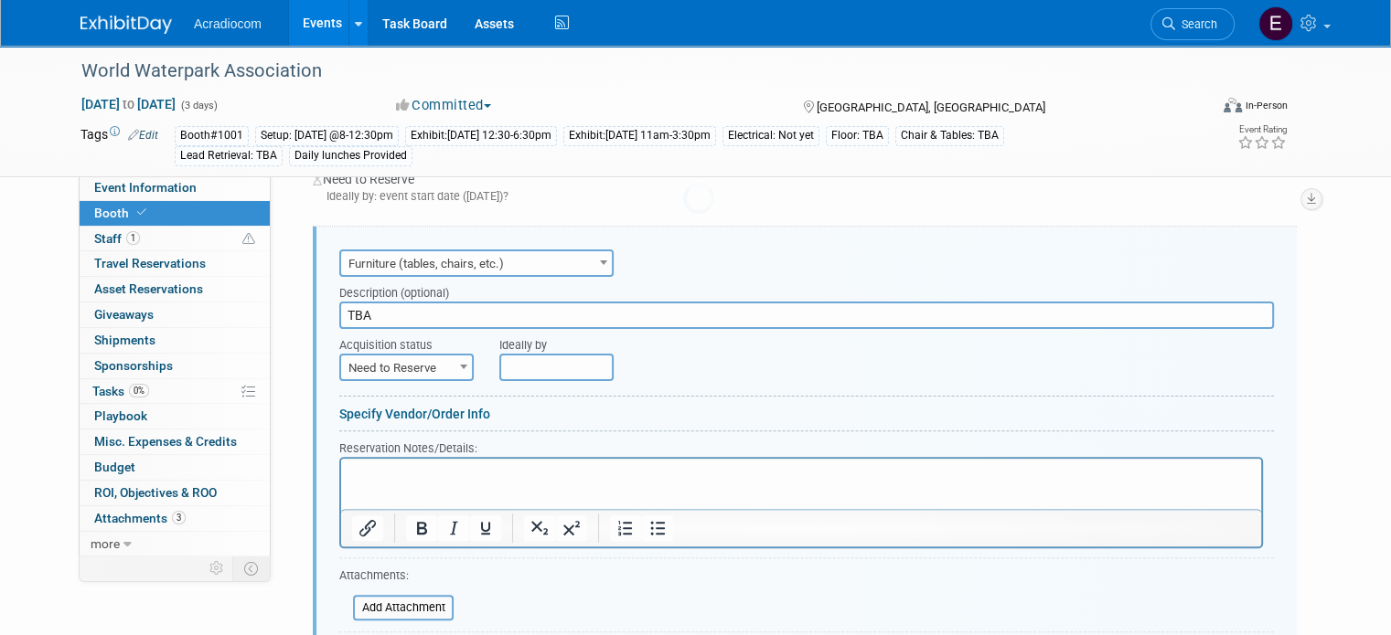
scroll to position [0, 0]
click at [448, 304] on input "TBA" at bounding box center [806, 315] width 934 height 27
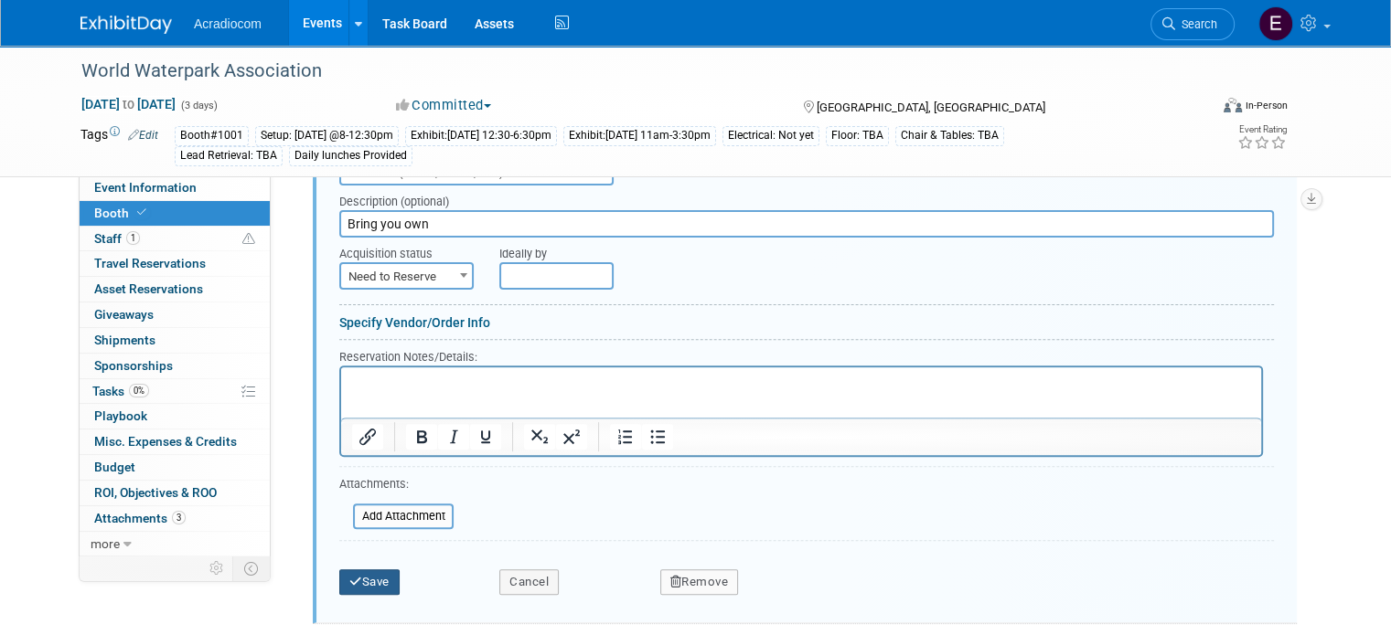
type input "Bring you own"
click at [373, 573] on button "Save" at bounding box center [369, 583] width 60 height 26
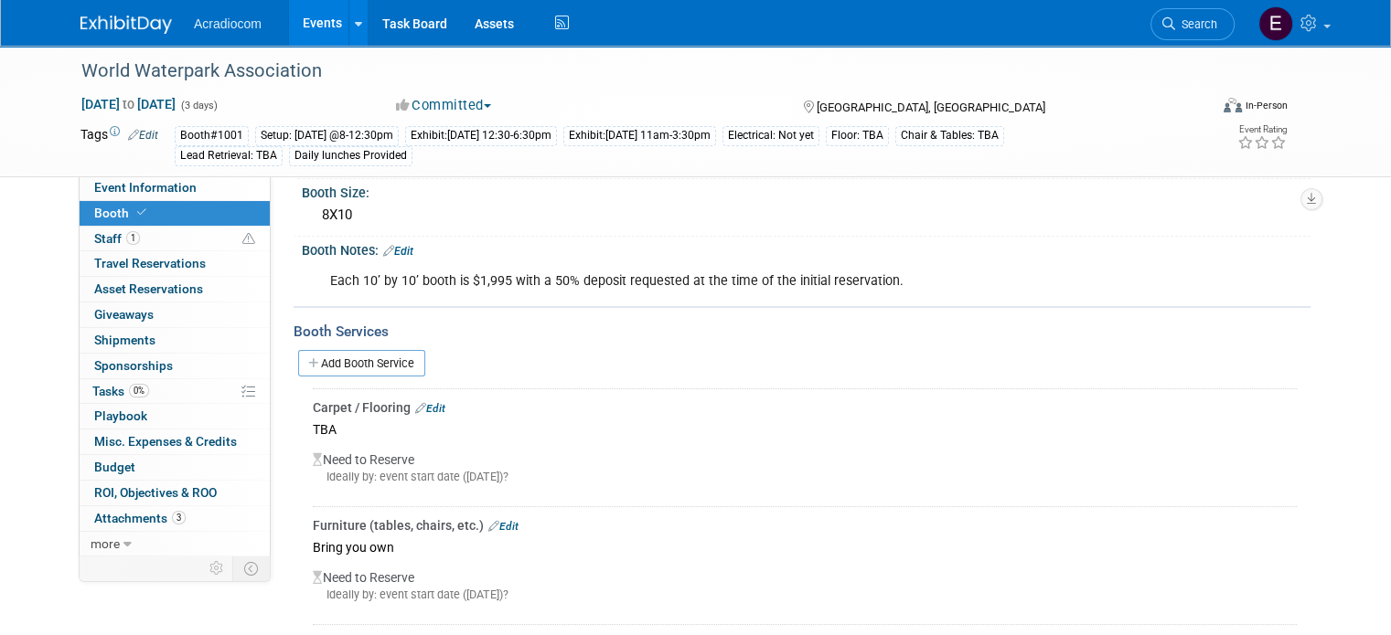
scroll to position [0, 0]
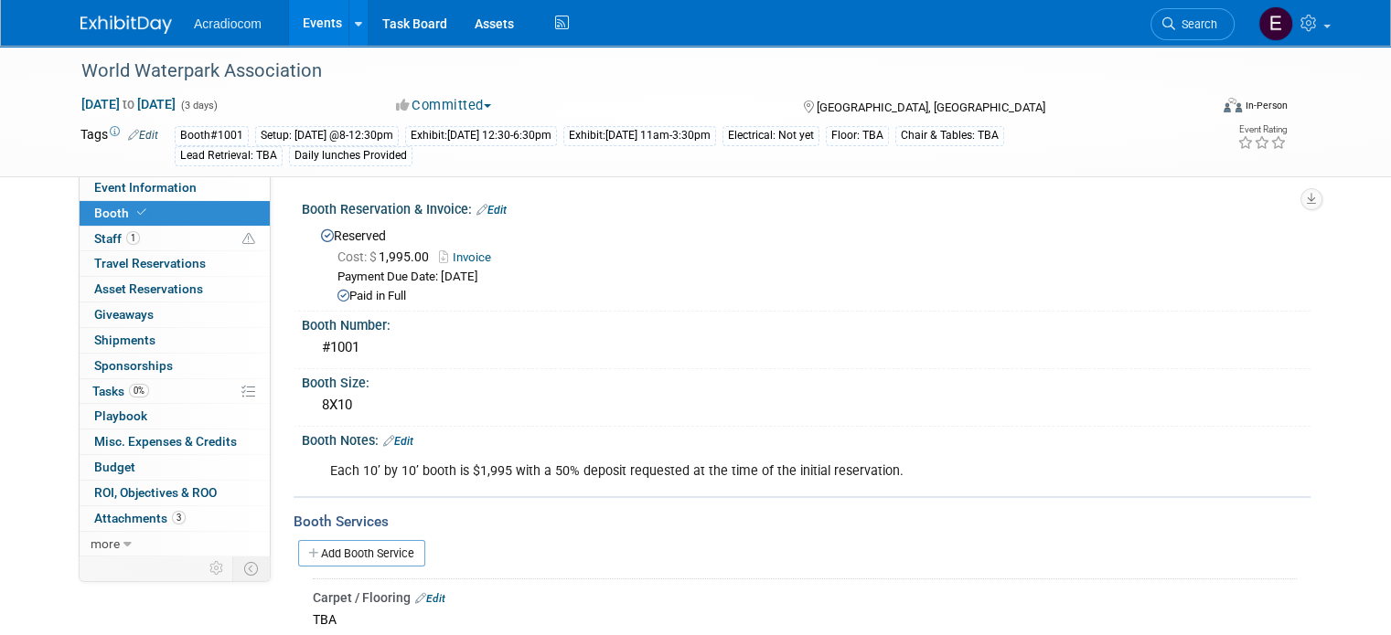
click at [461, 240] on div "Reserved Cost: $ 1,995.00 Invoice Payment Due Date: Jun 4, 2025 Paid in Full" at bounding box center [805, 263] width 981 height 83
click at [457, 251] on link "Invoice" at bounding box center [469, 258] width 61 height 14
click at [144, 25] on img at bounding box center [125, 25] width 91 height 18
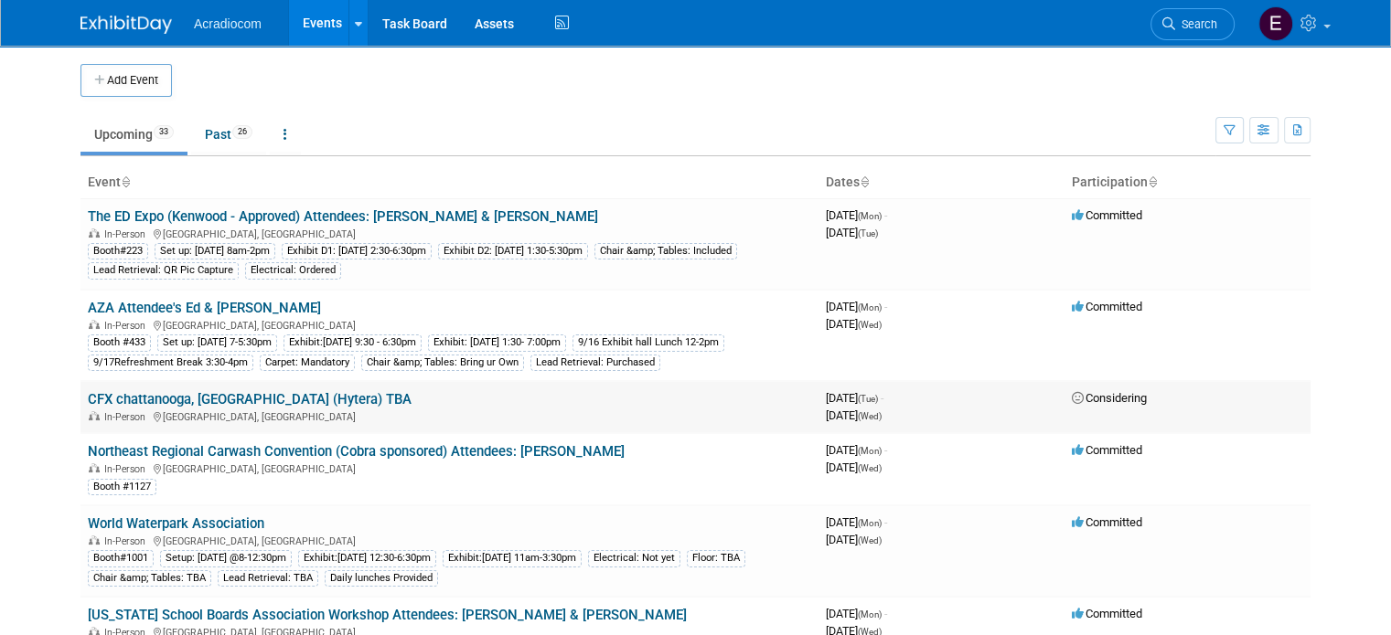
scroll to position [183, 0]
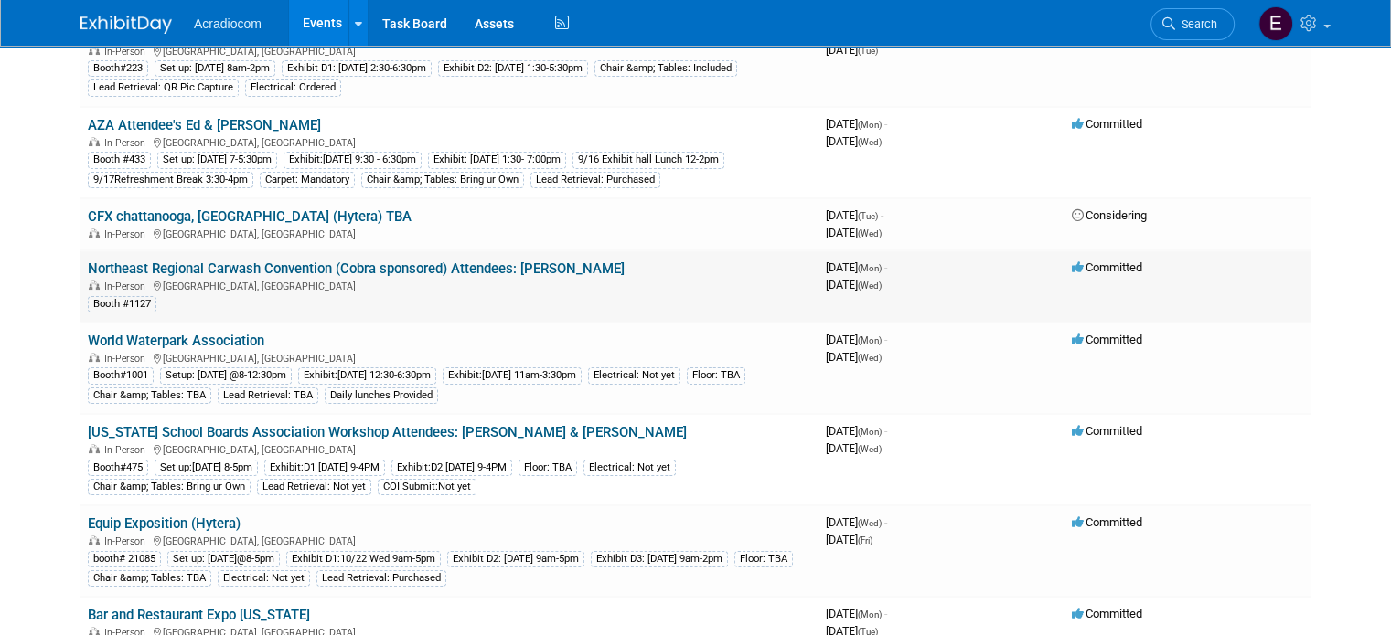
click at [330, 269] on link "Northeast Regional Carwash Convention (Cobra sponsored) Attendees: [PERSON_NAME]" at bounding box center [356, 269] width 537 height 16
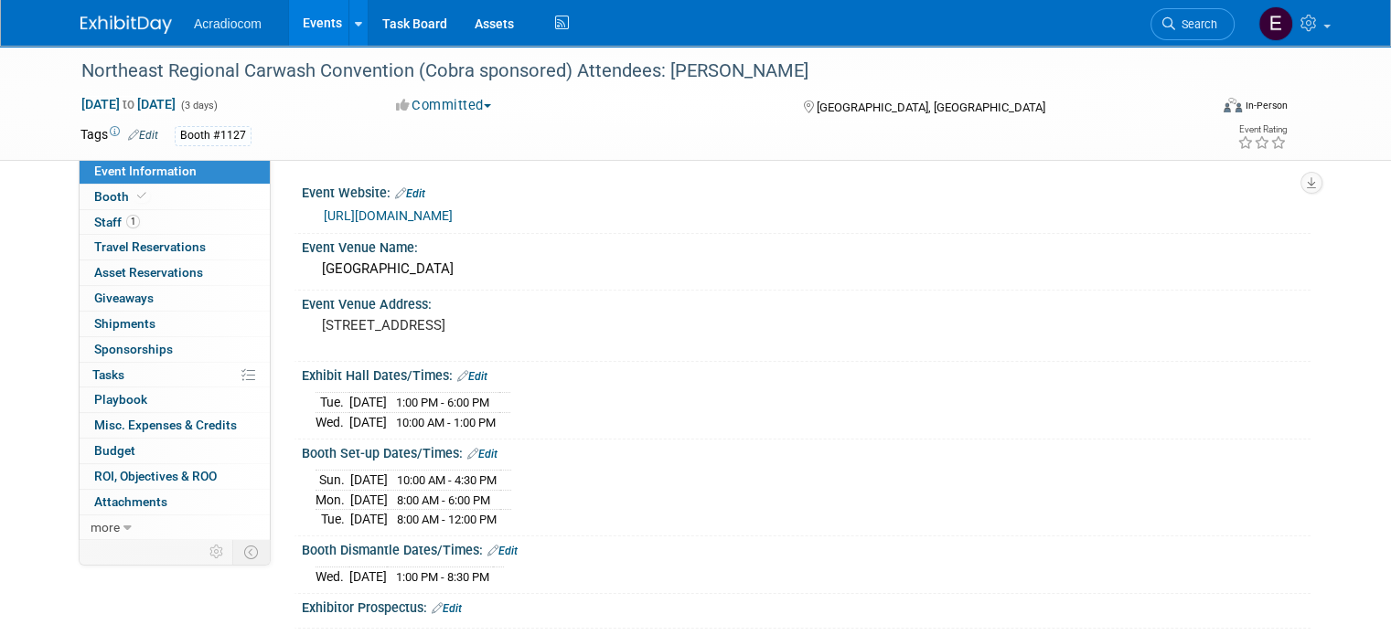
click at [80, 19] on img at bounding box center [125, 25] width 91 height 18
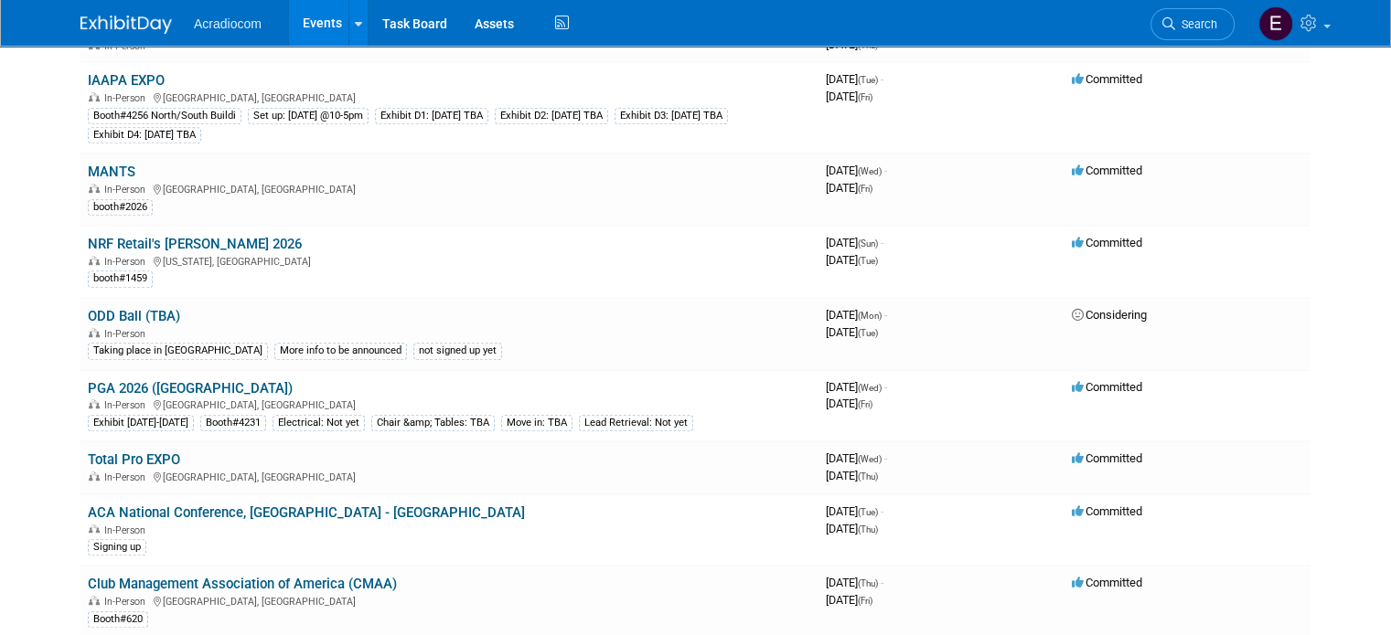
scroll to position [1097, 0]
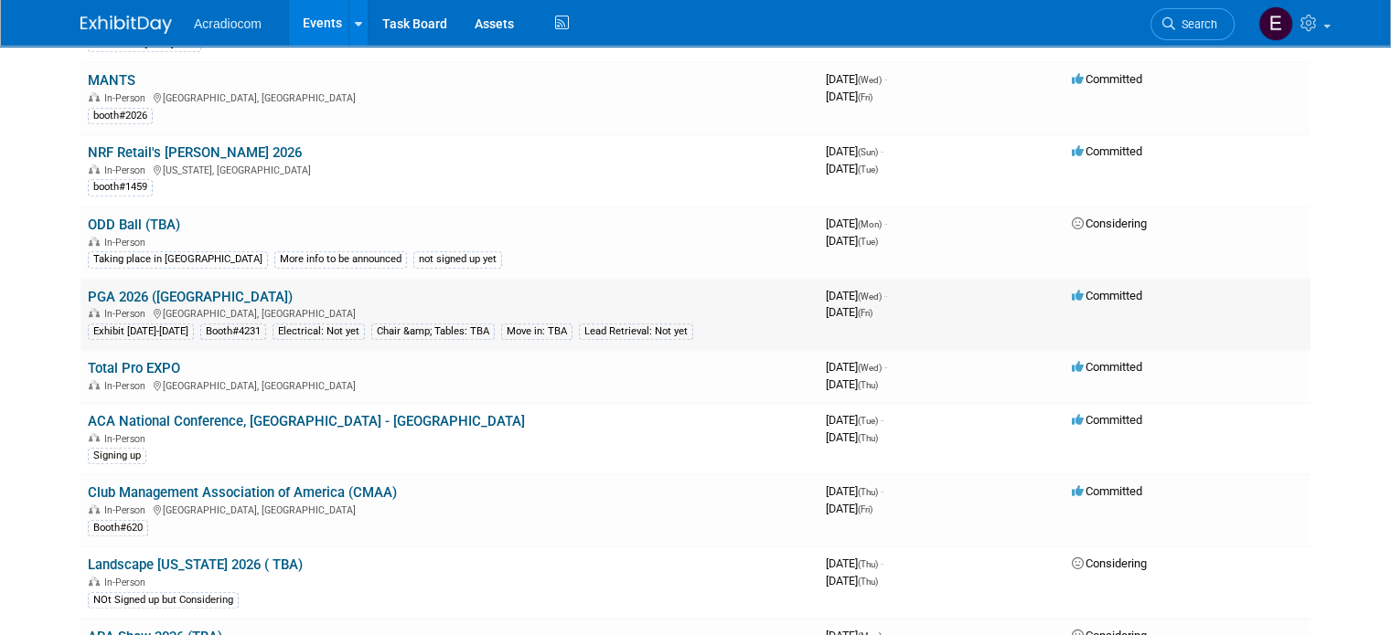
click at [183, 279] on td "PGA 2026 ([GEOGRAPHIC_DATA]) In-Person [GEOGRAPHIC_DATA], [GEOGRAPHIC_DATA] Exh…" at bounding box center [449, 315] width 738 height 72
click at [183, 289] on link "PGA 2026 ([GEOGRAPHIC_DATA])" at bounding box center [190, 297] width 205 height 16
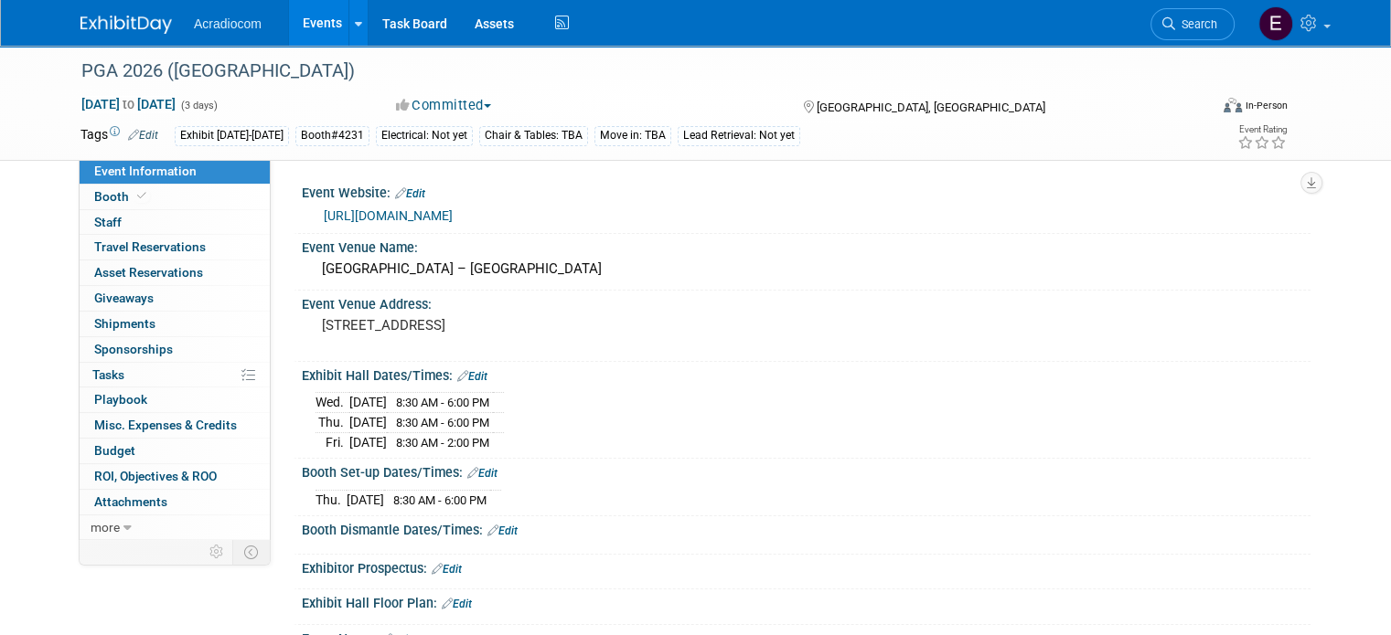
click at [92, 16] on img at bounding box center [125, 25] width 91 height 18
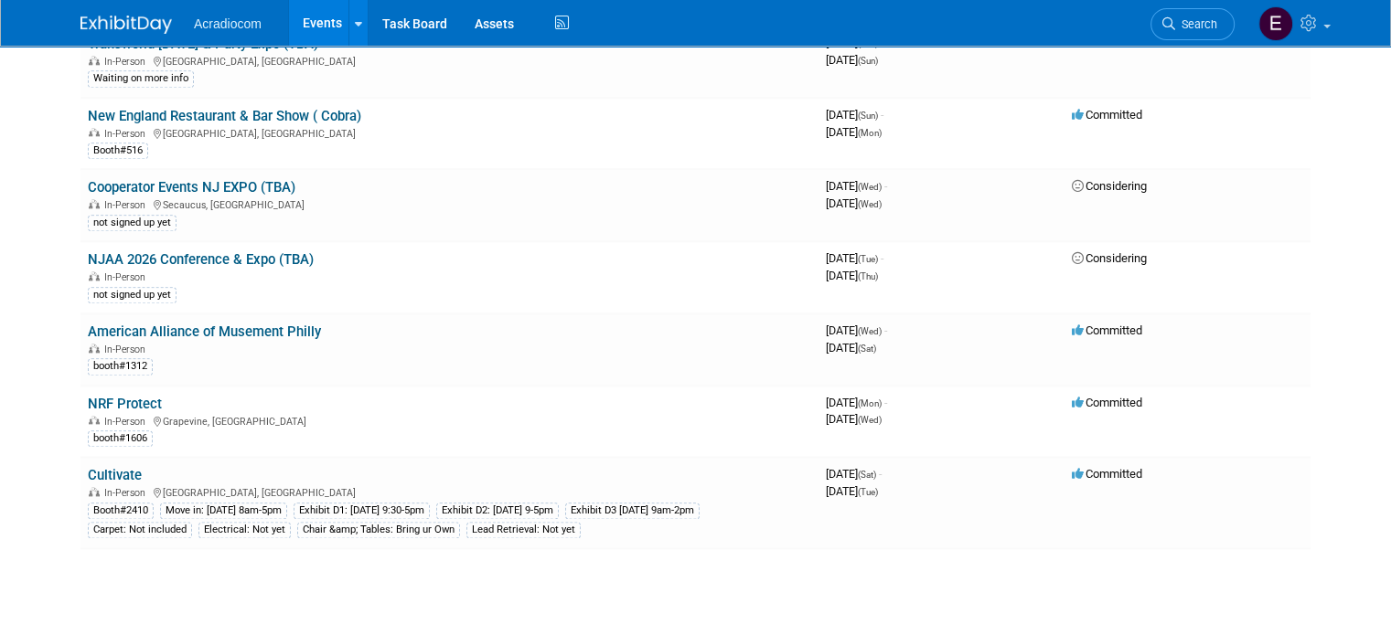
scroll to position [2206, 0]
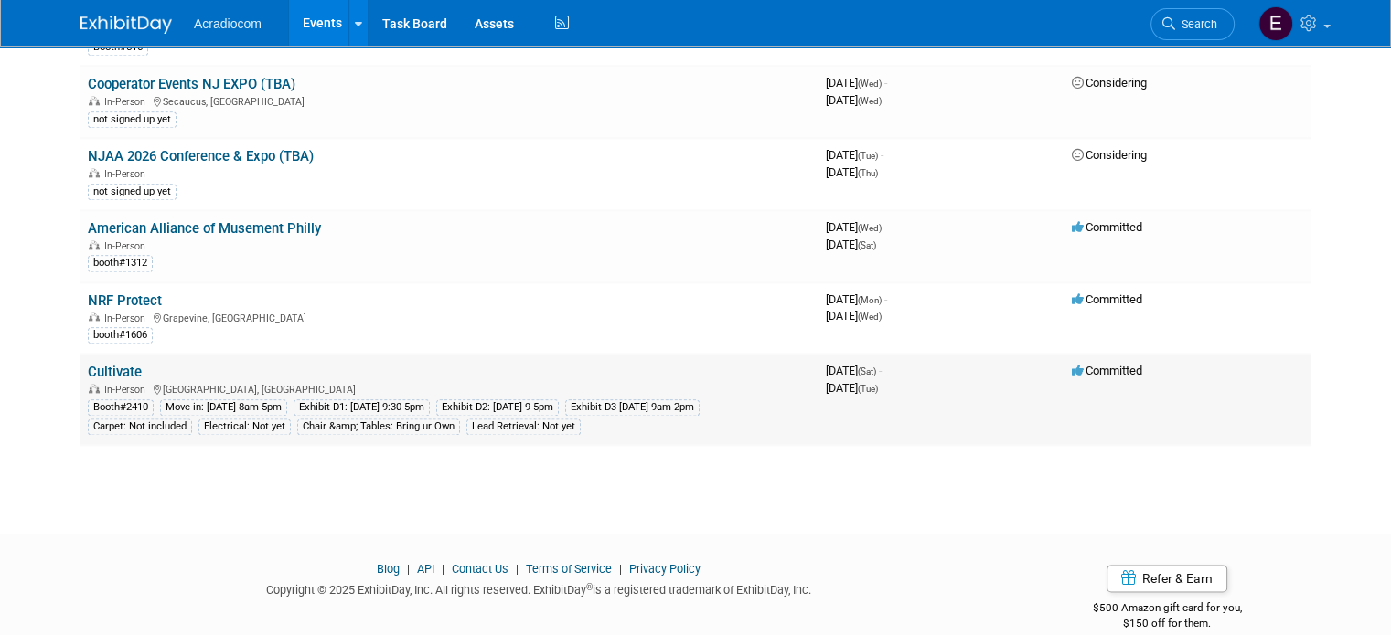
click at [98, 364] on link "Cultivate" at bounding box center [115, 372] width 54 height 16
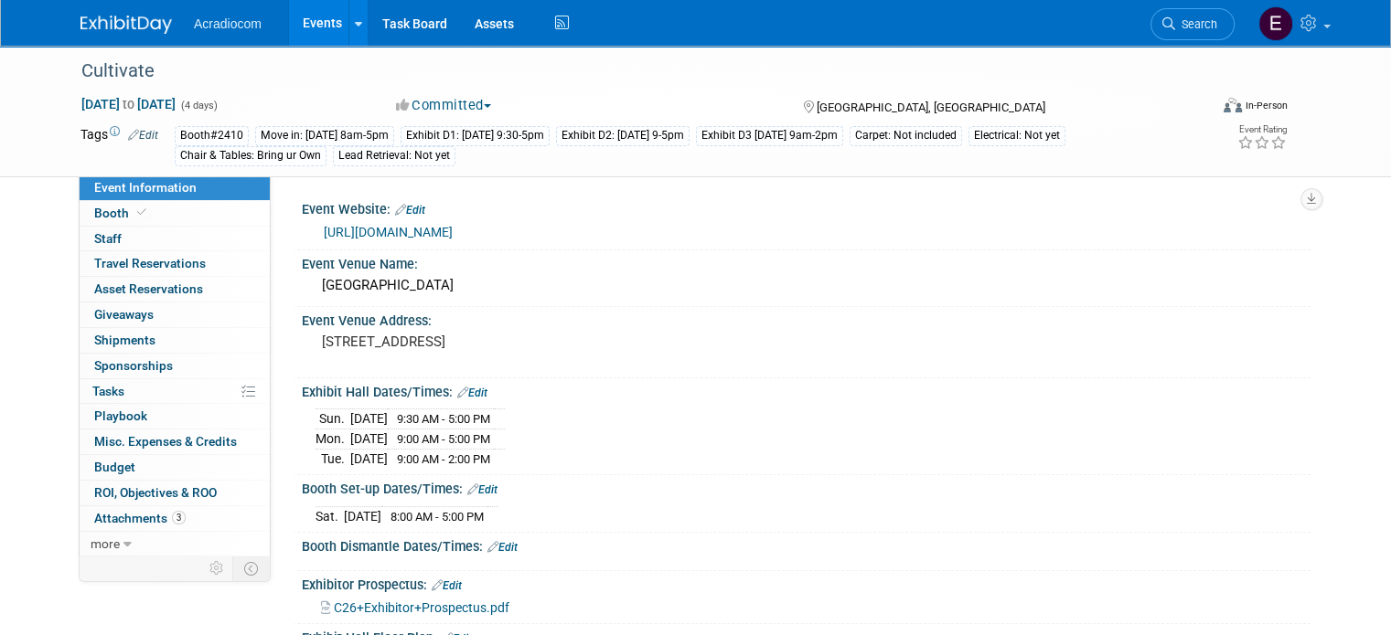
scroll to position [286, 0]
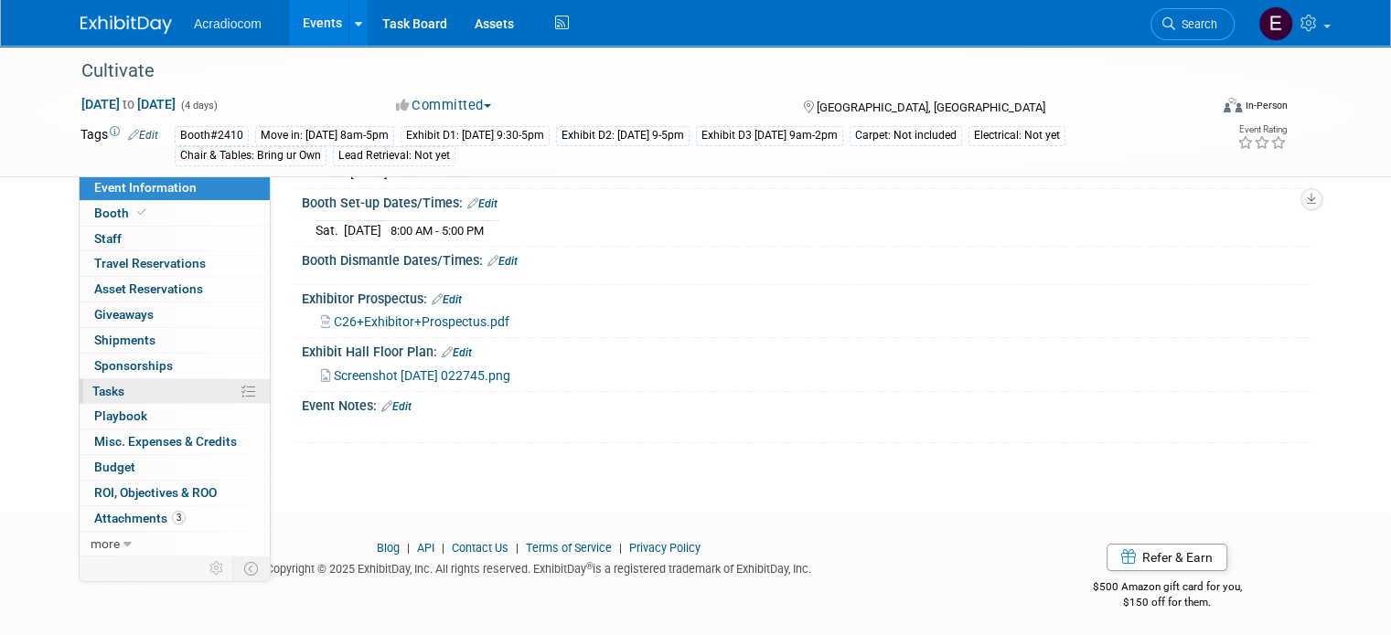
click at [198, 388] on link "0% Tasks 0%" at bounding box center [175, 391] width 190 height 25
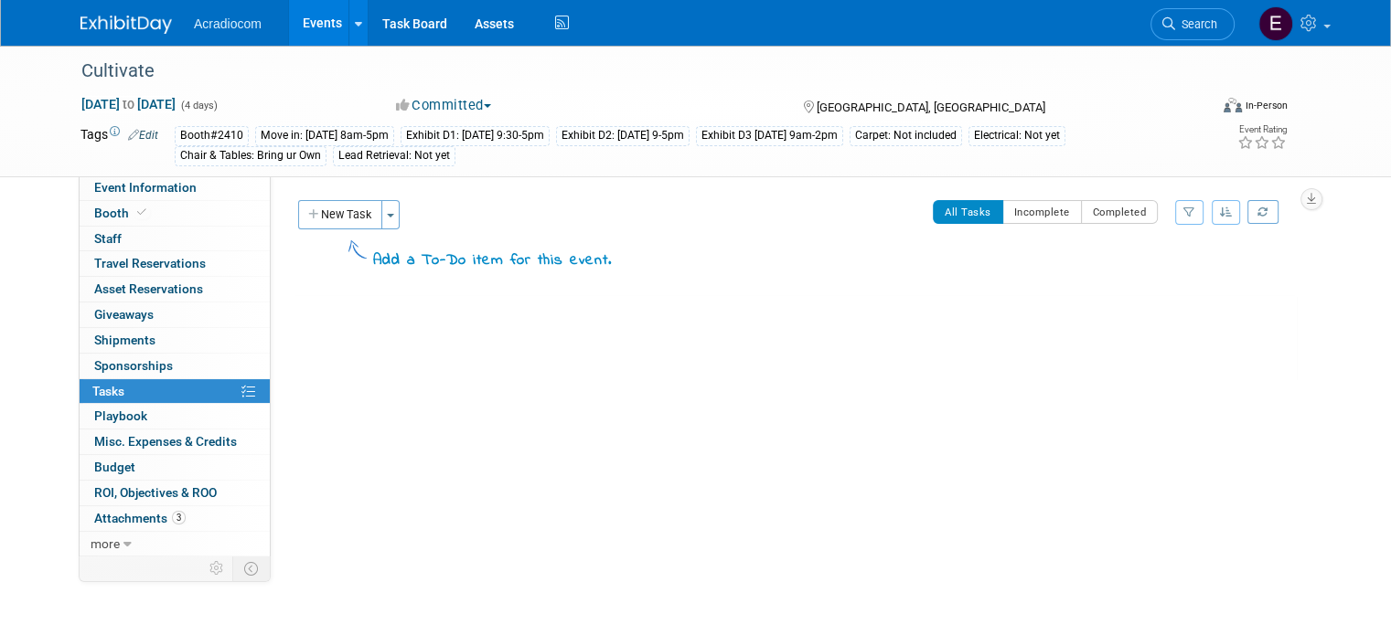
click at [324, 198] on div "Event Website: Edit [URL][DOMAIN_NAME] Event Venue Name: [GEOGRAPHIC_DATA] Even…" at bounding box center [791, 365] width 1040 height 379
click at [320, 225] on button "New Task" at bounding box center [340, 214] width 84 height 29
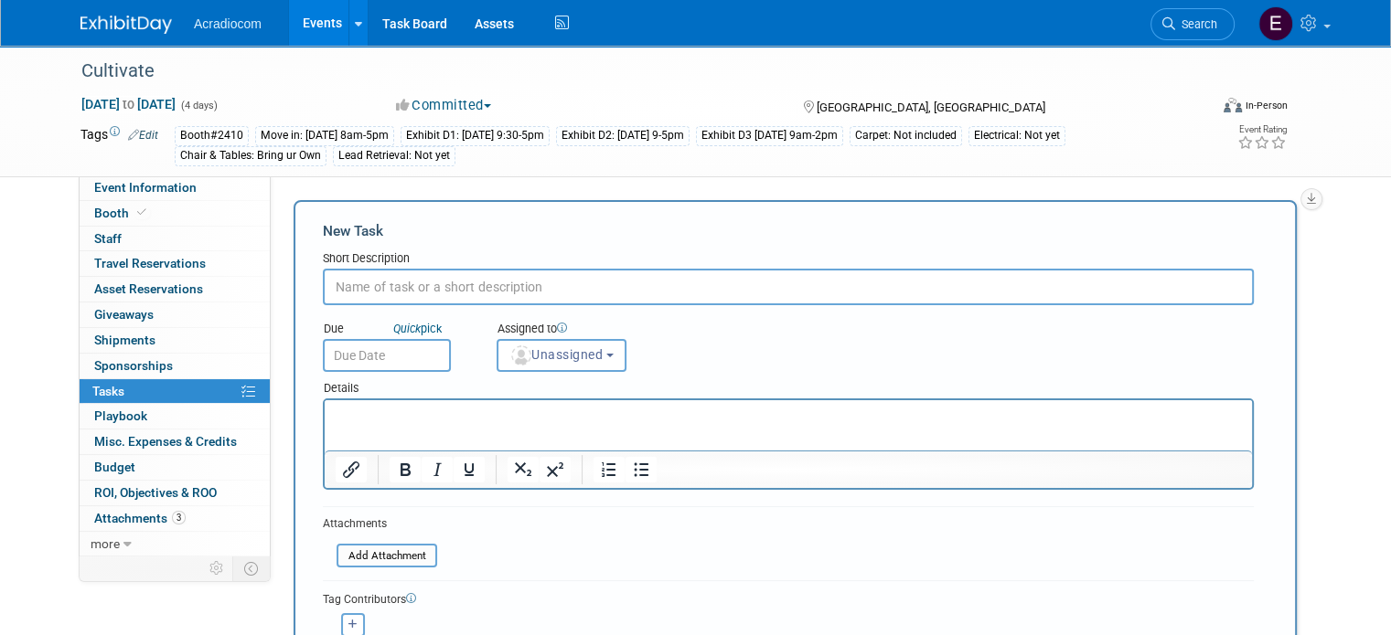
click at [403, 286] on input "text" at bounding box center [788, 287] width 931 height 37
click at [410, 414] on p "Overall TotalsRemaining Balance for All Orders:$1,262.50" at bounding box center [789, 417] width 906 height 18
click at [417, 415] on p "Overall TotalsRemaining Balance for All Orders:$1,262.50" at bounding box center [789, 417] width 906 height 18
click at [449, 288] on input "text" at bounding box center [788, 287] width 931 height 37
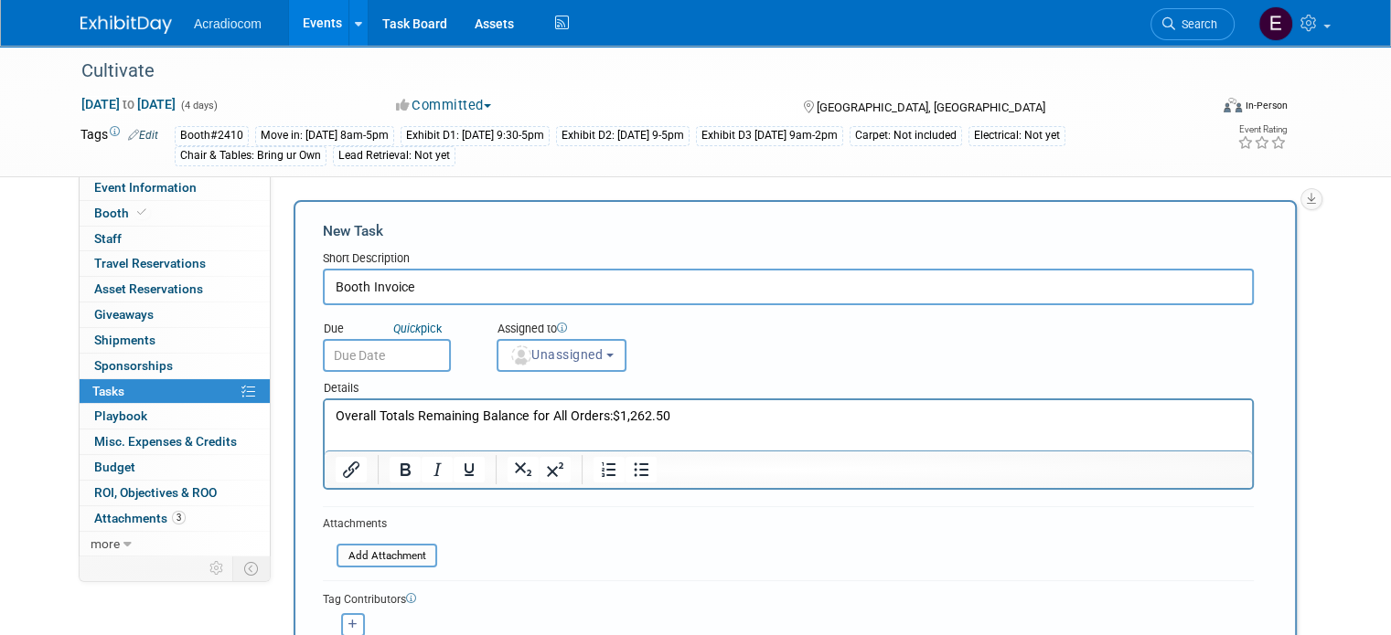
type input "Booth Invoice"
click at [390, 369] on input "text" at bounding box center [387, 355] width 128 height 33
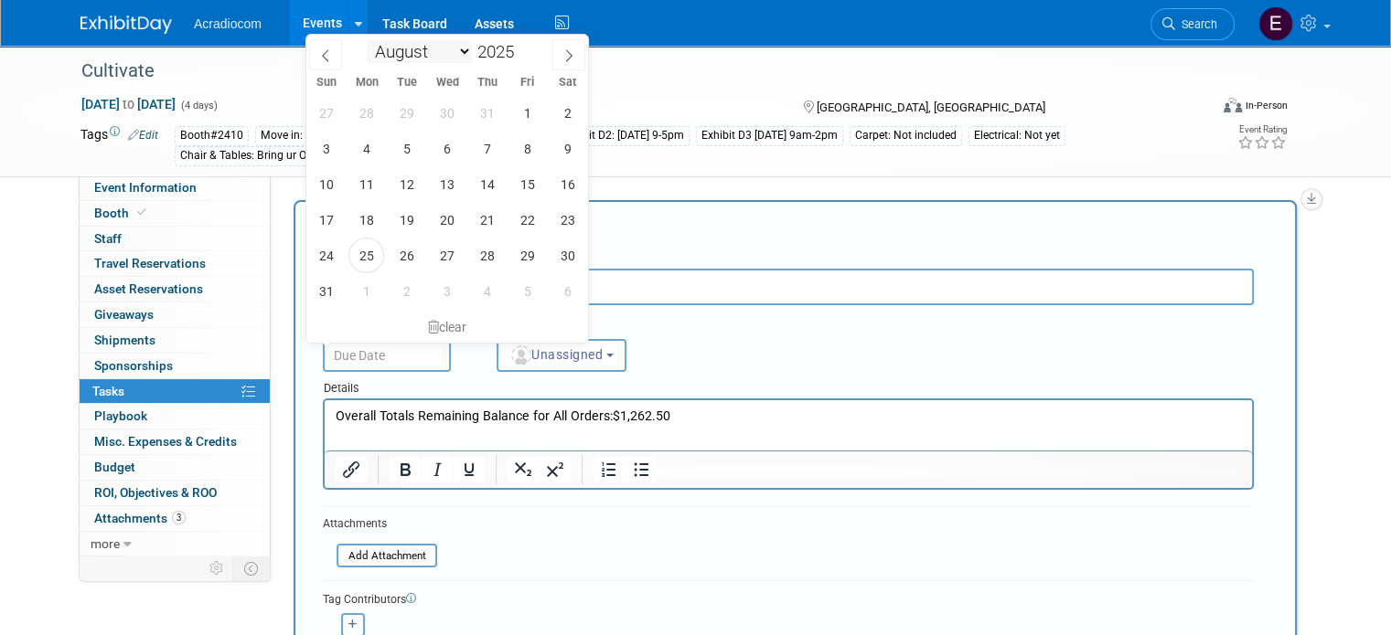
click at [446, 57] on select "January February March April May June July August September October November De…" at bounding box center [419, 51] width 105 height 23
select select "9"
click at [367, 40] on select "January February March April May June July August September October November De…" at bounding box center [419, 51] width 105 height 23
click at [417, 186] on span "14" at bounding box center [407, 184] width 36 height 36
type input "Oct 14, 2025"
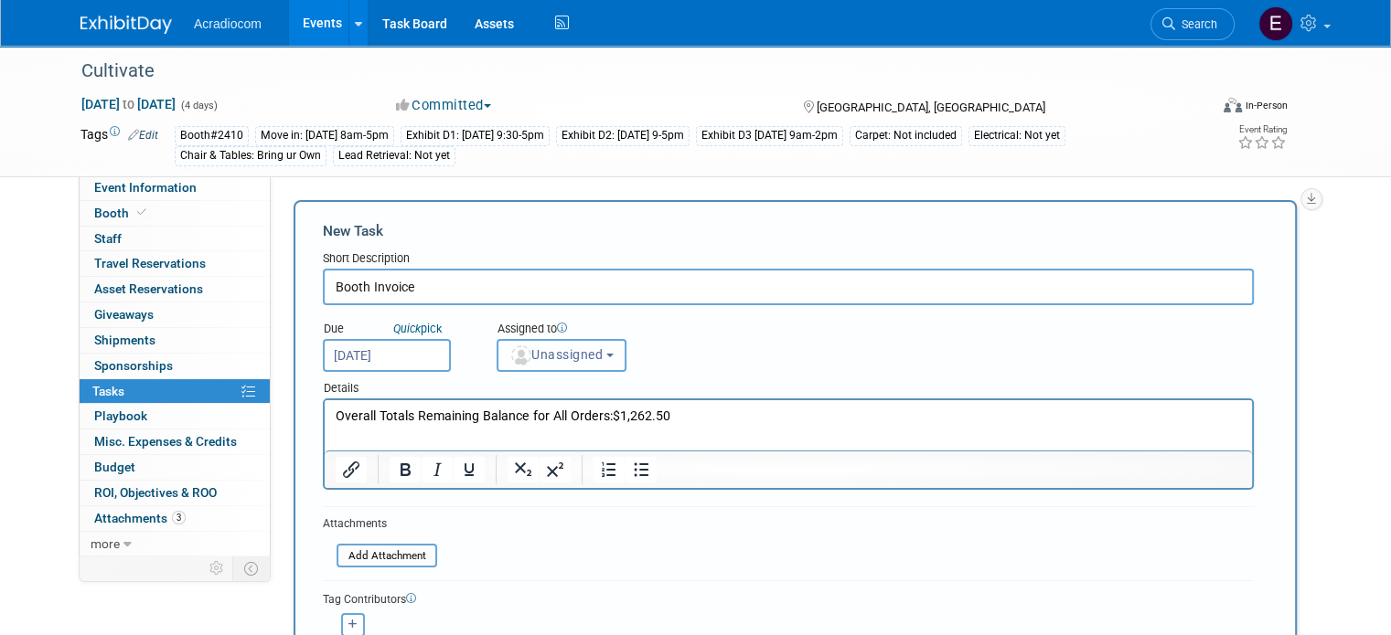
click at [530, 354] on span "Unassigned" at bounding box center [555, 354] width 93 height 15
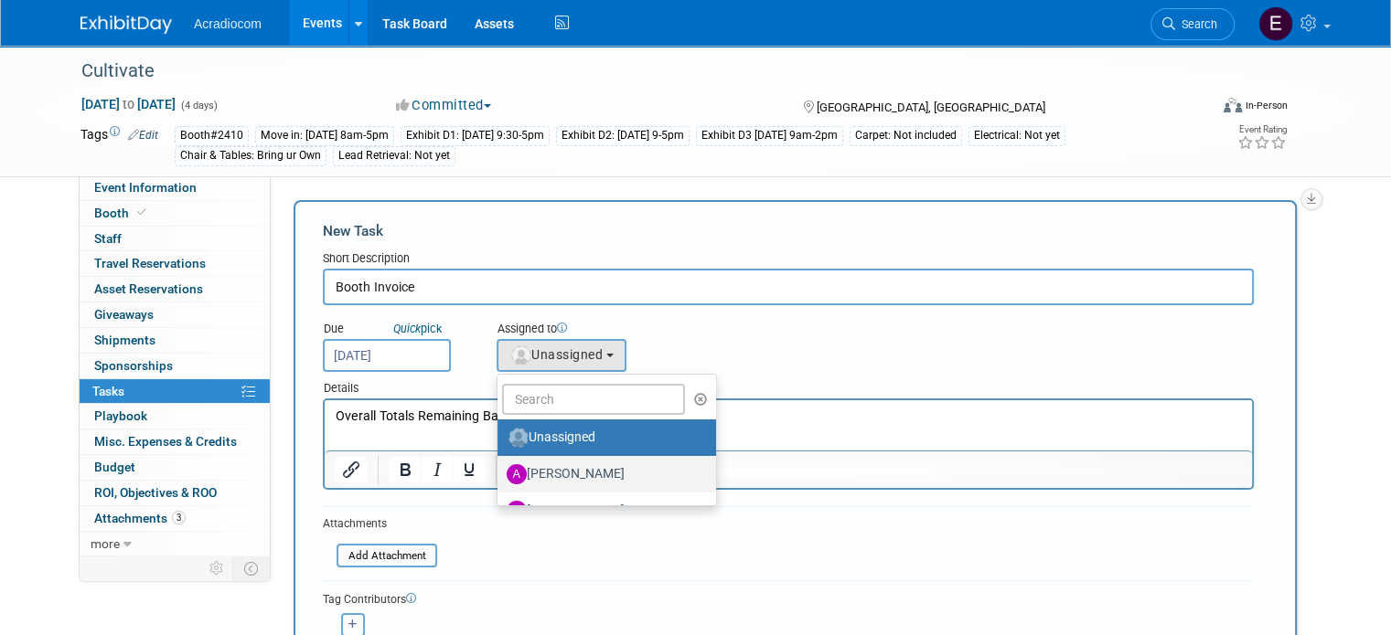
scroll to position [91, 0]
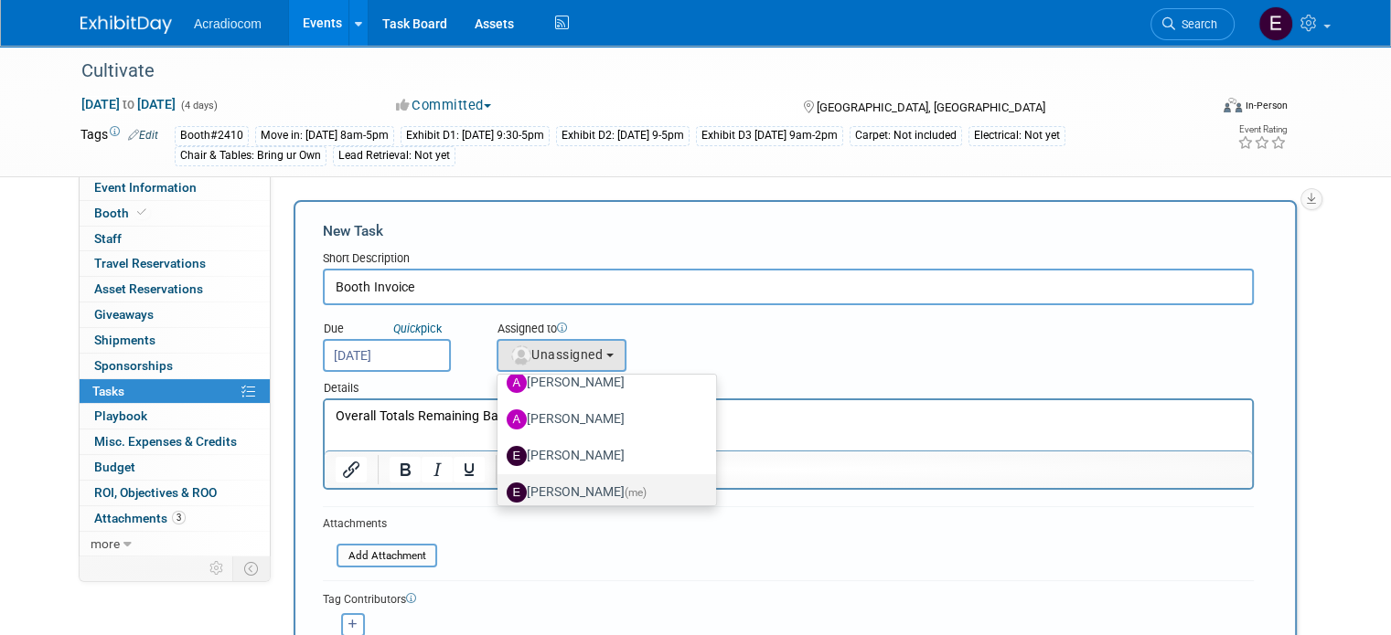
click at [553, 478] on label "Elizabeth Martinez (me)" at bounding box center [602, 492] width 191 height 29
click at [500, 485] on input "Elizabeth Martinez (me)" at bounding box center [494, 491] width 12 height 12
select select "c1932504-55f6-44c3-81d7-d85bb0d41d46"
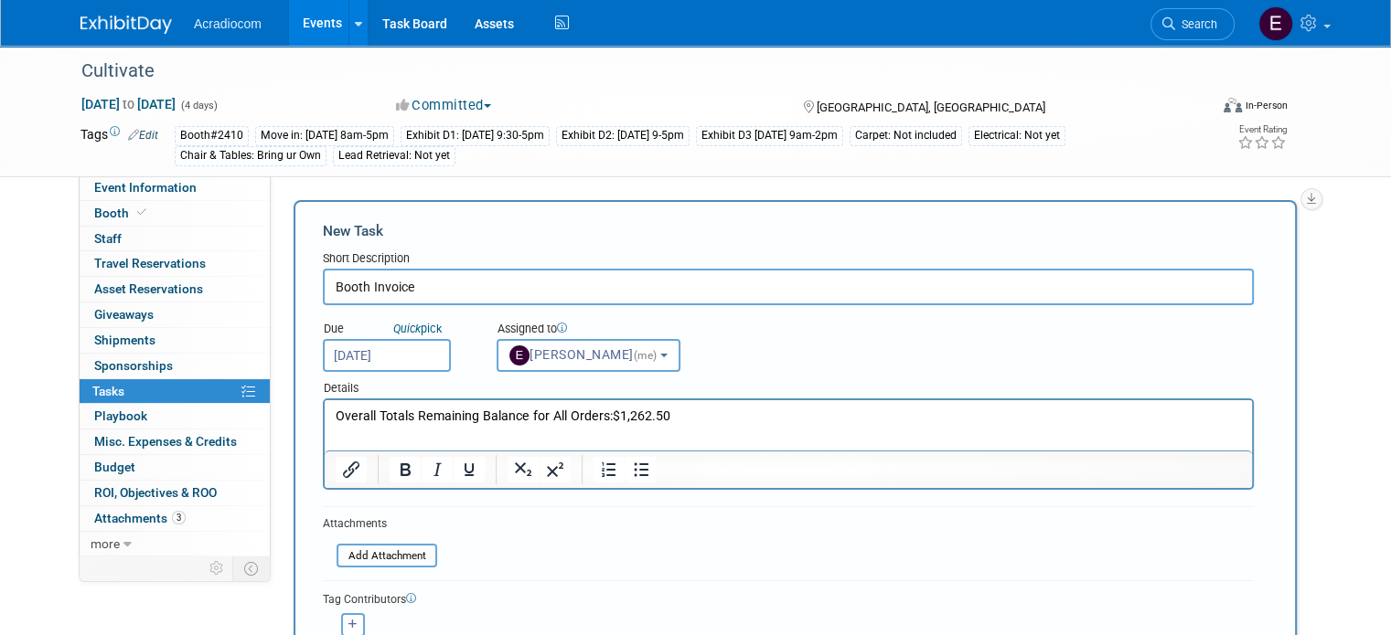
click at [348, 625] on div "<img src="https://www.exhibitday.com/Images/Unassigned-User-Icon.png" style="wi…" at bounding box center [352, 626] width 59 height 24
click at [348, 625] on icon "button" at bounding box center [352, 625] width 9 height 10
select select
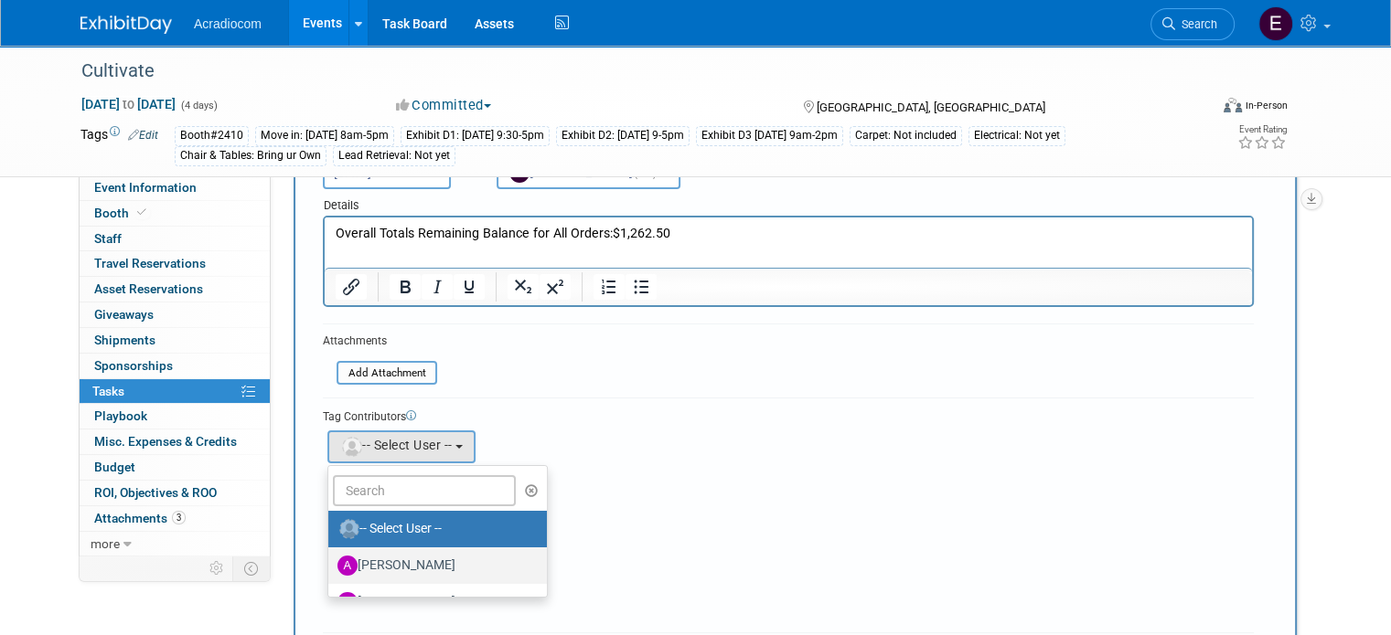
drag, startPoint x: 368, startPoint y: 555, endPoint x: 376, endPoint y: 544, distance: 13.7
click at [368, 556] on label "[PERSON_NAME]" at bounding box center [432, 565] width 191 height 29
click at [331, 558] on input "[PERSON_NAME]" at bounding box center [325, 564] width 12 height 12
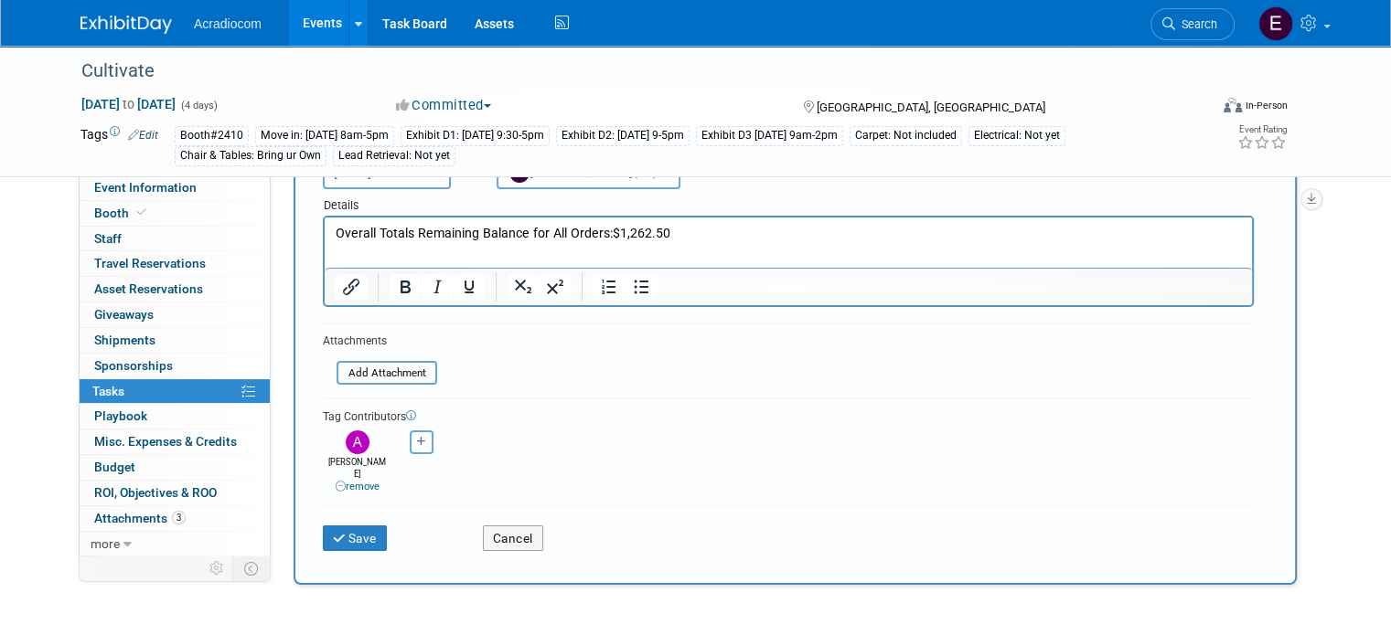
click at [406, 453] on div "Amanda remove Anthony remove" at bounding box center [788, 460] width 931 height 69
click at [417, 440] on icon "button" at bounding box center [421, 442] width 9 height 10
select select
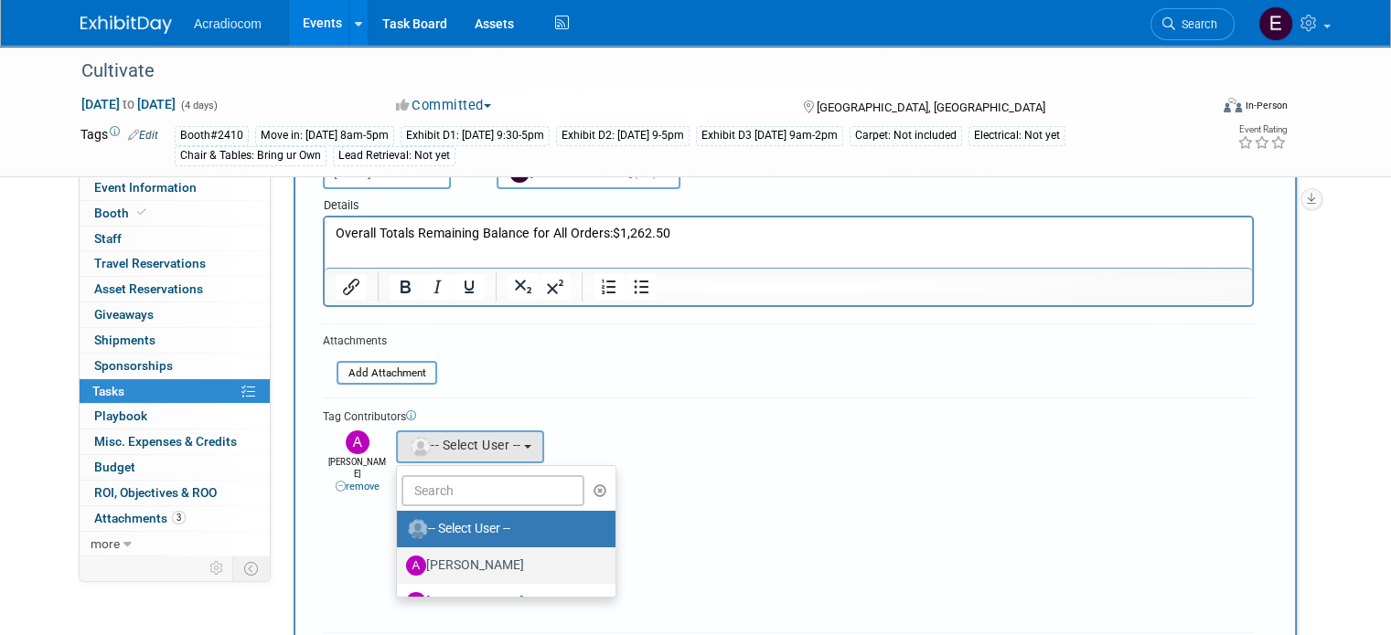
scroll to position [91, 0]
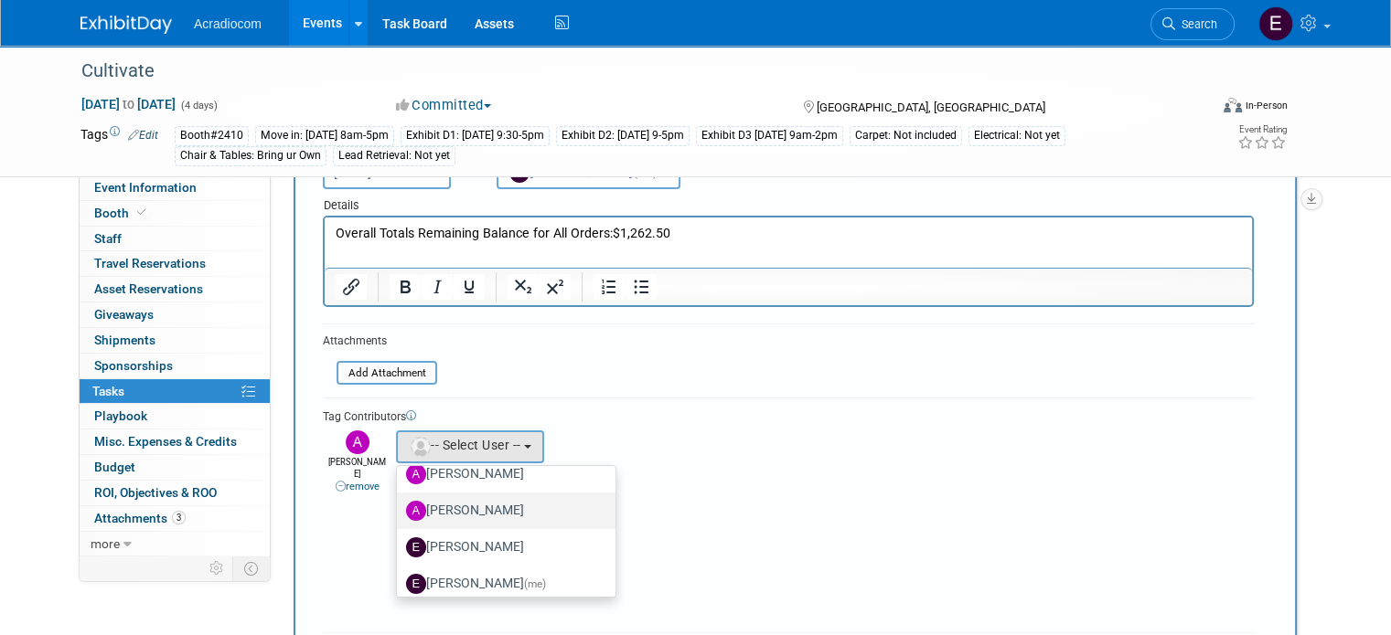
click at [458, 505] on label "[PERSON_NAME]" at bounding box center [501, 511] width 191 height 29
click at [400, 505] on input "[PERSON_NAME]" at bounding box center [394, 509] width 12 height 12
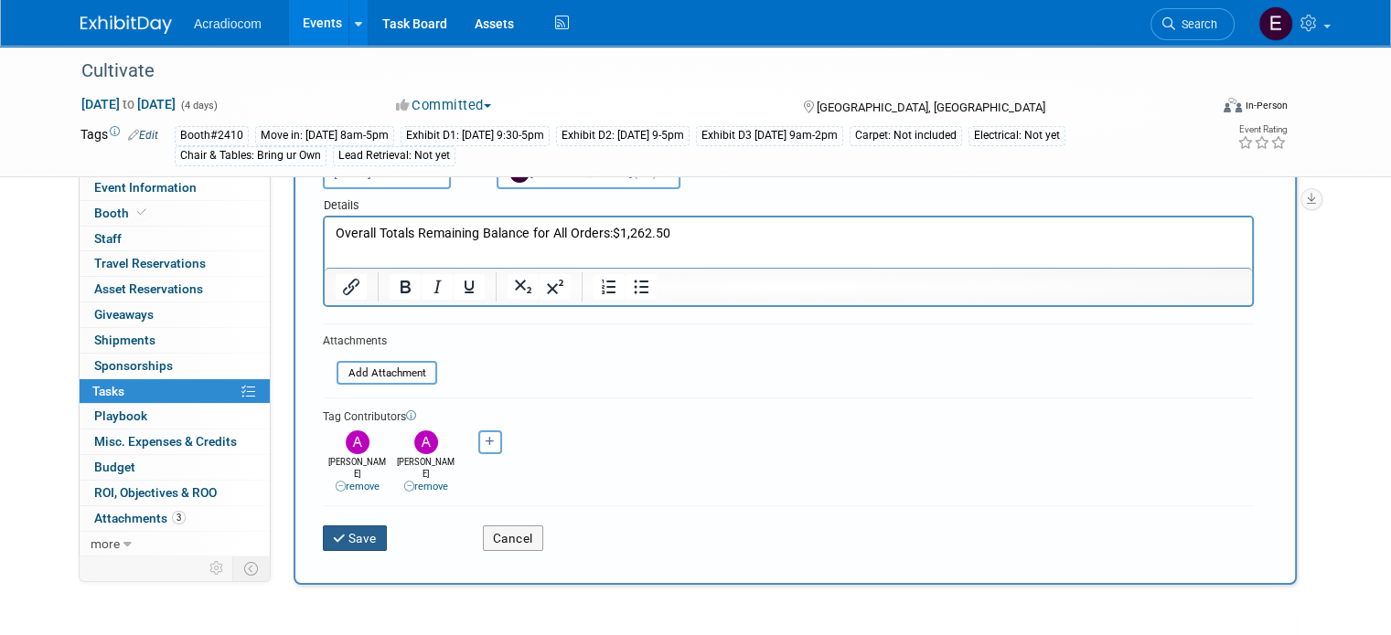
click at [347, 526] on button "Save" at bounding box center [355, 539] width 64 height 26
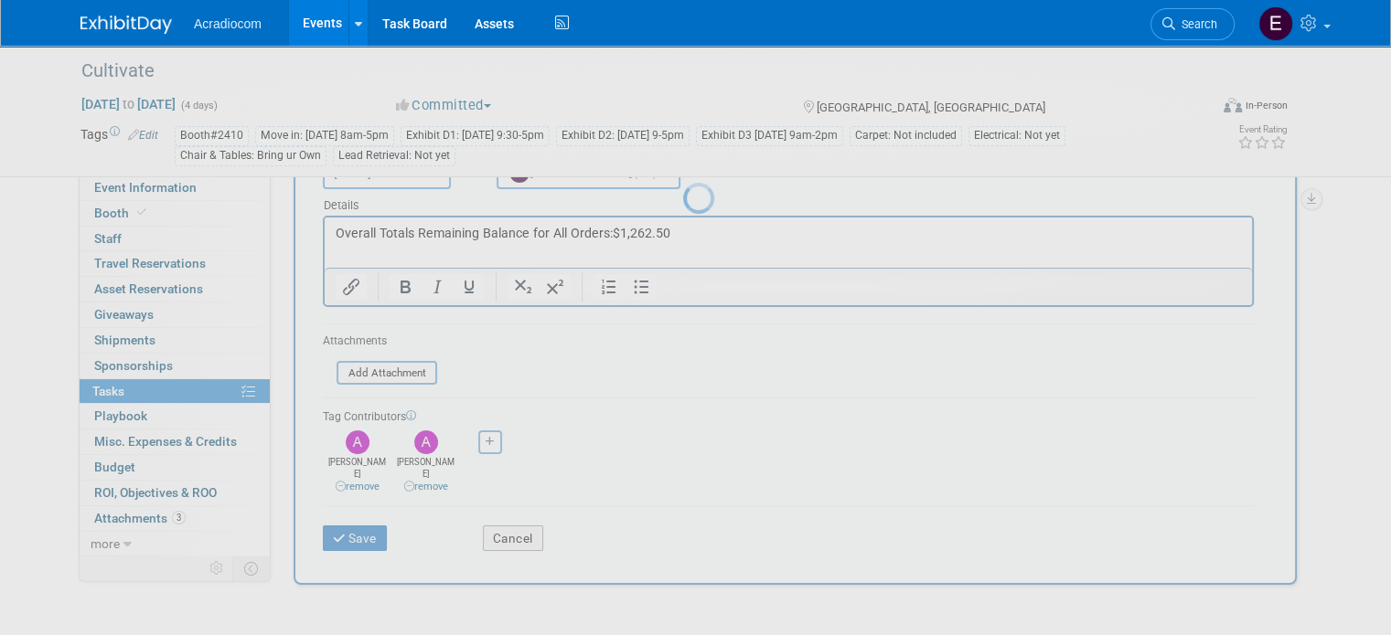
scroll to position [0, 0]
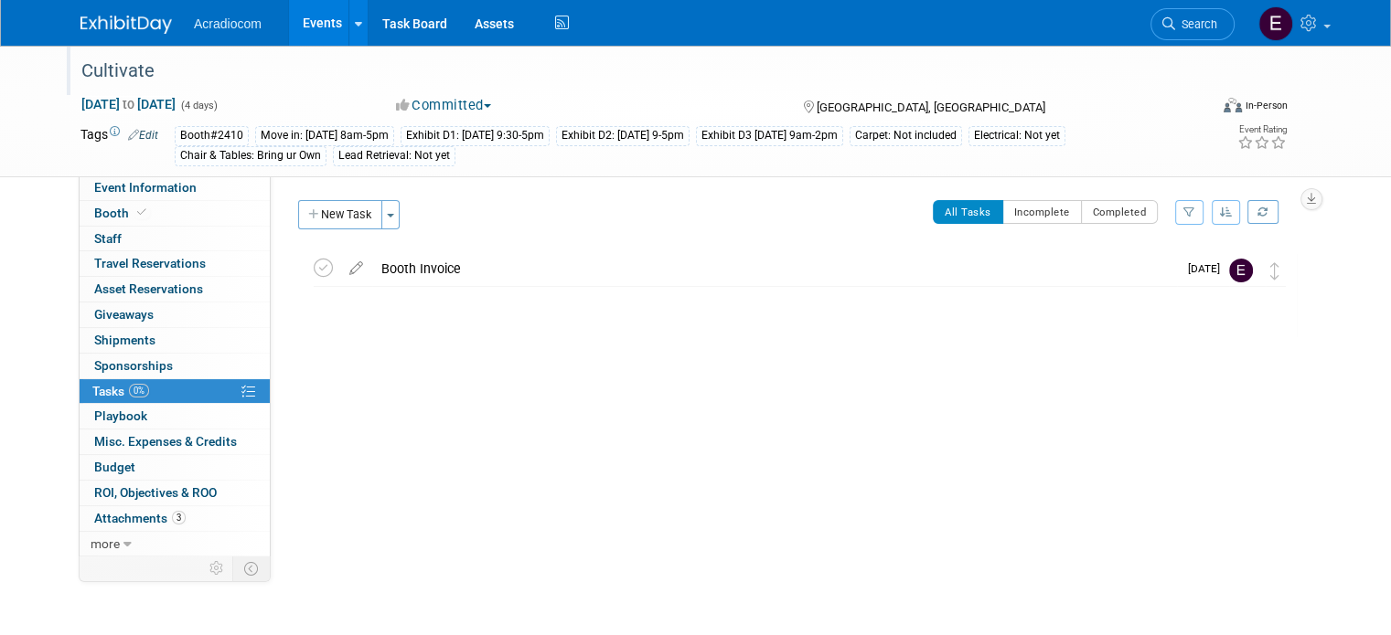
click at [126, 64] on div "Cultivate" at bounding box center [630, 71] width 1110 height 33
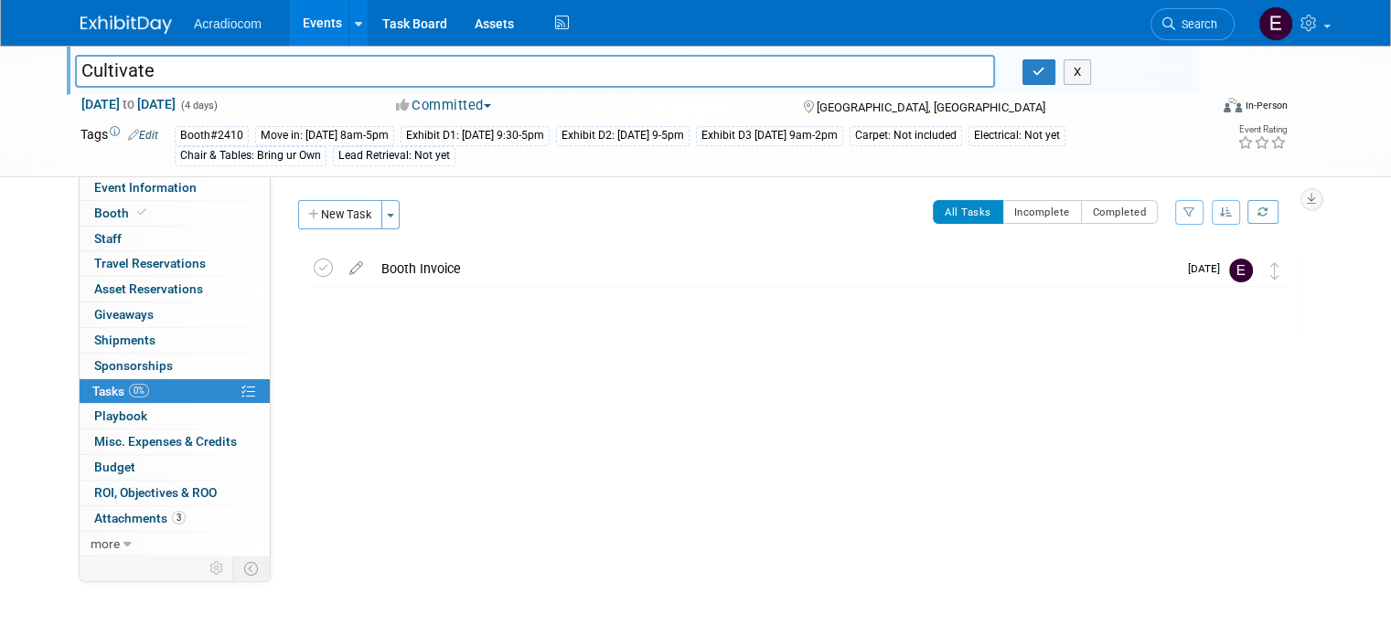
click at [126, 69] on input "Cultivate" at bounding box center [535, 71] width 920 height 32
click at [124, 21] on img at bounding box center [125, 25] width 91 height 18
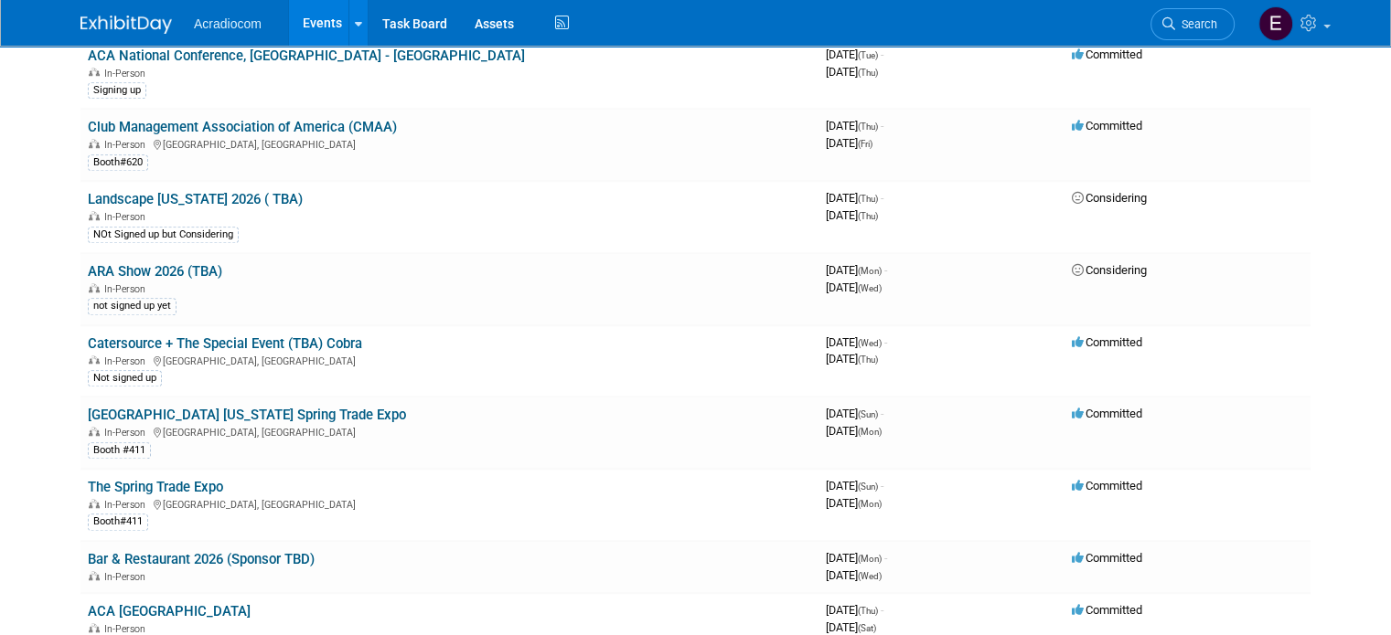
scroll to position [1646, 0]
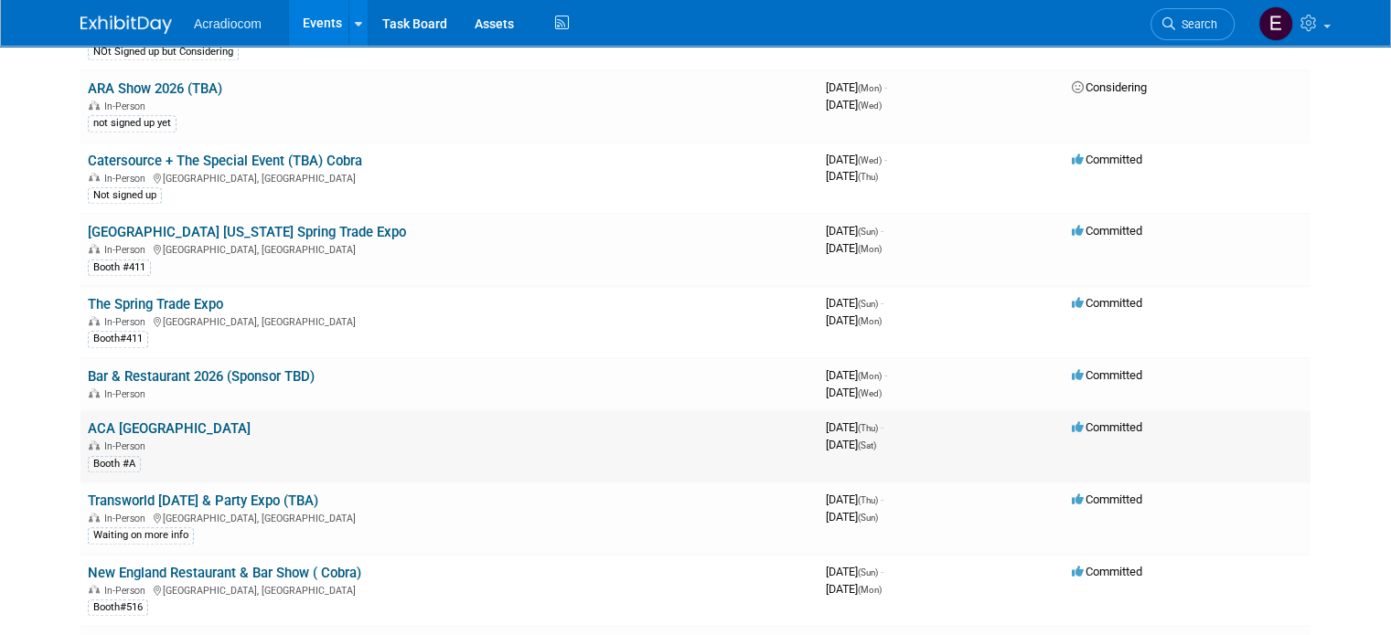
click at [217, 421] on link "ACA [GEOGRAPHIC_DATA]" at bounding box center [169, 429] width 163 height 16
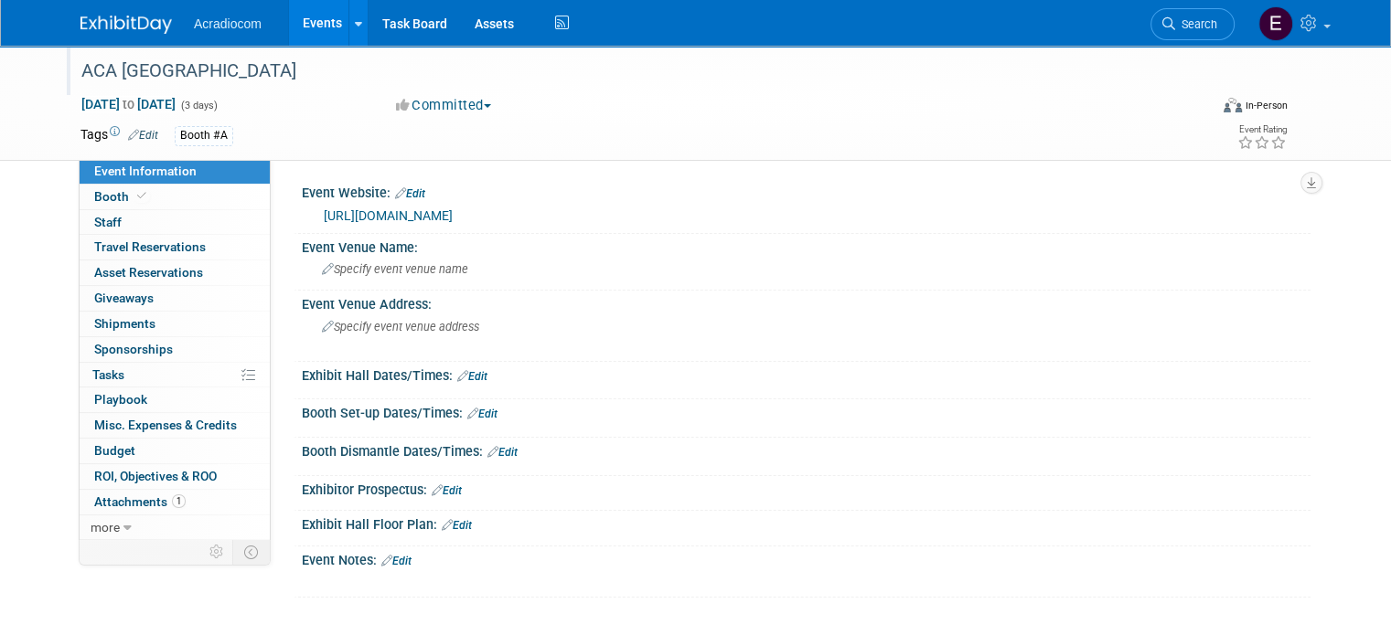
click at [271, 79] on div "ACA [GEOGRAPHIC_DATA]" at bounding box center [630, 71] width 1110 height 33
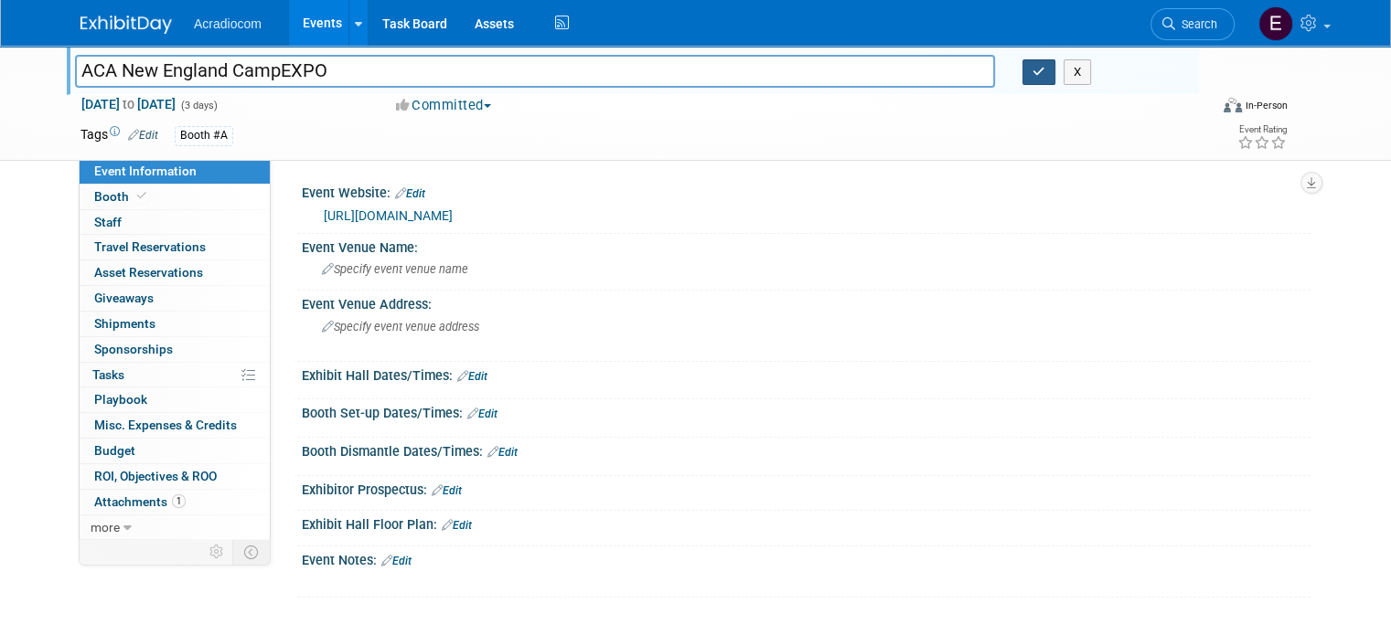
type input "ACA New England CampEXPO"
click at [1053, 70] on button "button" at bounding box center [1038, 72] width 33 height 26
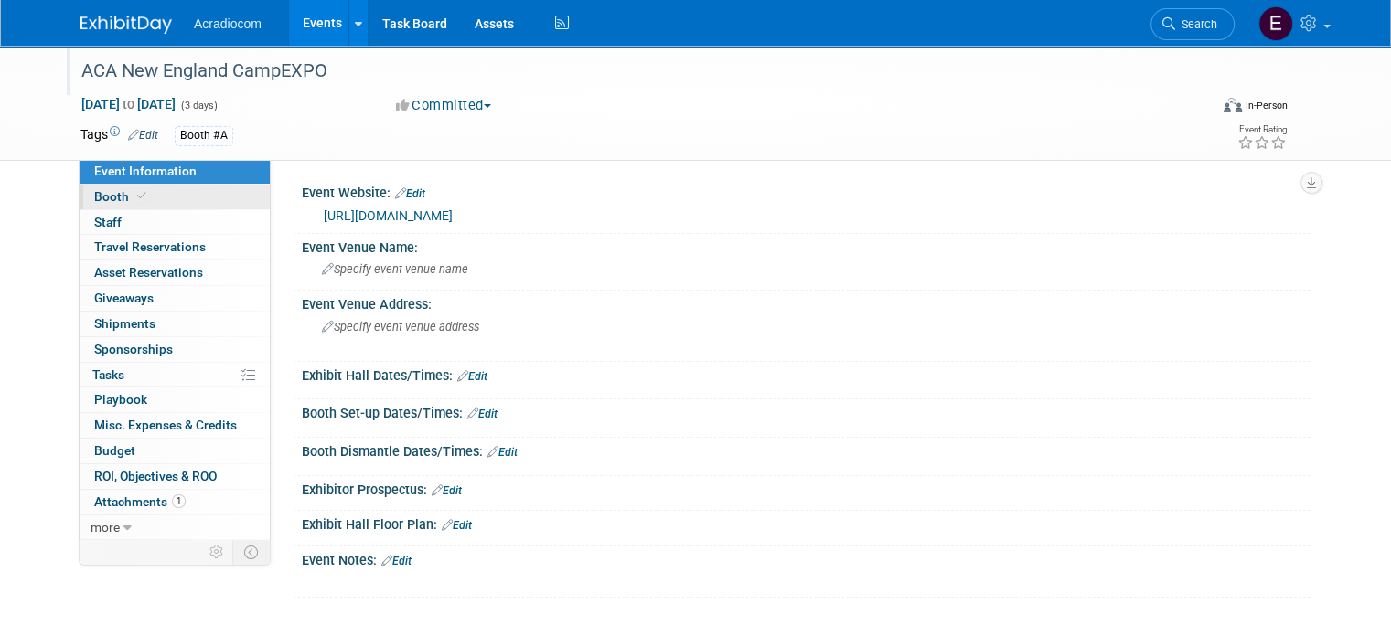
click at [208, 187] on link "Booth" at bounding box center [175, 197] width 190 height 25
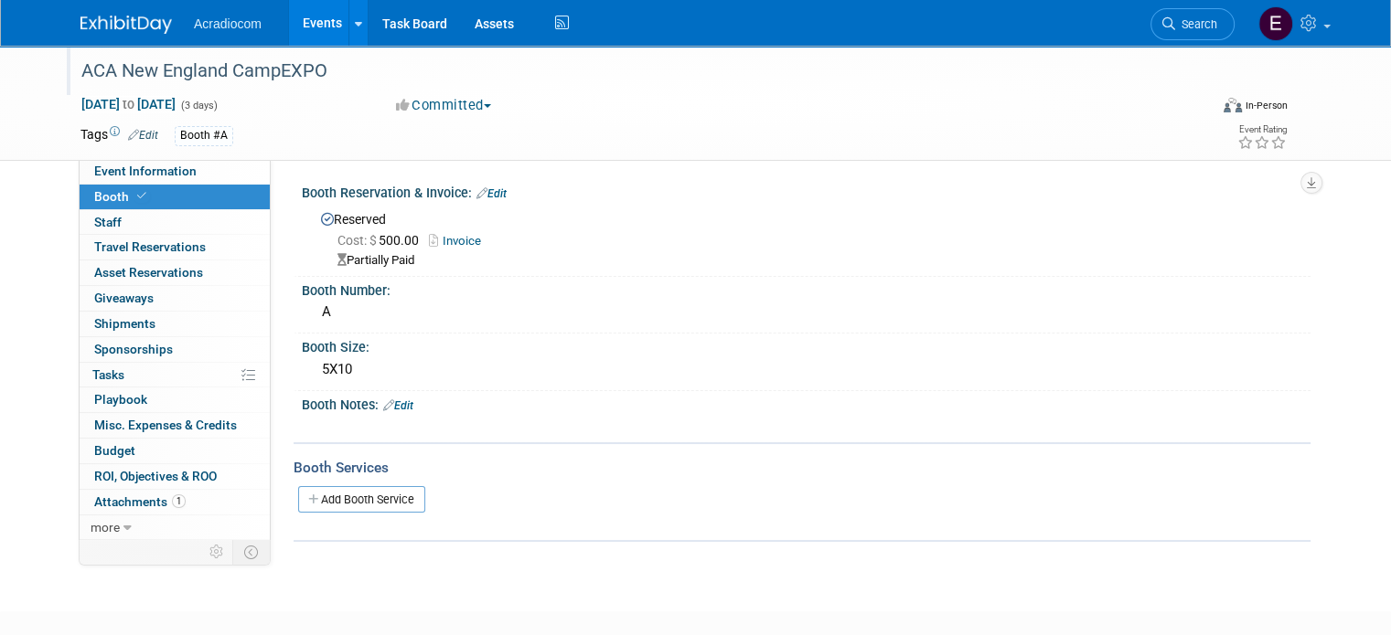
scroll to position [100, 0]
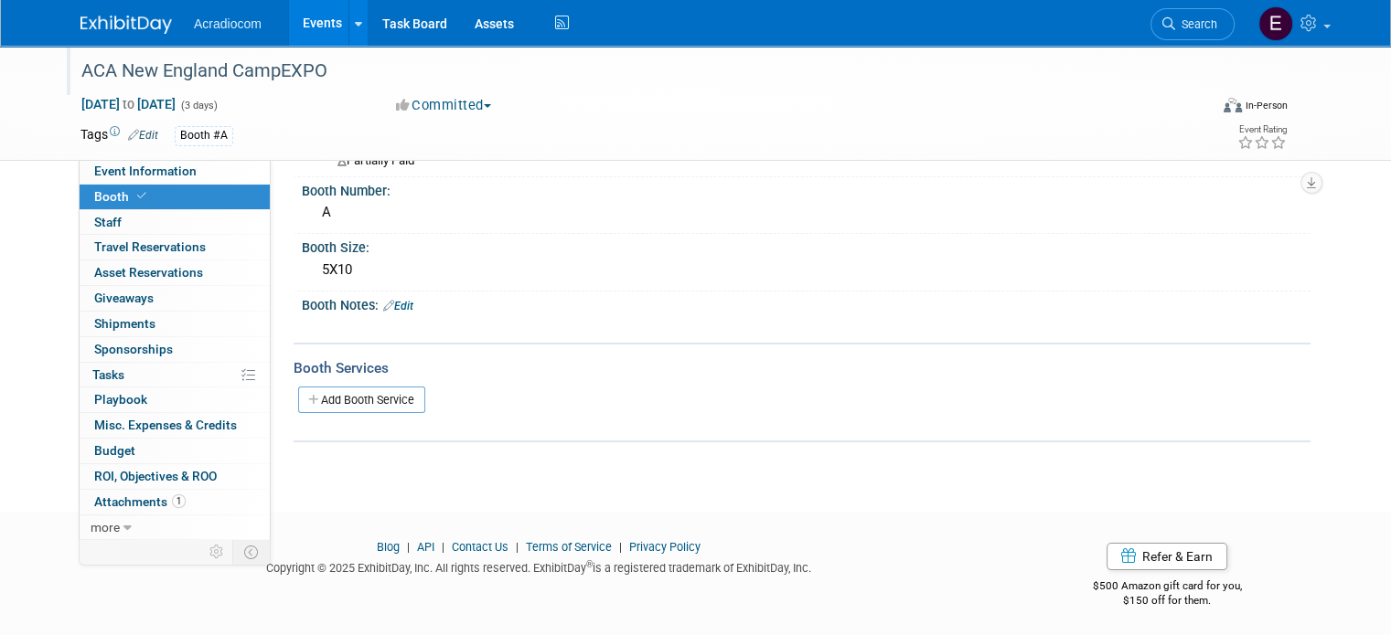
click at [390, 304] on link "Edit" at bounding box center [398, 306] width 30 height 13
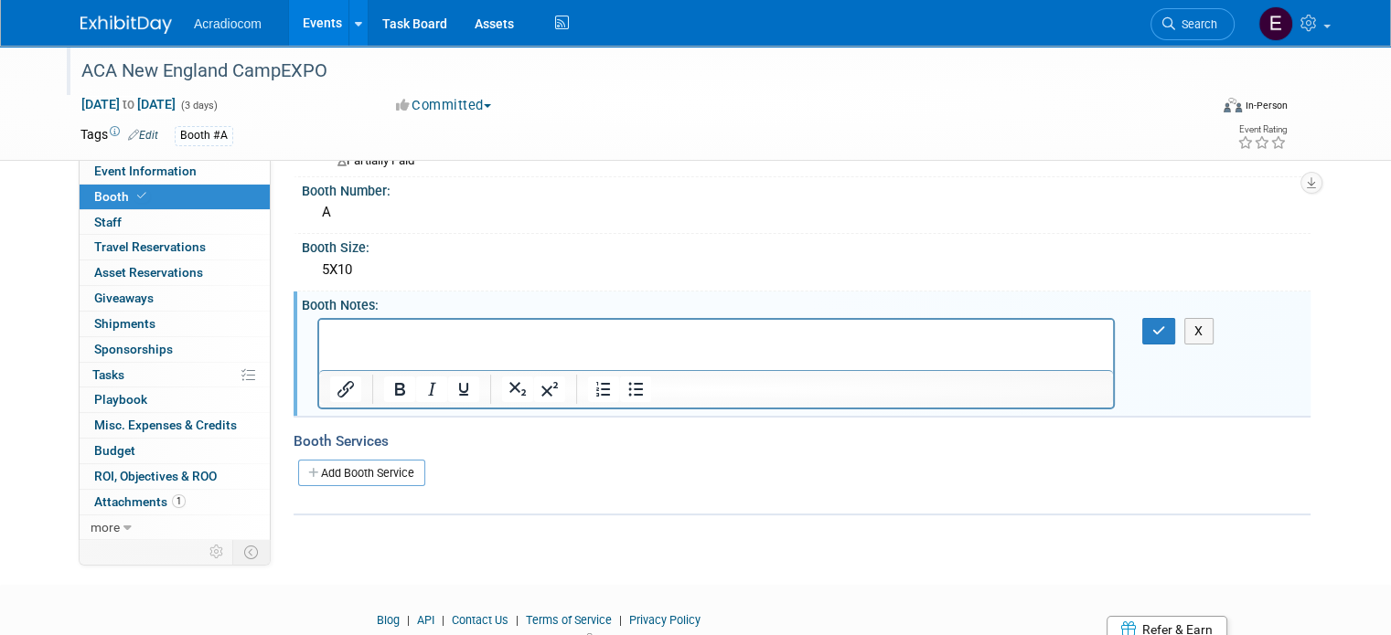
scroll to position [0, 0]
drag, startPoint x: 712, startPoint y: 629, endPoint x: 366, endPoint y: 321, distance: 463.7
click at [366, 321] on html at bounding box center [716, 332] width 794 height 26
click at [366, 336] on p "Rich Text Area. Press ALT-0 for help." at bounding box center [716, 335] width 773 height 18
paste body "Rich Text Area. Press ALT-0 for help."
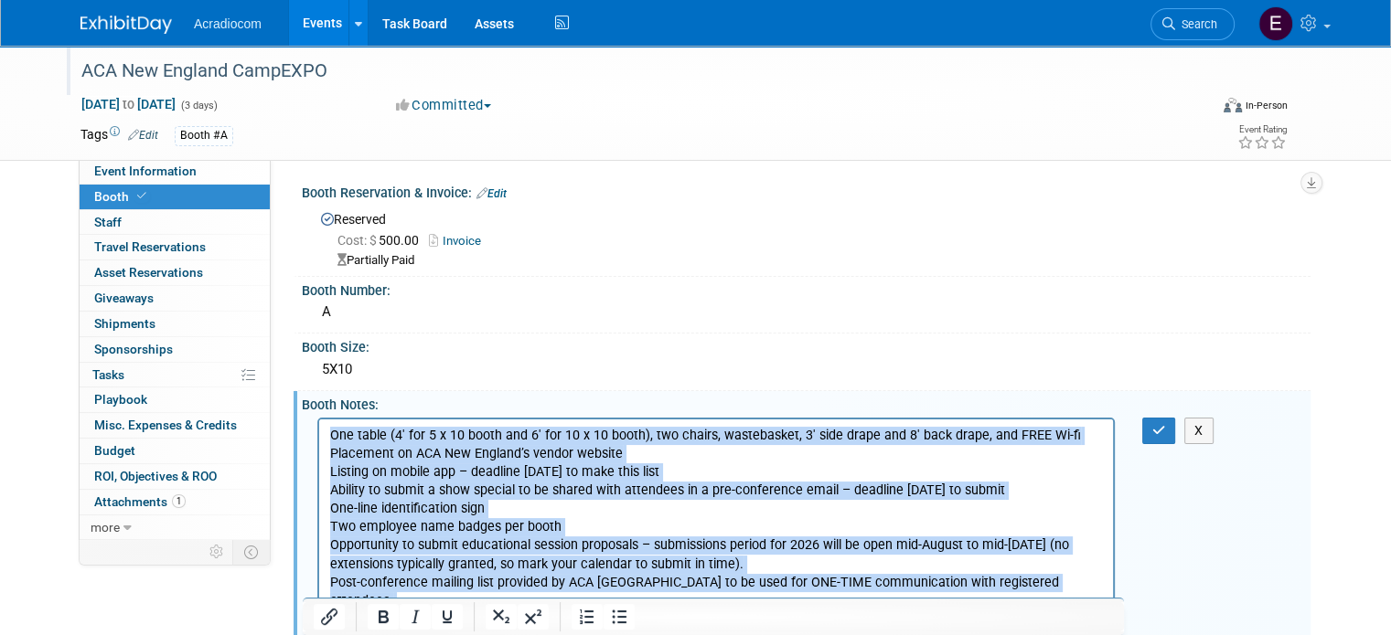
drag, startPoint x: 1113, startPoint y: 597, endPoint x: 310, endPoint y: 327, distance: 846.9
click at [319, 419] on html "One table (4′ for 5 x 10 booth and 6′ for 10 x 10 booth), two chairs, wastebask…" at bounding box center [716, 533] width 794 height 228
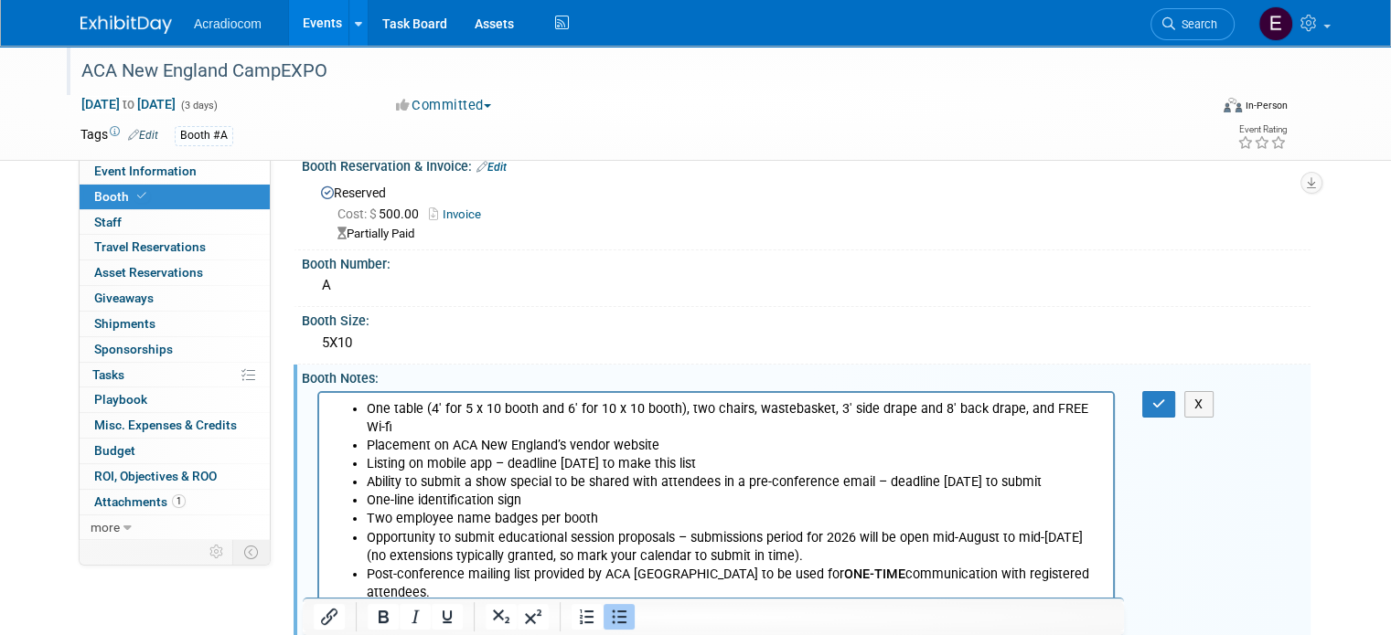
scroll to position [209, 0]
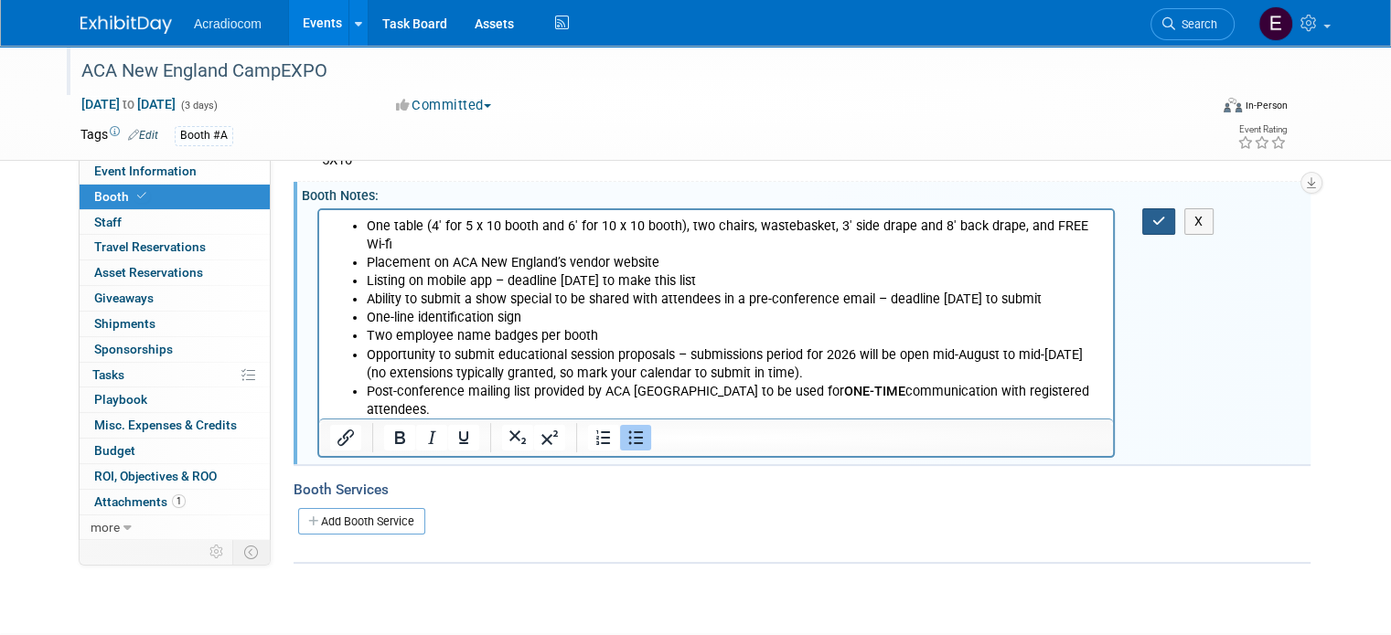
click at [1166, 223] on icon "button" at bounding box center [1159, 221] width 14 height 13
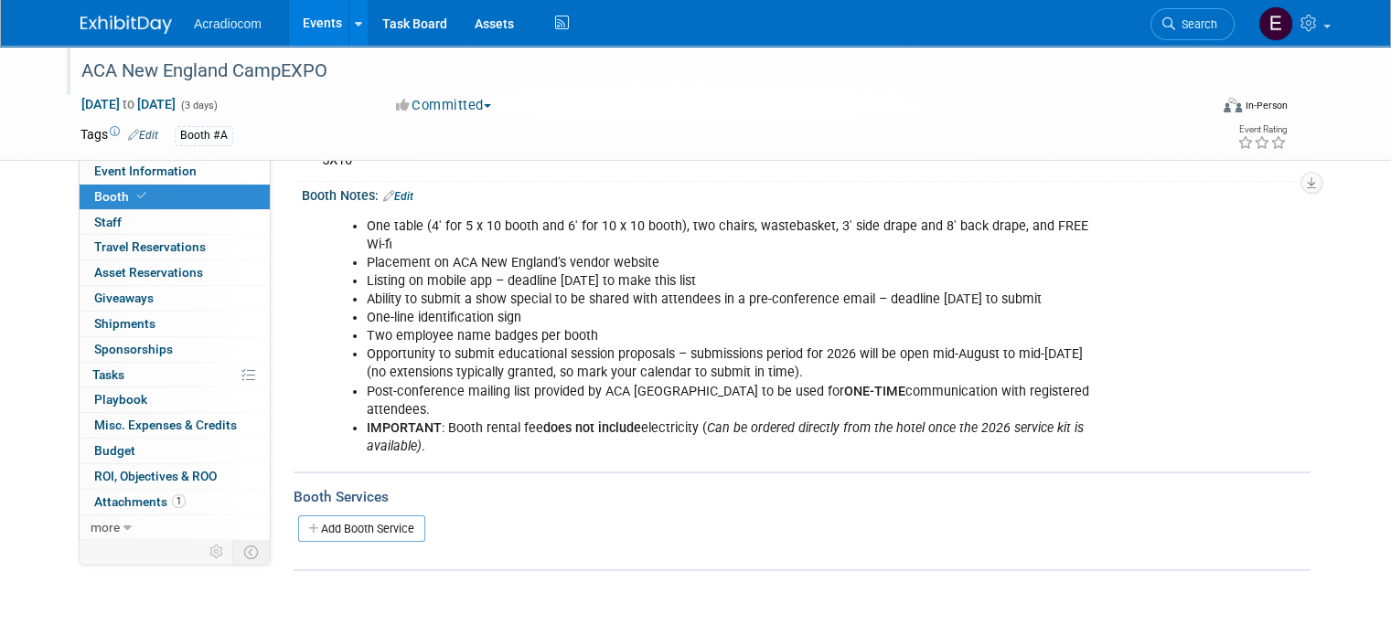
click at [136, 28] on img at bounding box center [125, 25] width 91 height 18
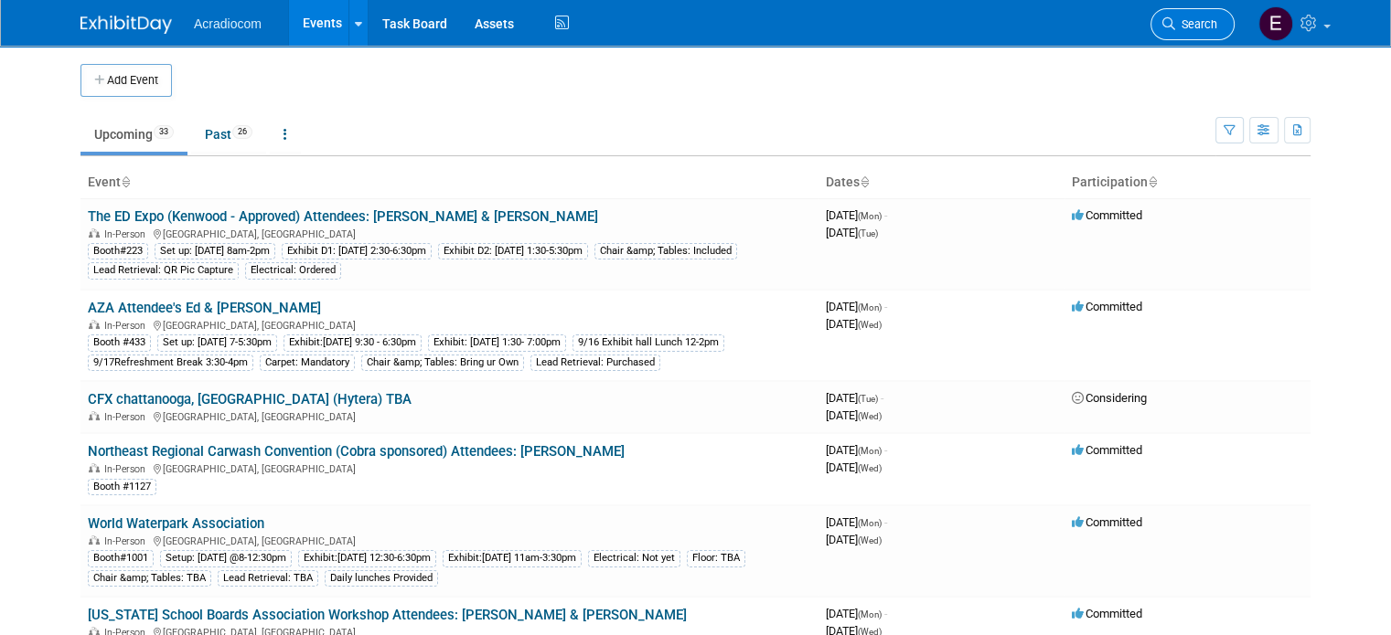
click at [1175, 19] on icon at bounding box center [1168, 23] width 13 height 13
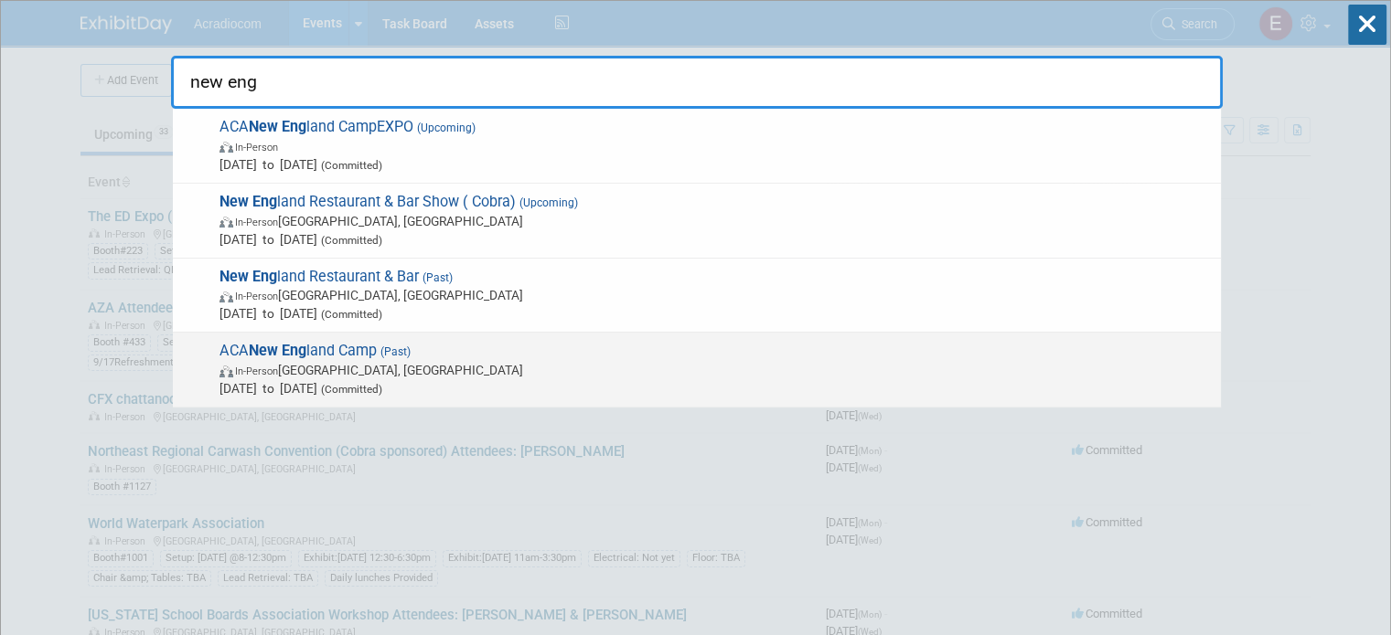
type input "new eng"
click at [478, 347] on span "ACA New Eng land Camp (Past) In-Person [GEOGRAPHIC_DATA], [GEOGRAPHIC_DATA] [DA…" at bounding box center [713, 370] width 998 height 56
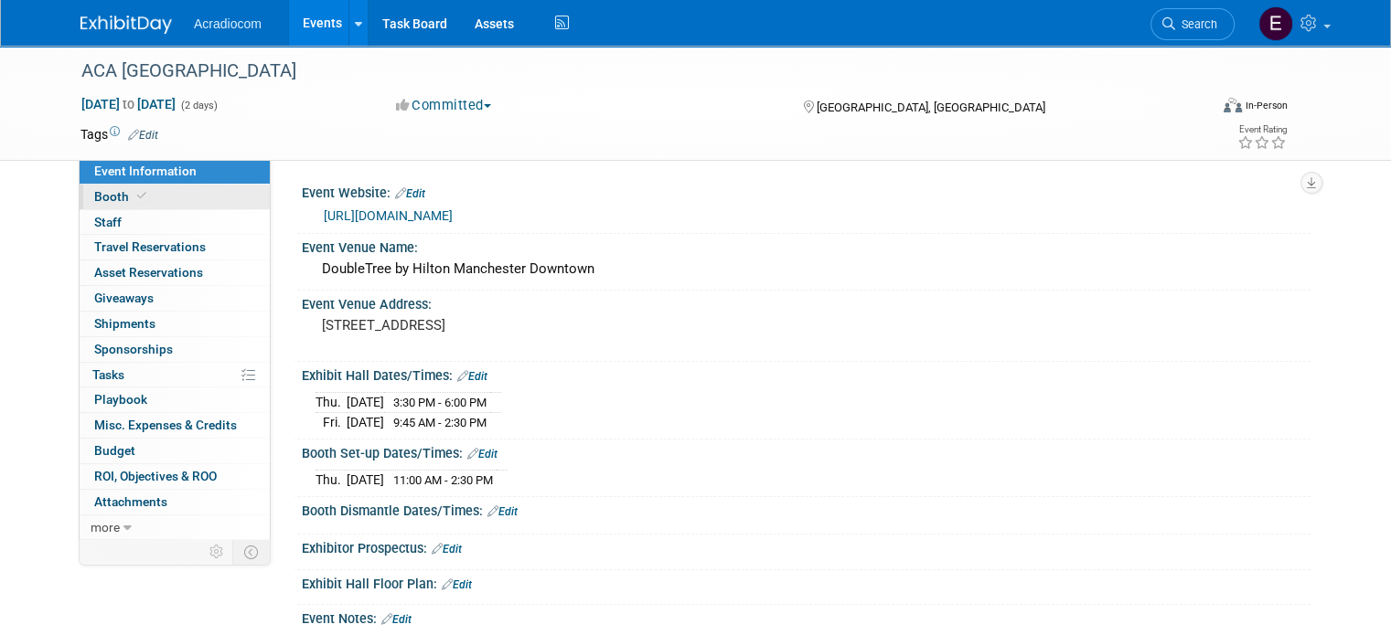
click at [192, 204] on link "Booth" at bounding box center [175, 197] width 190 height 25
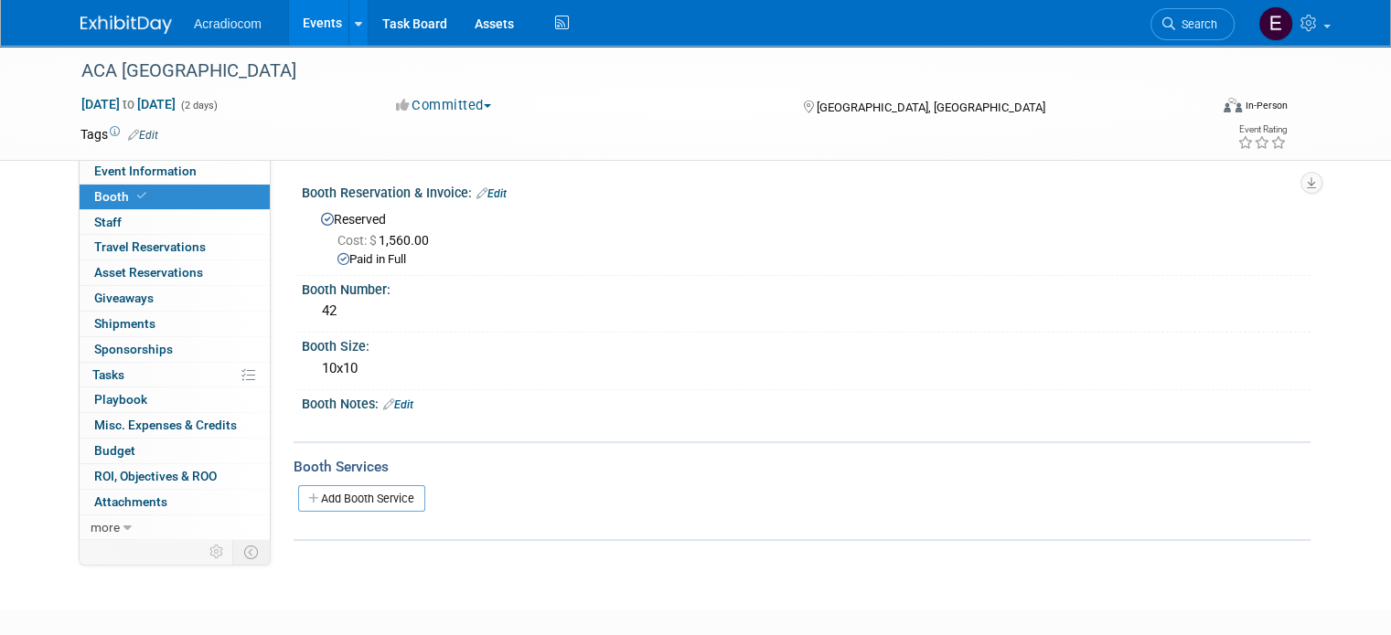
click at [131, 17] on img at bounding box center [125, 25] width 91 height 18
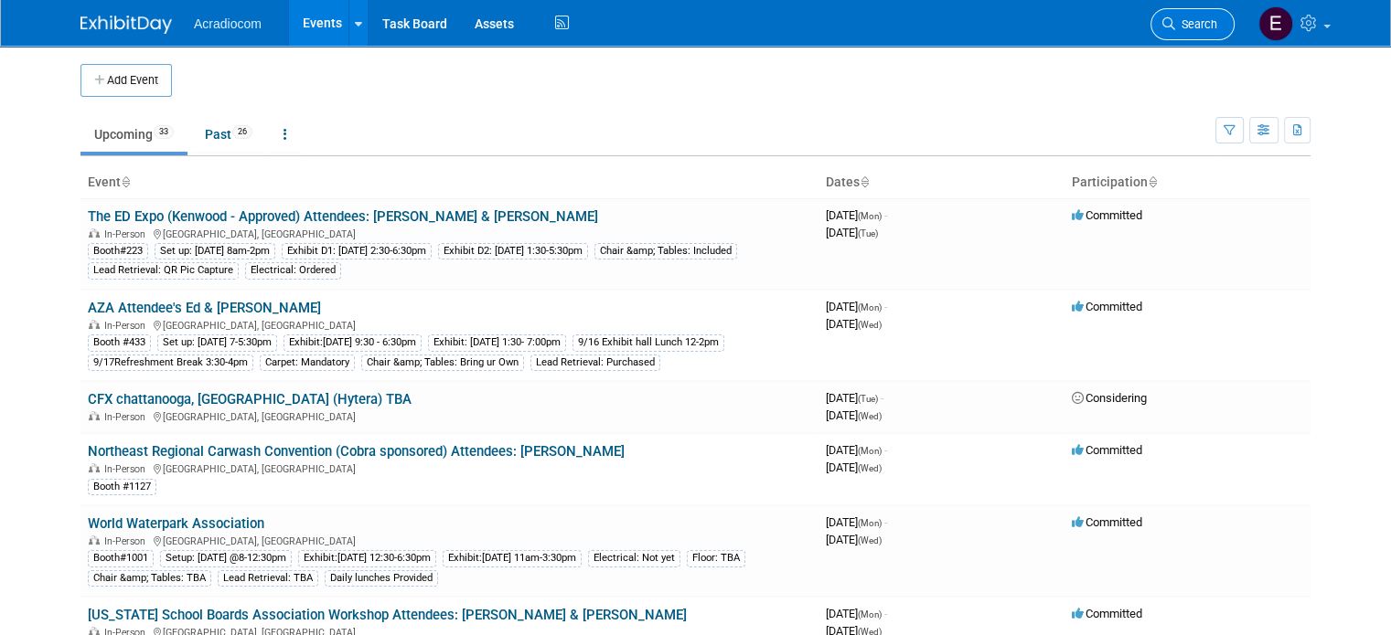
click at [1204, 21] on span "Search" at bounding box center [1196, 24] width 42 height 14
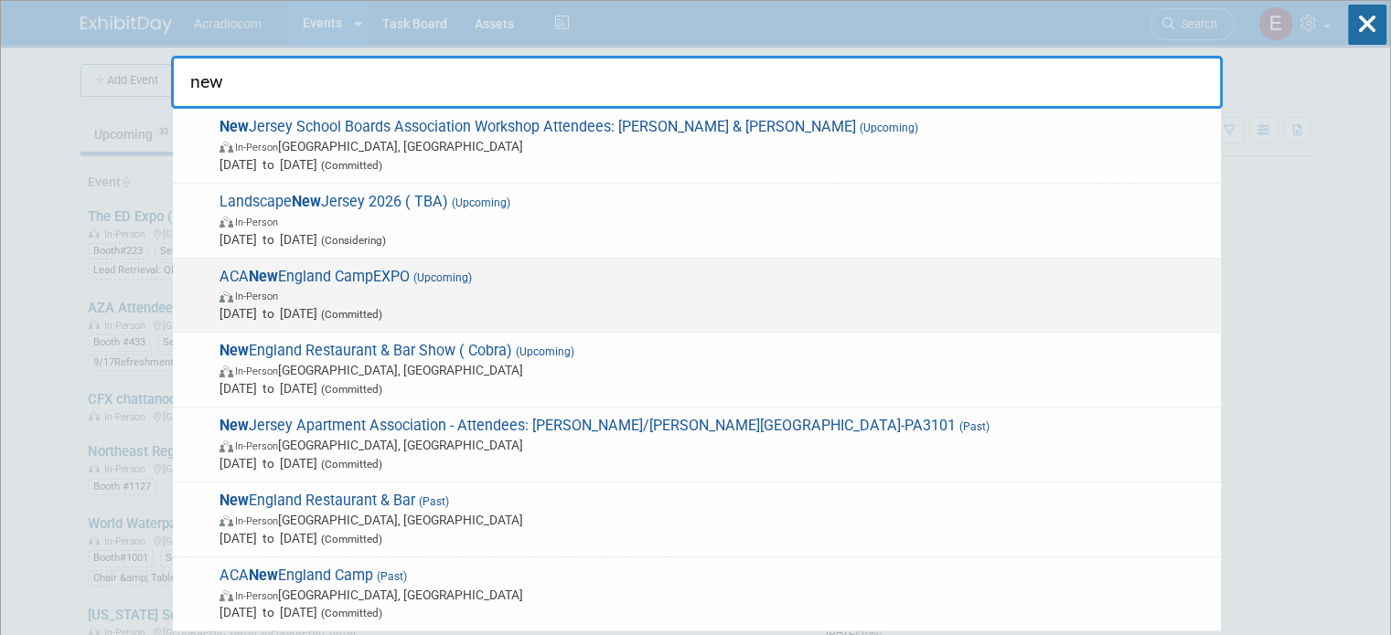
type input "new"
click at [362, 268] on span "ACA New England CampEXPO (Upcoming) In-Person [DATE] to [DATE] (Committed)" at bounding box center [713, 296] width 998 height 56
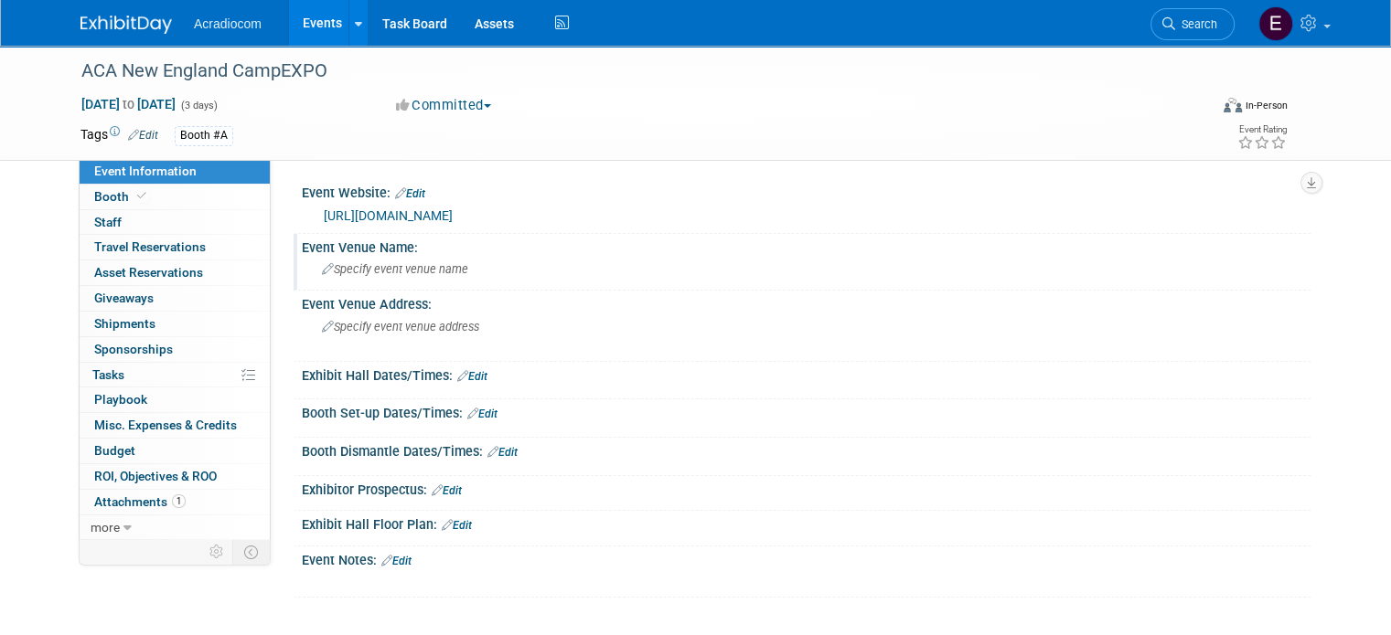
click at [403, 271] on span "Specify event venue name" at bounding box center [395, 269] width 146 height 14
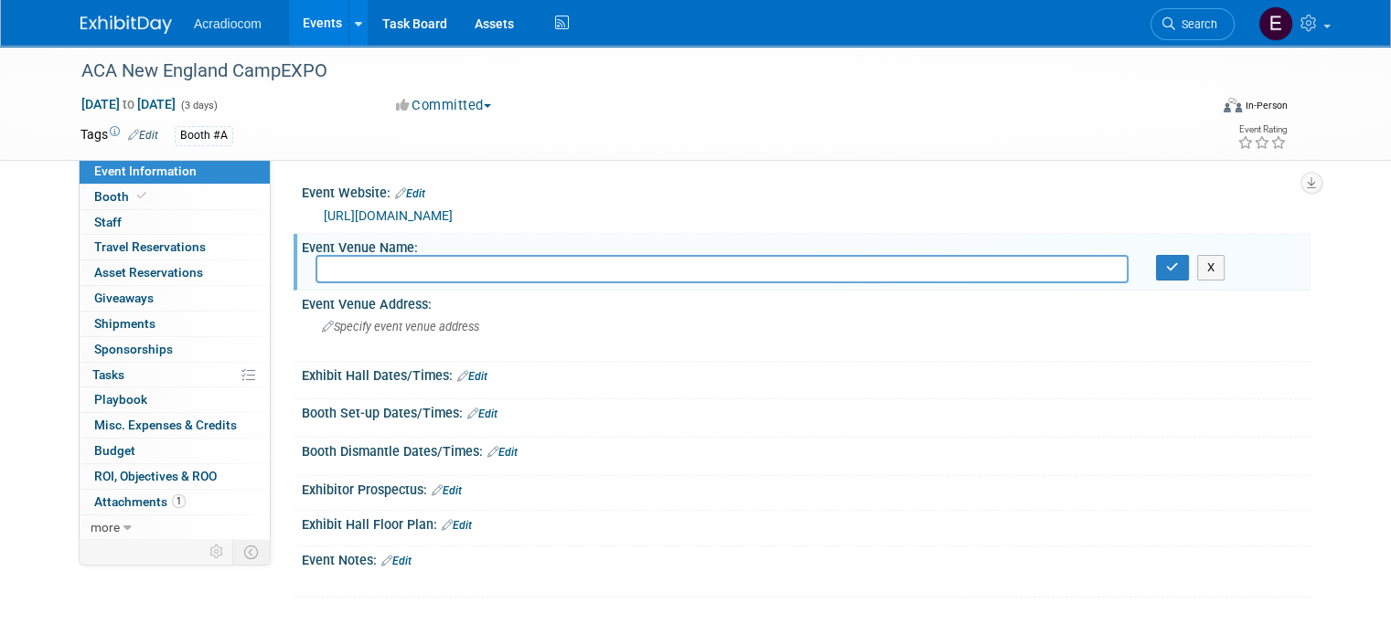
paste input "he DoubleTree by Hilton Manchester Downtown in Manchester, NH"
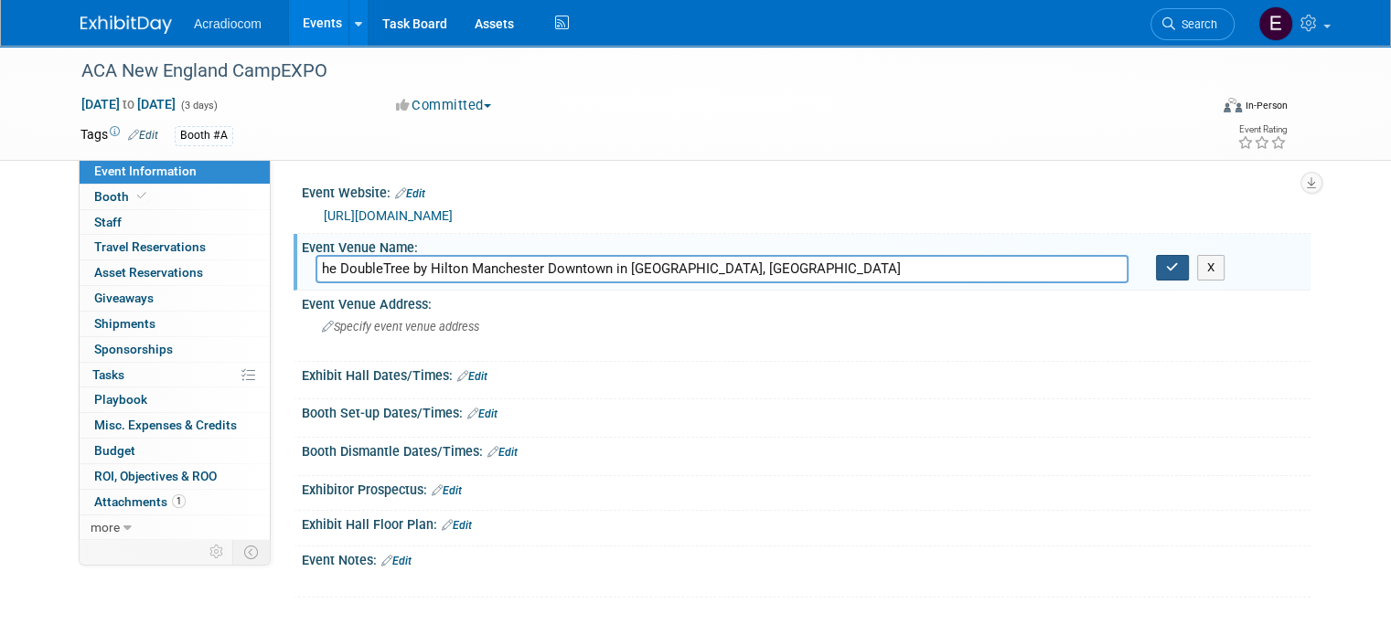
type input "he DoubleTree by Hilton Manchester Downtown in Manchester, NH"
click at [1179, 273] on button "button" at bounding box center [1172, 268] width 33 height 26
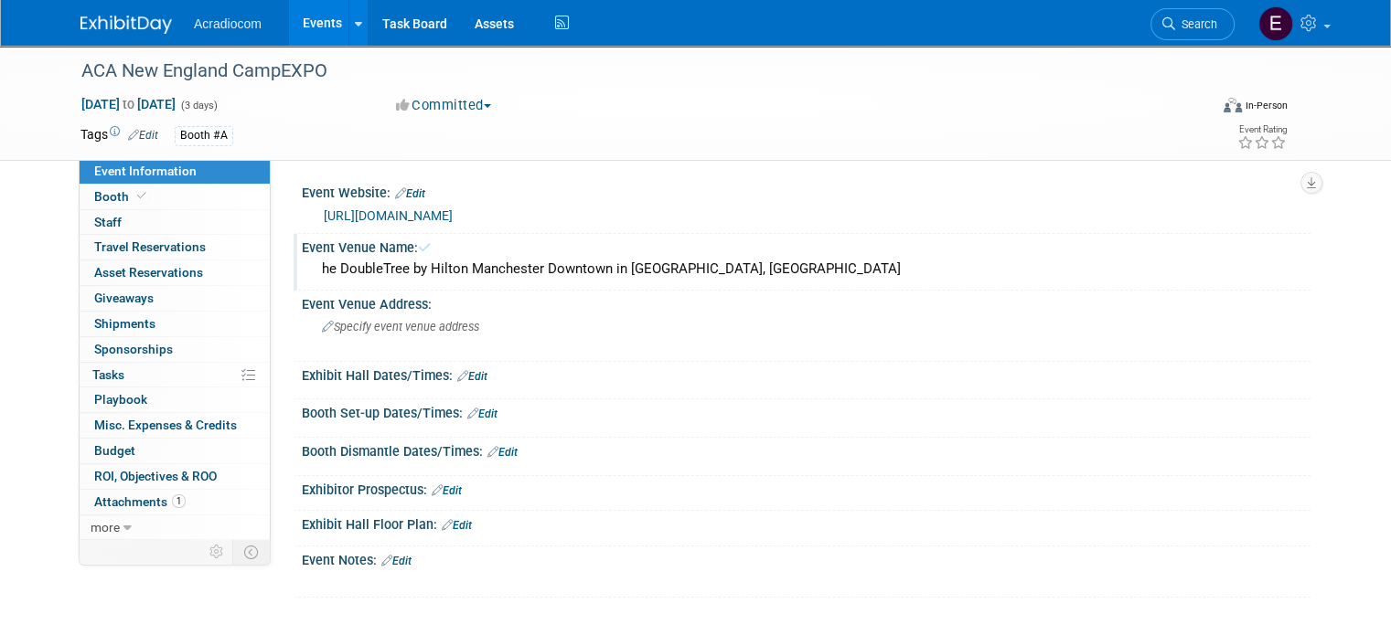
click at [315, 260] on div "he DoubleTree by Hilton Manchester Downtown in Manchester, NH" at bounding box center [805, 269] width 981 height 28
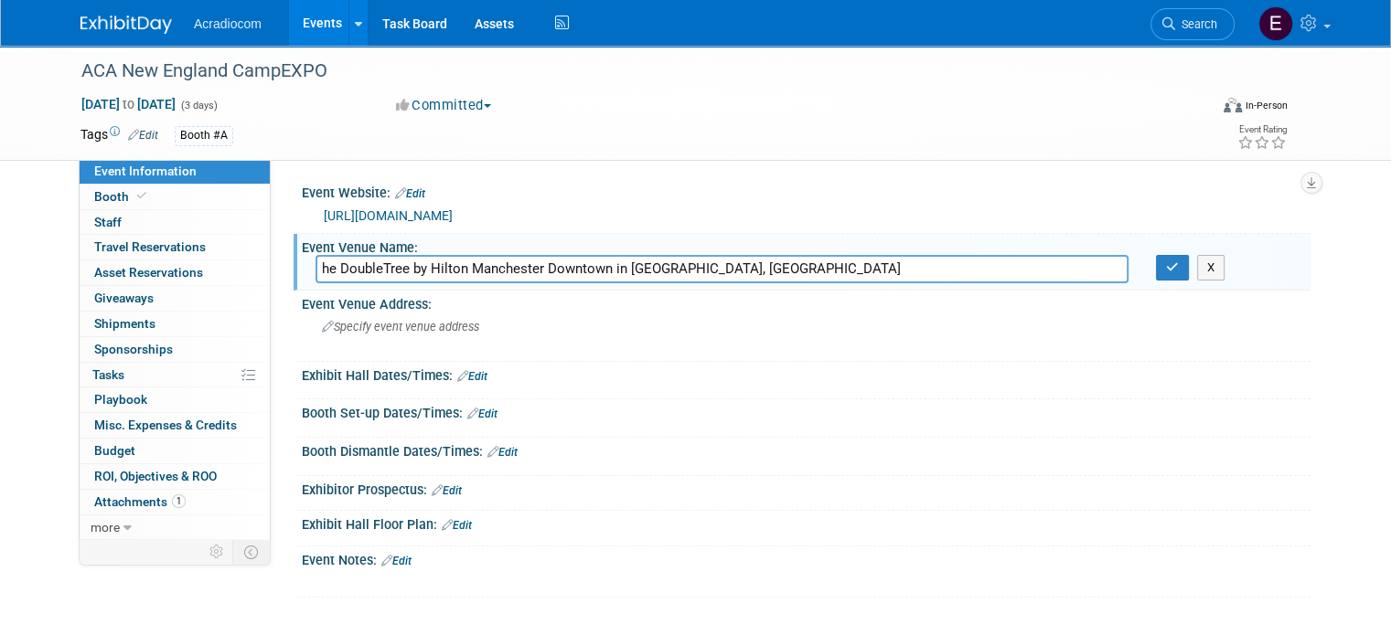
click at [315, 270] on input "he DoubleTree by Hilton Manchester Downtown in Manchester, NH" at bounding box center [721, 269] width 813 height 28
type input "The DoubleTree by Hilton Manchester Downtown in Manchester, NH"
click at [1165, 274] on div "X" at bounding box center [1226, 268] width 168 height 26
click at [1167, 272] on button "button" at bounding box center [1172, 268] width 33 height 26
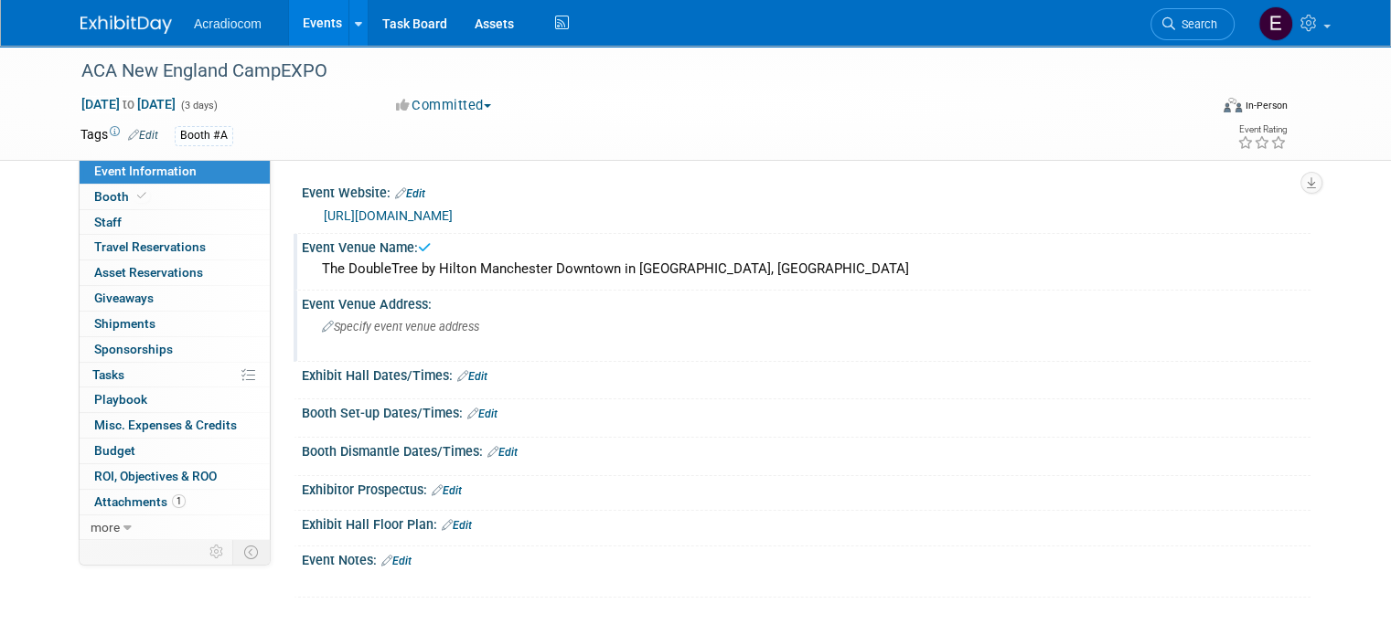
click at [421, 342] on div "Specify event venue address" at bounding box center [511, 334] width 393 height 42
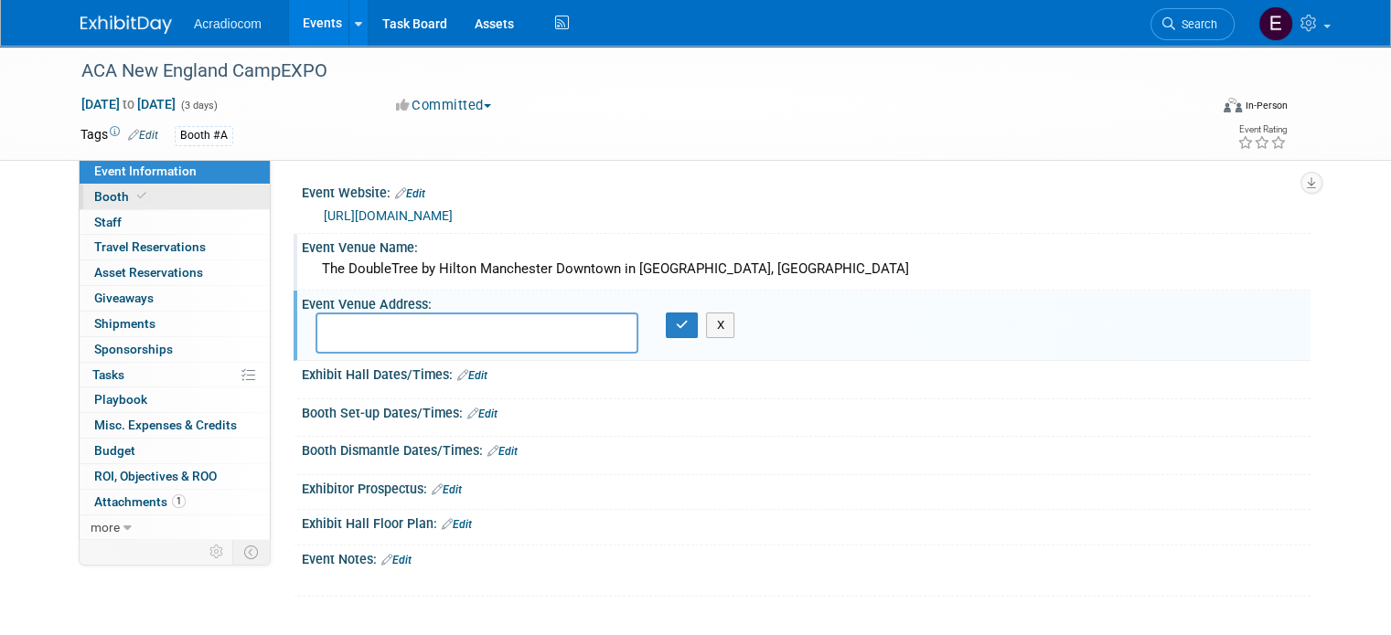
click at [174, 200] on link "Booth" at bounding box center [175, 197] width 190 height 25
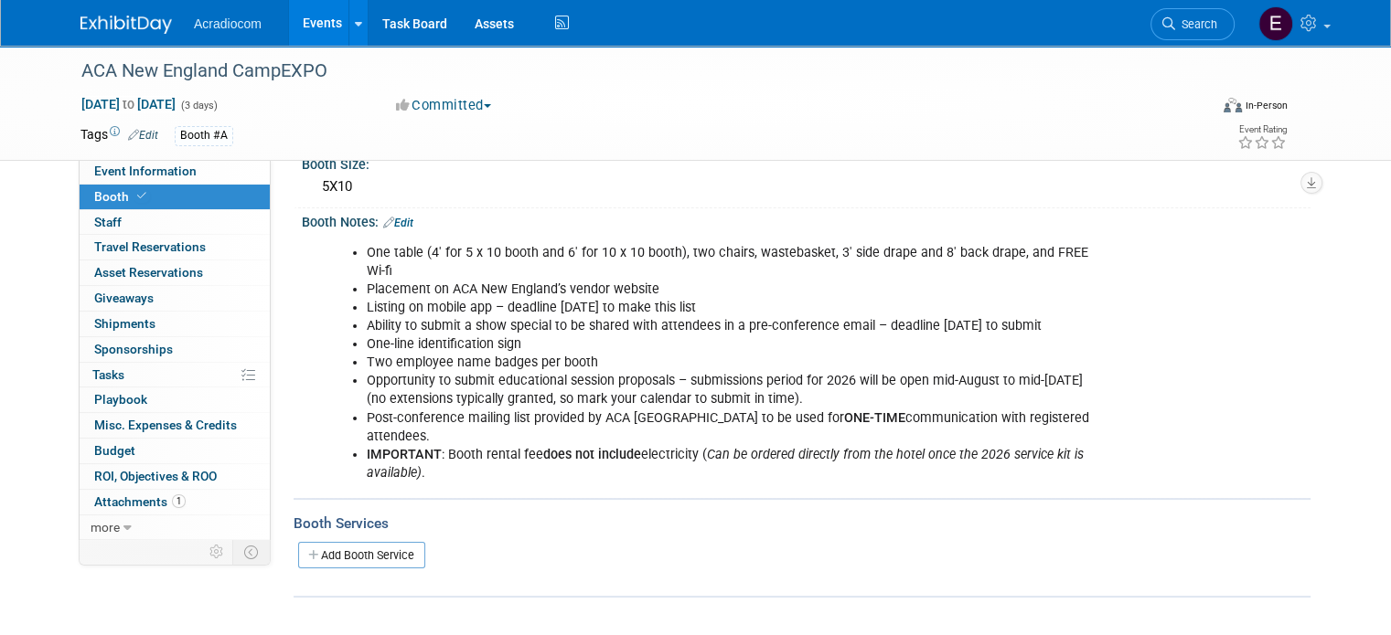
scroll to position [274, 0]
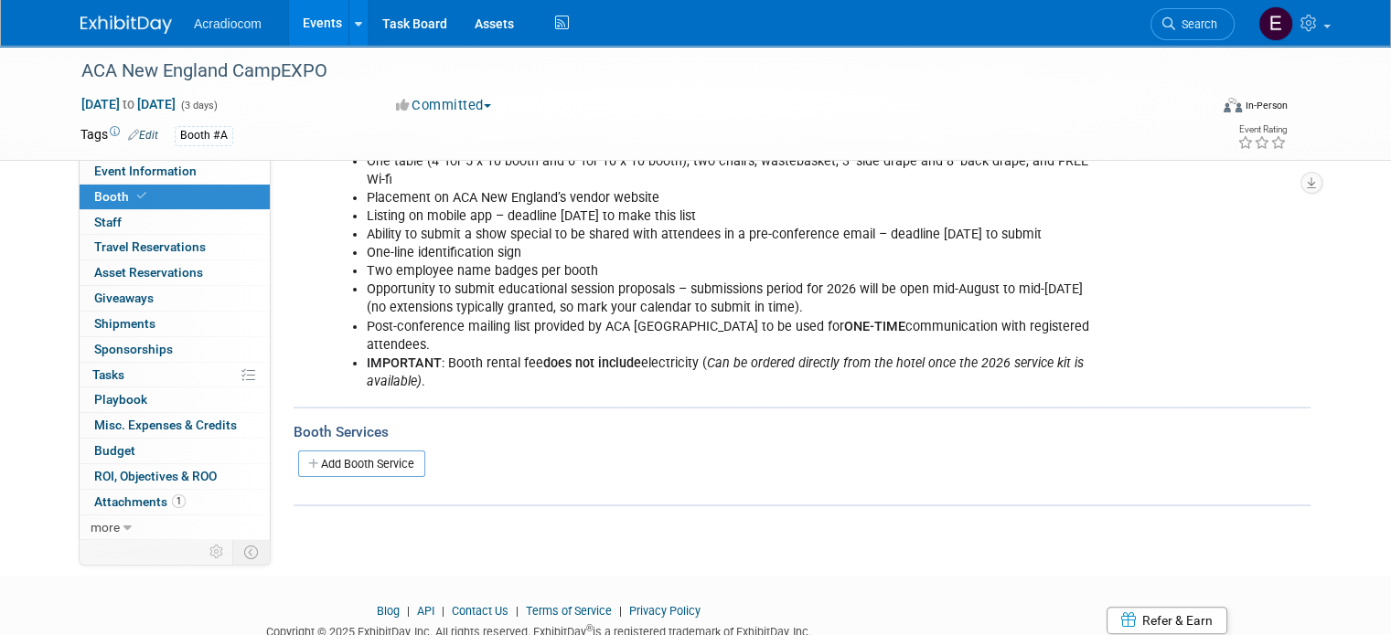
click at [211, 192] on link "Booth" at bounding box center [175, 197] width 190 height 25
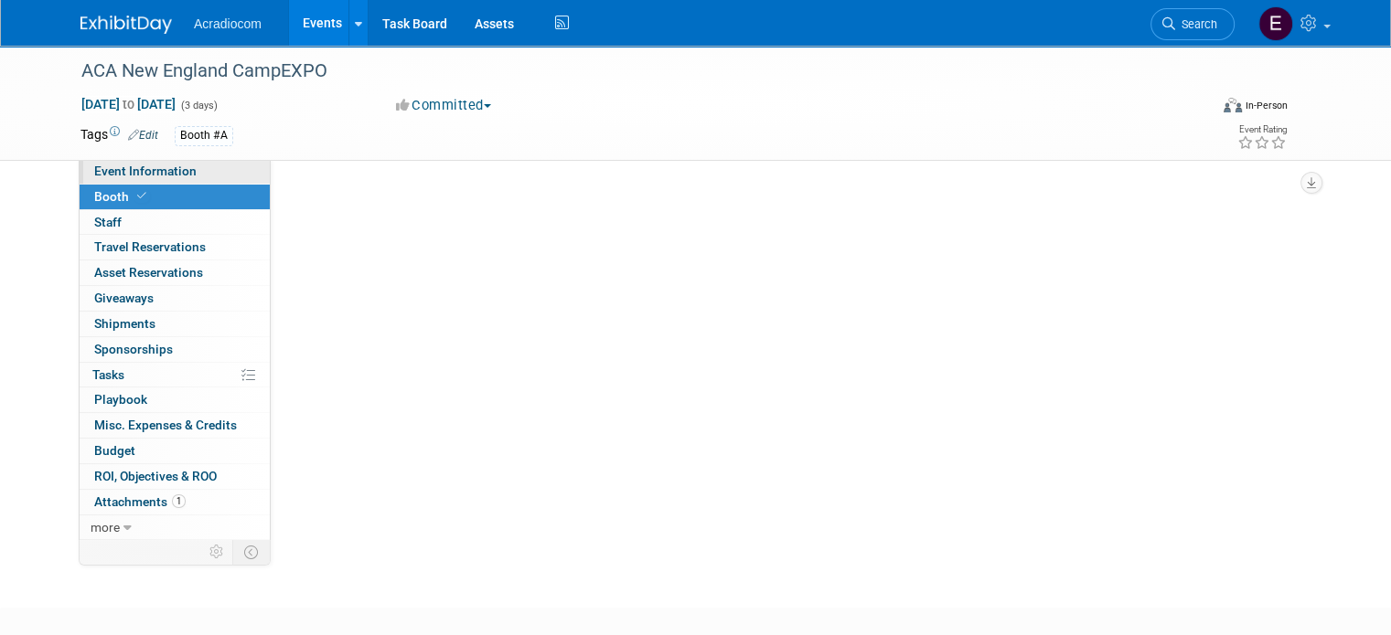
click at [208, 171] on link "Event Information" at bounding box center [175, 171] width 190 height 25
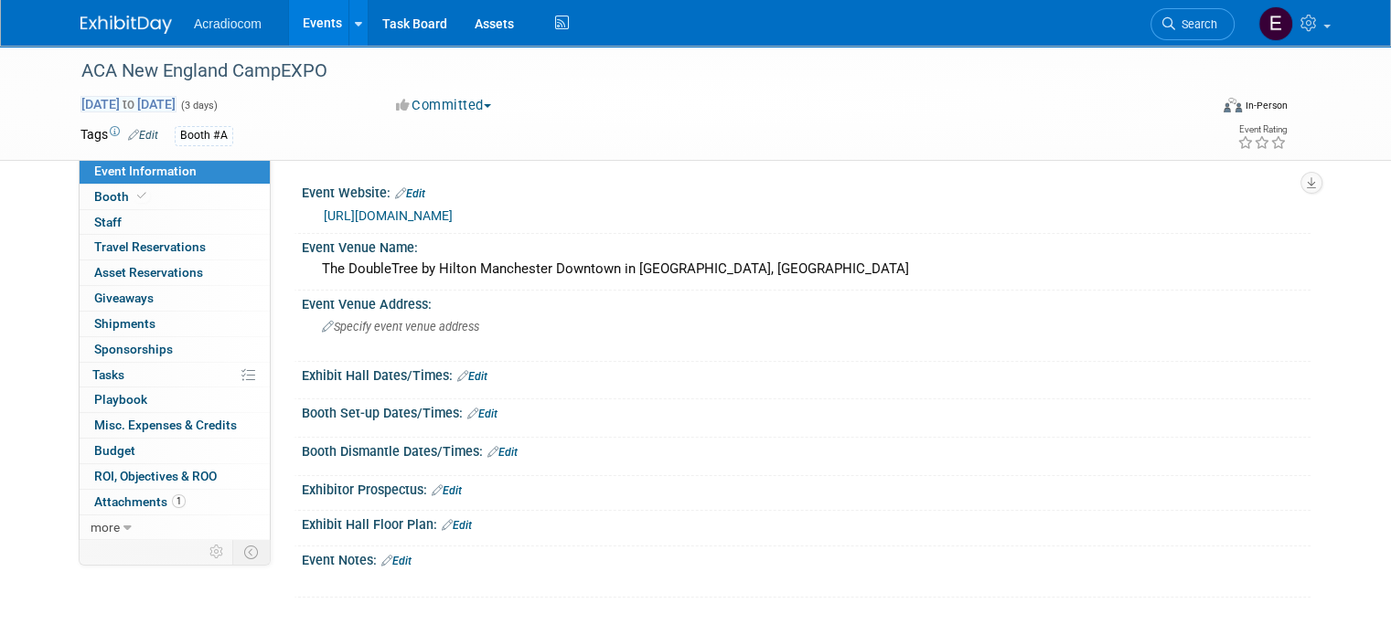
click at [176, 107] on span "Mar 26, 2026 to Mar 28, 2026" at bounding box center [128, 104] width 96 height 16
select select "2"
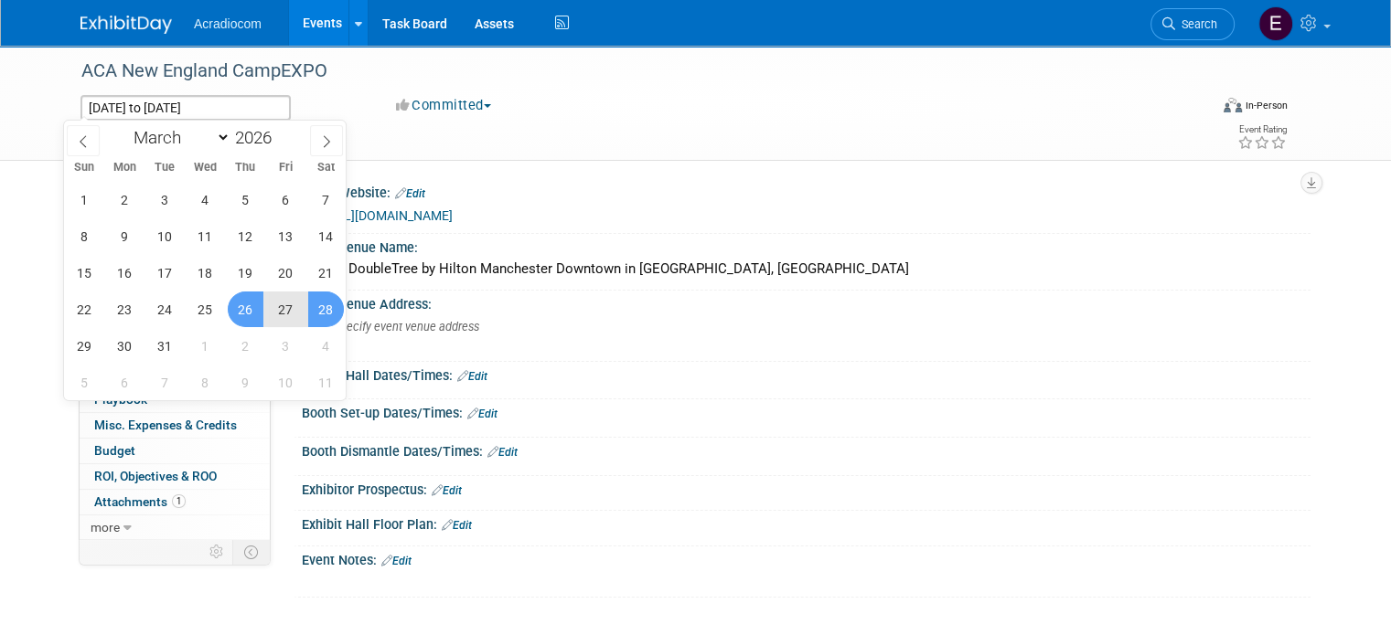
click at [289, 306] on span "27" at bounding box center [286, 310] width 36 height 36
type input "Mar 27, 2026"
click at [249, 300] on span "26" at bounding box center [246, 310] width 36 height 36
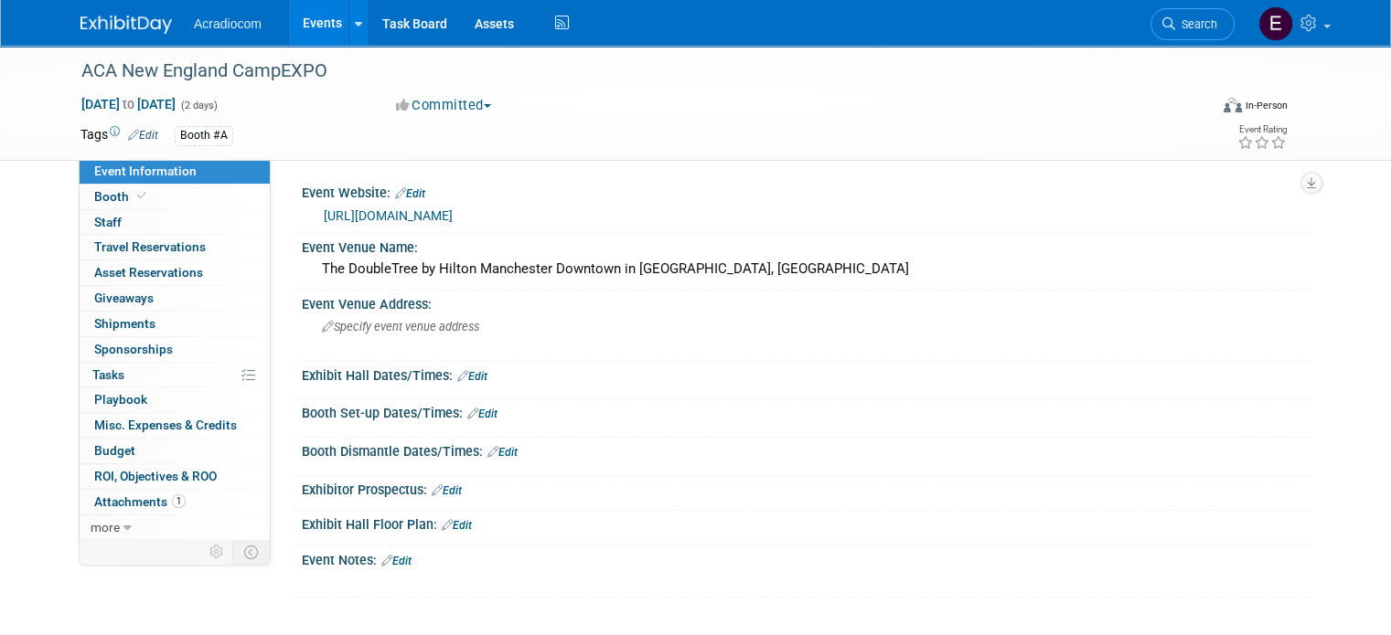
click at [121, 33] on img at bounding box center [125, 25] width 91 height 18
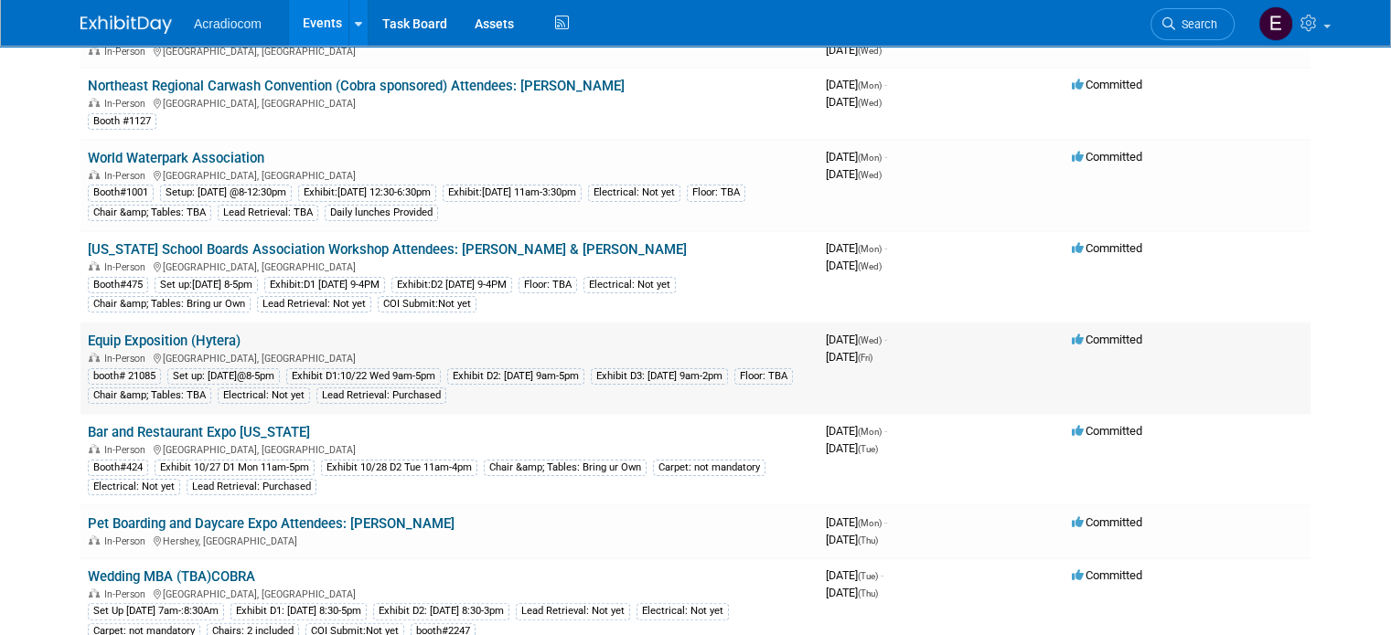
scroll to position [549, 0]
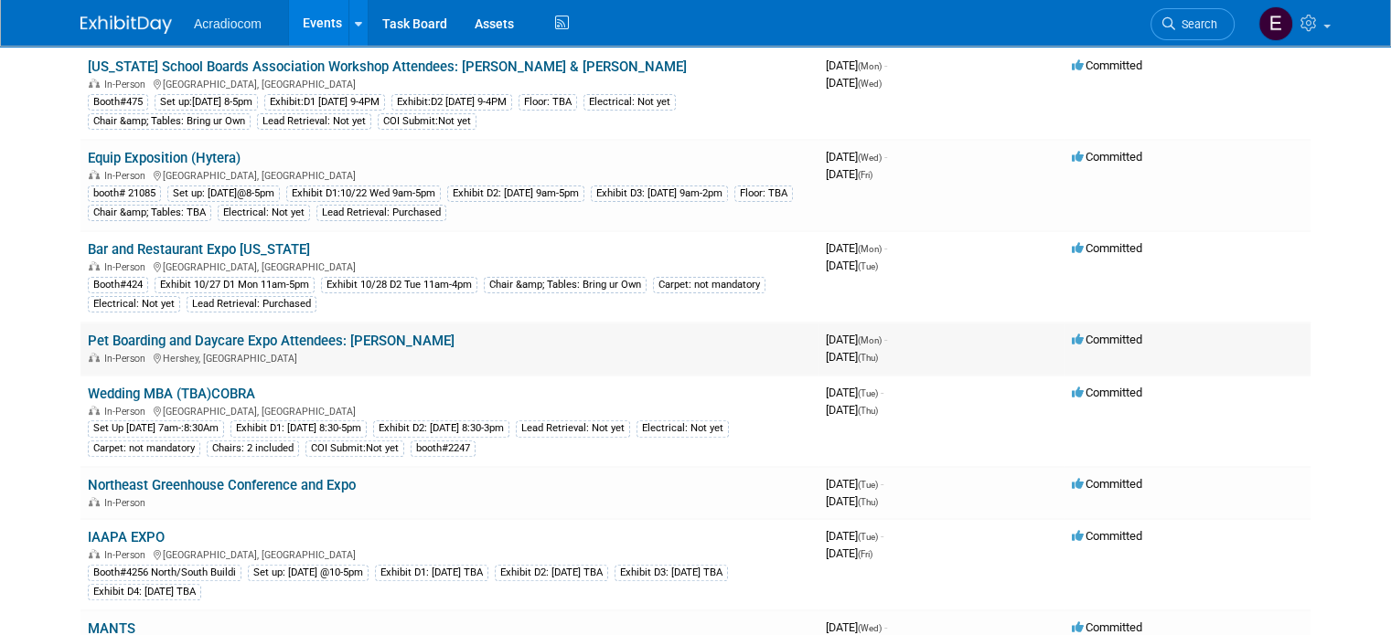
click at [333, 338] on link "Pet Boarding and Daycare Expo Attendees: [PERSON_NAME]" at bounding box center [271, 341] width 367 height 16
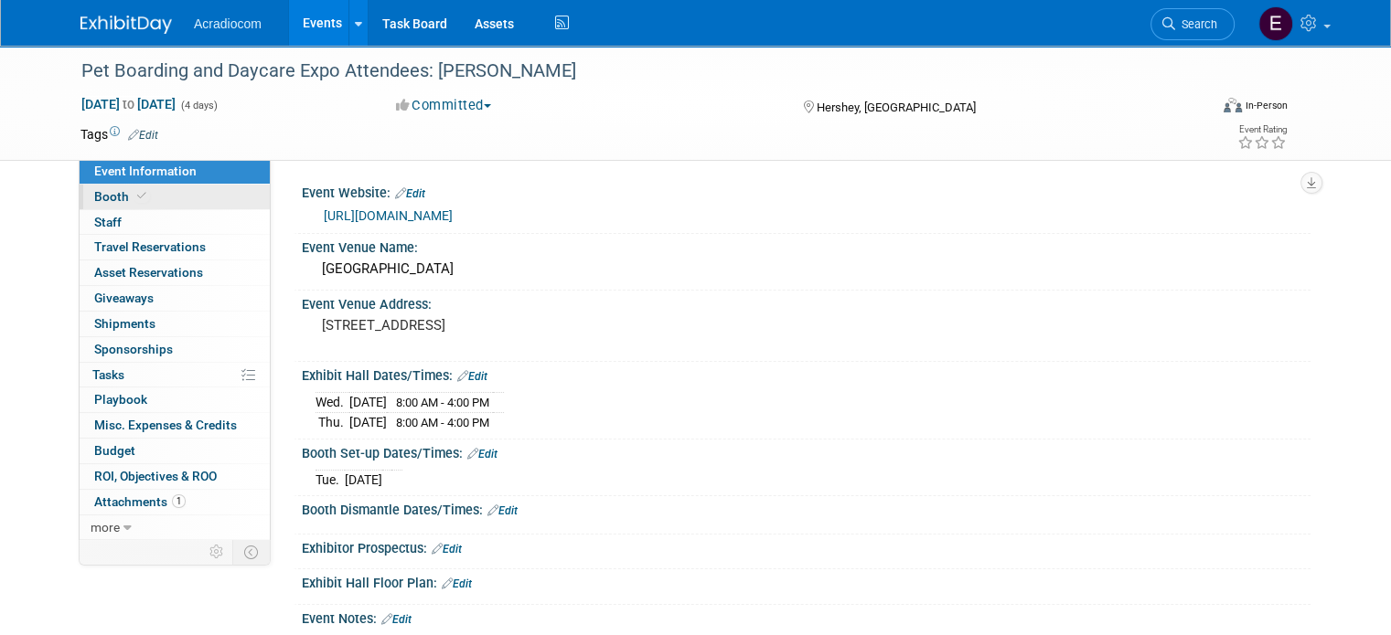
click at [99, 197] on span "Booth" at bounding box center [122, 196] width 56 height 15
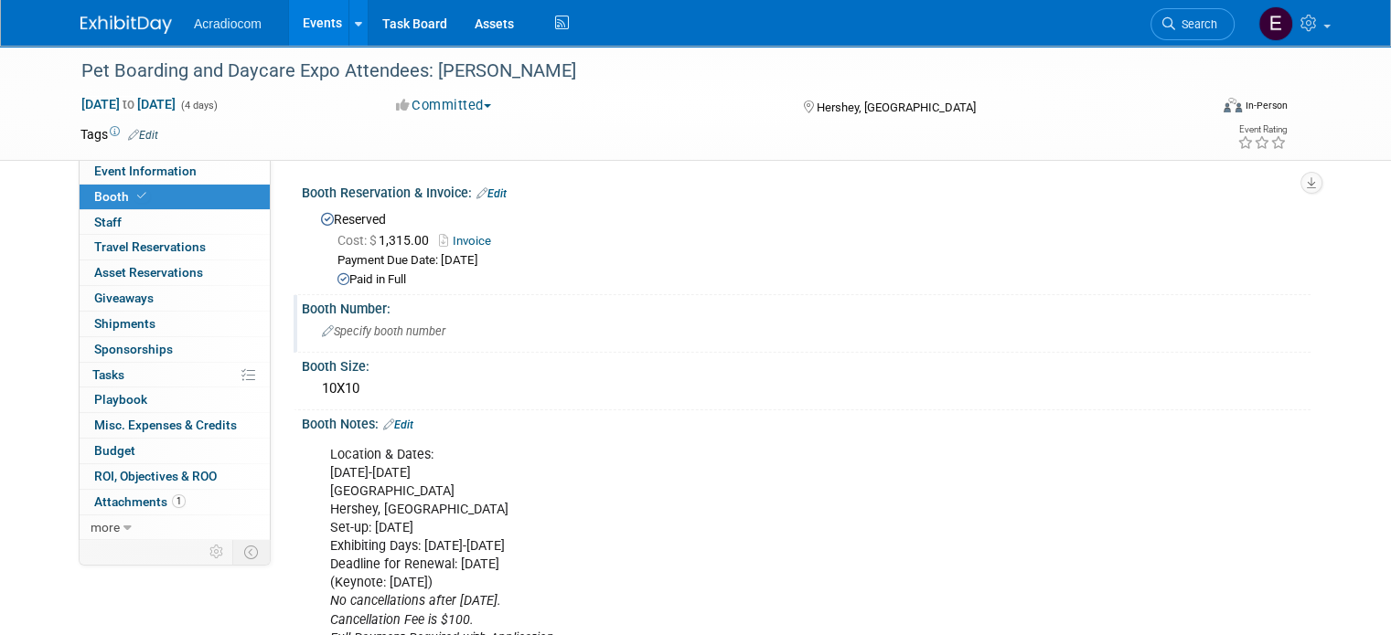
click at [351, 325] on span "Specify booth number" at bounding box center [383, 332] width 123 height 14
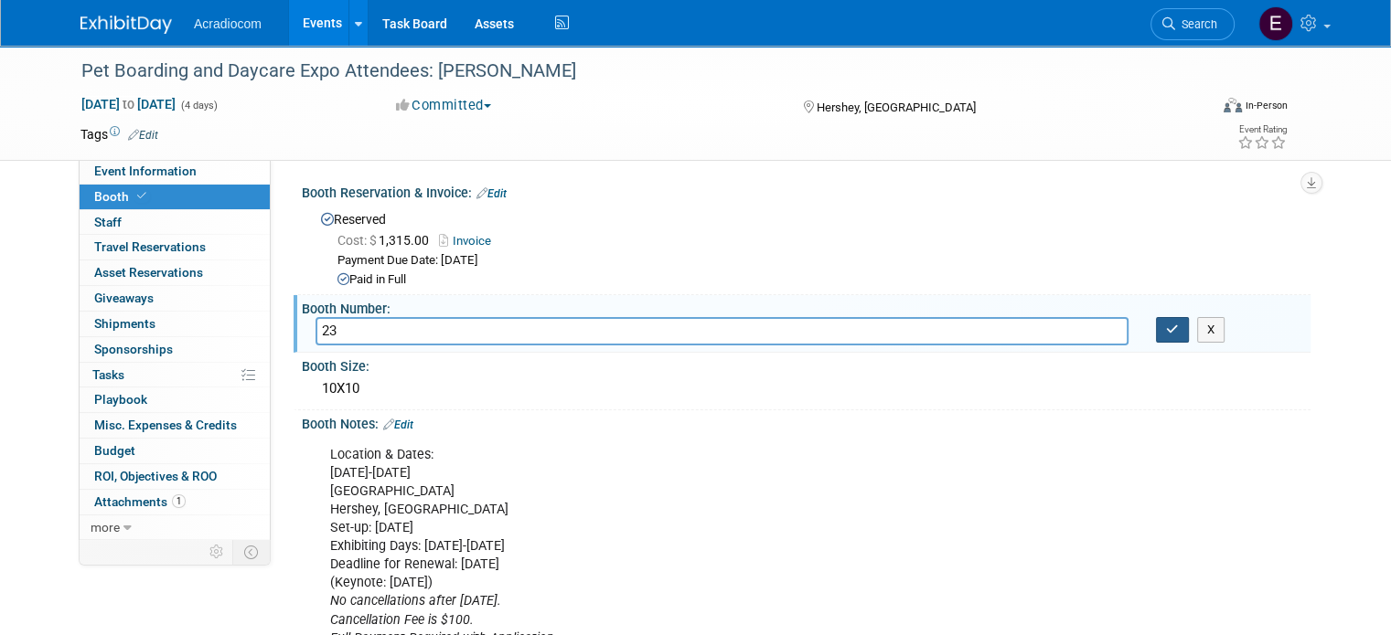
type input "23"
click at [1189, 335] on button "button" at bounding box center [1172, 330] width 33 height 26
click at [1186, 312] on div "Booth Number:" at bounding box center [806, 306] width 1009 height 23
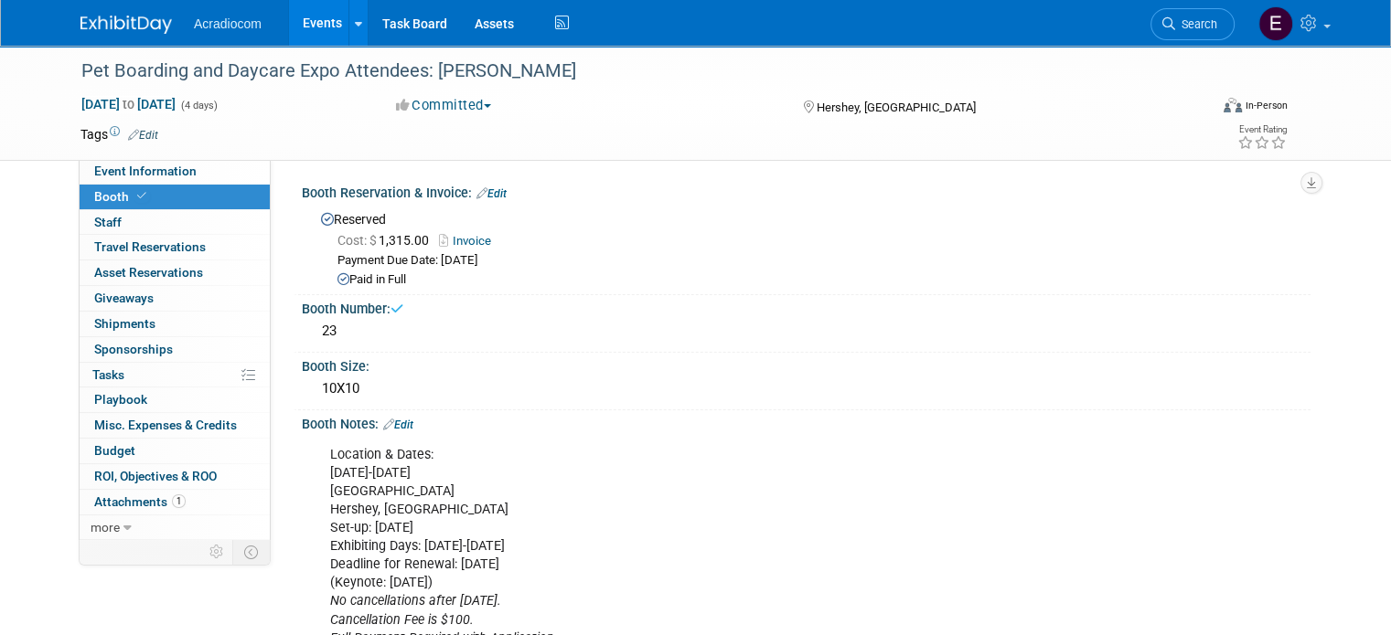
click at [131, 135] on link "Edit" at bounding box center [143, 135] width 30 height 13
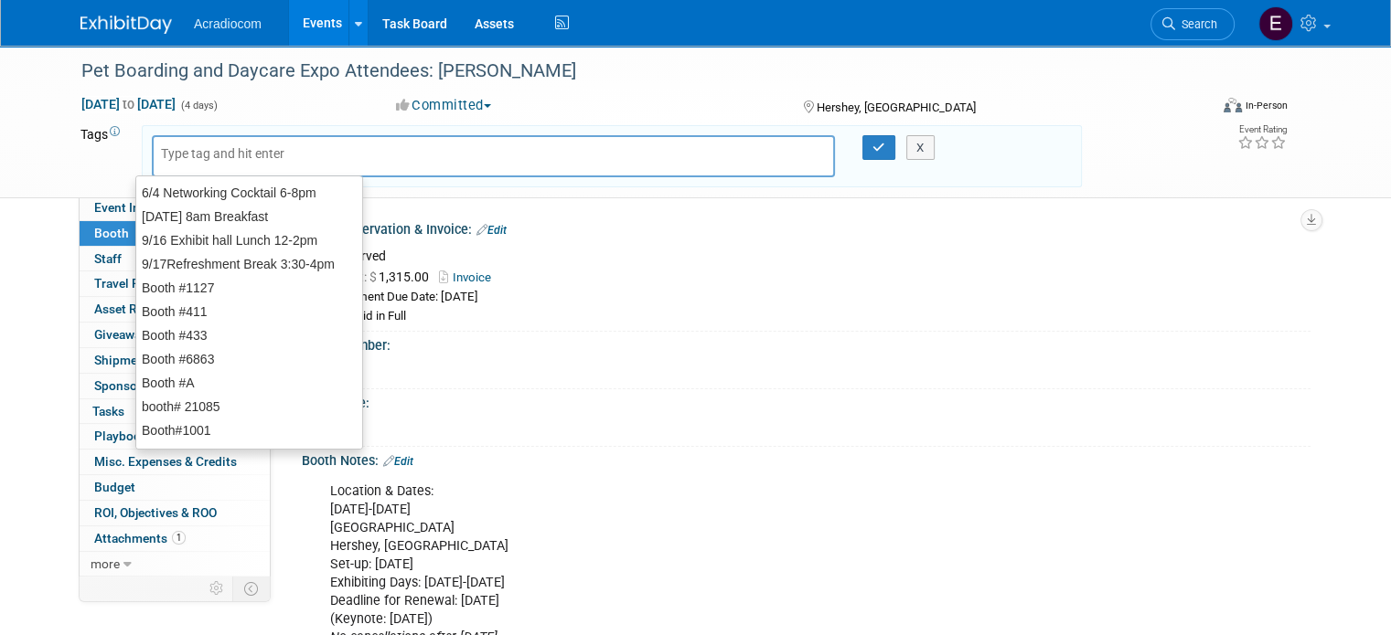
click at [162, 145] on input "text" at bounding box center [234, 153] width 146 height 18
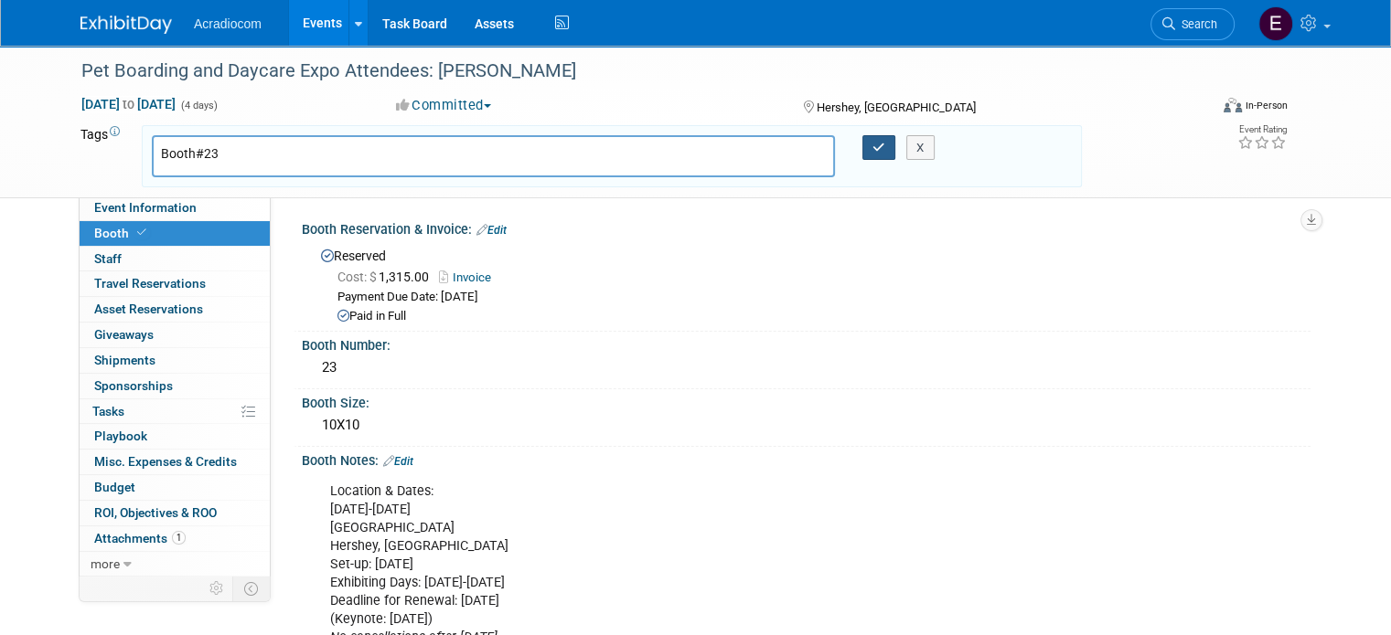
type input "Booth#23"
click at [889, 142] on button "button" at bounding box center [878, 148] width 33 height 26
type input "Booth#23"
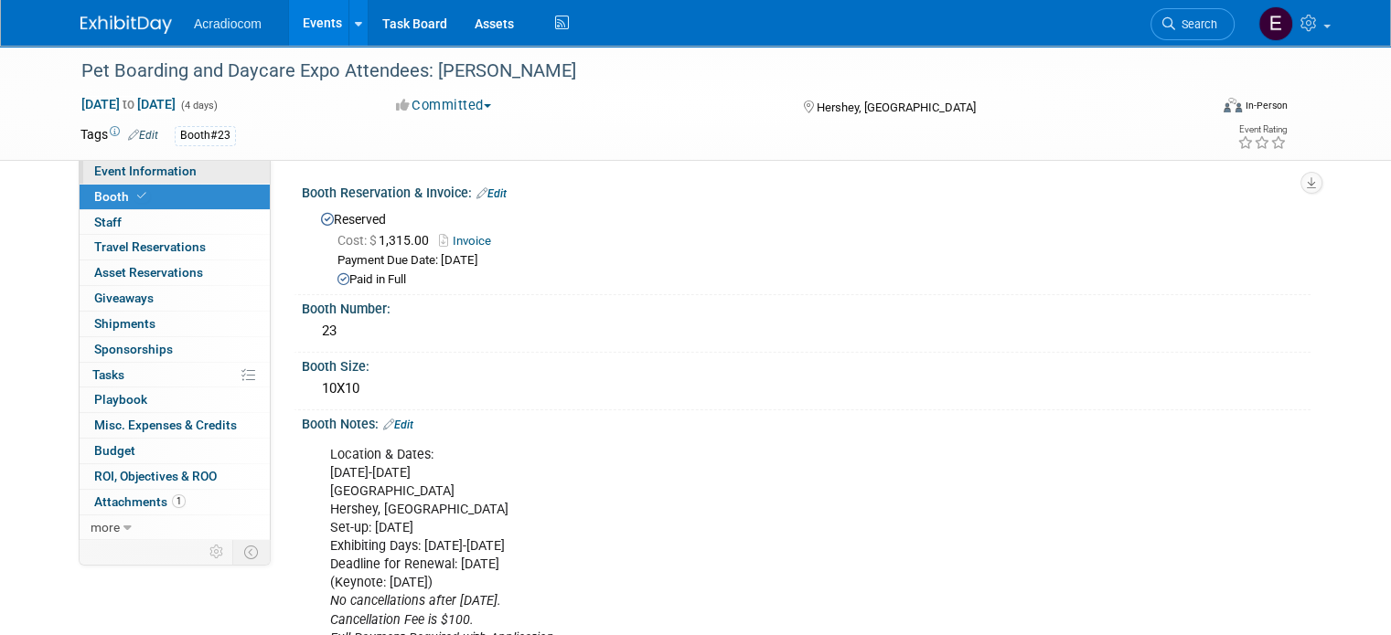
click at [155, 173] on span "Event Information" at bounding box center [145, 171] width 102 height 15
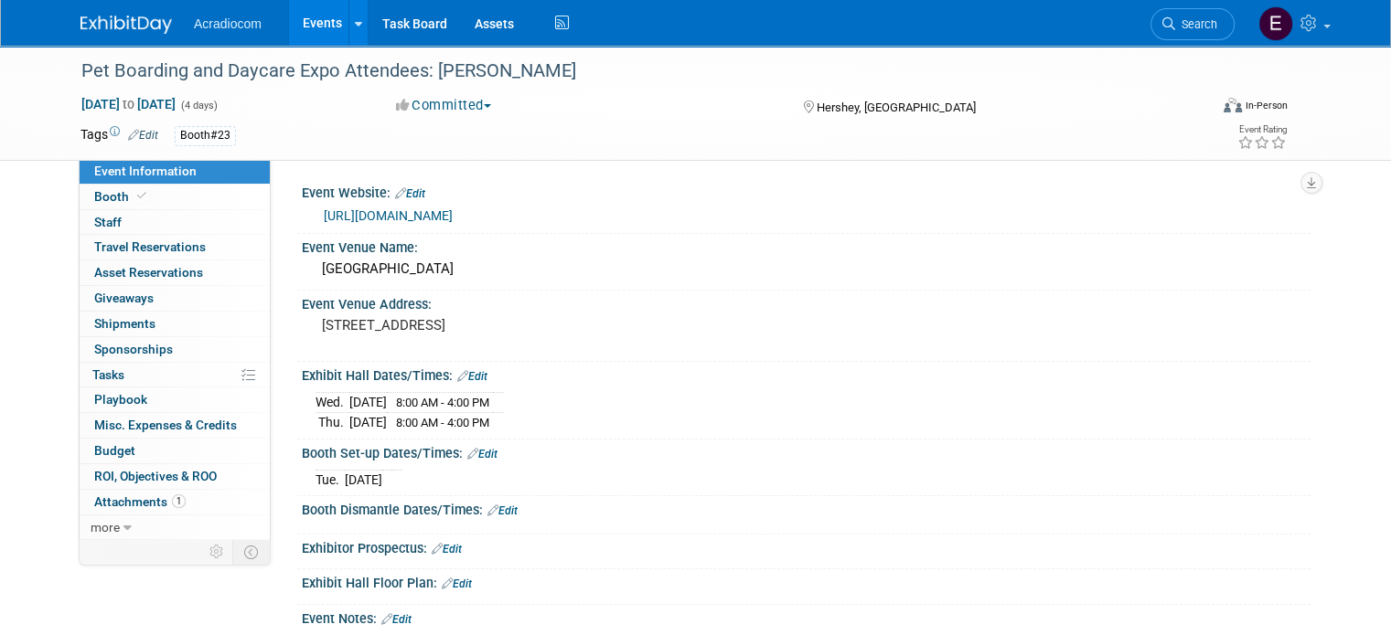
scroll to position [214, 0]
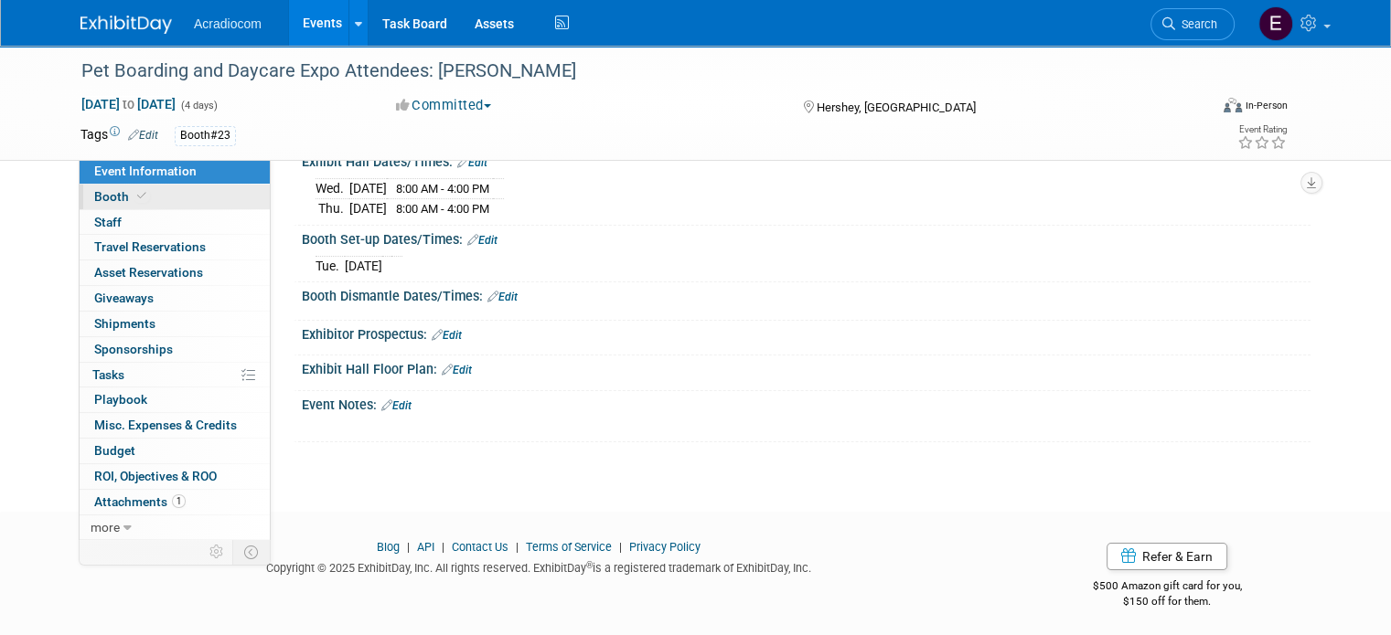
click at [106, 208] on link "Booth" at bounding box center [175, 197] width 190 height 25
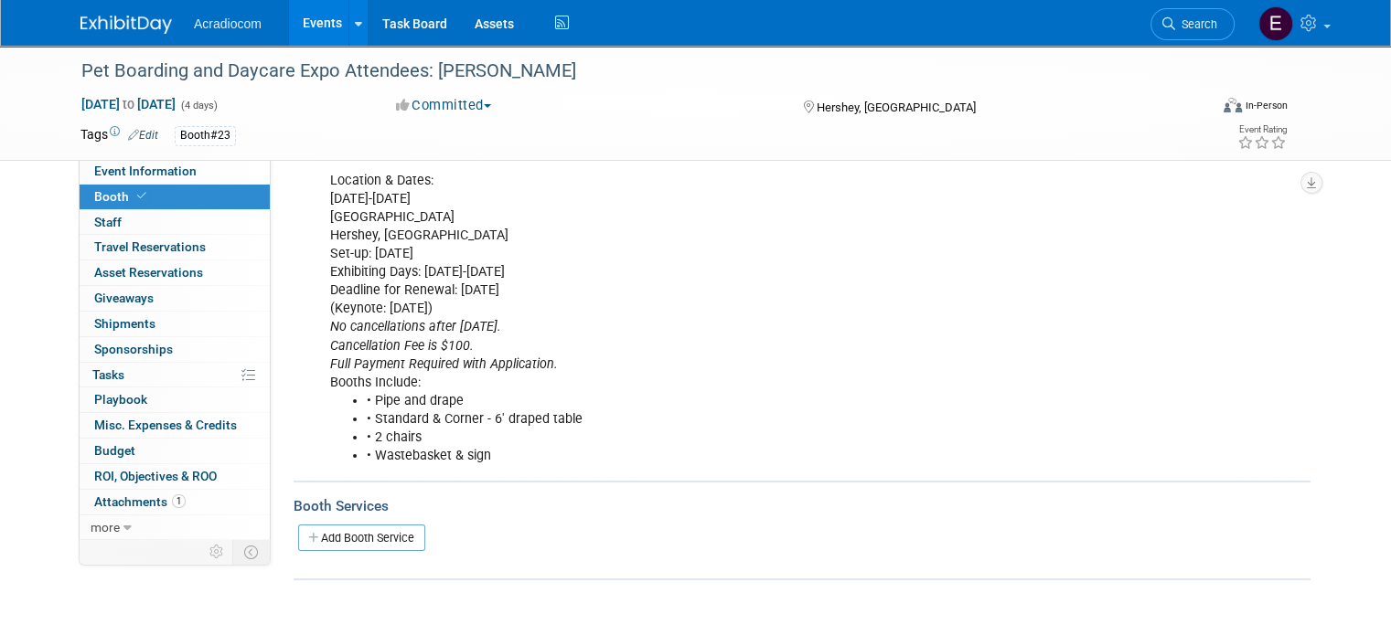
scroll to position [366, 0]
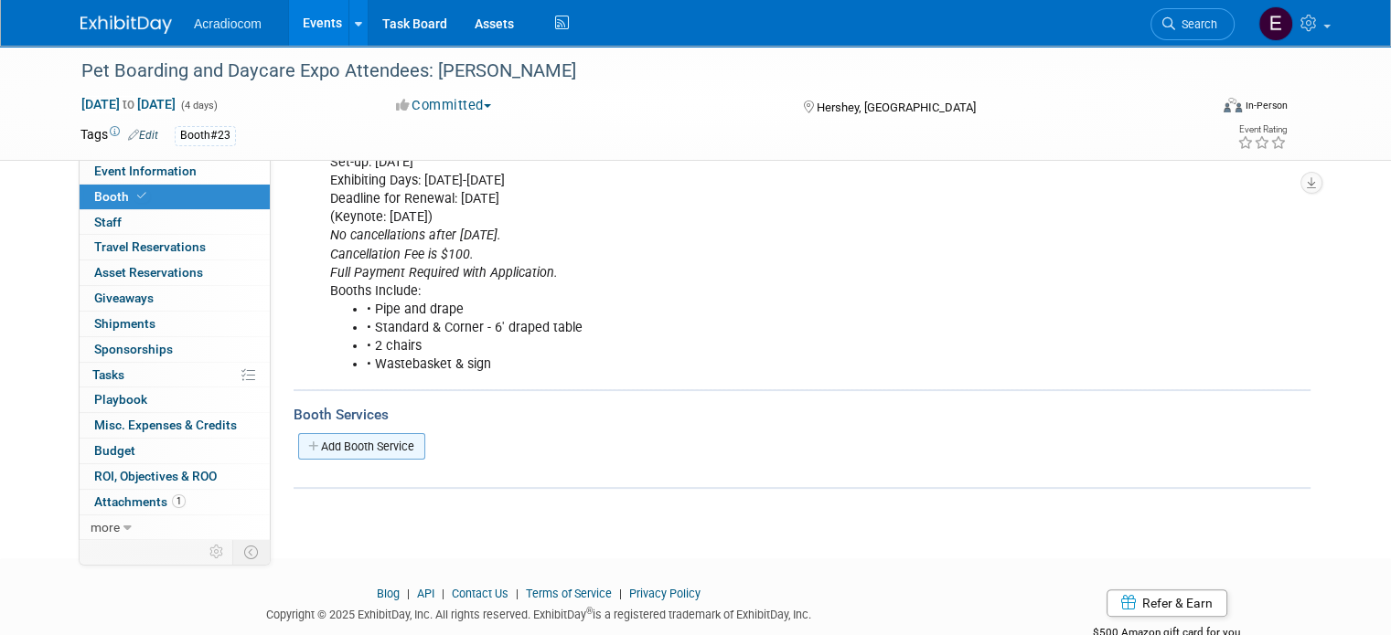
click at [352, 451] on link "Add Booth Service" at bounding box center [361, 446] width 127 height 27
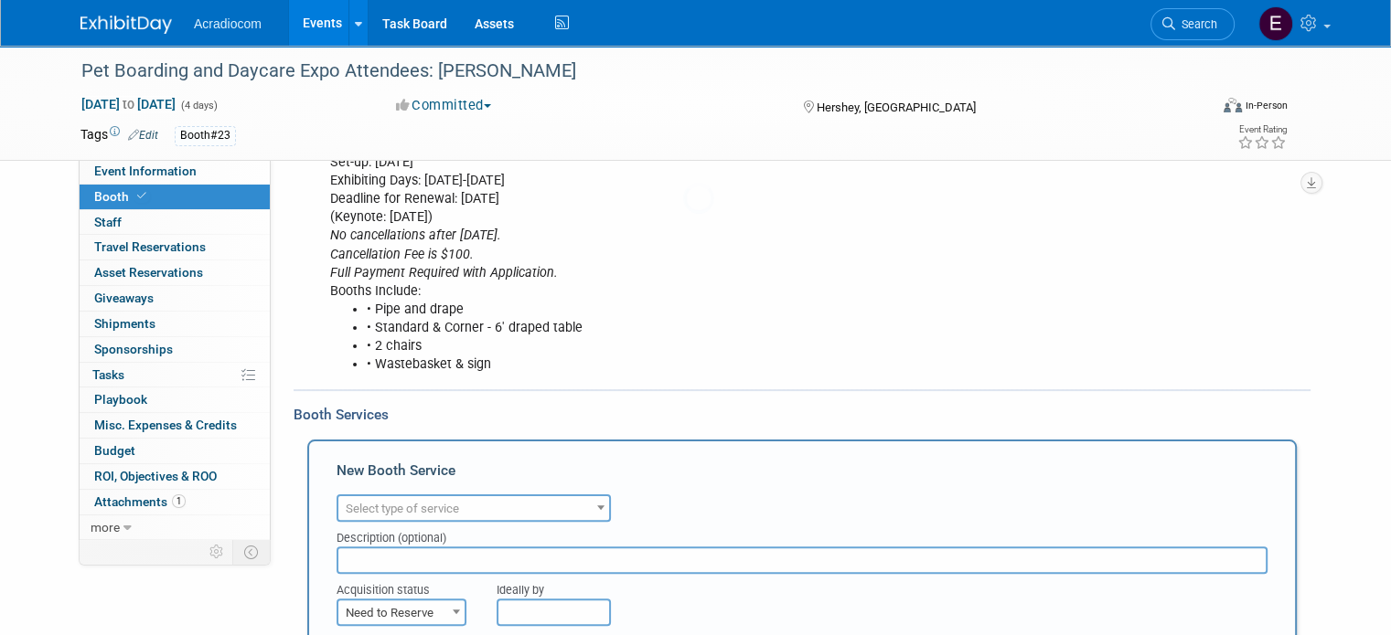
scroll to position [0, 0]
drag, startPoint x: 386, startPoint y: 484, endPoint x: 390, endPoint y: 496, distance: 12.7
click at [390, 502] on span "Select type of service" at bounding box center [402, 509] width 113 height 14
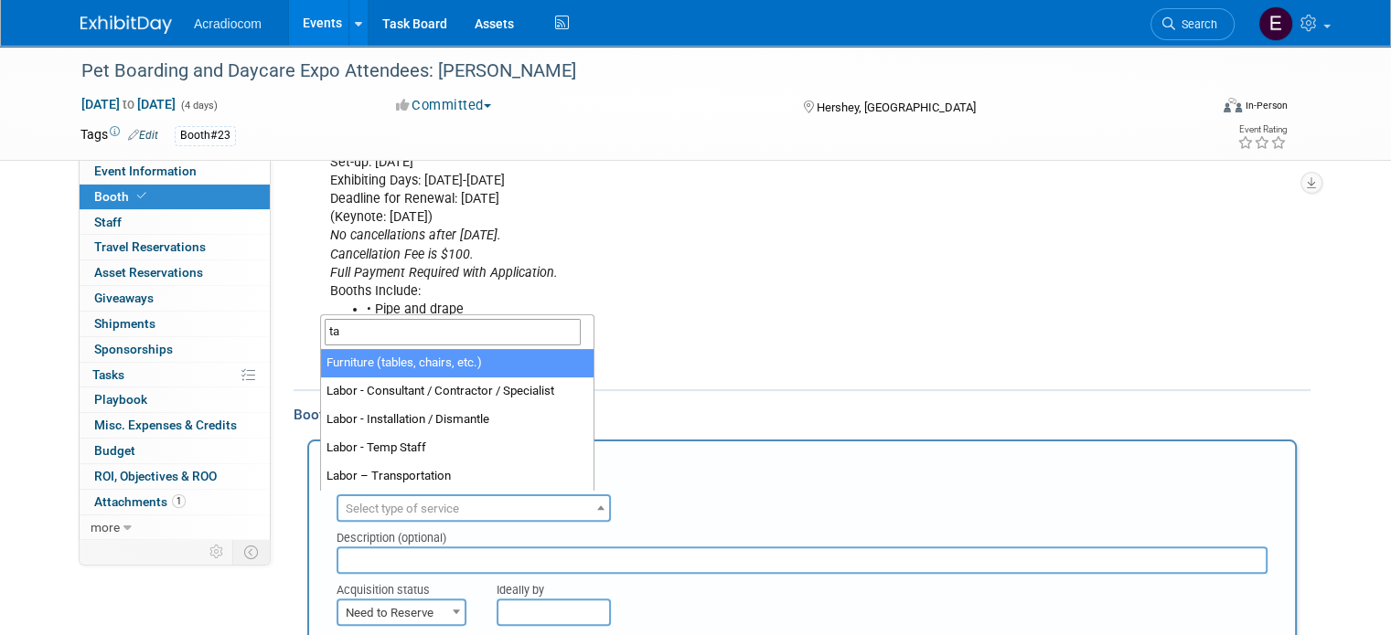
scroll to position [274, 0]
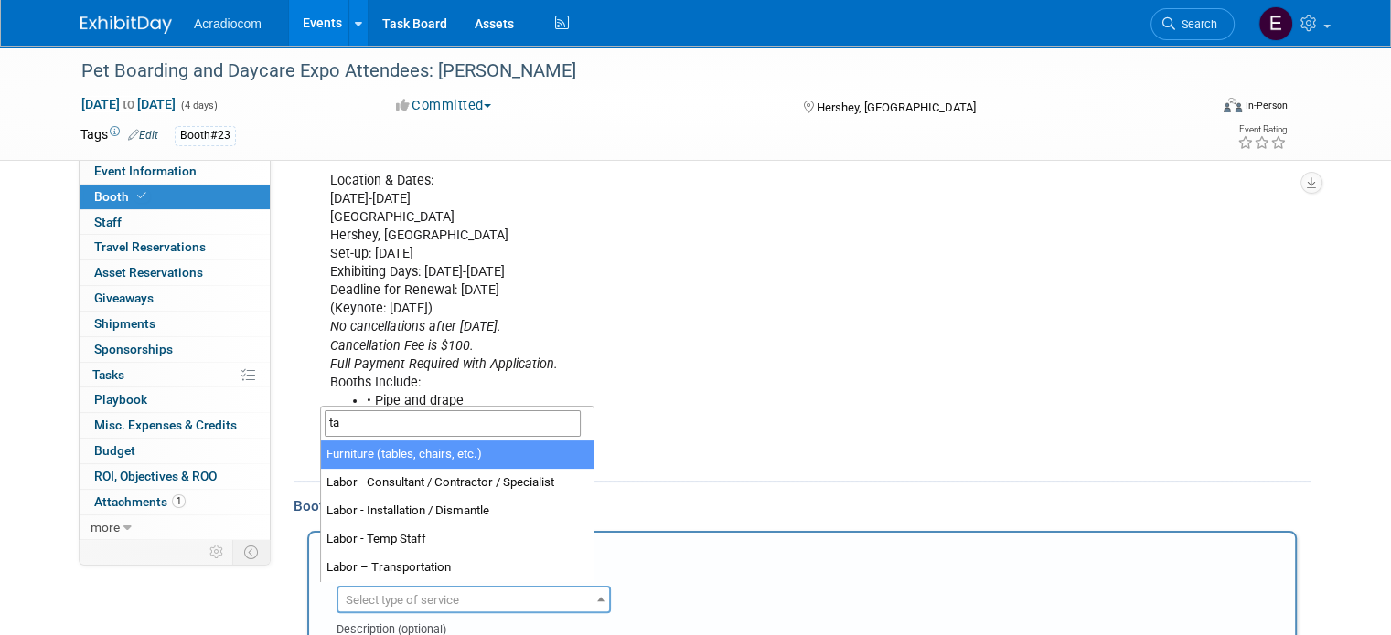
type input "ta"
select select "6"
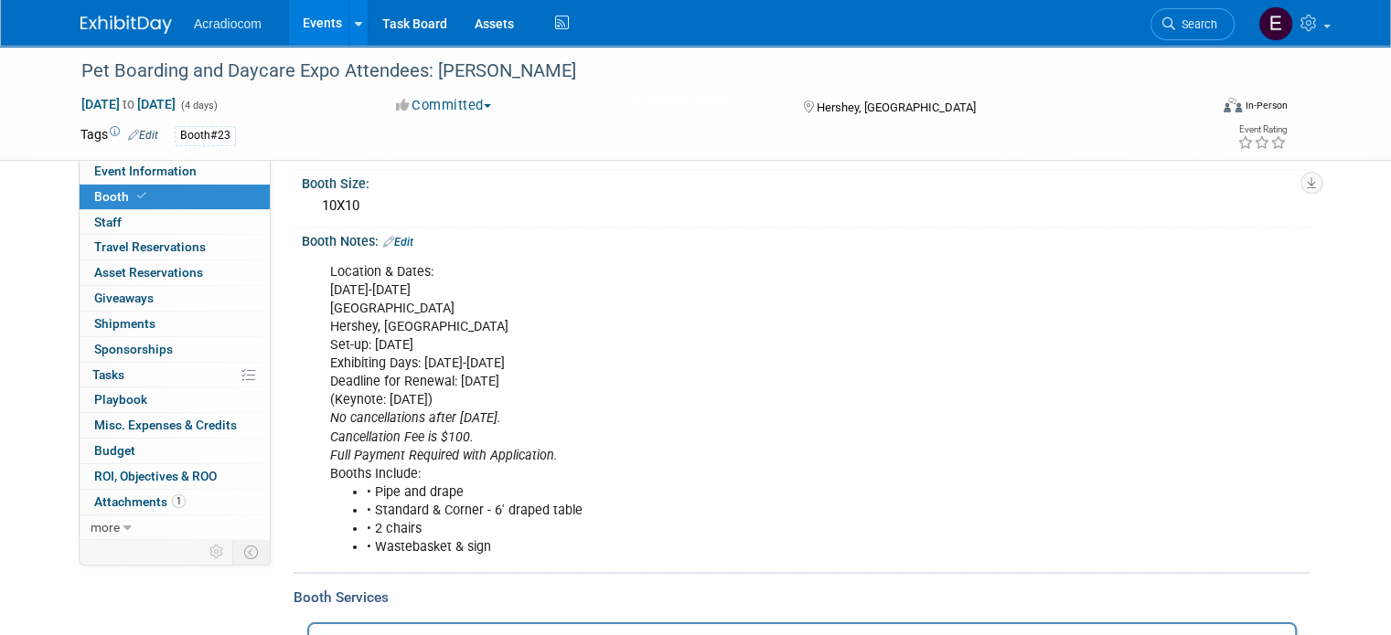
scroll to position [366, 0]
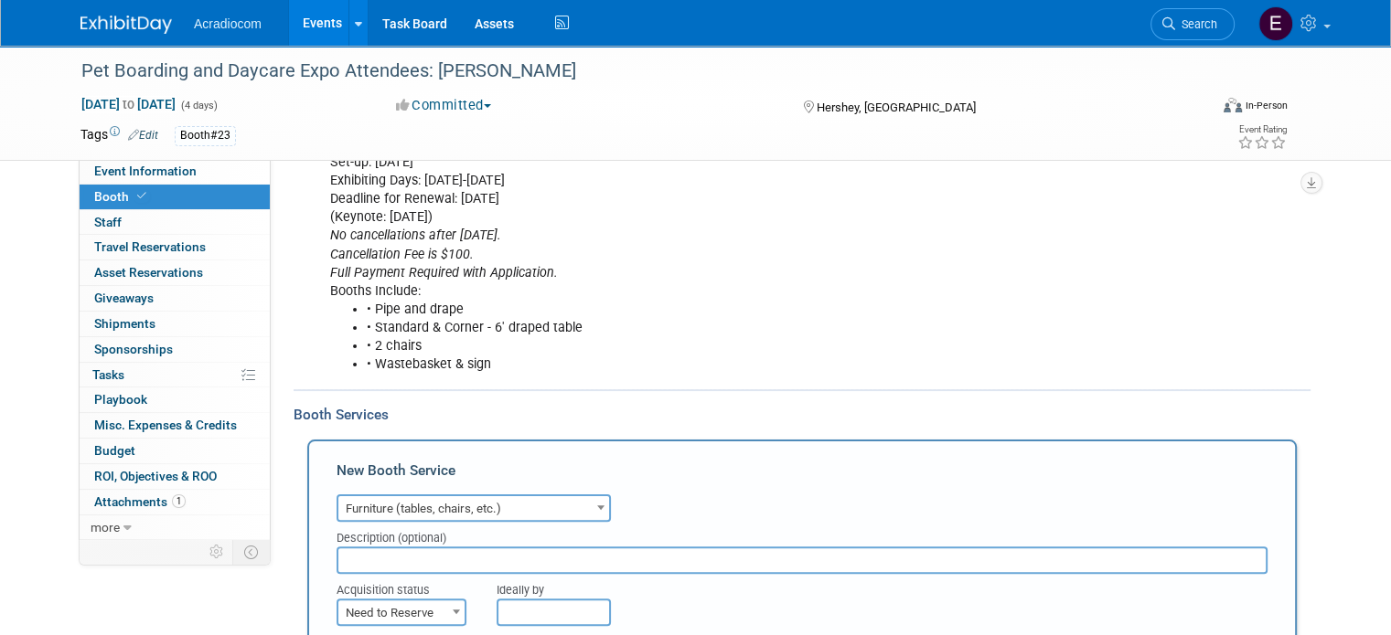
click at [417, 556] on input "text" at bounding box center [801, 560] width 931 height 27
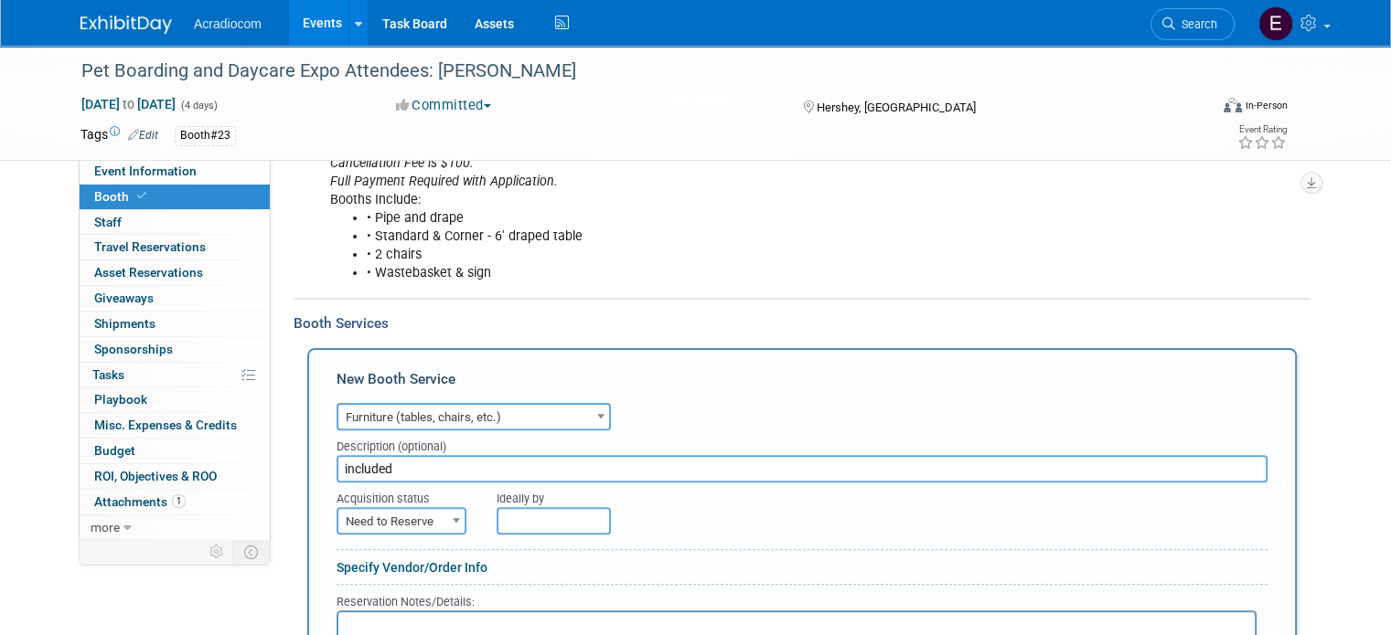
type input "included"
click at [405, 523] on span "Need to Reserve" at bounding box center [401, 522] width 126 height 26
select select "2"
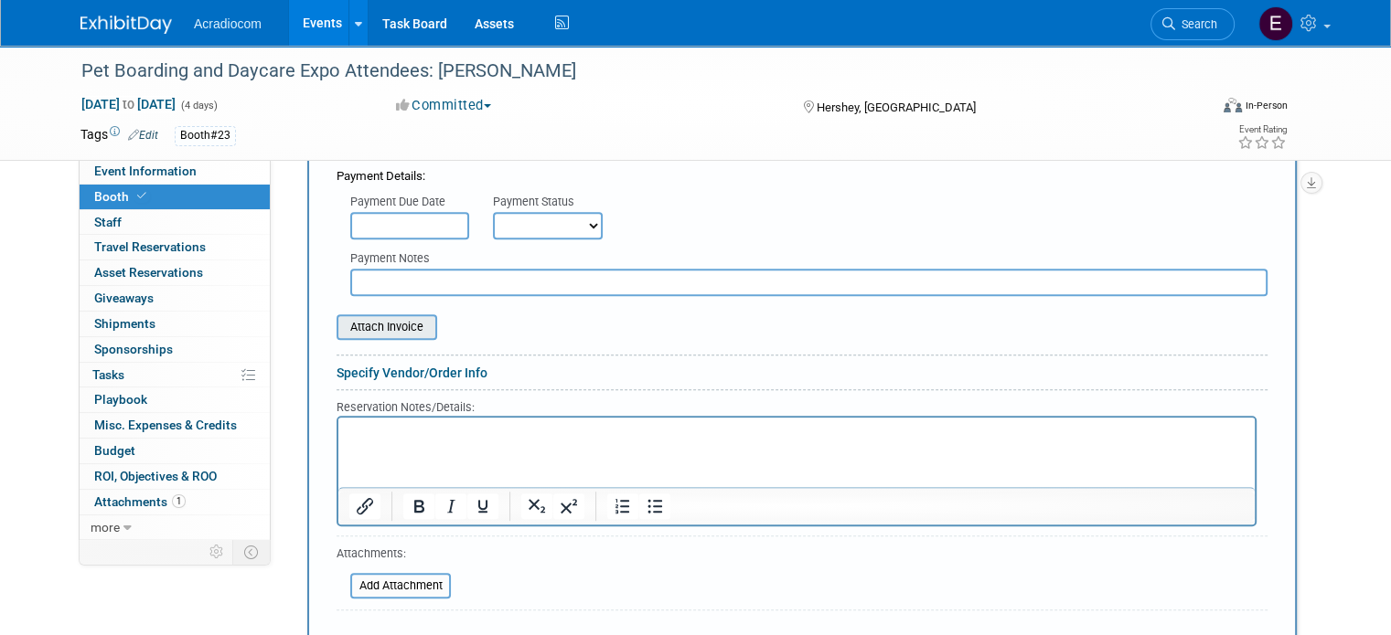
scroll to position [1006, 0]
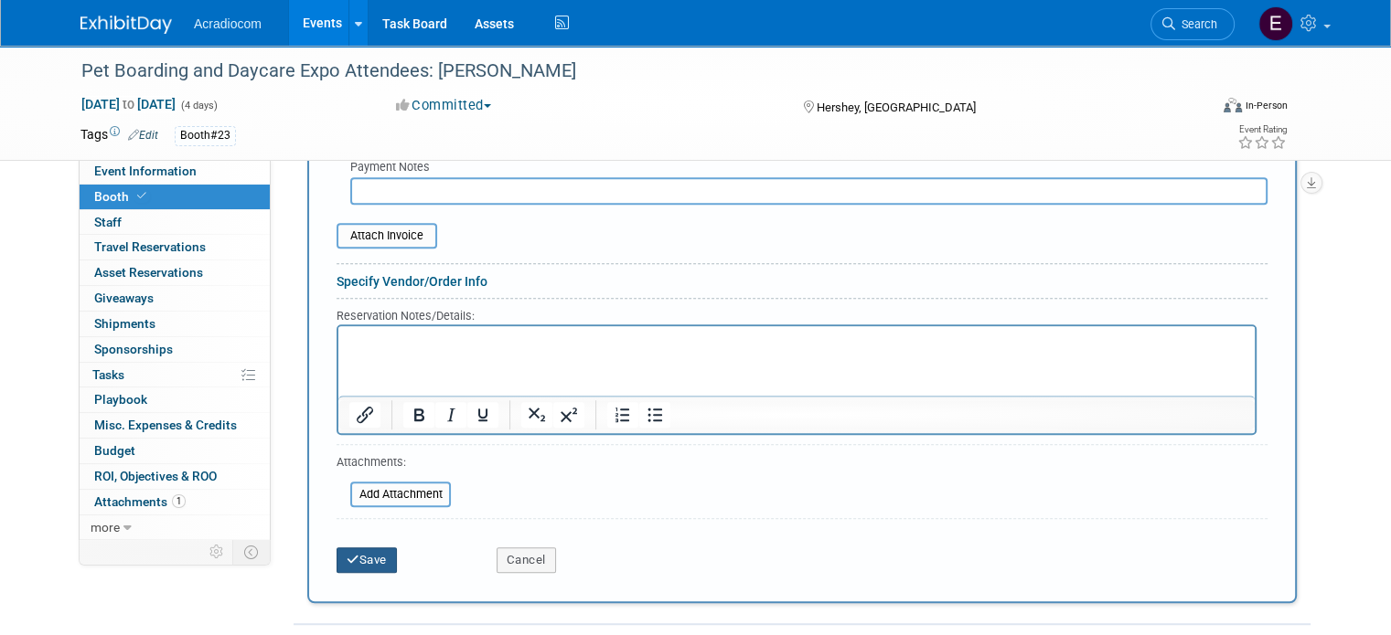
click at [358, 553] on button "Save" at bounding box center [366, 561] width 60 height 26
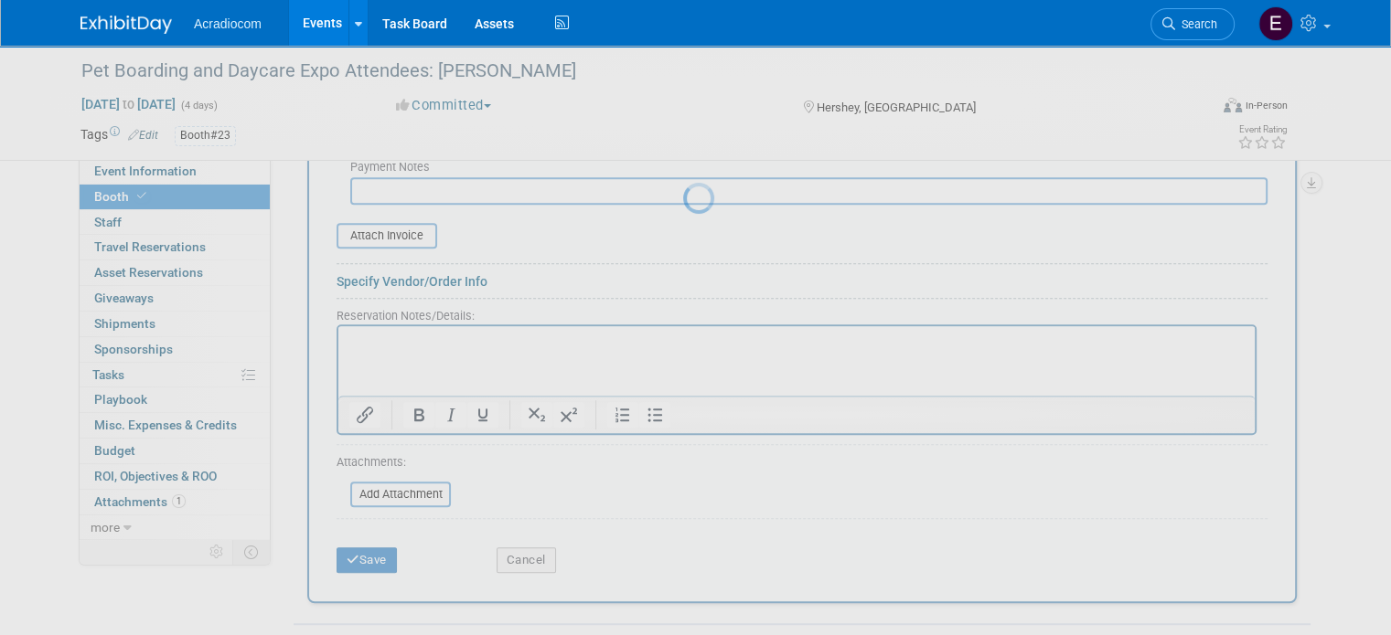
scroll to position [538, 0]
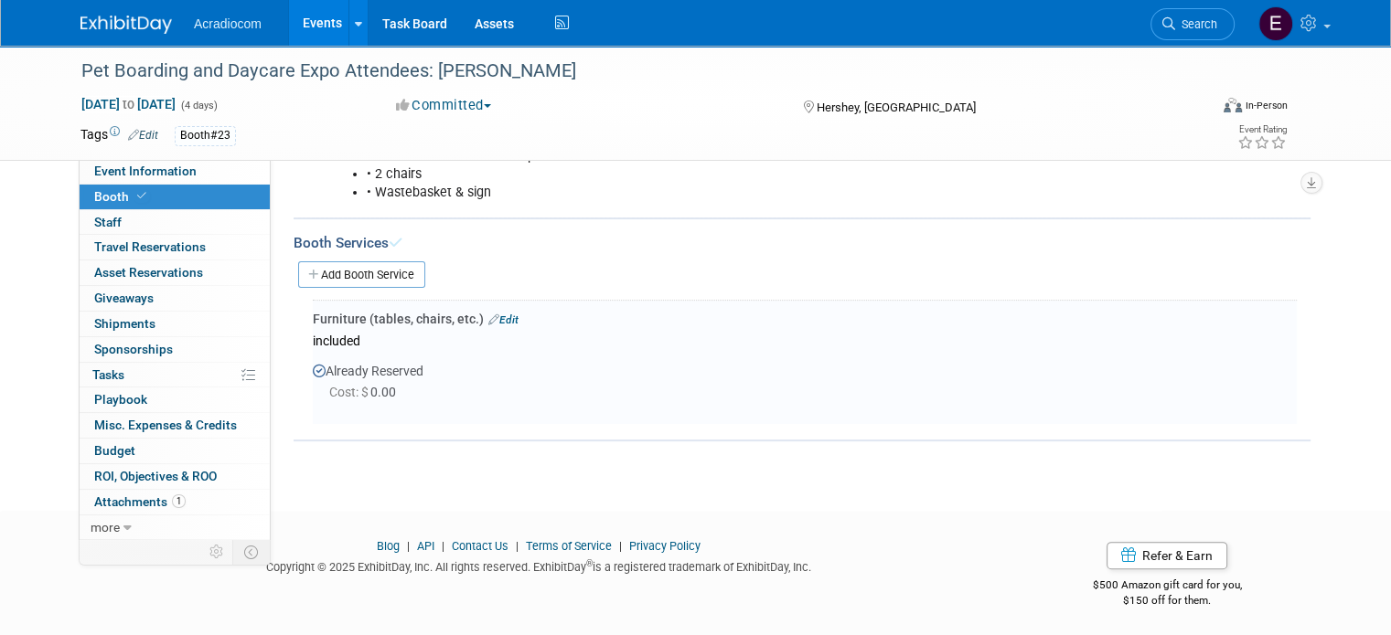
click at [436, 353] on div "Already Reserved Cost: $ 0.00" at bounding box center [805, 385] width 984 height 65
click at [498, 315] on link "Edit" at bounding box center [503, 320] width 30 height 13
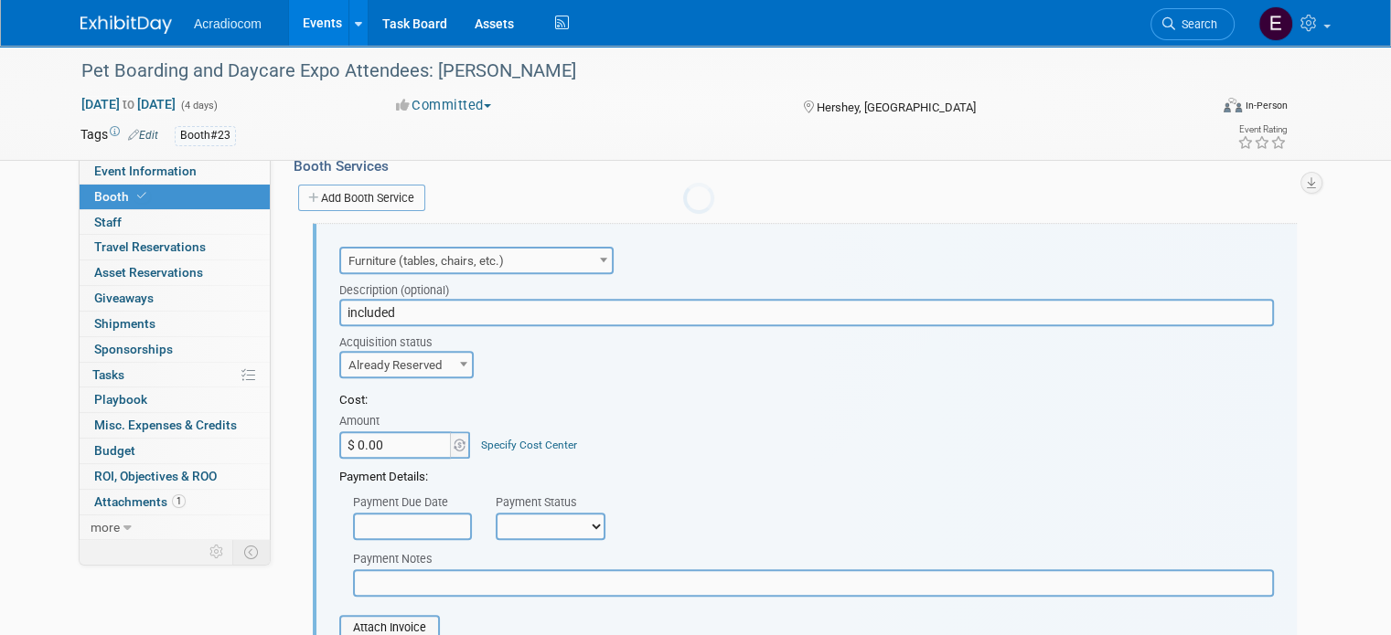
scroll to position [628, 0]
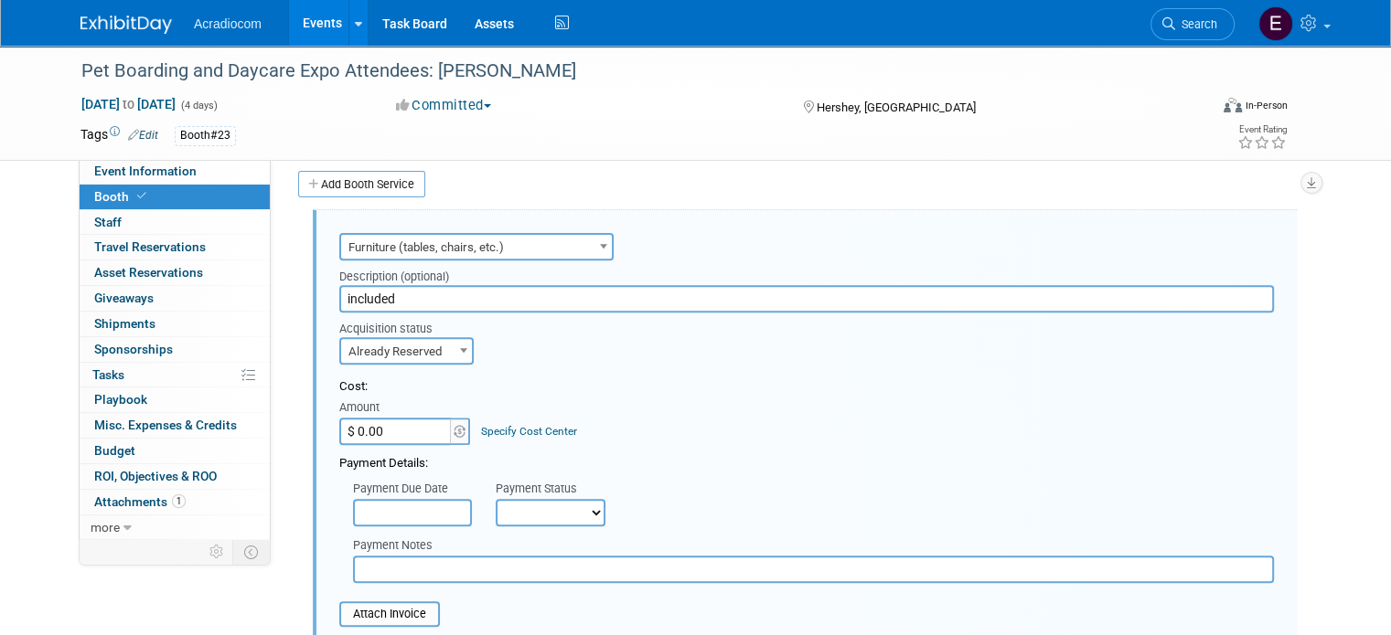
click at [406, 294] on input "included" at bounding box center [806, 298] width 934 height 27
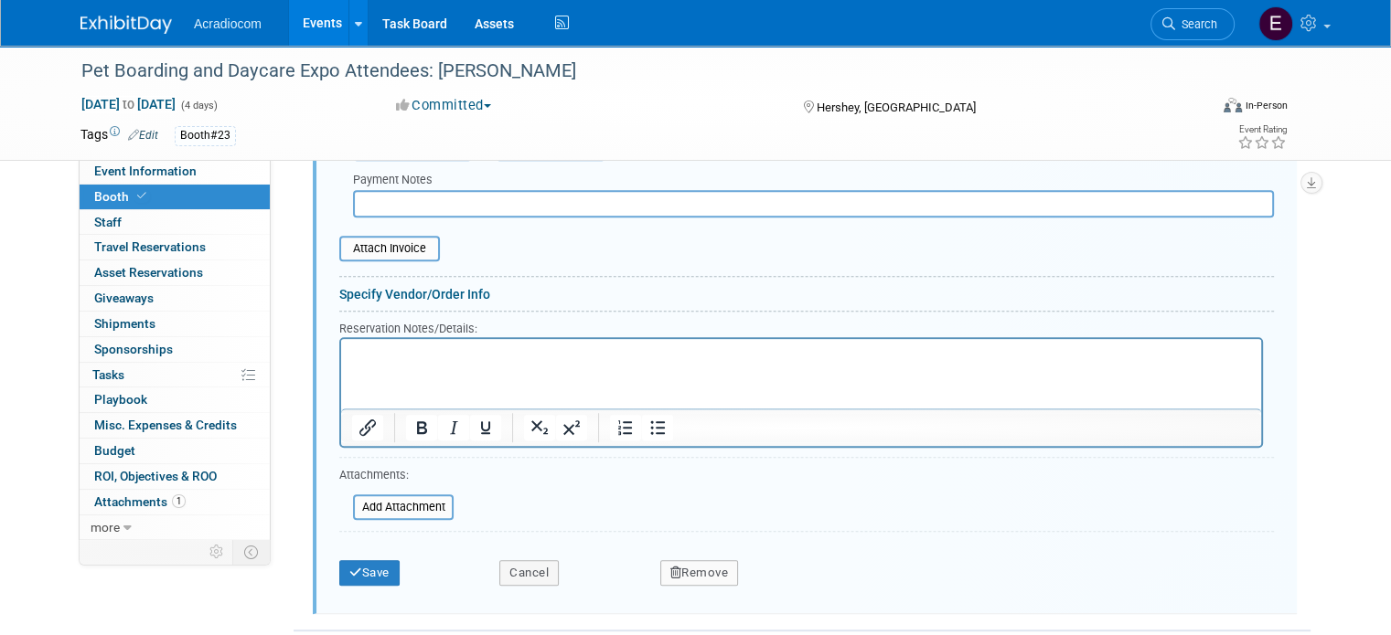
scroll to position [1085, 0]
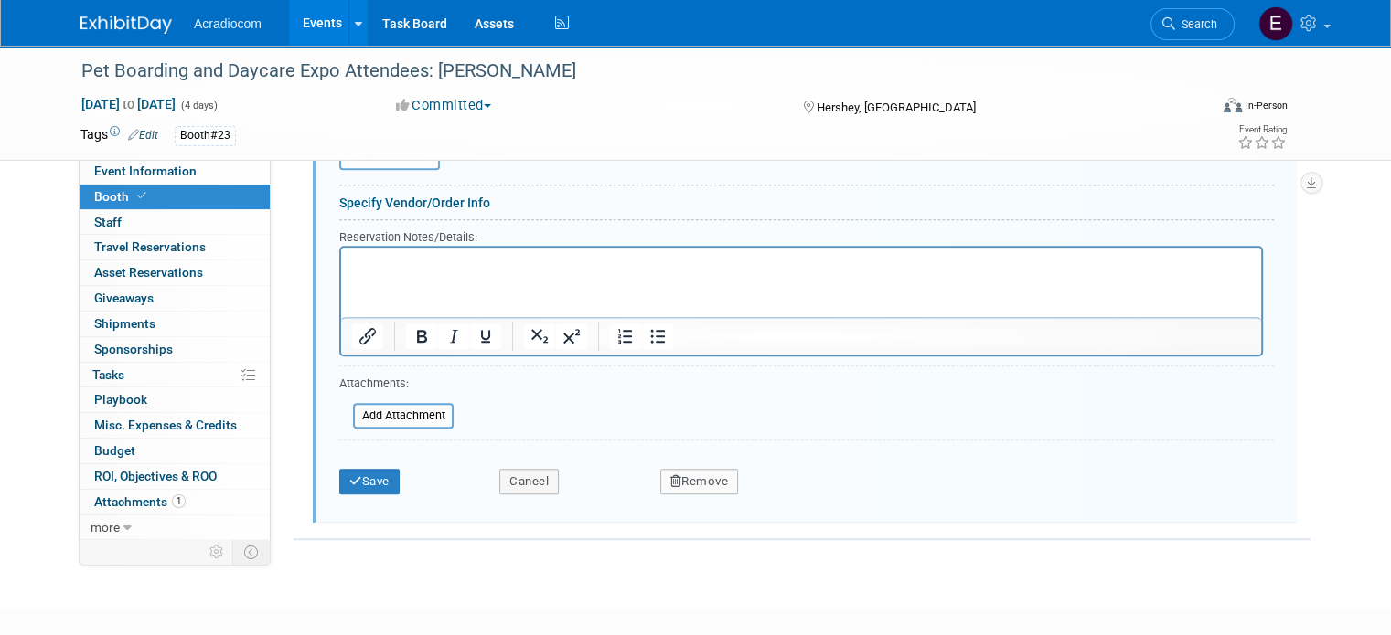
type input "included table and 2 chsirs"
click at [380, 493] on div "Save Cancel Remove" at bounding box center [806, 476] width 934 height 56
click at [373, 475] on button "Save" at bounding box center [369, 482] width 60 height 26
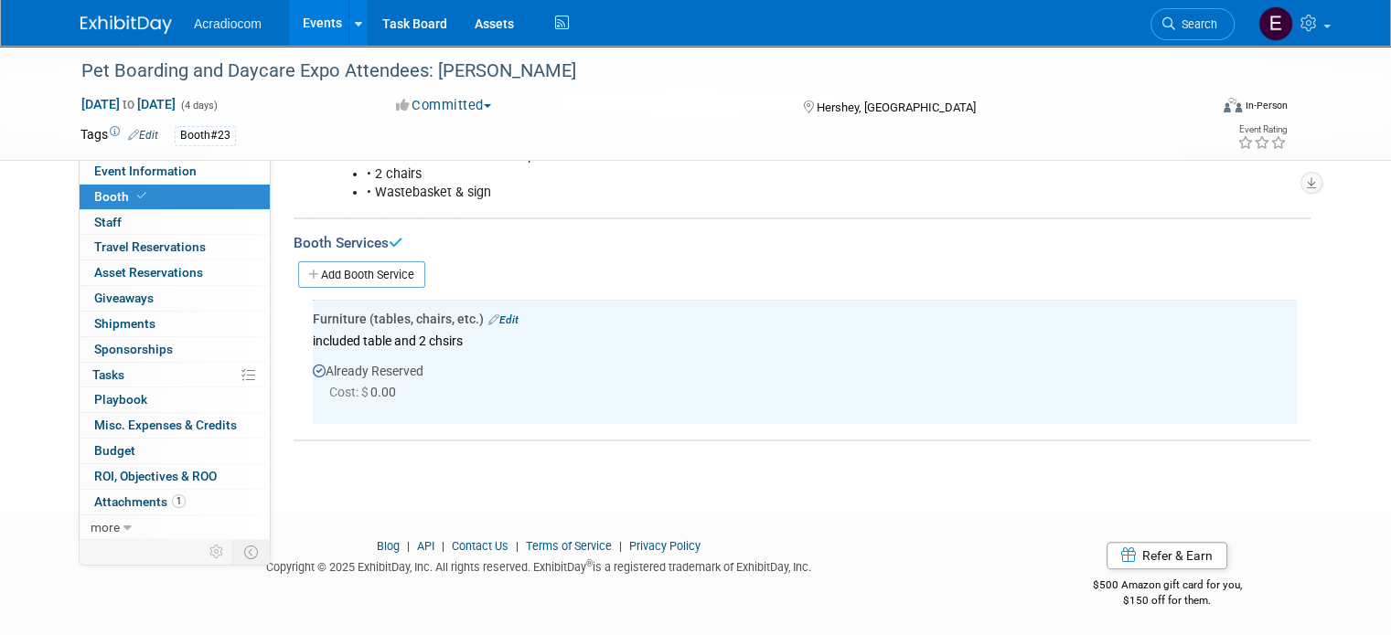
scroll to position [446, 0]
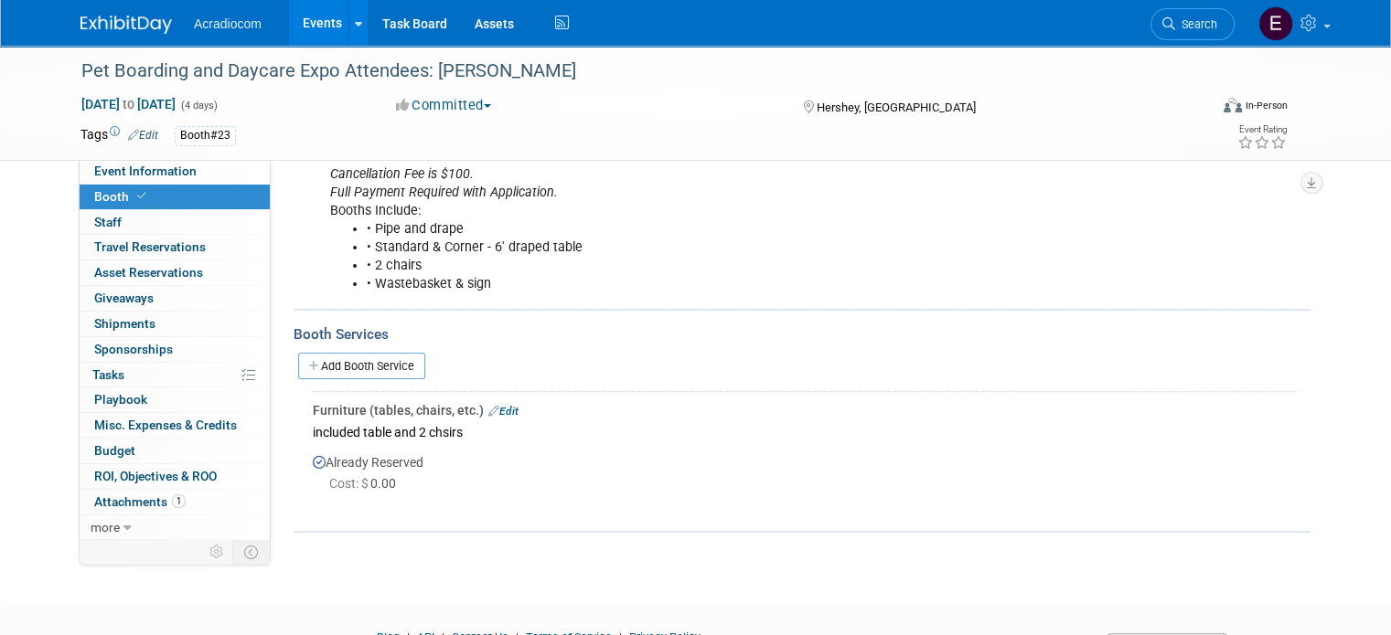
click at [369, 363] on link "Add Booth Service" at bounding box center [361, 366] width 127 height 27
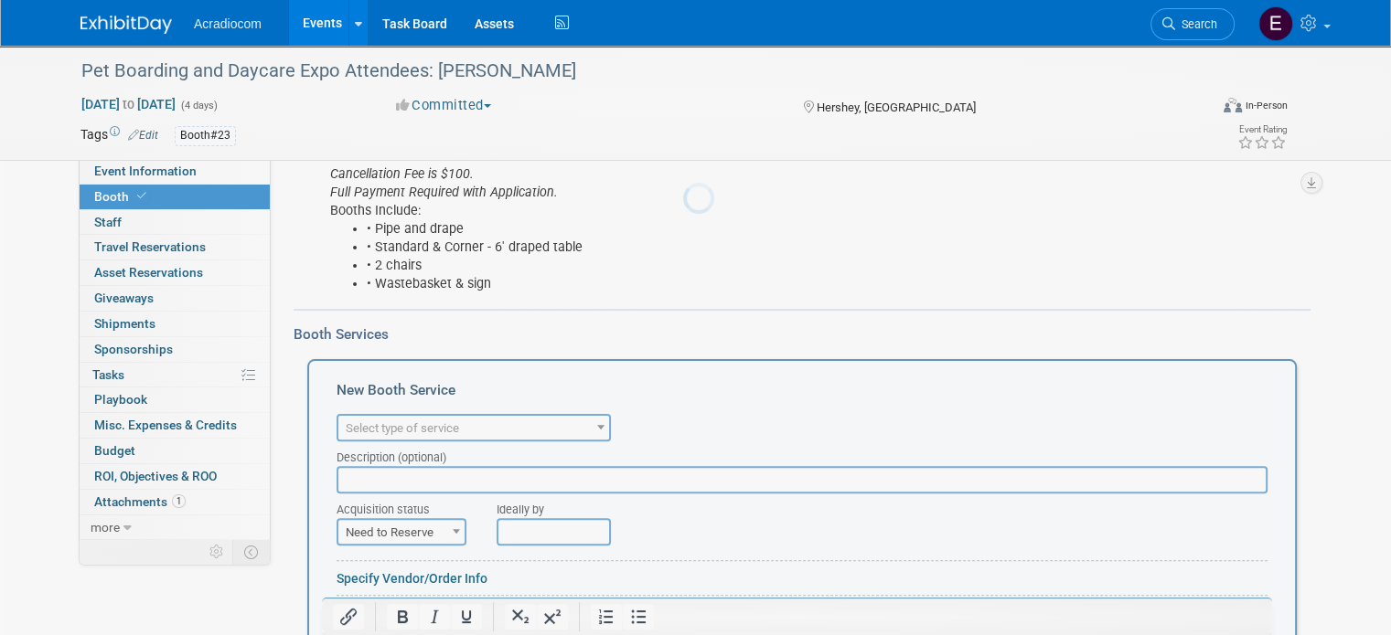
scroll to position [0, 0]
click at [403, 429] on span "Select type of service" at bounding box center [402, 429] width 113 height 14
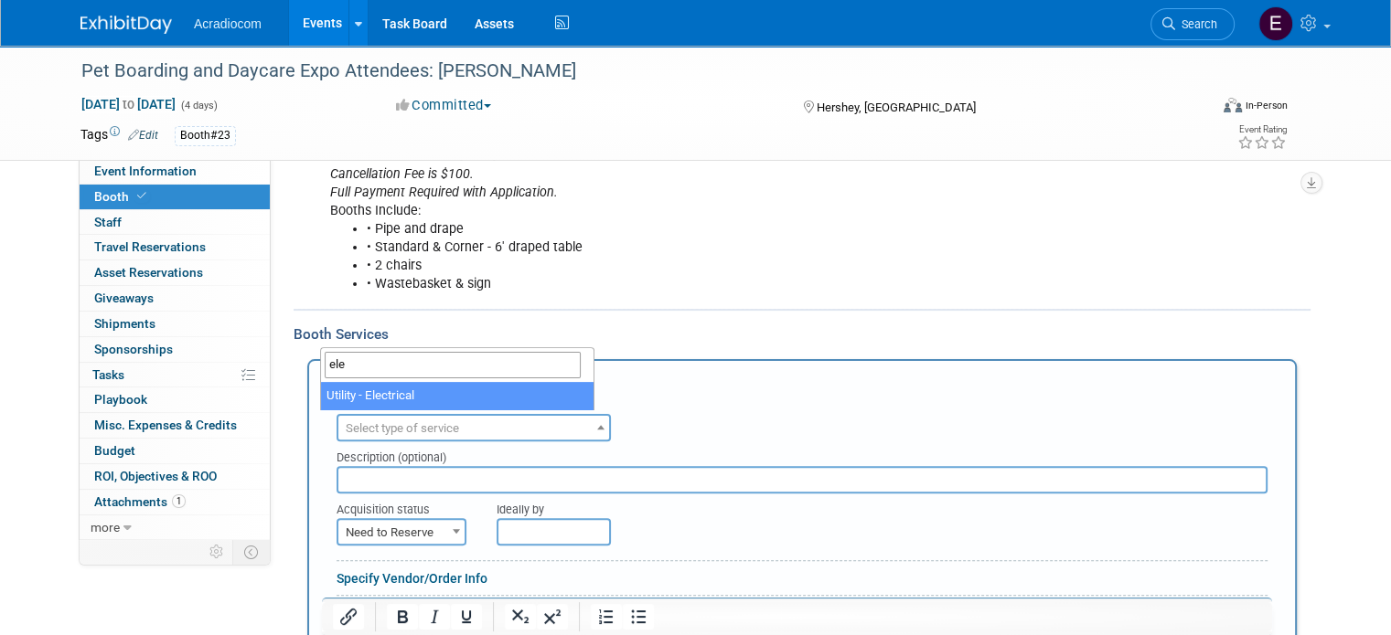
type input "ele"
select select "8"
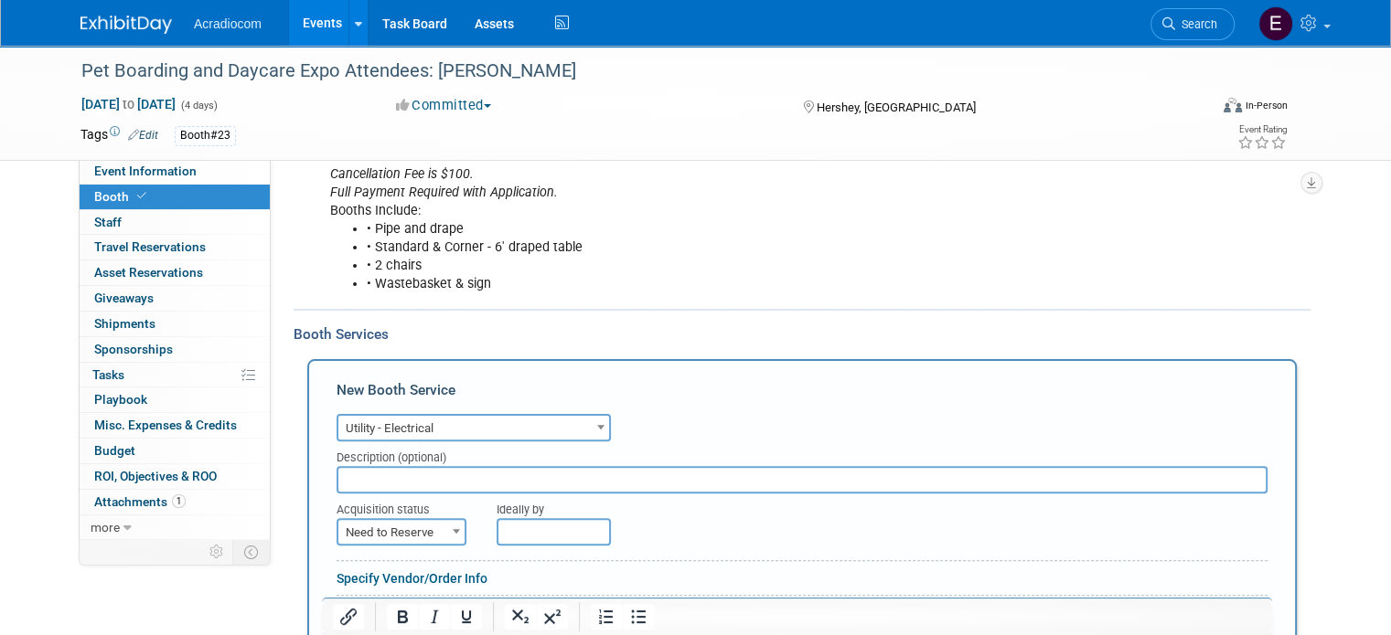
click at [354, 476] on input "text" at bounding box center [801, 479] width 931 height 27
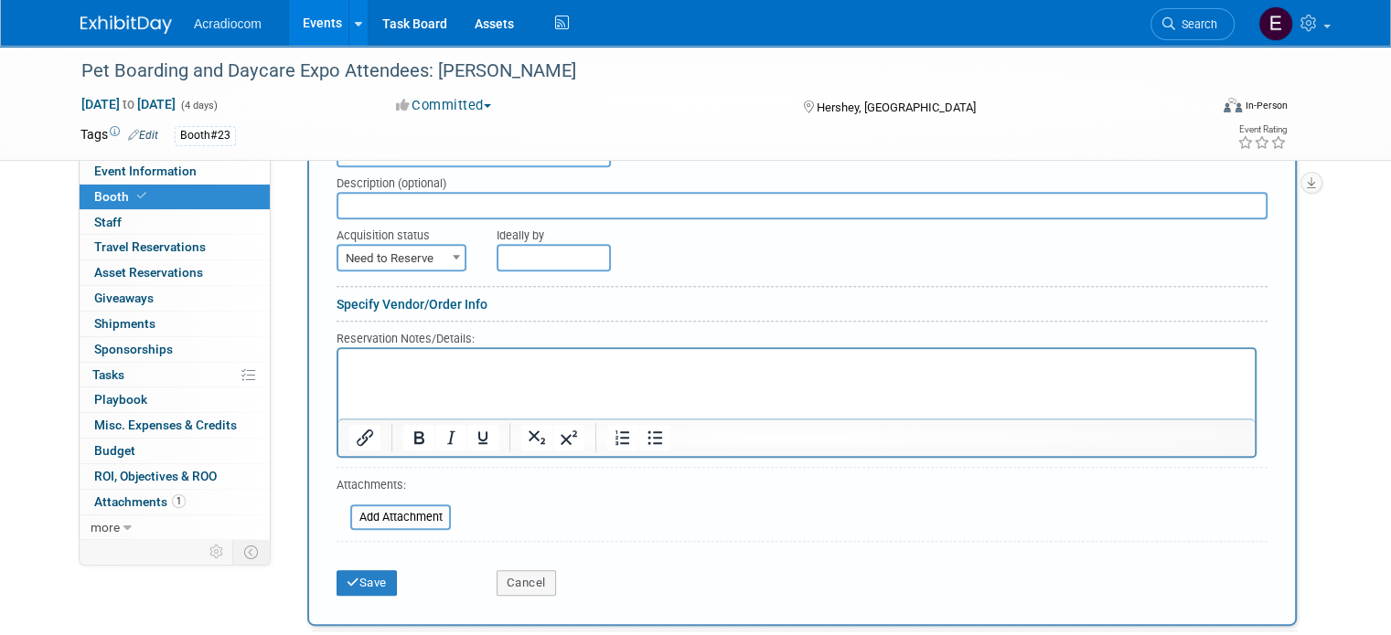
scroll to position [812, 0]
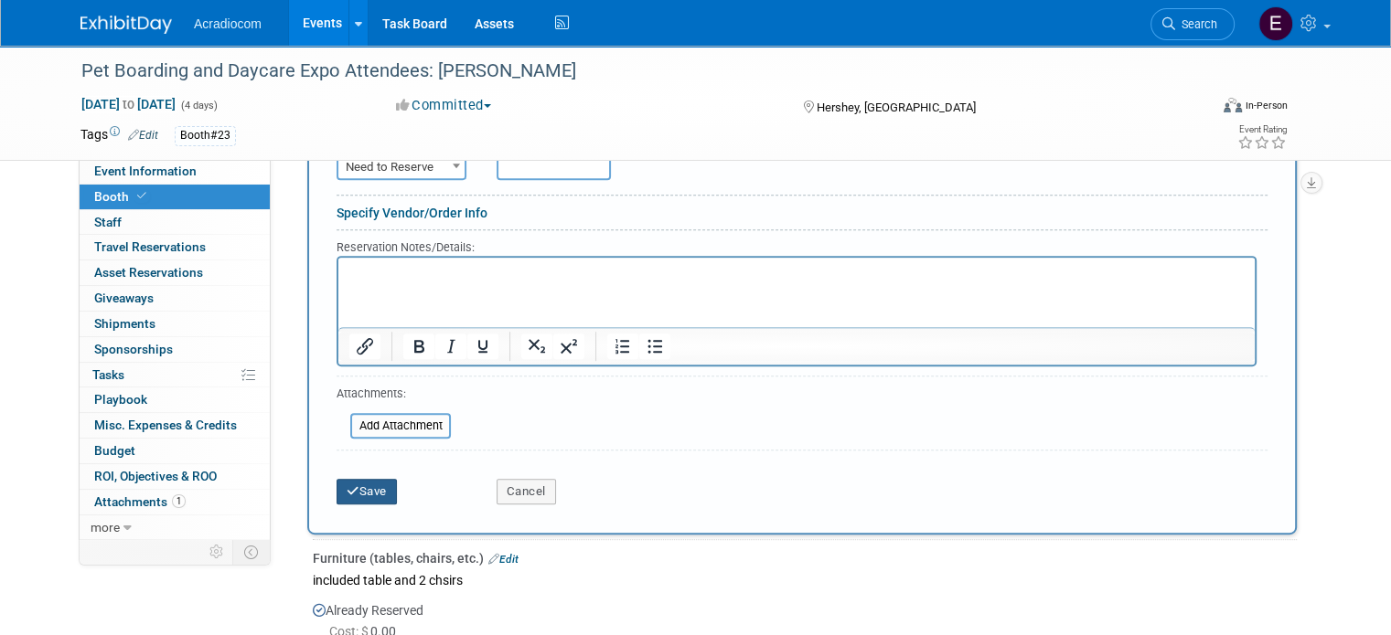
click at [367, 484] on button "Save" at bounding box center [366, 492] width 60 height 26
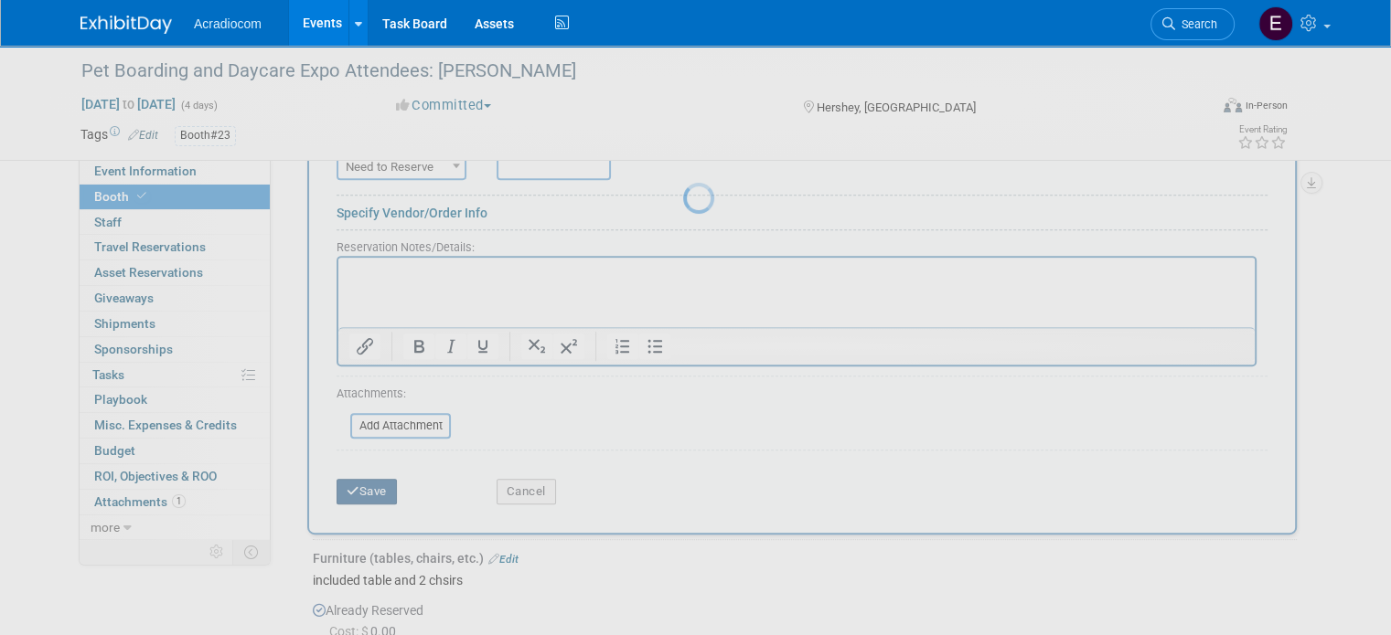
scroll to position [630, 0]
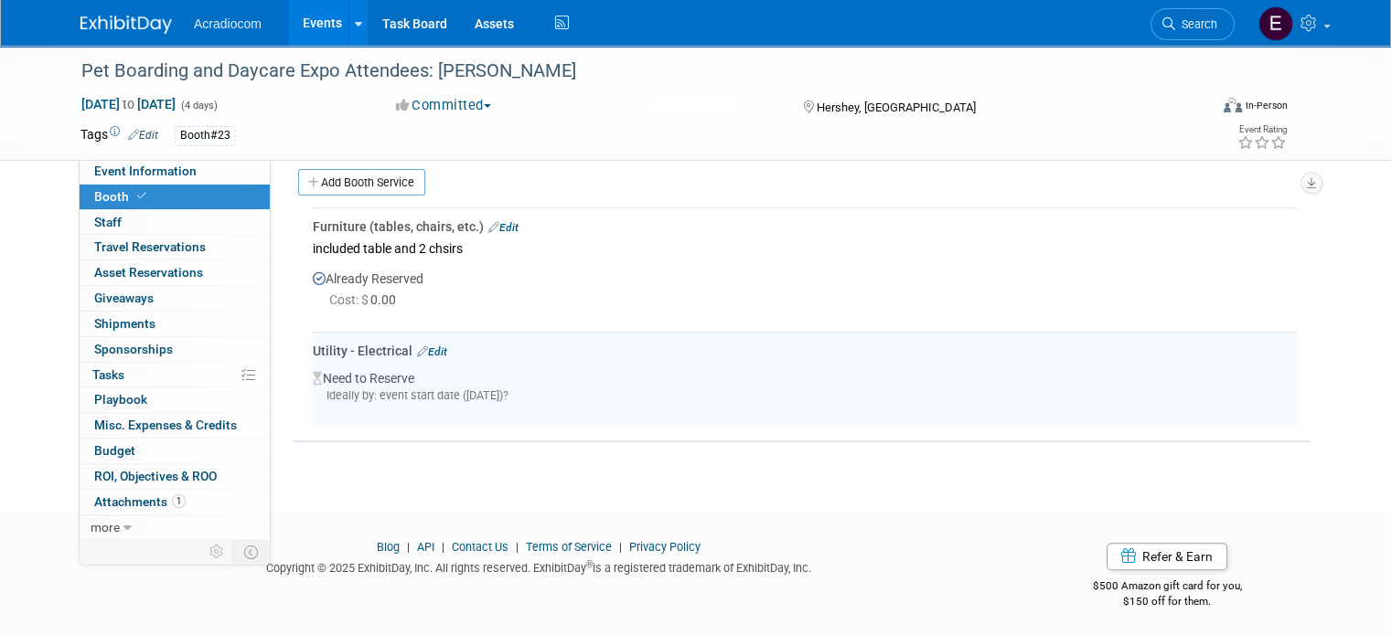
click at [488, 221] on link "Edit" at bounding box center [503, 227] width 30 height 13
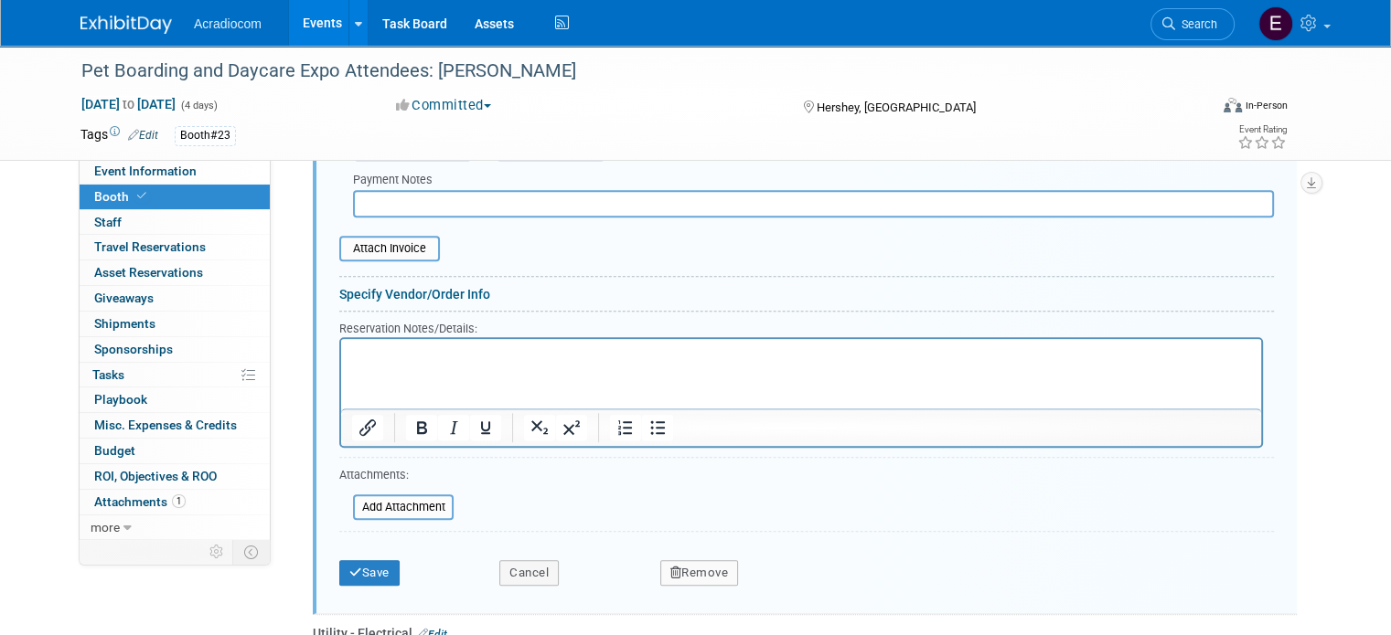
scroll to position [628, 0]
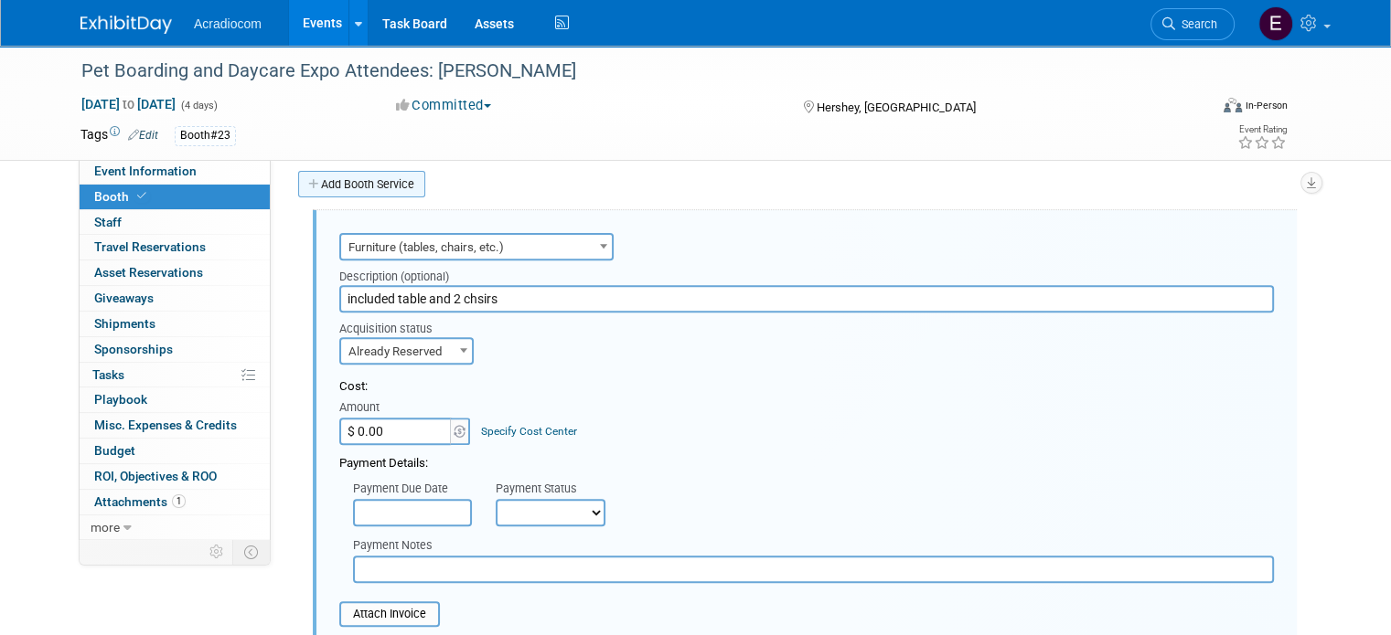
click at [395, 171] on link "Add Booth Service" at bounding box center [361, 184] width 127 height 27
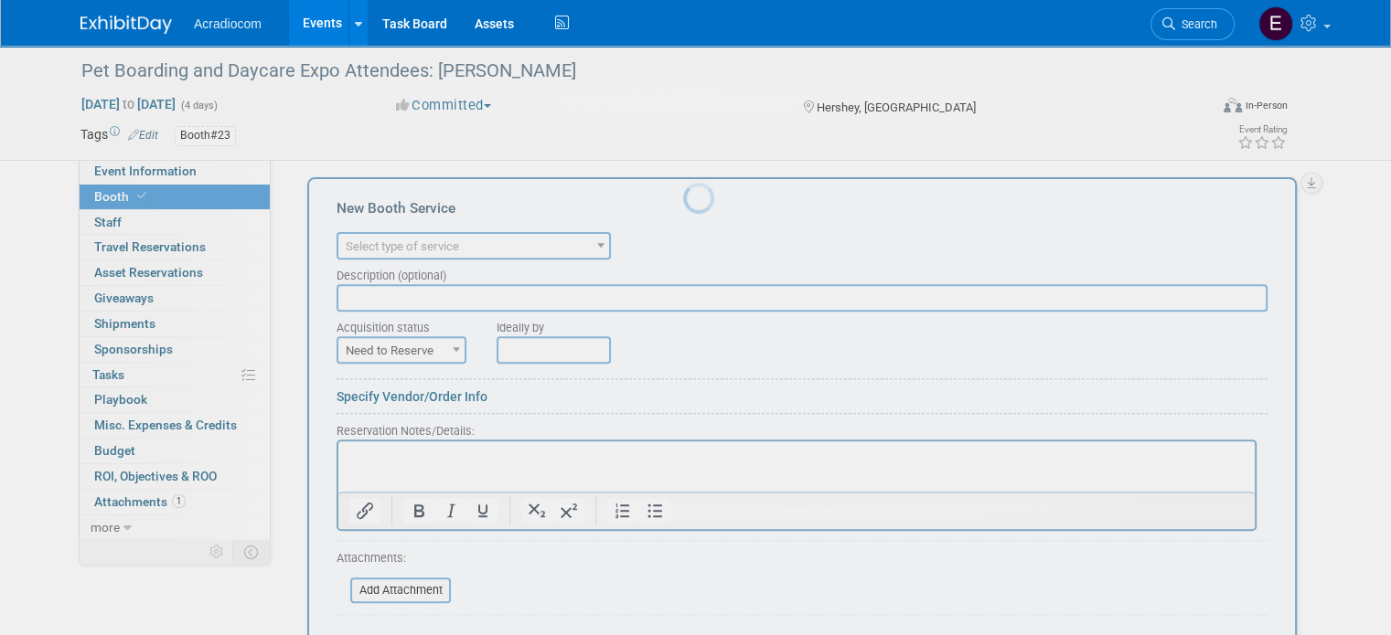
scroll to position [0, 0]
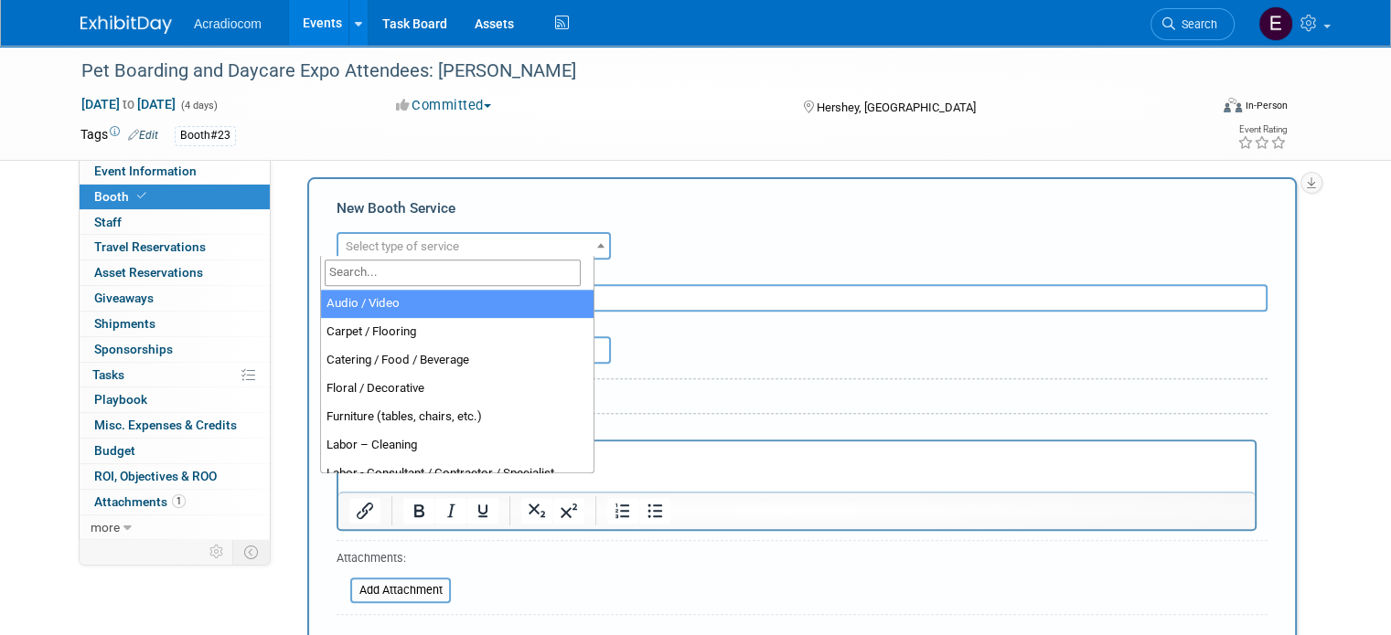
click at [380, 244] on span "Select type of service" at bounding box center [402, 247] width 113 height 14
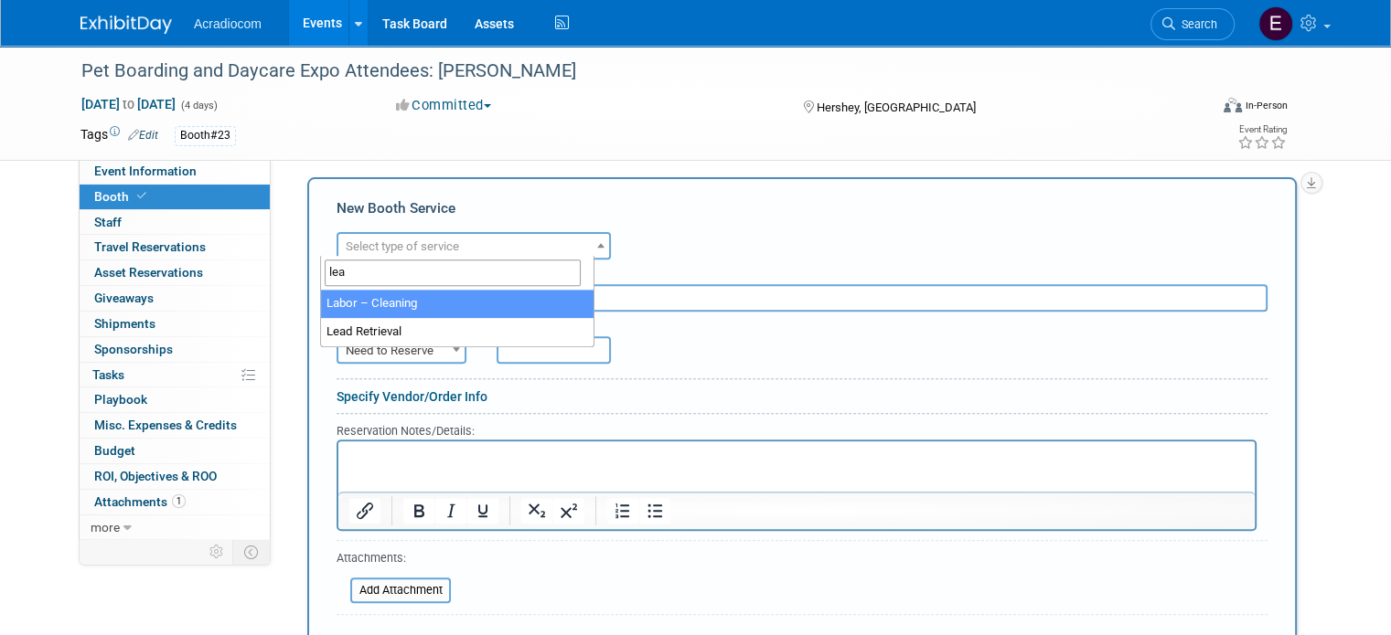
type input "lea"
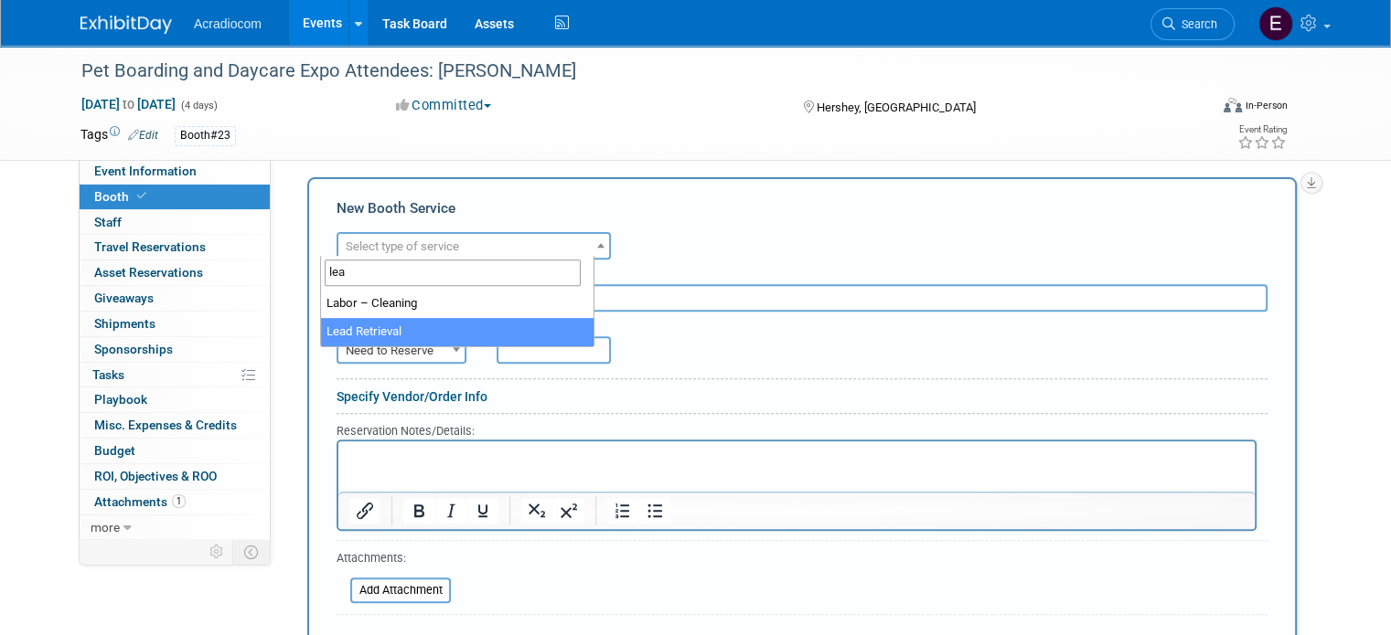
select select "7"
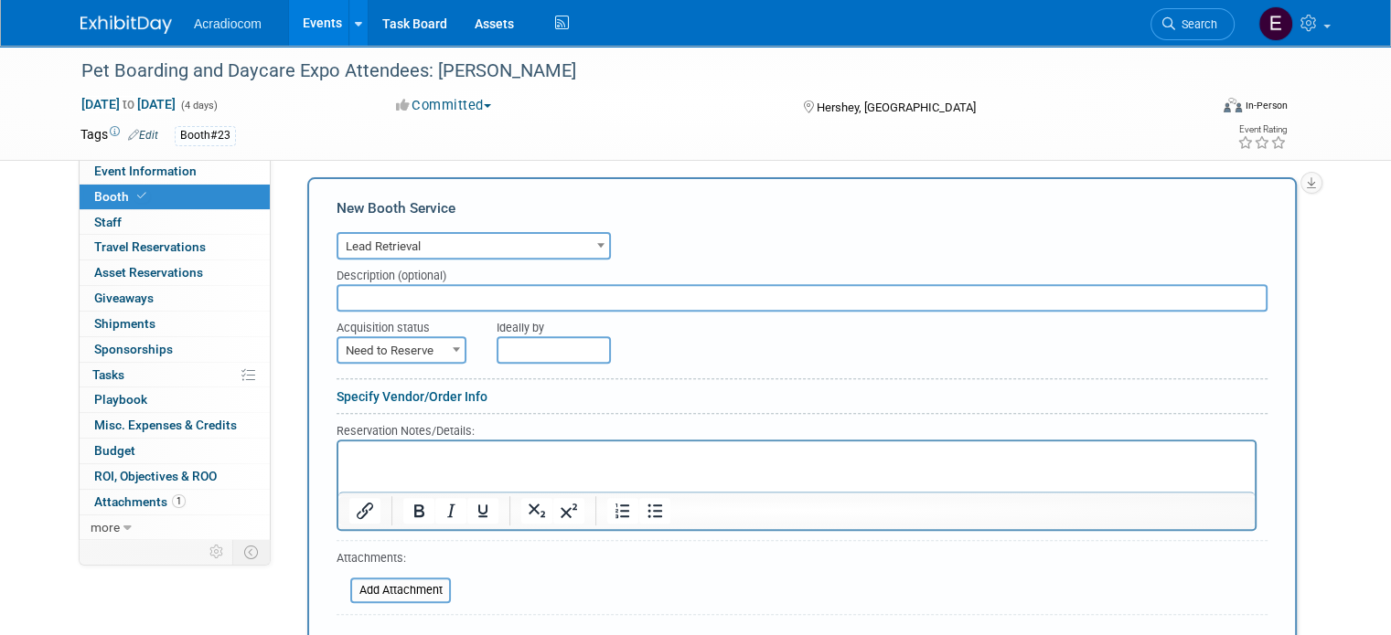
scroll to position [811, 0]
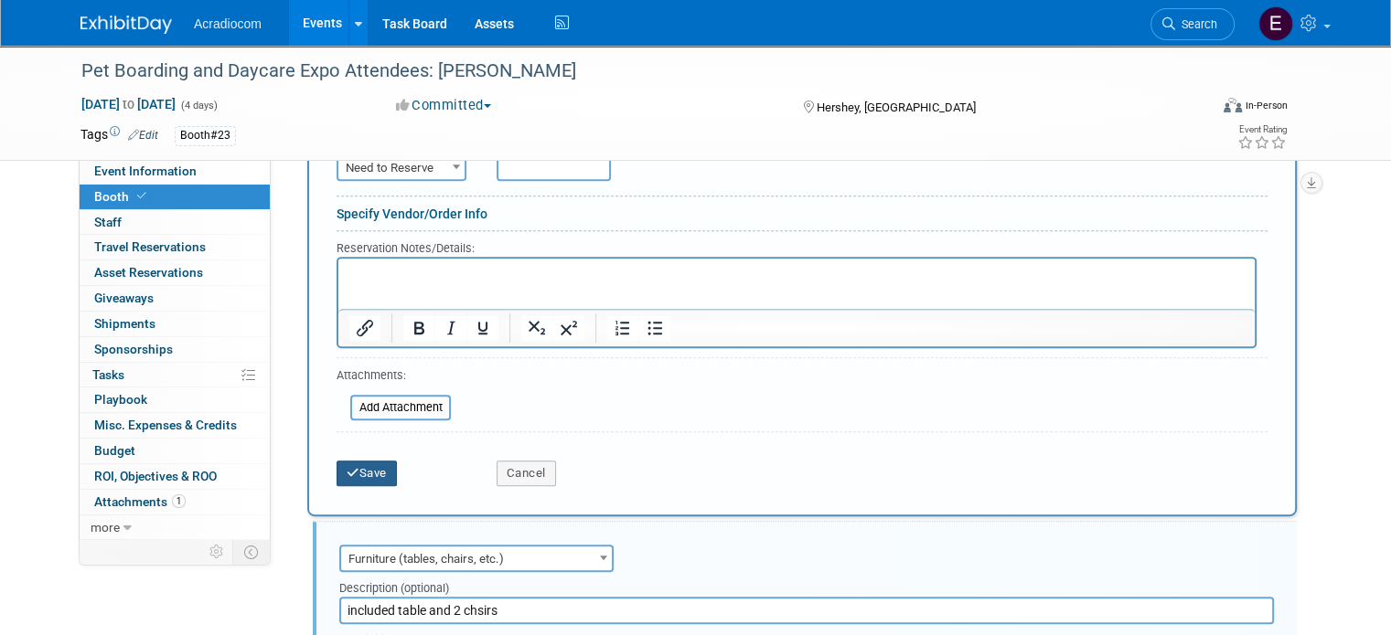
click at [359, 471] on button "Save" at bounding box center [366, 474] width 60 height 26
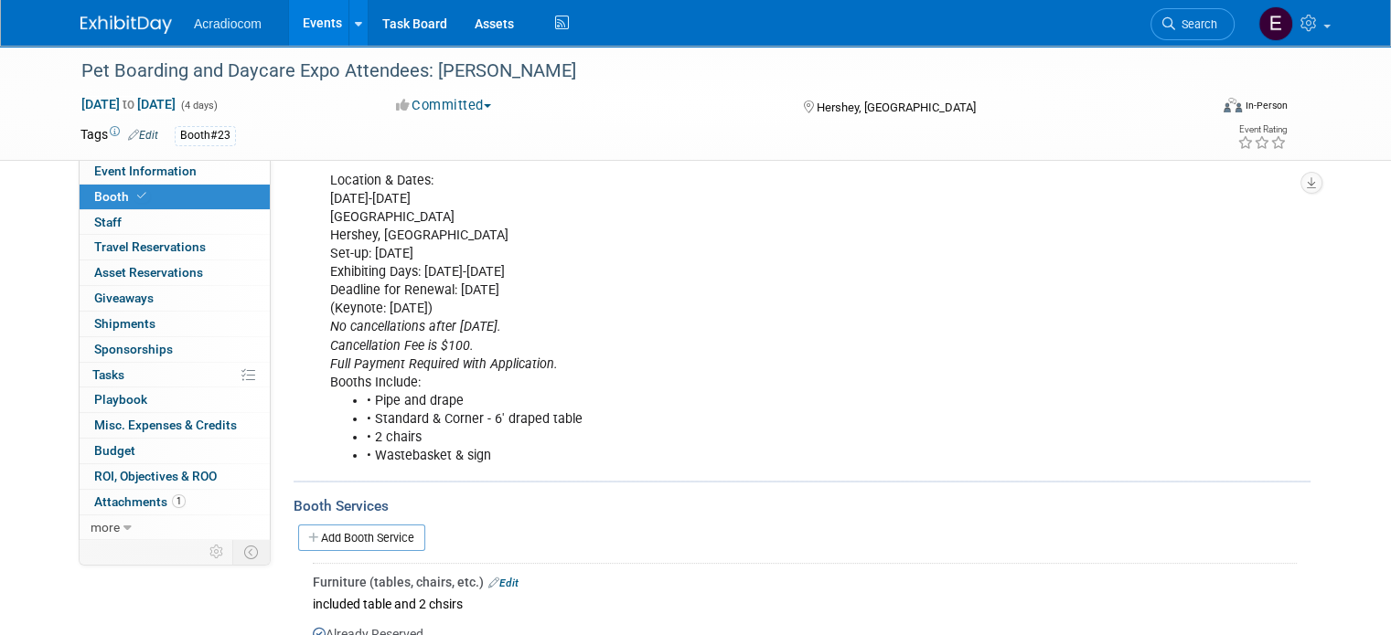
scroll to position [0, 0]
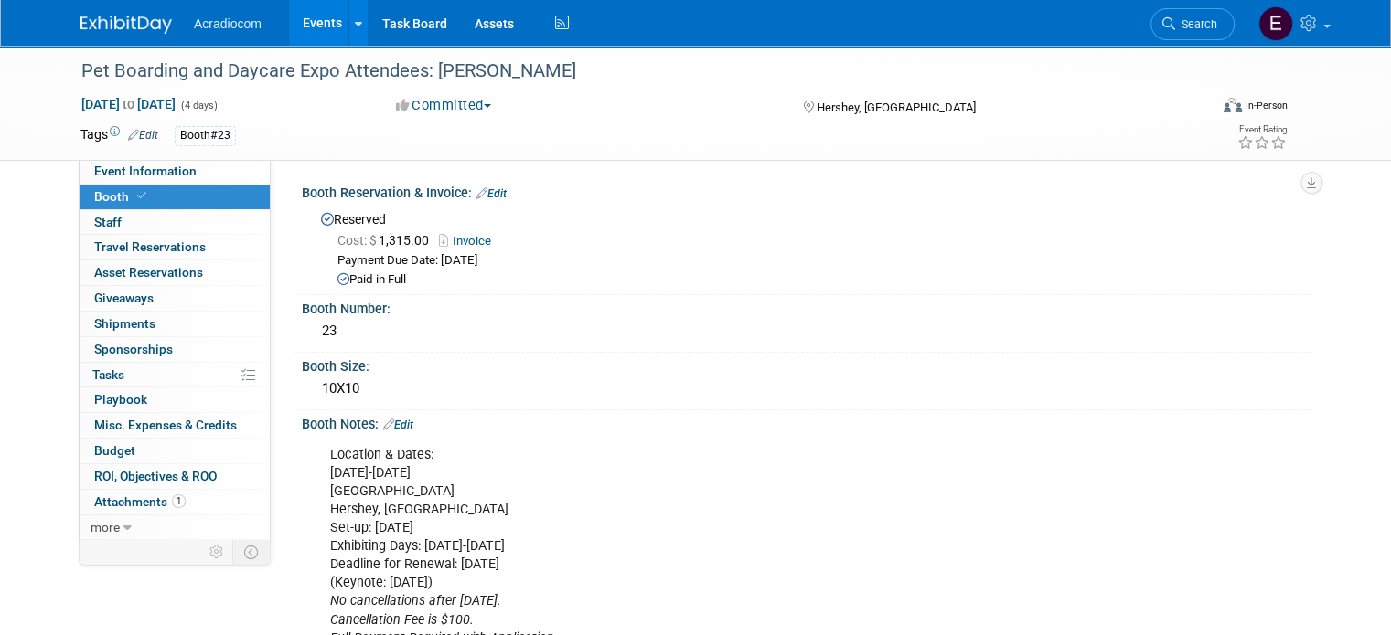
click at [130, 123] on div "Tags Edit Booth#23 Booth#23 Booth#23 X" at bounding box center [580, 136] width 1001 height 27
click at [133, 170] on span "Event Information" at bounding box center [145, 171] width 102 height 15
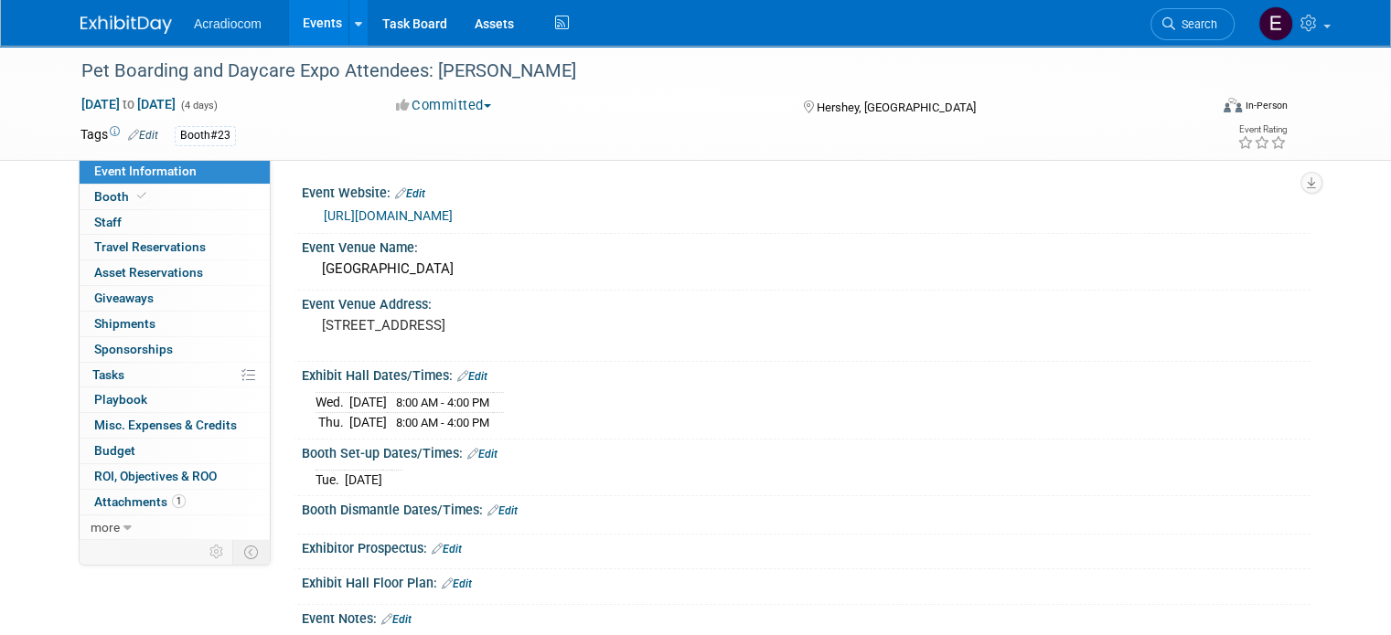
click at [133, 133] on link "Edit" at bounding box center [143, 135] width 30 height 13
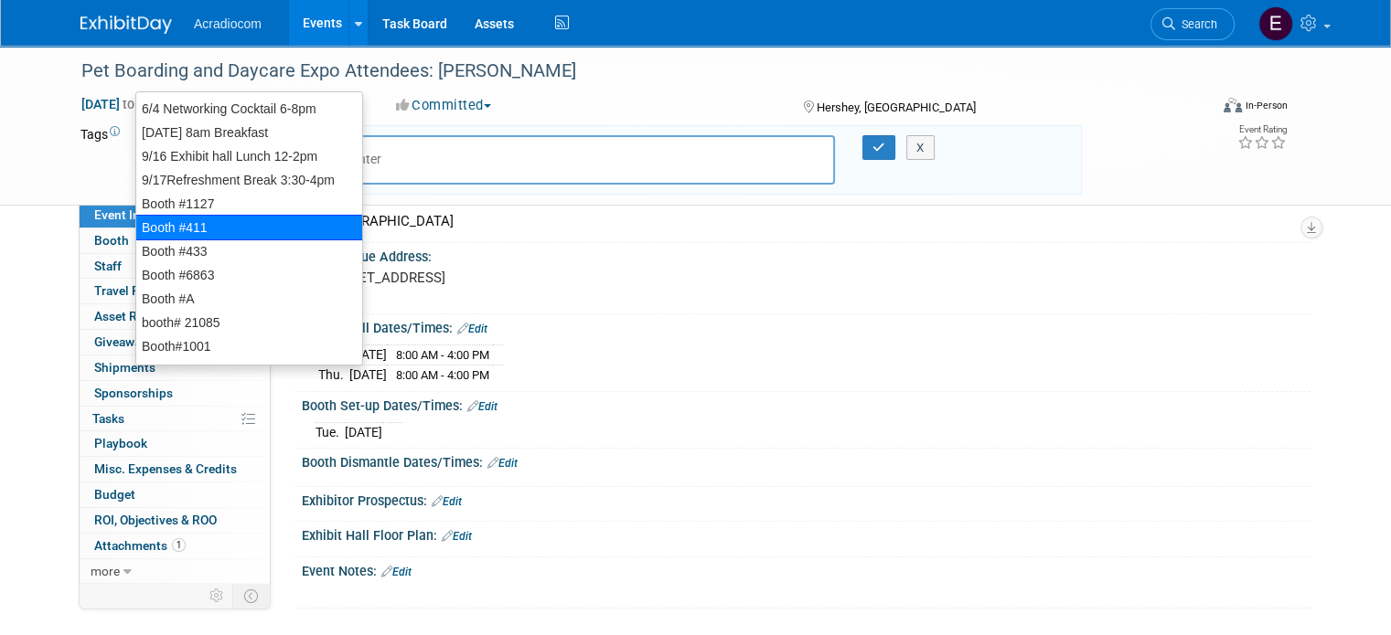
scroll to position [183, 0]
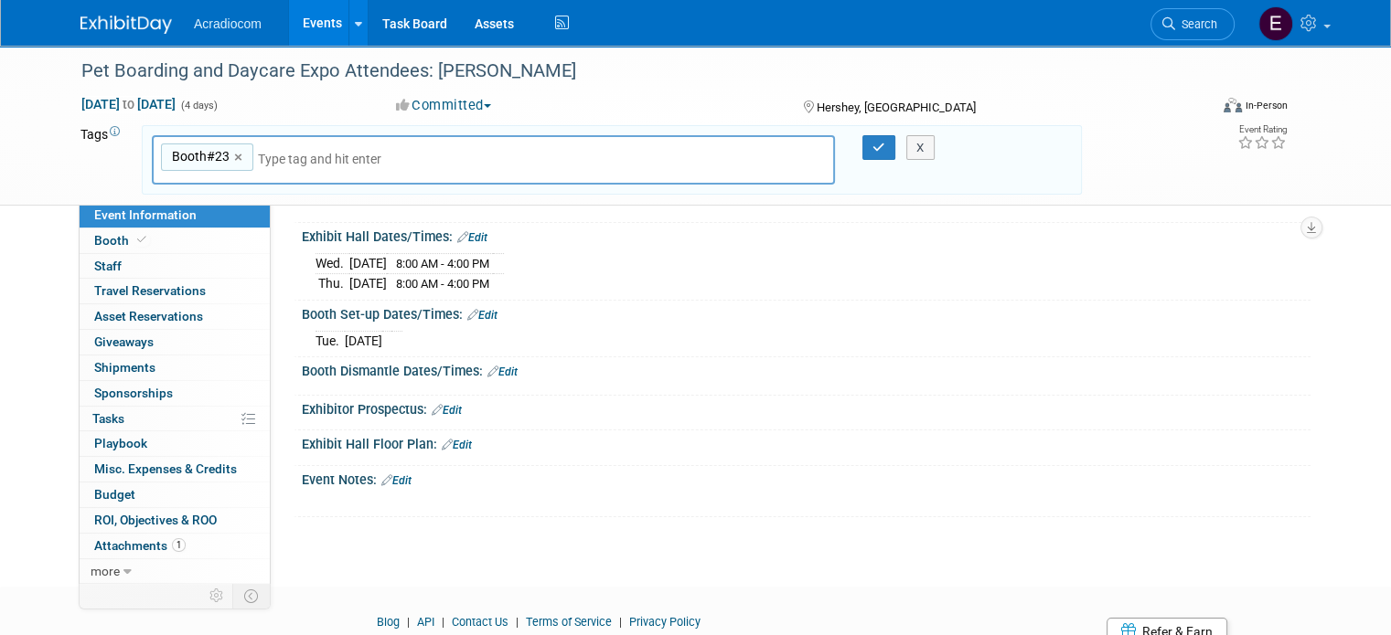
click at [682, 329] on div "Tue. Nov 11, 2025" at bounding box center [805, 338] width 981 height 24
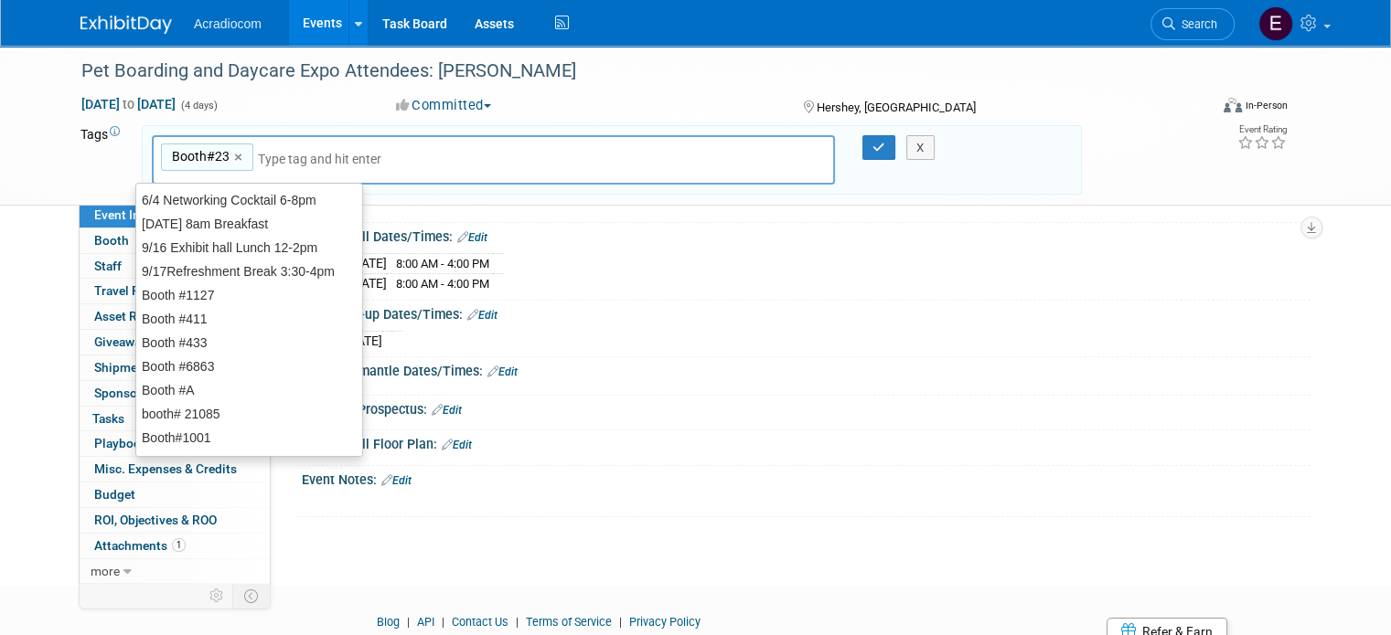
click at [518, 149] on div "Booth#23 Booth#23 ×" at bounding box center [493, 160] width 683 height 50
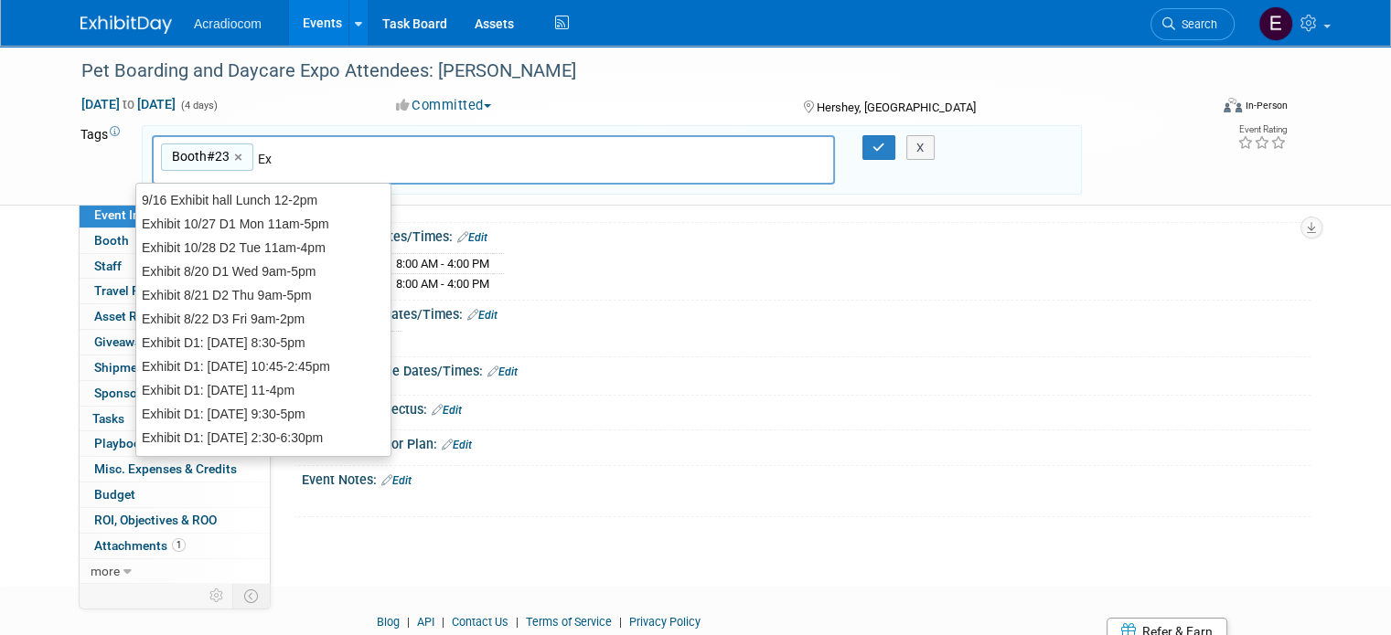
type input "Exh"
click at [279, 225] on div "Exhibit 10/27 D1 Mon 11am-5pm" at bounding box center [263, 224] width 256 height 26
type input "Booth#23, Exhibit 10/27 D1 Mon 11am-5pm"
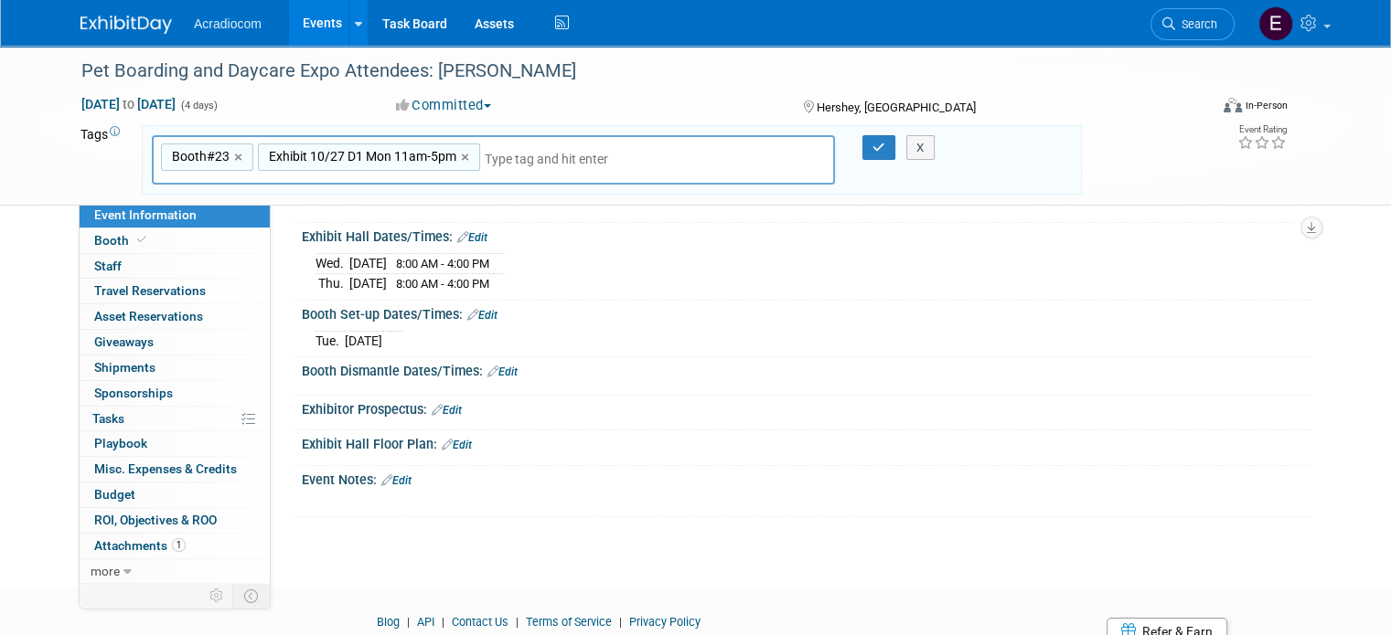
click at [332, 156] on span "Exhibit 10/27 D1 Mon 11am-5pm" at bounding box center [360, 156] width 191 height 18
type input "Exhibit 10/27 D1 Mon 11am-5pm"
click at [332, 156] on span "Exhibit 10/27 D1 Mon 11am-5pm" at bounding box center [360, 156] width 191 height 18
type input "Exhibit 10/27 D1 Mon 11am-5pm"
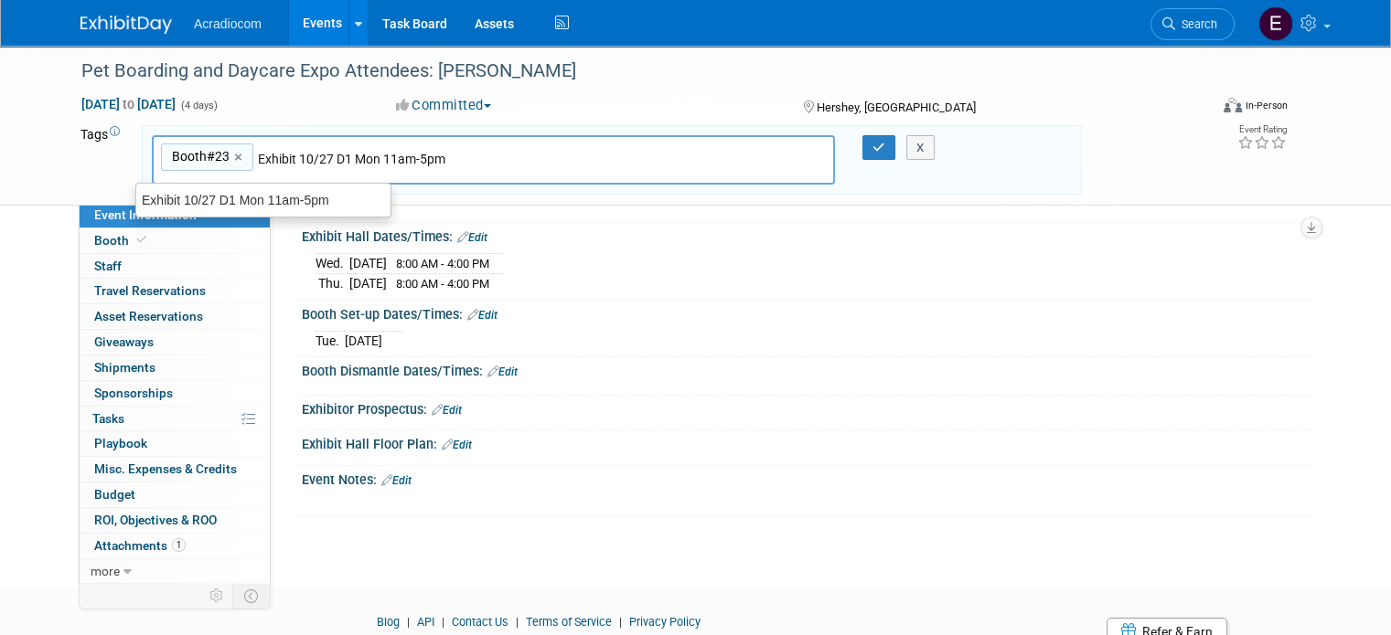
click at [292, 152] on input "Exhibit 10/27 D1 Mon 11am-5pm" at bounding box center [357, 159] width 198 height 18
click at [306, 166] on input "Exhibit 11/27 D1 Mon 11am-5pm" at bounding box center [357, 159] width 198 height 18
click at [308, 163] on input "Exhibit 11/27 D1 Mon 11am-5pm" at bounding box center [357, 159] width 198 height 18
click at [308, 160] on input "Exhibit 11/27 D1 Mon 11am-5pm" at bounding box center [357, 159] width 198 height 18
click at [311, 156] on input "Exhibit 11/27 D1 Mon 11am-5pm" at bounding box center [357, 159] width 198 height 18
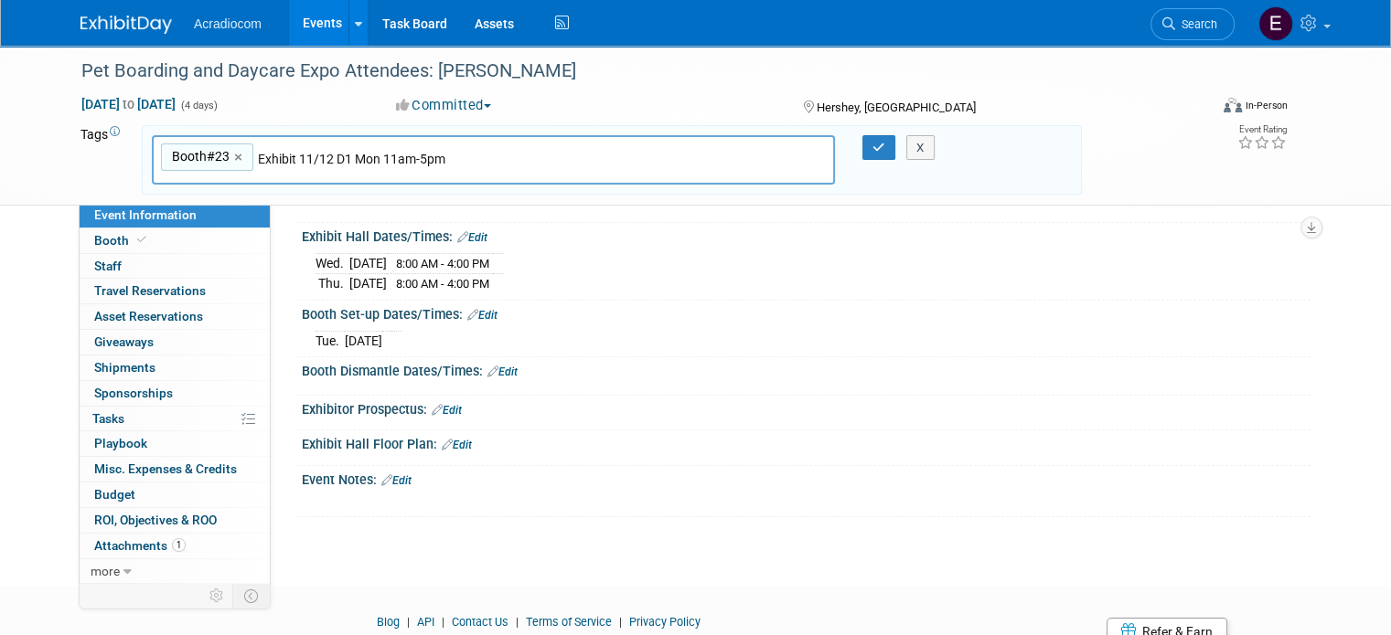
click at [381, 154] on input "Exhibit 11/12 D1 Mon 11am-5pm" at bounding box center [357, 159] width 198 height 18
click at [401, 160] on input "Exhibit 11/12 D1 Mon 8am-5pm" at bounding box center [353, 159] width 190 height 18
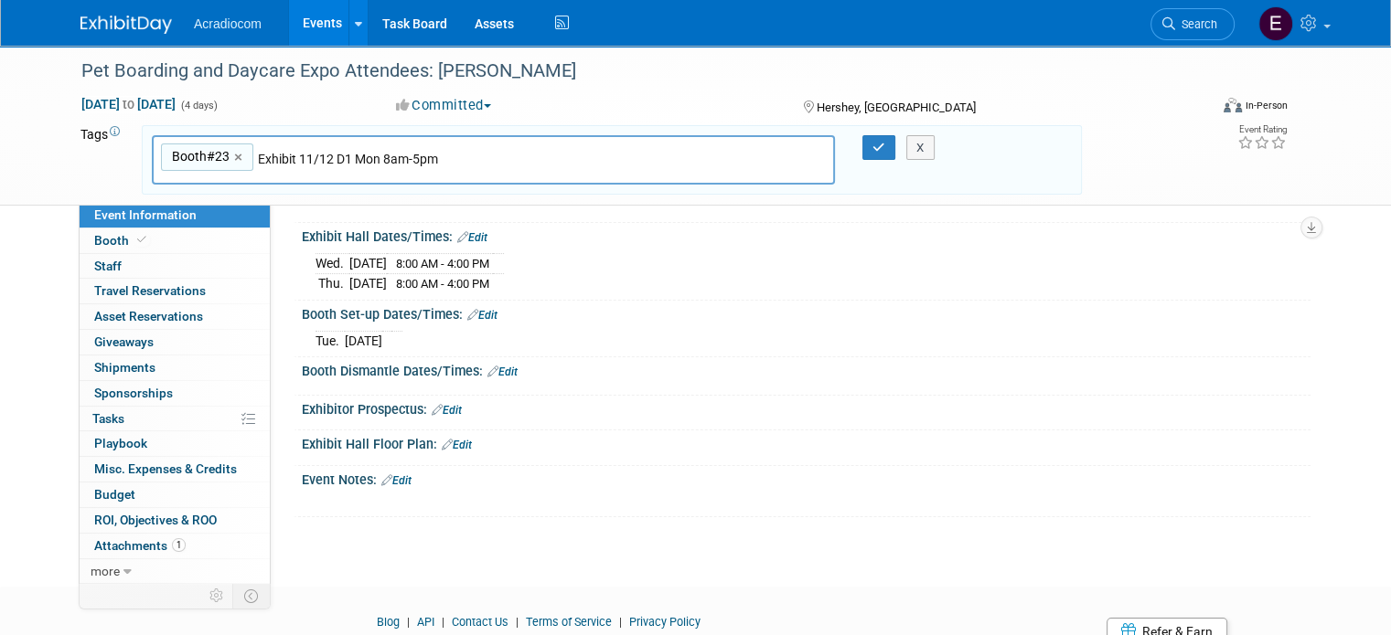
click at [403, 153] on input "Exhibit 11/12 D1 Mon 8am-5pm" at bounding box center [353, 159] width 190 height 18
type input "Exhibit 11/12 D1 Mon 8am-4pm"
type input "Booth#23, Exhibit 11/12 D1 Mon 8am-4pm"
click at [453, 166] on div "Booth#23, Exhibit 11/12 D1 Mon 8am-4pm Exhibit 10/27 D1 Mon 11am-5pm Booth#23 ×" at bounding box center [493, 160] width 683 height 50
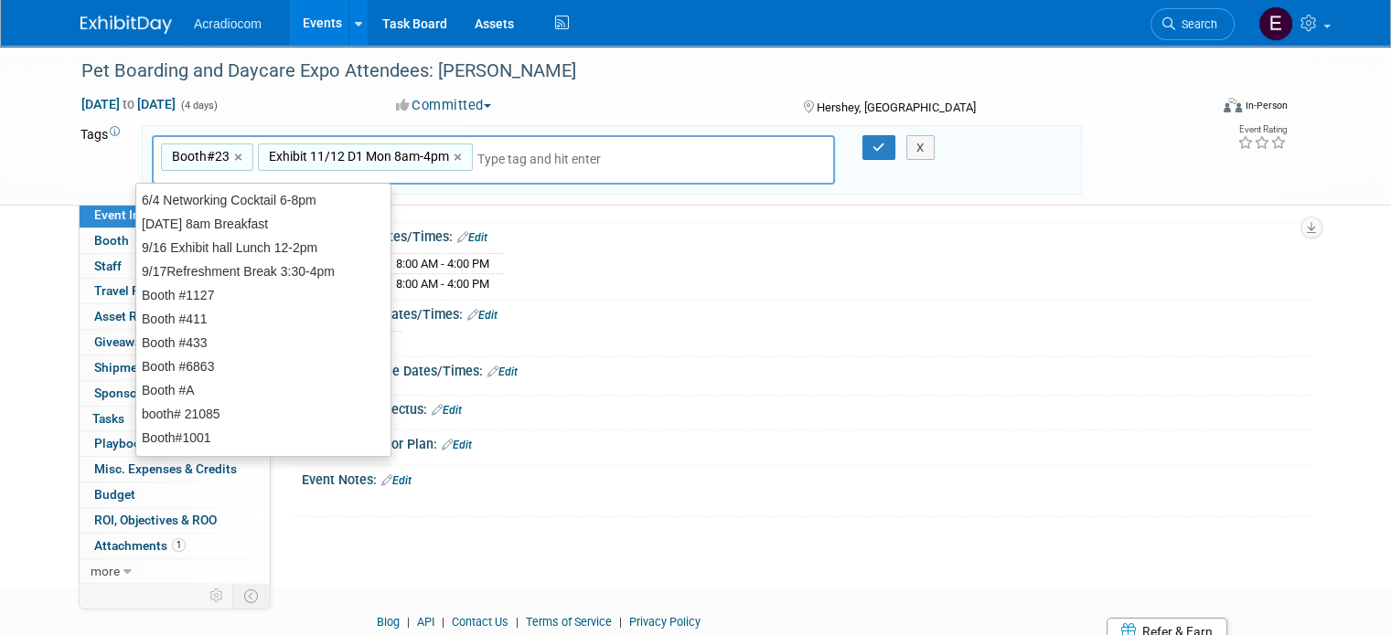
click at [477, 154] on input "text" at bounding box center [605, 159] width 256 height 18
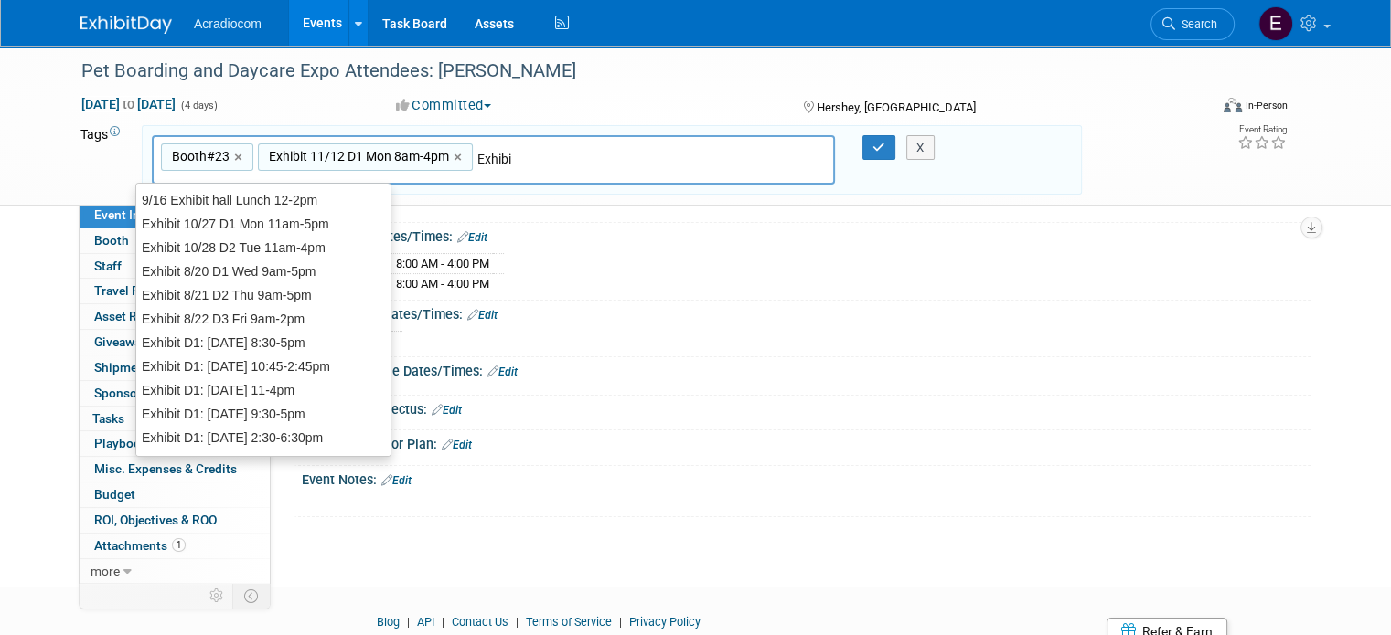
type input "Exhibit"
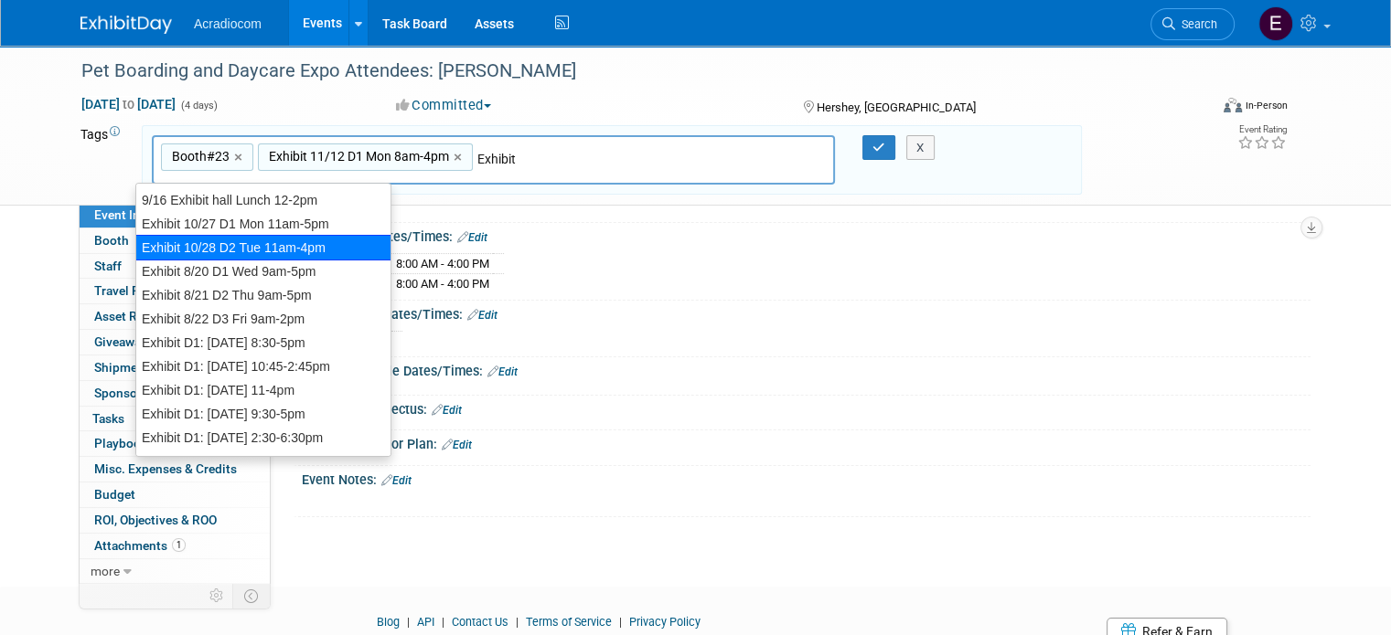
click at [242, 244] on div "Exhibit 10/28 D2 Tue 11am-4pm" at bounding box center [263, 248] width 256 height 26
type input "Booth#23, Exhibit 11/12 D1 Mon 8am-4pm, Exhibit 10/28 D2 Tue 11am-4pm"
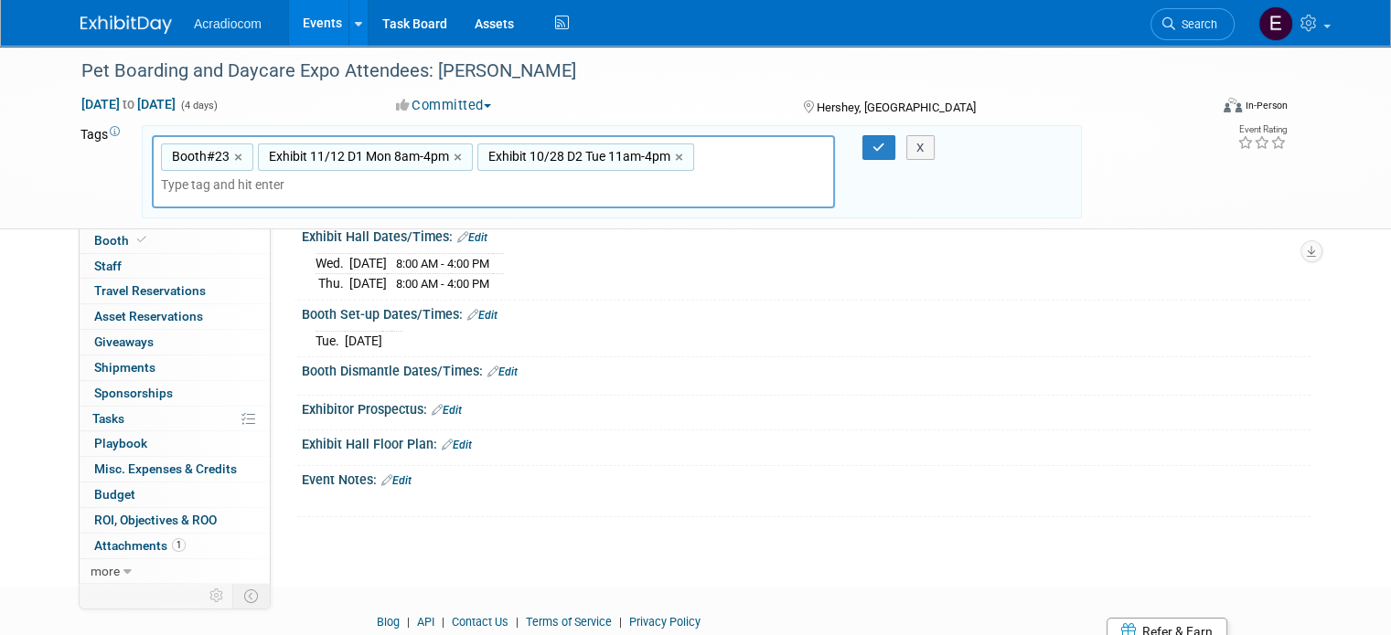
click at [529, 159] on span "Exhibit 10/28 D2 Tue 11am-4pm" at bounding box center [578, 156] width 186 height 18
type input "Exhibit 10/28 D2 Tue 11am-4pm"
click at [529, 159] on span "Exhibit 10/28 D2 Tue 11am-4pm" at bounding box center [578, 156] width 186 height 18
type input "Exhibit 10/28 D2 Tue 11am-4pm"
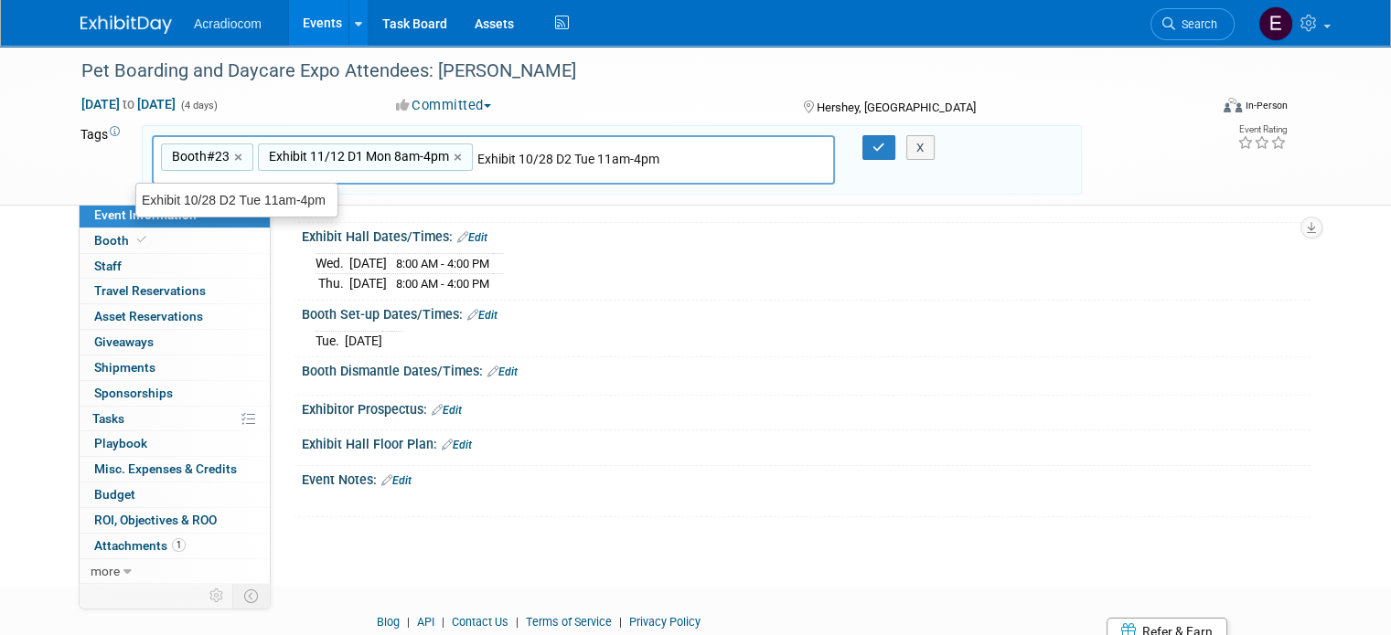
click at [530, 156] on input "Exhibit 10/28 D2 Tue 11am-4pm" at bounding box center [573, 159] width 192 height 18
click at [509, 156] on input "Exhibit 10/28 D2 Tue 11am-4pm" at bounding box center [573, 159] width 192 height 18
click at [518, 153] on input "Exhibit 10/28 D2 Tue 11am-4pm" at bounding box center [573, 159] width 192 height 18
click at [532, 153] on input "Exhibit 1l/28 D2 Tue 11am-4pm" at bounding box center [571, 159] width 188 height 18
type input "Exhibit 11/13 D2 Tue 11am-4pm"
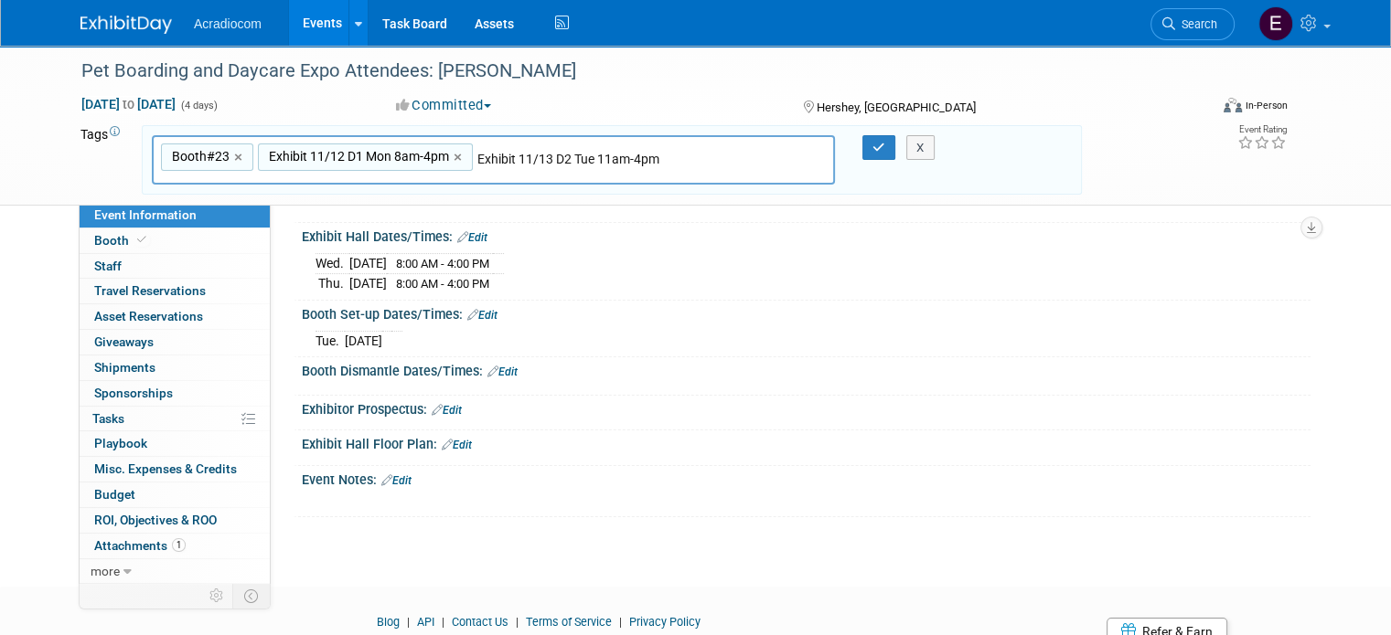
type input "Booth#23, Exhibit 11/12 D1 Mon 8am-4pm, Exhibit 11/13 D2 Tue 11am-4pm"
click at [366, 161] on span "Exhibit 11/12 D1 Mon 8am-4pm" at bounding box center [357, 156] width 184 height 18
type input "Exhibit 11/12 D1 Mon 8am-4pm"
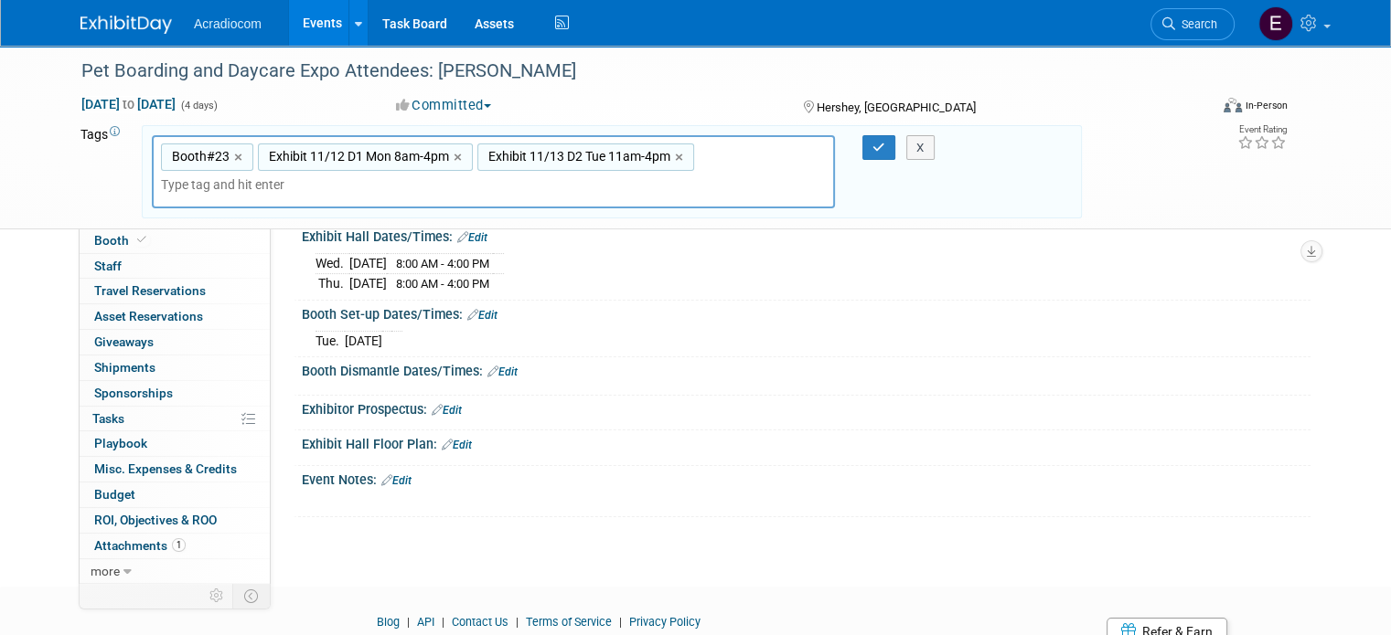
click at [366, 155] on span "Exhibit 11/12 D1 Mon 8am-4pm" at bounding box center [357, 156] width 184 height 18
type input "Exhibit 11/12 D1 Mon 8am-4pm"
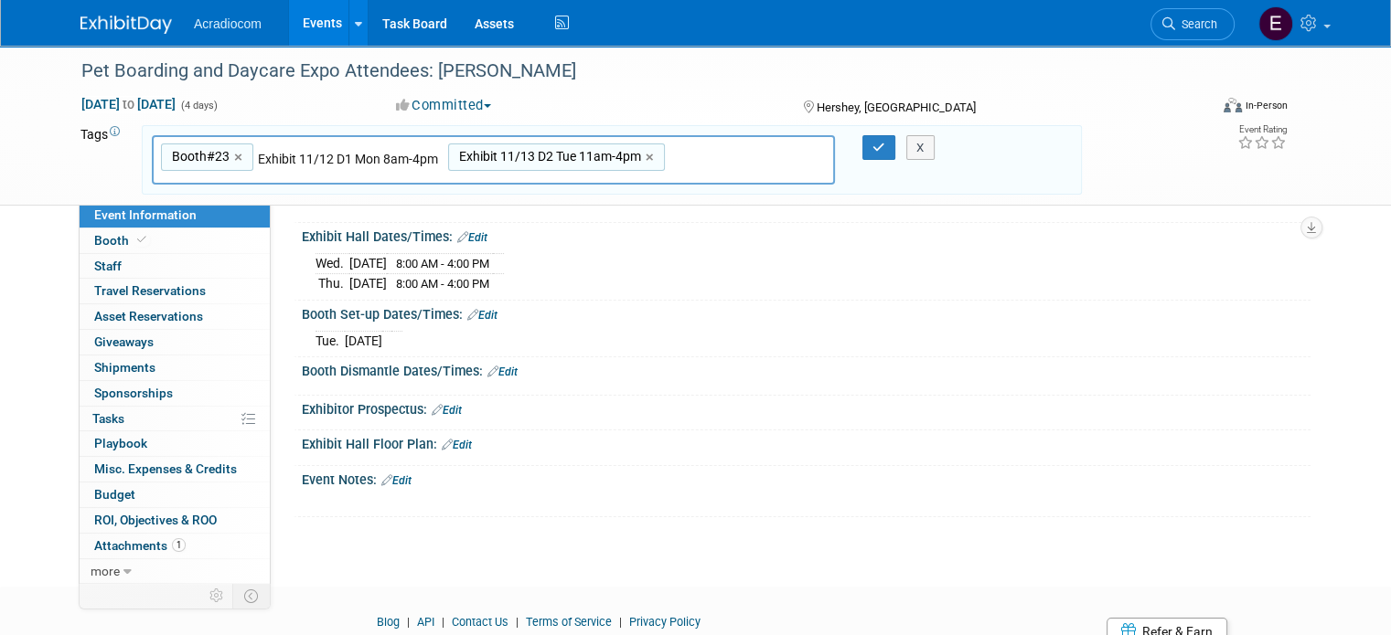
click at [347, 153] on input "Exhibit 11/12 D1 Mon 8am-4pm" at bounding box center [353, 159] width 190 height 18
type input "Exhibit 11/12 D1 Wed 8am-4pm"
type input "Booth#23, Exhibit 11/12 D1 Wed 8am-4pm, Exhibit 11/13 D2 Tue 11am-4pm"
click at [498, 151] on span "Exhibit 11/13 D2 Tue 11am-4pm" at bounding box center [547, 156] width 186 height 18
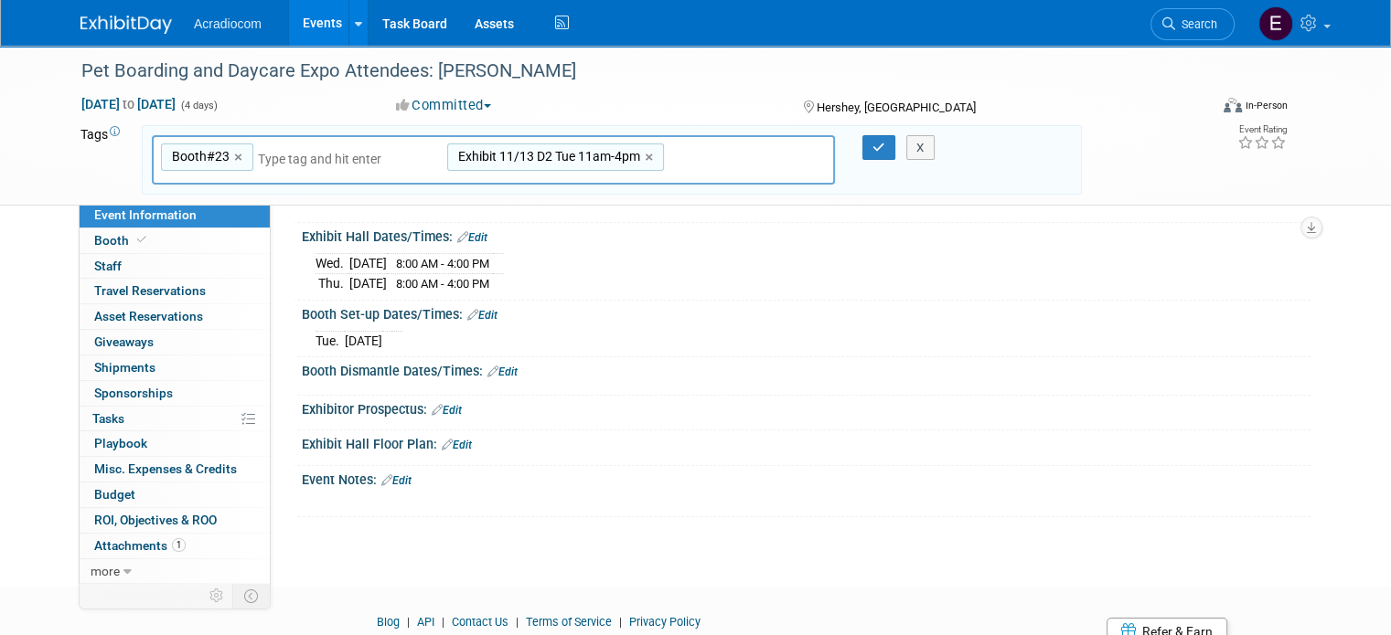
type input "Exhibit 11/13 D2 Tue 11am-4pm"
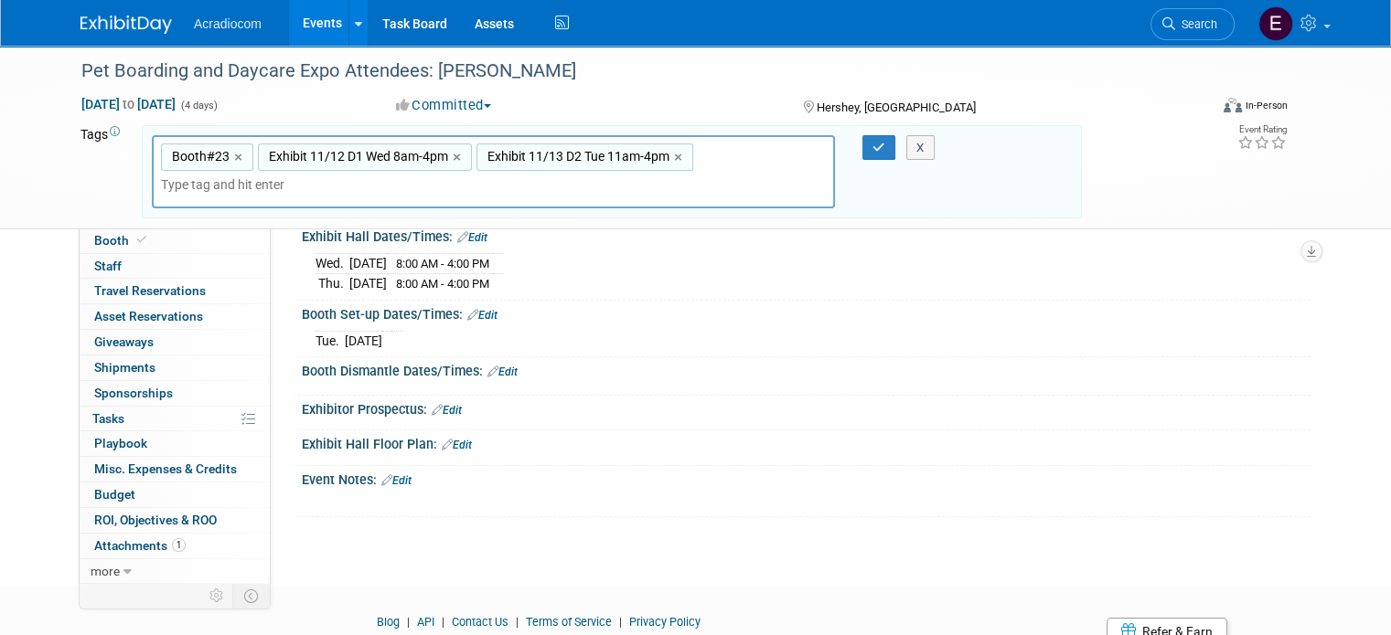
click at [498, 151] on span "Exhibit 11/13 D2 Tue 11am-4pm" at bounding box center [577, 156] width 186 height 18
type input "Exhibit 11/13 D2 Tue 11am-4pm"
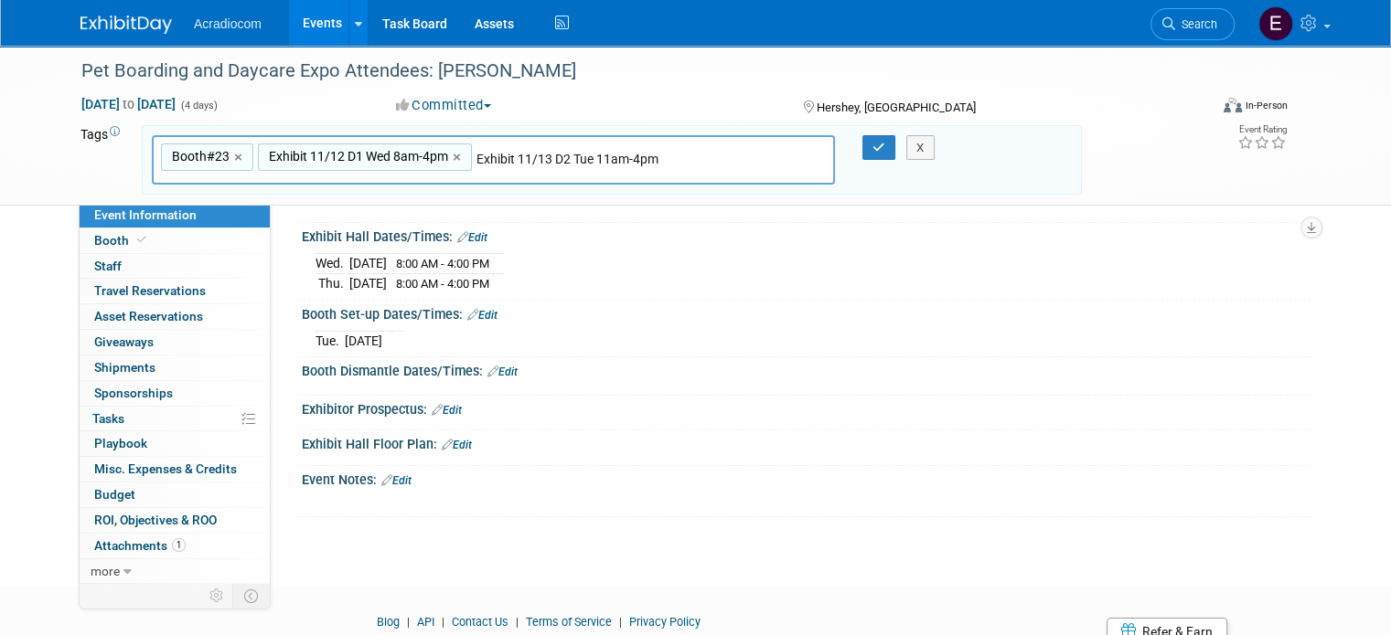
click at [563, 154] on input "Exhibit 11/13 D2 Tue 11am-4pm" at bounding box center [572, 159] width 192 height 18
click at [591, 153] on input "Exhibit 11/13 D2 Thu11am-4pm" at bounding box center [571, 159] width 190 height 18
type input "Exhibit 11/13 D2 Thu 8am-4pm"
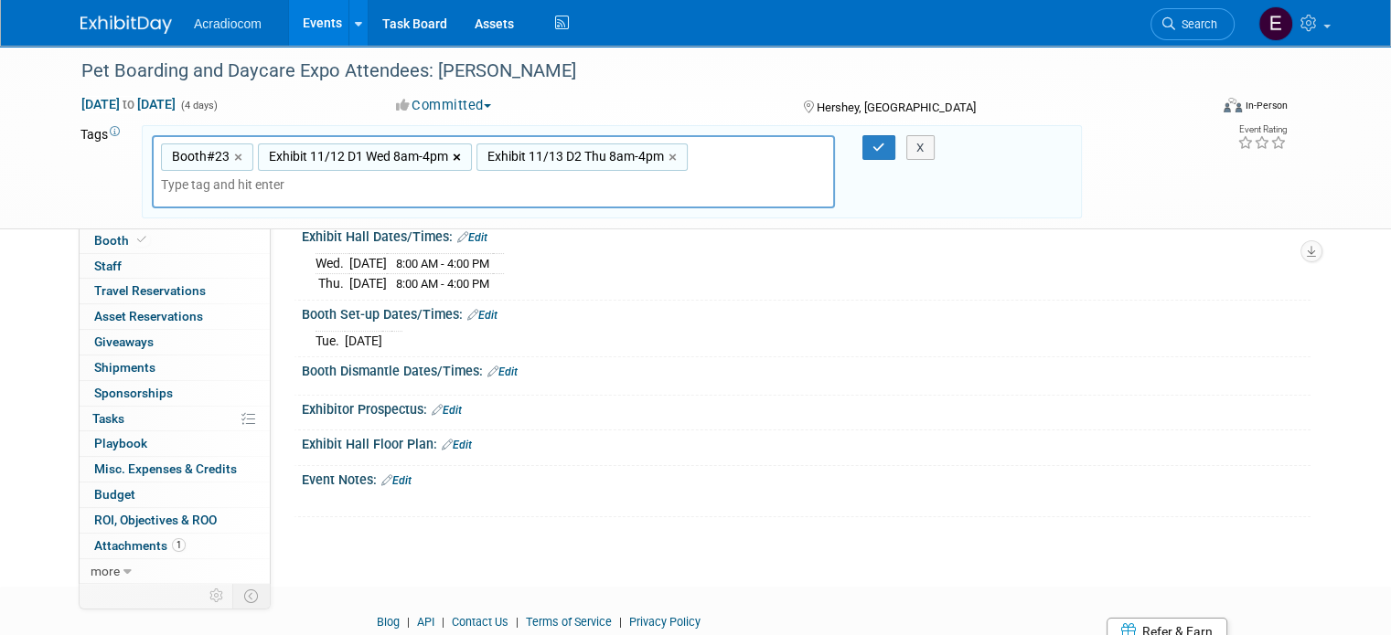
click at [453, 152] on link "×" at bounding box center [459, 157] width 12 height 21
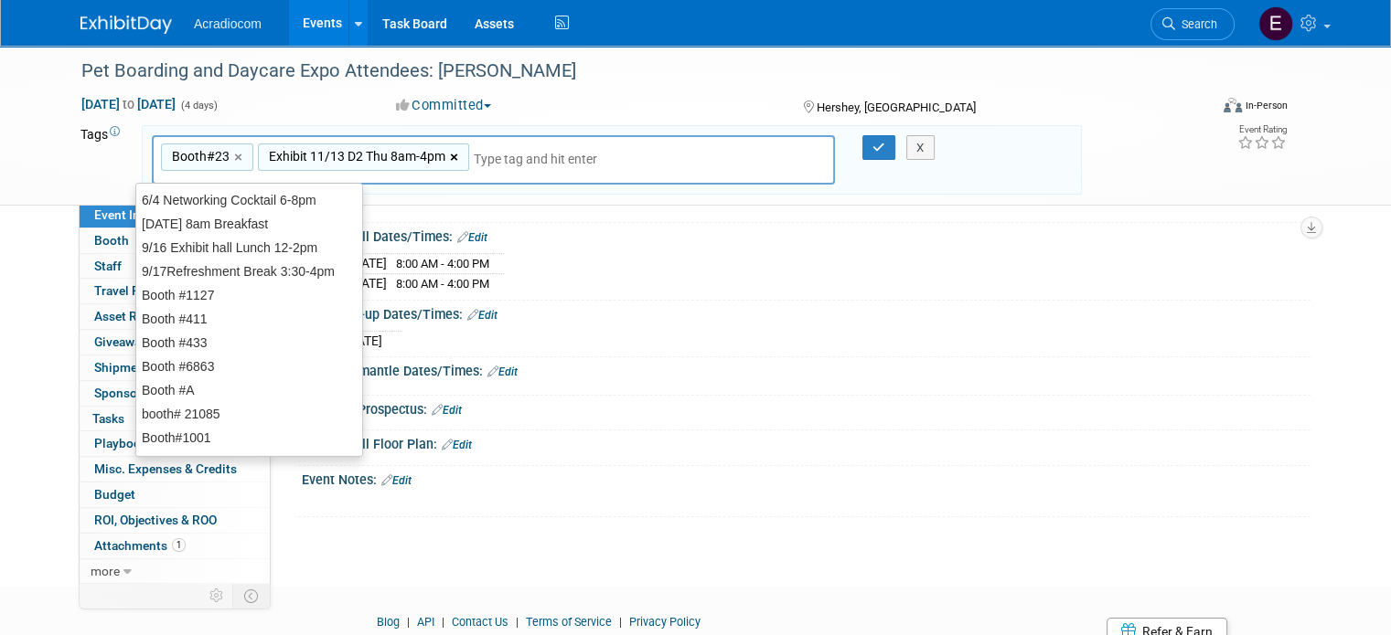
click at [450, 155] on link "×" at bounding box center [456, 157] width 12 height 21
type input "Booth#23"
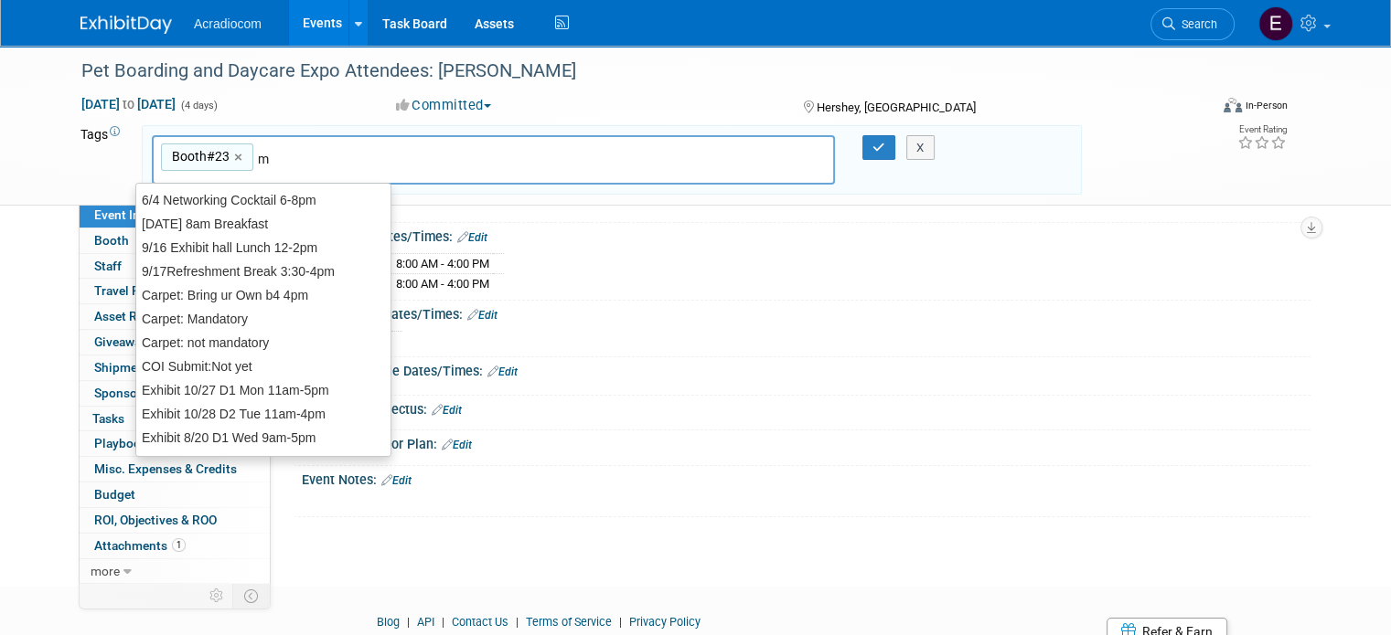
type input "mo"
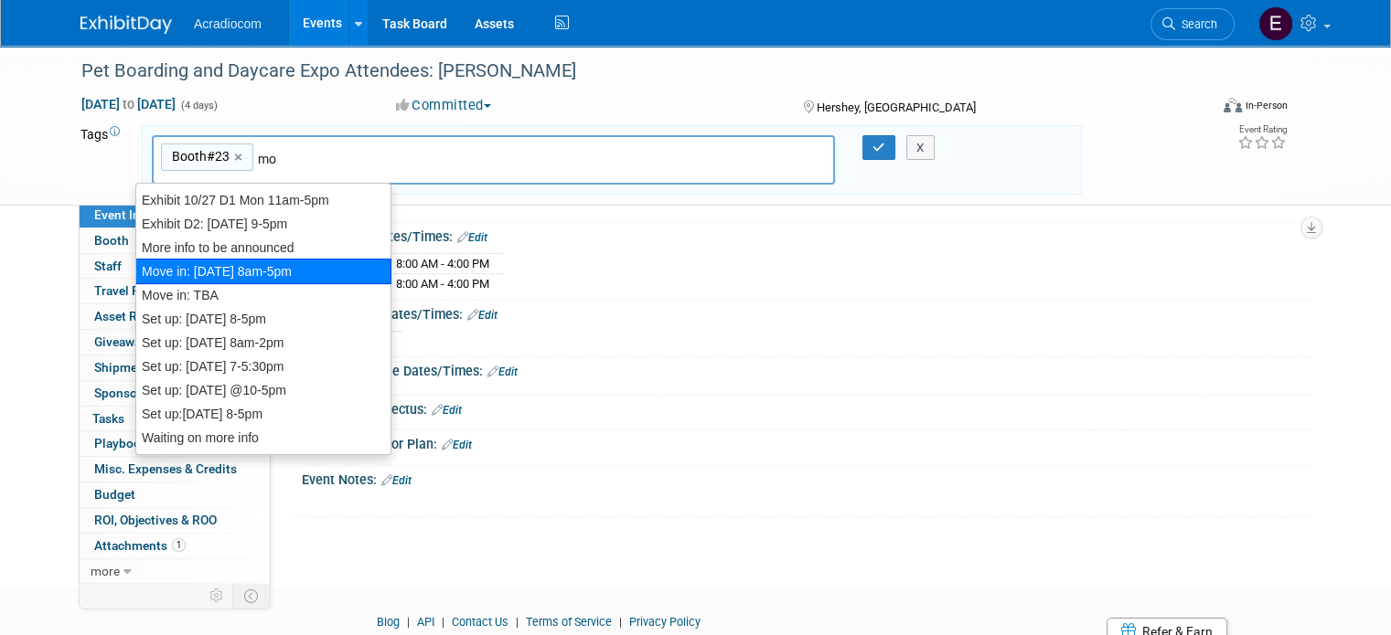
click at [255, 262] on div "Move in: [DATE] 8am-5pm" at bounding box center [263, 272] width 256 height 26
type input "Booth#23, Move in: 7/11 8am-5pm"
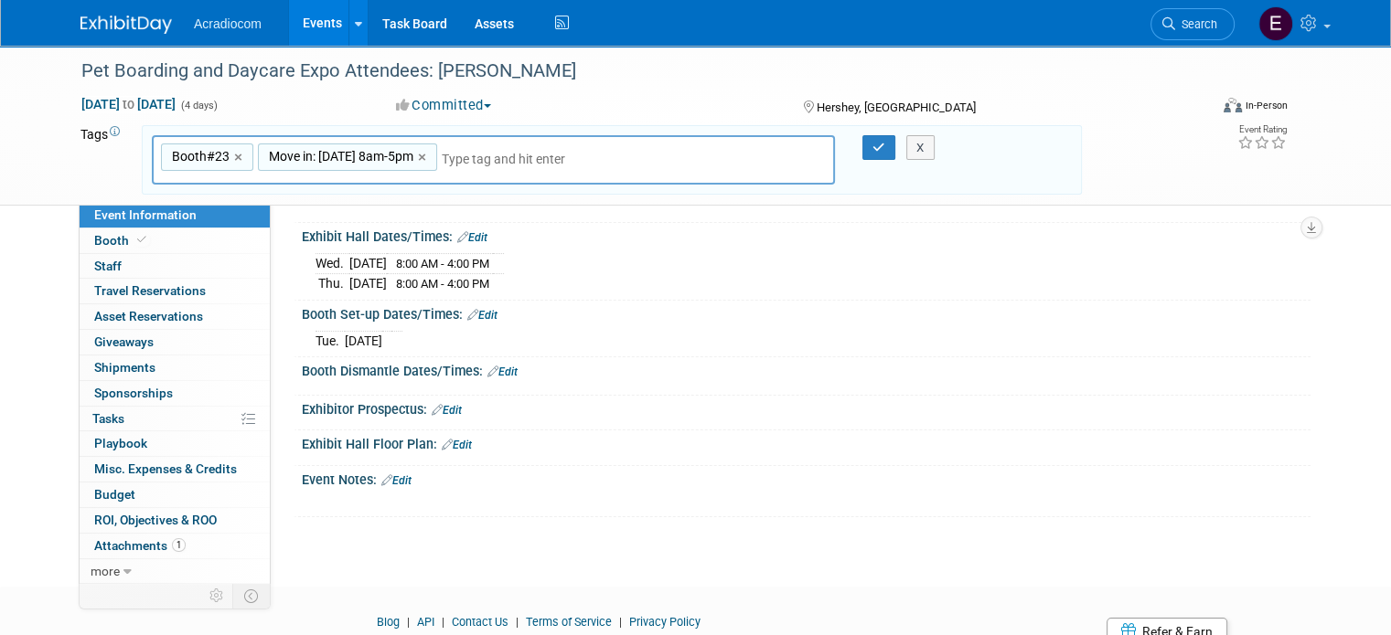
click at [332, 151] on span "Move in: [DATE] 8am-5pm" at bounding box center [339, 156] width 148 height 18
type input "Move in: [DATE] 8am-5pm"
click at [332, 151] on span "Move in: [DATE] 8am-5pm" at bounding box center [339, 156] width 148 height 18
type input "Move in: [DATE] 8am-5pm"
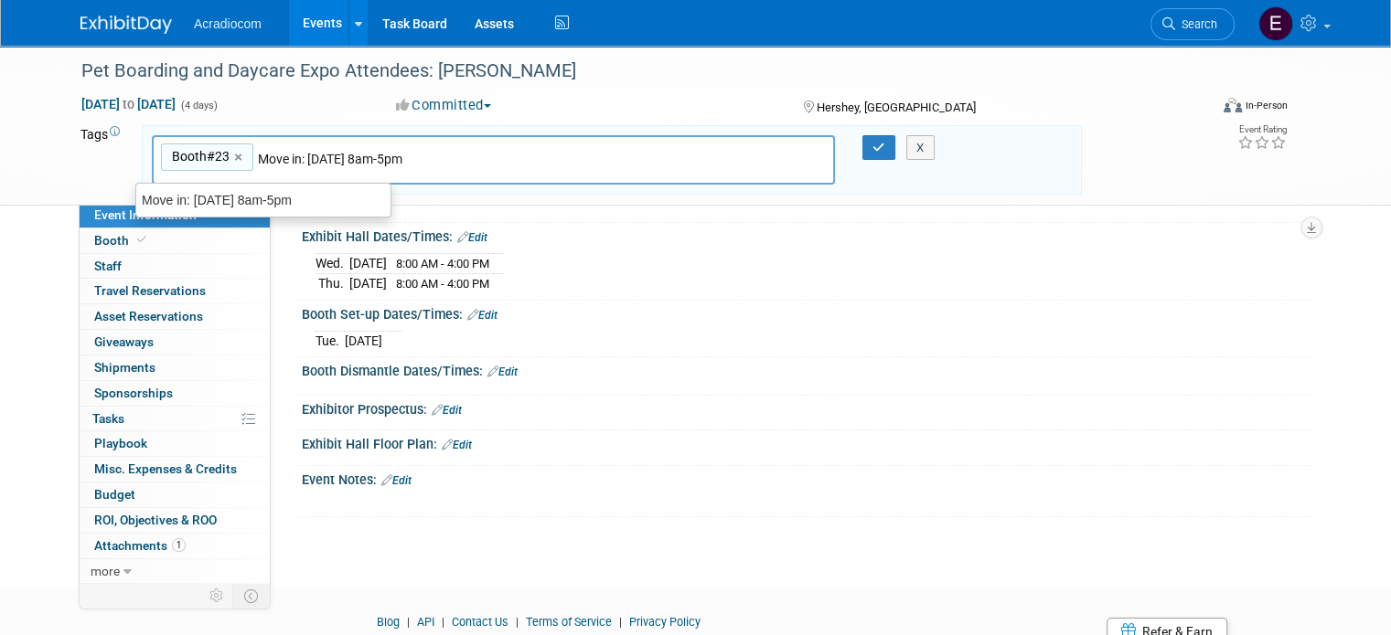
click at [294, 158] on input "Move in: [DATE] 8am-5pm" at bounding box center [331, 159] width 146 height 18
click at [323, 154] on input "Move in: 11/11 8am-5pm" at bounding box center [334, 159] width 152 height 18
type input "Move in: 11/11 8am-5pm"
type input "Booth#23, Move in: 11/11 8am-5pm"
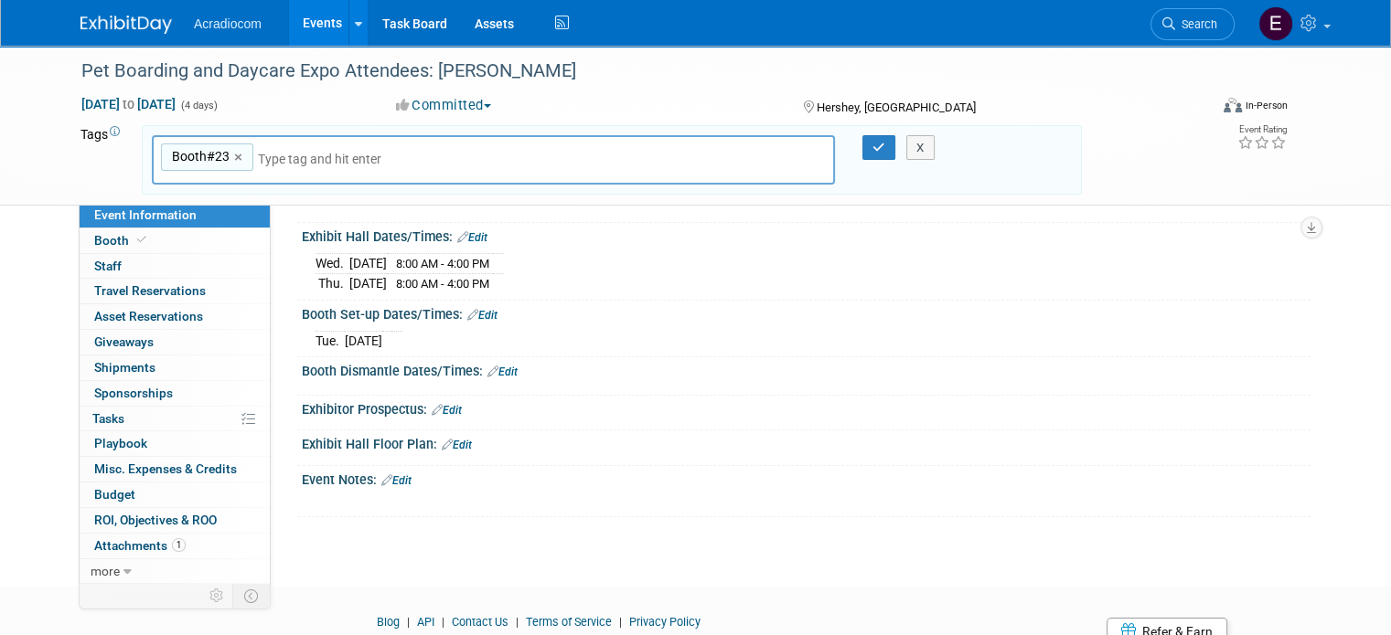
click at [395, 155] on div "Booth#23, Move in: 11/11 8am-5pm Move in: 7/11 8am-5pm Booth#23 ×" at bounding box center [493, 160] width 683 height 50
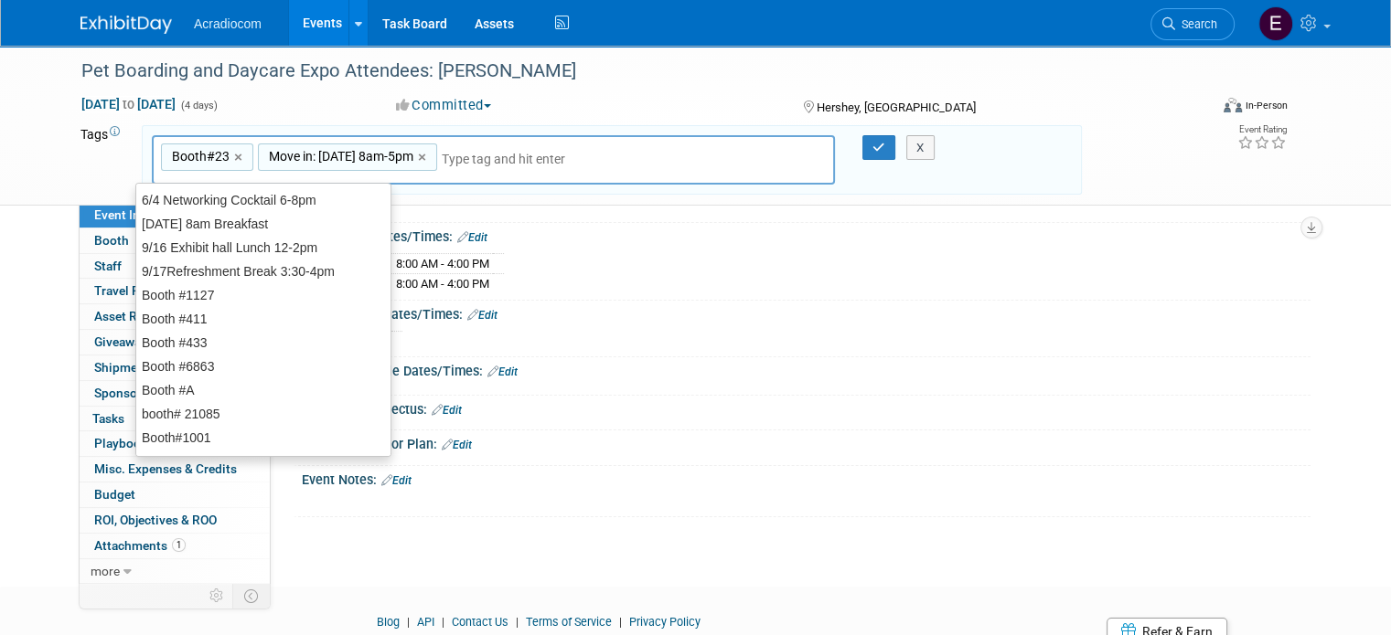
click at [394, 154] on div "Move in: 11/11 8am-5pm ×" at bounding box center [347, 158] width 179 height 28
type input "Move in: 11/11 8am-5pm"
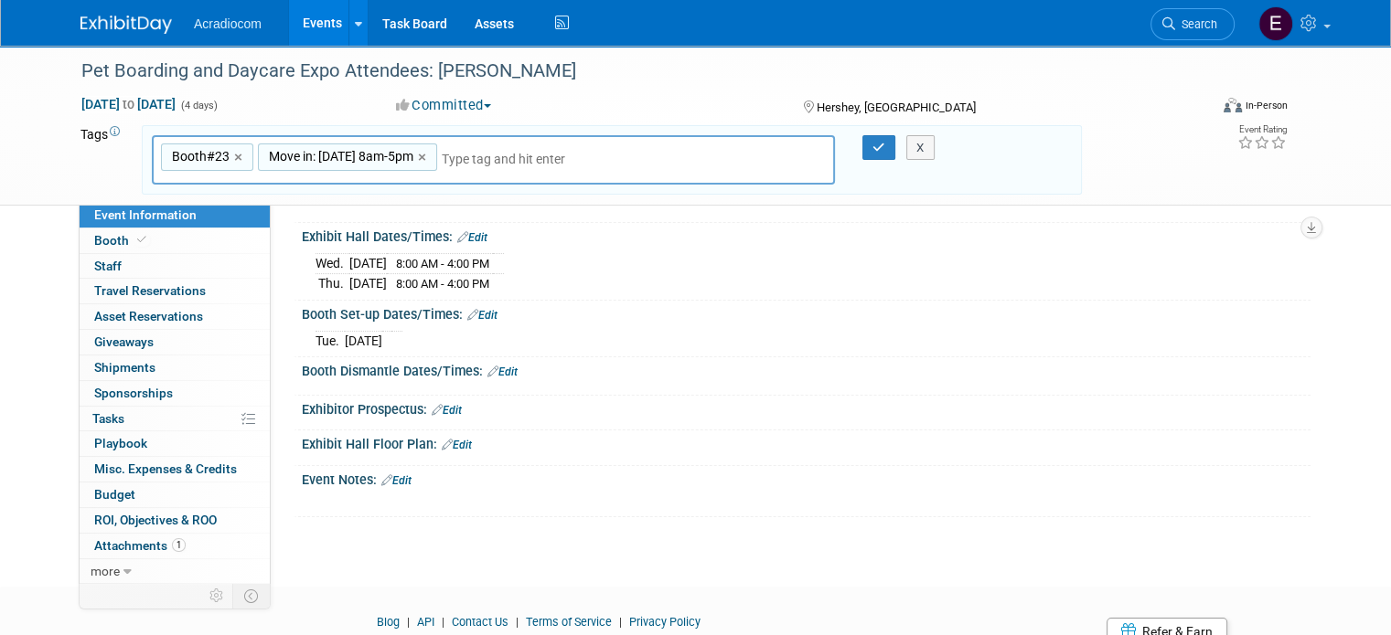
click at [394, 154] on div "Move in: 11/11 8am-5pm ×" at bounding box center [347, 158] width 179 height 28
type input "Move in: 11/11 8am-5pm"
type input "Move in: 11/11:time TBA"
type input "Booth#23, Move in: 11/11:time TBA"
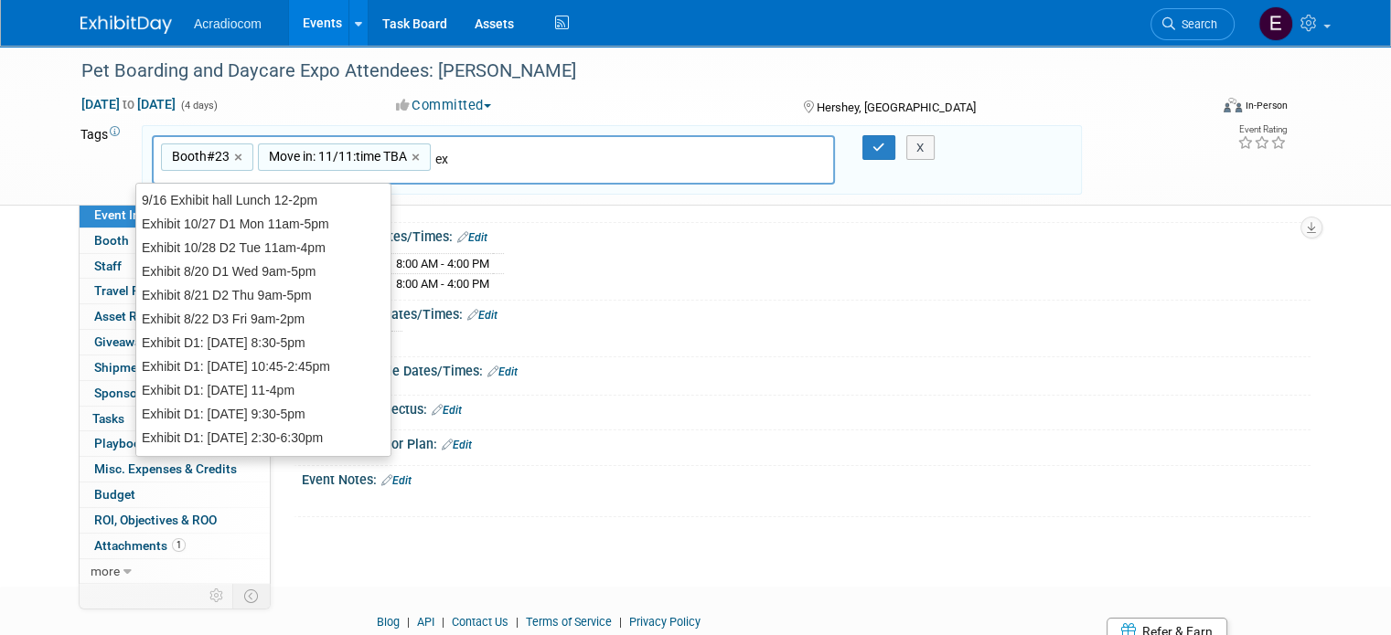
type input "exh"
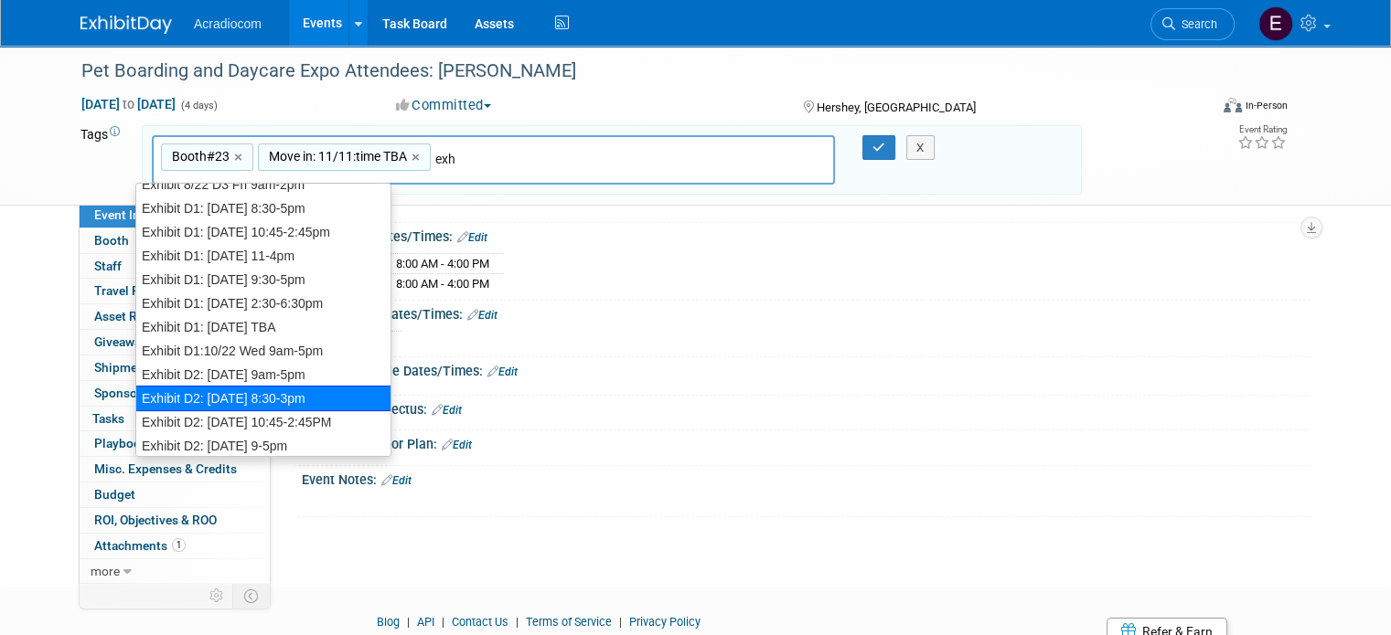
scroll to position [43, 0]
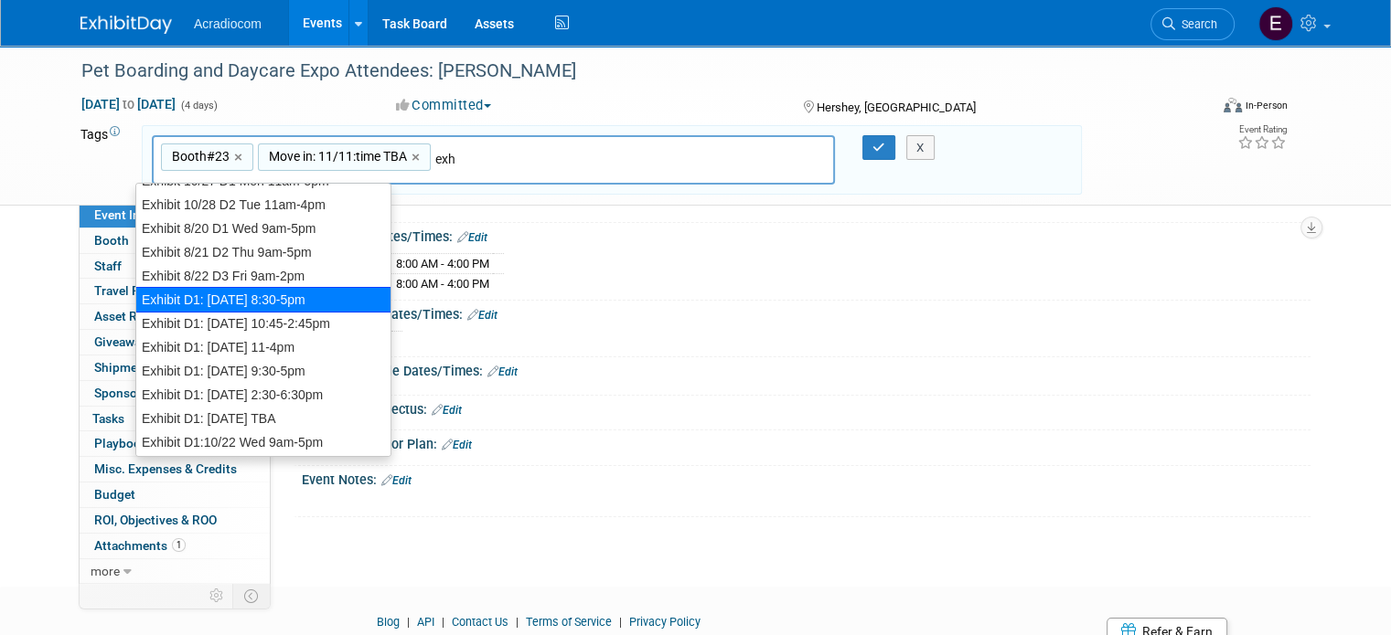
click at [308, 303] on div "Exhibit D1: [DATE] 8:30-5pm" at bounding box center [263, 300] width 256 height 26
type input "Booth#23, Move in: 11/11:time TBA, Exhibit D1: 11/12 Wed 8:30-5pm"
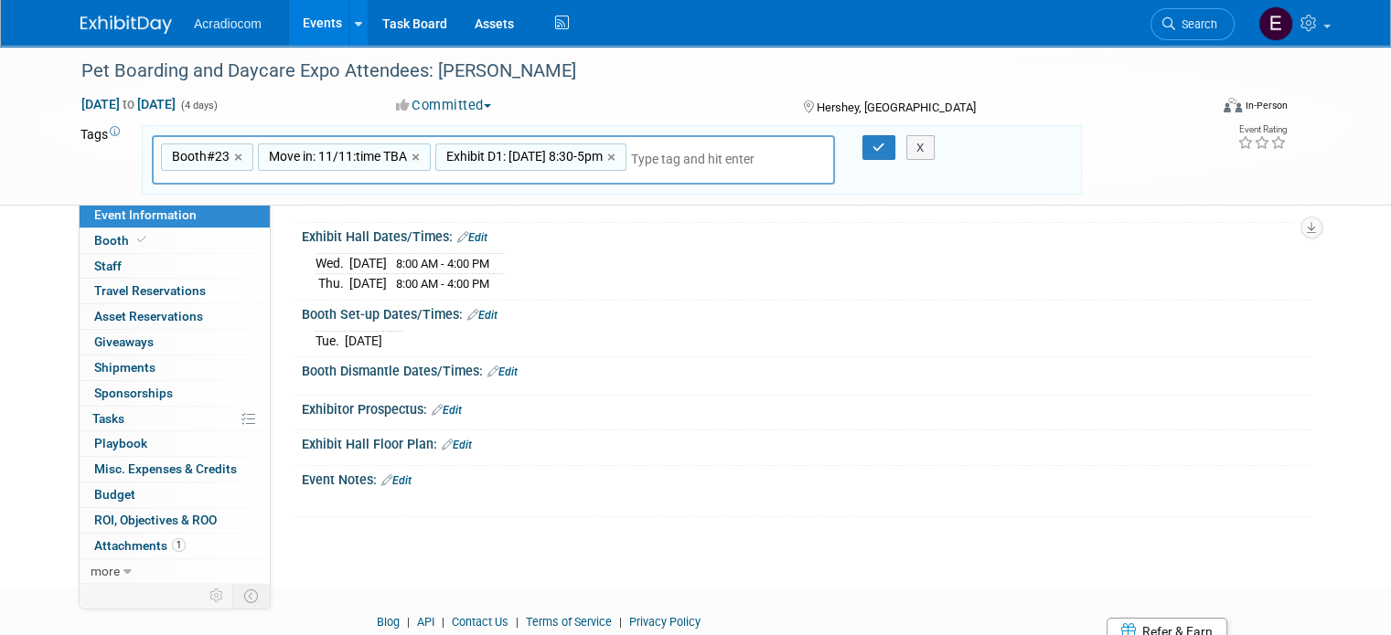
click at [602, 147] on span "Exhibit D1: [DATE] 8:30-5pm" at bounding box center [523, 156] width 160 height 18
type input "Exhibit D1: [DATE] 8:30-5pm"
click at [583, 153] on span "Exhibit D1: [DATE] 8:30-5pm" at bounding box center [523, 156] width 160 height 18
type input "Exhibit D1: [DATE] 8:30-5pm"
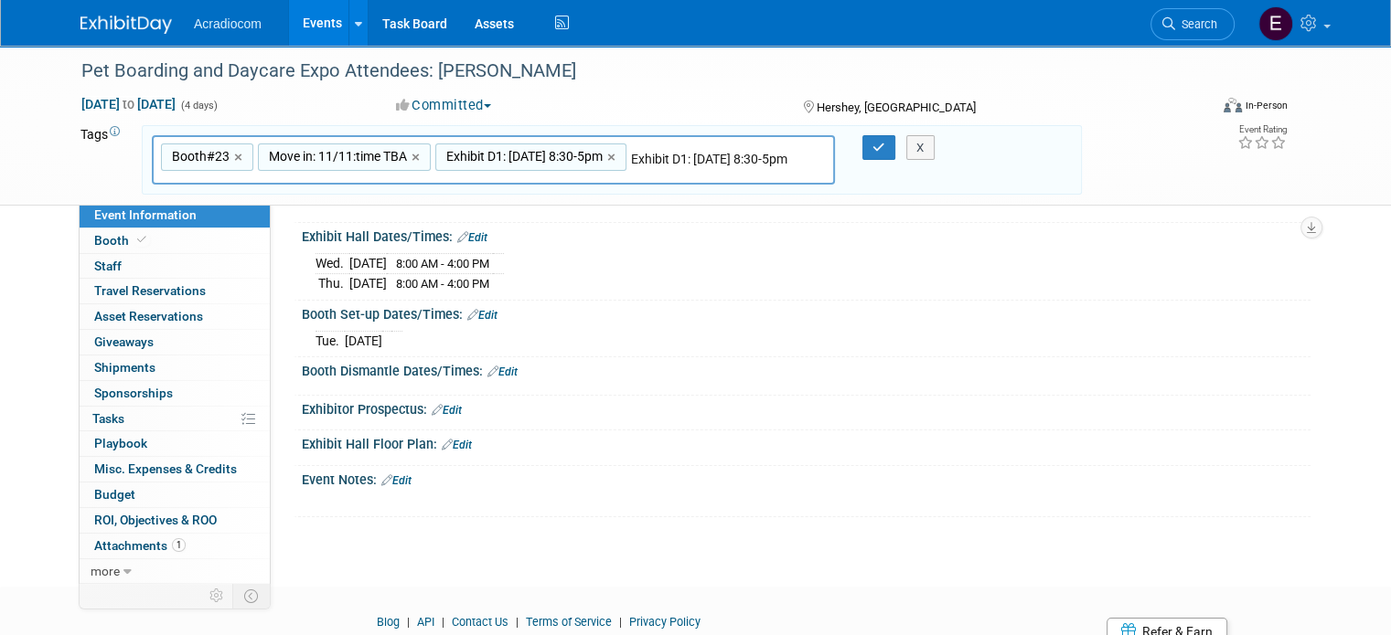
scroll to position [0, 0]
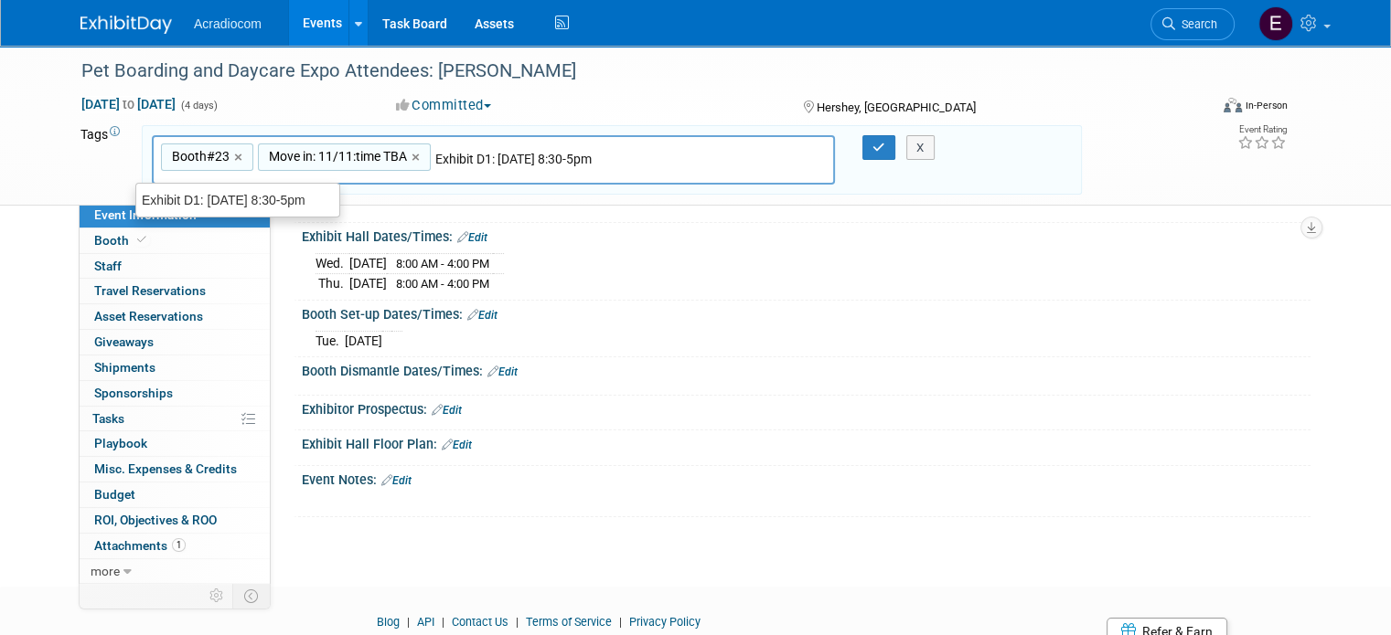
click at [569, 155] on input "Exhibit D1: [DATE] 8:30-5pm" at bounding box center [531, 159] width 192 height 18
click at [563, 156] on input "Exhibit D1: [DATE] 8:30-5pm" at bounding box center [531, 159] width 192 height 18
click at [577, 151] on input "Exhibit D1: 11/12 Wed 8:00-5pm" at bounding box center [531, 159] width 192 height 18
click at [582, 151] on input "Exhibit D1: 11/12 Wed 8:00-5pm" at bounding box center [531, 159] width 192 height 18
type input "Exhibit D1: 11/12 Wed 8:00-4pm"
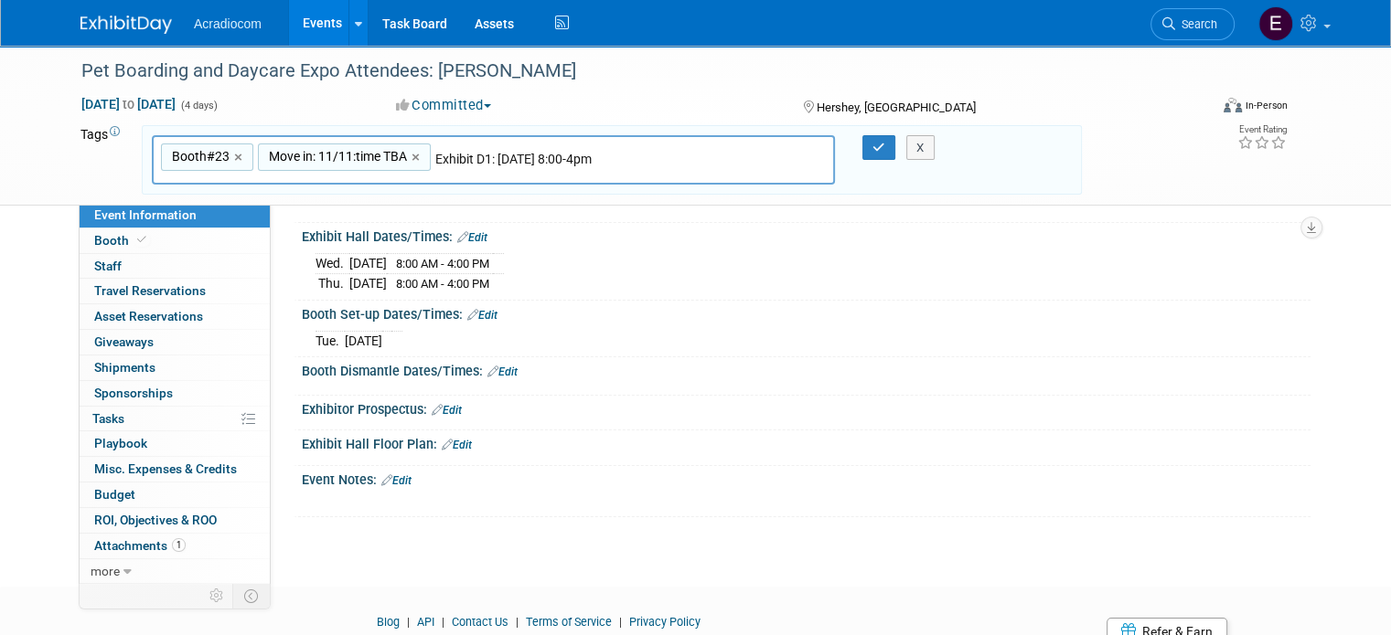
type input "Booth#23, Move in: 11/11:time TBA, Exhibit D1: 11/12 Wed 8:00-4pm"
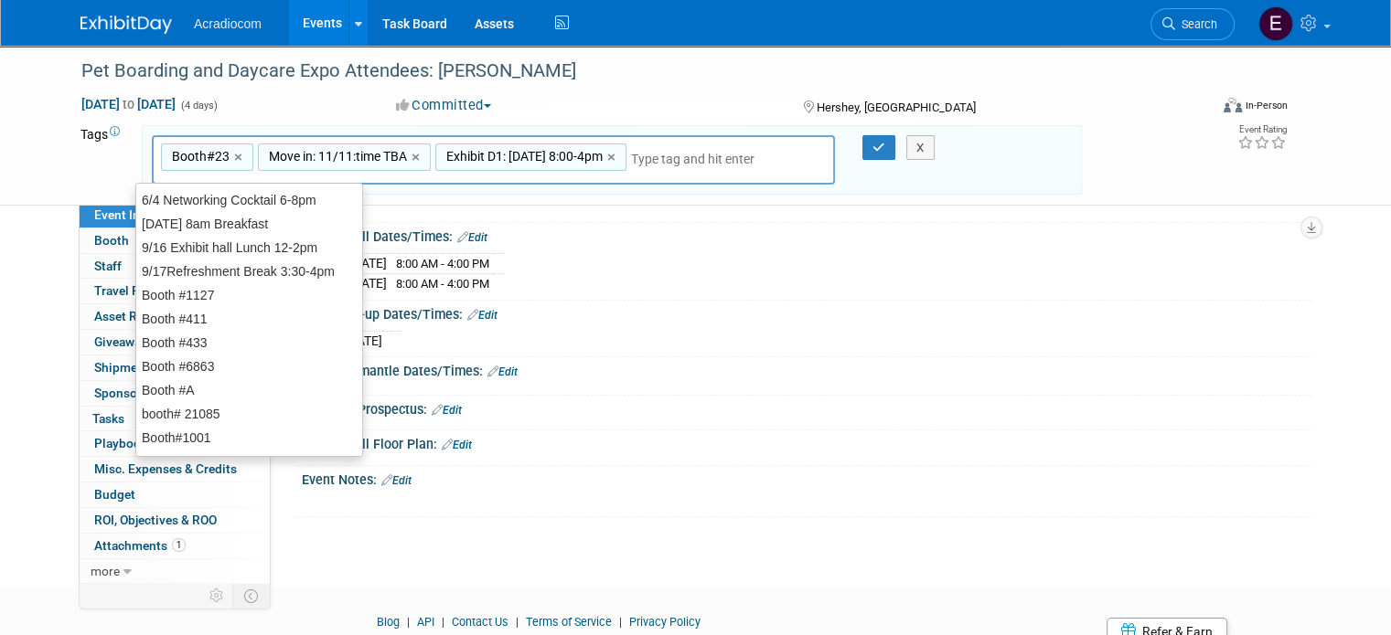
click at [618, 157] on div "Booth#23, Move in: 11/11:time TBA, Exhibit D1: 11/12 Wed 8:00-4pm Exhibit D1: 1…" at bounding box center [493, 160] width 683 height 50
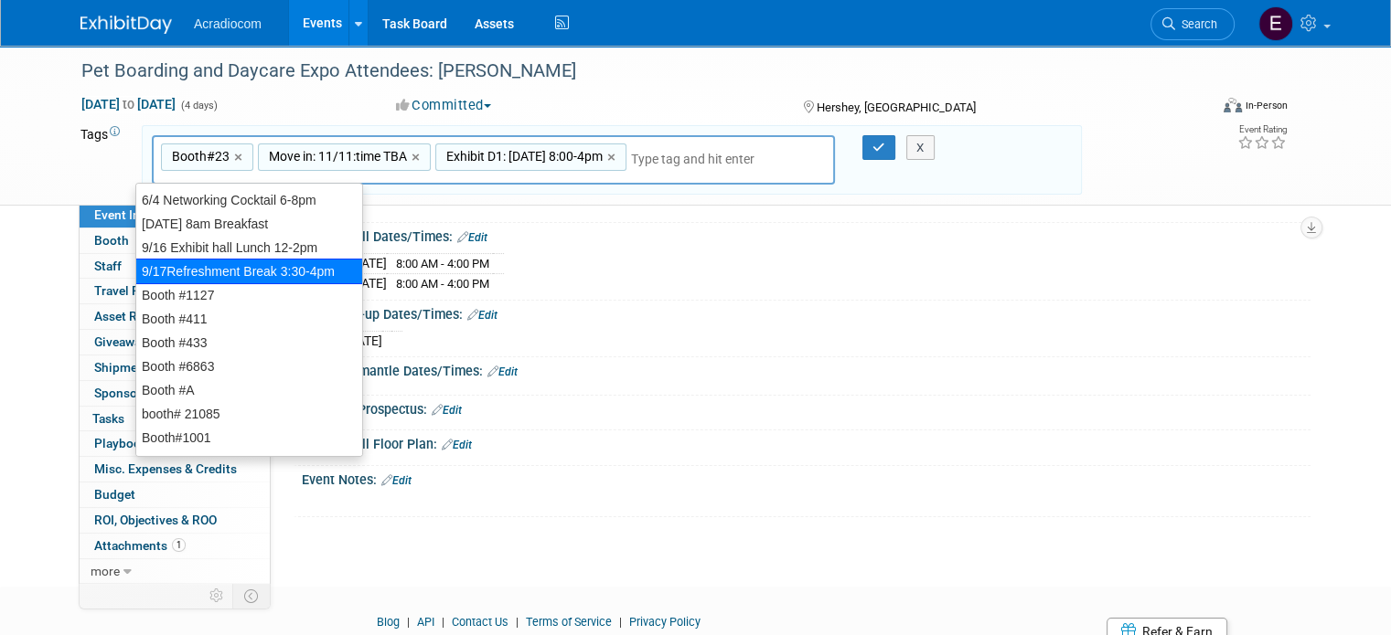
type input "W"
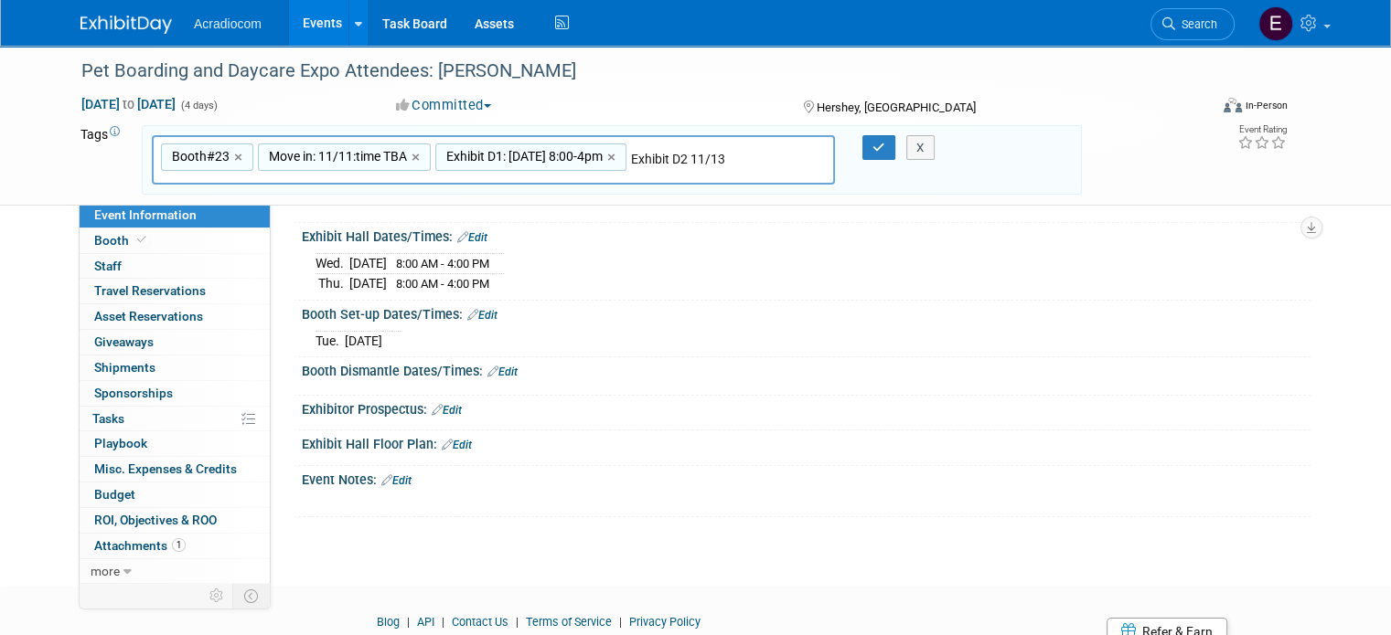
click at [694, 155] on input "Exhibit D2 11/13" at bounding box center [725, 159] width 188 height 18
click at [737, 155] on input "Exhibit D2: 11/13" at bounding box center [725, 159] width 188 height 18
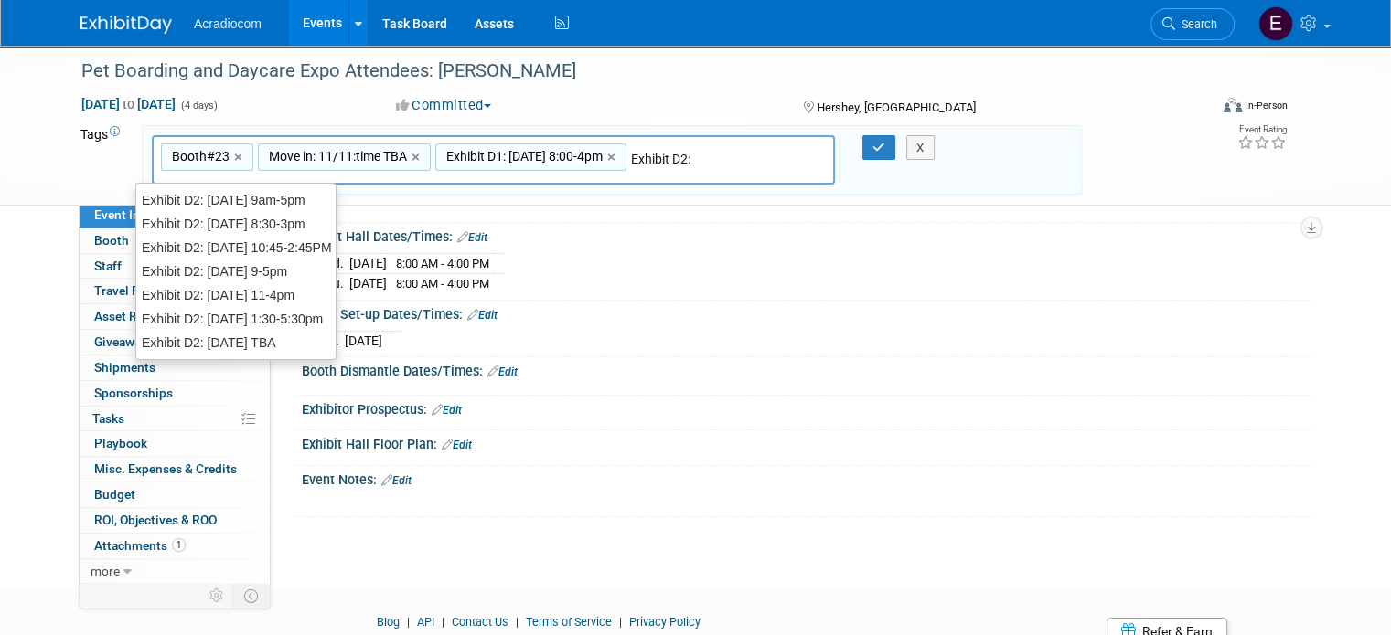
type input "Exhibit D2:"
click at [293, 226] on div "Exhibit D2: 11/13 8:30-3pm" at bounding box center [235, 224] width 201 height 26
type input "Booth#23, Move in: 11/11:time TBA, Exhibit D1: 11/12 Wed 8:00-4pm, Exhibit D2: …"
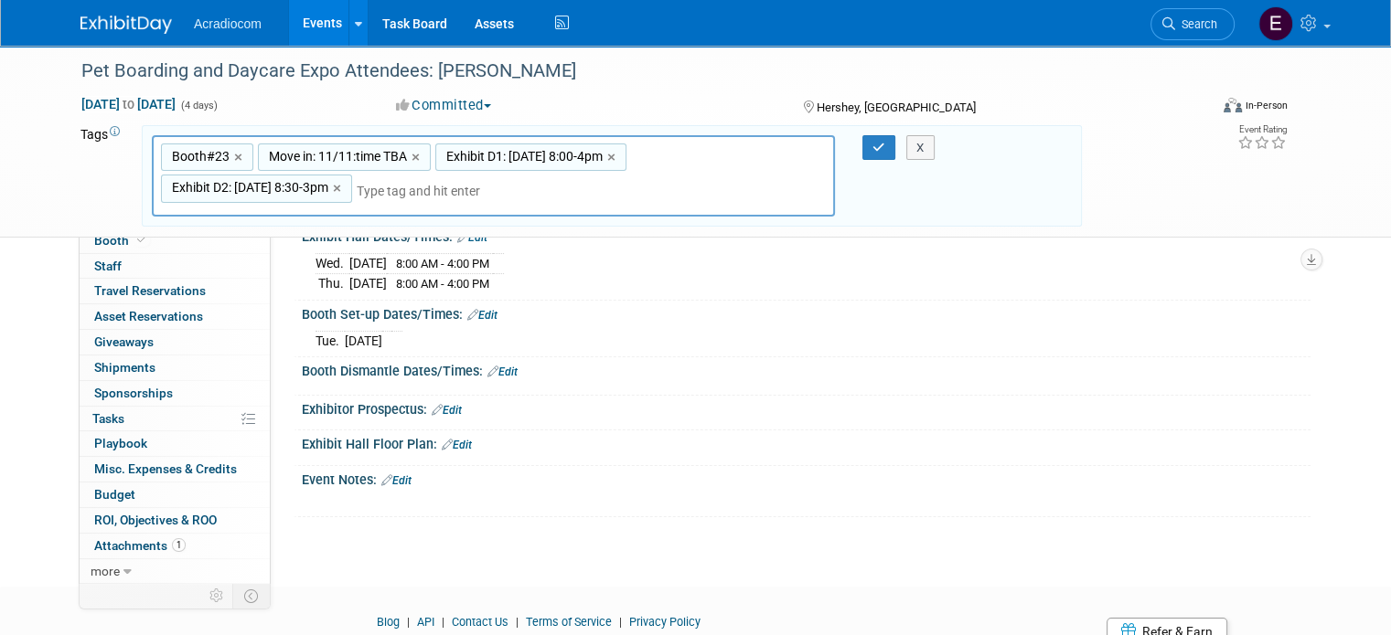
click at [259, 191] on span "Exhibit D2: 11/13 8:30-3pm" at bounding box center [248, 187] width 160 height 18
type input "Exhibit D2: 11/13 8:30-3pm"
click at [259, 191] on span "Exhibit D2: 11/13 8:30-3pm" at bounding box center [248, 187] width 160 height 18
type input "Exhibit D2: 11/13 8:30-3pm"
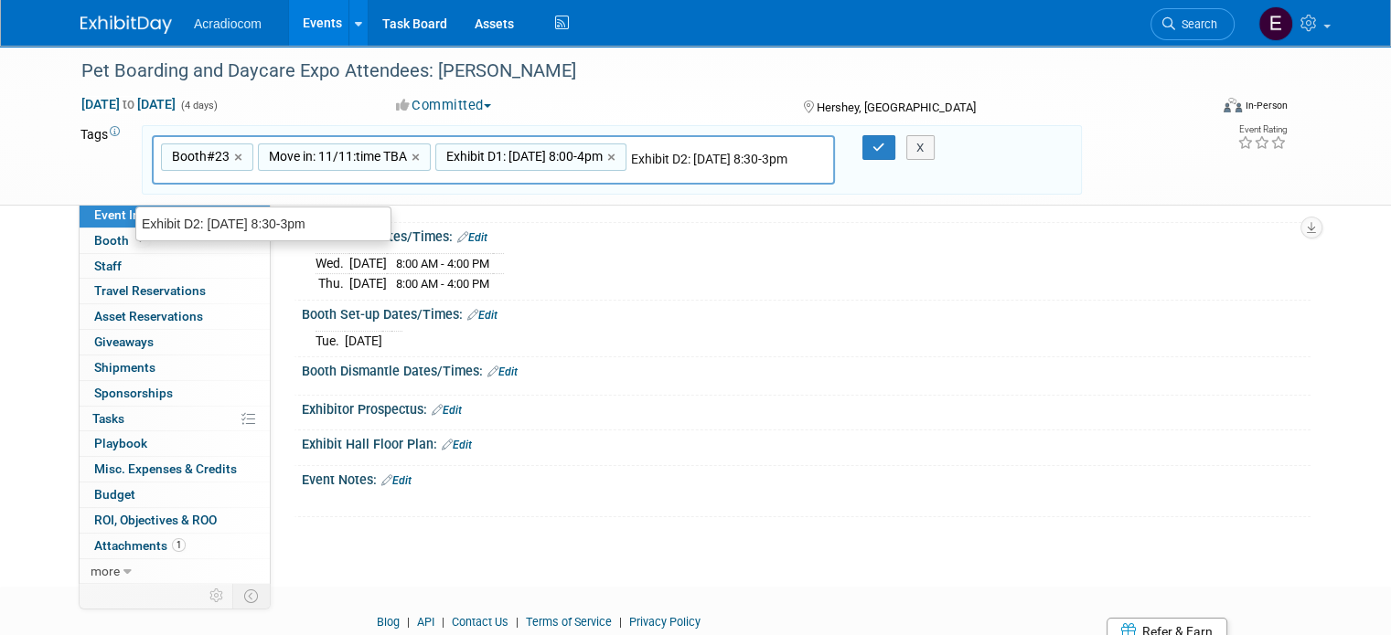
click at [715, 160] on input "Exhibit D2: 11/13 8:30-3pm" at bounding box center [713, 159] width 164 height 18
click at [752, 156] on input "Exhibit D2: 11/13 8:30-3pm" at bounding box center [713, 159] width 164 height 18
click at [759, 158] on input "Exhibit D2: 11/13 8:30-3pm" at bounding box center [713, 159] width 164 height 18
click at [765, 156] on input "Exhibit D2: 11/13 8:30-3pm" at bounding box center [713, 159] width 164 height 18
click at [777, 156] on input "Exhibit D2: 11/13 8:00-3pm" at bounding box center [713, 159] width 164 height 18
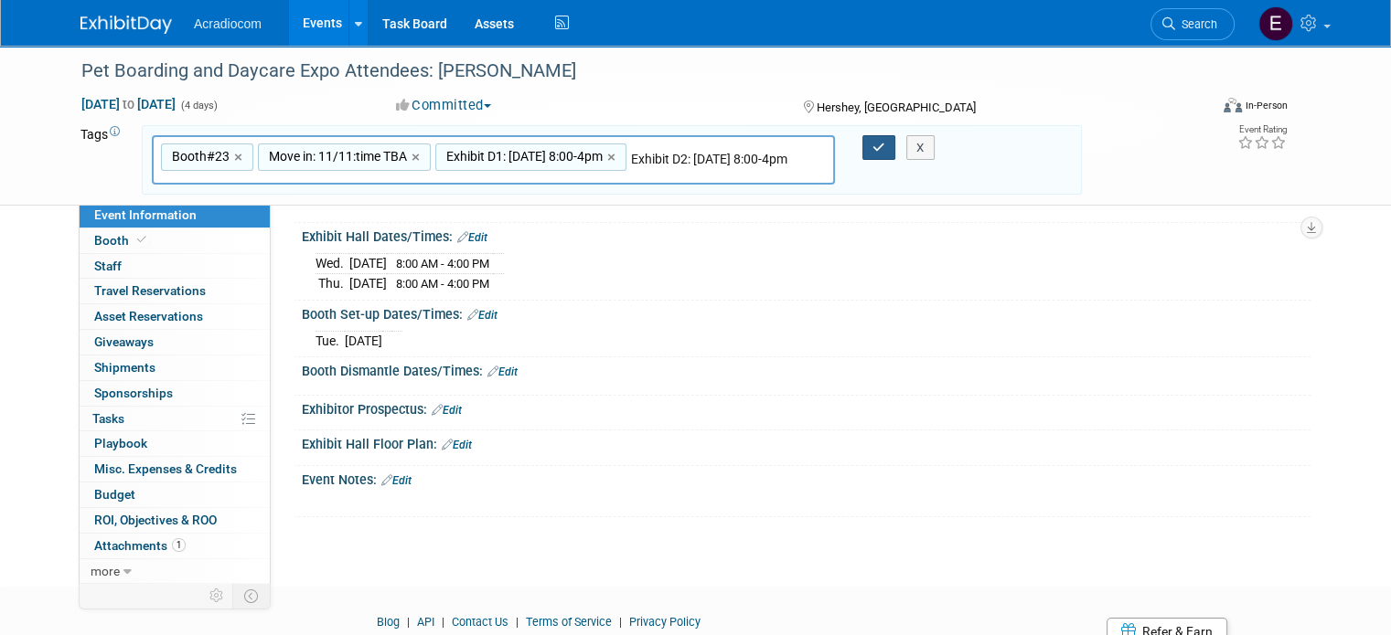
type input "Exhibit D2: 11/13 8:00-4pm"
type input "Booth#23, Move in: 11/11:time TBA, Exhibit D1: 11/12 Wed 8:00-4pm, Exhibit D2: …"
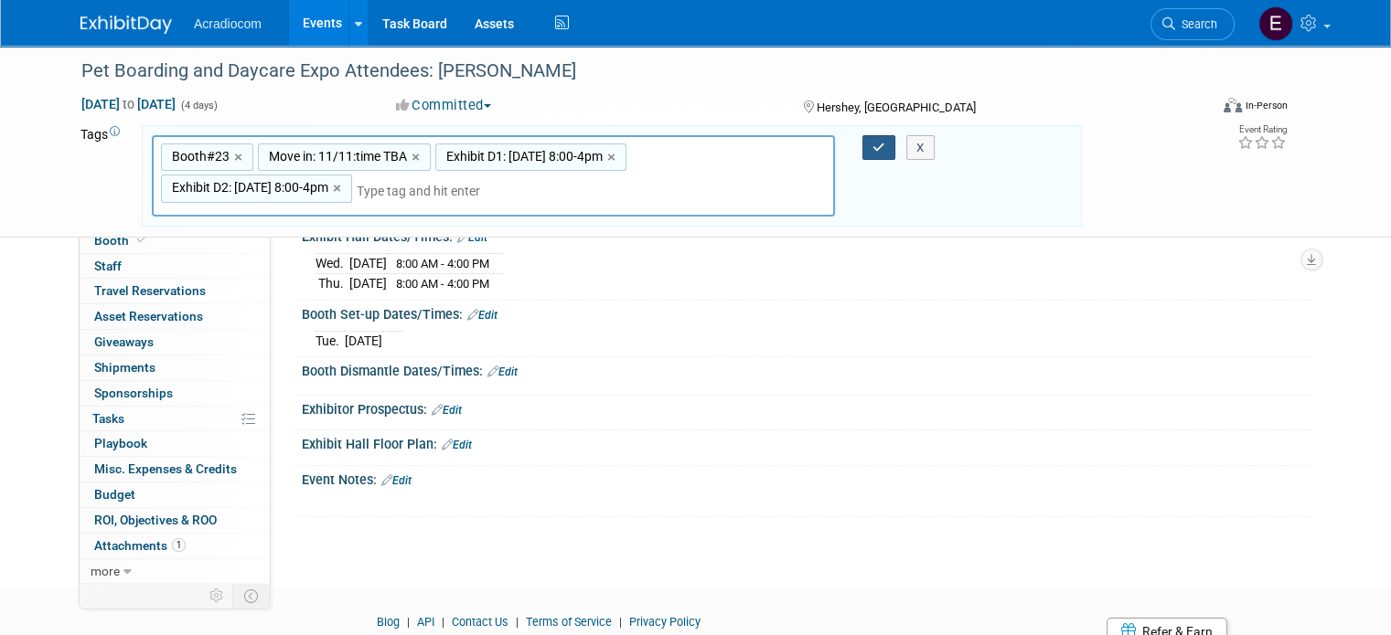
click at [872, 146] on button "button" at bounding box center [878, 148] width 33 height 26
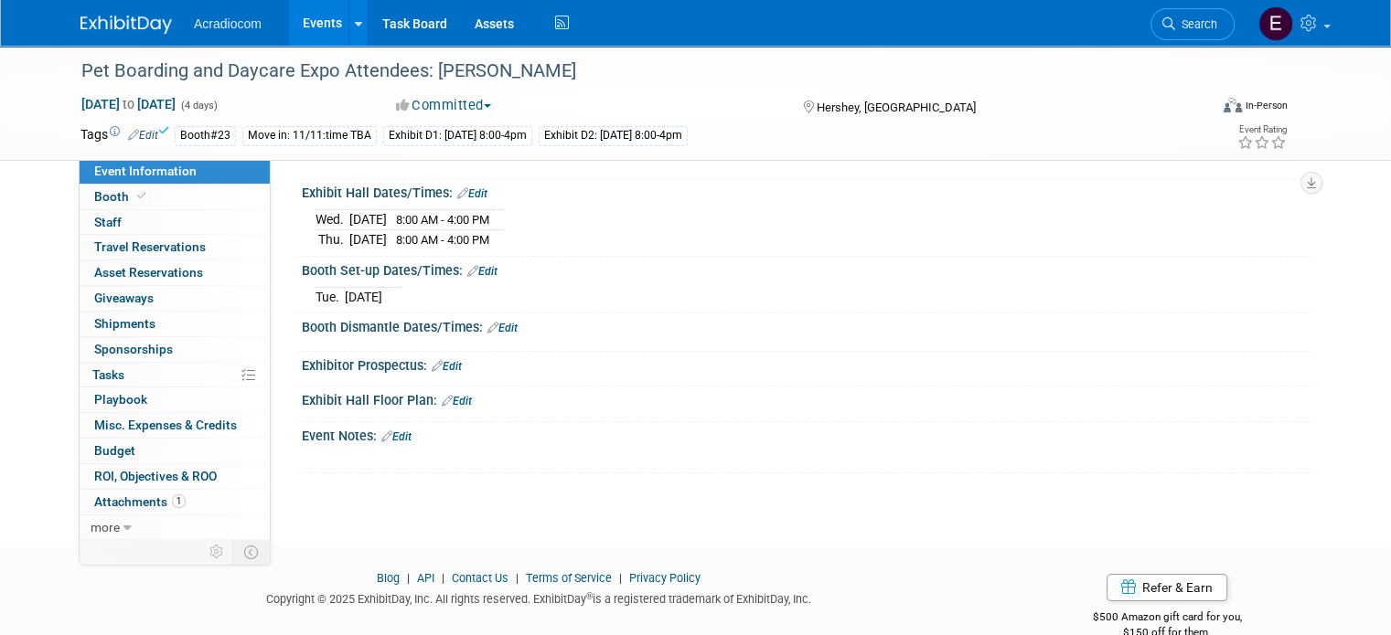
click at [138, 130] on link "Edit" at bounding box center [143, 135] width 30 height 13
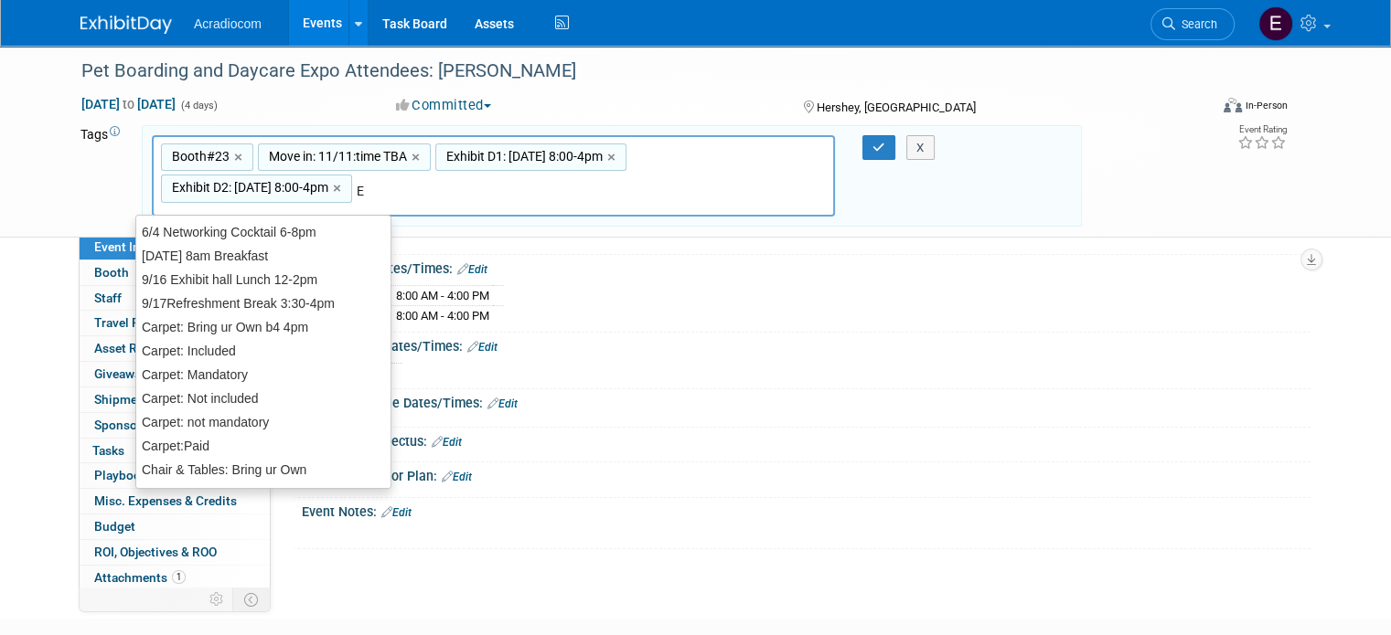
type input "El"
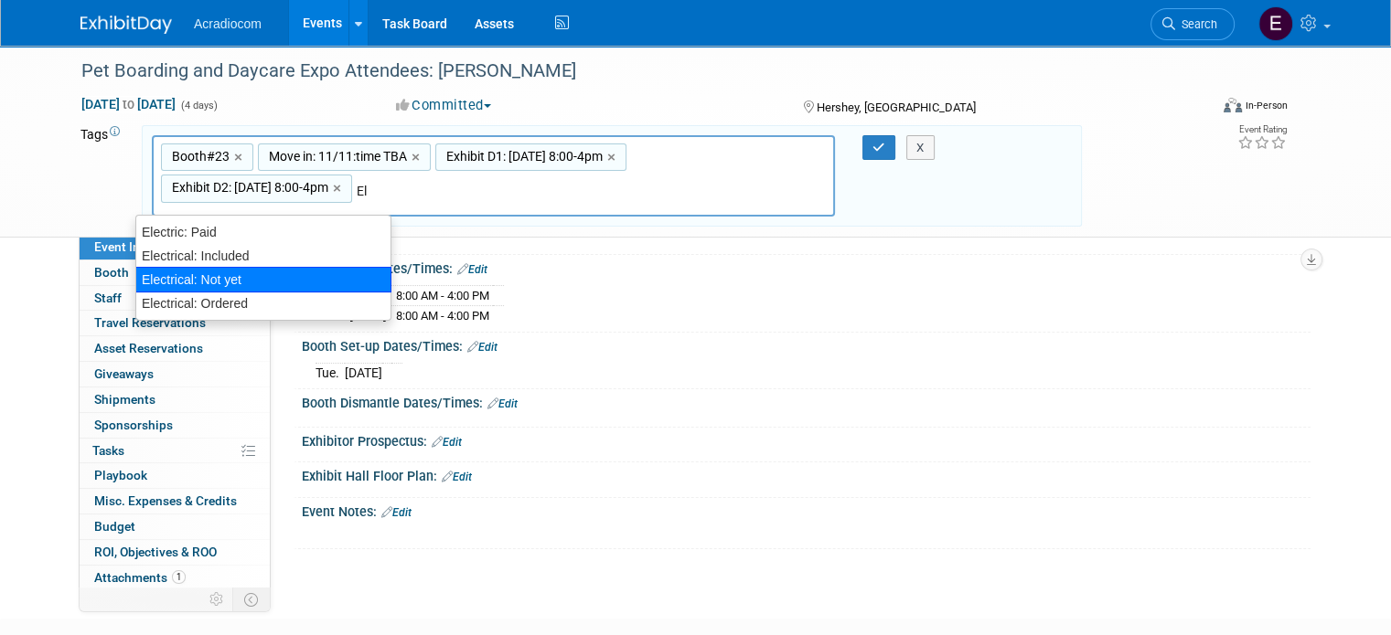
click at [218, 285] on div "Electrical: Not yet" at bounding box center [263, 280] width 256 height 26
type input "Booth#23, Move in: 11/11:time TBA, Exhibit D1: 11/12 Wed 8:00-4pm, Exhibit D2: …"
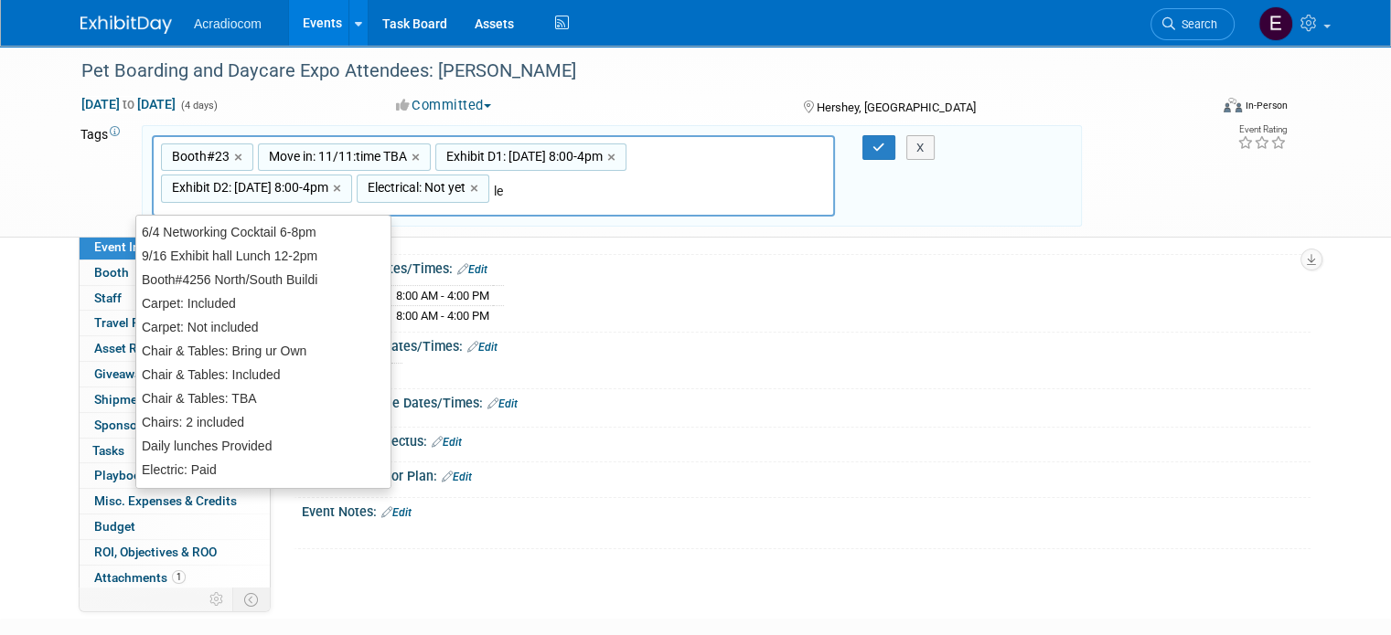
type input "lea"
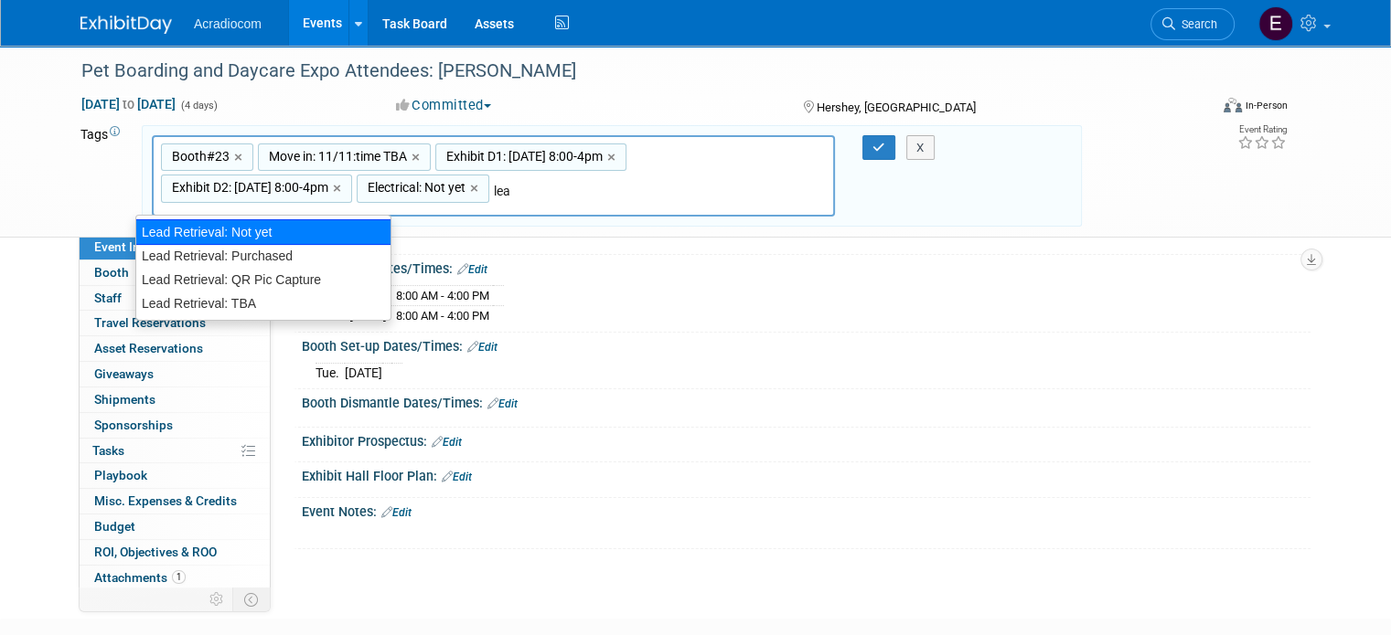
click at [245, 235] on div "Lead Retrieval: Not yet" at bounding box center [263, 232] width 256 height 26
type input "Booth#23, Move in: 11/11:time TBA, Exhibit D1: 11/12 Wed 8:00-4pm, Exhibit D2: …"
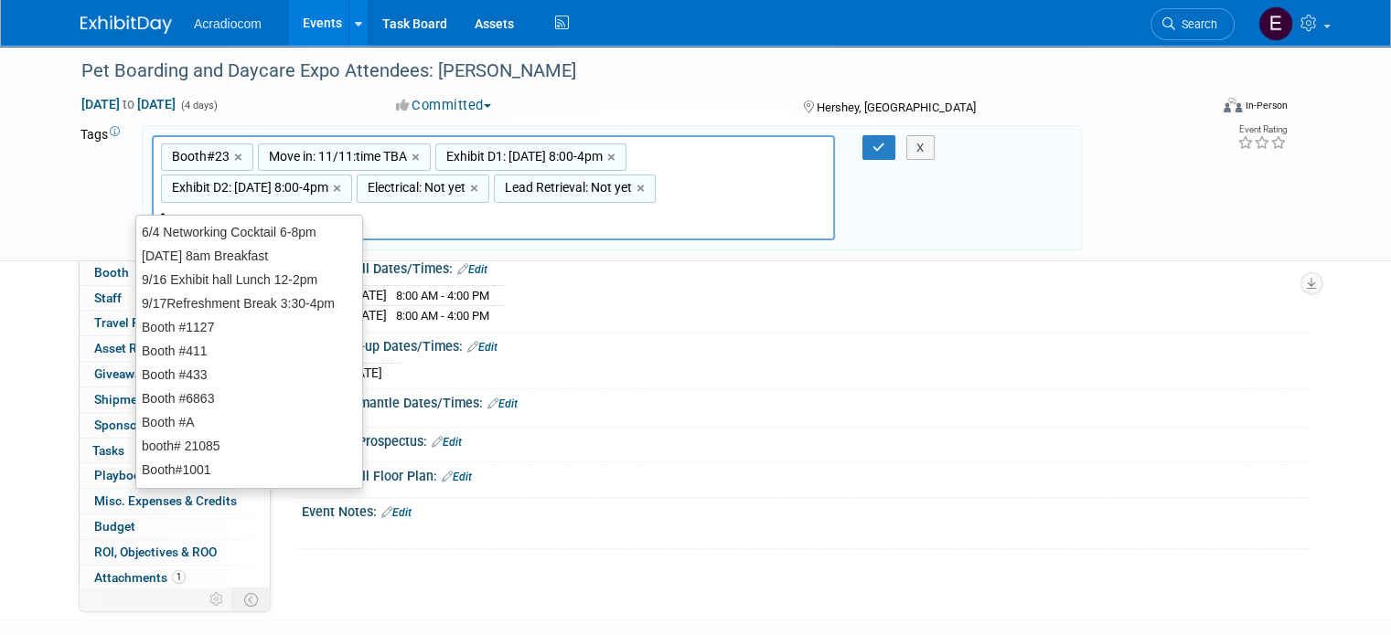
type input "ta"
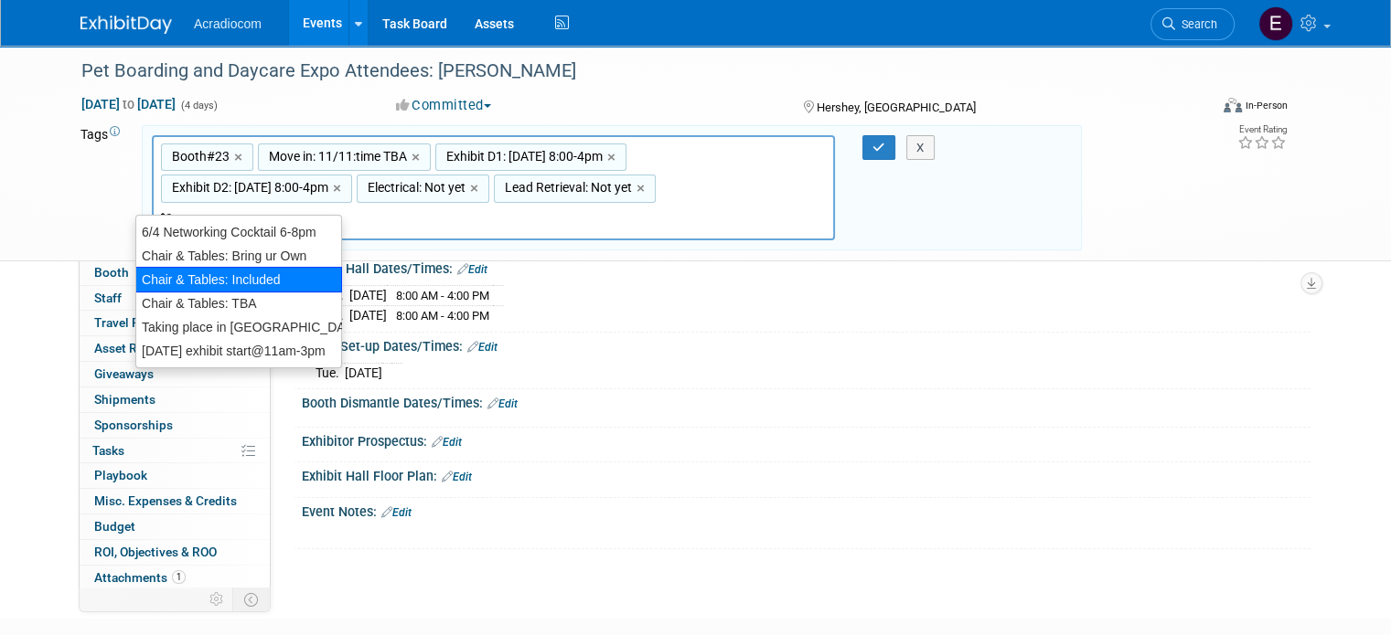
click at [235, 277] on div "Chair & Tables: Included" at bounding box center [238, 280] width 206 height 26
type input "Booth#23, Move in: 11/11:time TBA, Exhibit D1: 11/12 Wed 8:00-4pm, Exhibit D2: …"
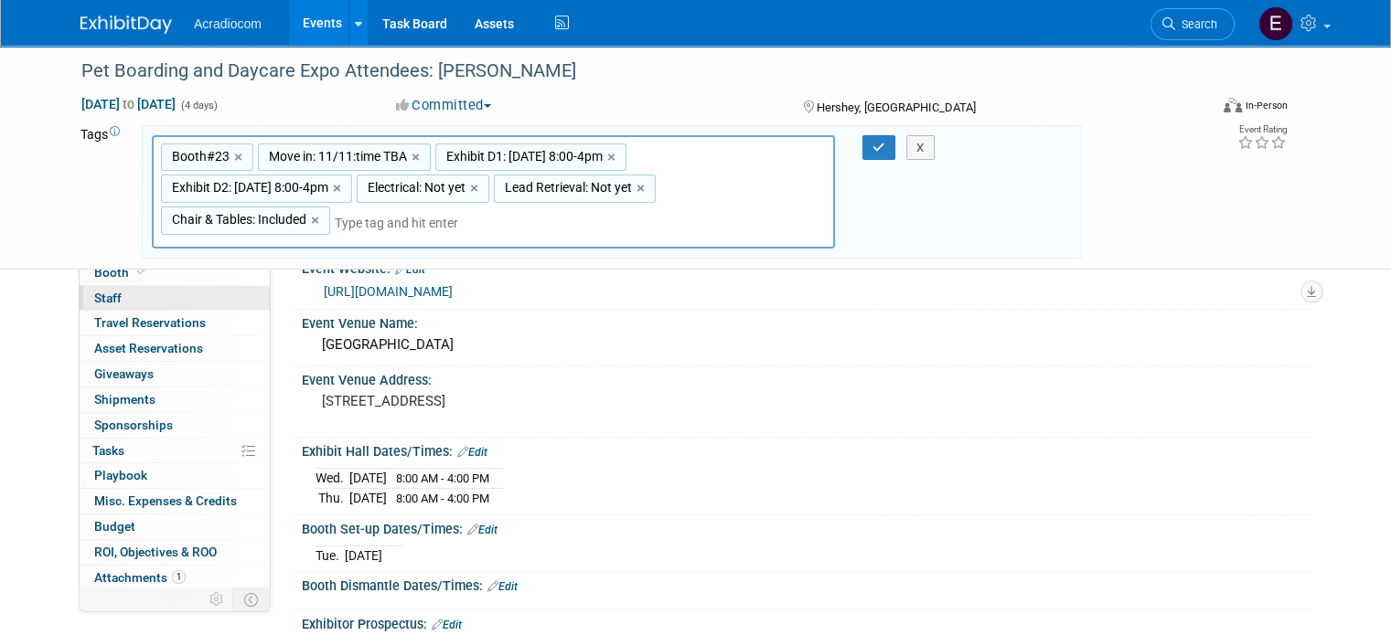
click at [132, 286] on link "0 Staff 0" at bounding box center [175, 298] width 190 height 25
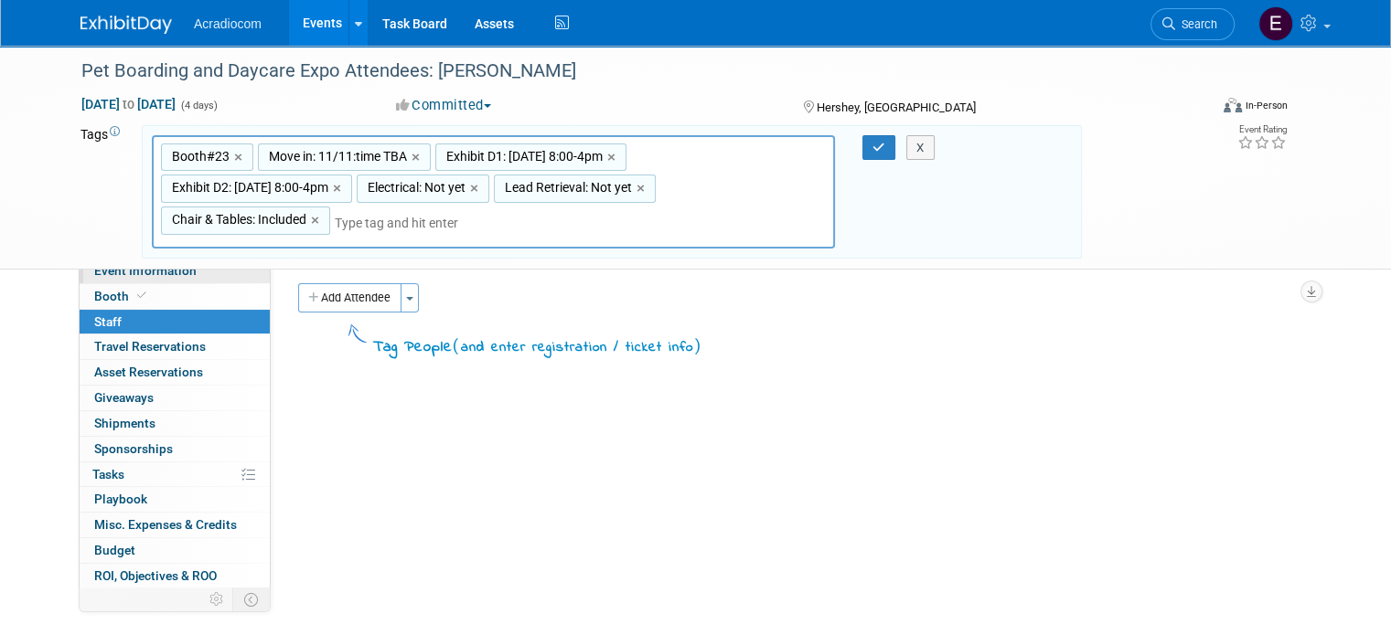
click at [132, 272] on span "Event Information" at bounding box center [145, 270] width 102 height 15
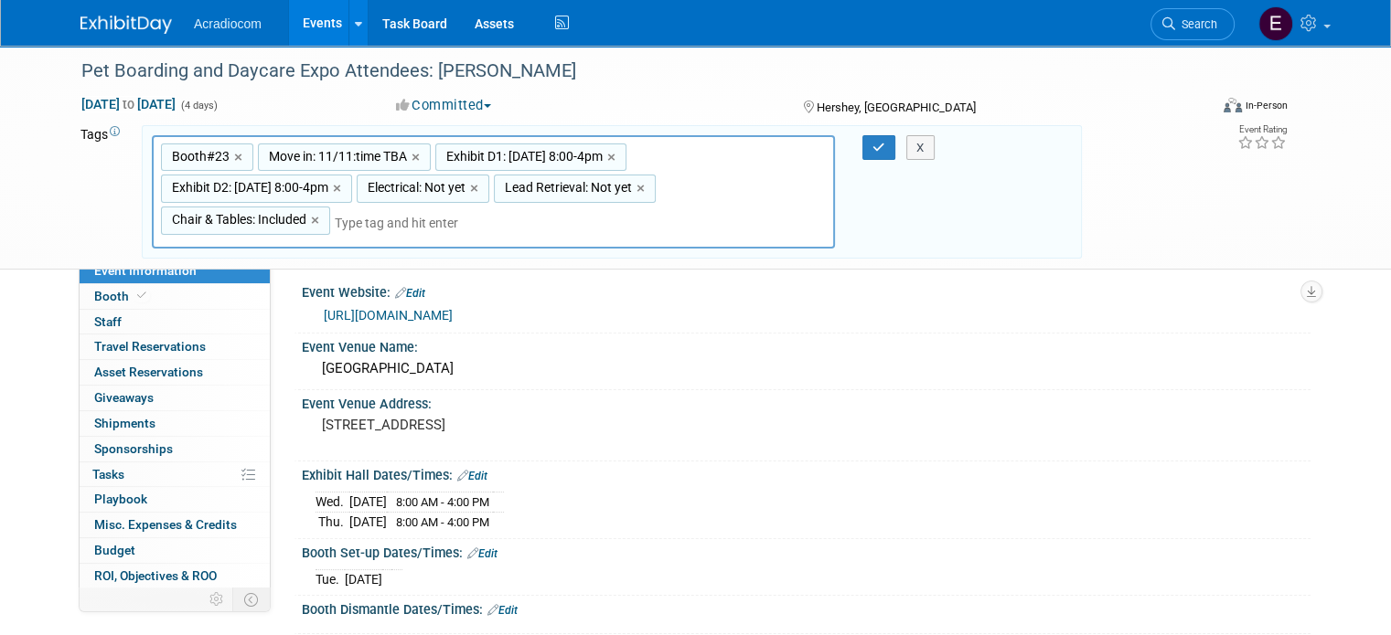
scroll to position [274, 0]
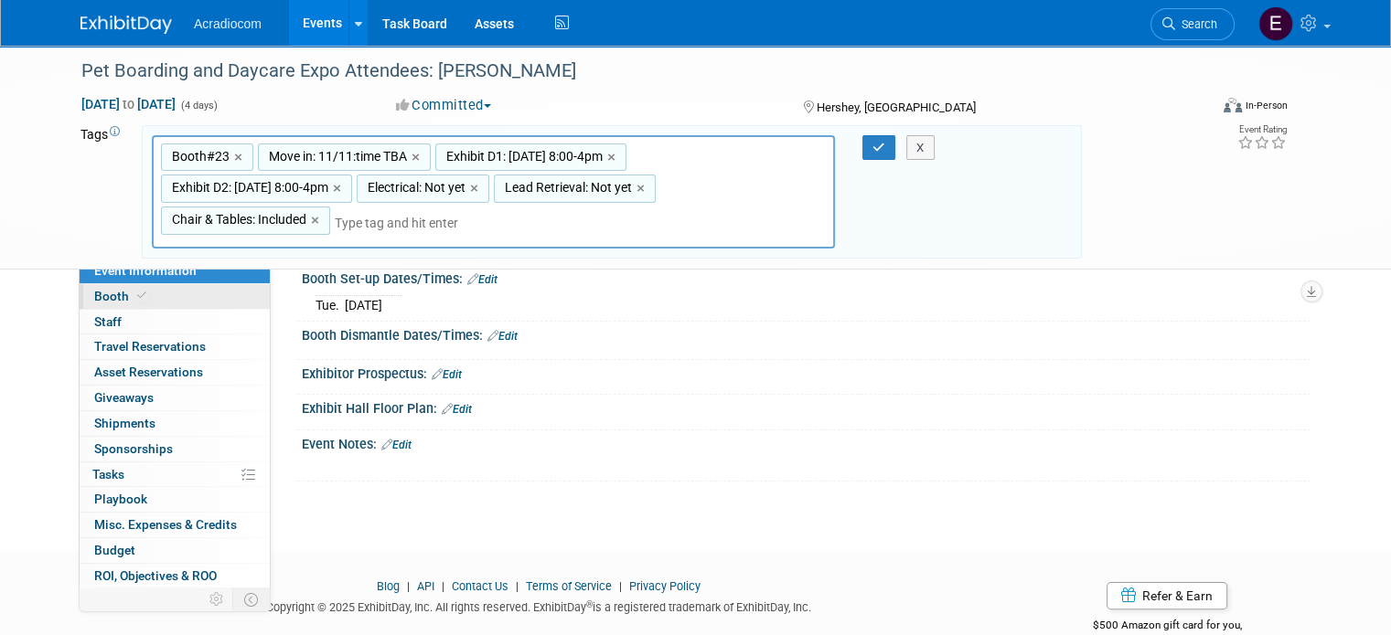
click at [155, 291] on link "Booth" at bounding box center [175, 296] width 190 height 25
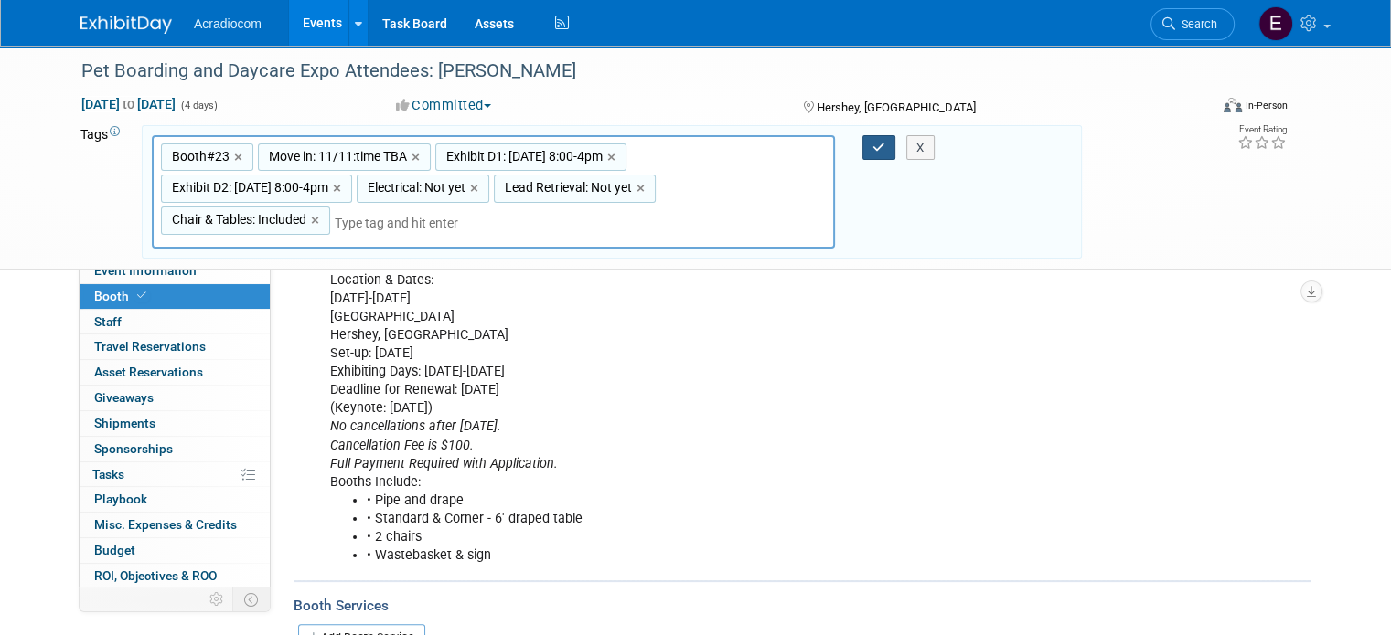
click at [874, 142] on button "button" at bounding box center [878, 148] width 33 height 26
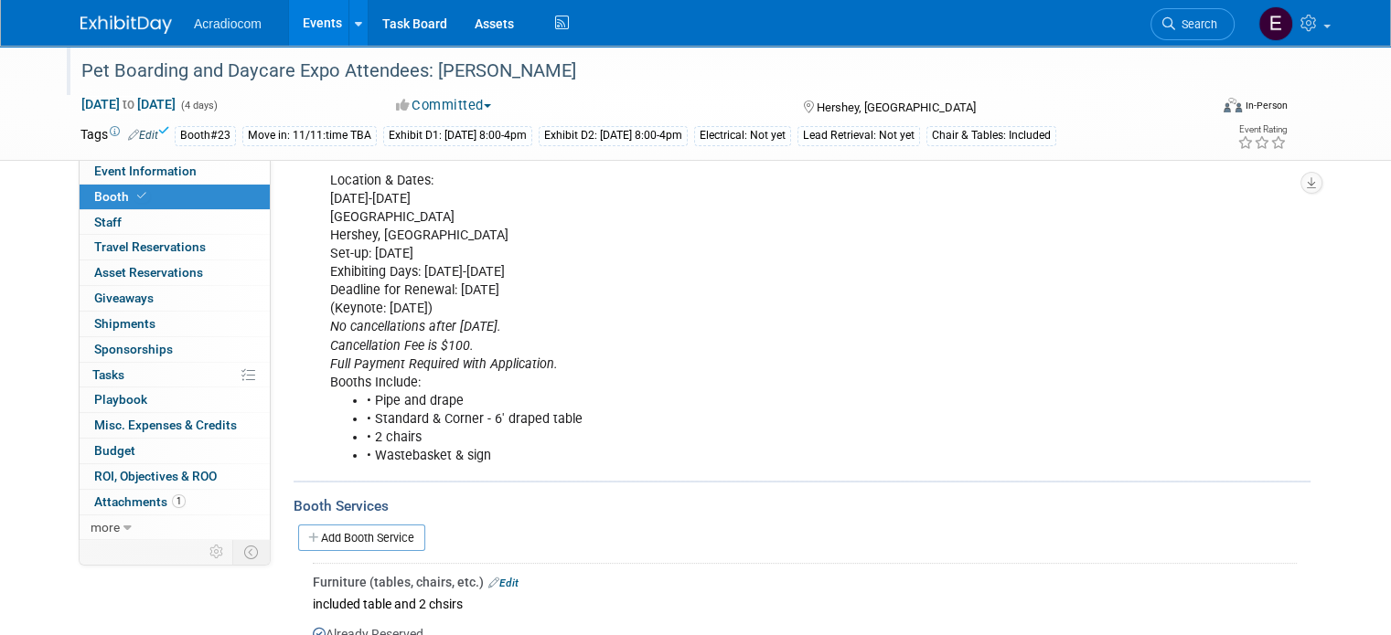
scroll to position [183, 0]
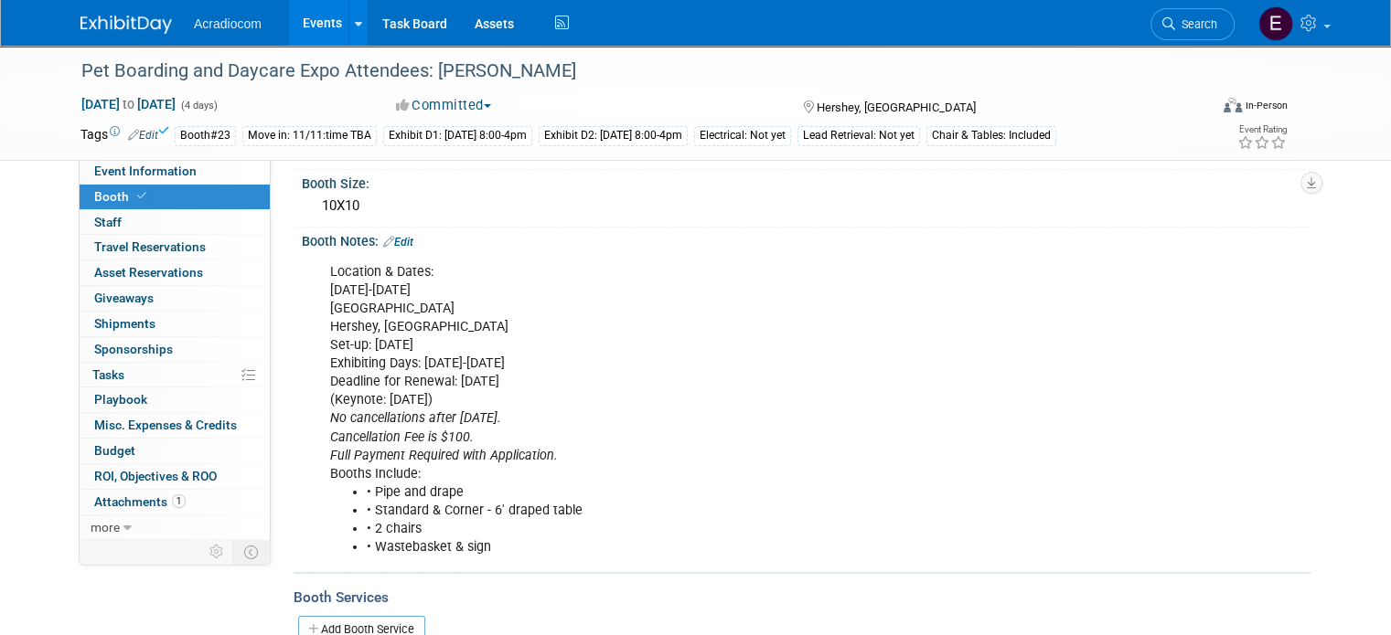
click at [110, 22] on img at bounding box center [125, 25] width 91 height 18
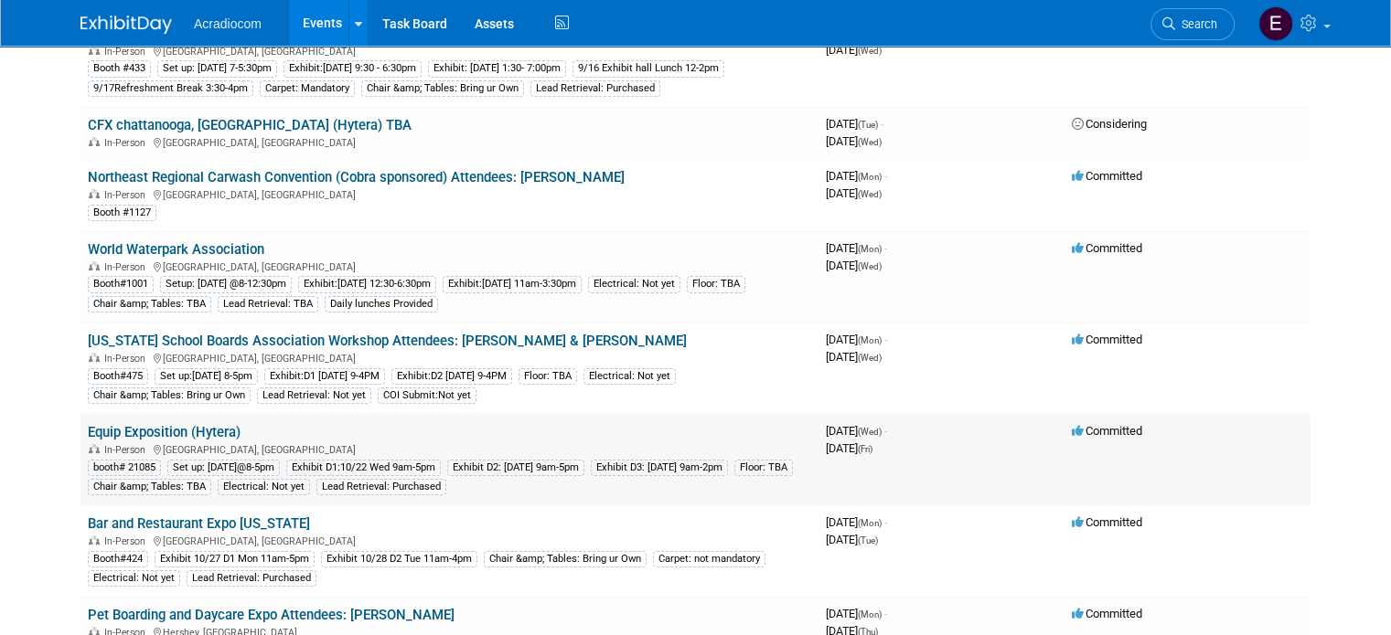
scroll to position [366, 0]
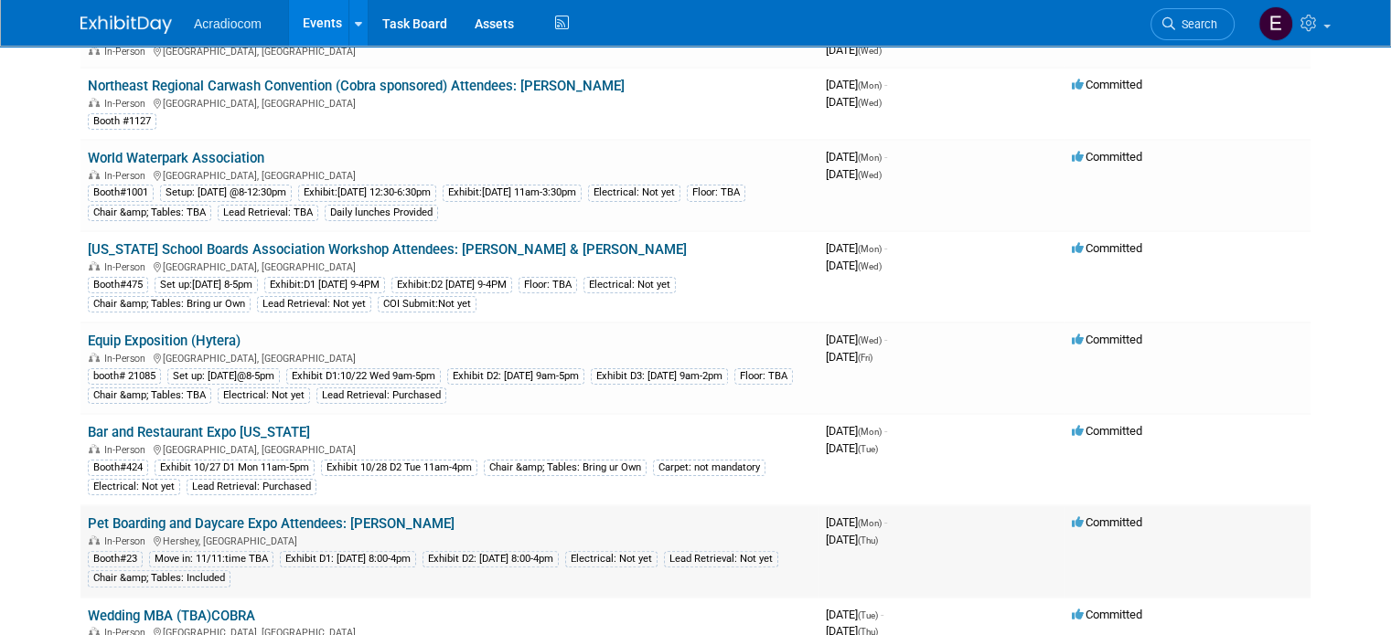
click at [159, 516] on link "Pet Boarding and Daycare Expo Attendees: [PERSON_NAME]" at bounding box center [271, 524] width 367 height 16
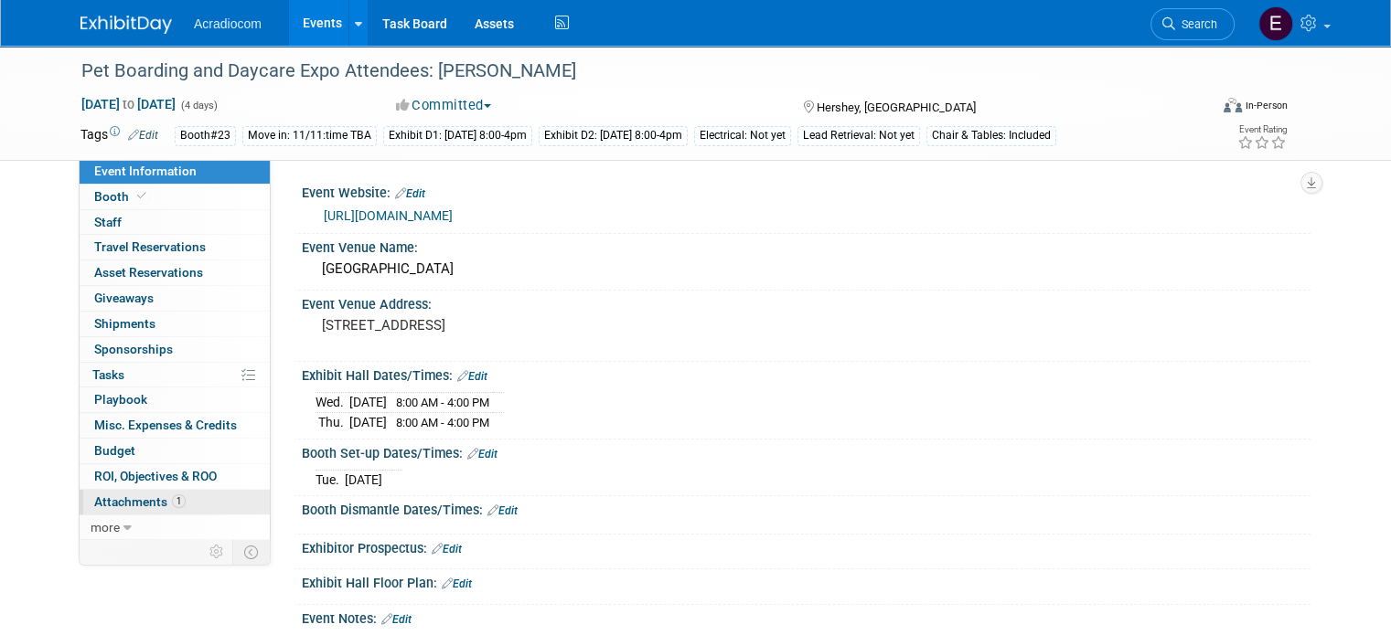
click at [152, 497] on span "Attachments 1" at bounding box center [139, 502] width 91 height 15
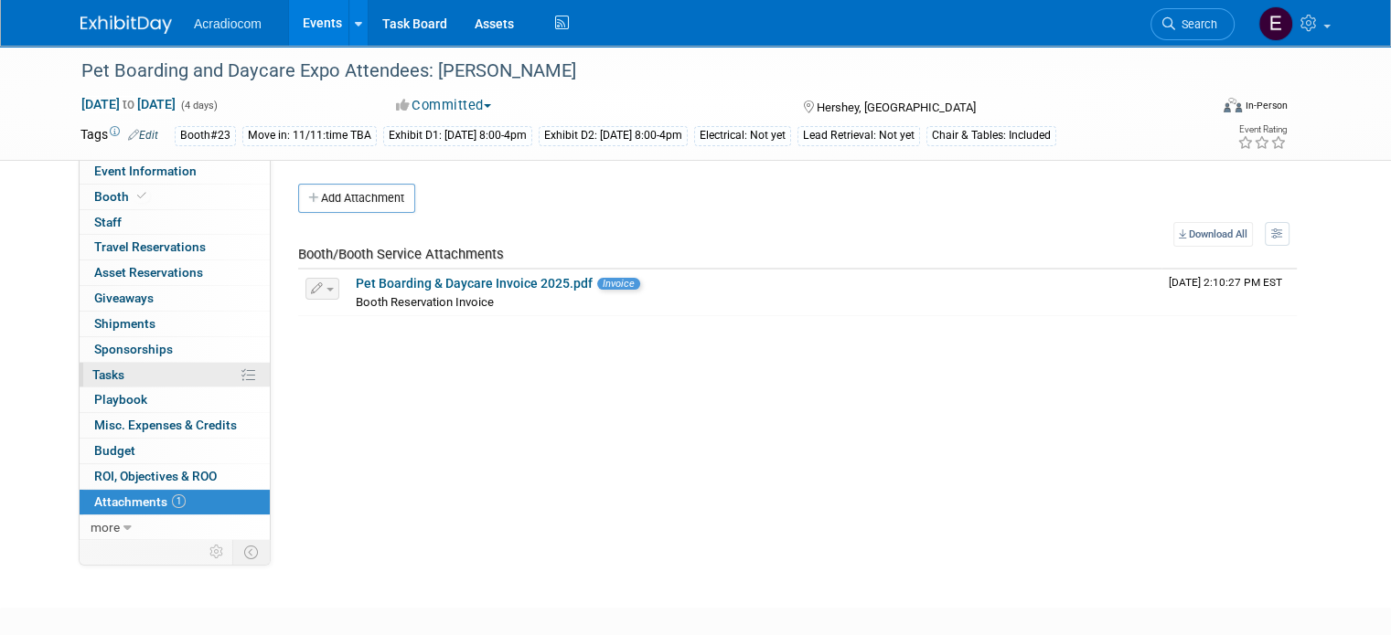
click at [139, 370] on link "0% Tasks 0%" at bounding box center [175, 375] width 190 height 25
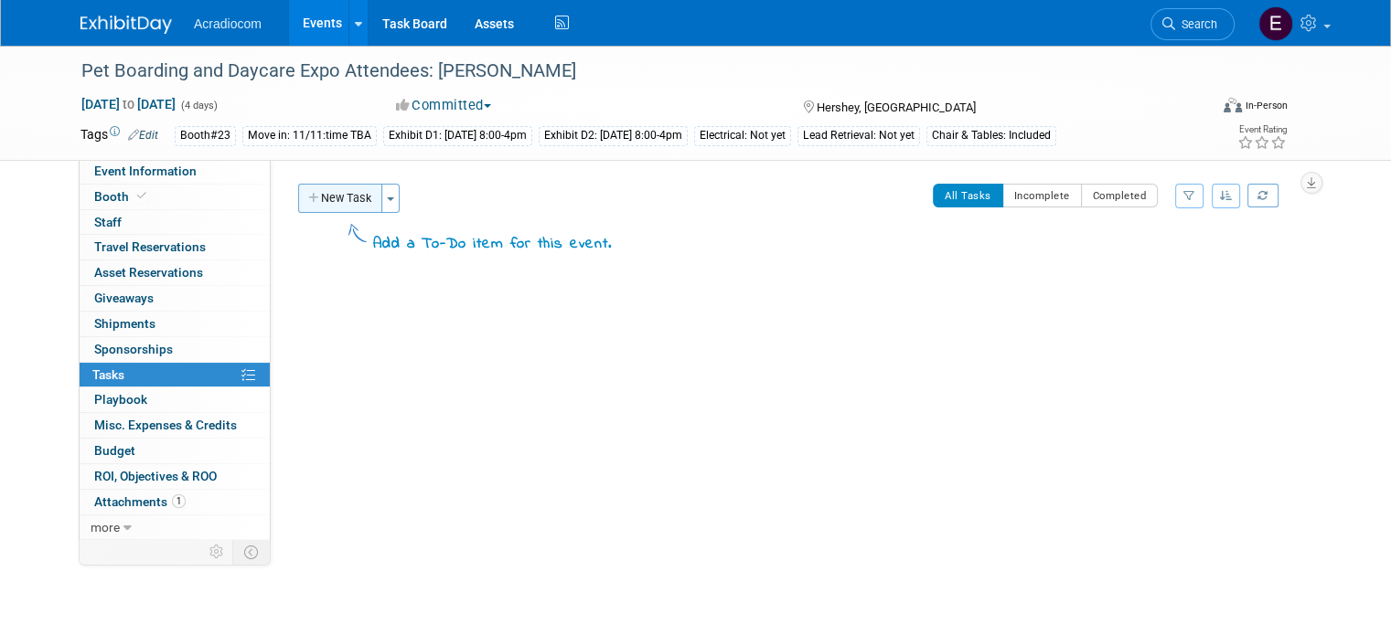
click at [346, 189] on button "New Task" at bounding box center [340, 198] width 84 height 29
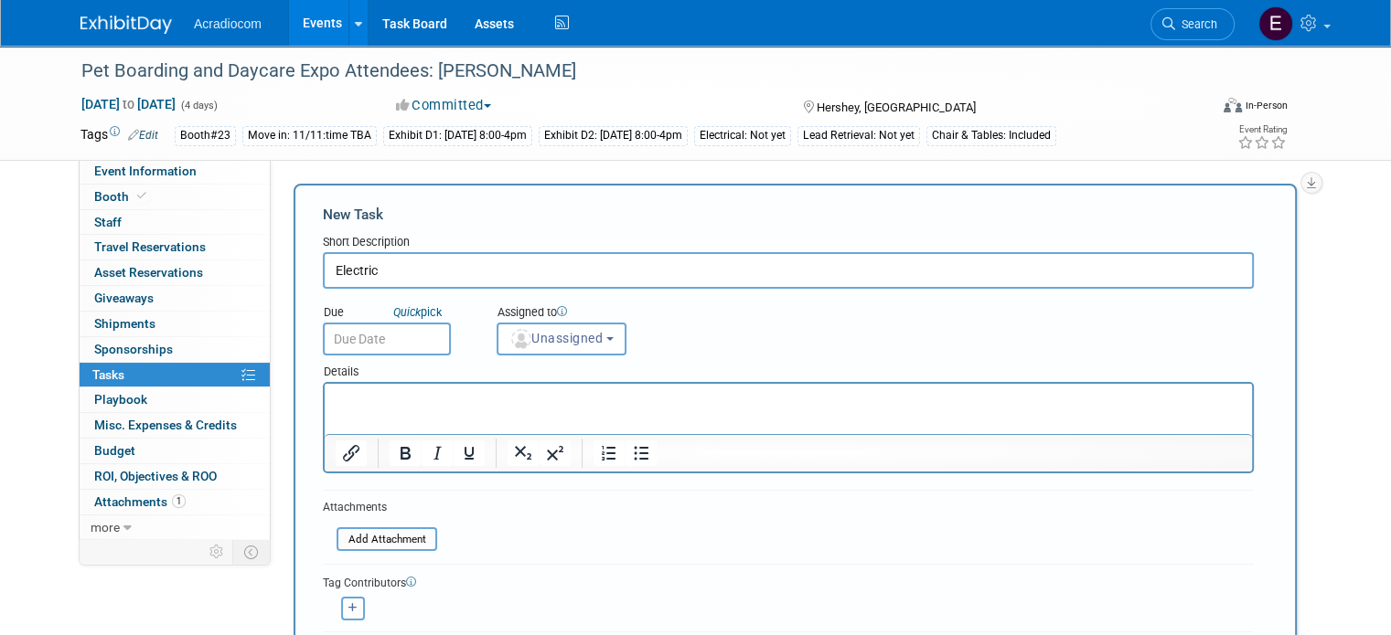
type input "Electric"
click at [422, 336] on input "text" at bounding box center [387, 339] width 128 height 33
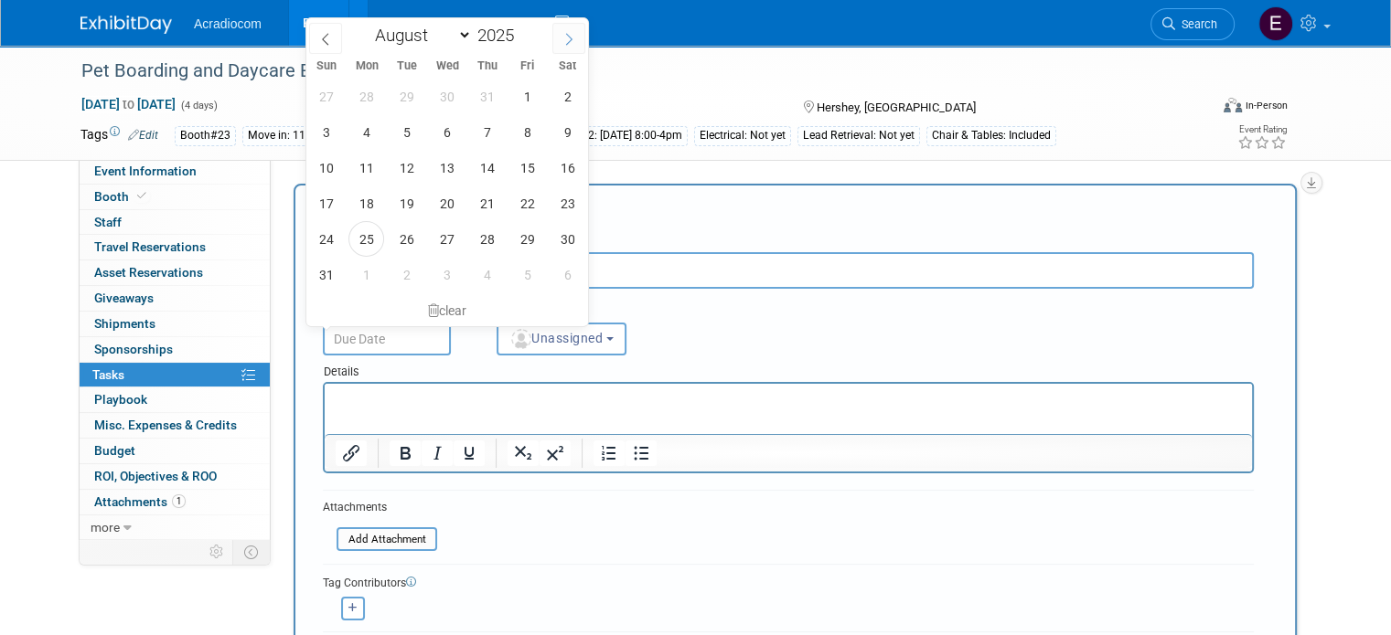
click at [574, 33] on icon at bounding box center [568, 39] width 13 height 13
select select "8"
click at [413, 123] on span "9" at bounding box center [407, 132] width 36 height 36
type input "[DATE]"
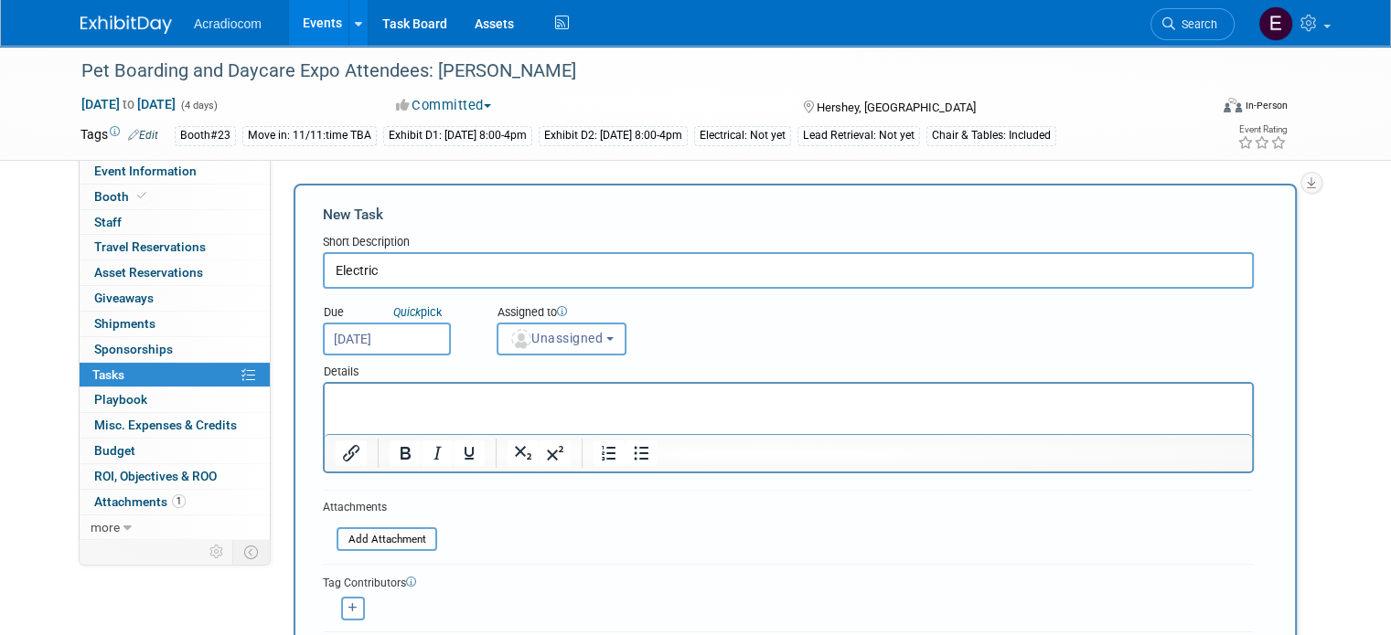
click at [514, 335] on span "Unassigned" at bounding box center [555, 338] width 93 height 15
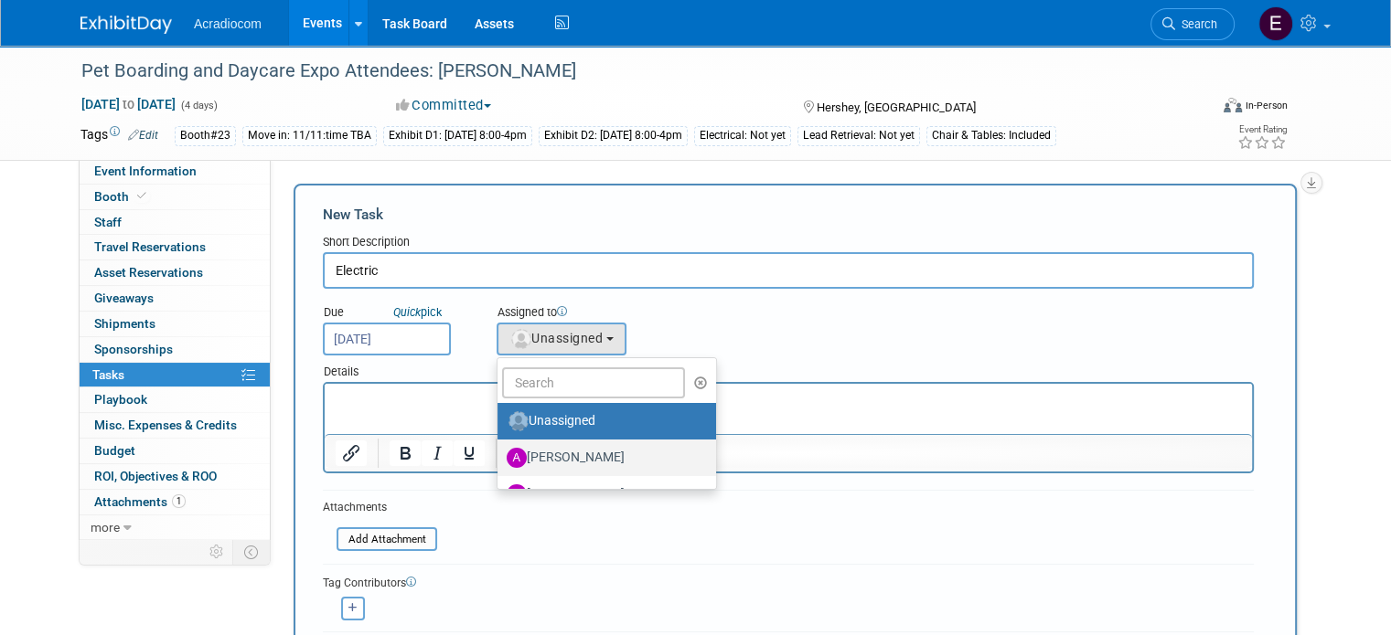
scroll to position [91, 0]
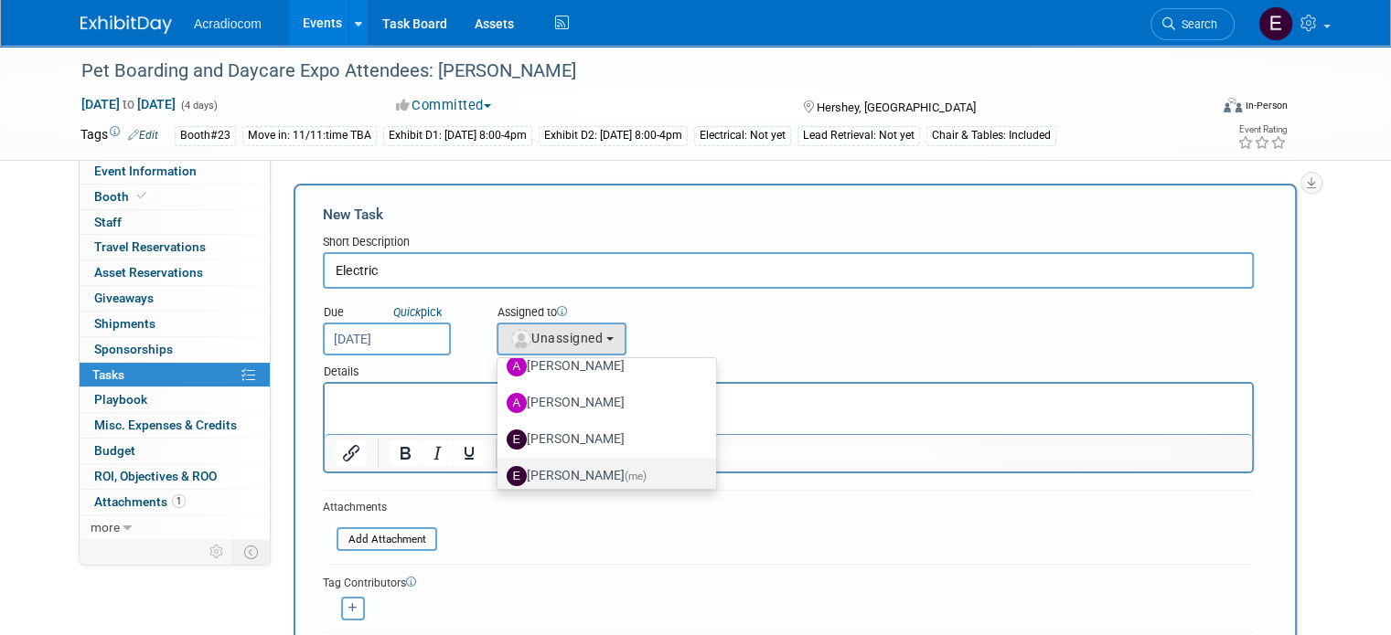
click at [565, 467] on label "[PERSON_NAME] (me)" at bounding box center [602, 476] width 191 height 29
click at [500, 468] on input "[PERSON_NAME] (me)" at bounding box center [494, 474] width 12 height 12
select select "c1932504-55f6-44c3-81d7-d85bb0d41d46"
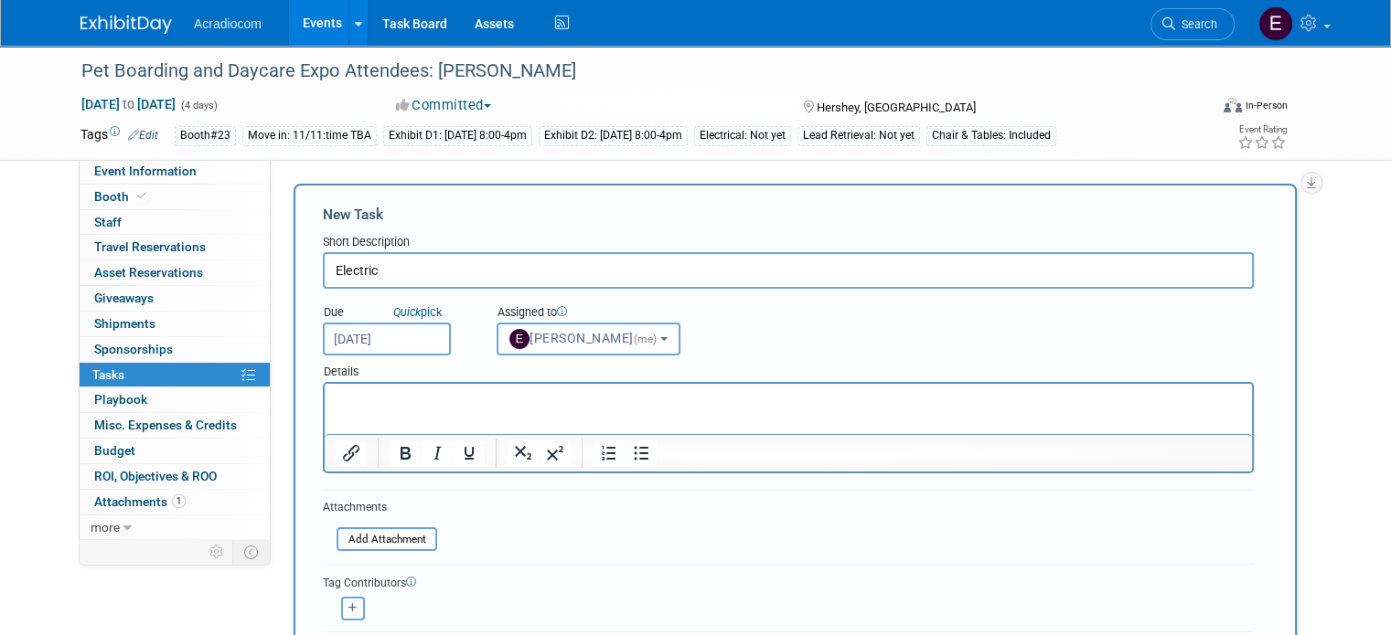
click at [566, 410] on html at bounding box center [788, 397] width 927 height 26
click at [336, 593] on div "[PERSON_NAME] remove [PERSON_NAME] remove" at bounding box center [788, 607] width 931 height 28
click at [348, 608] on icon "button" at bounding box center [352, 608] width 9 height 10
select select
click at [342, 604] on img "button" at bounding box center [352, 613] width 20 height 20
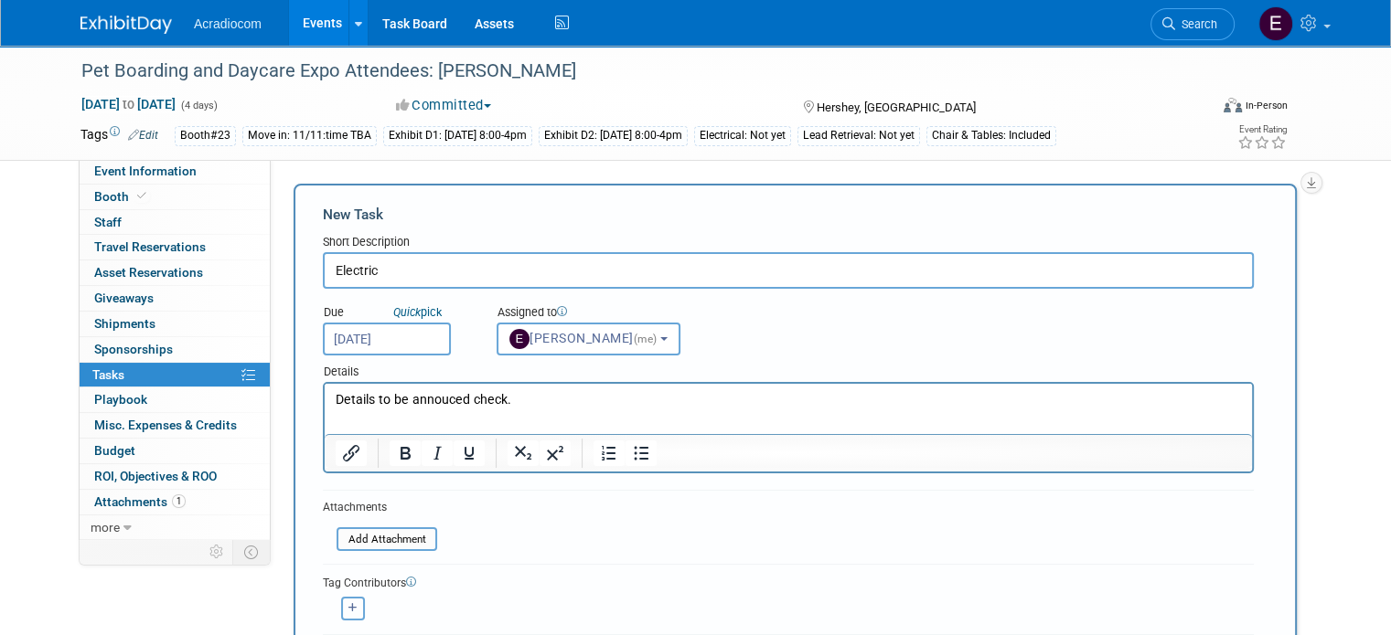
click at [345, 606] on button "button" at bounding box center [353, 609] width 24 height 24
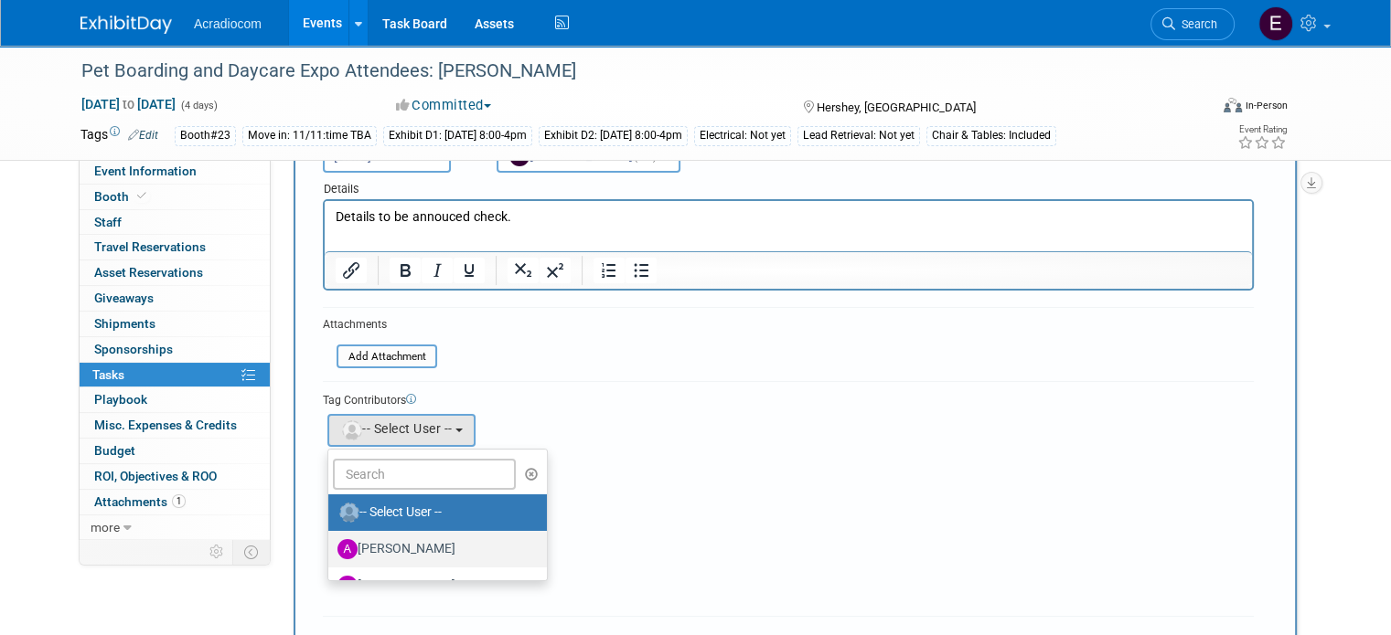
scroll to position [274, 0]
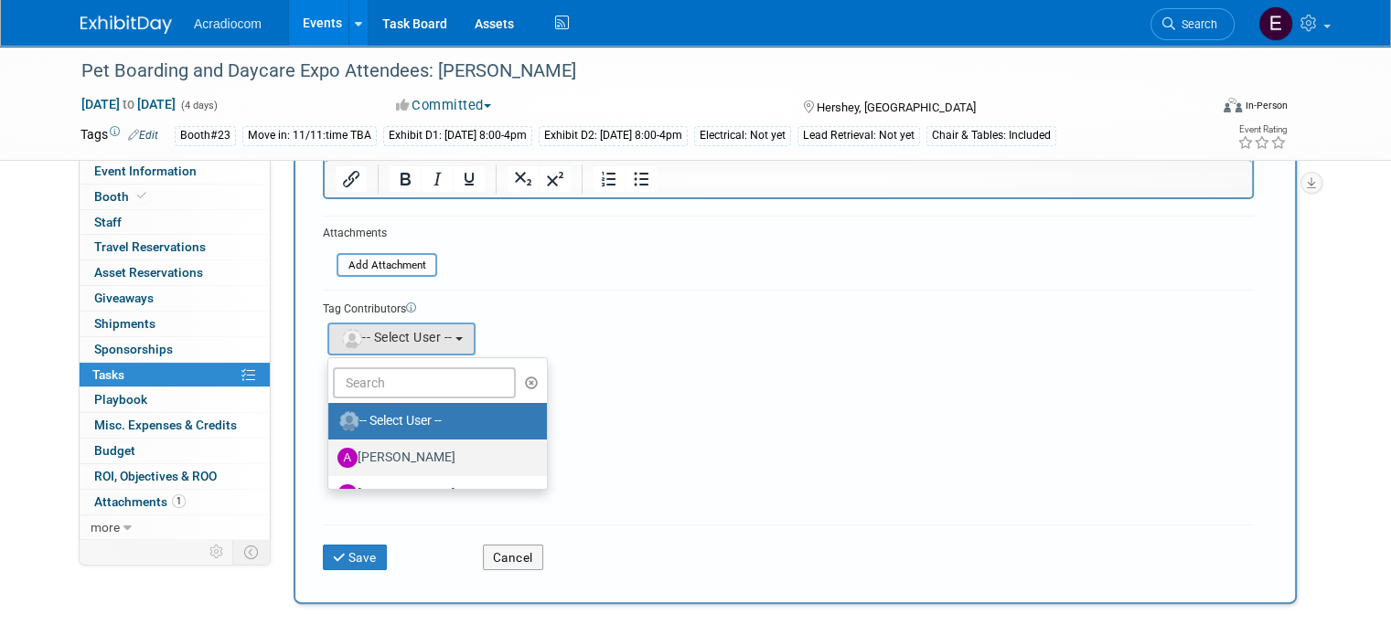
click at [398, 447] on label "[PERSON_NAME]" at bounding box center [432, 457] width 191 height 29
click at [331, 450] on input "[PERSON_NAME]" at bounding box center [325, 456] width 12 height 12
select select "e81583d0-0c4f-46ff-9338-c1e334d3d0a2"
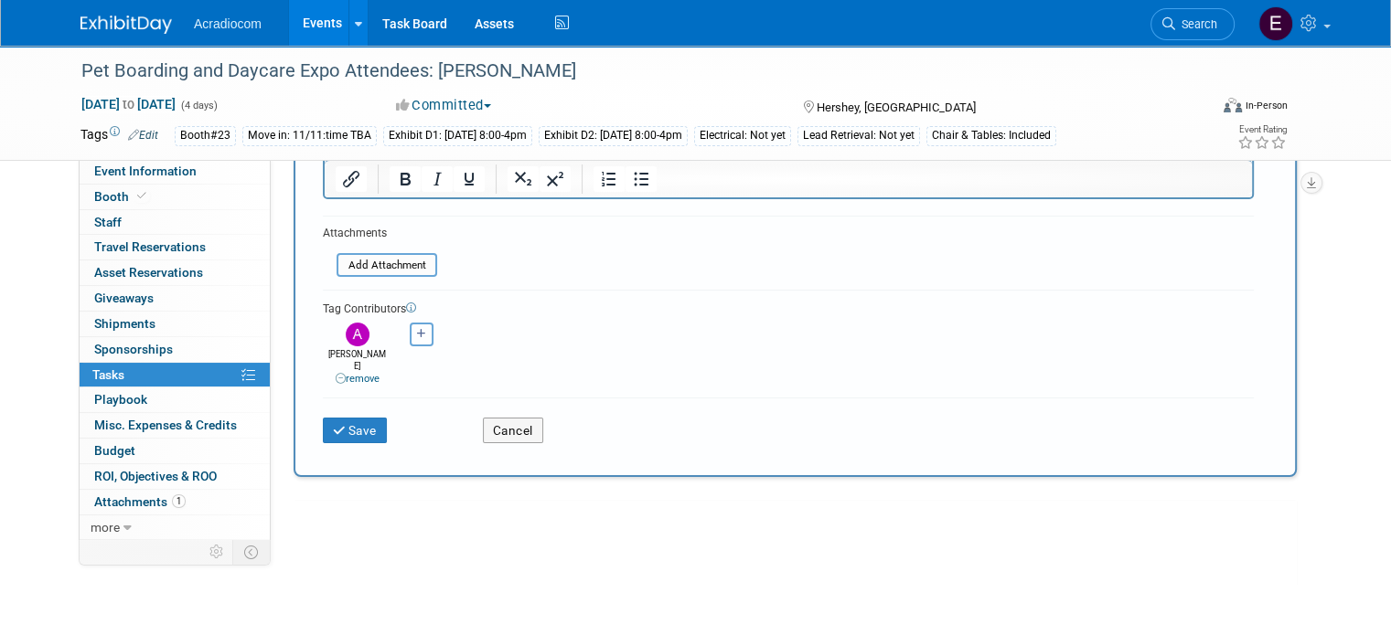
click at [410, 326] on button "button" at bounding box center [422, 335] width 24 height 24
select select
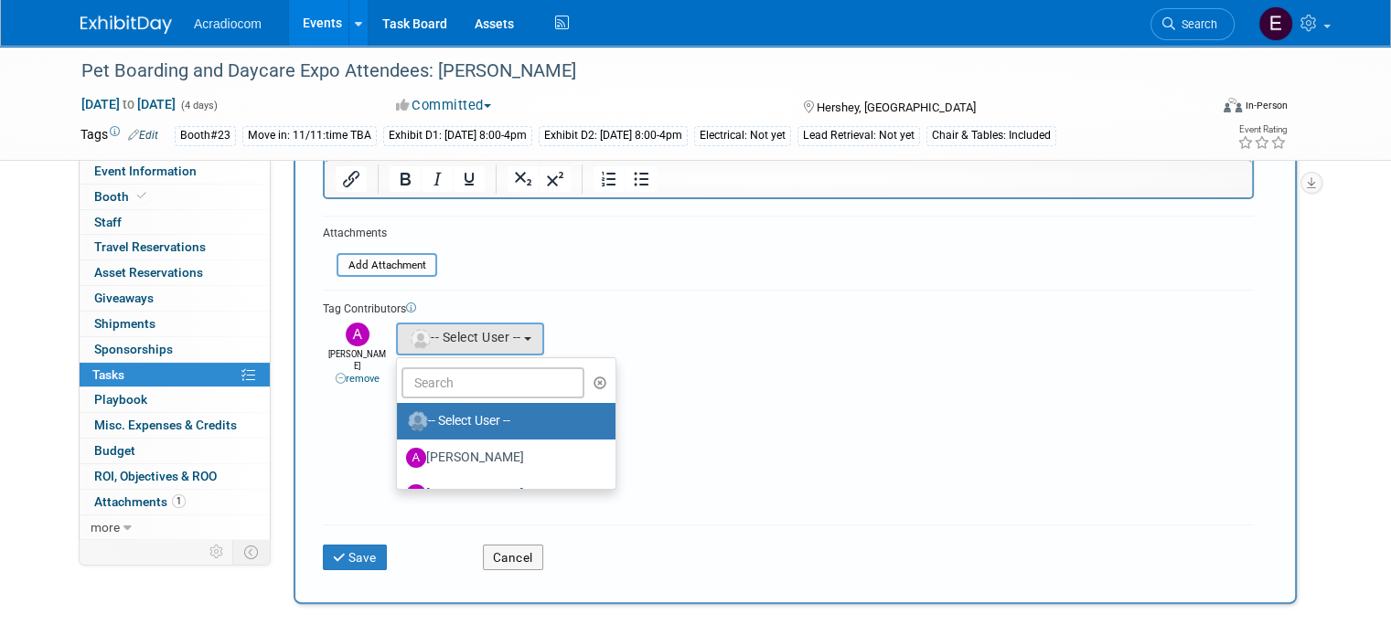
scroll to position [91, 0]
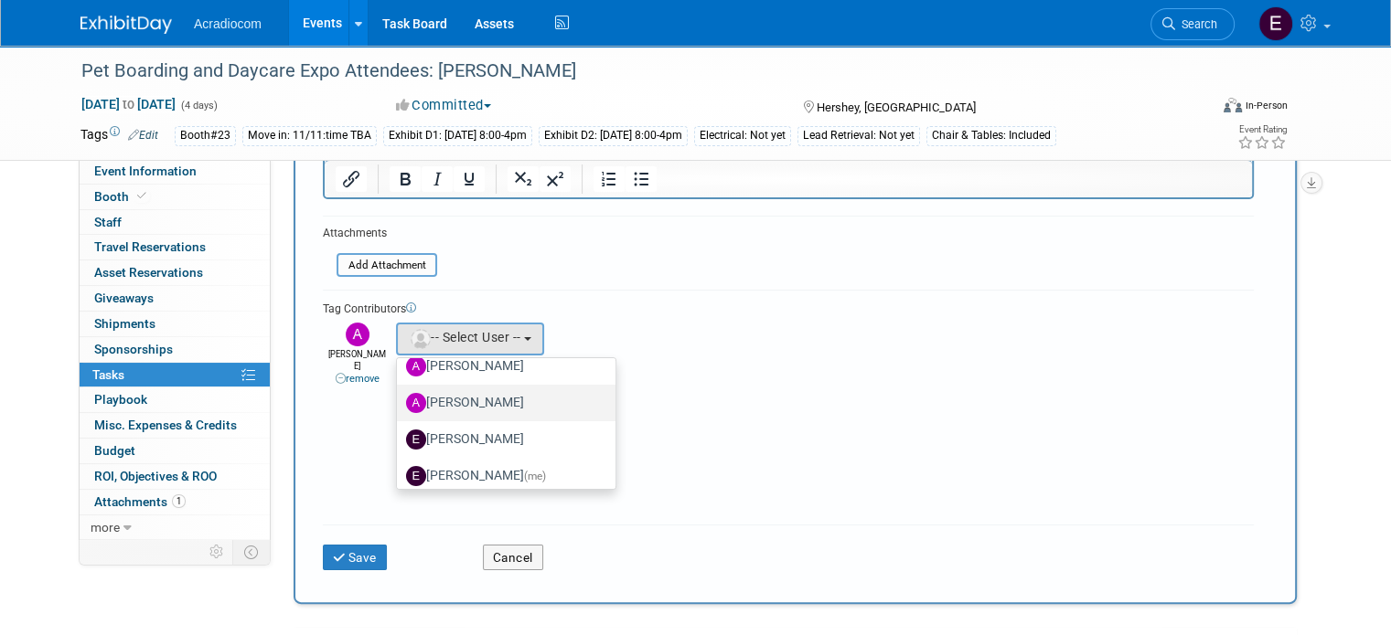
click at [436, 400] on label "[PERSON_NAME]" at bounding box center [501, 403] width 191 height 29
click at [400, 400] on input "[PERSON_NAME]" at bounding box center [394, 401] width 12 height 12
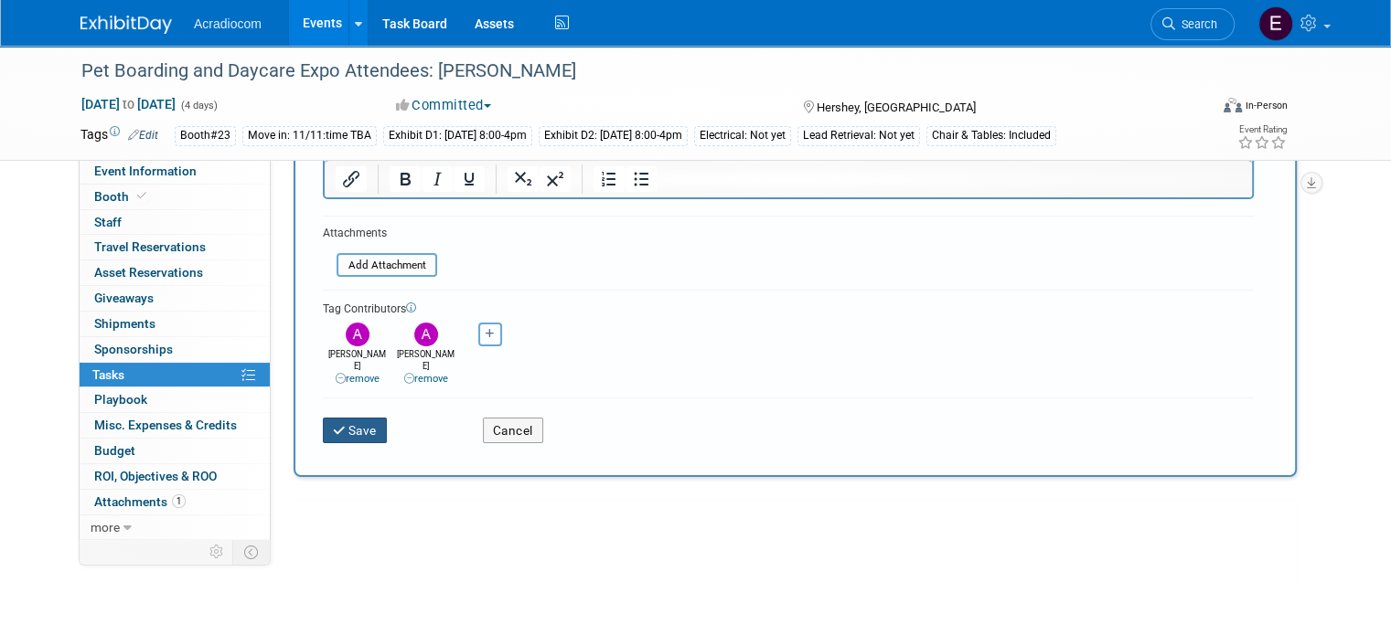
click at [349, 418] on button "Save" at bounding box center [355, 431] width 64 height 26
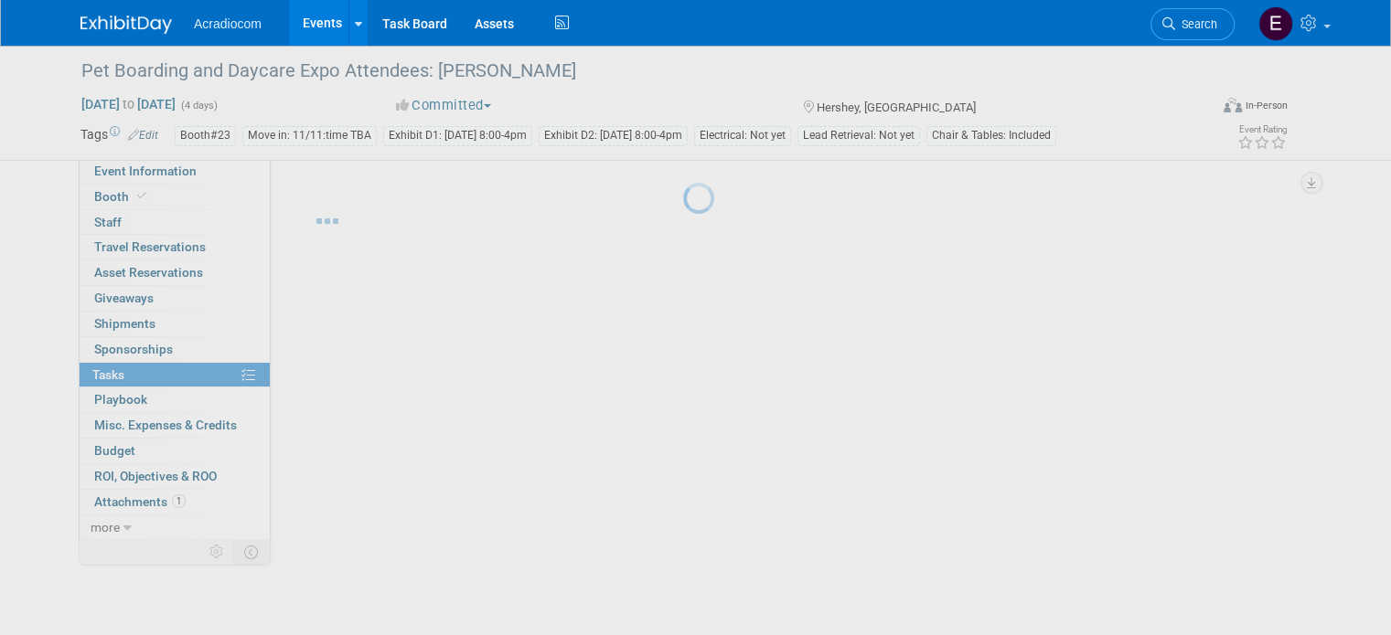
scroll to position [0, 0]
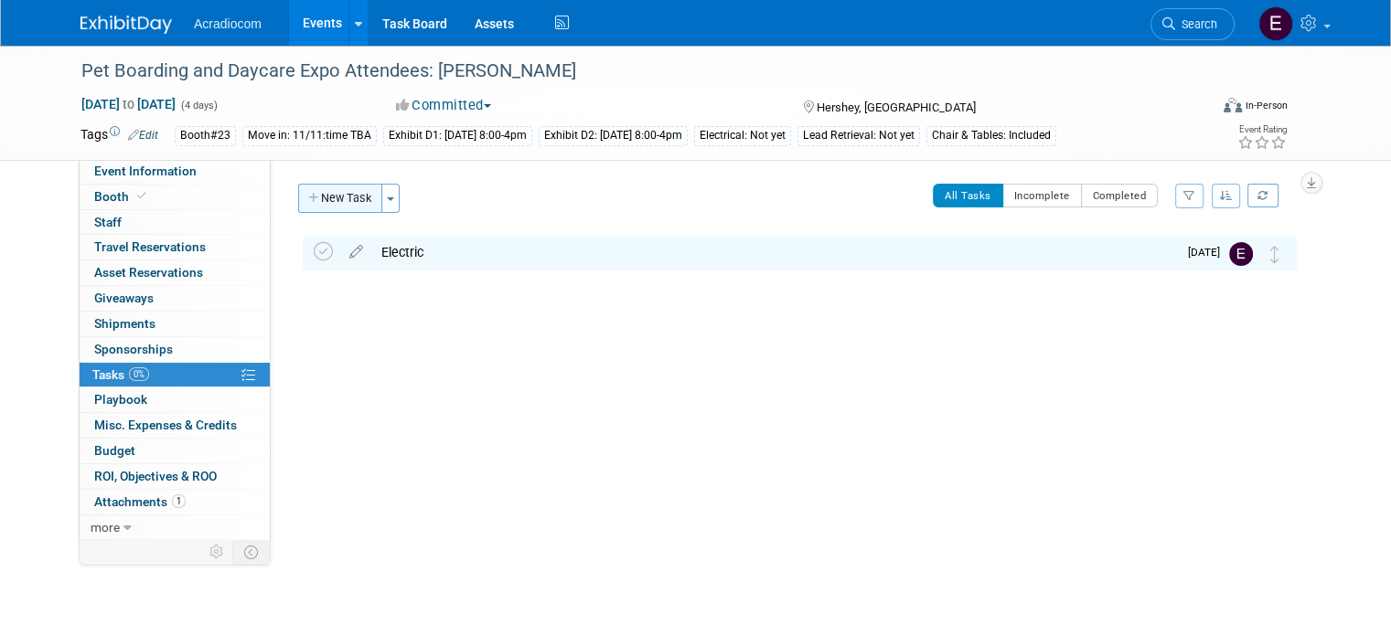
click at [338, 192] on button "New Task" at bounding box center [340, 198] width 84 height 29
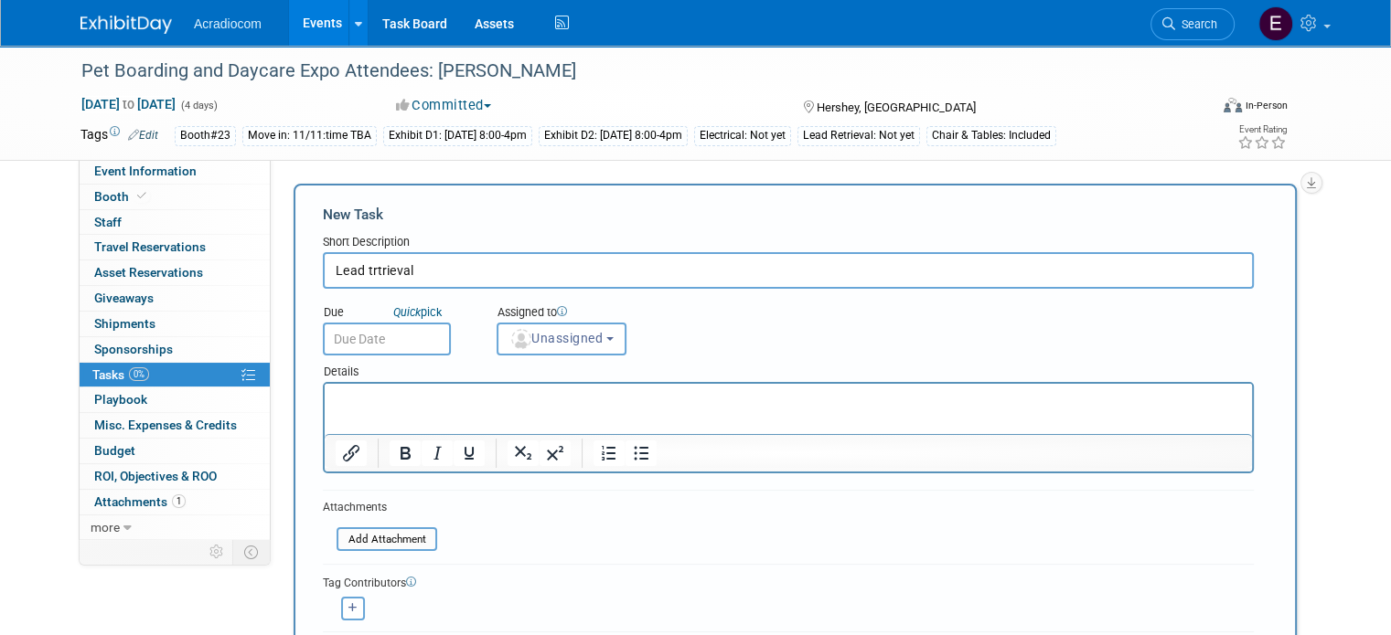
click at [354, 264] on input "Lead trtrieval" at bounding box center [788, 270] width 931 height 37
click at [355, 267] on input "Lead tRErtrieval" at bounding box center [788, 270] width 931 height 37
type input "Lead Retrieval TBA check"
click at [384, 334] on input "text" at bounding box center [387, 339] width 128 height 33
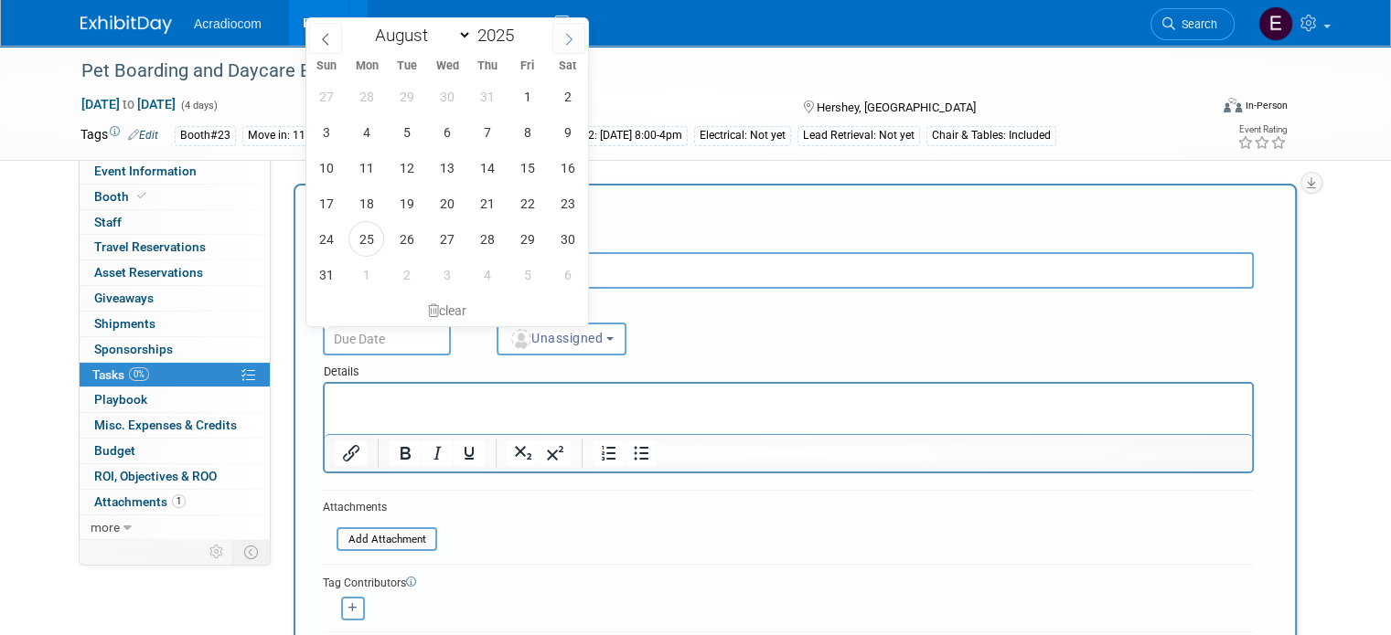
click at [564, 46] on span at bounding box center [568, 38] width 33 height 31
select select "8"
click at [475, 131] on span "11" at bounding box center [487, 132] width 36 height 36
type input "[DATE]"
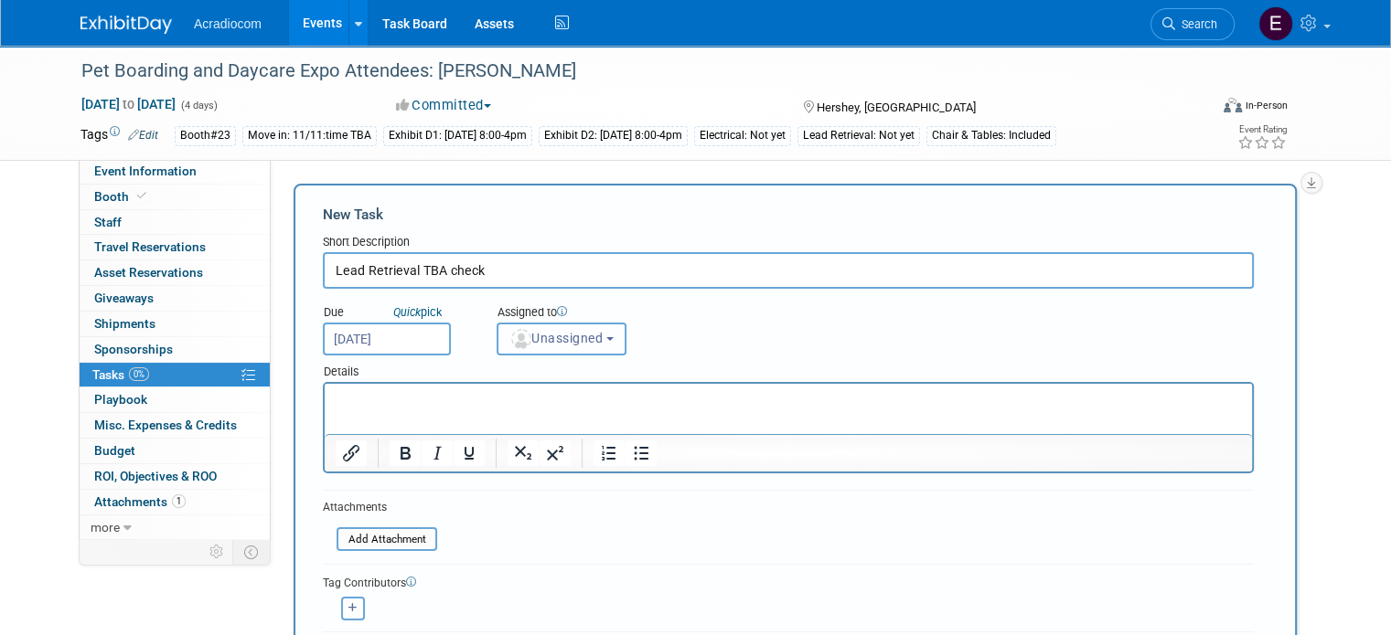
click at [567, 336] on span "Unassigned" at bounding box center [555, 338] width 93 height 15
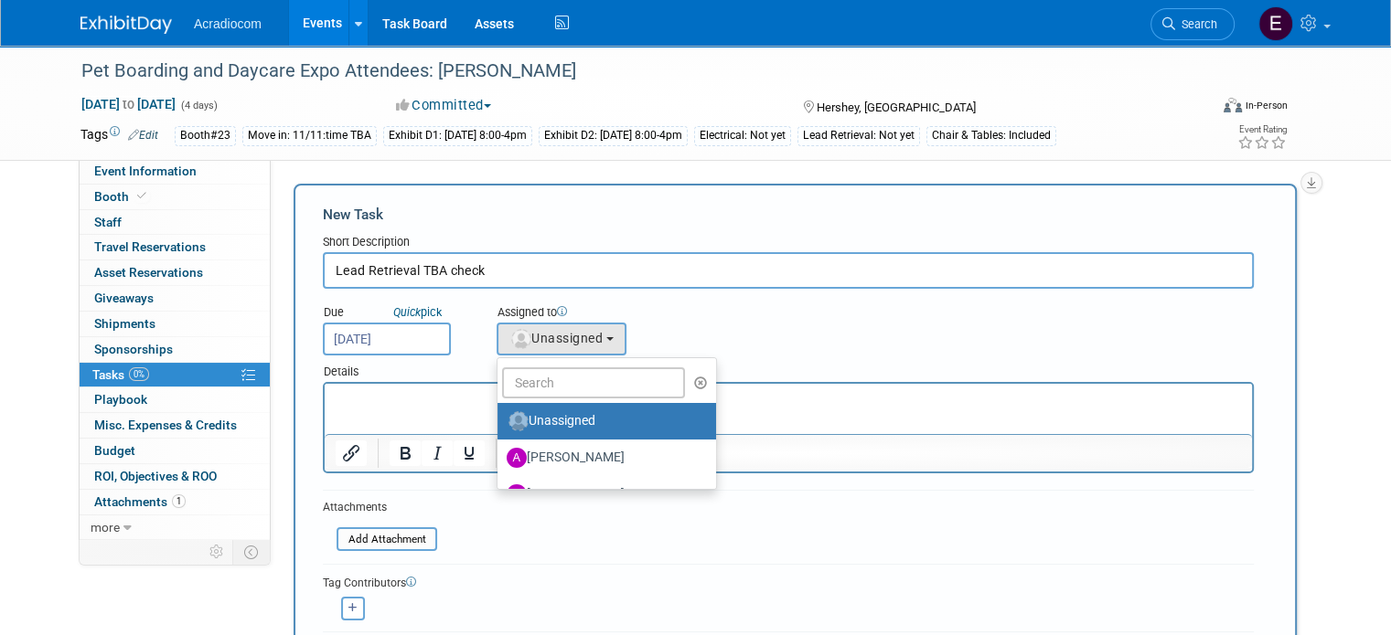
scroll to position [183, 0]
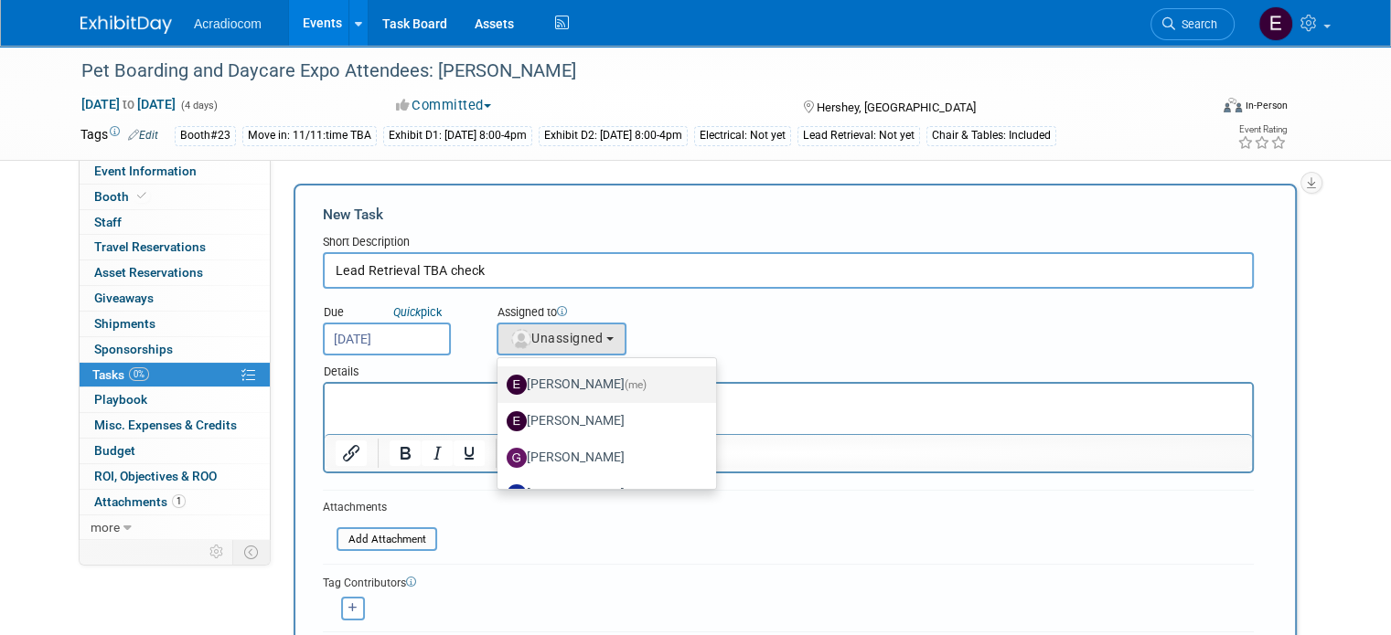
click at [586, 379] on label "[PERSON_NAME] (me)" at bounding box center [602, 384] width 191 height 29
click at [500, 379] on input "[PERSON_NAME] (me)" at bounding box center [494, 383] width 12 height 12
select select "c1932504-55f6-44c3-81d7-d85bb0d41d46"
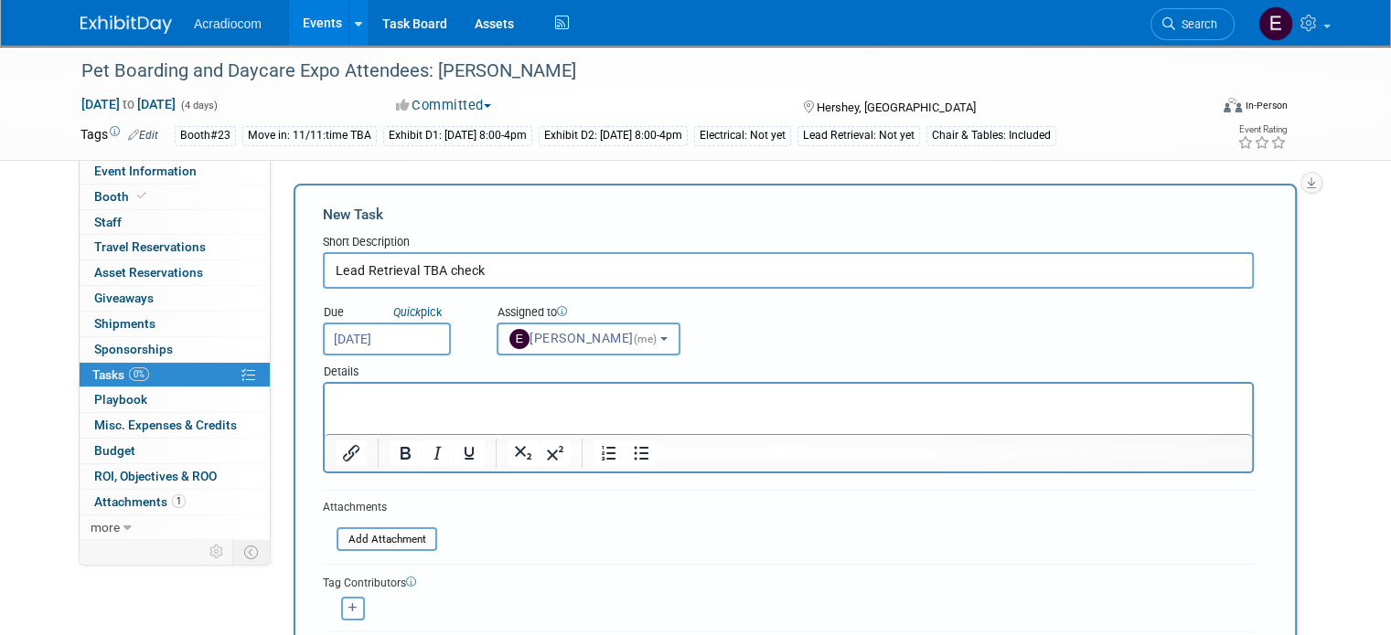
click at [500, 392] on p "Rich Text Area. Press ALT-0 for help." at bounding box center [789, 400] width 906 height 18
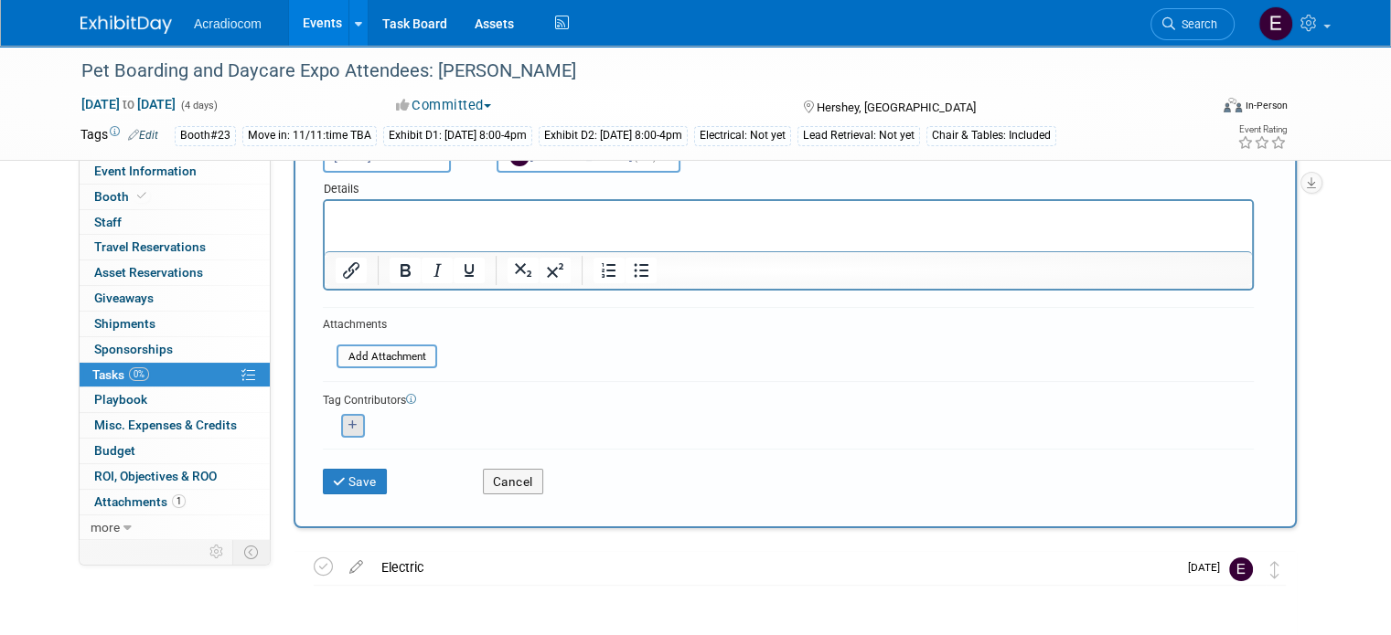
click at [344, 422] on button "button" at bounding box center [353, 426] width 24 height 24
select select
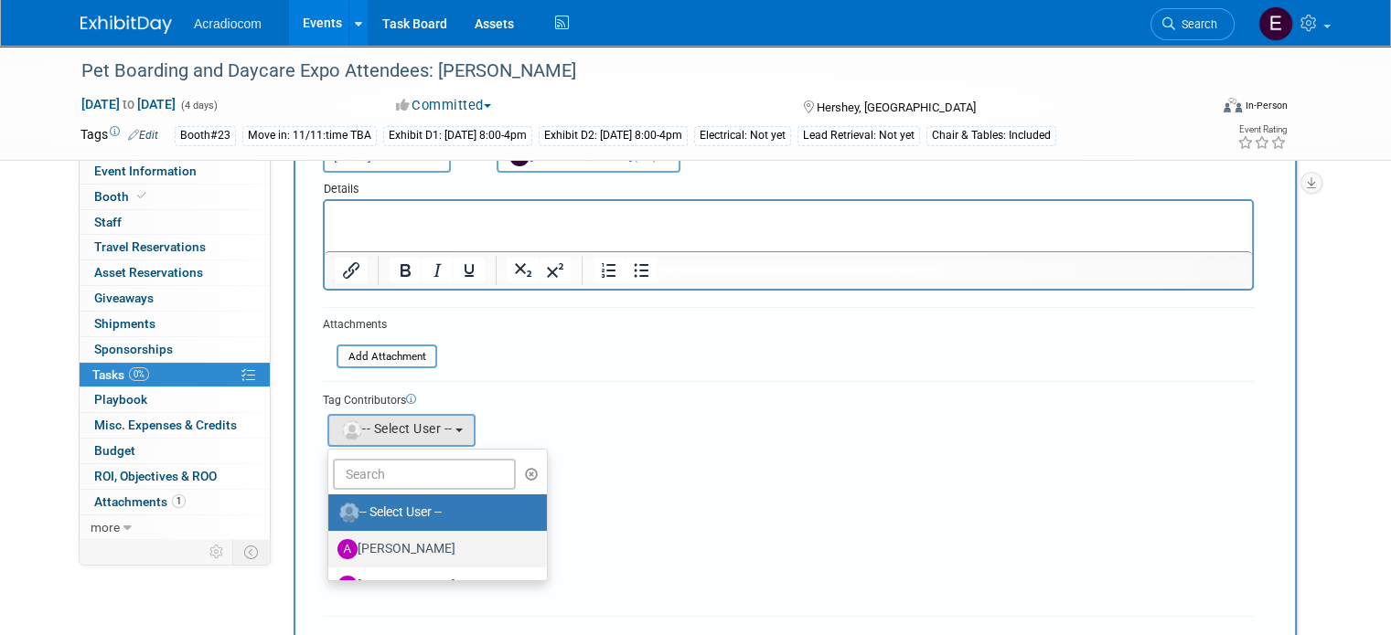
click at [373, 535] on label "[PERSON_NAME]" at bounding box center [432, 549] width 191 height 29
click at [331, 541] on input "[PERSON_NAME]" at bounding box center [325, 547] width 12 height 12
select select "e81583d0-0c4f-46ff-9338-c1e334d3d0a2"
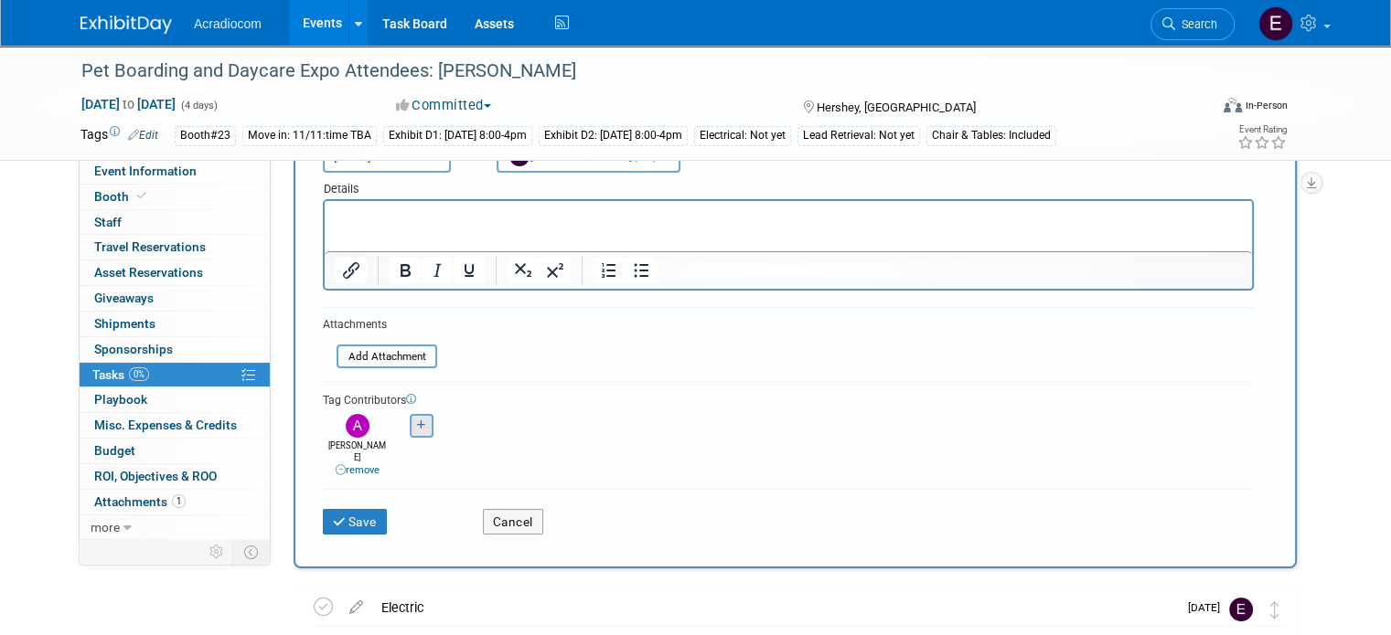
click at [399, 411] on div "[PERSON_NAME] remove [PERSON_NAME] remove" at bounding box center [788, 444] width 931 height 69
click at [410, 428] on button "button" at bounding box center [422, 426] width 24 height 24
select select
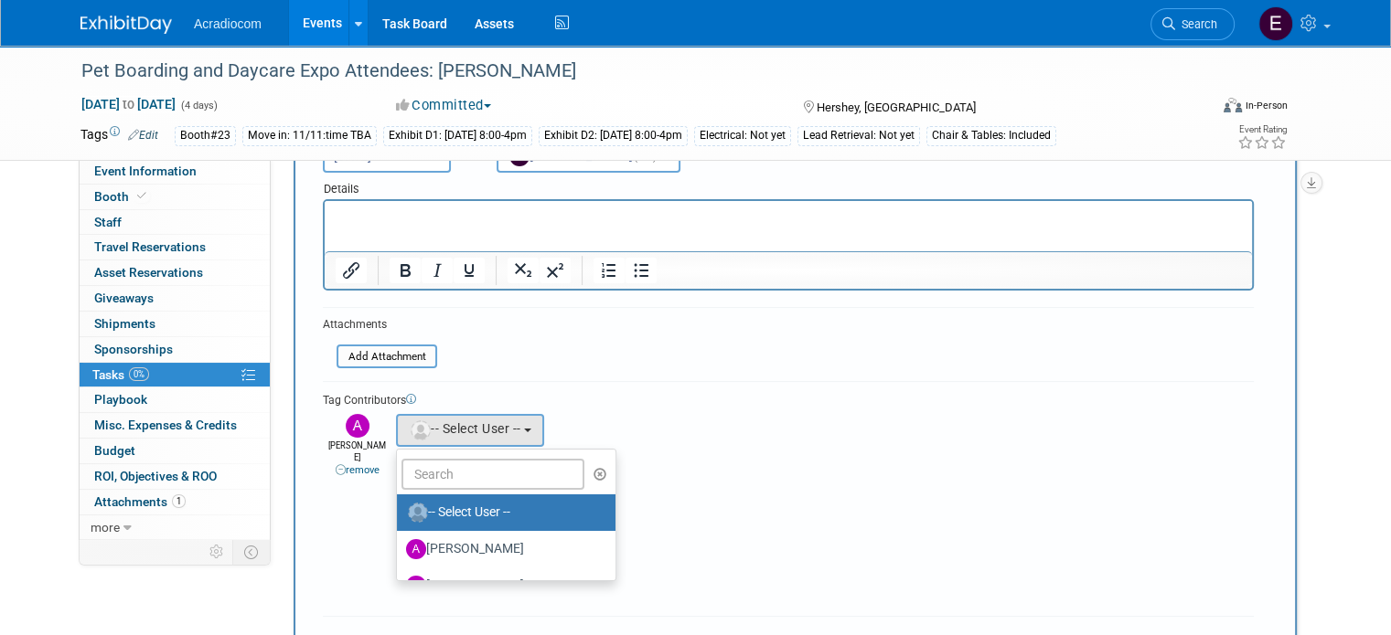
scroll to position [91, 0]
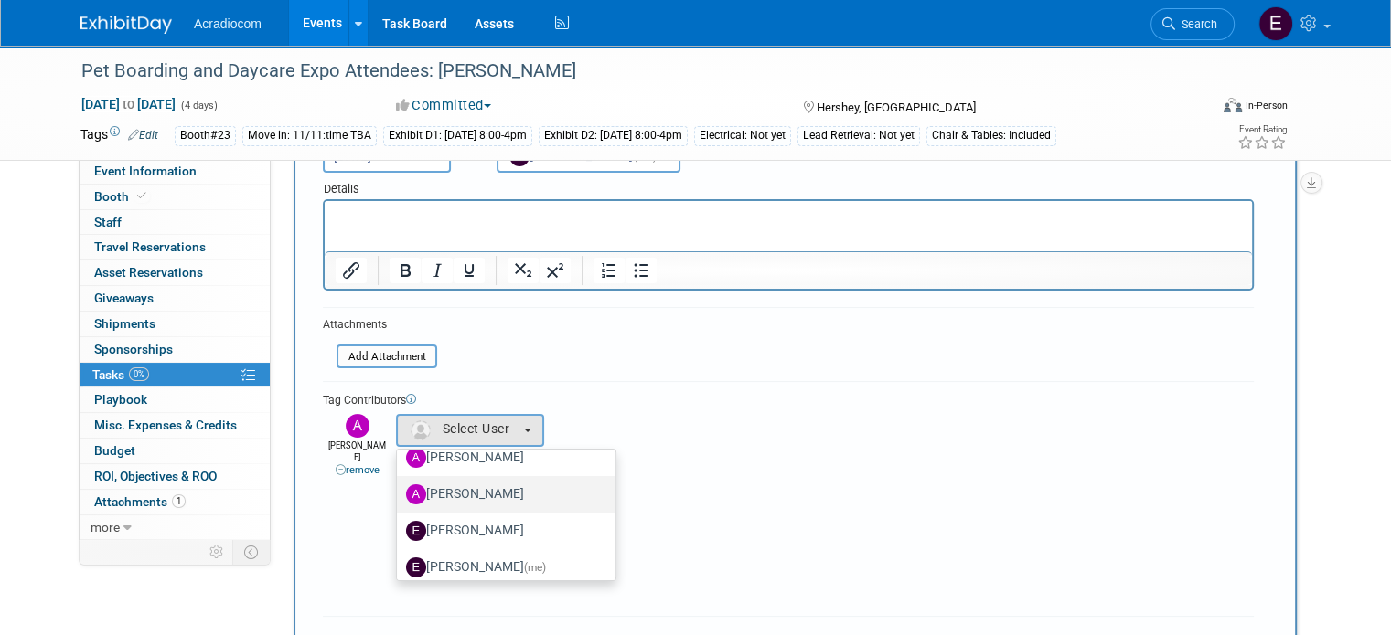
click at [439, 504] on label "[PERSON_NAME]" at bounding box center [501, 494] width 191 height 29
click at [400, 498] on input "[PERSON_NAME]" at bounding box center [394, 492] width 12 height 12
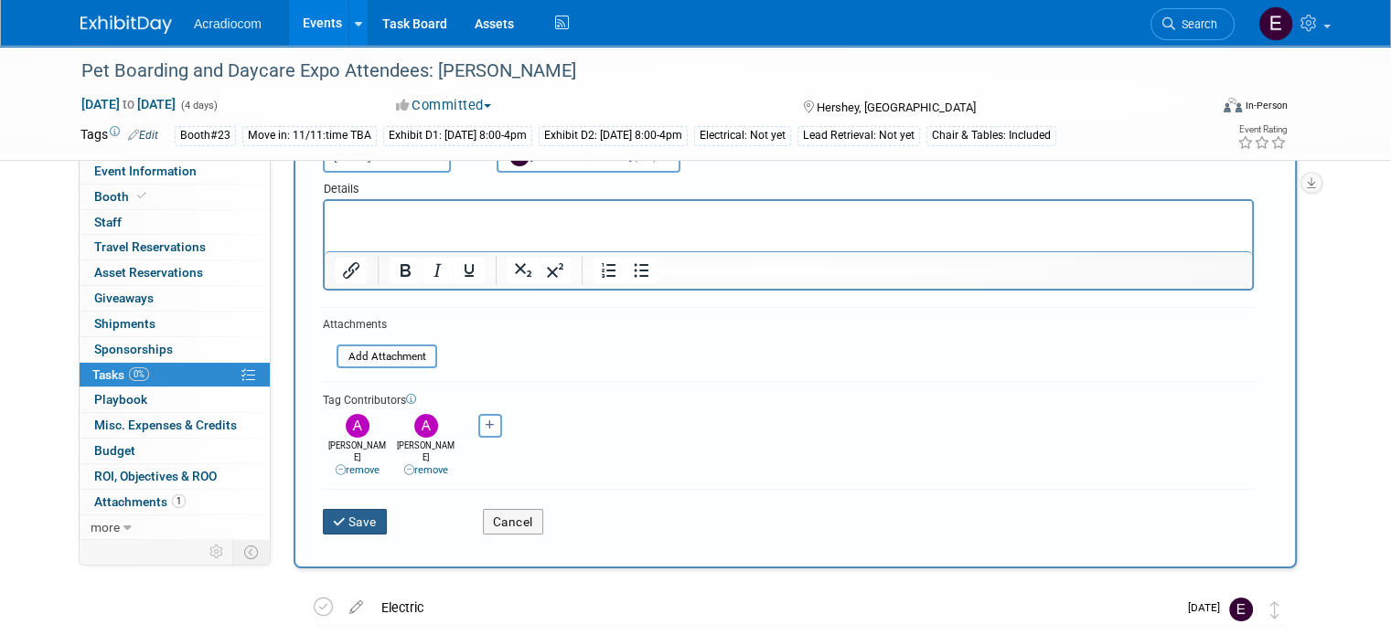
click at [362, 509] on button "Save" at bounding box center [355, 522] width 64 height 26
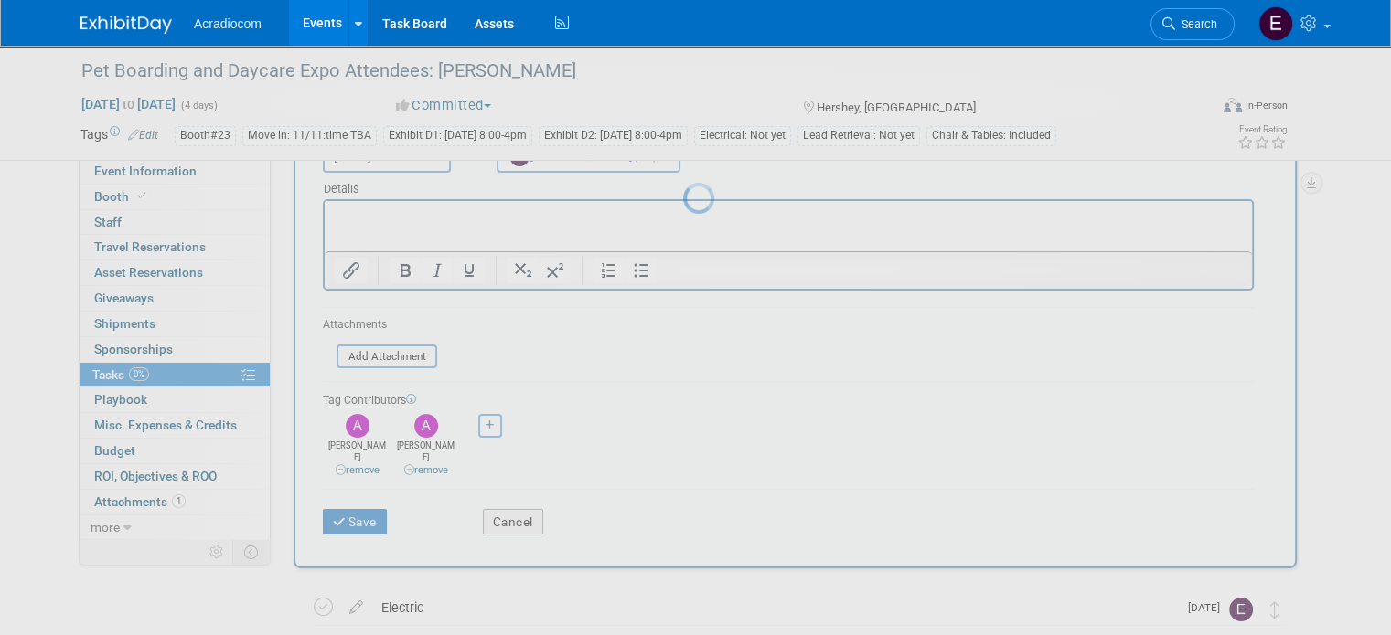
scroll to position [0, 0]
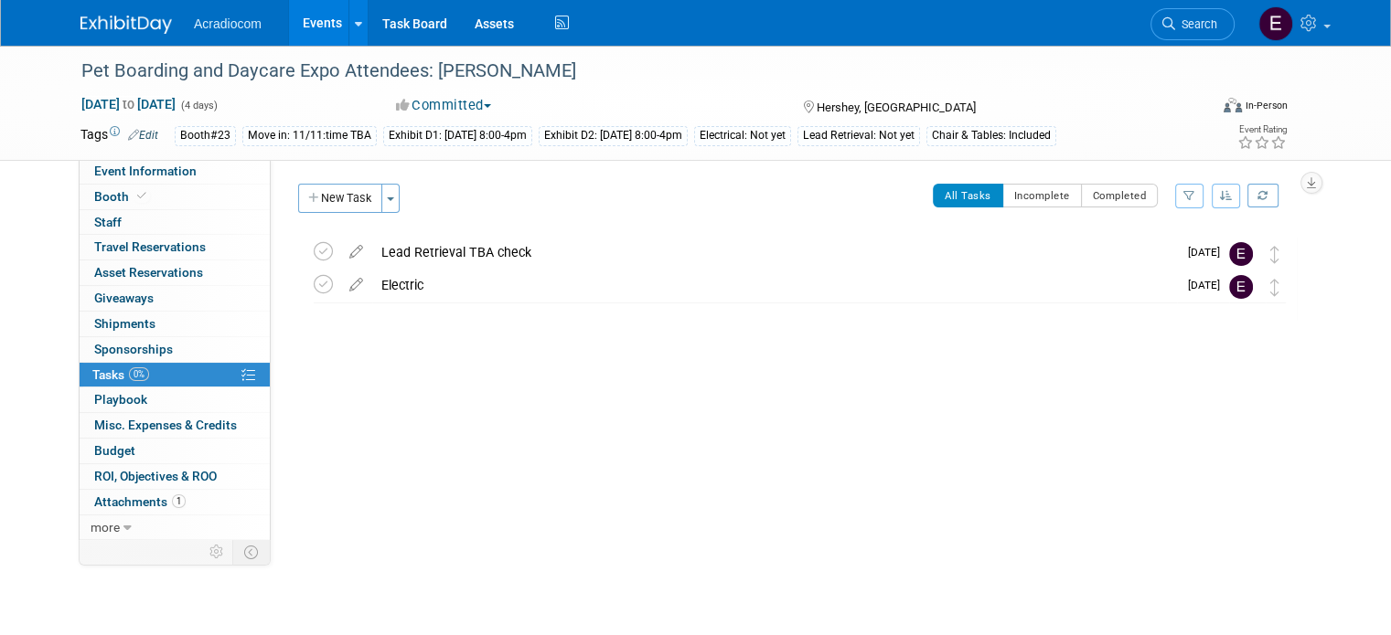
click at [149, 2] on div at bounding box center [136, 17] width 113 height 34
click at [144, 16] on img at bounding box center [125, 25] width 91 height 18
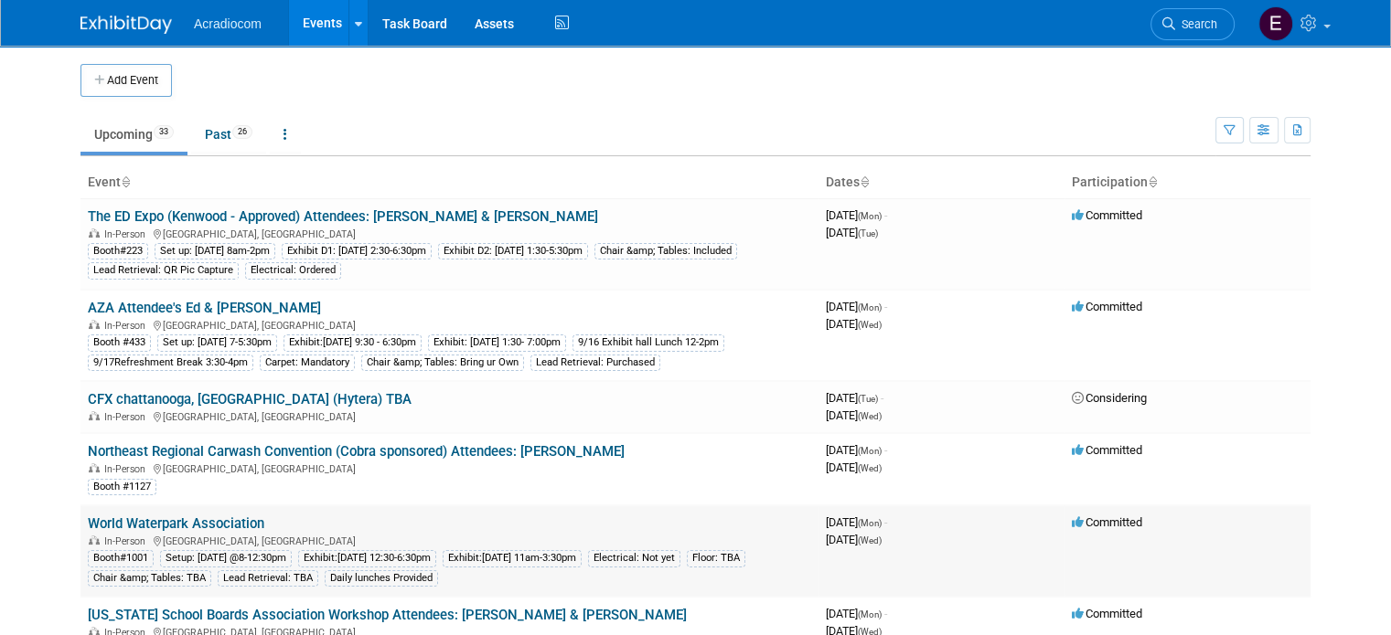
scroll to position [91, 0]
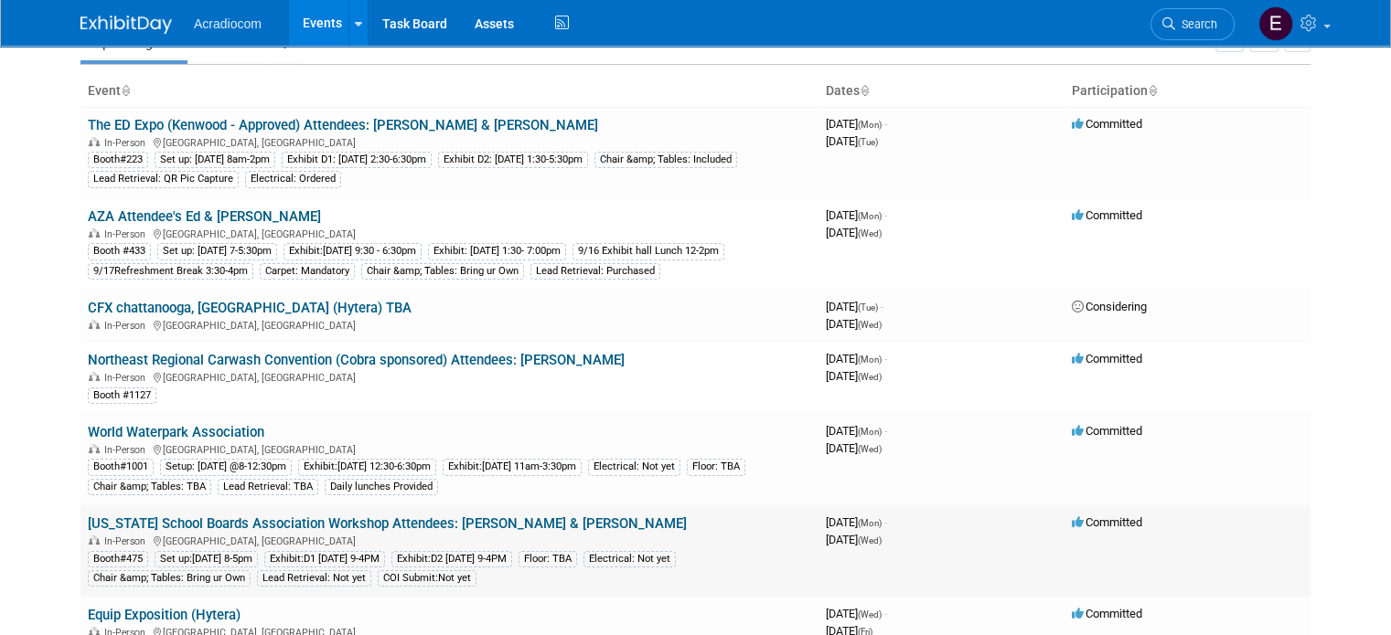
click at [205, 518] on link "[US_STATE] School Boards Association Workshop Attendees: [PERSON_NAME] & [PERSO…" at bounding box center [387, 524] width 599 height 16
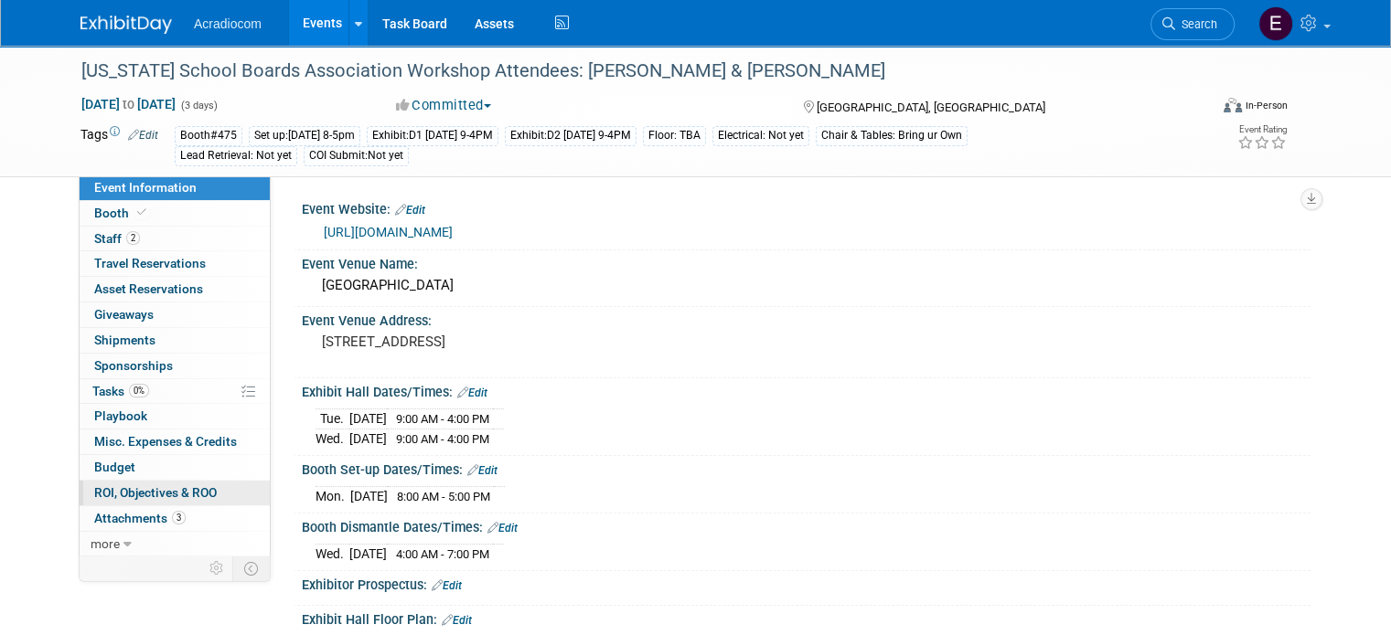
click at [171, 500] on link "0 ROI, Objectives & ROO 0" at bounding box center [175, 493] width 190 height 25
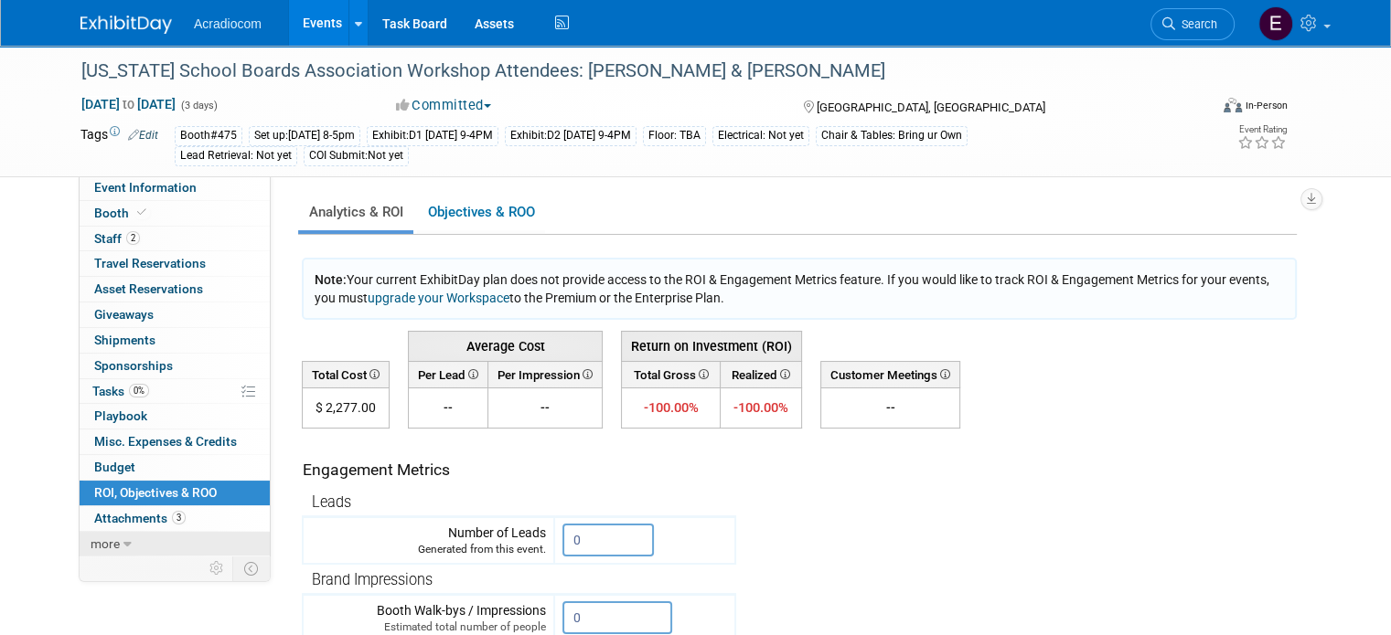
click at [166, 532] on link "more" at bounding box center [175, 544] width 190 height 25
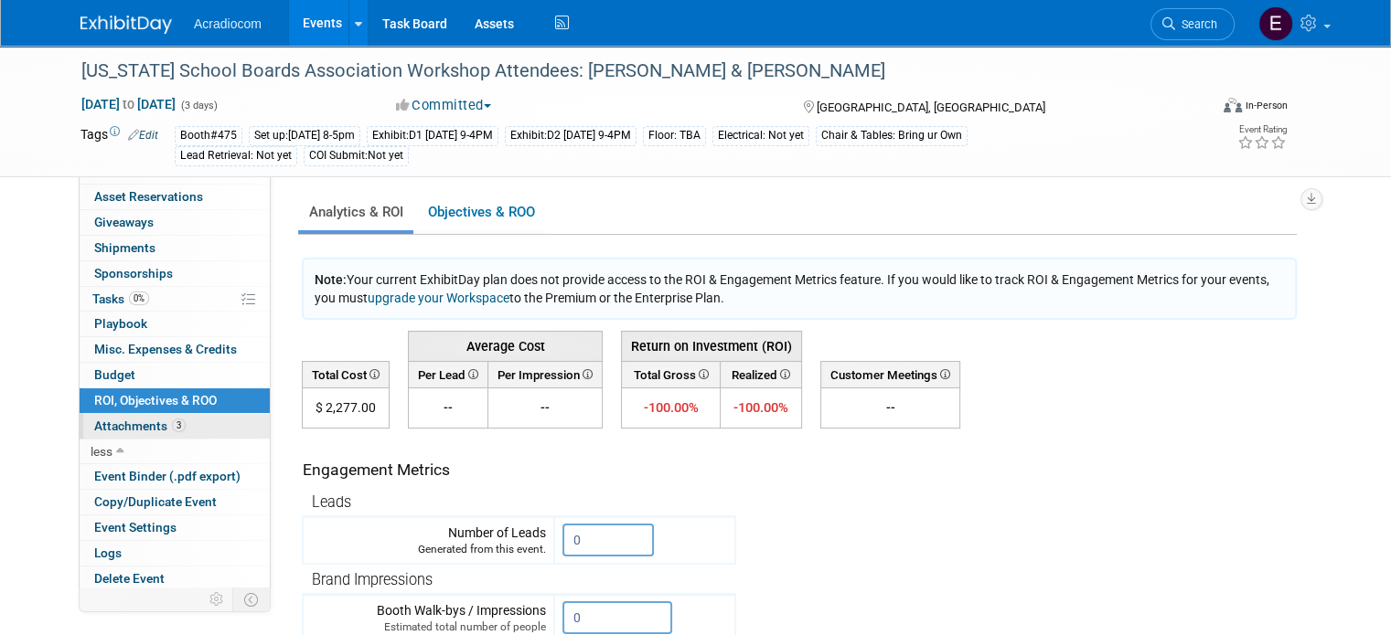
click at [179, 422] on link "3 Attachments 3" at bounding box center [175, 426] width 190 height 25
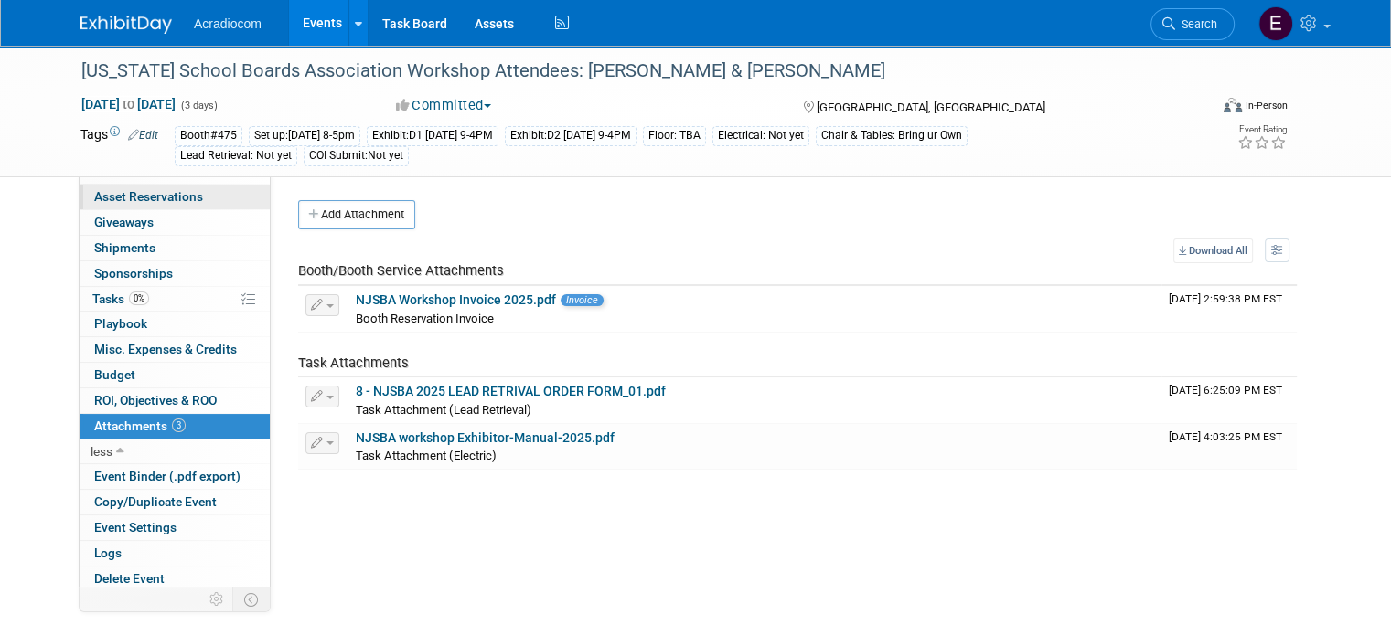
scroll to position [0, 0]
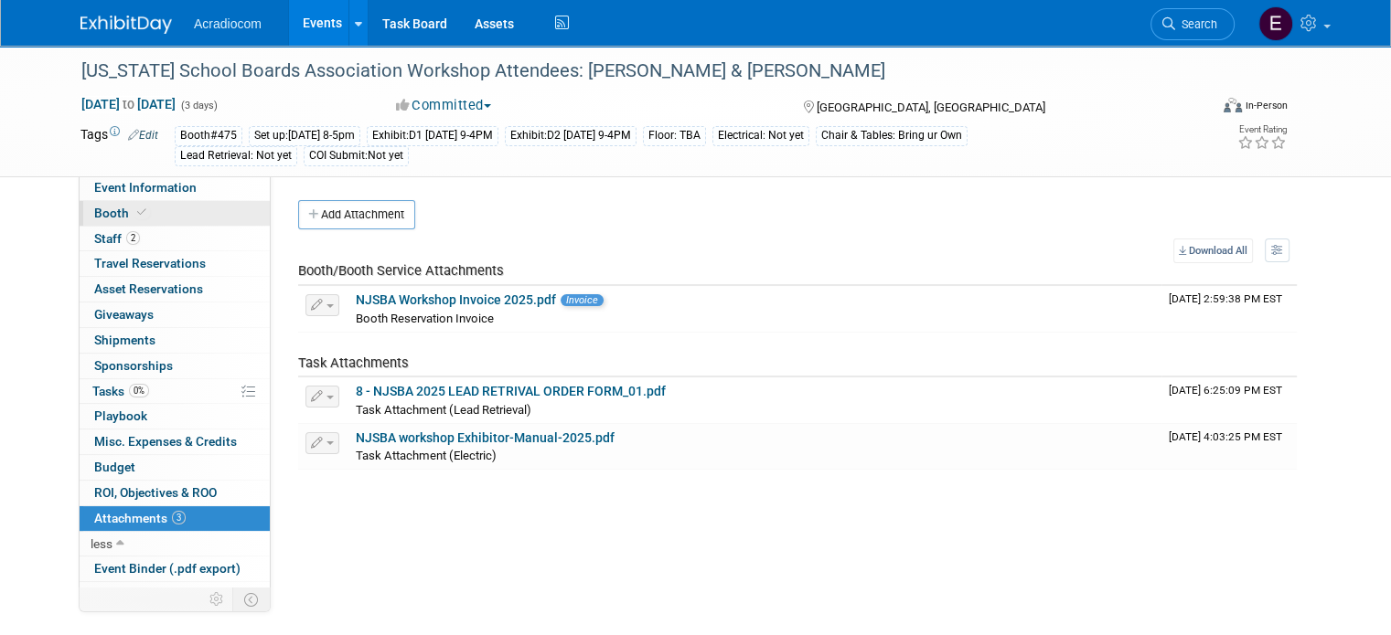
click at [139, 224] on link "Booth" at bounding box center [175, 213] width 190 height 25
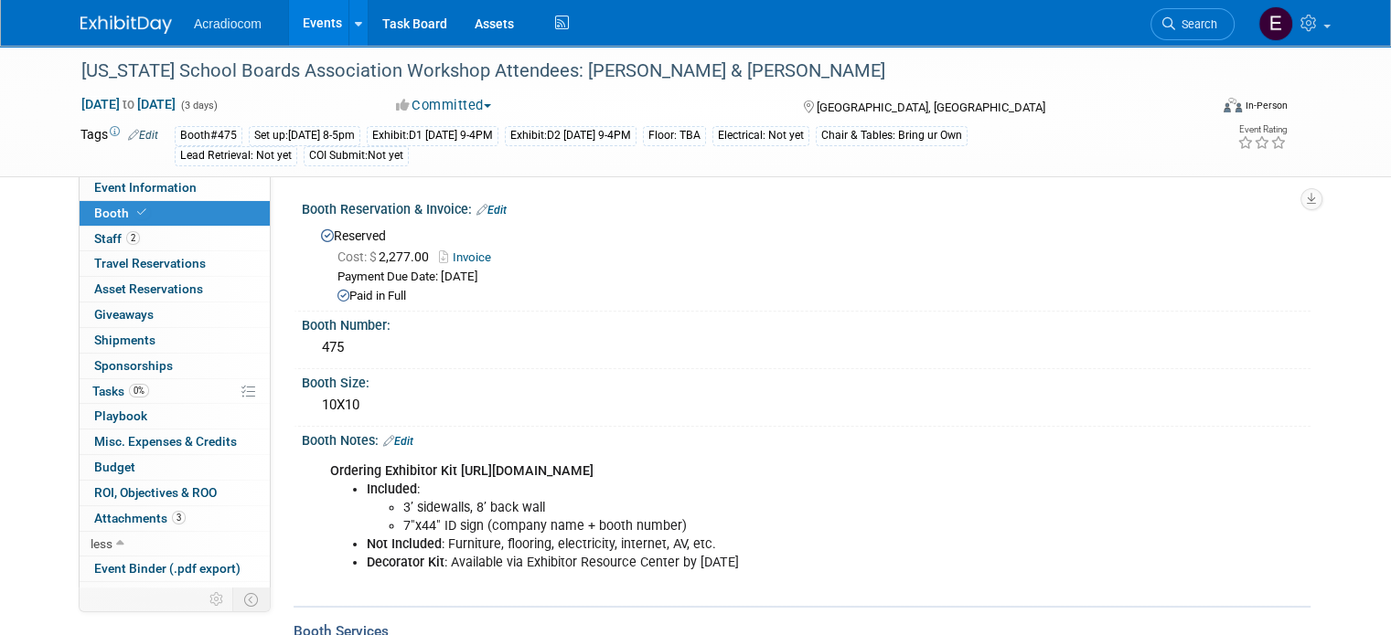
click at [706, 133] on div "Floor: TBA" at bounding box center [674, 135] width 63 height 19
click at [130, 138] on link "Edit" at bounding box center [143, 135] width 30 height 13
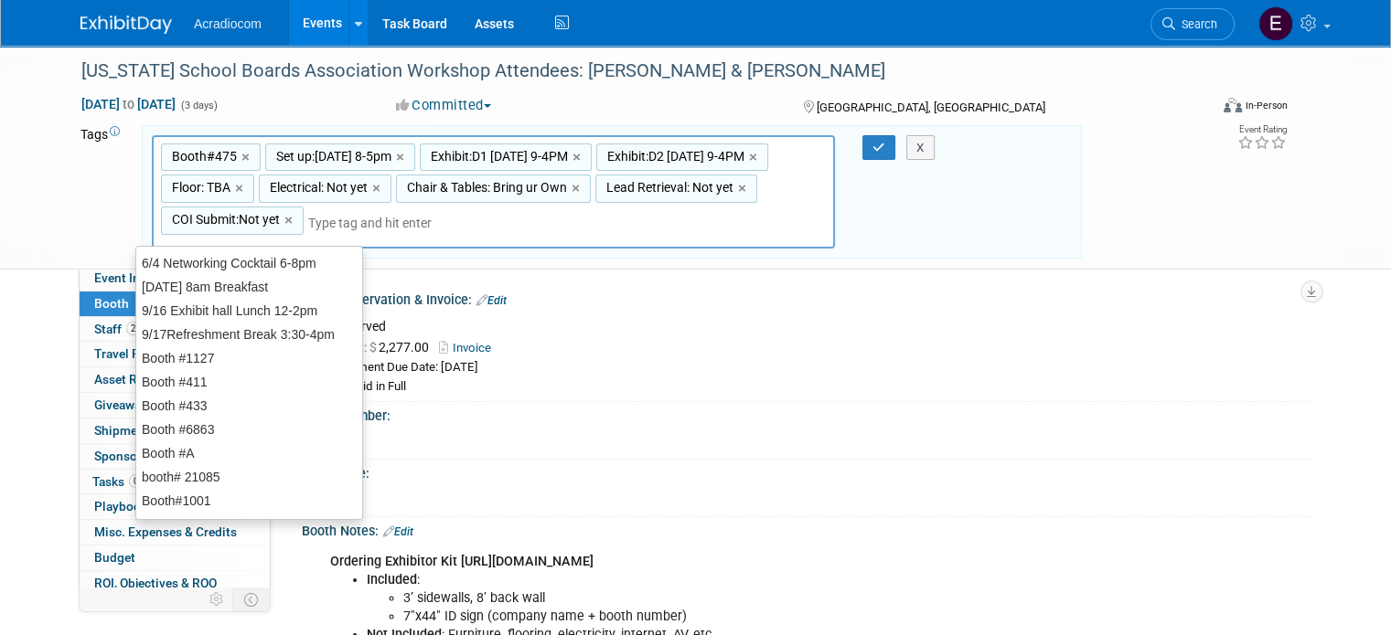
click at [168, 191] on span "Floor: TBA" at bounding box center [199, 187] width 62 height 18
type input "Floor: TBA"
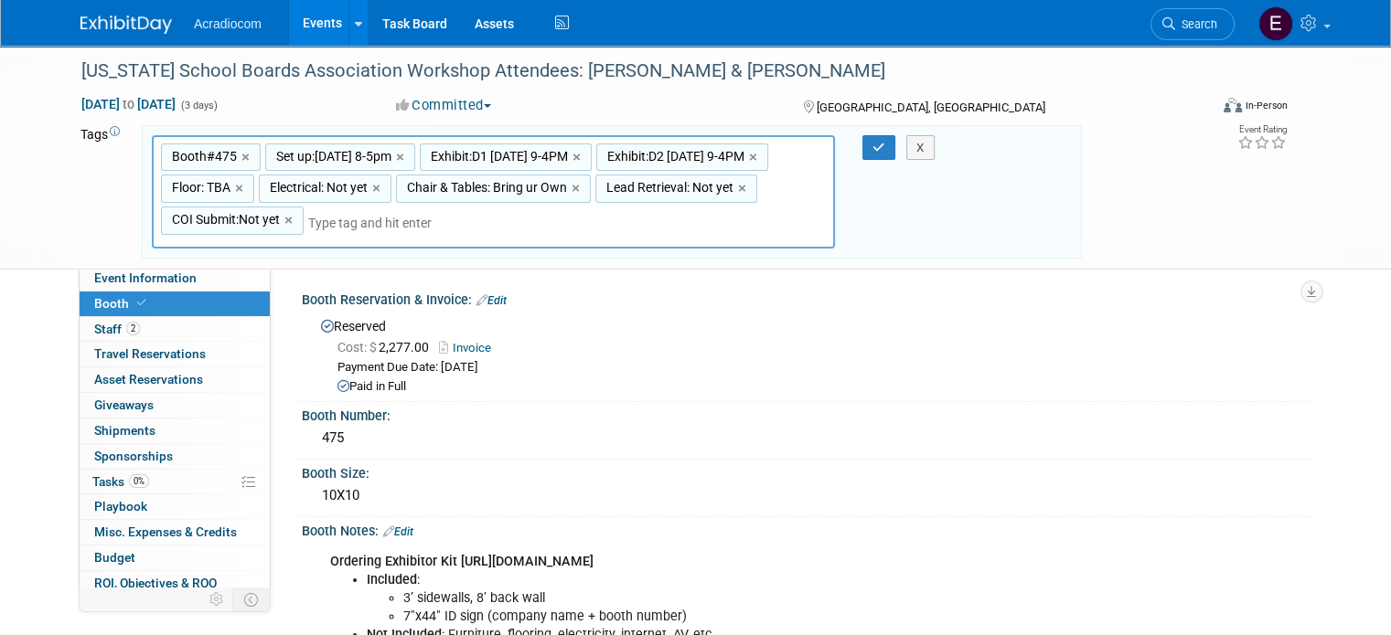
click at [168, 191] on span "Floor: TBA" at bounding box center [199, 187] width 62 height 18
type input "Floor: TBA"
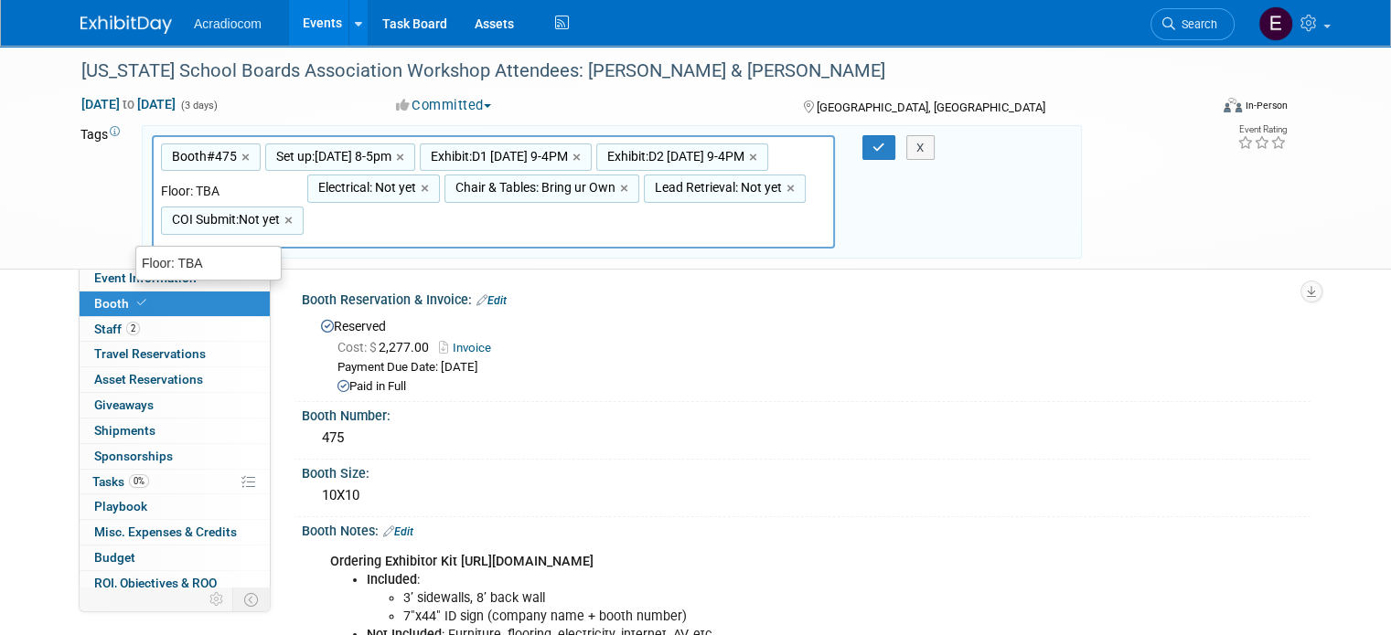
click at [168, 191] on input "Floor: TBA" at bounding box center [234, 191] width 146 height 18
click at [203, 191] on input "Floor: TBA" at bounding box center [234, 191] width 146 height 18
type input "Floor: Bring you own"
type input "Booth#475, Set up:[DATE] 8-5pm, Exhibit:D1 [DATE] 9-4PM, Exhibit:D2 [DATE] 9-4P…"
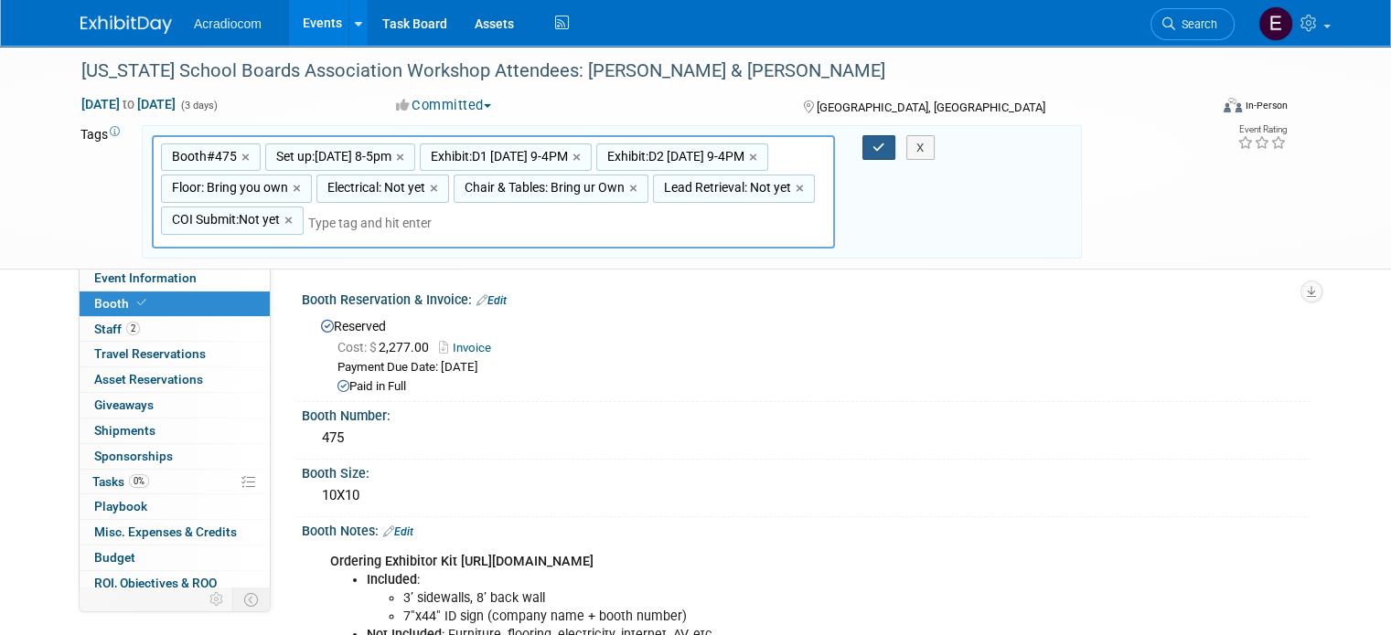
click at [879, 148] on icon "button" at bounding box center [878, 148] width 13 height 12
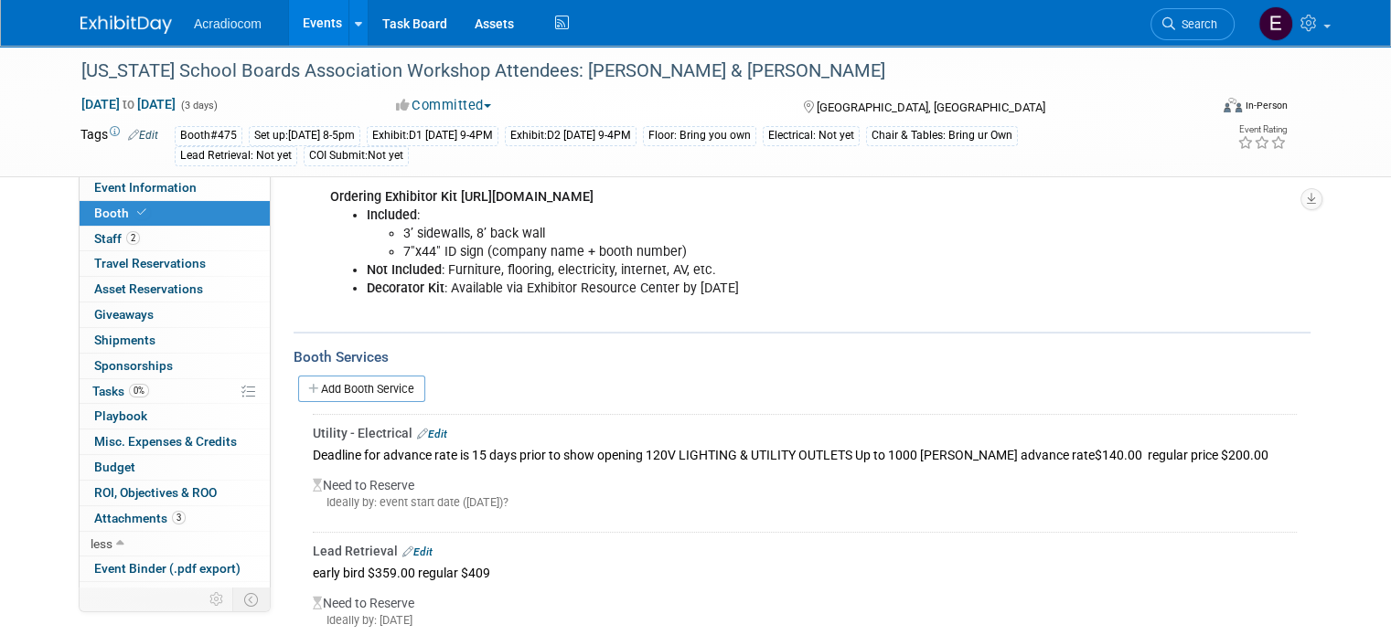
scroll to position [457, 0]
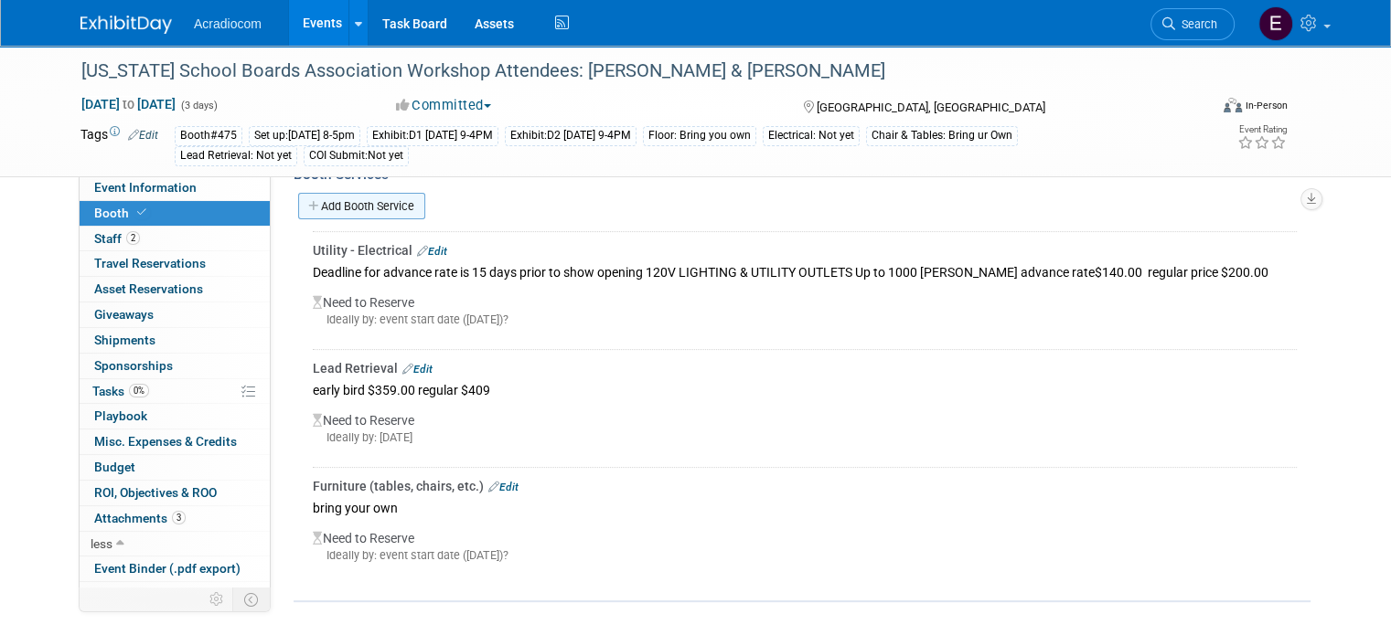
click at [378, 208] on link "Add Booth Service" at bounding box center [361, 206] width 127 height 27
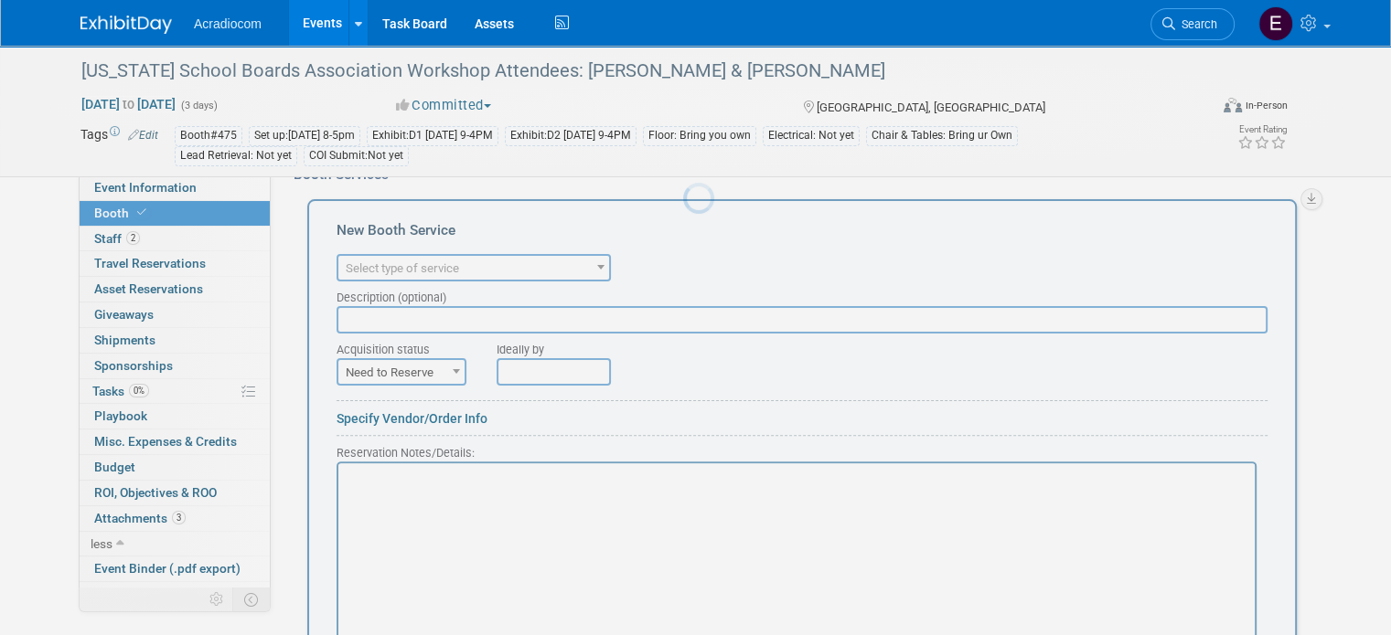
scroll to position [0, 0]
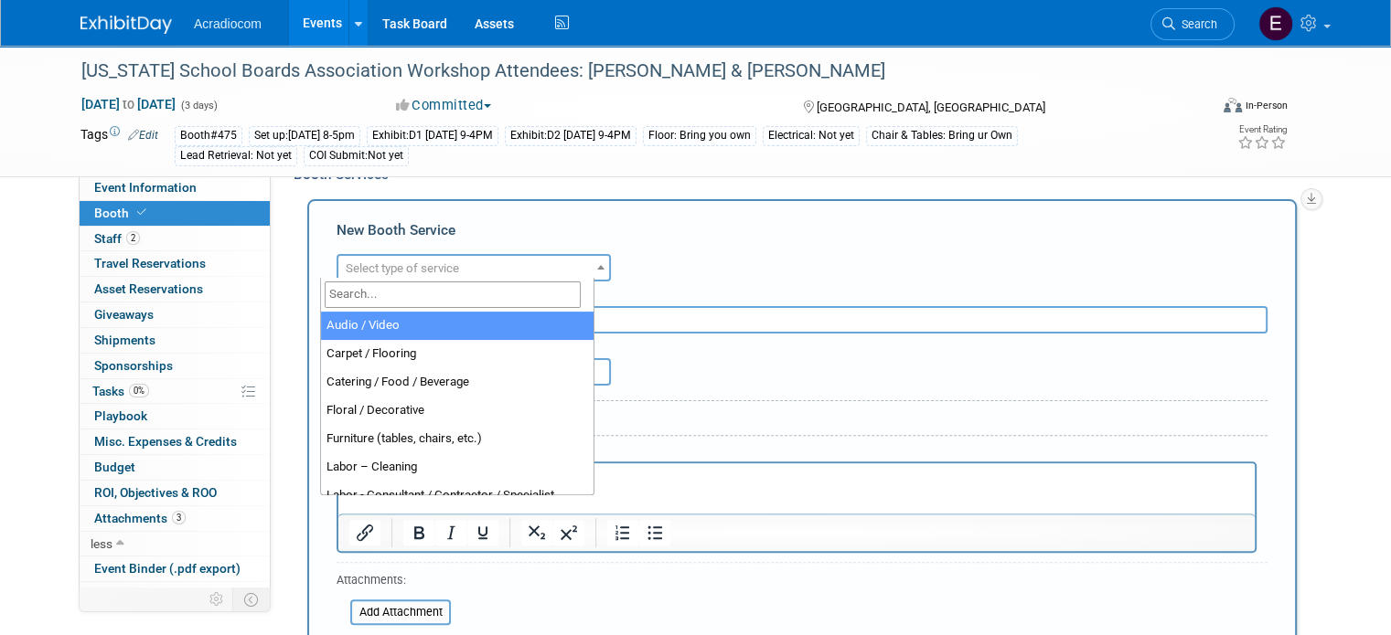
click at [390, 266] on span "Select type of service" at bounding box center [402, 269] width 113 height 14
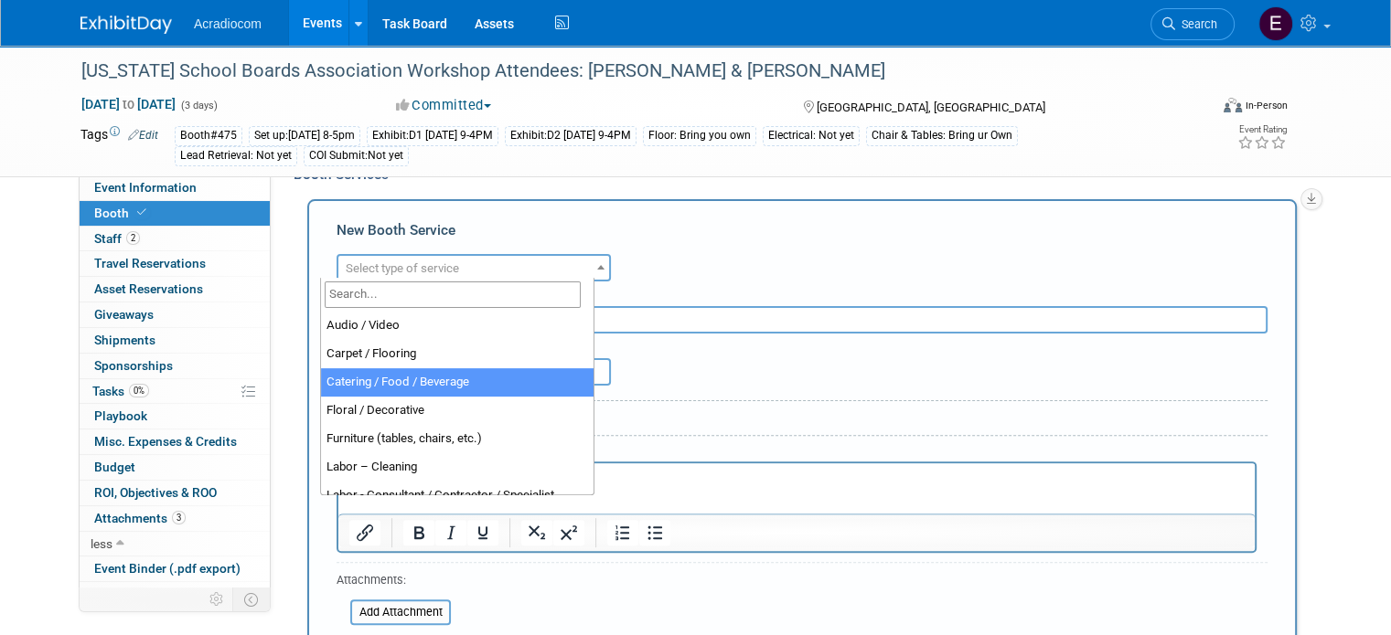
select select "4"
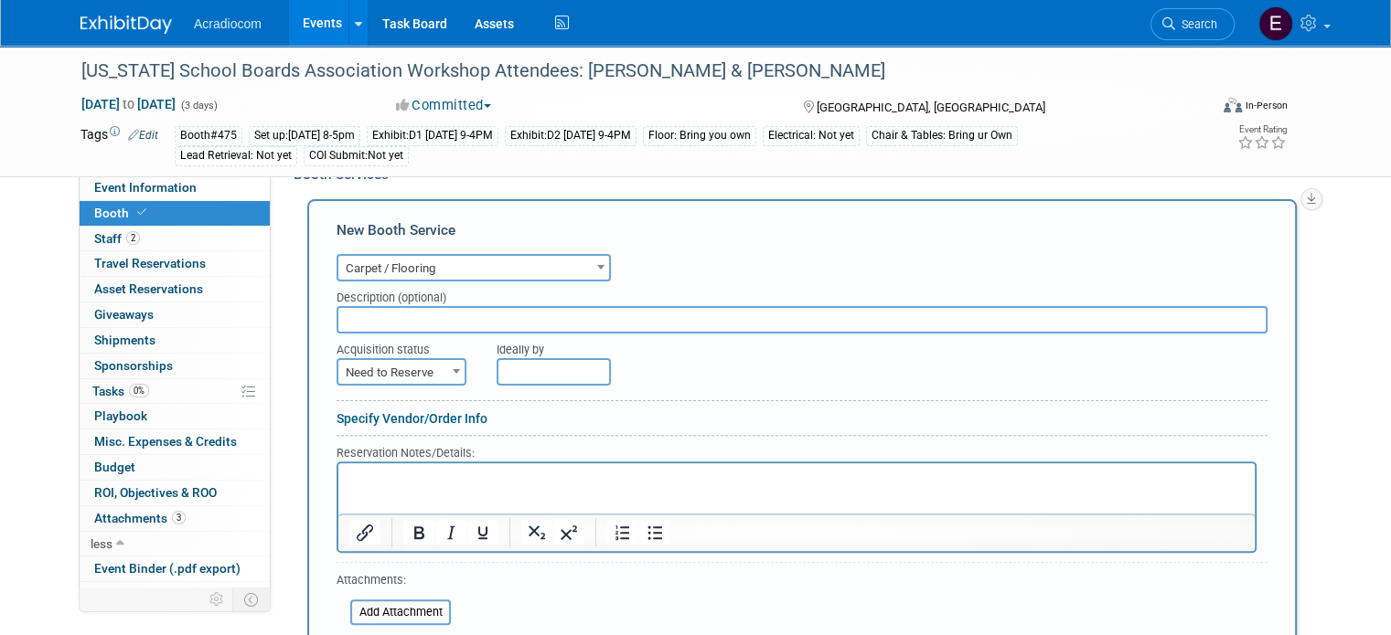
click at [405, 376] on span "Need to Reserve" at bounding box center [401, 373] width 126 height 26
click at [441, 314] on input "text" at bounding box center [801, 319] width 931 height 27
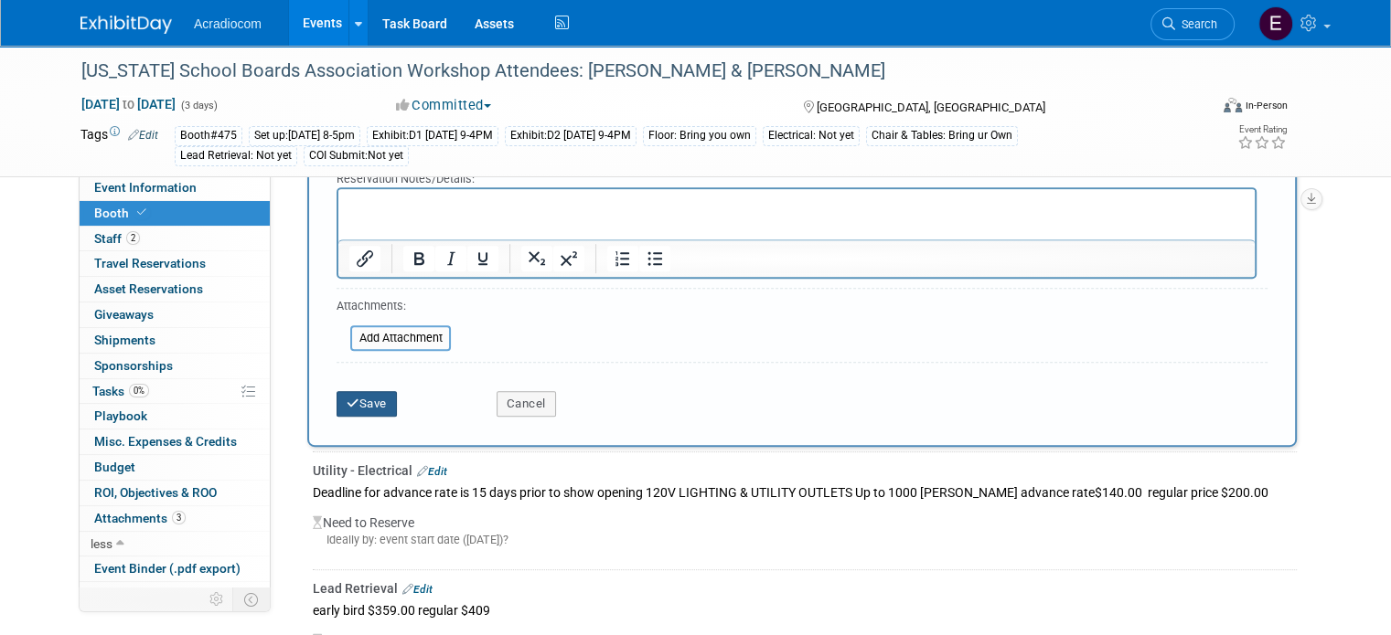
type input "Not included must bring your own"
click at [361, 397] on button "Save" at bounding box center [366, 404] width 60 height 26
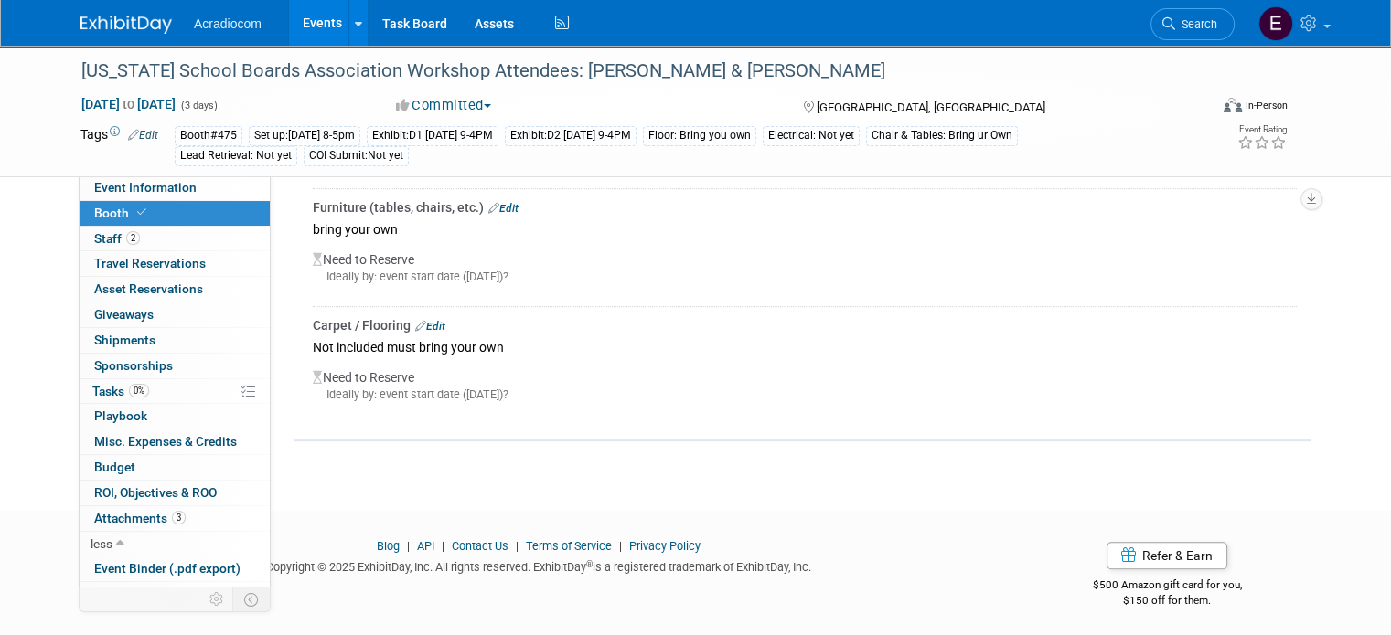
scroll to position [553, 0]
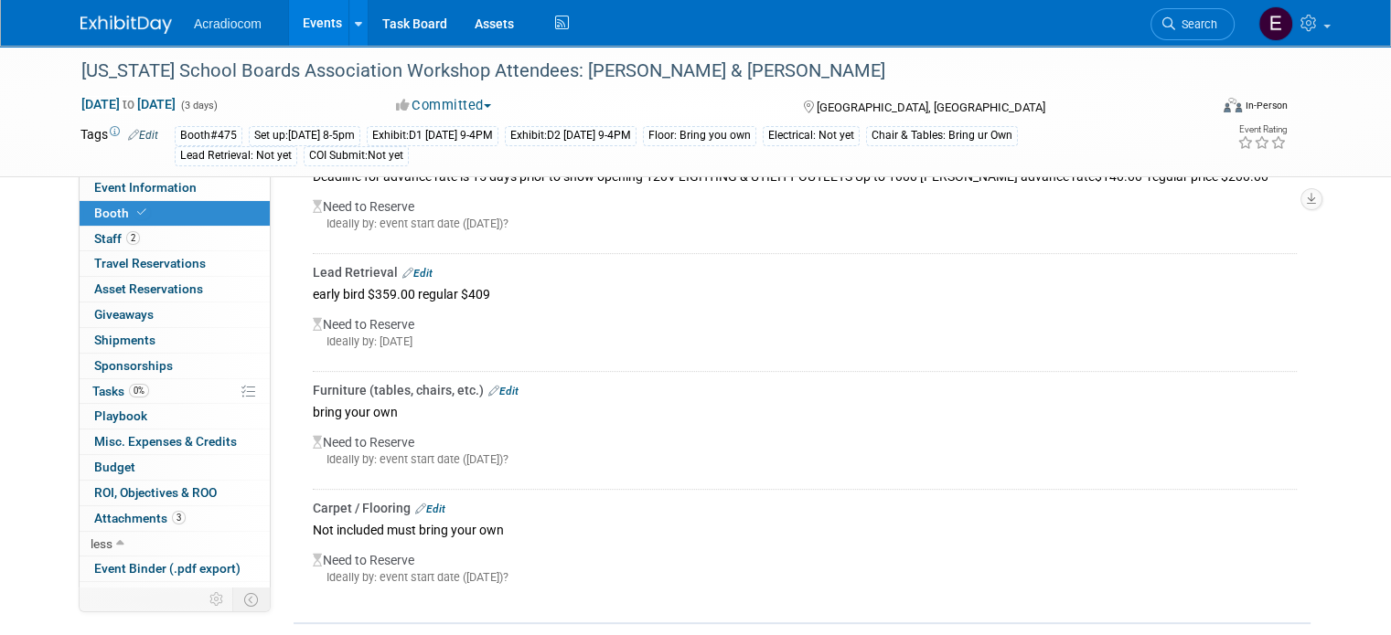
click at [412, 267] on link "Edit" at bounding box center [417, 273] width 30 height 13
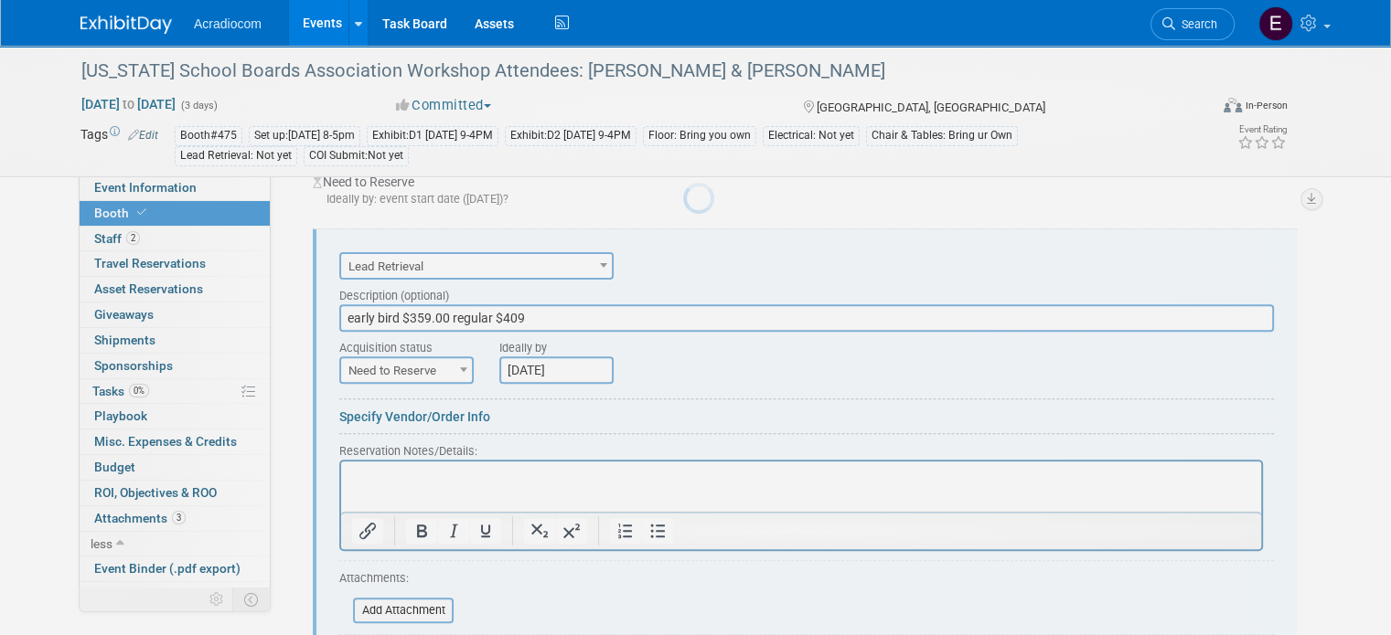
scroll to position [581, 0]
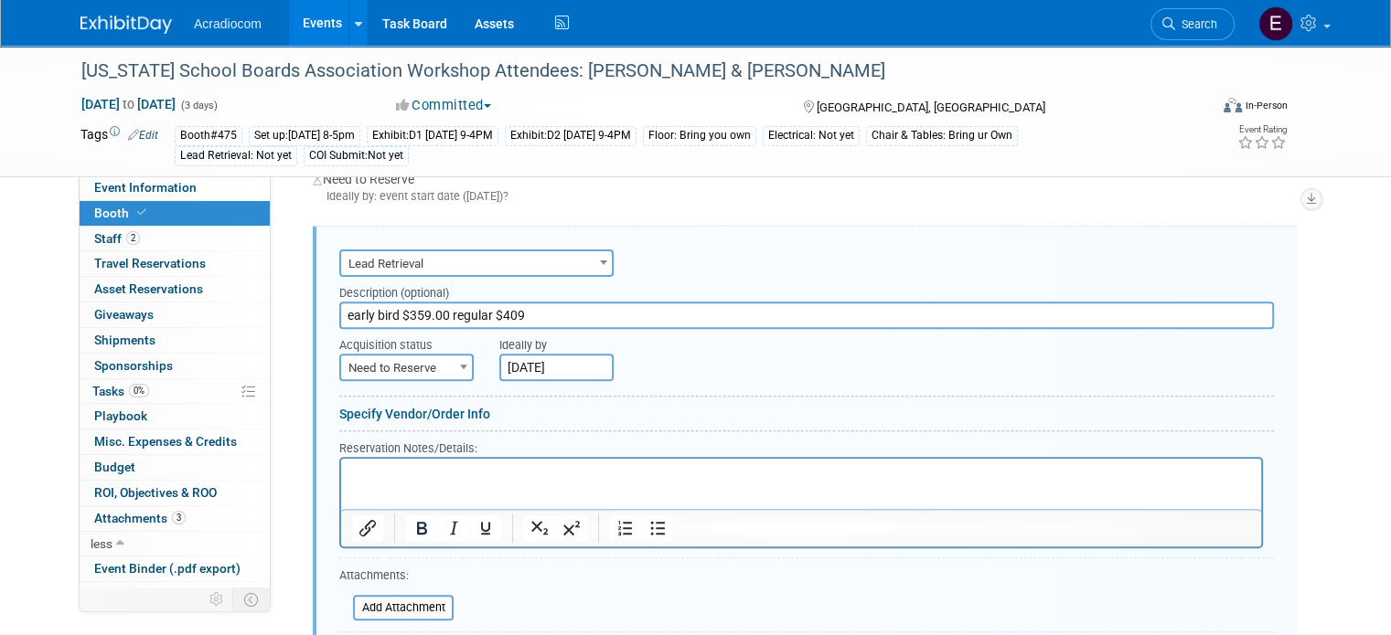
click at [415, 476] on p "Rich Text Area. Press ALT-0 for help." at bounding box center [801, 474] width 899 height 17
paste body "Rich Text Area. Press ALT-0 for help."
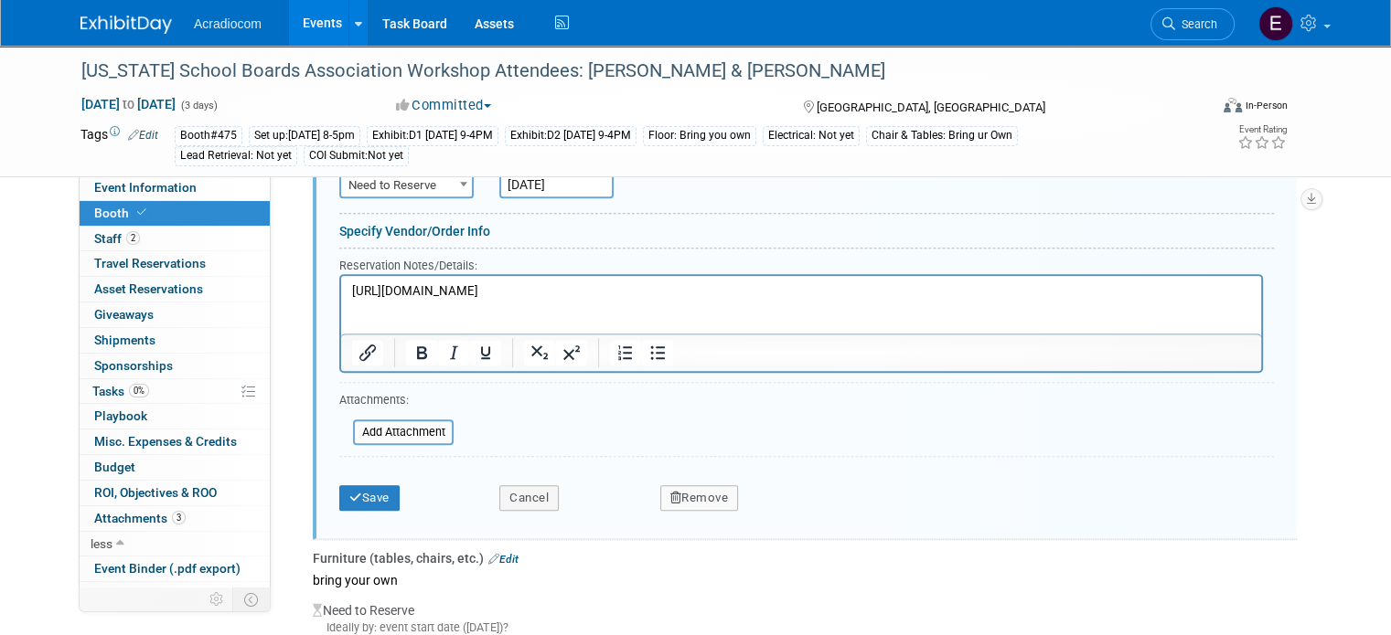
scroll to position [672, 0]
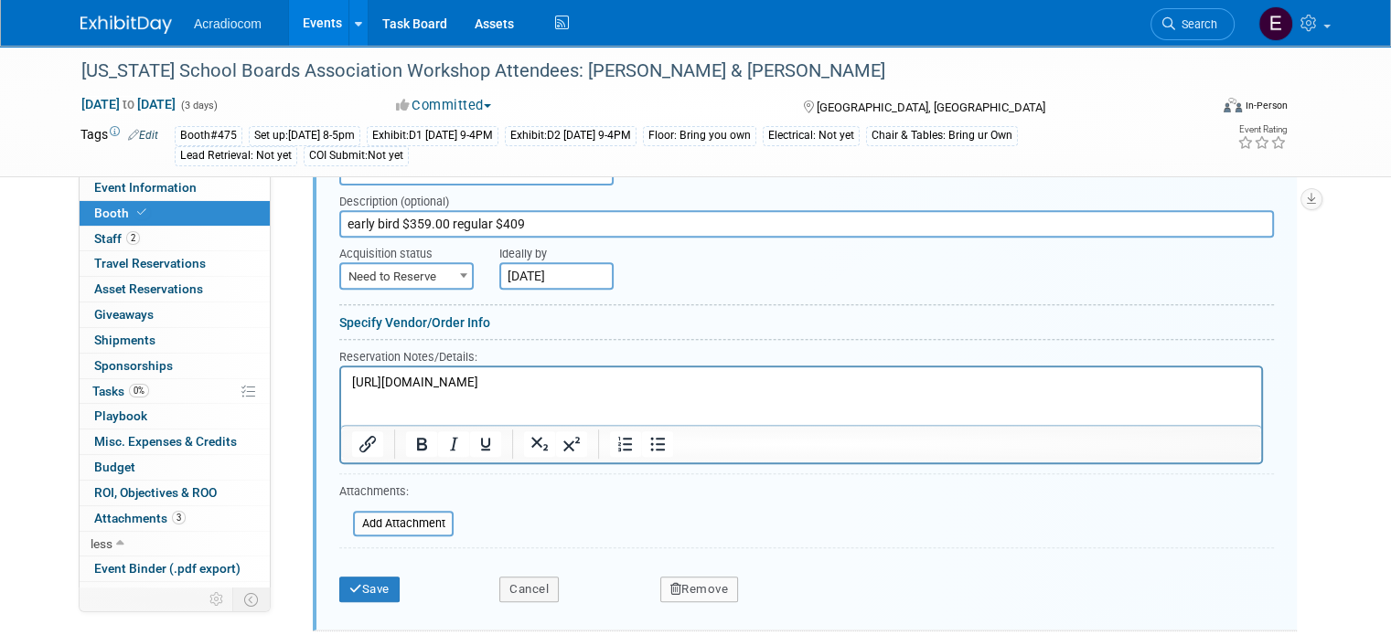
click at [530, 380] on p "https://mys-showfiles.s3.amazonaws.com/production/njsba2025/resources/files/3B9…" at bounding box center [801, 383] width 899 height 17
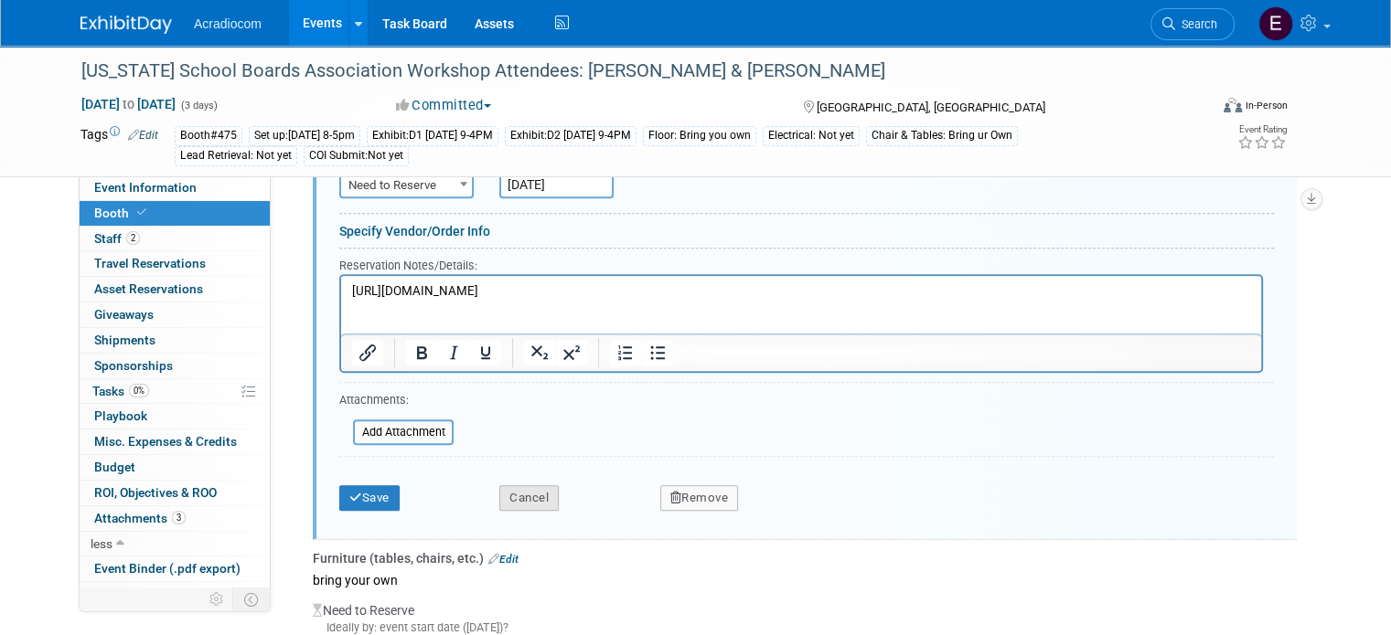
click at [514, 501] on button "Cancel" at bounding box center [528, 499] width 59 height 26
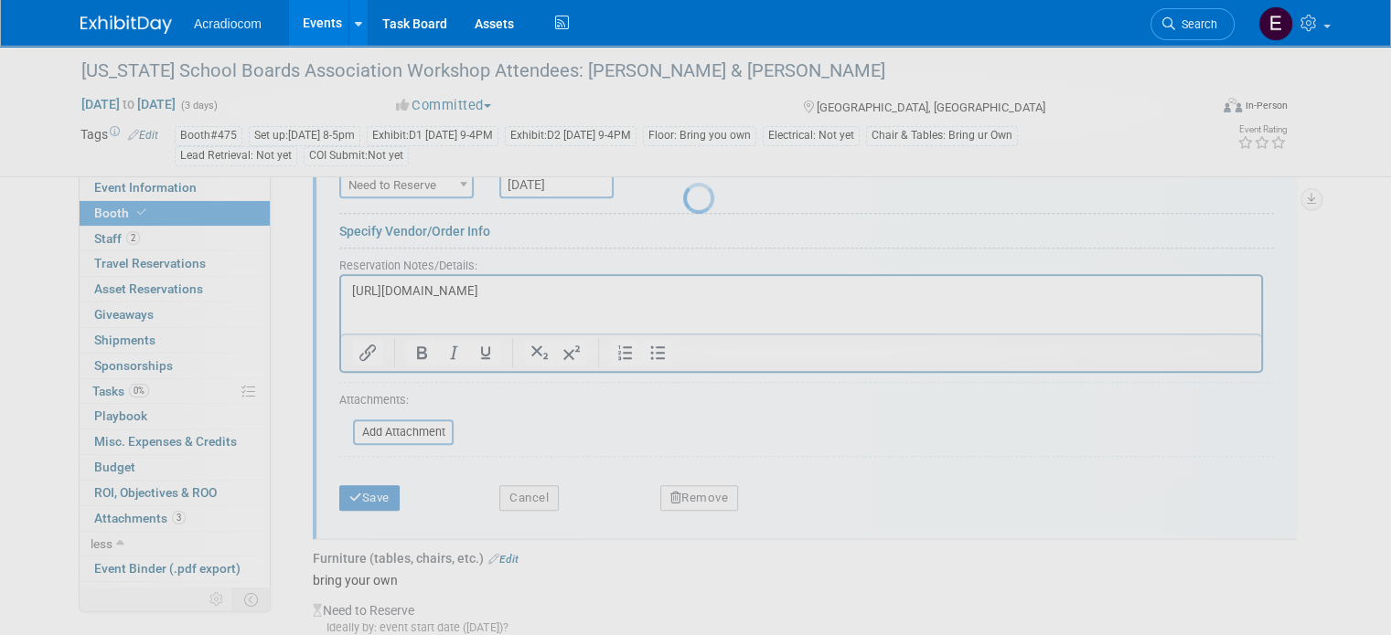
scroll to position [736, 0]
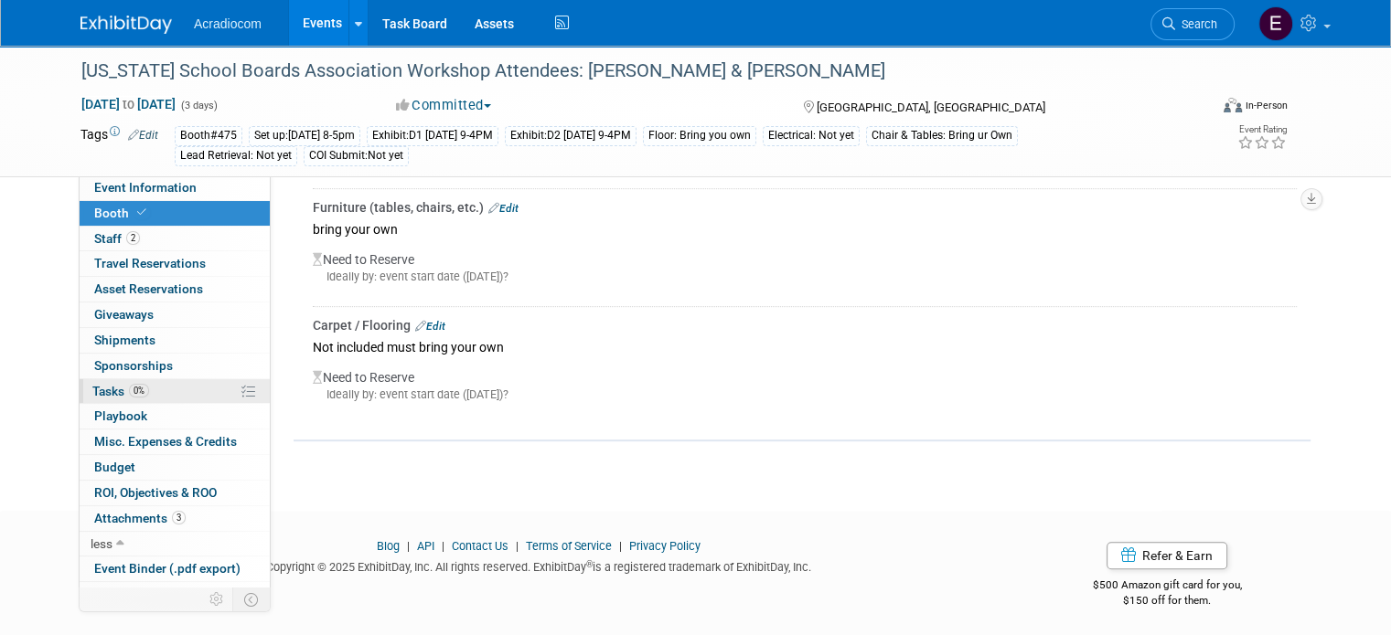
click at [140, 390] on link "0% Tasks 0%" at bounding box center [175, 391] width 190 height 25
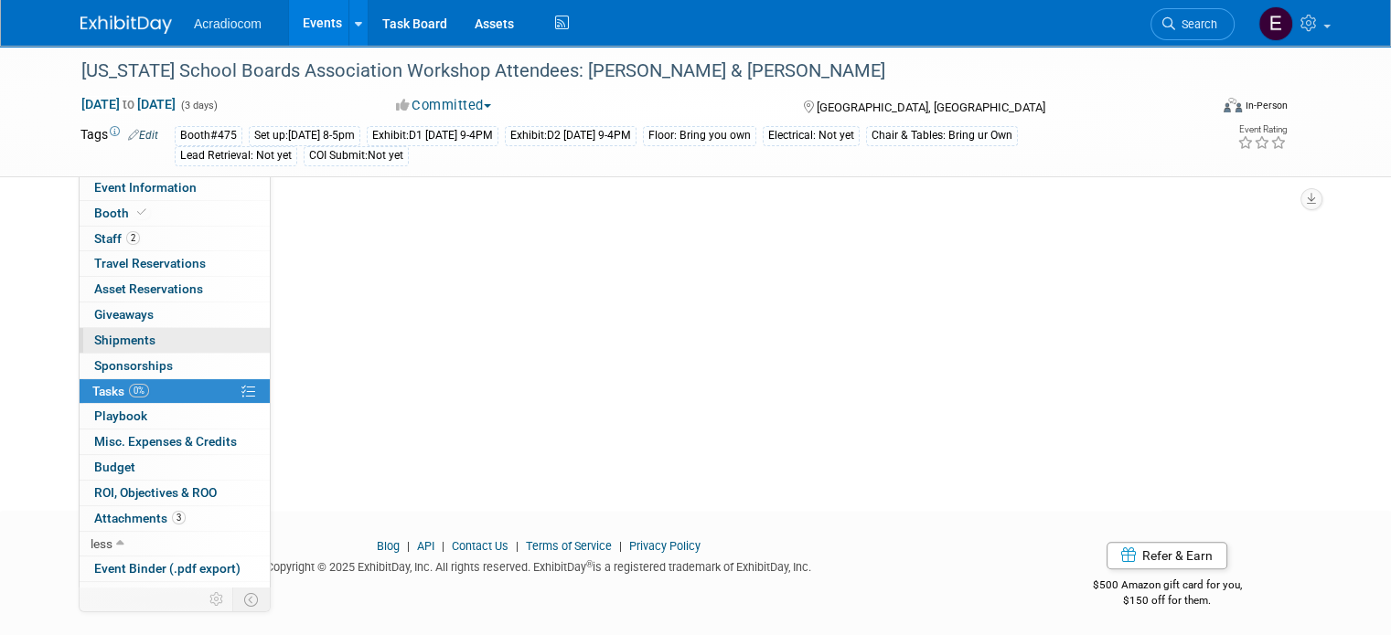
scroll to position [0, 0]
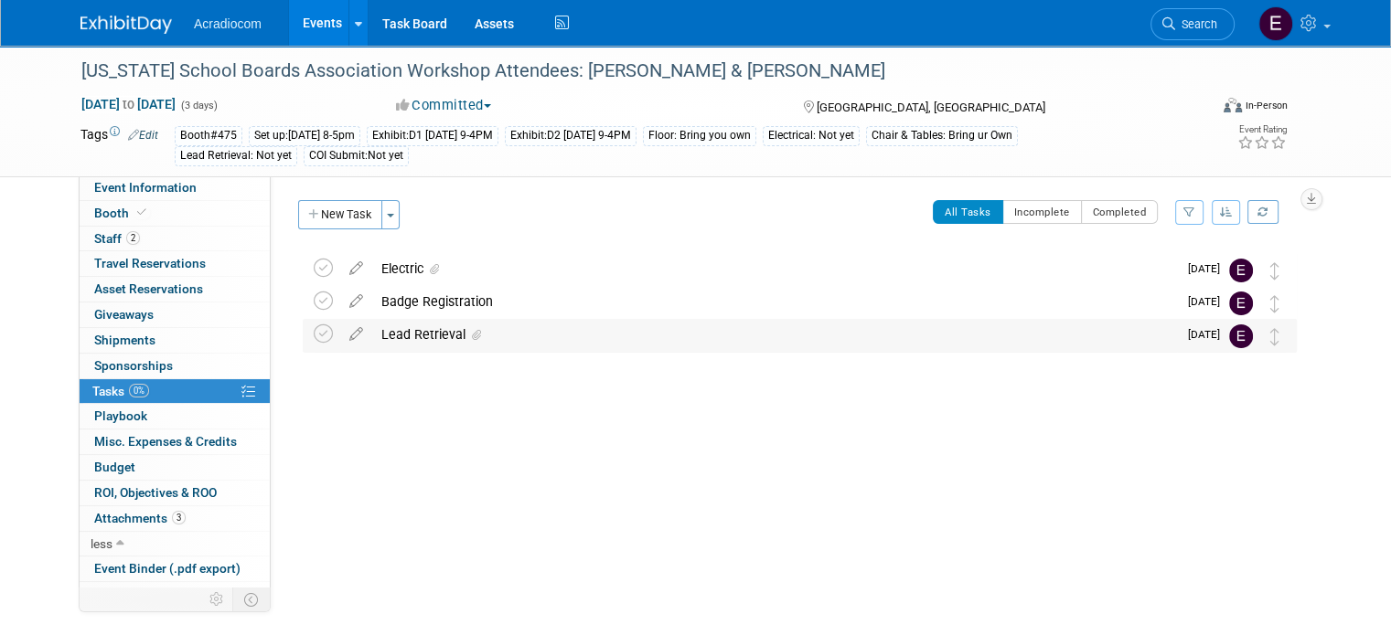
click at [427, 334] on div "Lead Retrieval" at bounding box center [774, 334] width 805 height 31
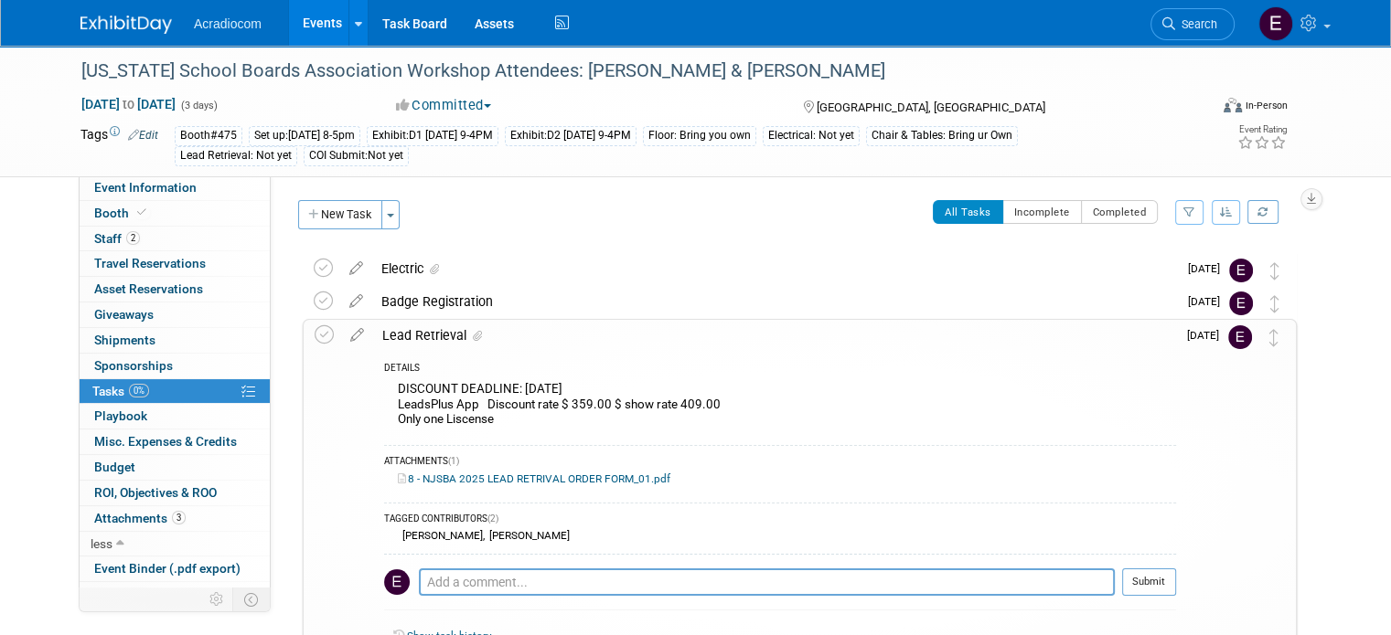
click at [1252, 339] on img at bounding box center [1240, 338] width 24 height 24
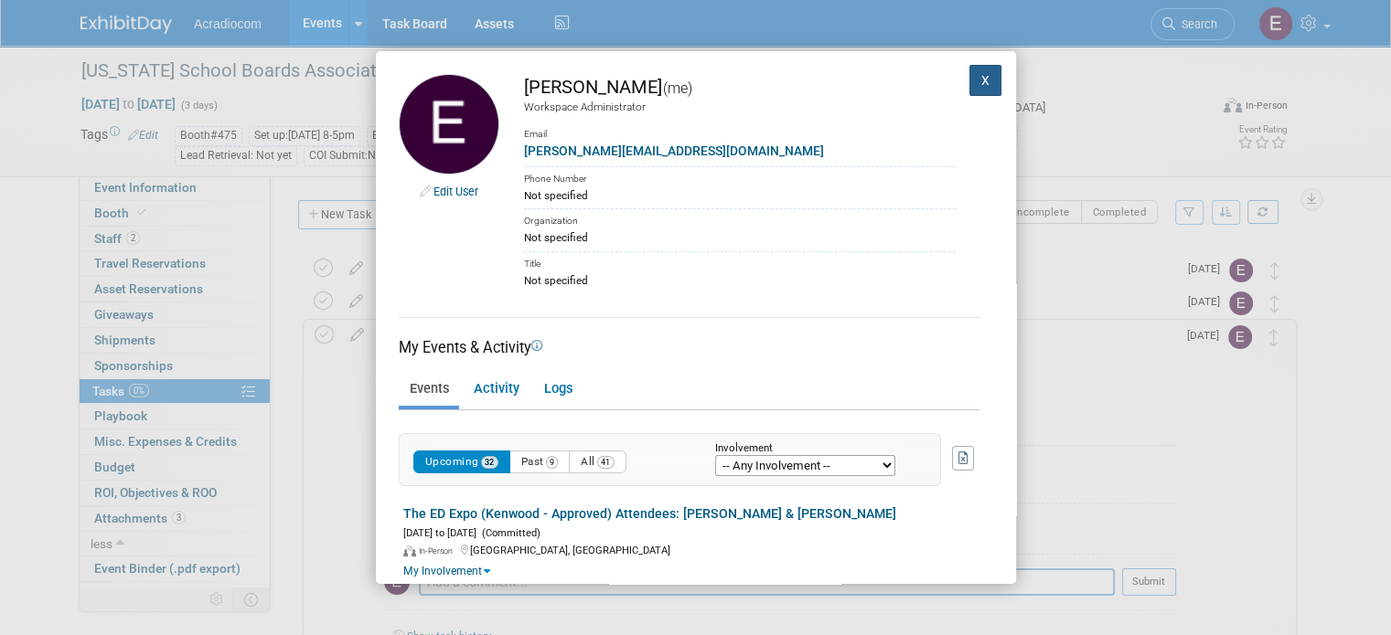
click at [980, 80] on button "X" at bounding box center [985, 80] width 33 height 31
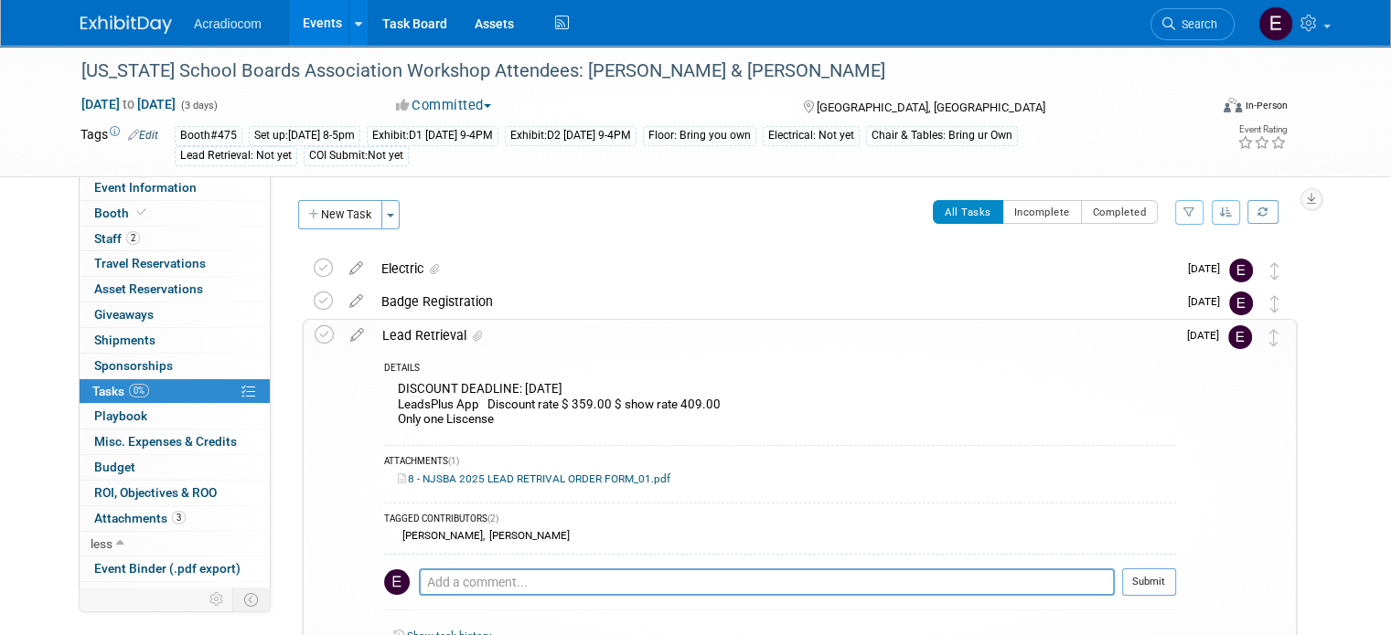
click at [466, 330] on span at bounding box center [474, 336] width 16 height 13
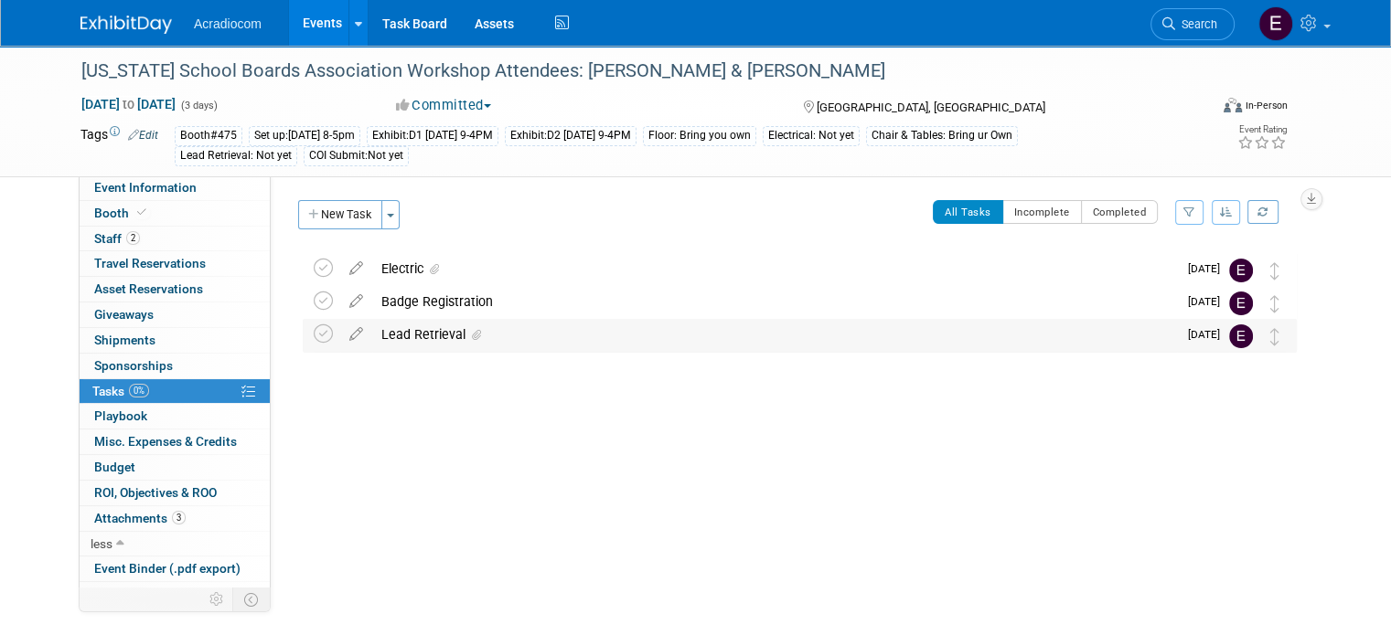
click at [472, 330] on icon at bounding box center [476, 335] width 9 height 11
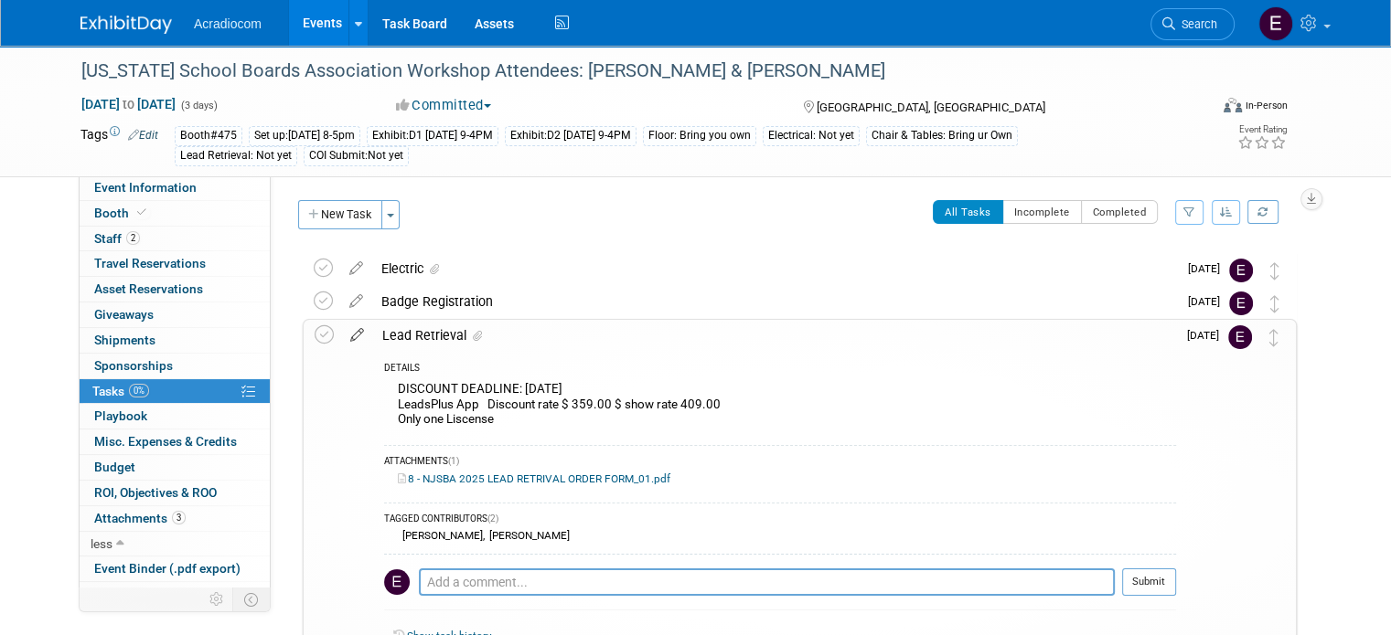
click at [341, 336] on icon at bounding box center [357, 331] width 32 height 23
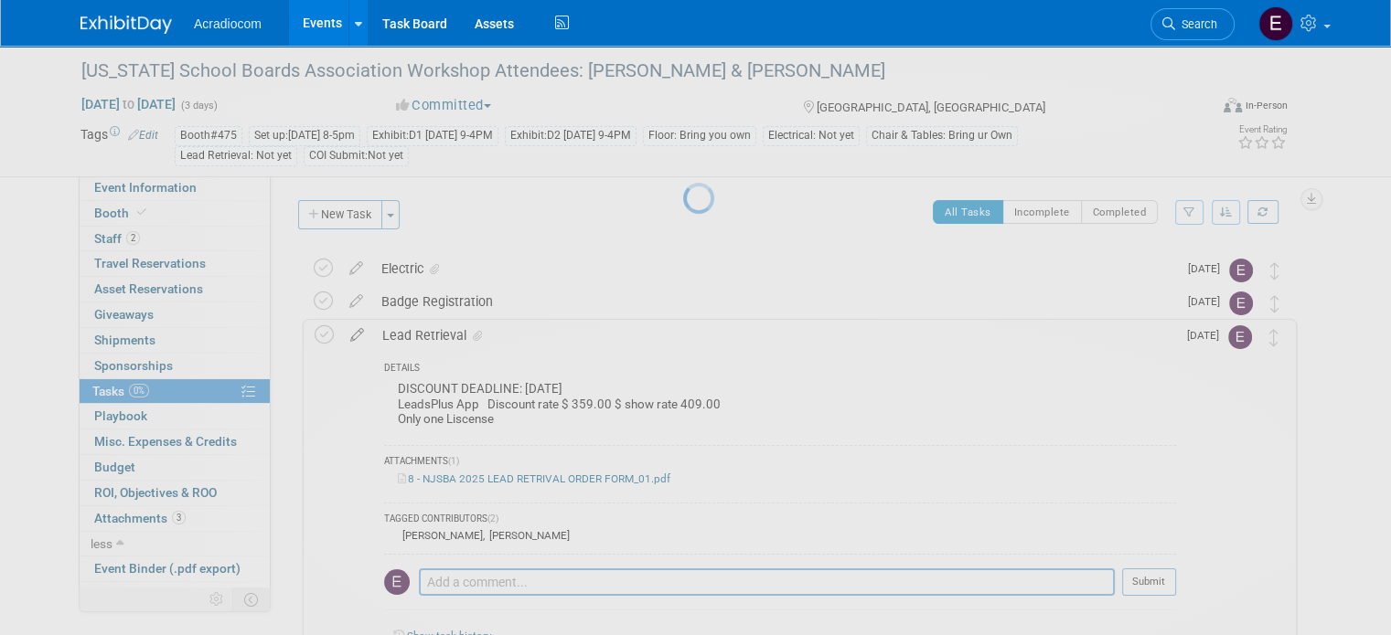
select select "8"
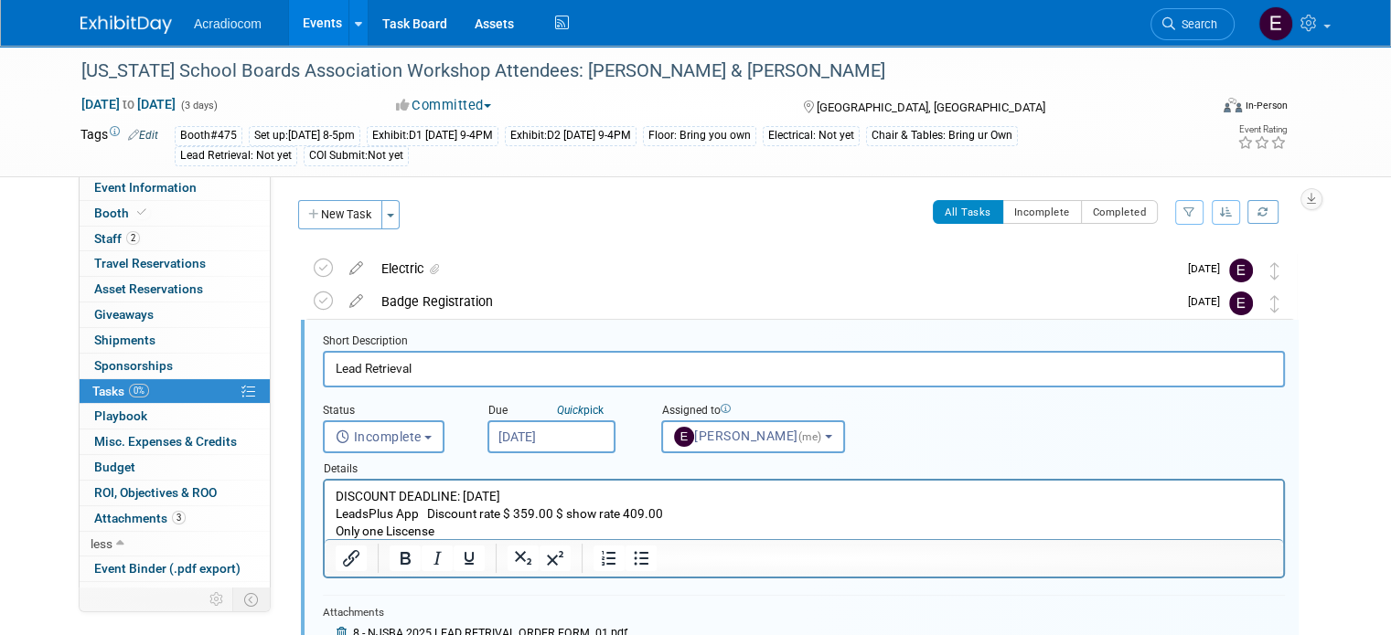
scroll to position [36, 0]
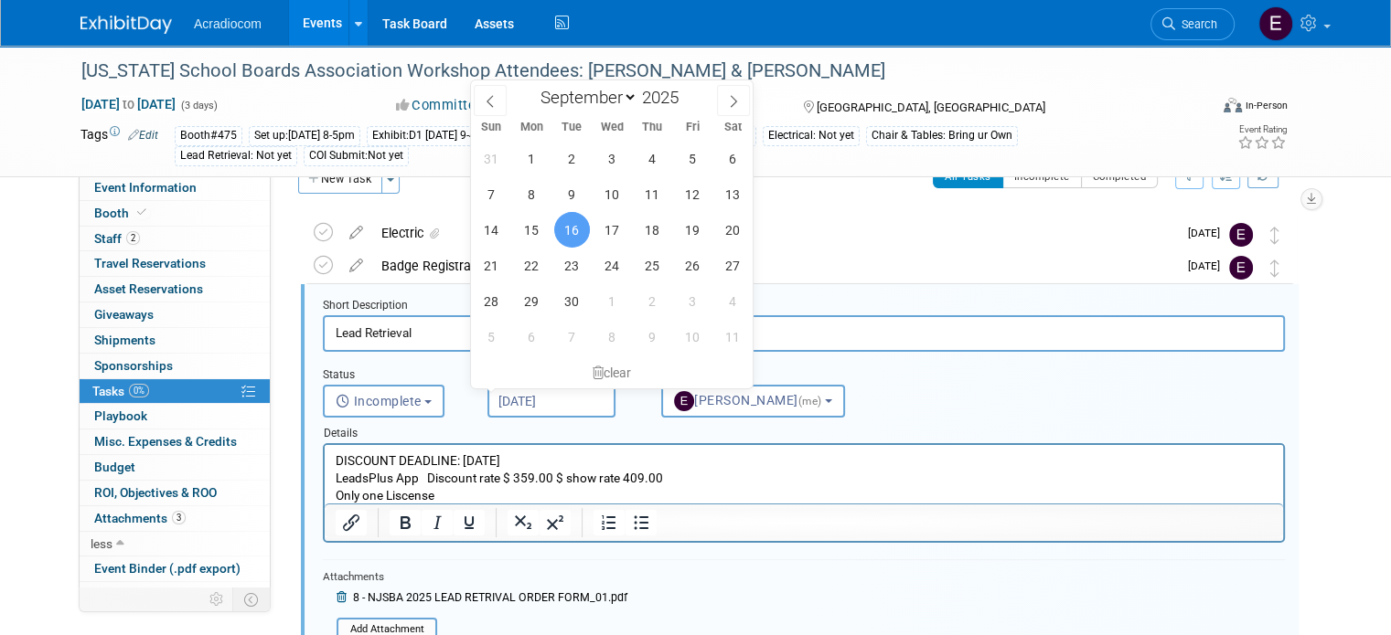
click at [519, 406] on input "Sep 16, 2025" at bounding box center [551, 401] width 128 height 33
click at [554, 461] on p "DISCOUNT DEADLINE: FRIDAY, SEPTEMBER 19, 2025 LeadsPlus App Discount rate $ 359…" at bounding box center [804, 479] width 937 height 52
click at [725, 94] on span at bounding box center [733, 100] width 33 height 31
select select "9"
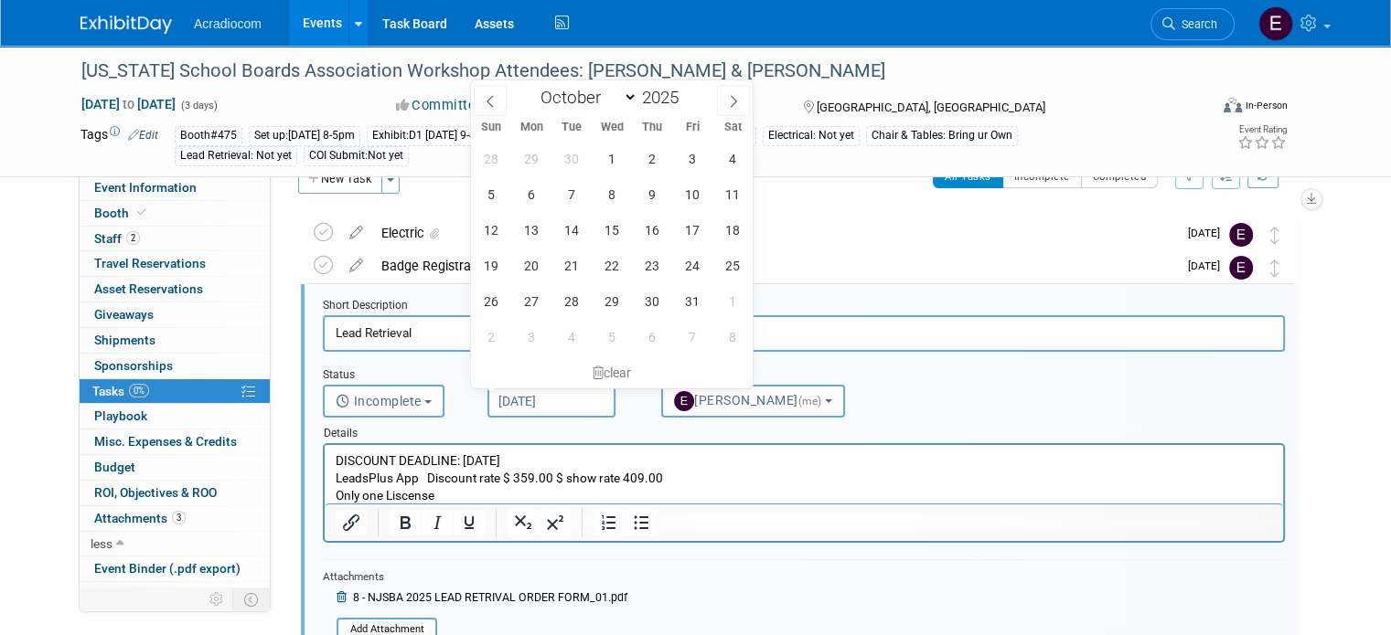
click at [487, 463] on p "DISCOUNT DEADLINE: FRIDAY, October 19, 2025 LeadsPlus App Discount rate $ 359.0…" at bounding box center [804, 479] width 937 height 52
click at [871, 224] on div "Electric" at bounding box center [774, 233] width 805 height 31
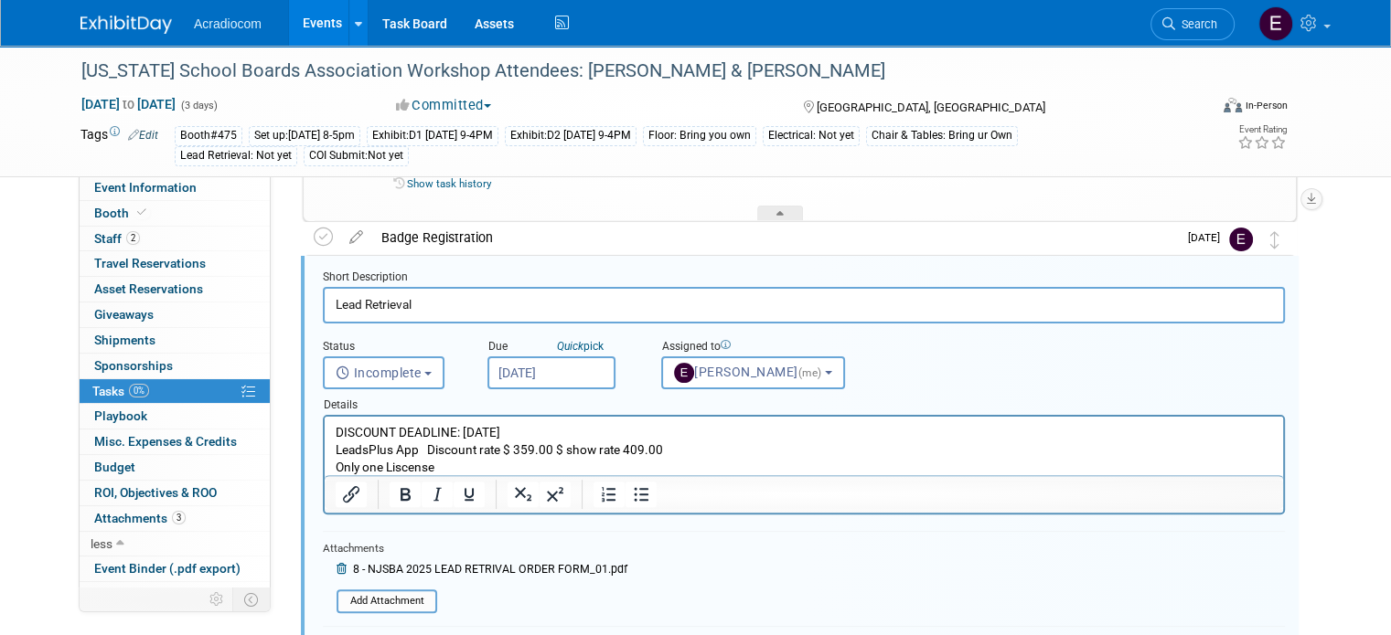
scroll to position [584, 0]
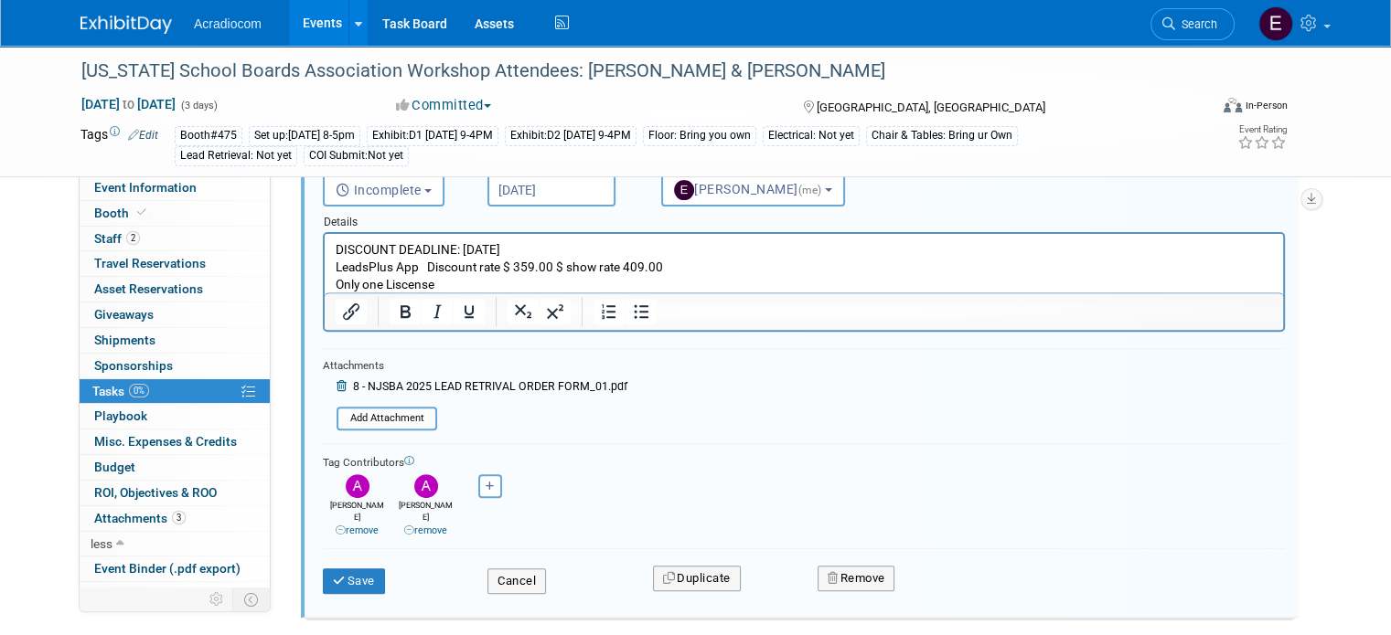
click at [339, 579] on div "Save Cancel Duplicate Remove" at bounding box center [803, 578] width 989 height 43
click at [339, 569] on button "Save" at bounding box center [354, 582] width 62 height 26
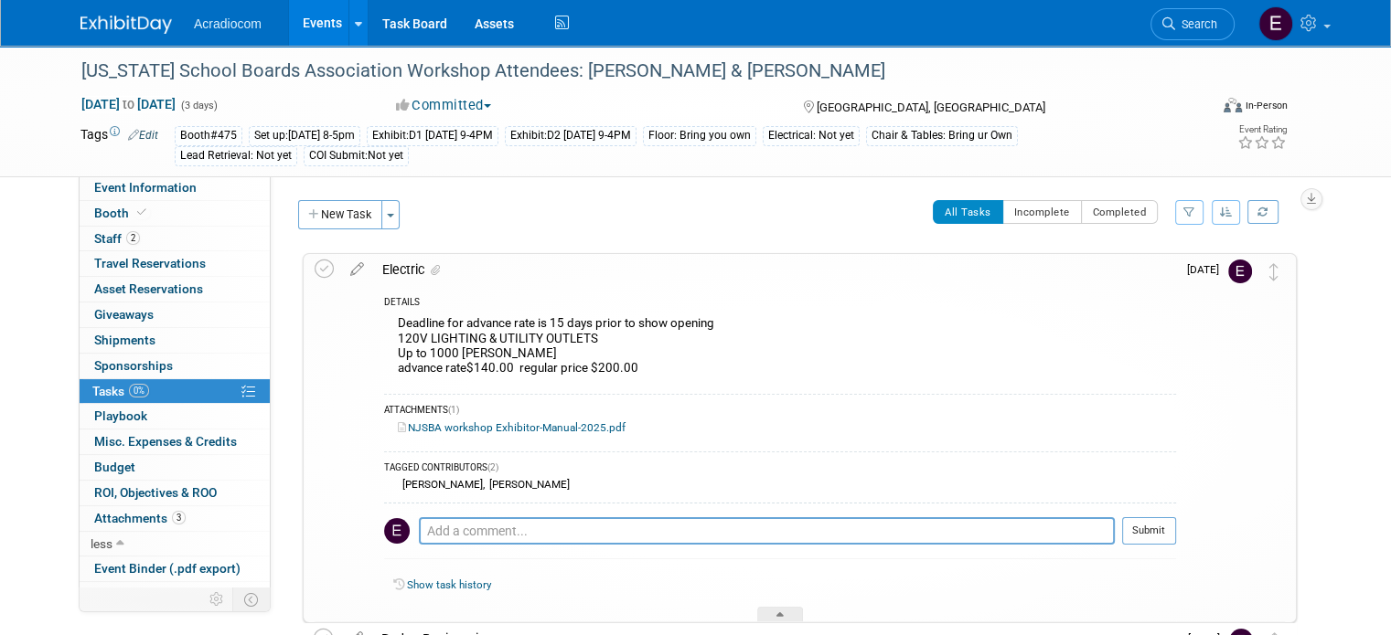
scroll to position [183, 0]
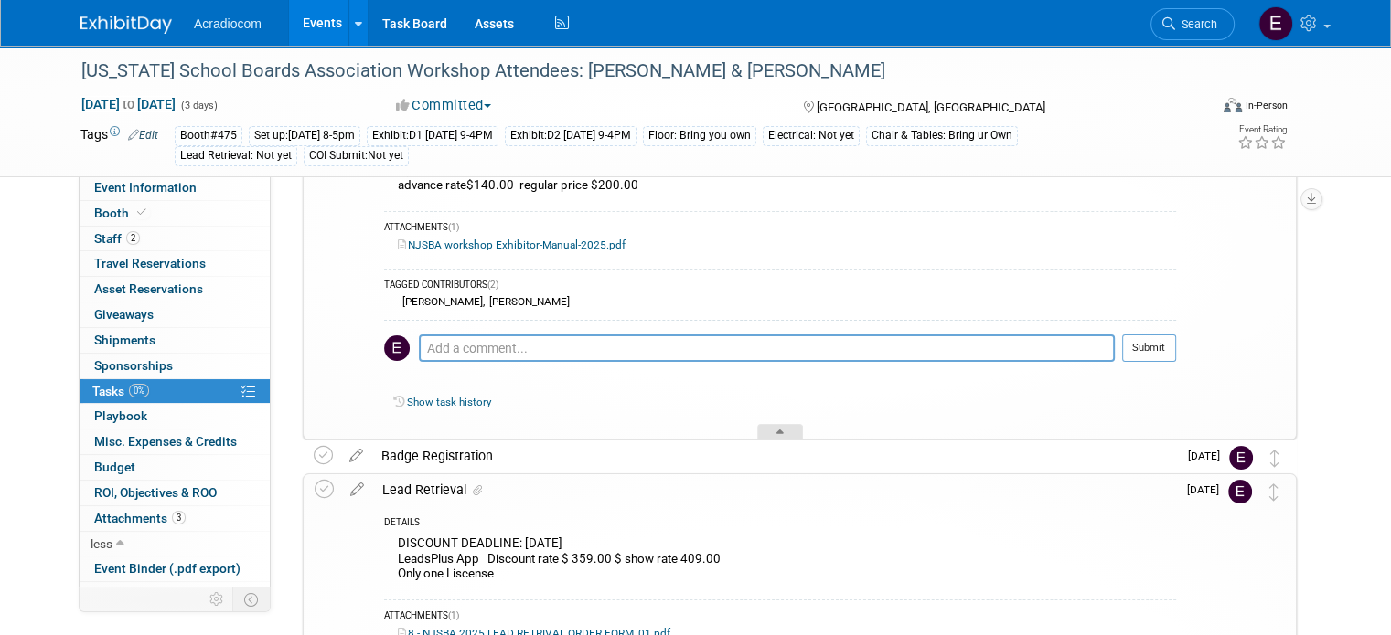
click at [781, 433] on icon at bounding box center [779, 435] width 7 height 11
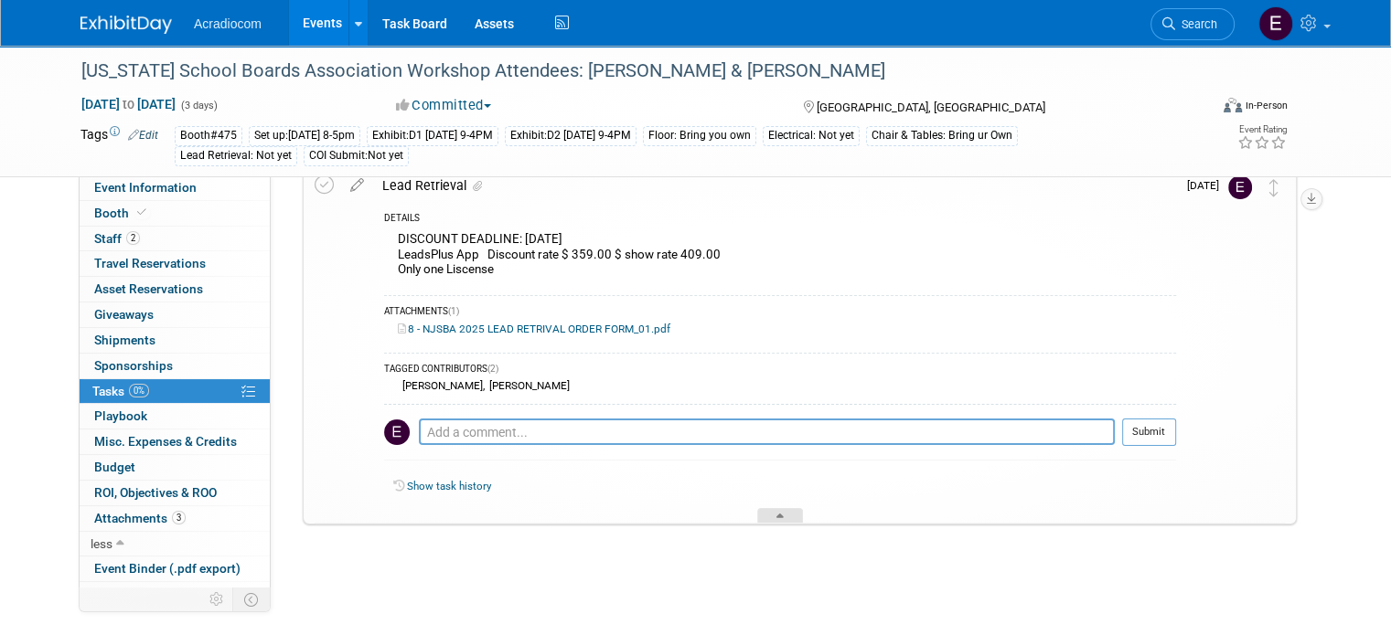
click at [760, 514] on div at bounding box center [780, 516] width 46 height 16
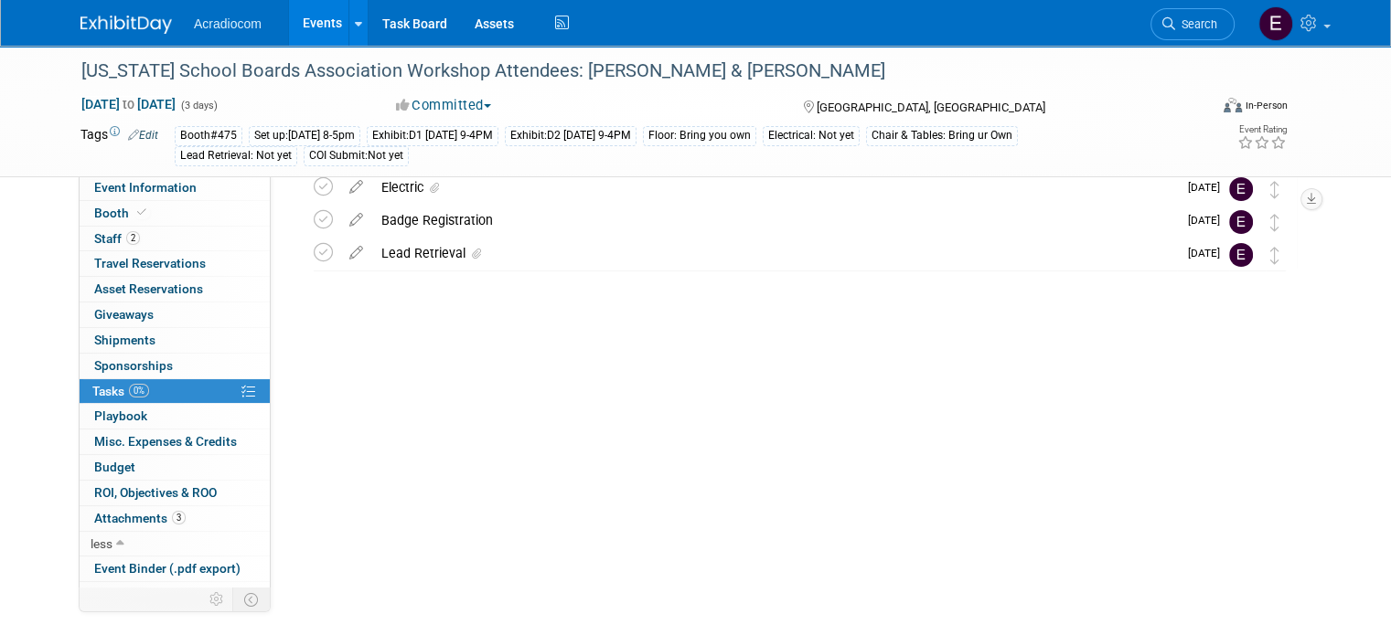
click at [120, 28] on img at bounding box center [125, 25] width 91 height 18
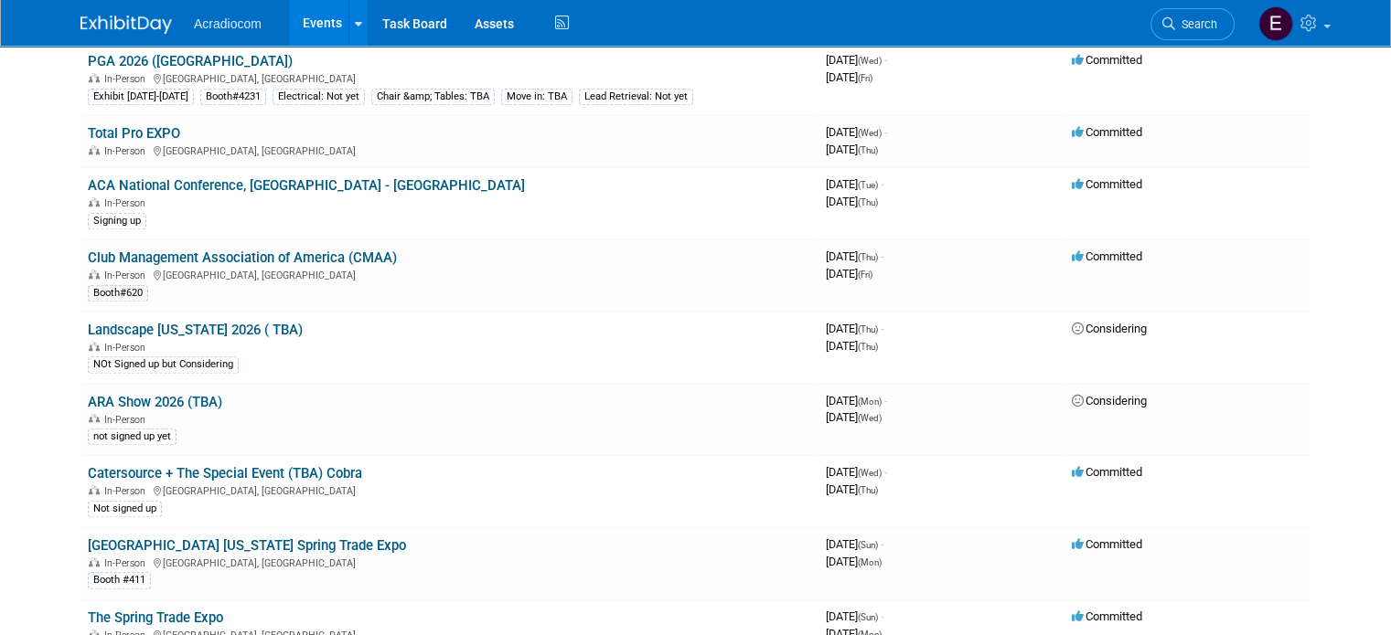
scroll to position [1097, 0]
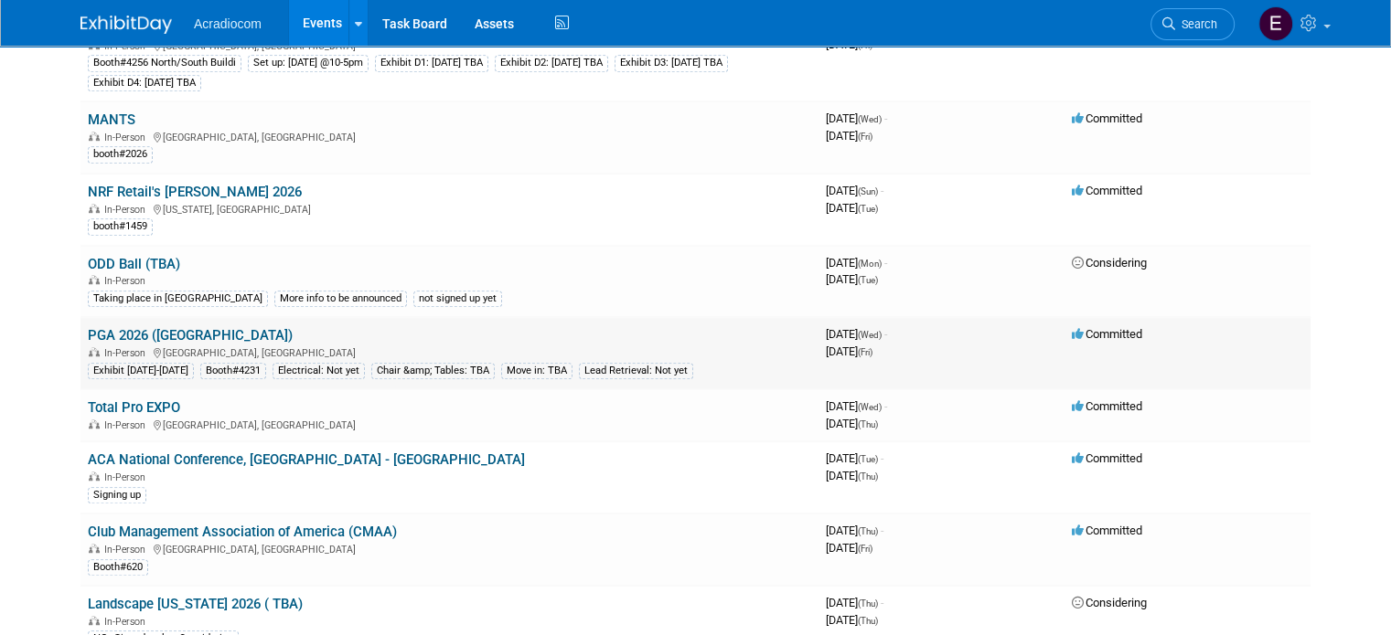
click at [160, 327] on link "PGA 2026 ([GEOGRAPHIC_DATA])" at bounding box center [190, 335] width 205 height 16
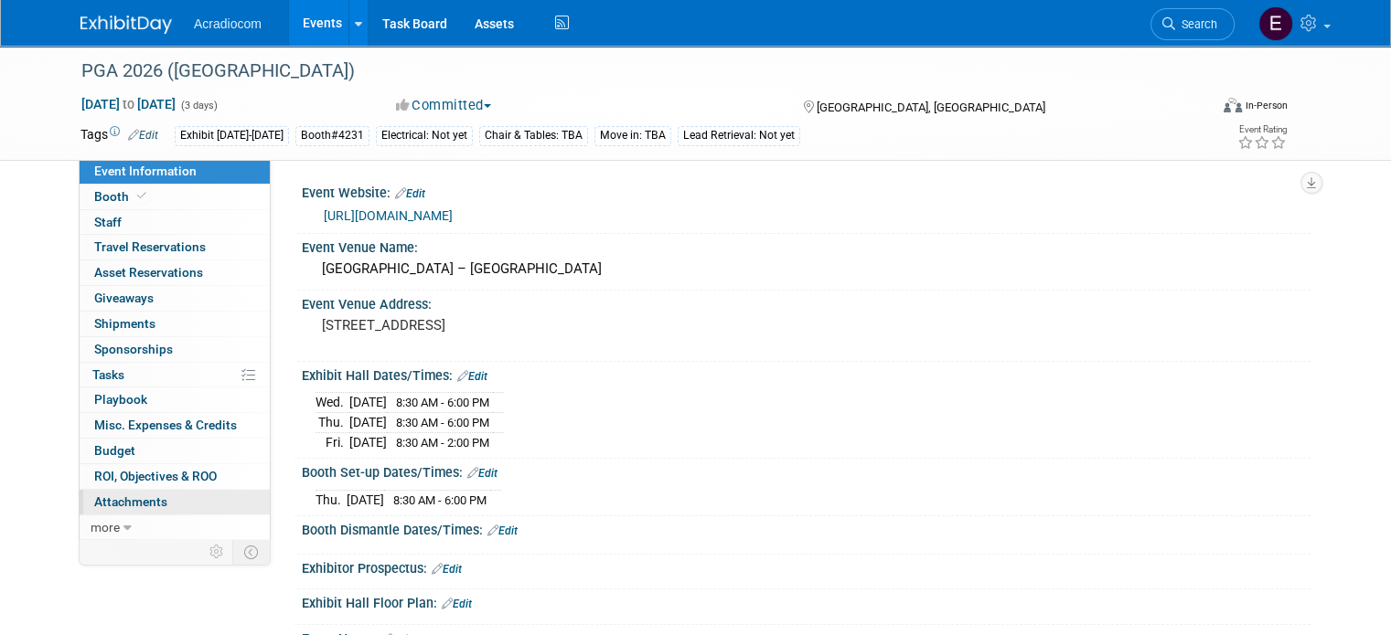
click at [139, 495] on span "Attachments 0" at bounding box center [130, 502] width 73 height 15
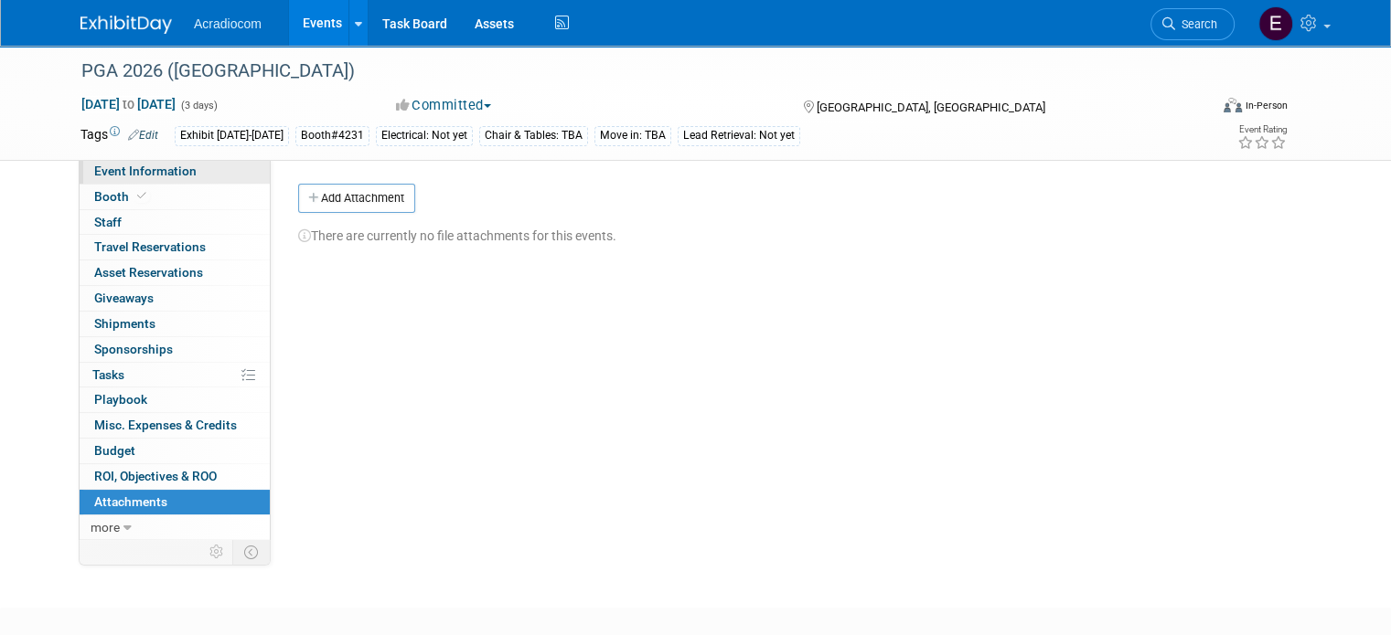
click at [154, 179] on link "Event Information" at bounding box center [175, 171] width 190 height 25
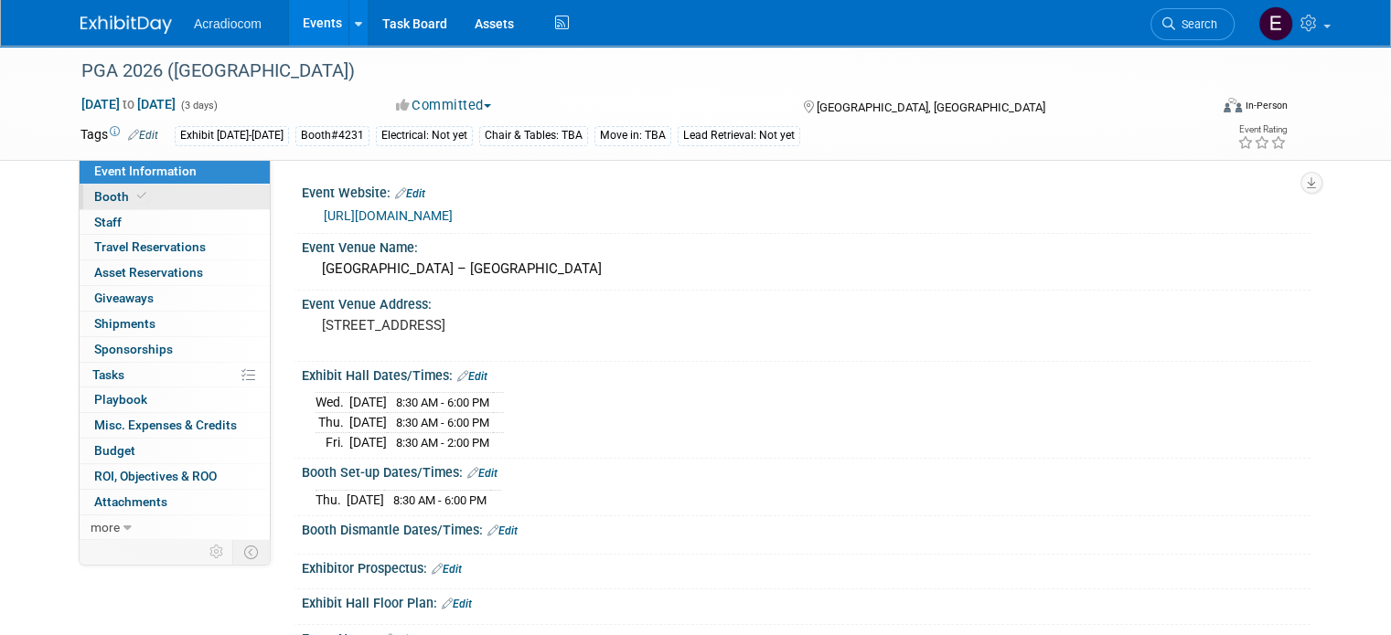
click at [146, 198] on link "Booth" at bounding box center [175, 197] width 190 height 25
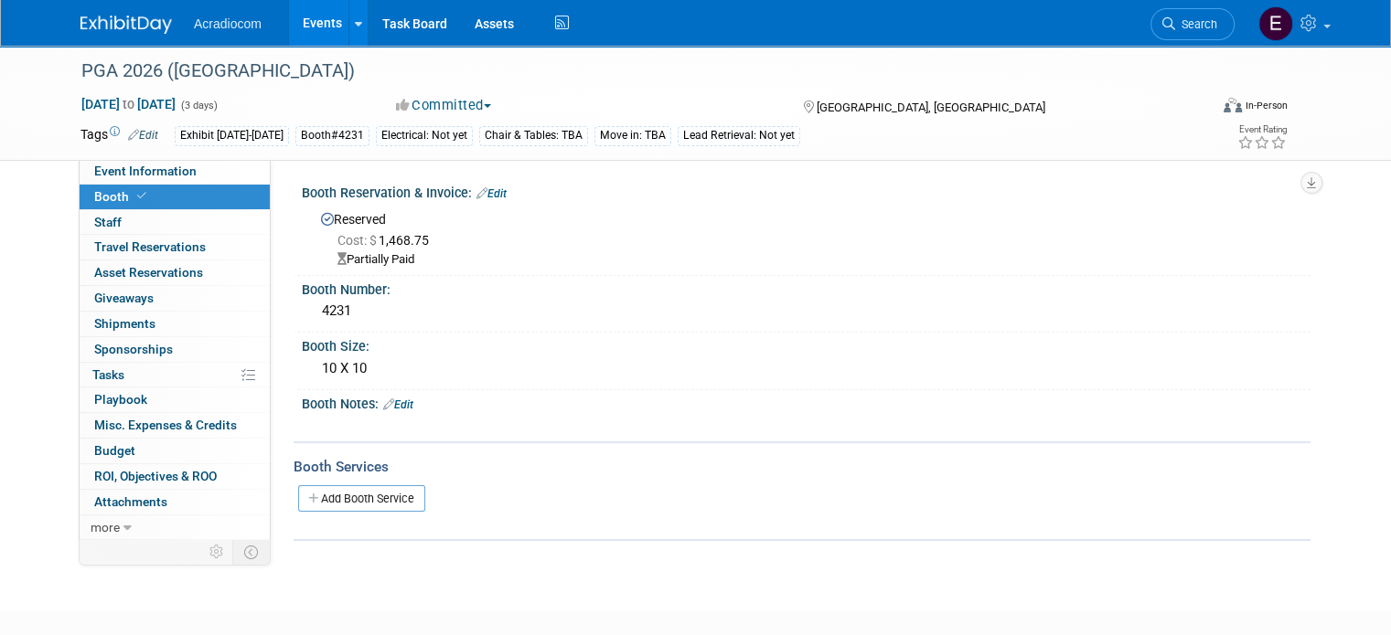
drag, startPoint x: 423, startPoint y: 219, endPoint x: 411, endPoint y: 228, distance: 15.7
click at [423, 219] on div "Reserved Cost: $ 1,468.75 Partially Paid" at bounding box center [805, 237] width 981 height 63
click at [387, 242] on span "Cost: $ 1,468.75" at bounding box center [386, 240] width 99 height 15
click at [491, 185] on div "Booth Reservation & Invoice: Edit" at bounding box center [806, 191] width 1009 height 24
click at [486, 186] on div "Booth Reservation & Invoice: Edit" at bounding box center [806, 191] width 1009 height 24
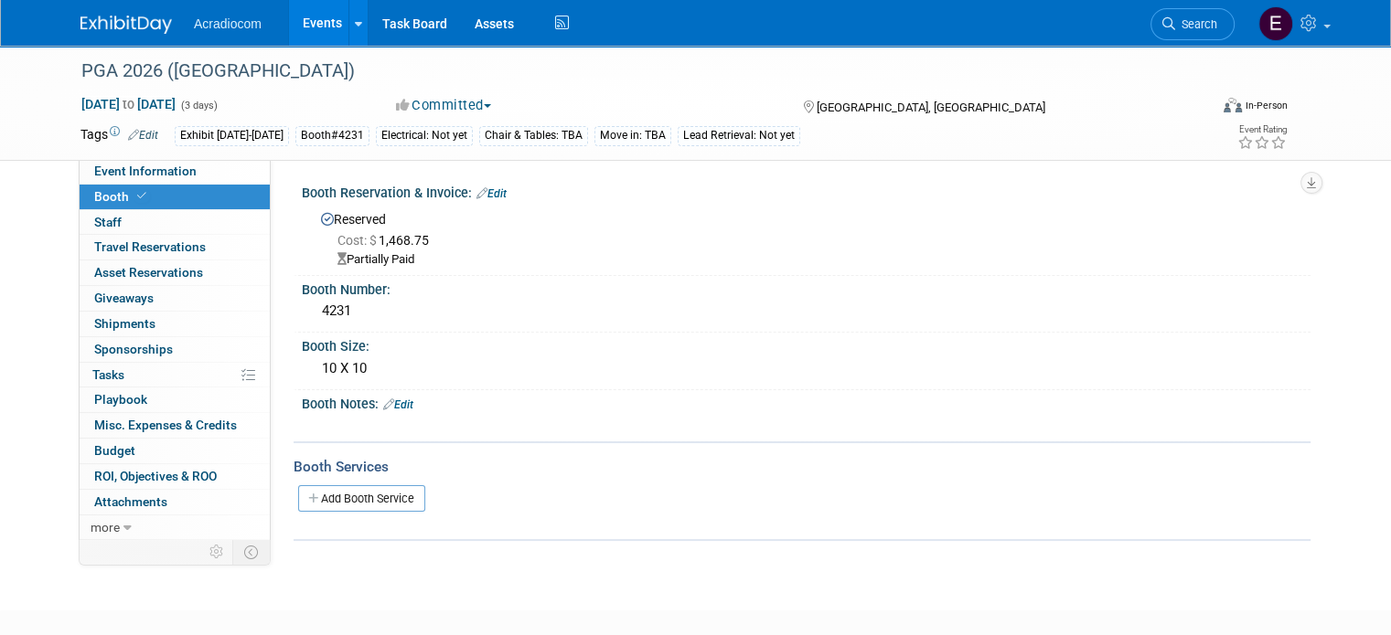
click at [486, 193] on link "Edit" at bounding box center [491, 193] width 30 height 13
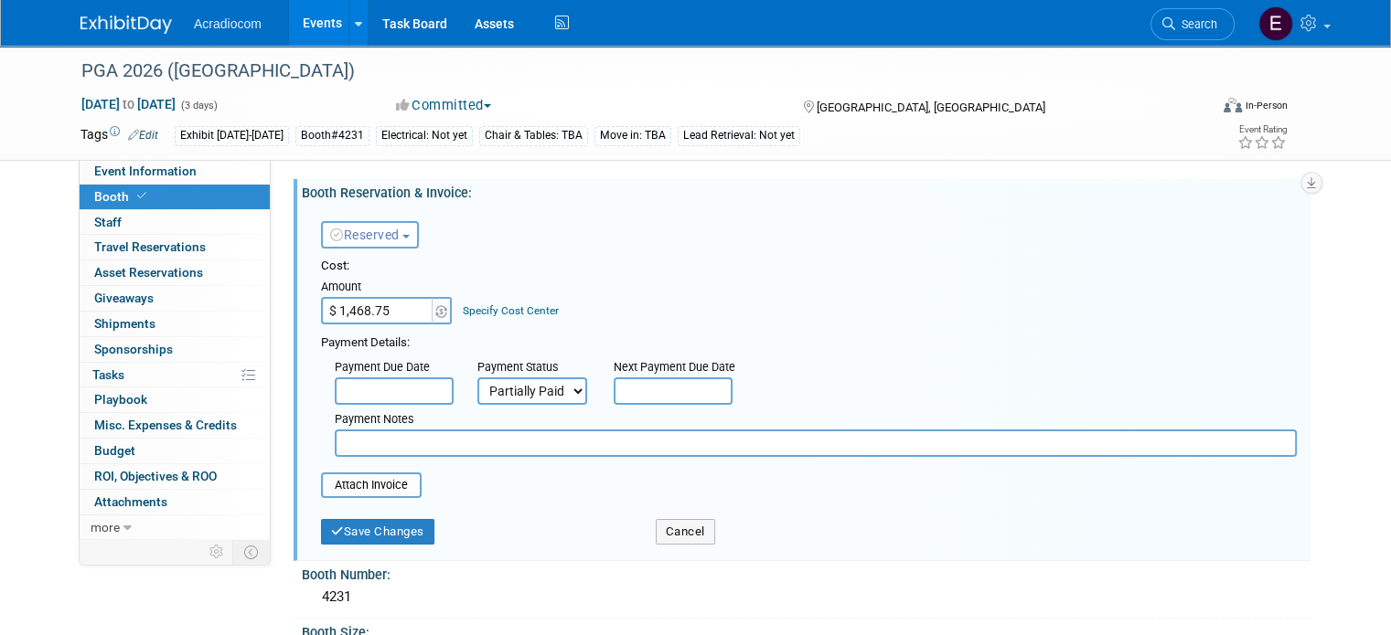
click at [387, 300] on input "$ 1,468.75" at bounding box center [378, 310] width 114 height 27
click at [387, 298] on input "$ 1,468.75" at bounding box center [378, 310] width 114 height 27
click at [344, 313] on input "$ 1,468.75" at bounding box center [378, 310] width 114 height 27
type input "$ 1,428.75"
click at [374, 481] on input "file" at bounding box center [311, 486] width 218 height 22
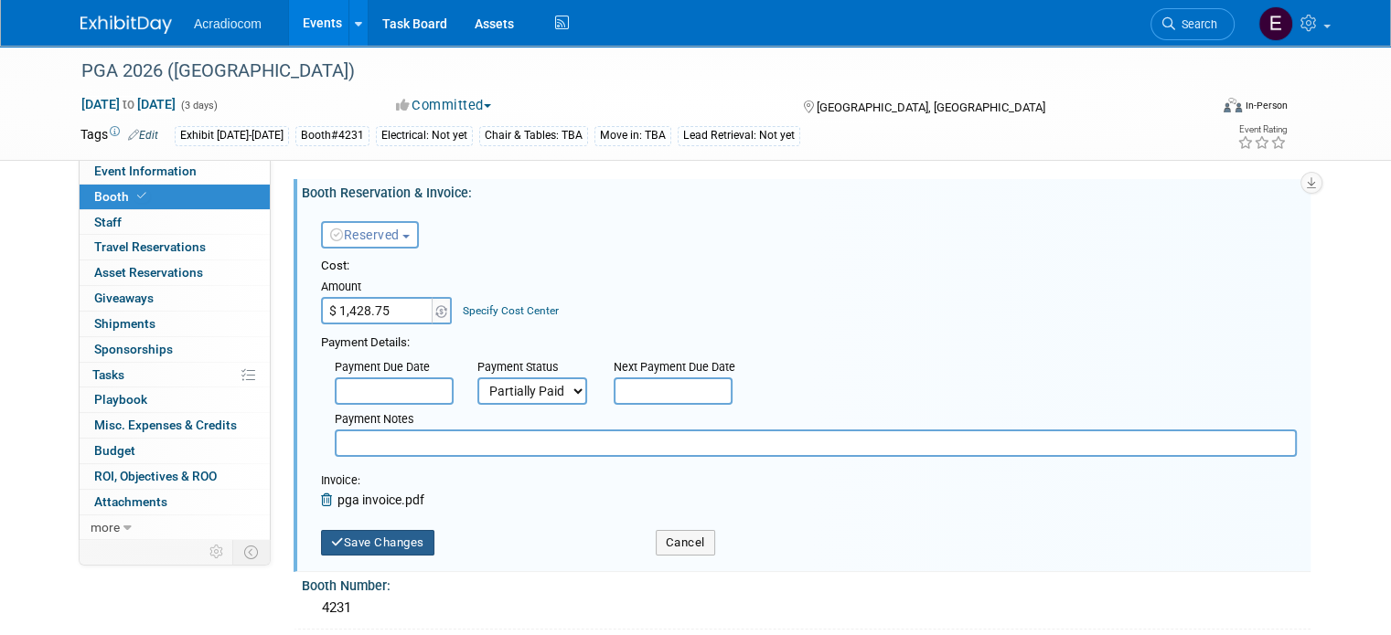
click at [379, 540] on button "Save Changes" at bounding box center [377, 543] width 113 height 26
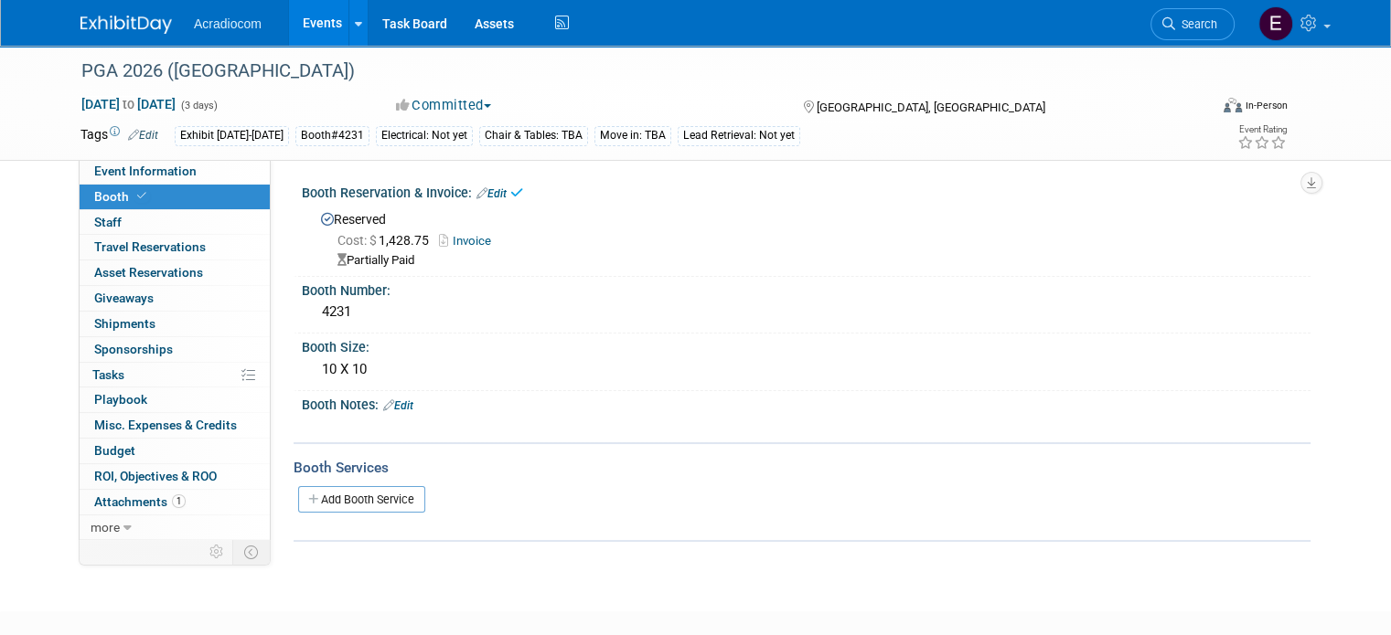
click at [458, 234] on link "Invoice" at bounding box center [469, 241] width 61 height 14
click at [127, 365] on link "0% Tasks 0%" at bounding box center [175, 375] width 190 height 25
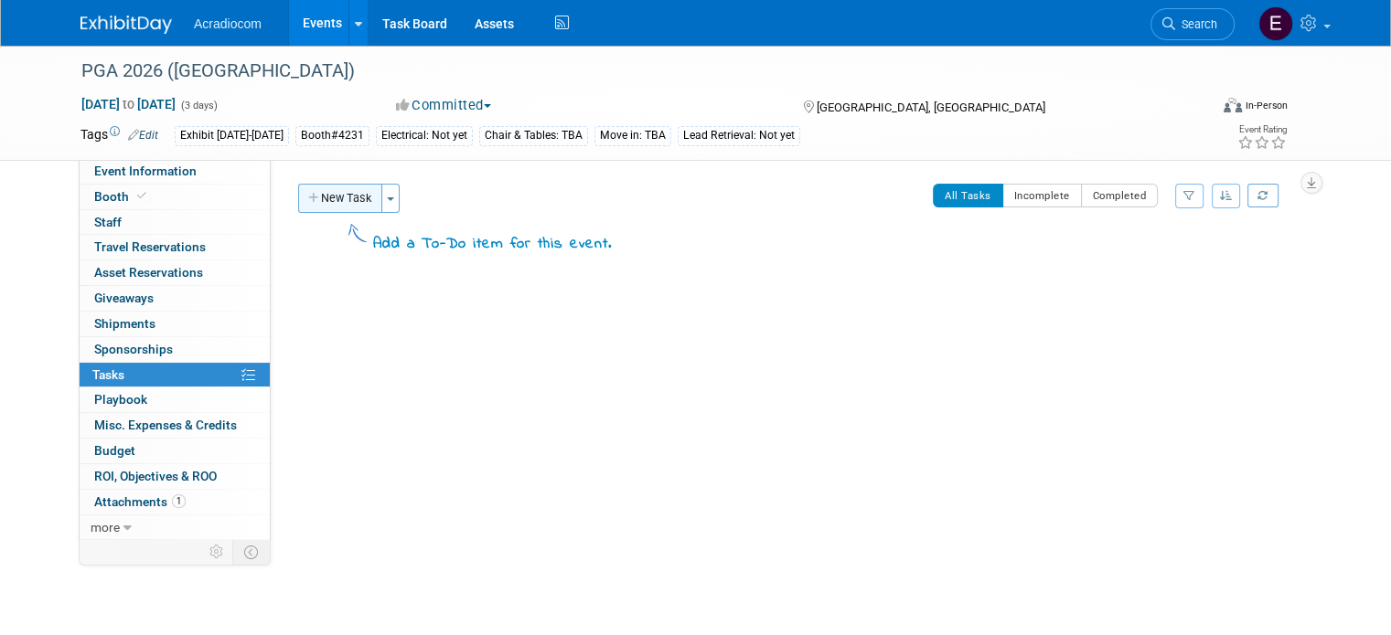
click at [343, 198] on button "New Task" at bounding box center [340, 198] width 84 height 29
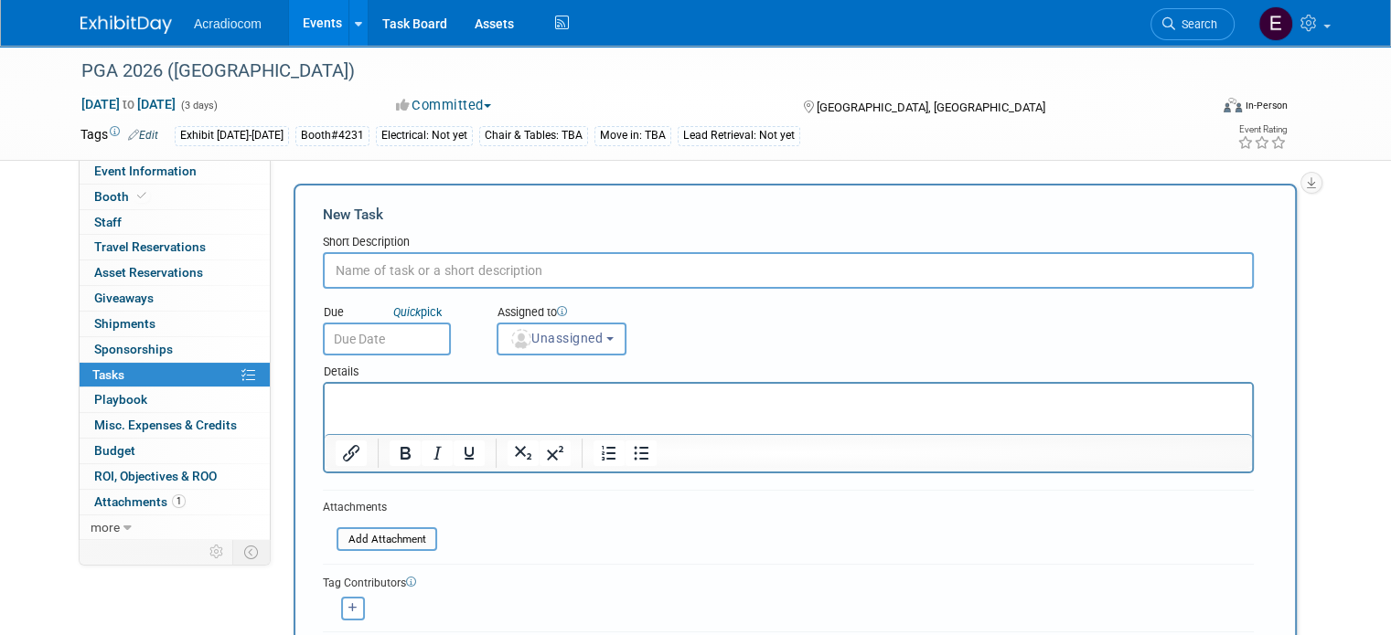
click at [396, 289] on div "Due Quick pick Assigned to <img src="https://www.exhibitday.com/Images/Unassign…" at bounding box center [788, 322] width 958 height 67
click at [420, 264] on input "text" at bounding box center [788, 270] width 931 height 37
type input "Invoice Remaining $1,905"
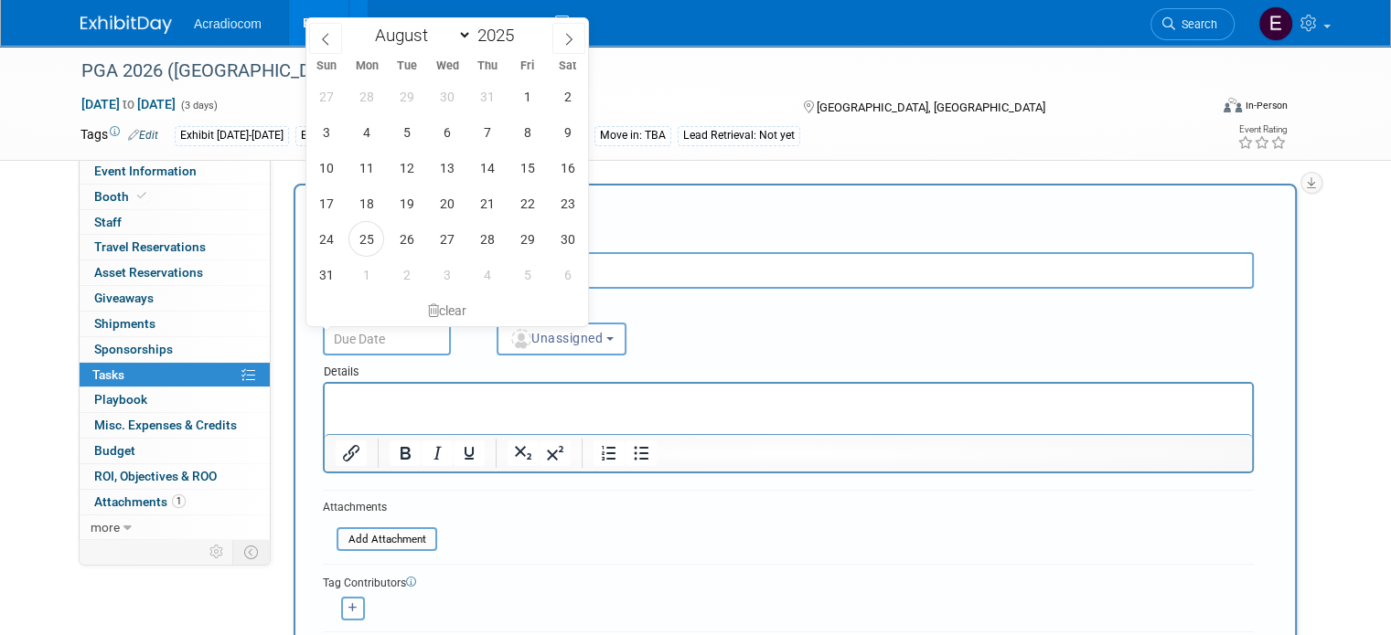
click at [417, 343] on input "text" at bounding box center [387, 339] width 128 height 33
click at [567, 39] on icon at bounding box center [568, 39] width 13 height 13
click at [426, 39] on select "January February March April May June July August September October November De…" at bounding box center [419, 35] width 105 height 23
select select "9"
click at [367, 24] on select "January February March April May June July August September October November De…" at bounding box center [419, 35] width 105 height 23
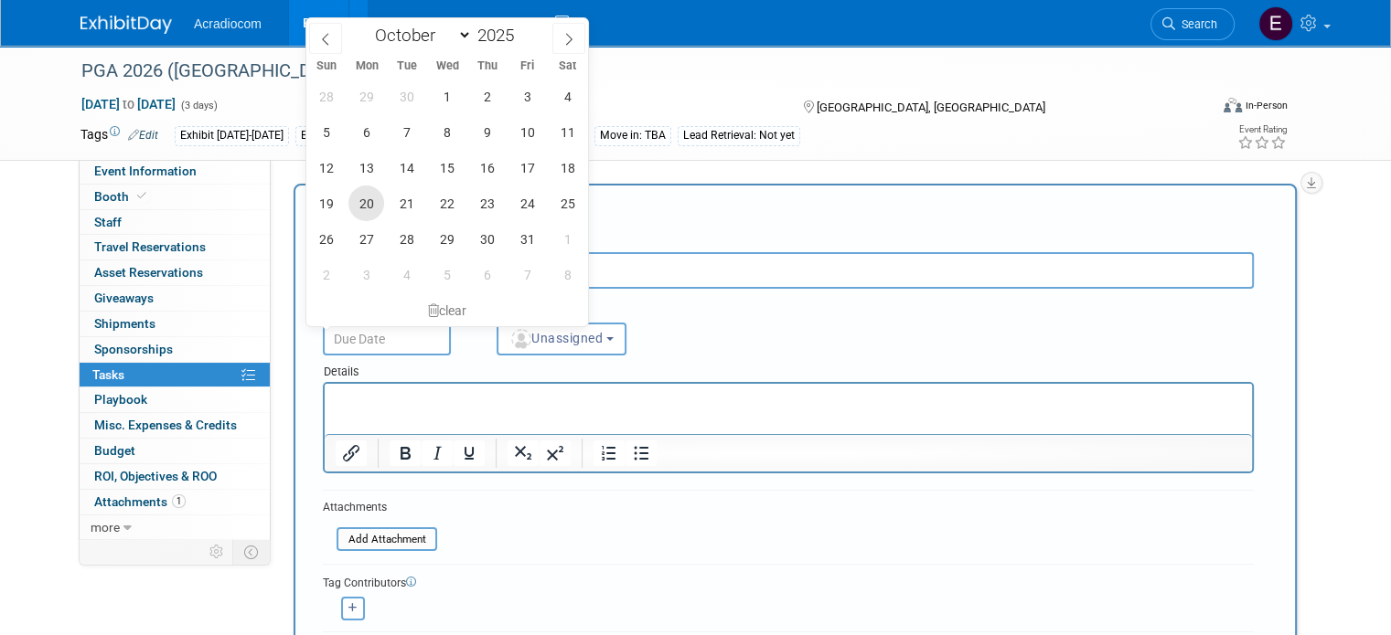
click at [382, 204] on span "20" at bounding box center [366, 204] width 36 height 36
type input "Oct 20, 2025"
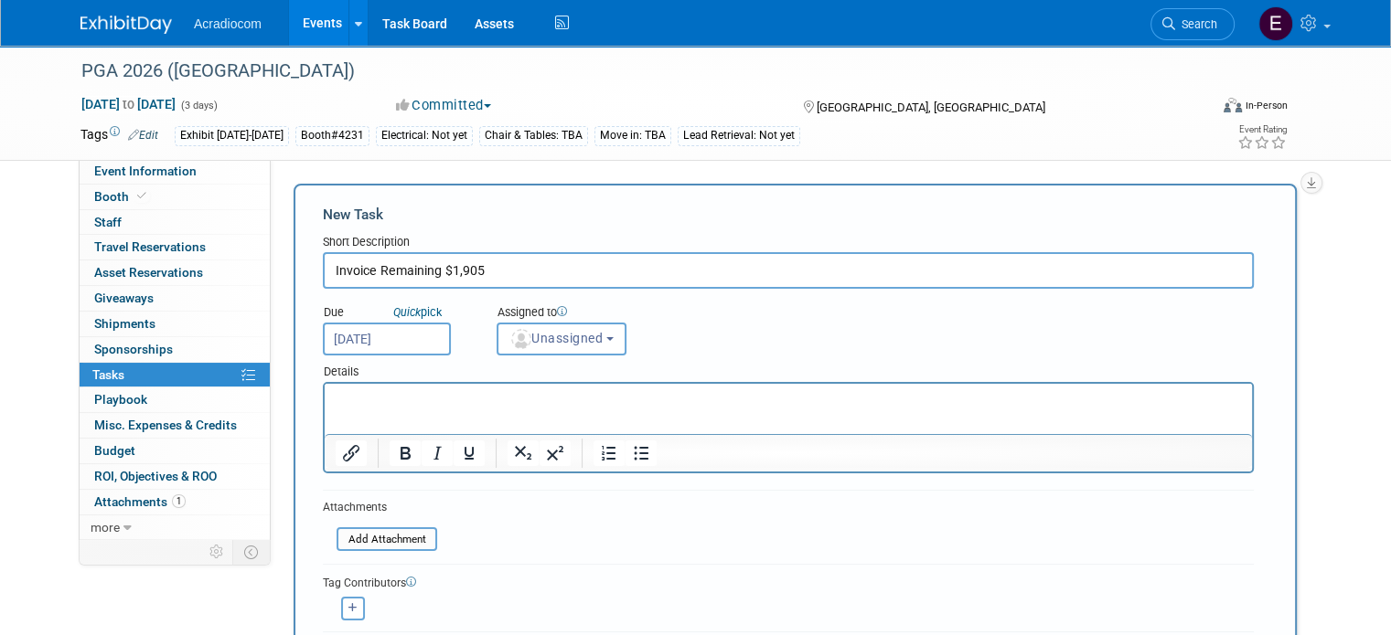
click at [413, 398] on p "Rich Text Area. Press ALT-0 for help." at bounding box center [789, 400] width 906 height 18
click at [365, 537] on input "file" at bounding box center [327, 539] width 218 height 21
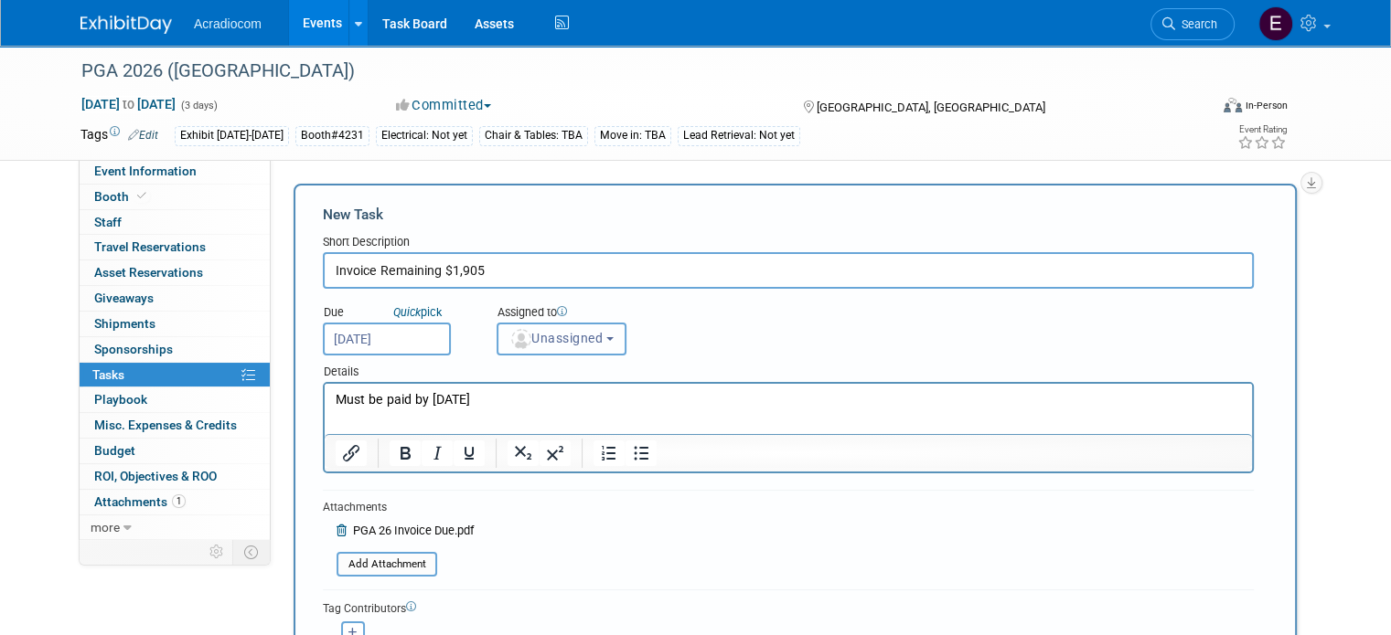
click at [560, 335] on span "Unassigned" at bounding box center [555, 338] width 93 height 15
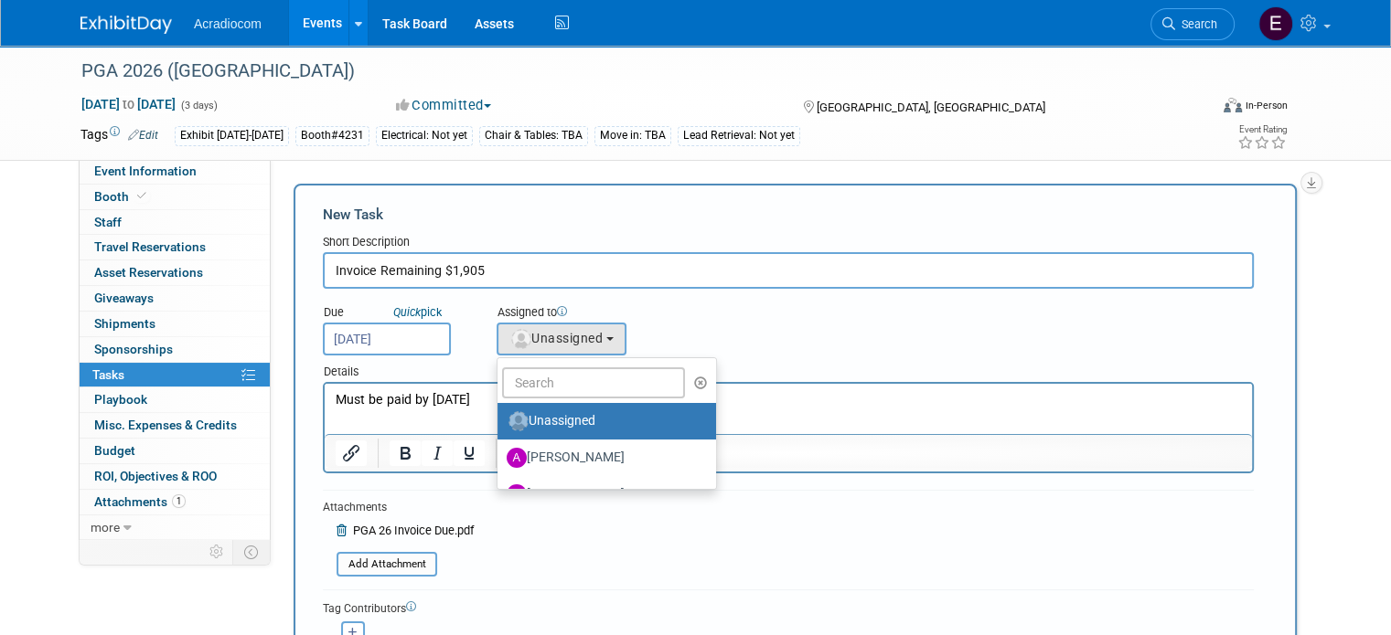
scroll to position [91, 0]
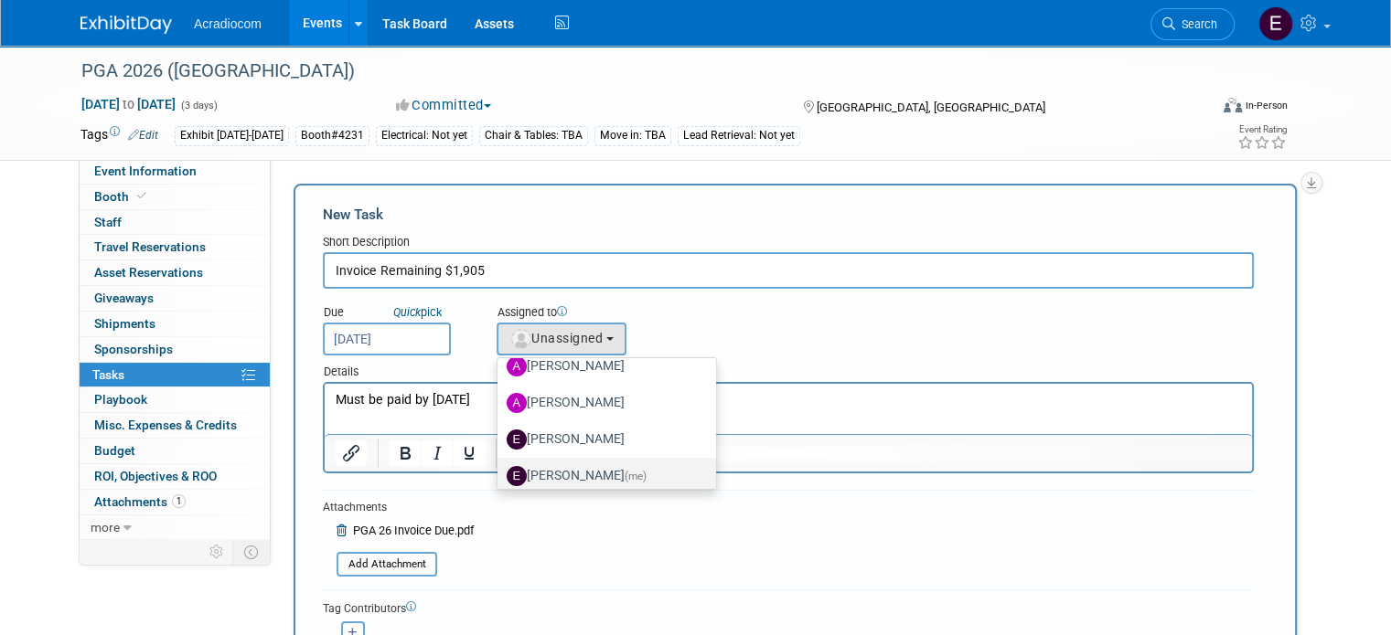
click at [563, 464] on label "Elizabeth Martinez (me)" at bounding box center [602, 476] width 191 height 29
click at [500, 468] on input "Elizabeth Martinez (me)" at bounding box center [494, 474] width 12 height 12
select select "c1932504-55f6-44c3-81d7-d85bb0d41d46"
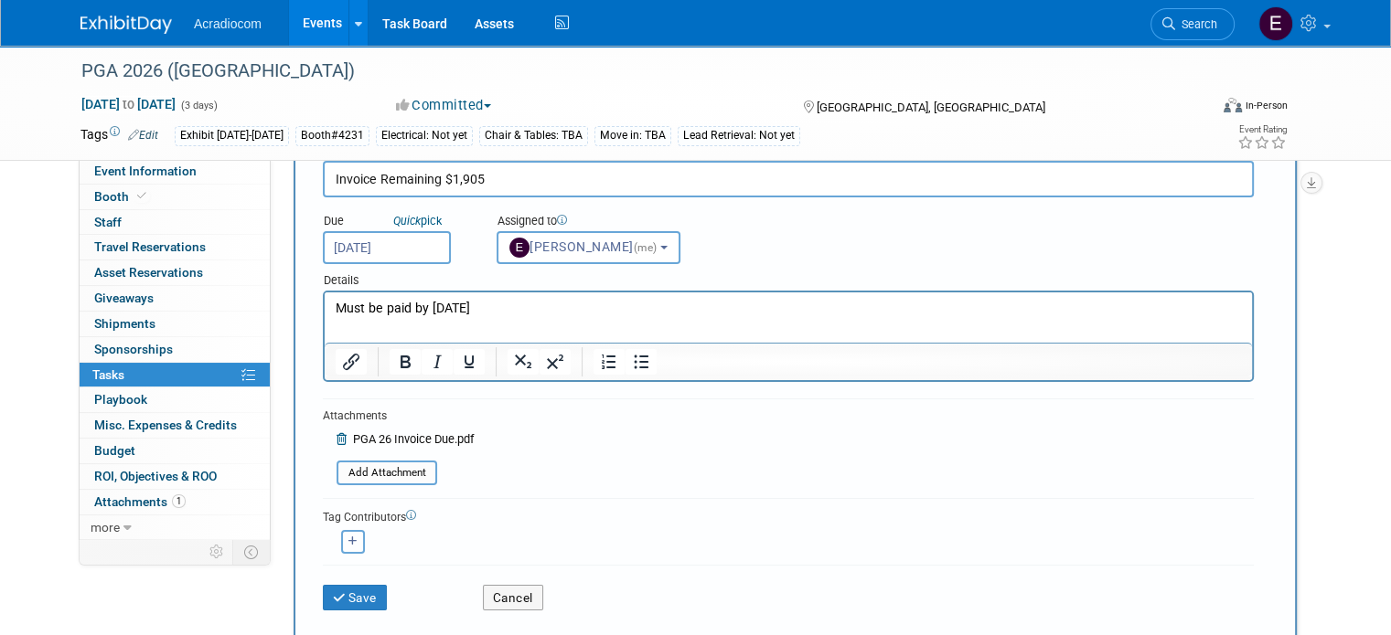
click at [341, 547] on button "button" at bounding box center [353, 542] width 24 height 24
select select
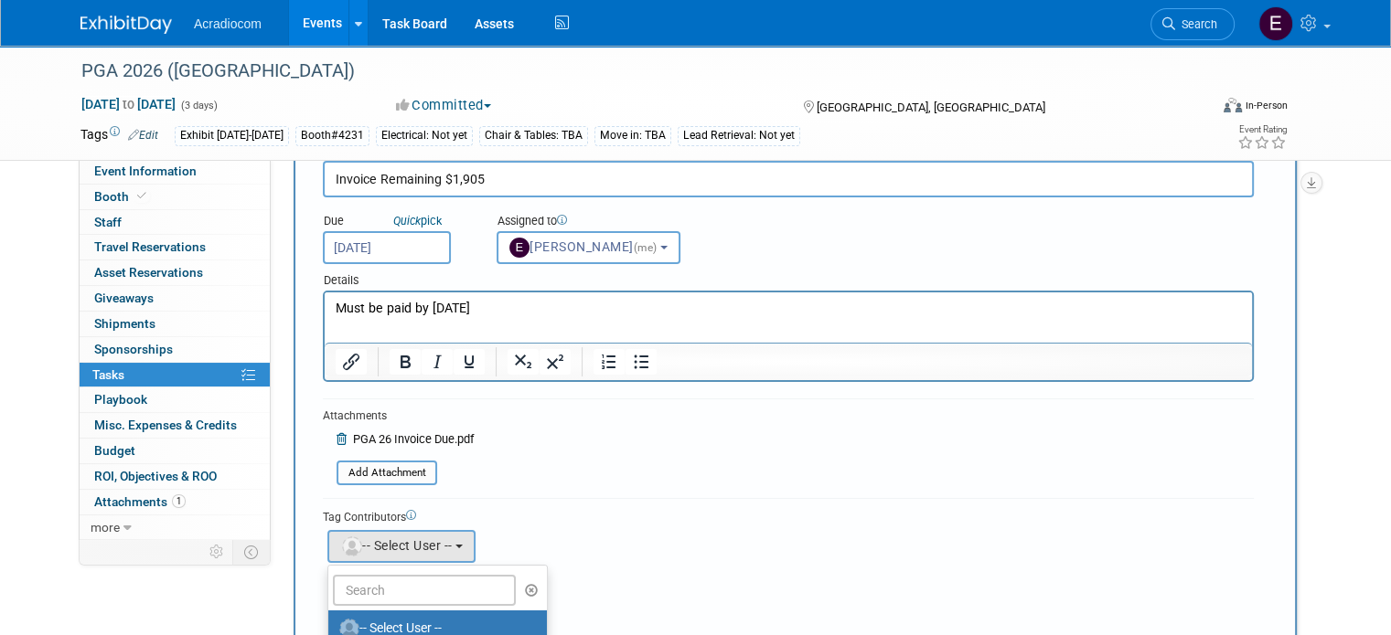
scroll to position [274, 0]
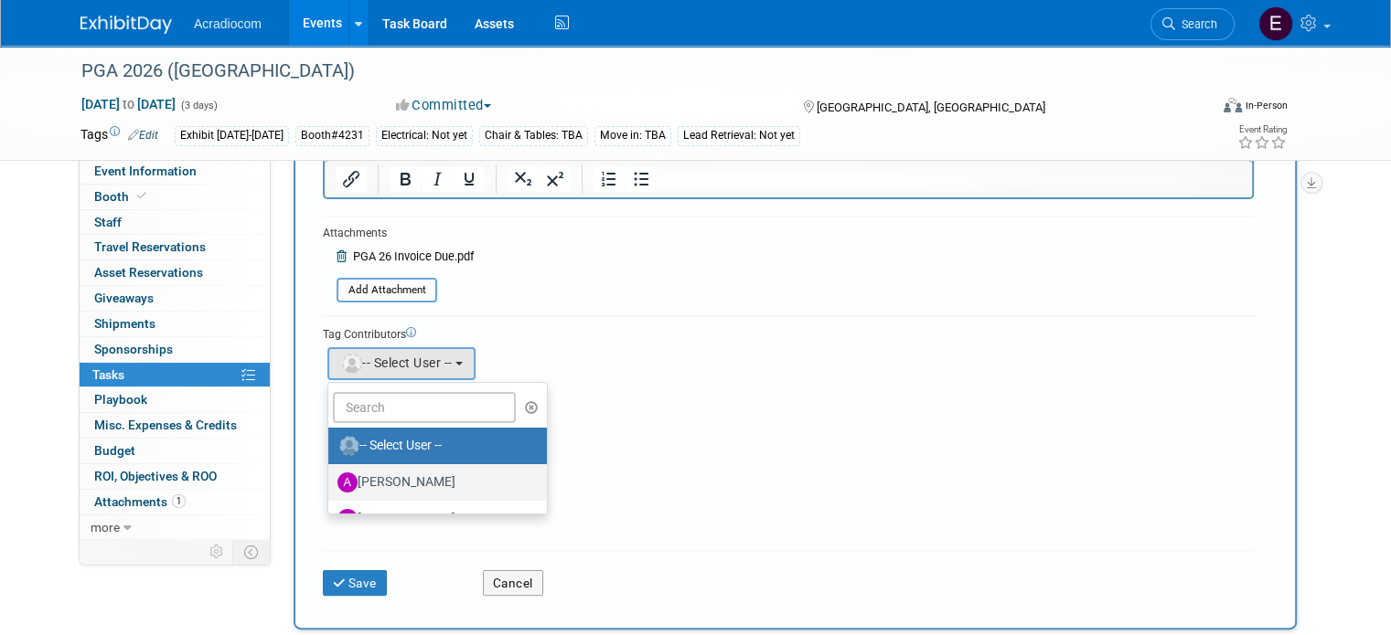
click at [432, 482] on label "[PERSON_NAME]" at bounding box center [432, 482] width 191 height 29
click at [331, 482] on input "[PERSON_NAME]" at bounding box center [325, 481] width 12 height 12
select select "e81583d0-0c4f-46ff-9338-c1e334d3d0a2"
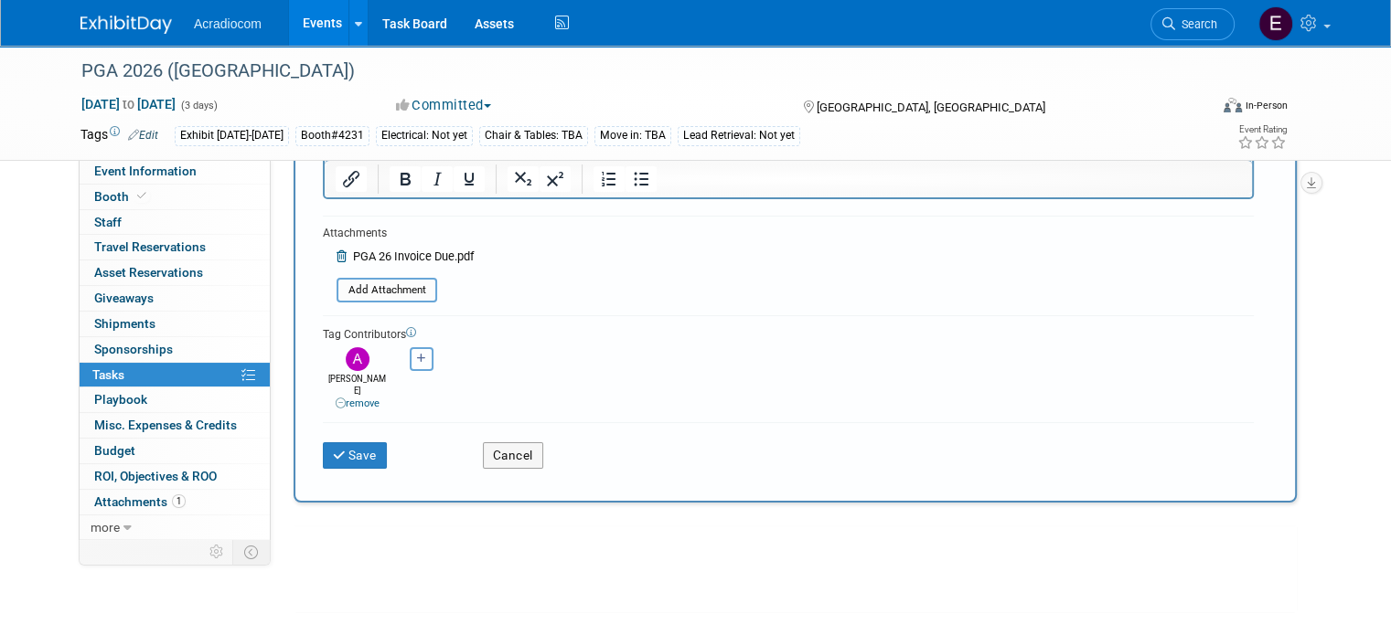
click at [411, 367] on button "button" at bounding box center [422, 359] width 24 height 24
select select
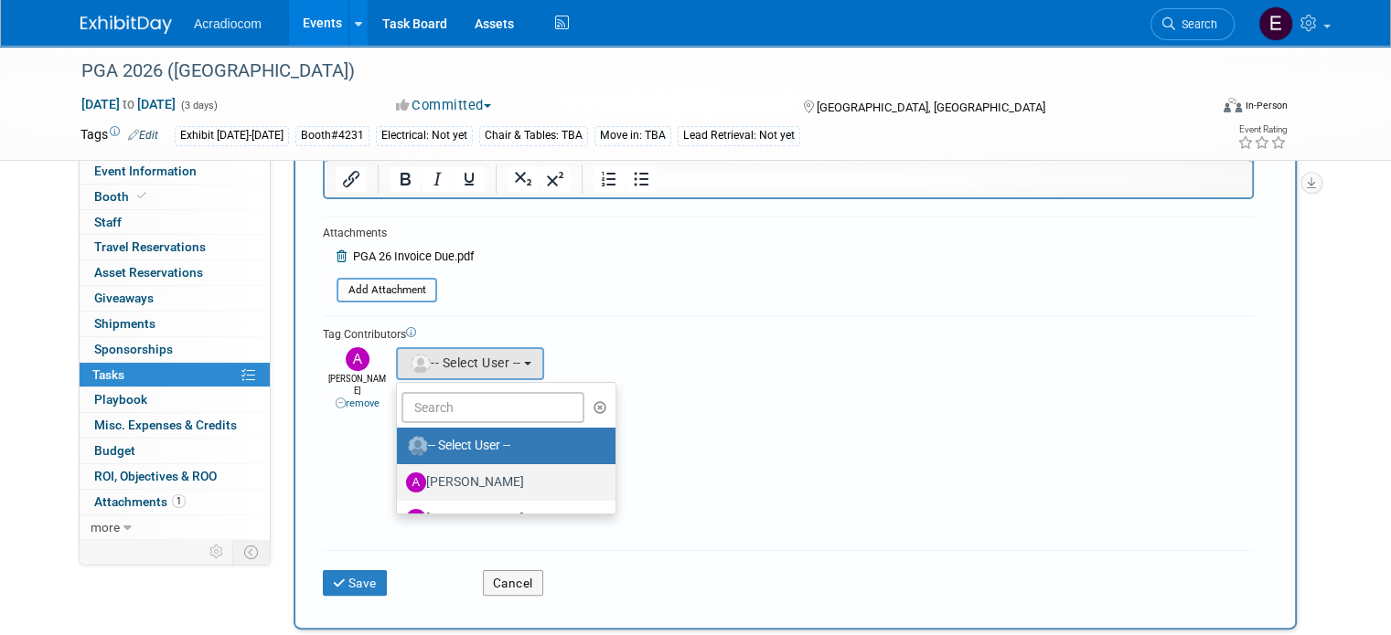
scroll to position [91, 0]
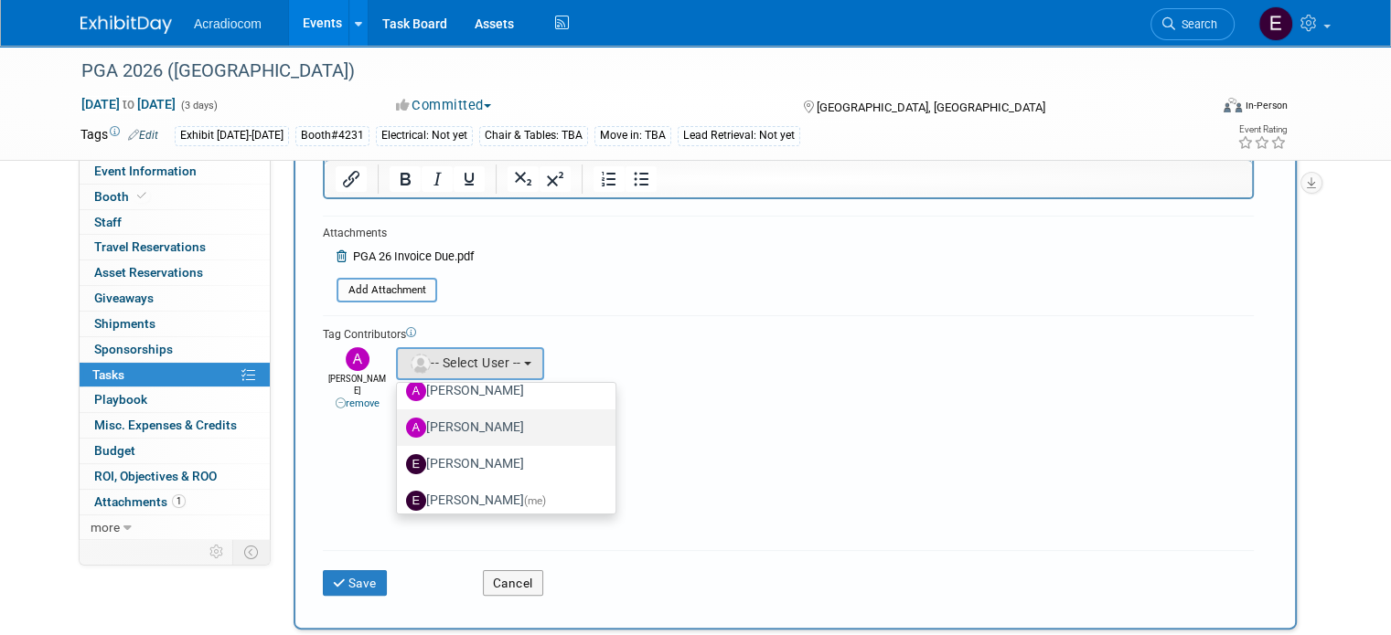
click at [475, 426] on label "[PERSON_NAME]" at bounding box center [501, 427] width 191 height 29
click at [400, 426] on input "[PERSON_NAME]" at bounding box center [394, 426] width 12 height 12
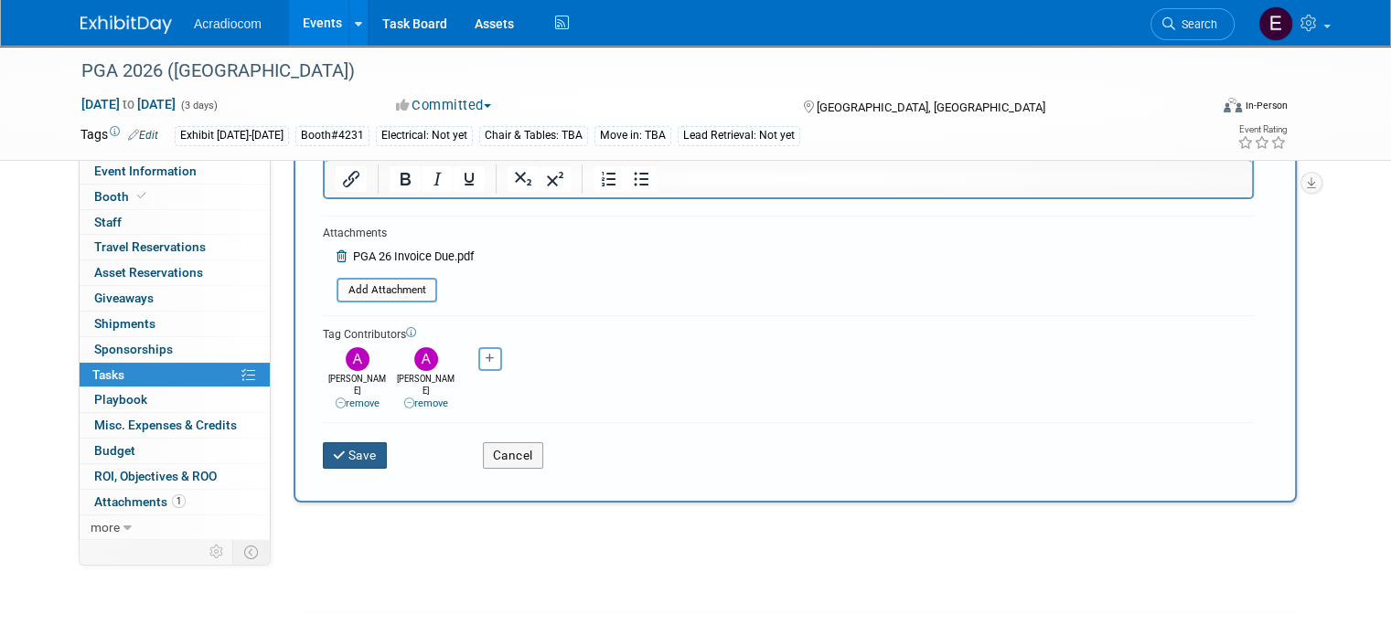
click at [358, 449] on button "Save" at bounding box center [355, 456] width 64 height 26
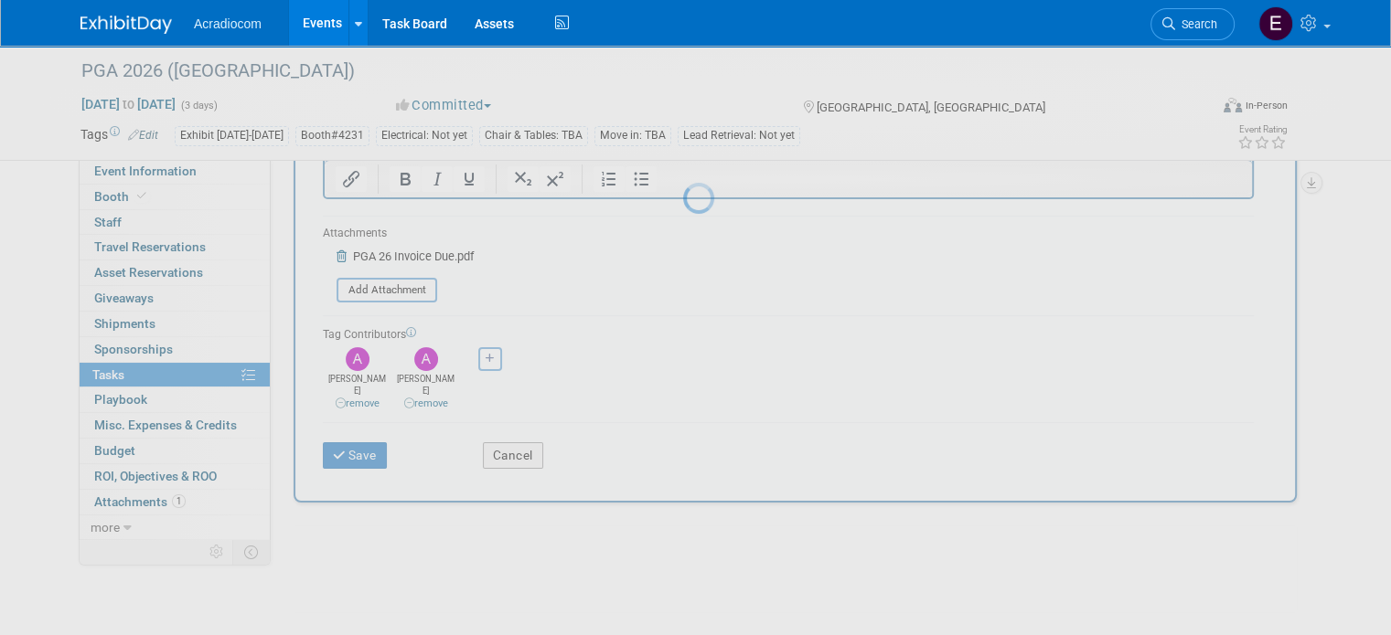
scroll to position [0, 0]
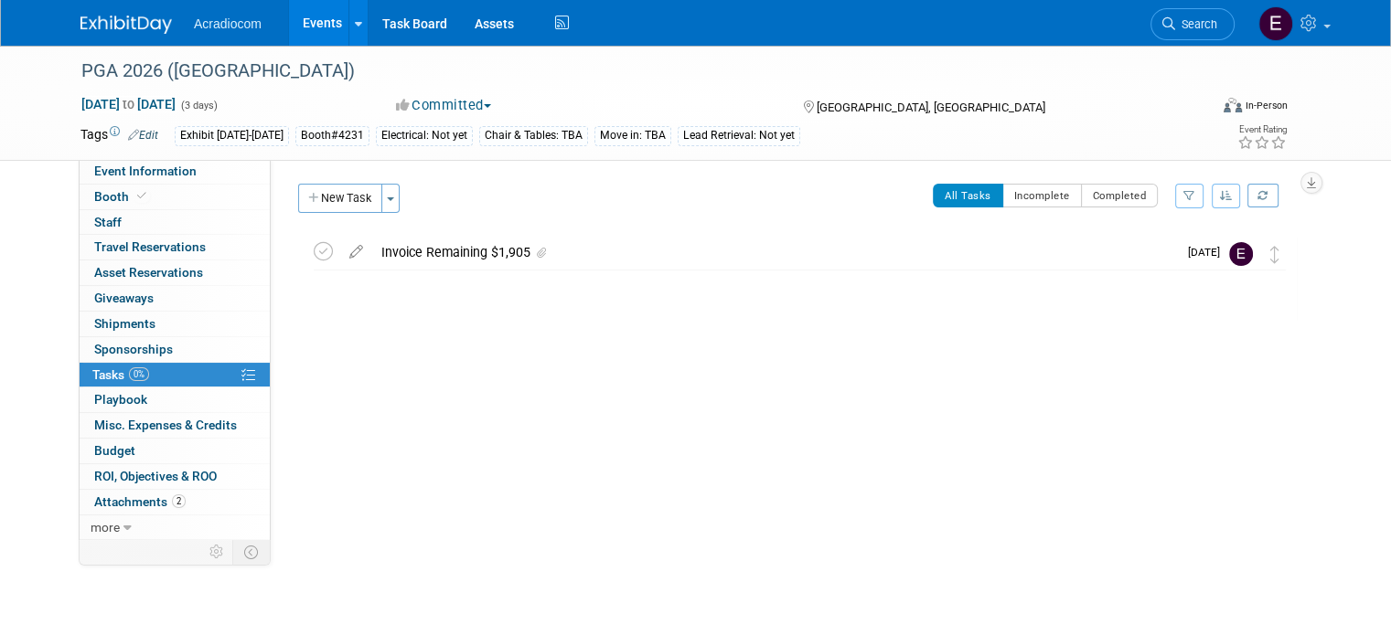
click at [385, 256] on div "Invoice Remaining $1,905" at bounding box center [774, 252] width 805 height 31
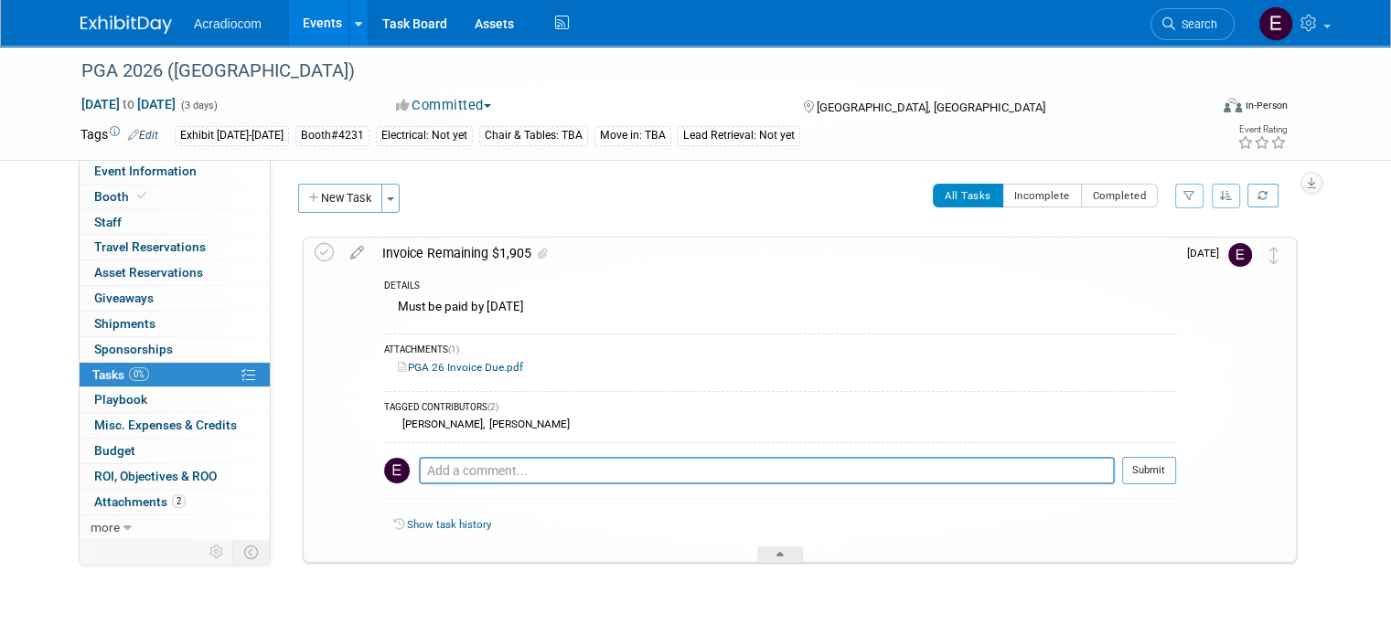
click at [385, 238] on div "Invoice Remaining $1,905" at bounding box center [774, 253] width 803 height 31
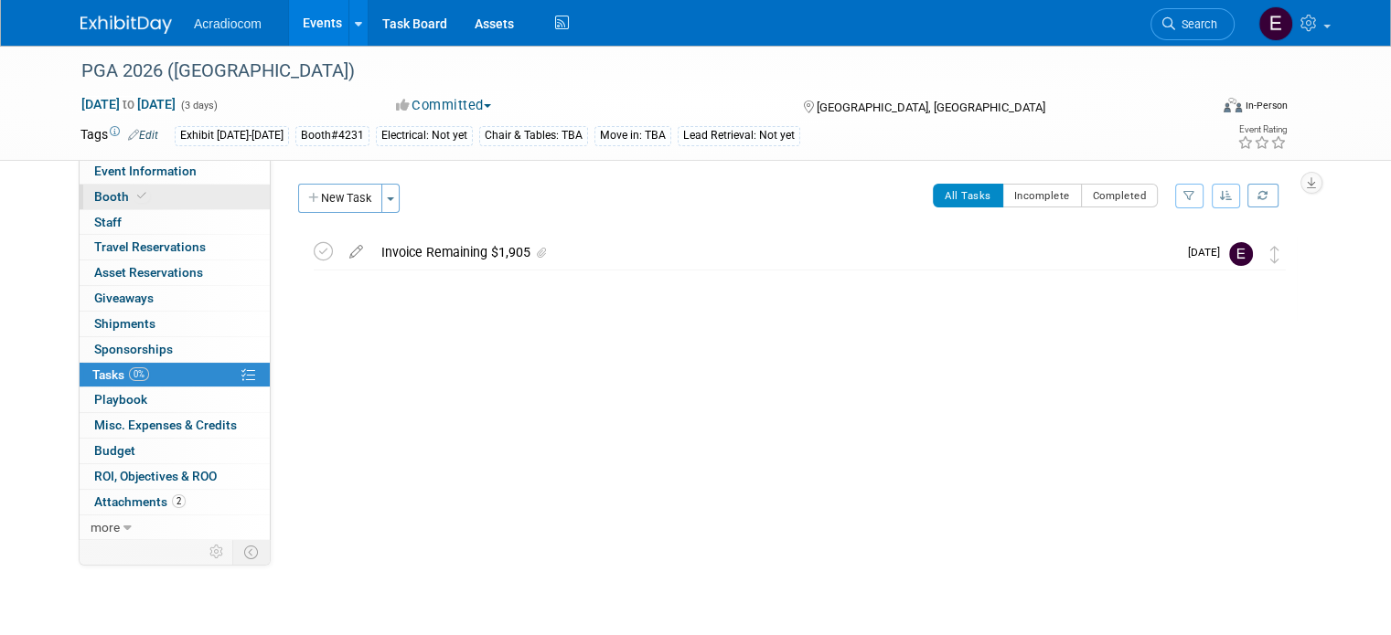
click at [223, 197] on link "Booth" at bounding box center [175, 197] width 190 height 25
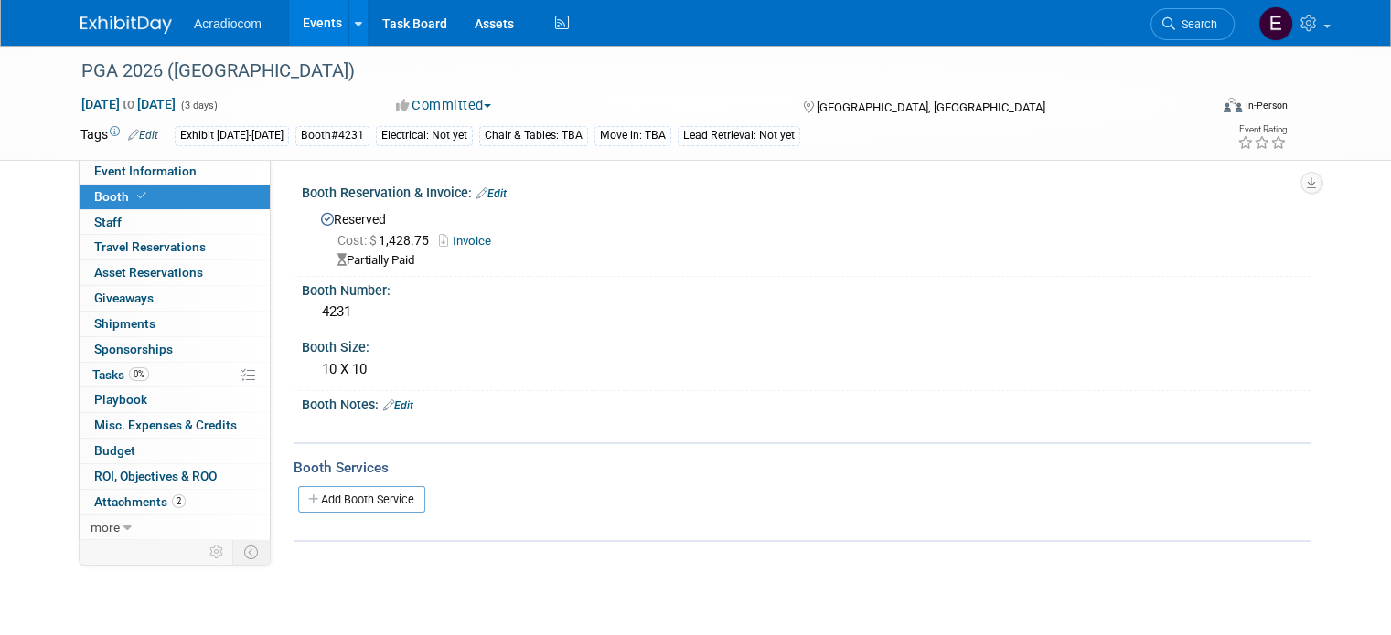
click at [149, 16] on img at bounding box center [125, 25] width 91 height 18
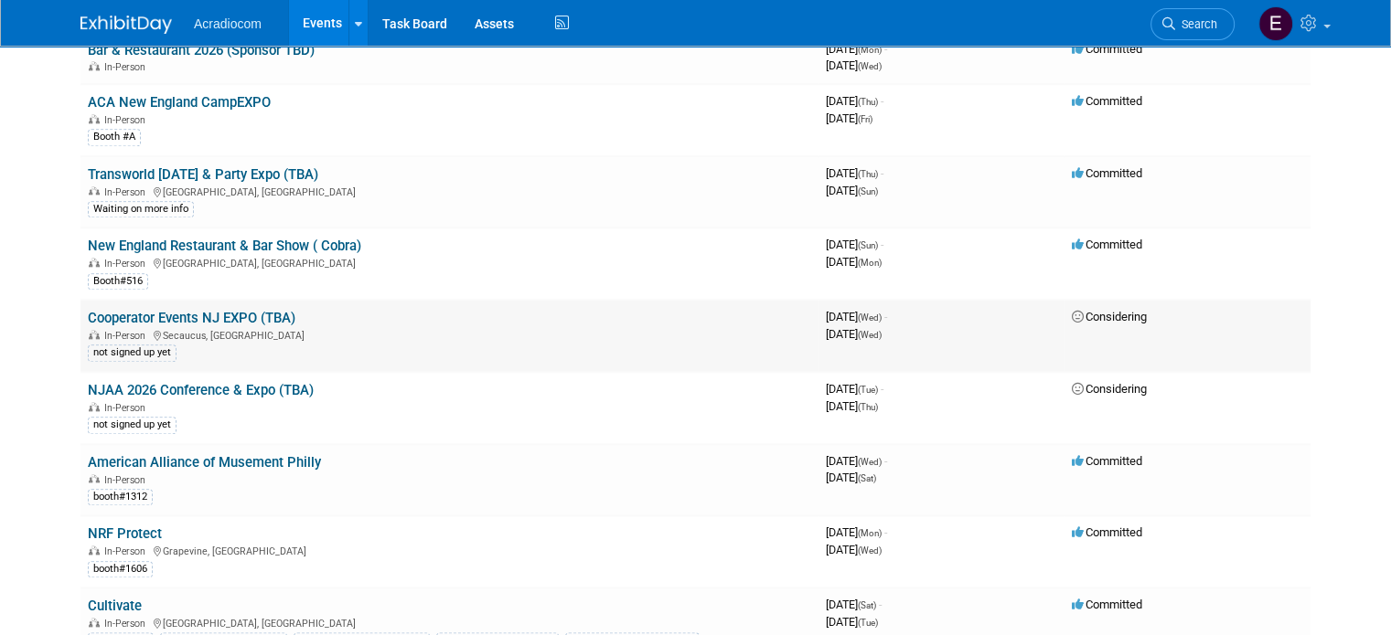
scroll to position [2103, 0]
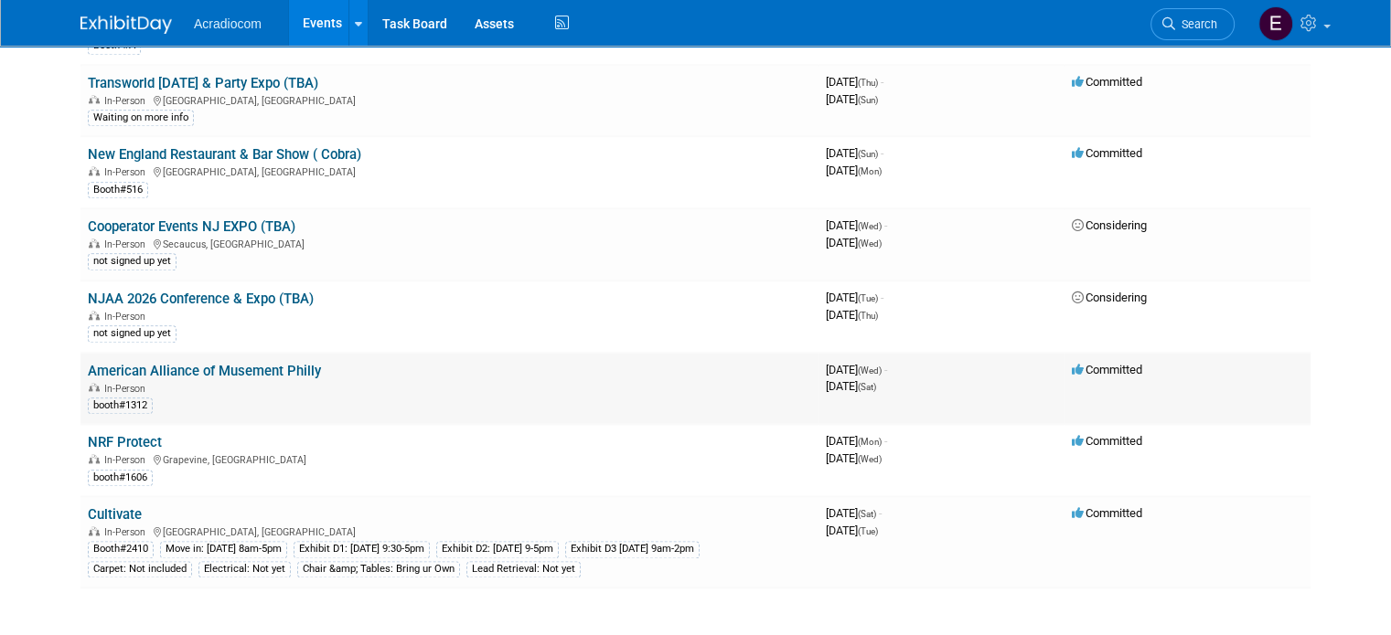
click at [227, 363] on link "American Alliance of Musement Philly" at bounding box center [204, 371] width 233 height 16
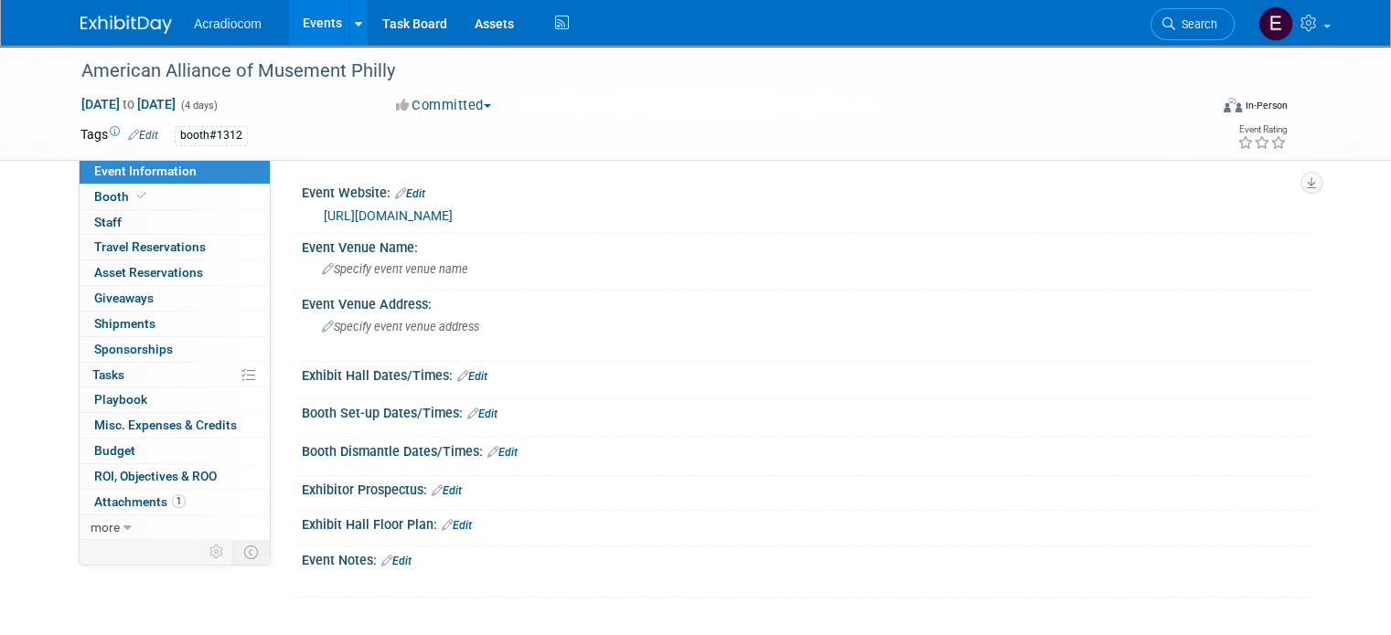
click at [439, 211] on link "[URL][DOMAIN_NAME]" at bounding box center [388, 215] width 129 height 15
click at [134, 210] on link "0 Staff 0" at bounding box center [175, 222] width 190 height 25
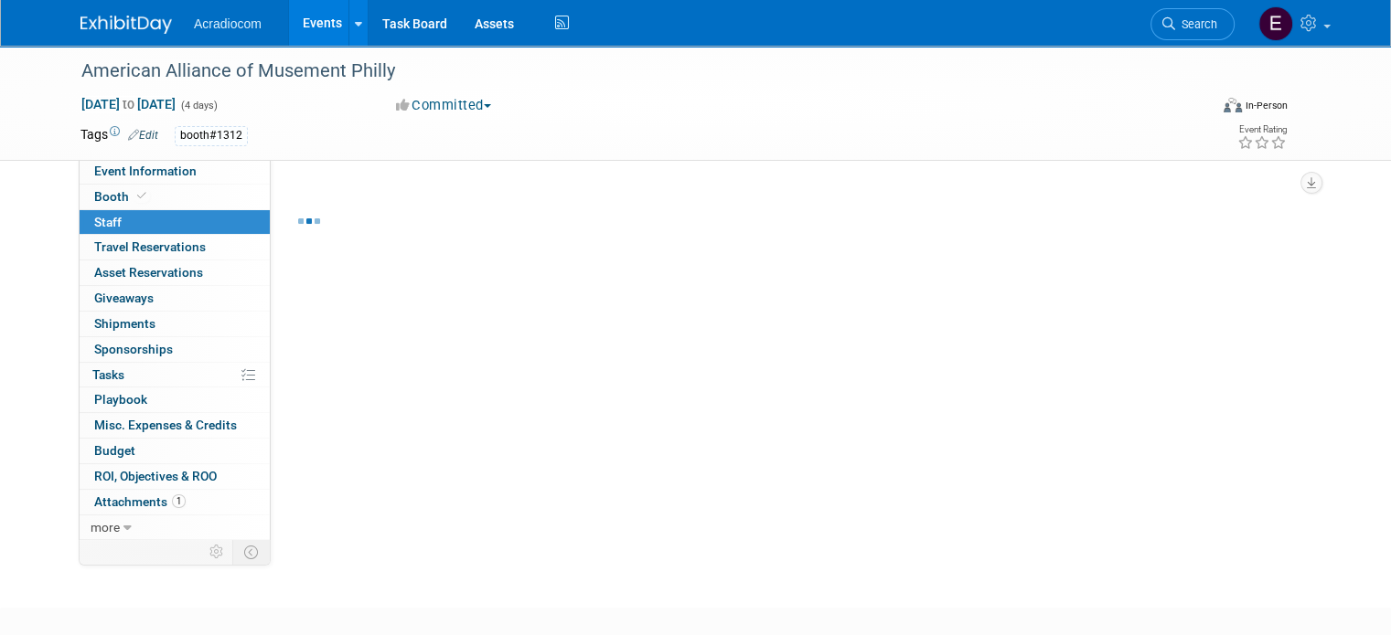
click at [133, 210] on link "0 Staff 0" at bounding box center [175, 222] width 190 height 25
click at [133, 195] on link "Booth" at bounding box center [175, 197] width 190 height 25
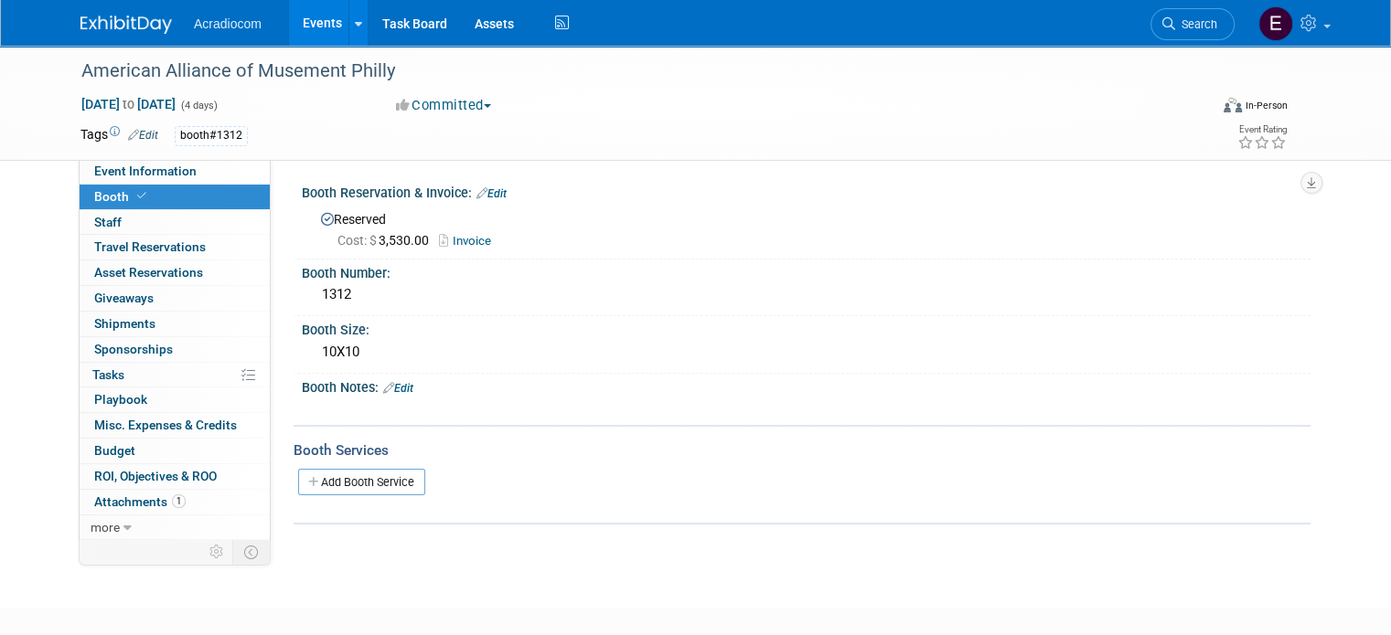
click at [454, 239] on link "Invoice" at bounding box center [469, 241] width 61 height 14
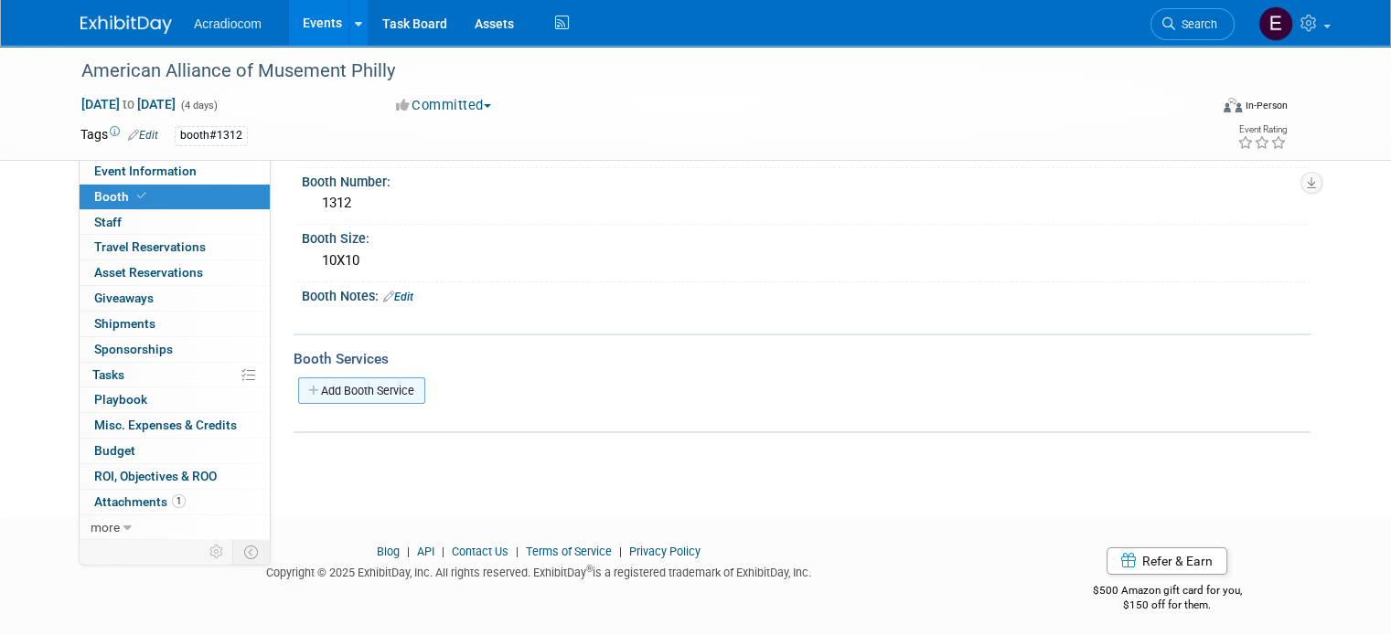
click at [384, 388] on link "Add Booth Service" at bounding box center [361, 391] width 127 height 27
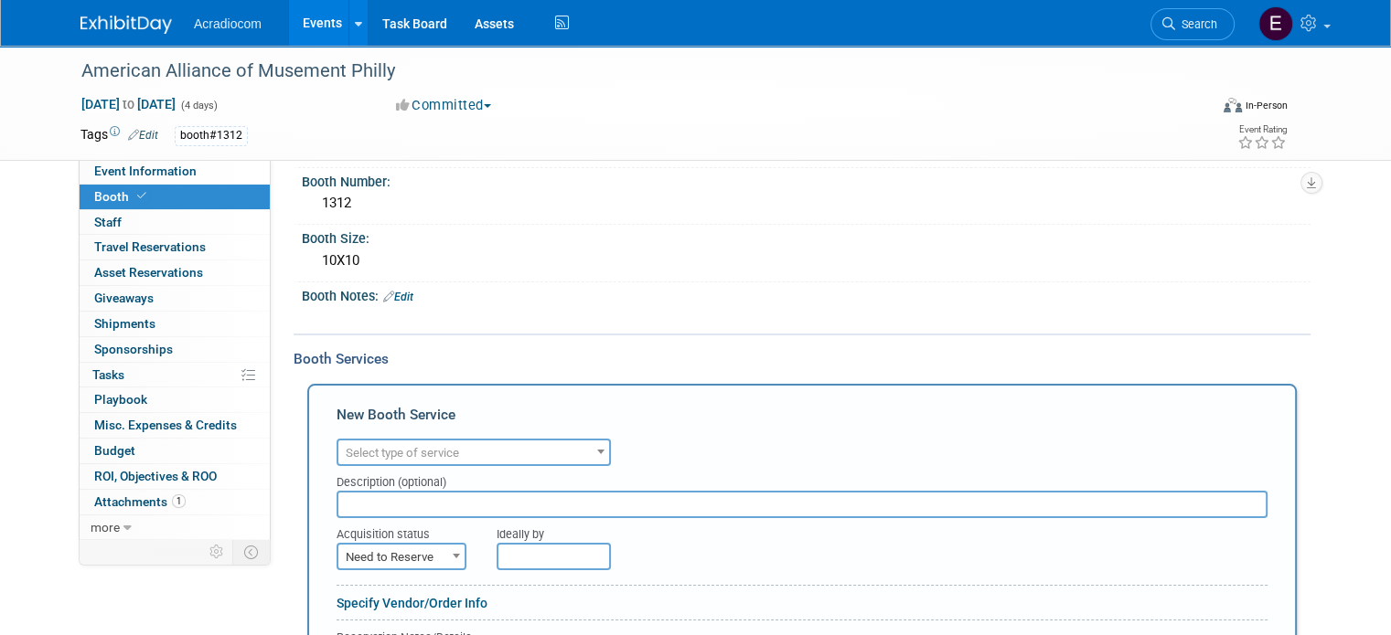
scroll to position [0, 0]
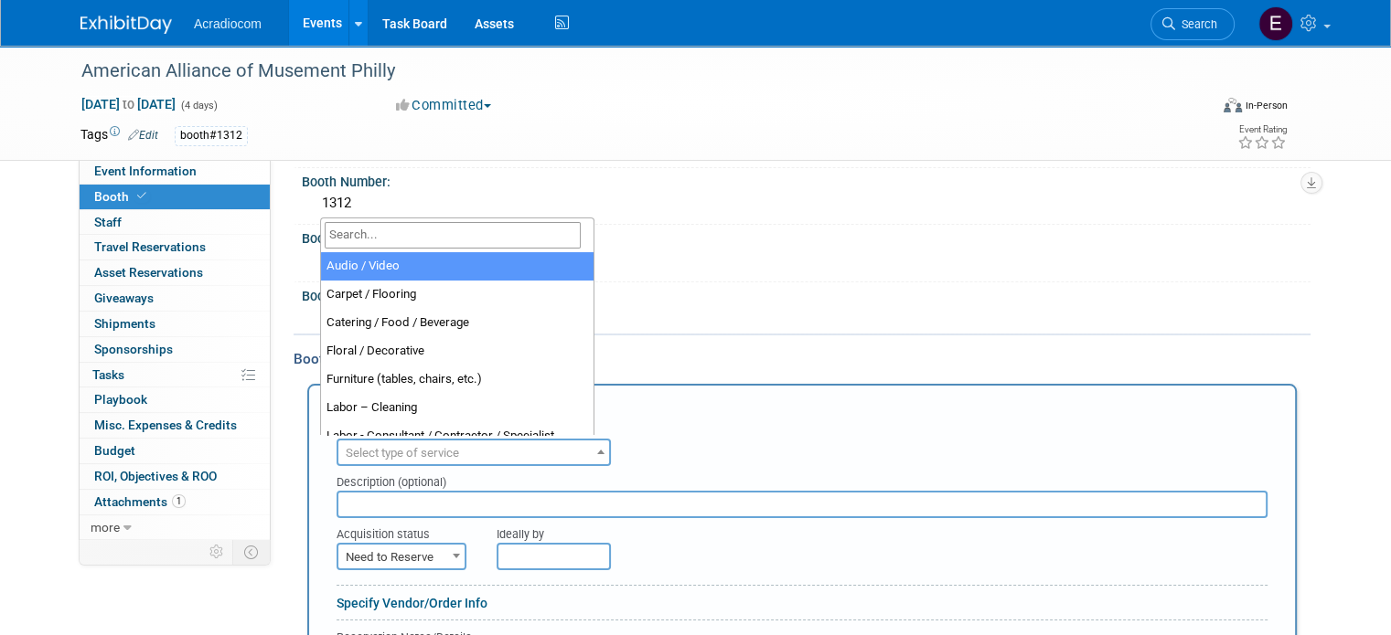
click at [391, 454] on span "Select type of service" at bounding box center [402, 453] width 113 height 14
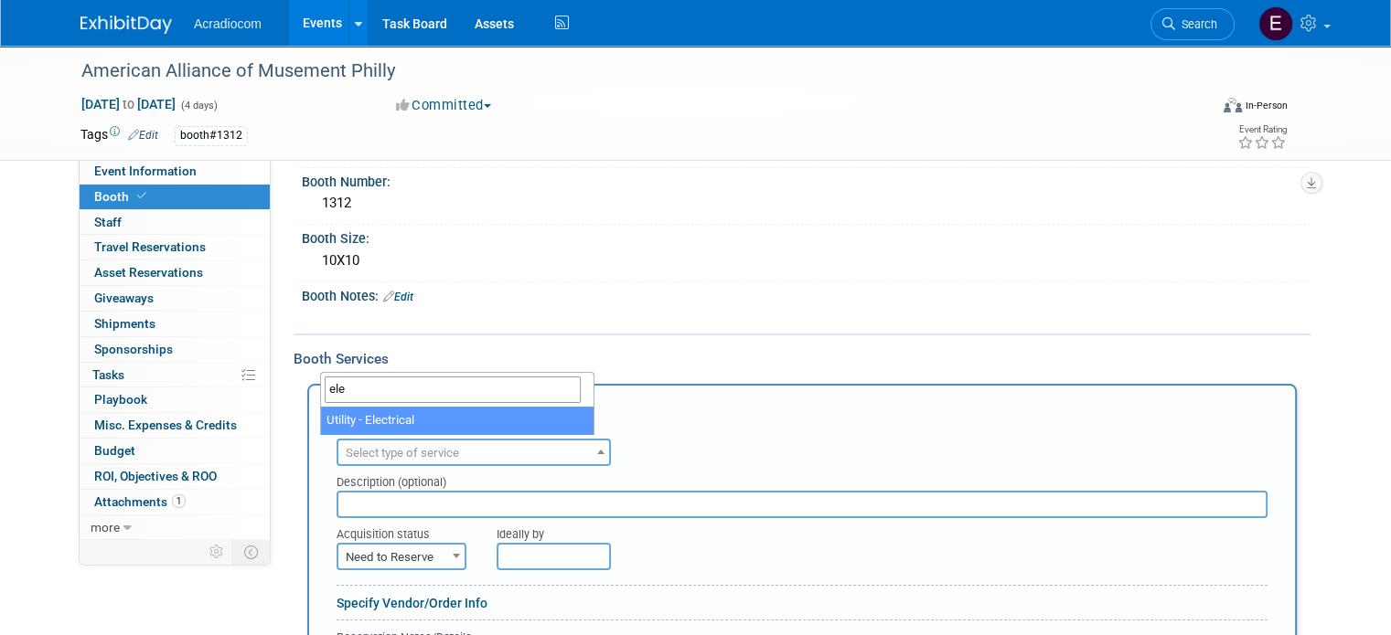
type input "ele"
select select "8"
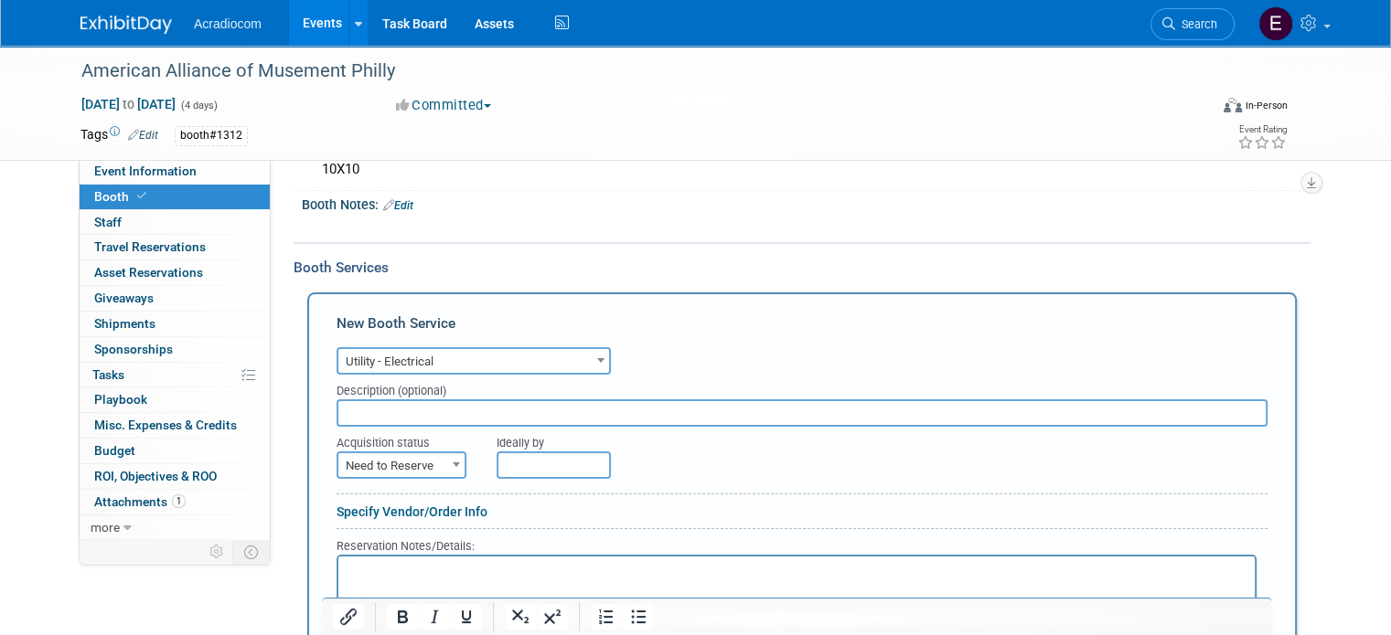
scroll to position [366, 0]
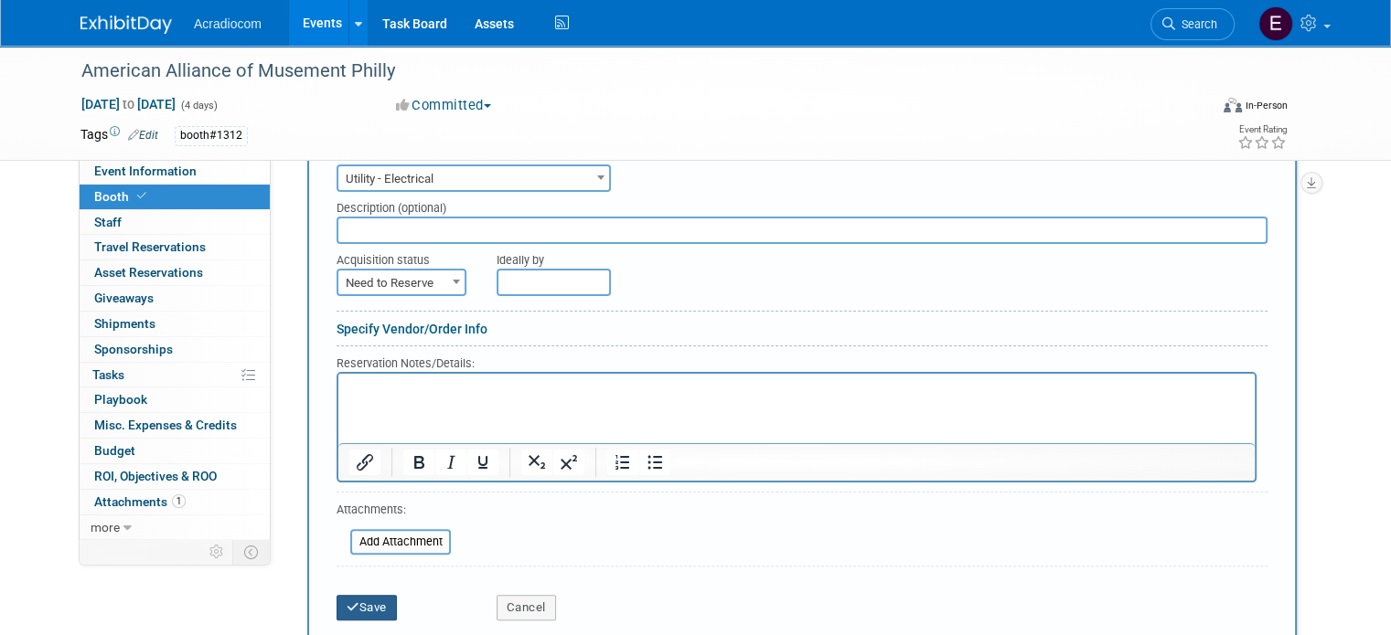
click at [371, 608] on button "Save" at bounding box center [366, 608] width 60 height 26
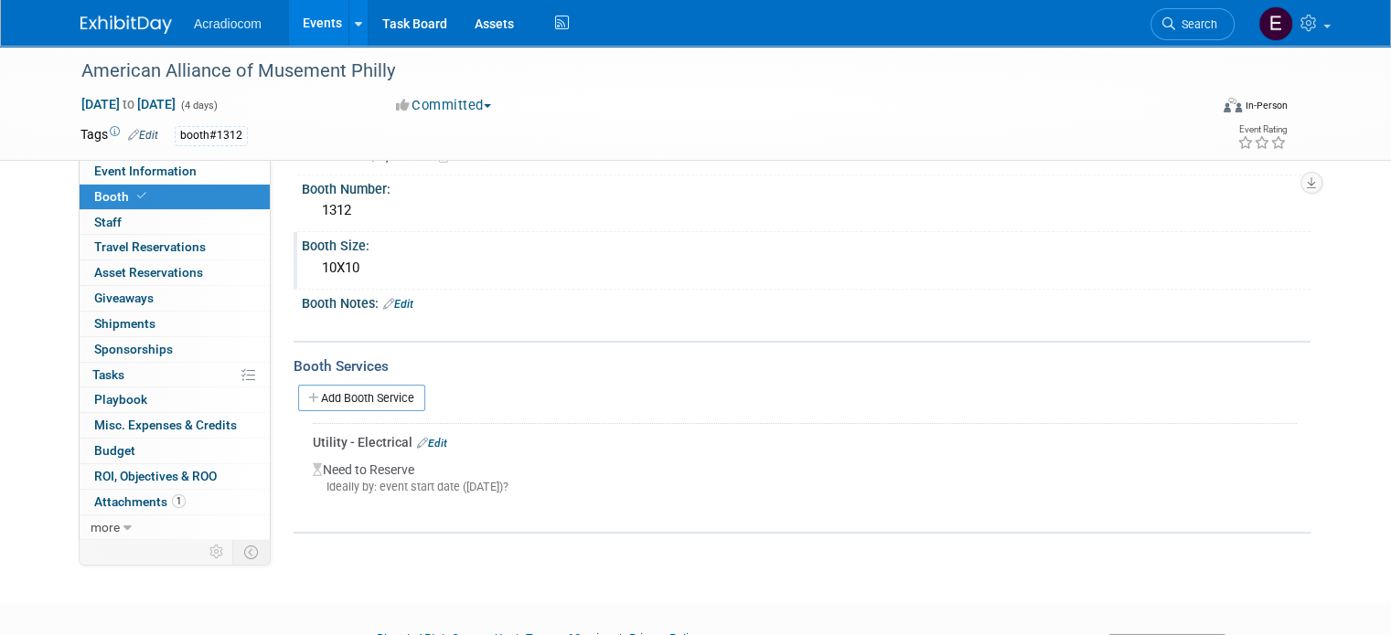
scroll to position [0, 0]
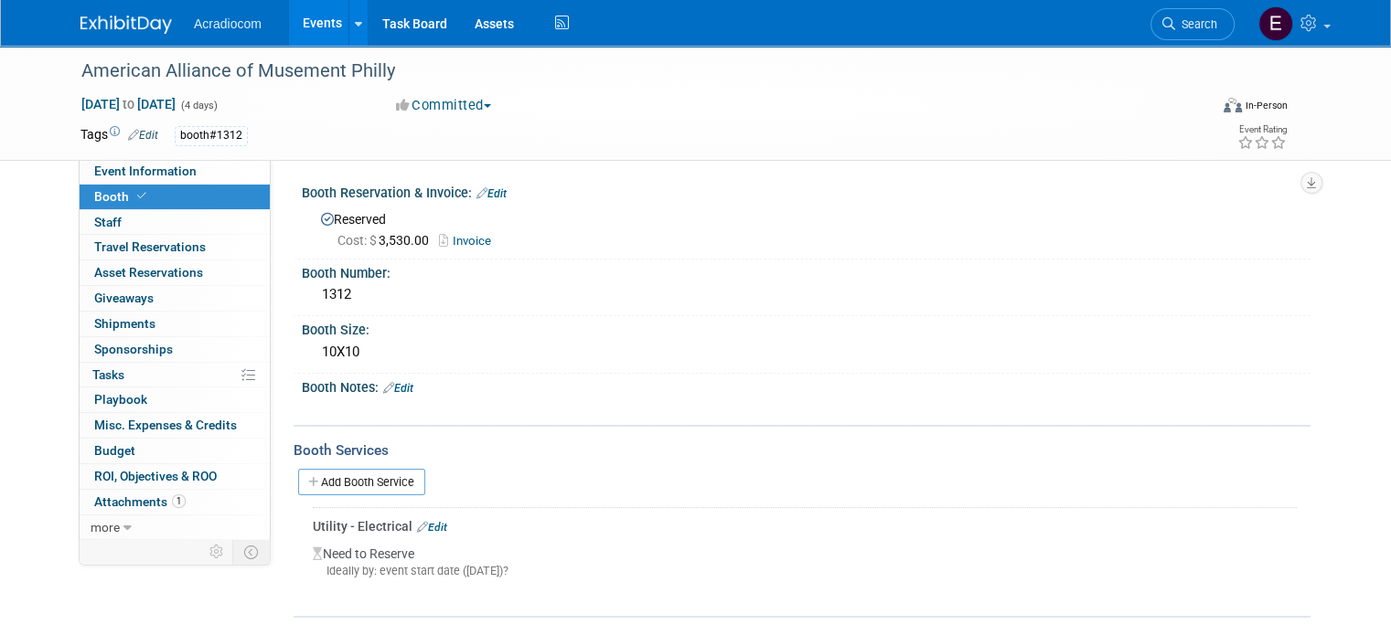
click at [491, 197] on link "Edit" at bounding box center [491, 193] width 30 height 13
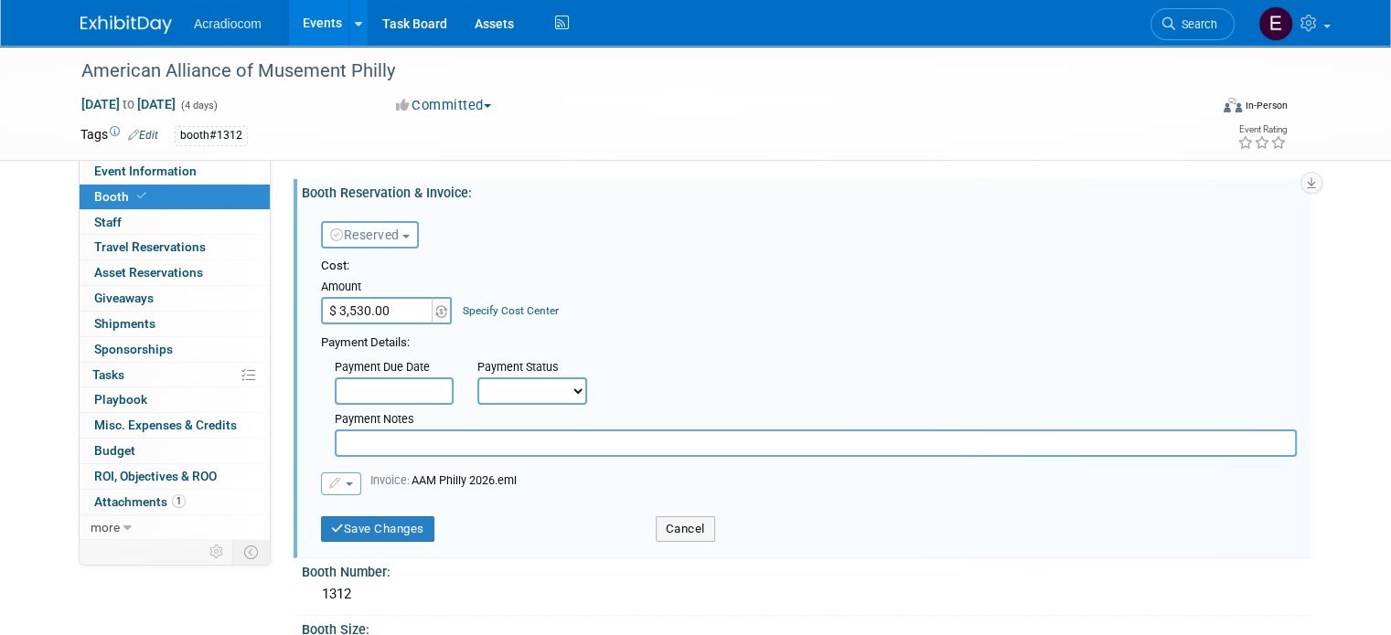
click at [336, 484] on button "button" at bounding box center [341, 484] width 40 height 23
click at [397, 540] on link "Remove attachment" at bounding box center [413, 539] width 183 height 26
click at [388, 484] on input "file" at bounding box center [311, 486] width 218 height 22
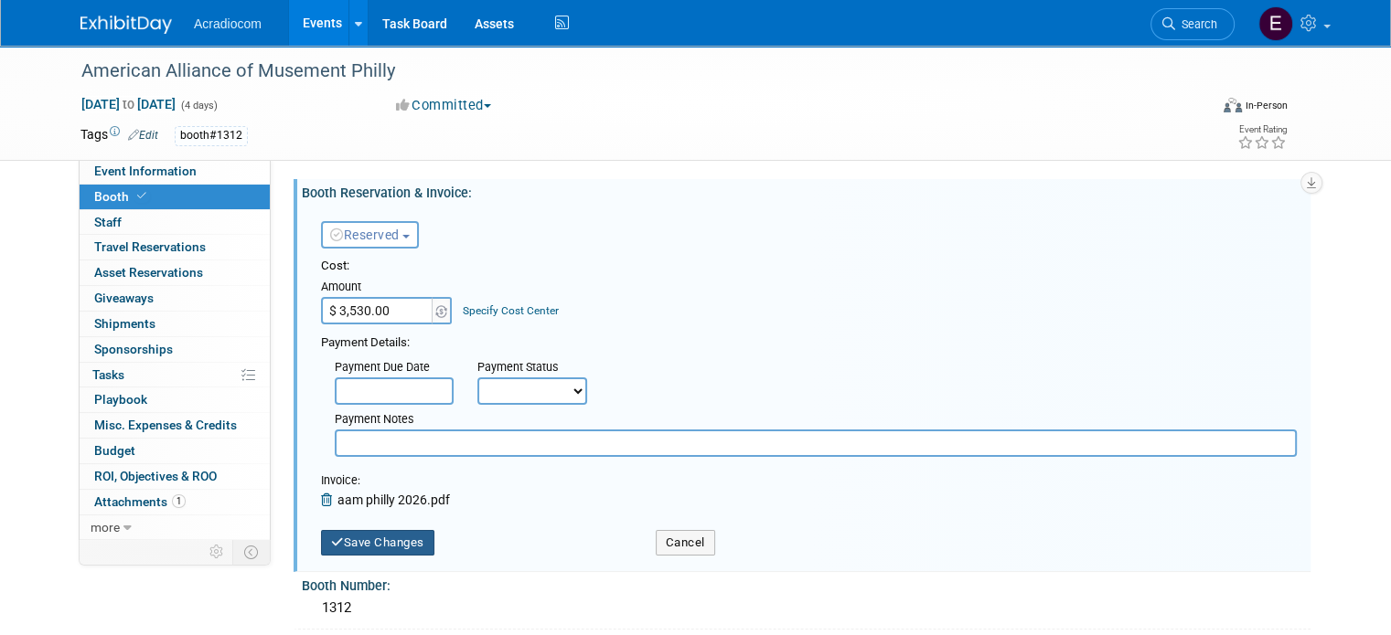
click at [372, 533] on button "Save Changes" at bounding box center [377, 543] width 113 height 26
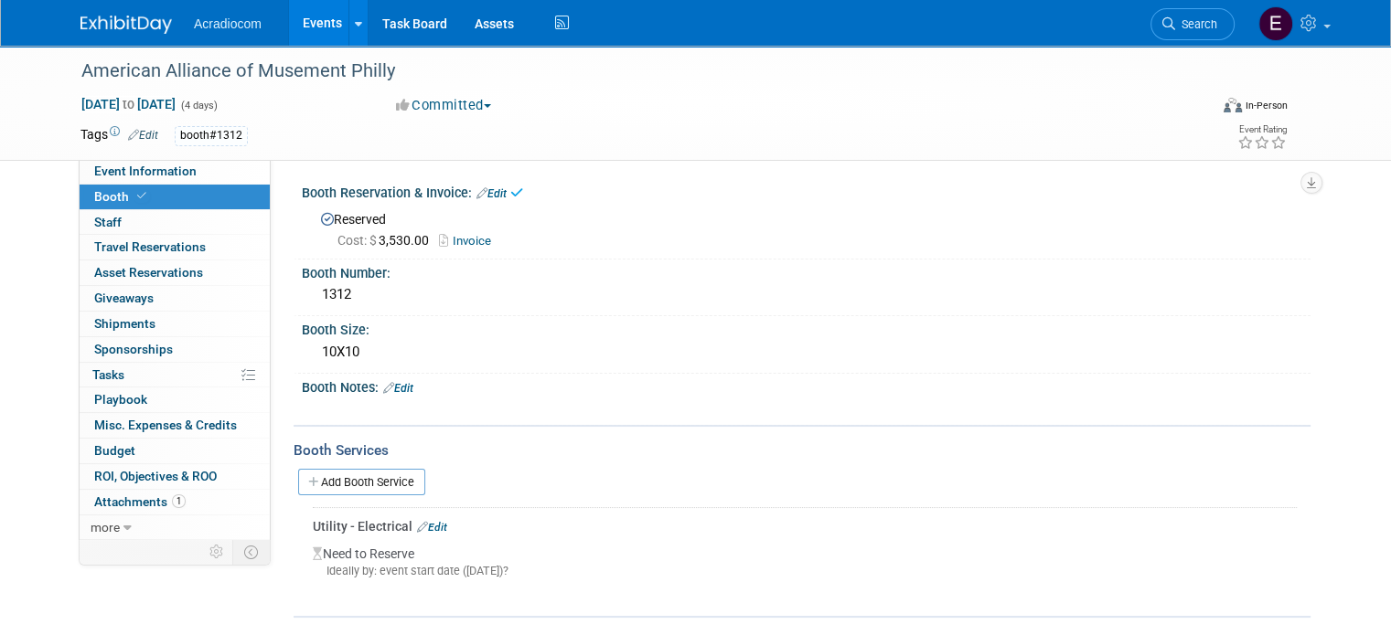
click at [439, 235] on icon at bounding box center [446, 241] width 14 height 12
click at [118, 35] on div "Acradiocom Events Add Event Bulk Upload Events Shareable Event Boards Recently …" at bounding box center [695, 23] width 1230 height 46
click at [124, 20] on img at bounding box center [125, 25] width 91 height 18
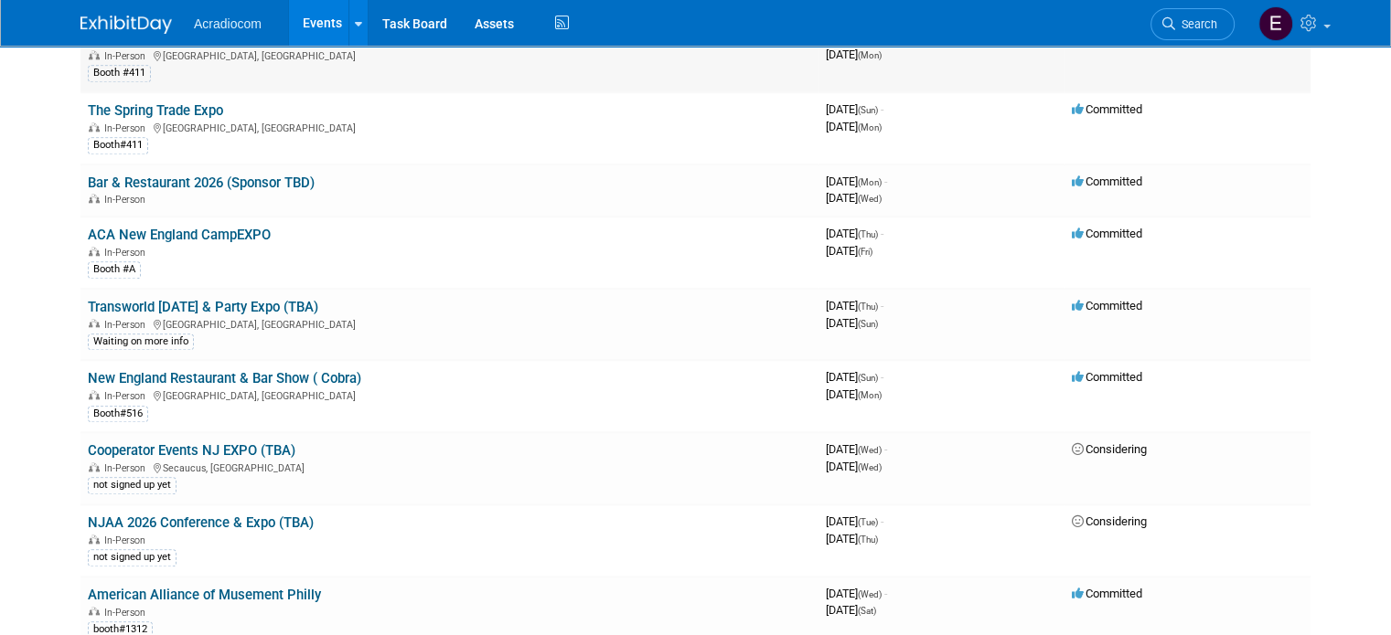
scroll to position [1513, 0]
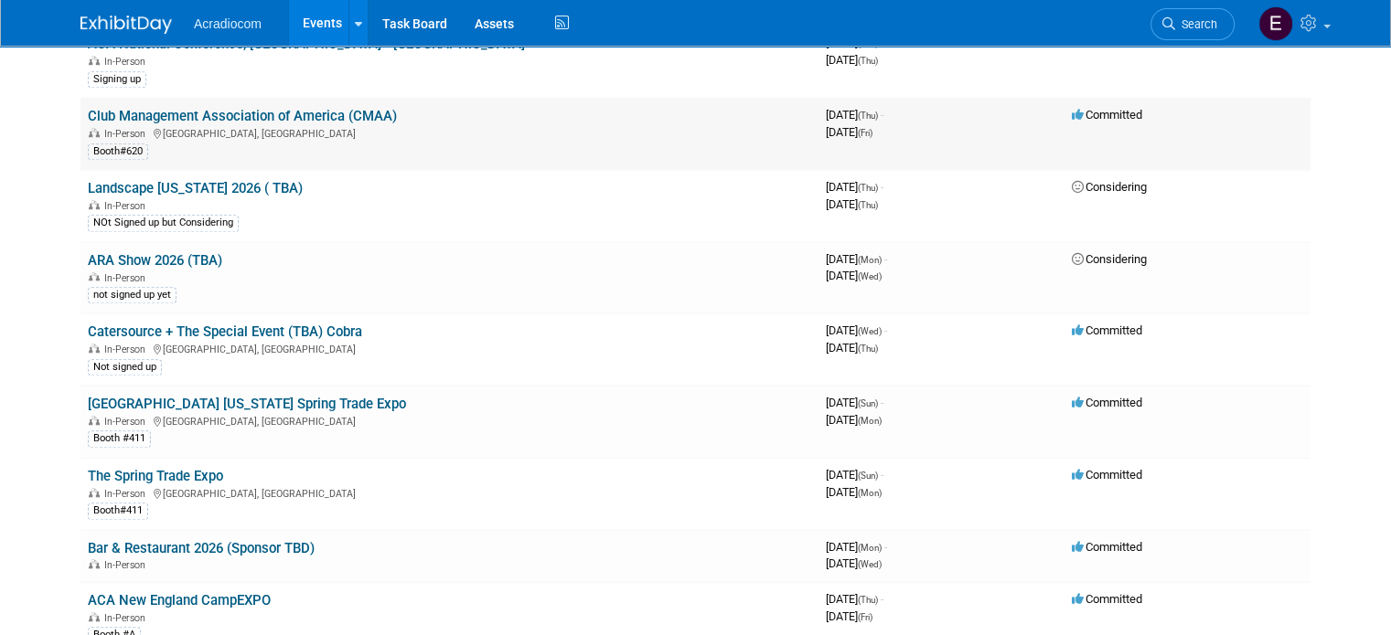
click at [331, 108] on link "Club Management Association of America (CMAA)" at bounding box center [242, 116] width 309 height 16
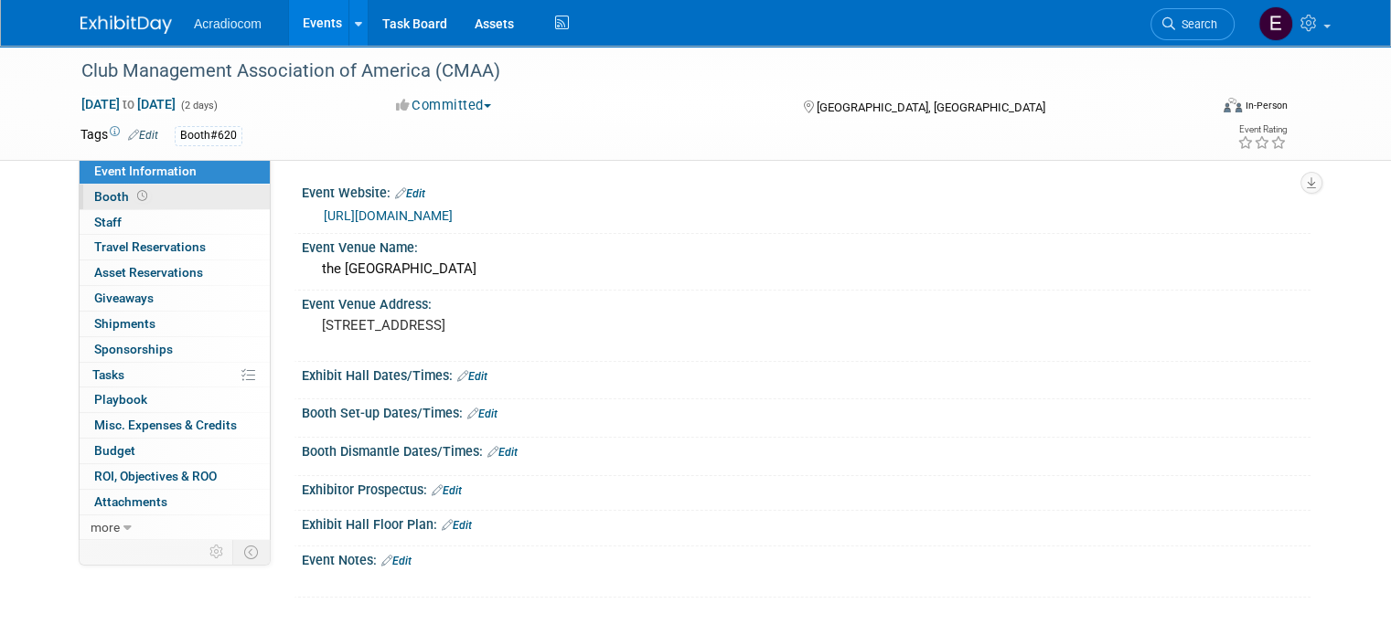
click at [154, 201] on link "Booth" at bounding box center [175, 197] width 190 height 25
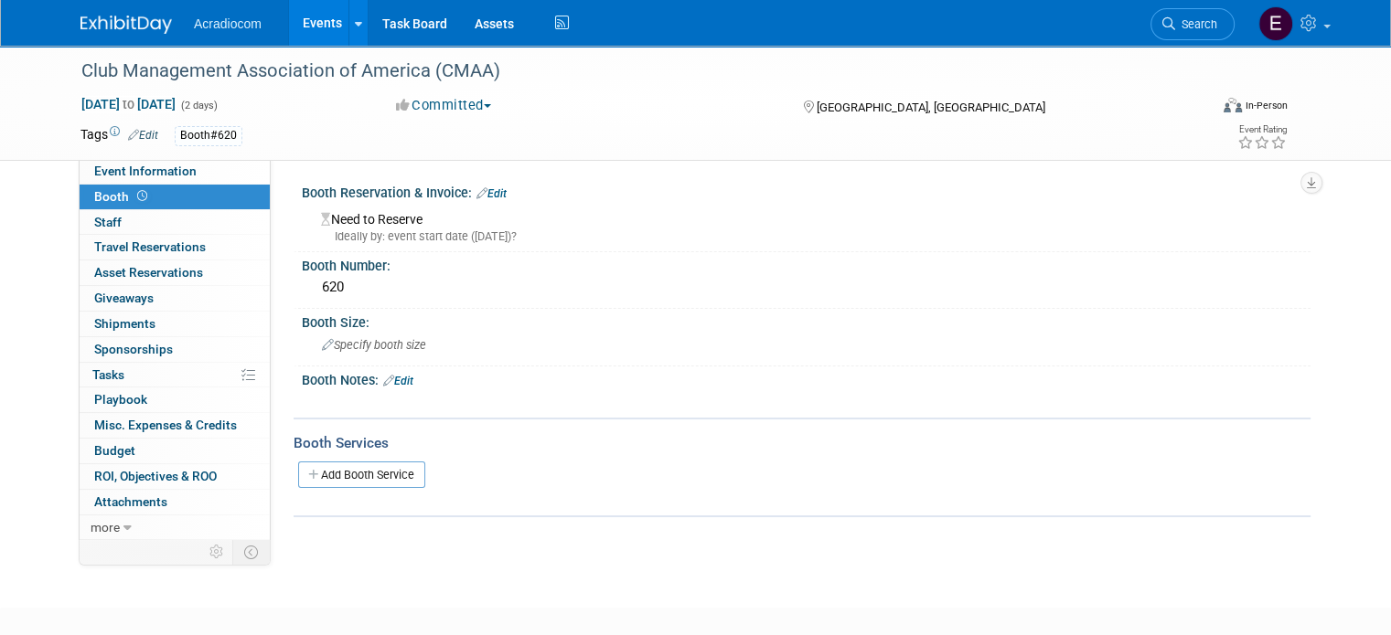
click at [154, 201] on link "Booth" at bounding box center [175, 197] width 190 height 25
click at [165, 171] on span "Event Information" at bounding box center [145, 171] width 102 height 15
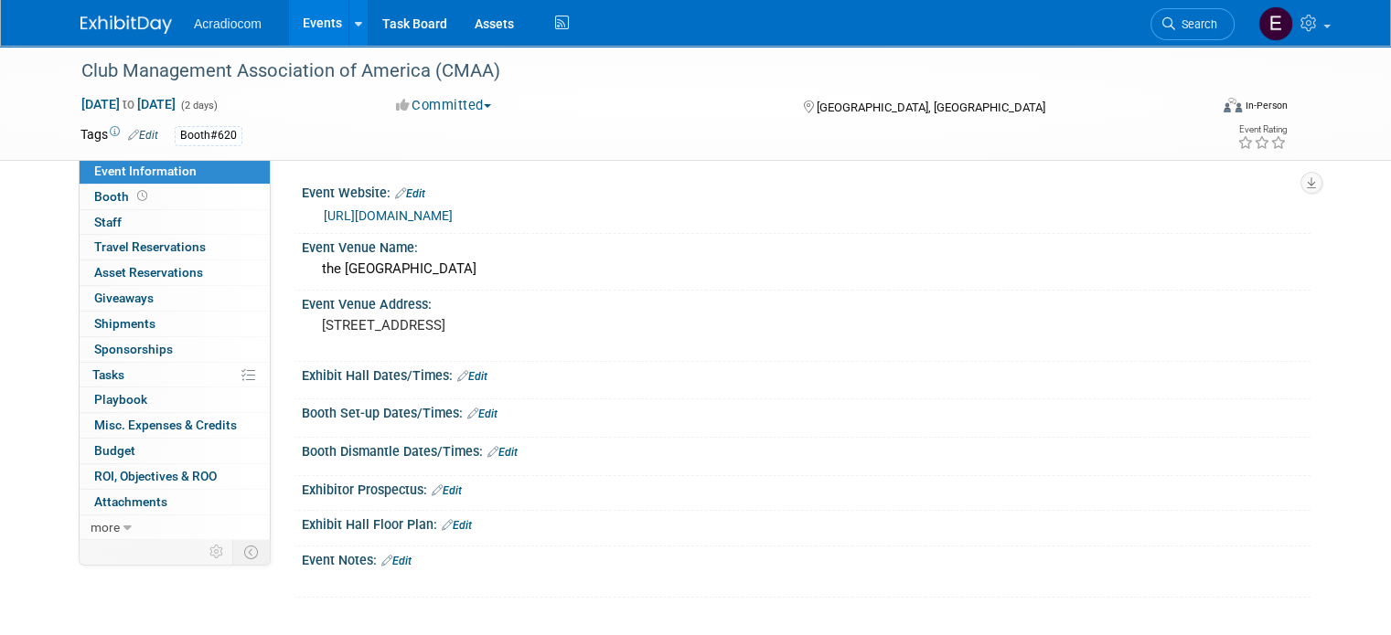
click at [400, 210] on link "[URL][DOMAIN_NAME]" at bounding box center [388, 215] width 129 height 15
click at [135, 17] on img at bounding box center [125, 25] width 91 height 18
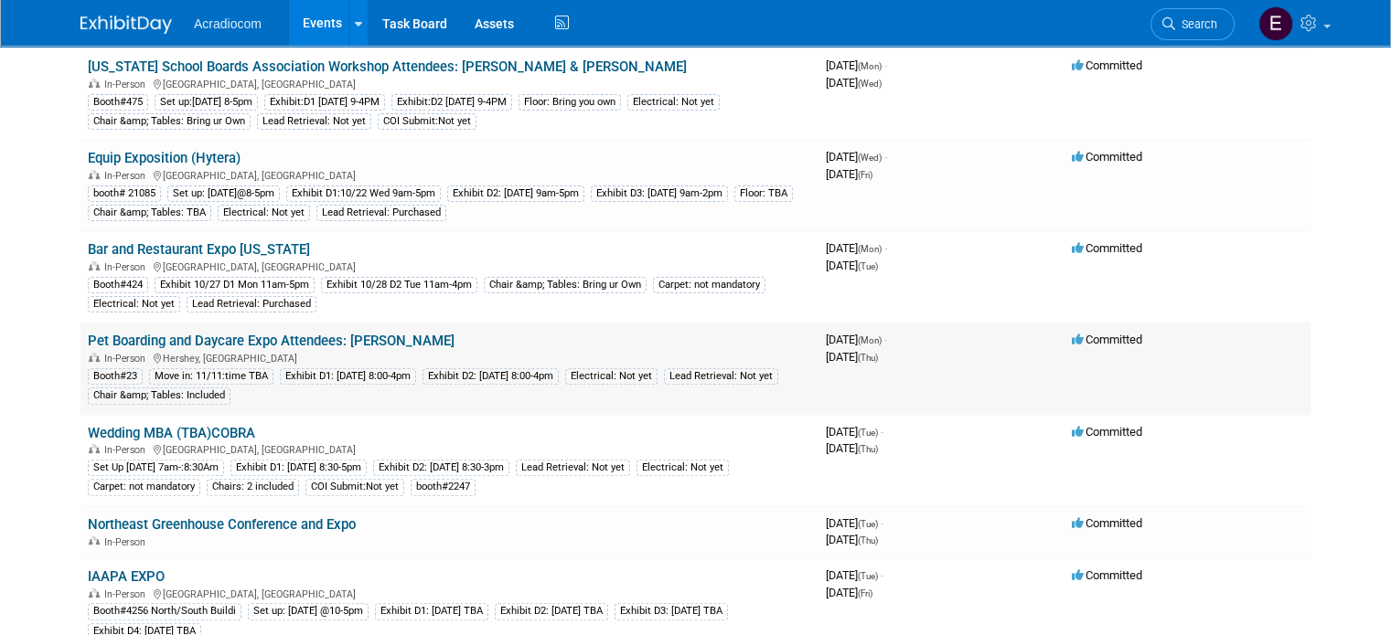
scroll to position [366, 0]
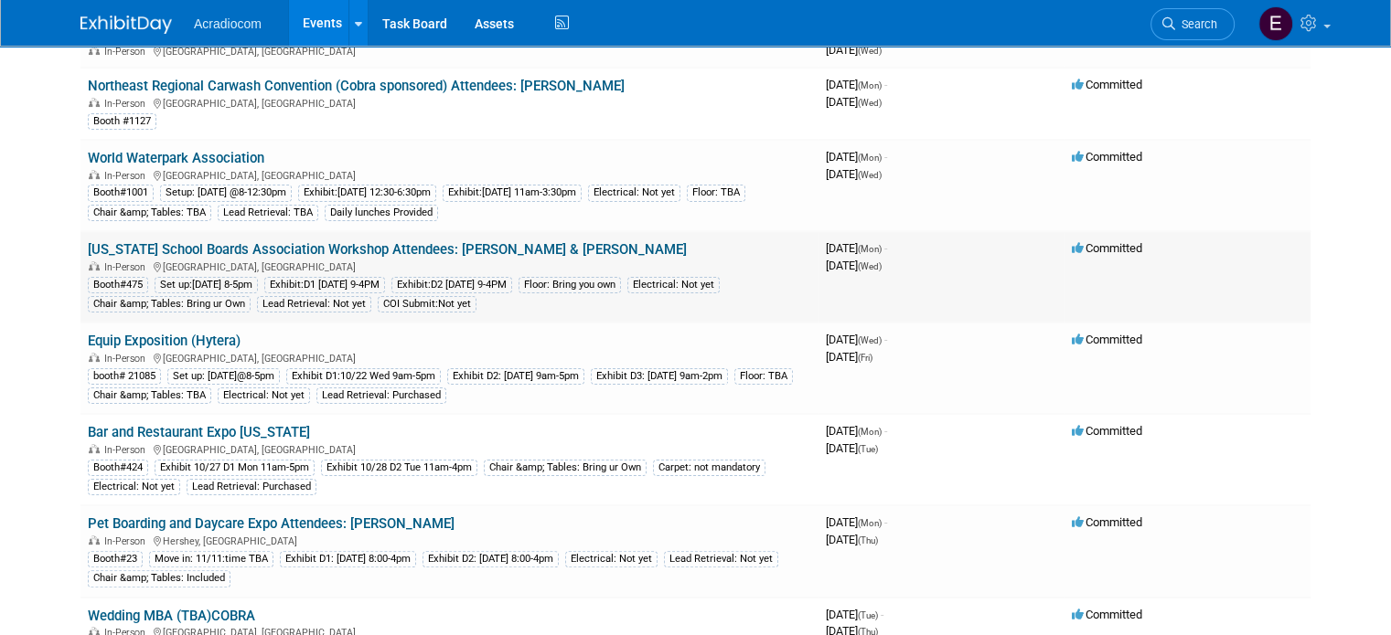
click at [324, 232] on td "New Jersey School Boards Association Workshop Attendees: Dennis & Mike In-Perso…" at bounding box center [449, 276] width 738 height 91
click at [329, 248] on link "[US_STATE] School Boards Association Workshop Attendees: [PERSON_NAME] & [PERSO…" at bounding box center [387, 249] width 599 height 16
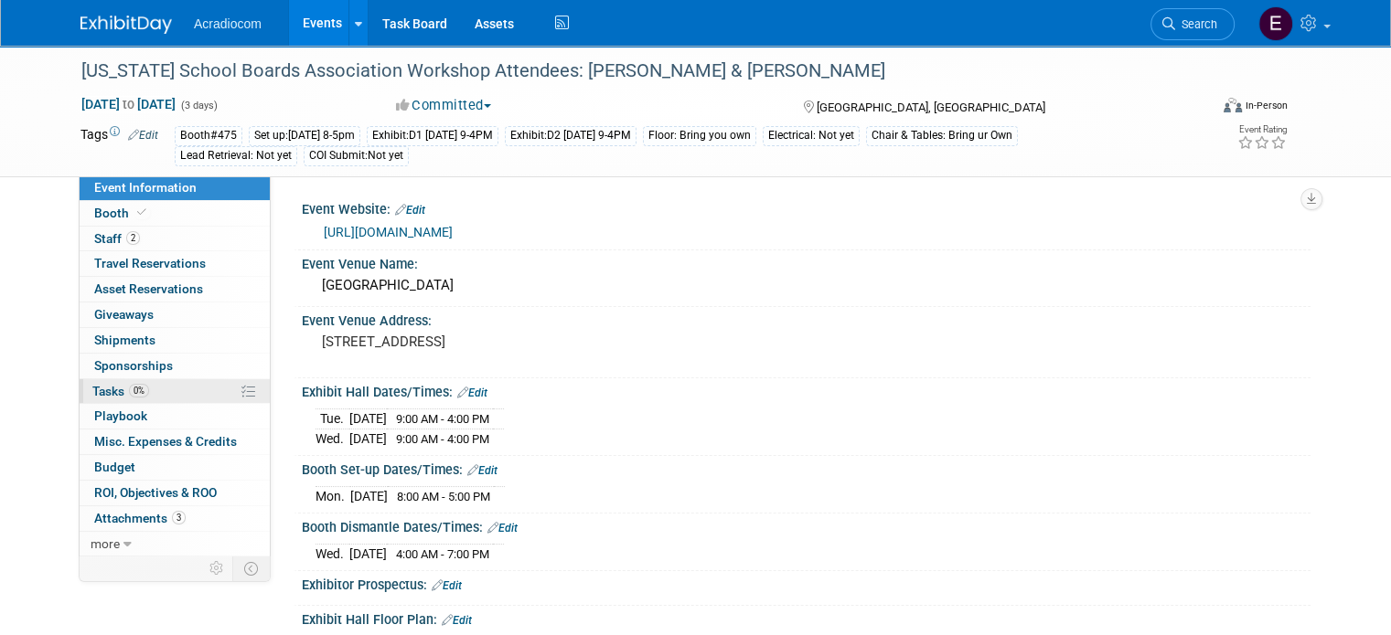
click at [173, 391] on link "0% Tasks 0%" at bounding box center [175, 391] width 190 height 25
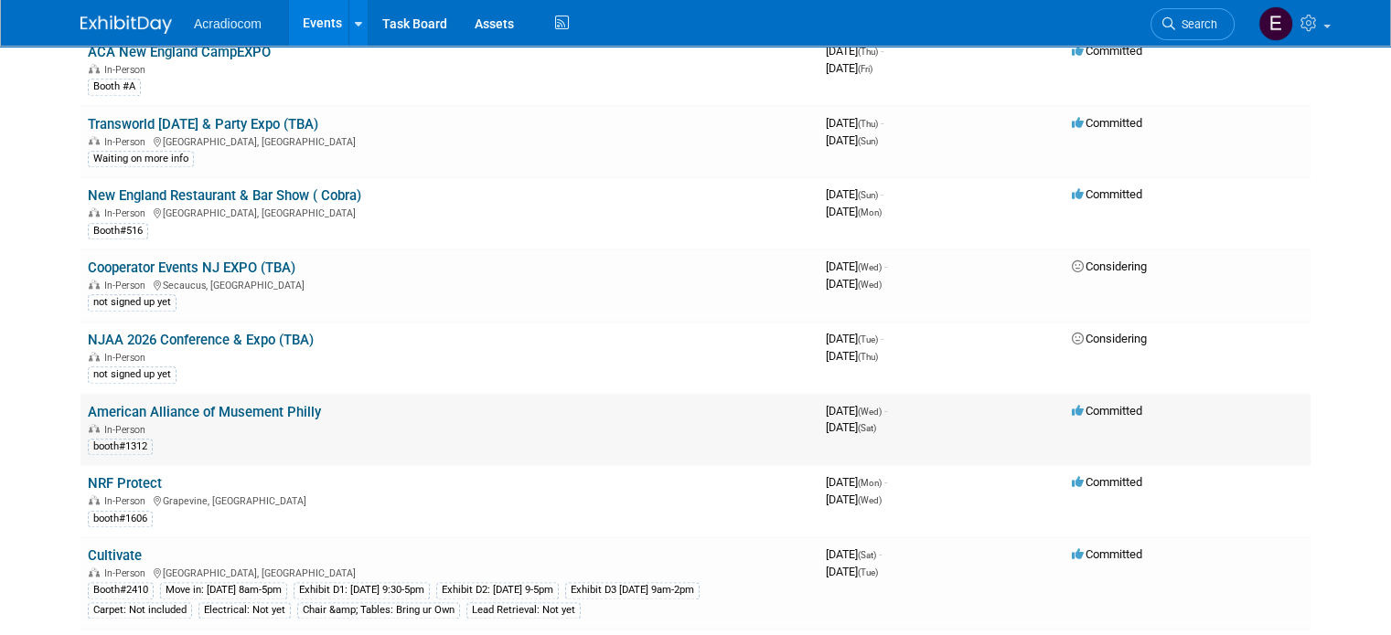
scroll to position [2153, 0]
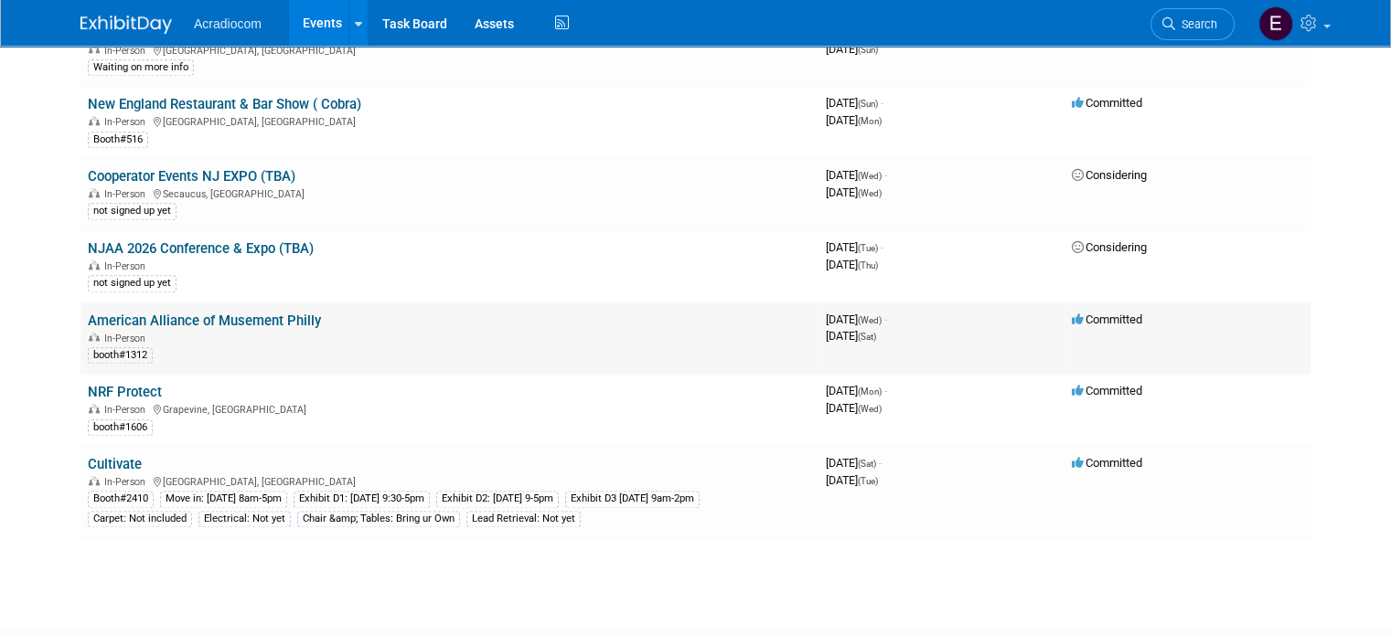
click at [251, 313] on link "American Alliance of Musement Philly" at bounding box center [204, 321] width 233 height 16
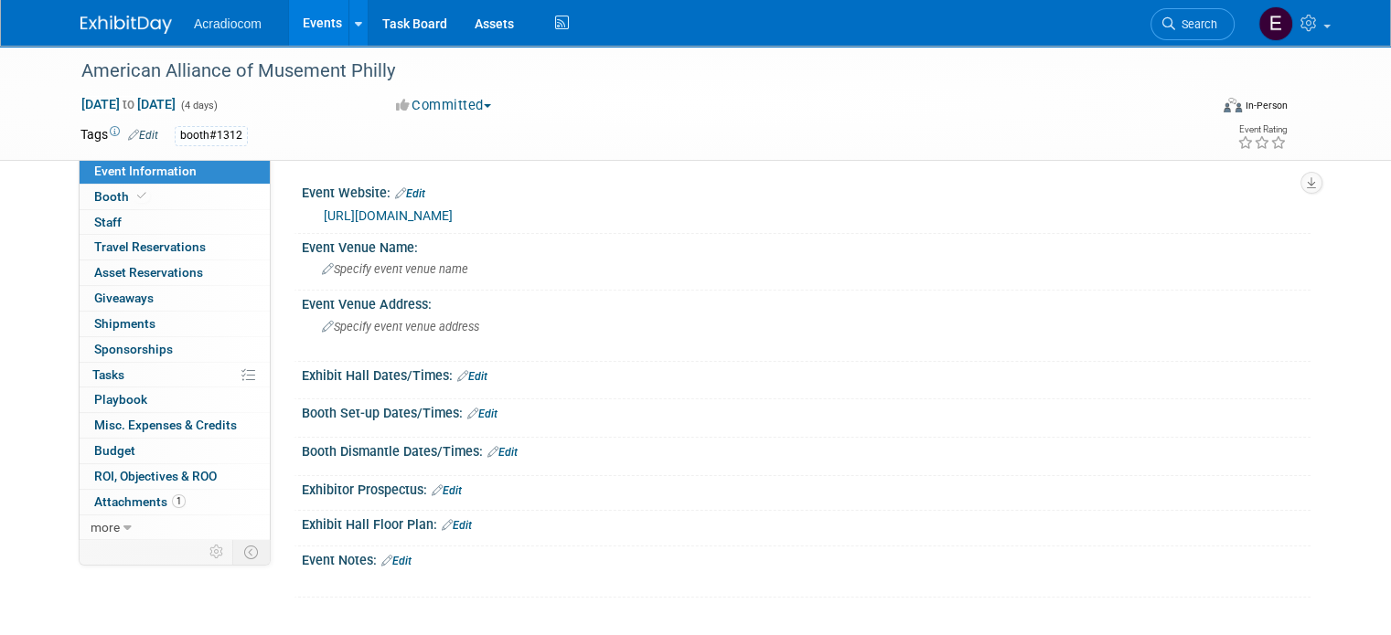
click at [440, 215] on link "[URL][DOMAIN_NAME]" at bounding box center [388, 215] width 129 height 15
click at [161, 204] on link "Booth" at bounding box center [175, 197] width 190 height 25
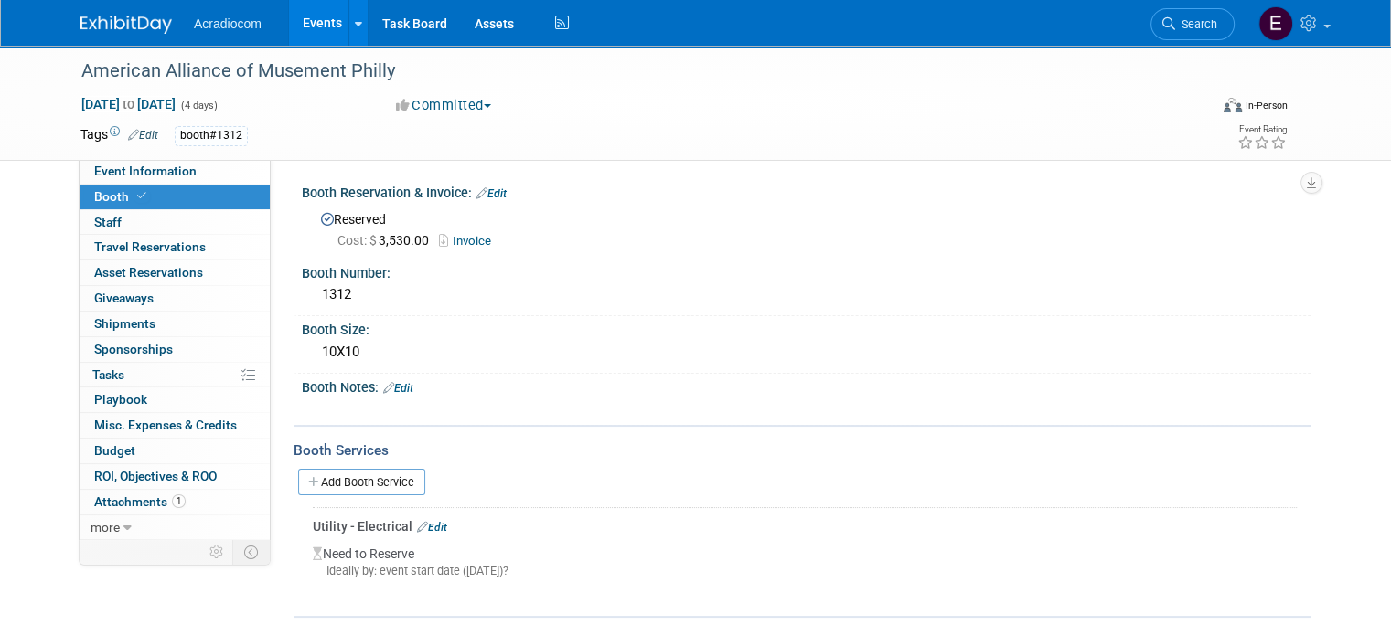
click at [452, 246] on link "Invoice" at bounding box center [469, 241] width 61 height 14
click at [492, 193] on link "Edit" at bounding box center [491, 193] width 30 height 13
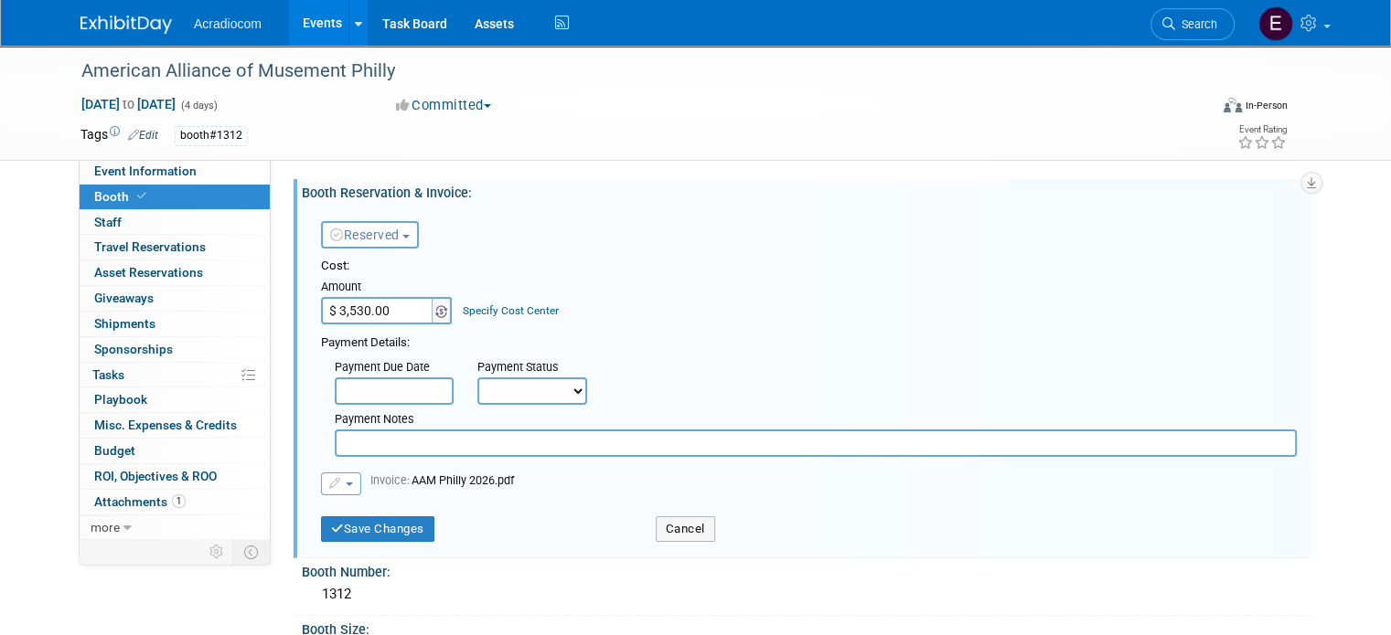
click at [435, 310] on img at bounding box center [441, 311] width 12 height 13
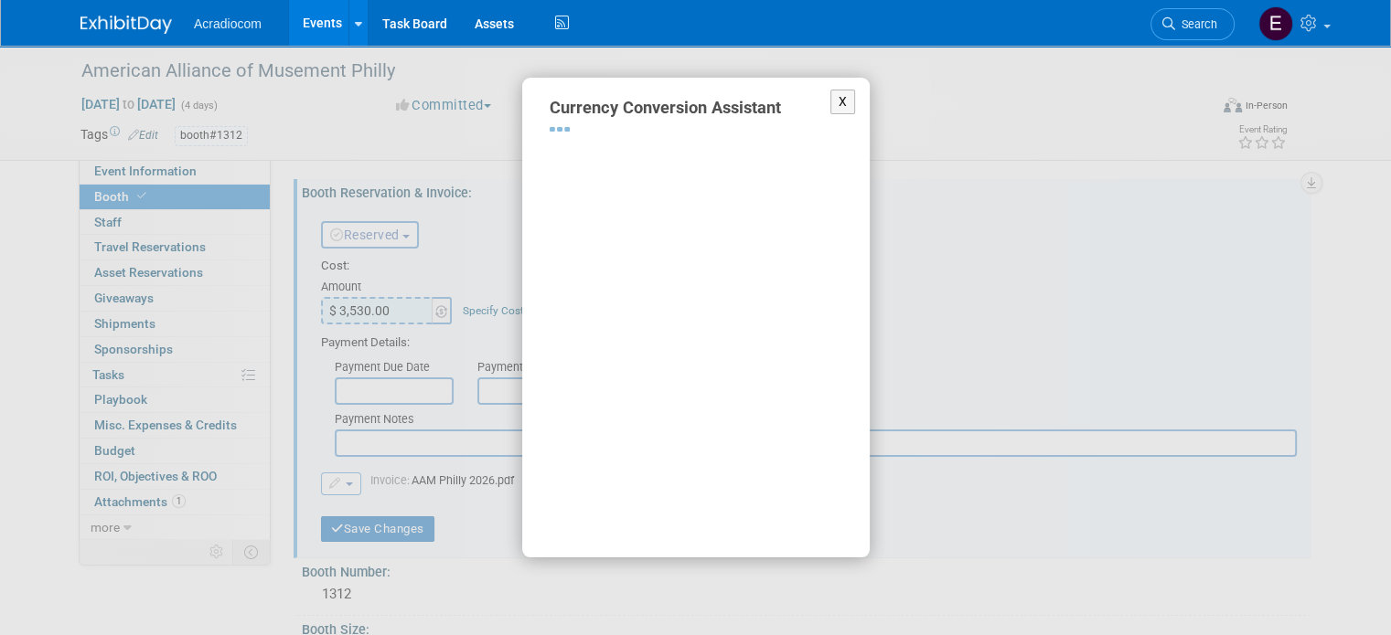
select select "2"
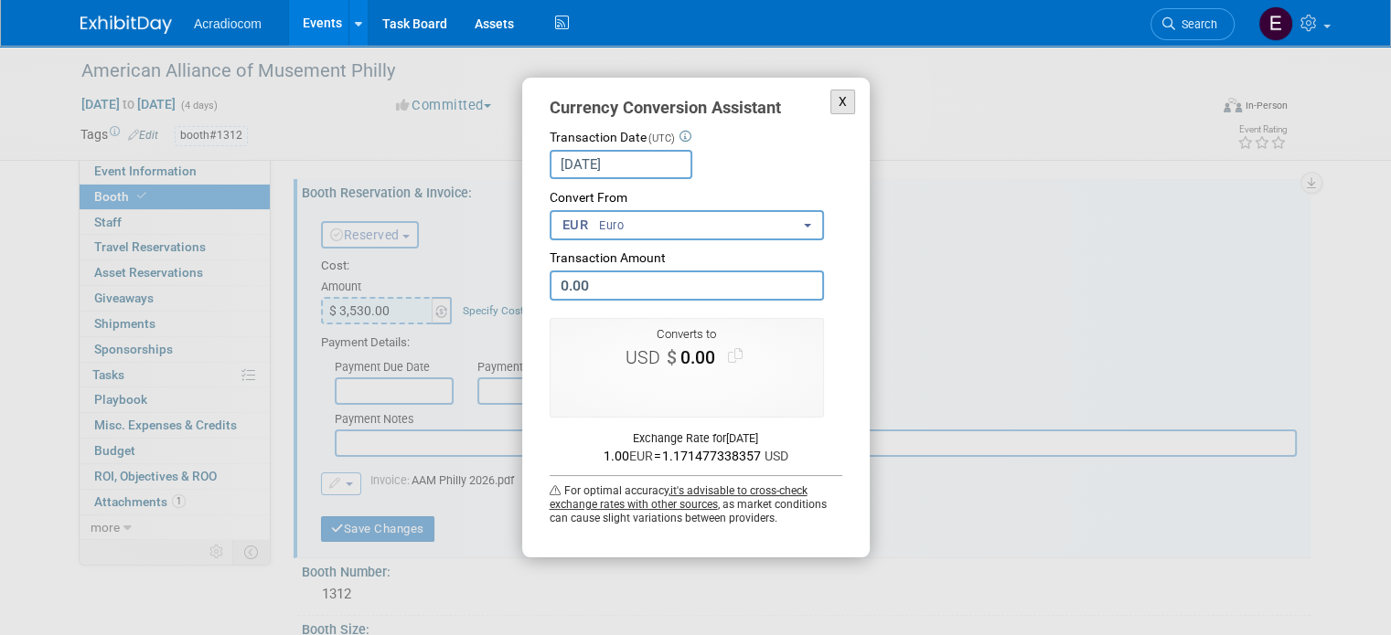
click at [841, 104] on button "X" at bounding box center [843, 102] width 26 height 25
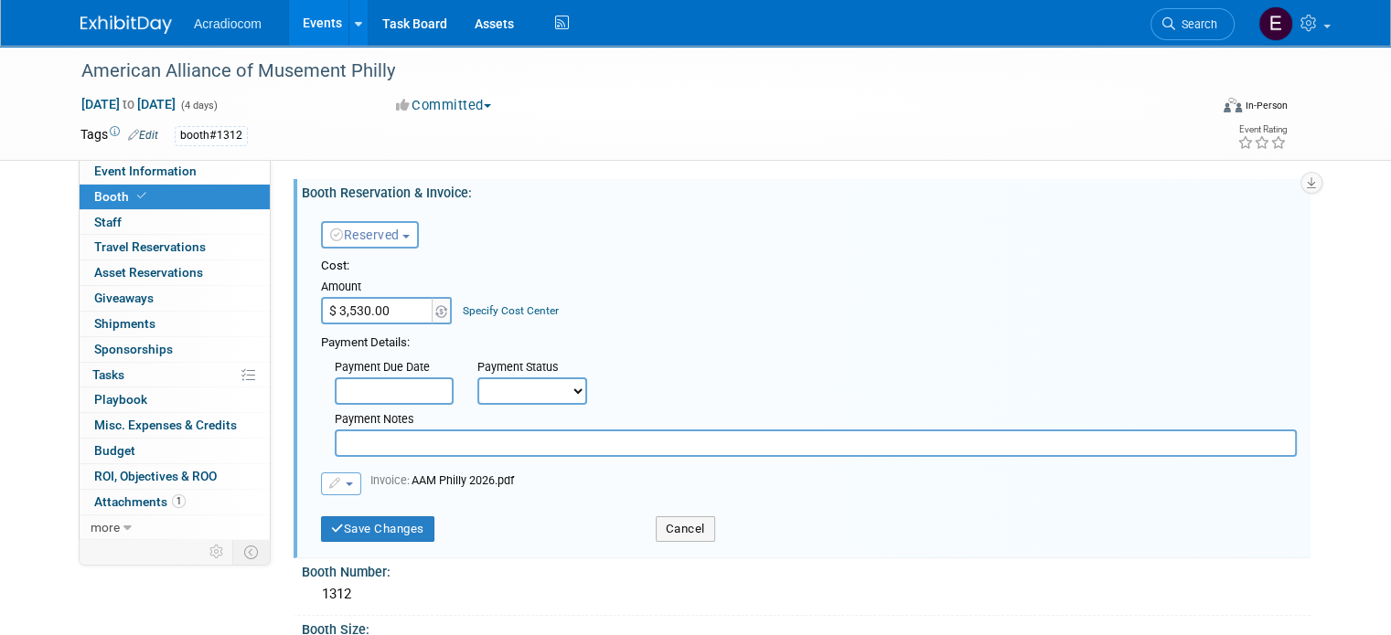
click at [408, 384] on input "text" at bounding box center [394, 391] width 119 height 27
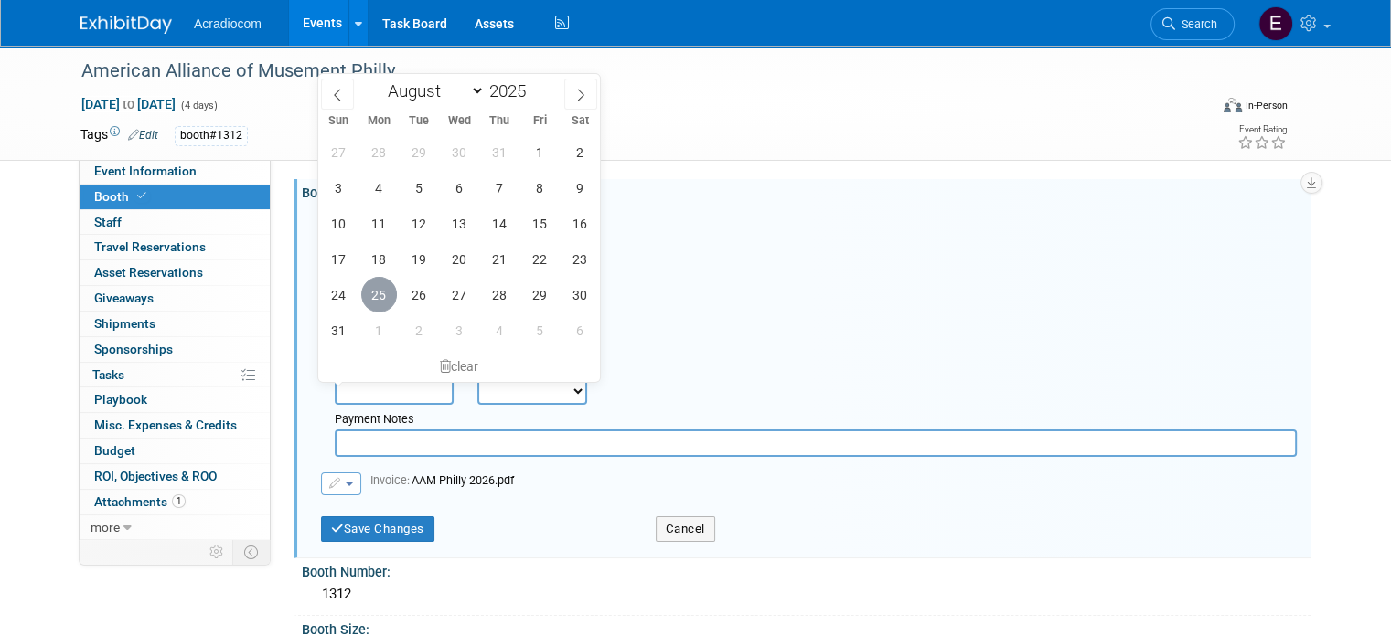
click at [380, 303] on span "25" at bounding box center [379, 295] width 36 height 36
type input "[DATE]"
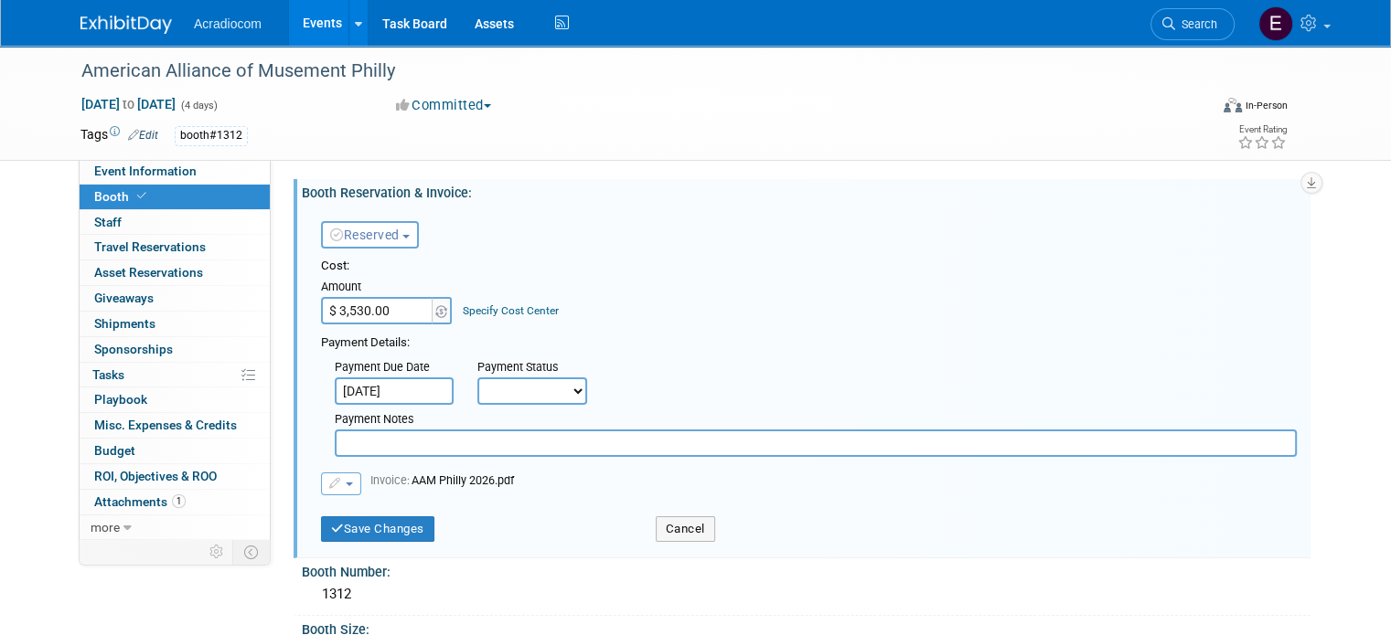
click at [477, 387] on select "Not Paid Yet Partially Paid Paid in Full" at bounding box center [532, 391] width 110 height 27
select select "2"
click at [477, 378] on select "Not Paid Yet Partially Paid Paid in Full" at bounding box center [532, 391] width 110 height 27
click at [479, 449] on input "text" at bounding box center [816, 443] width 962 height 27
click at [657, 388] on input "text" at bounding box center [673, 391] width 119 height 27
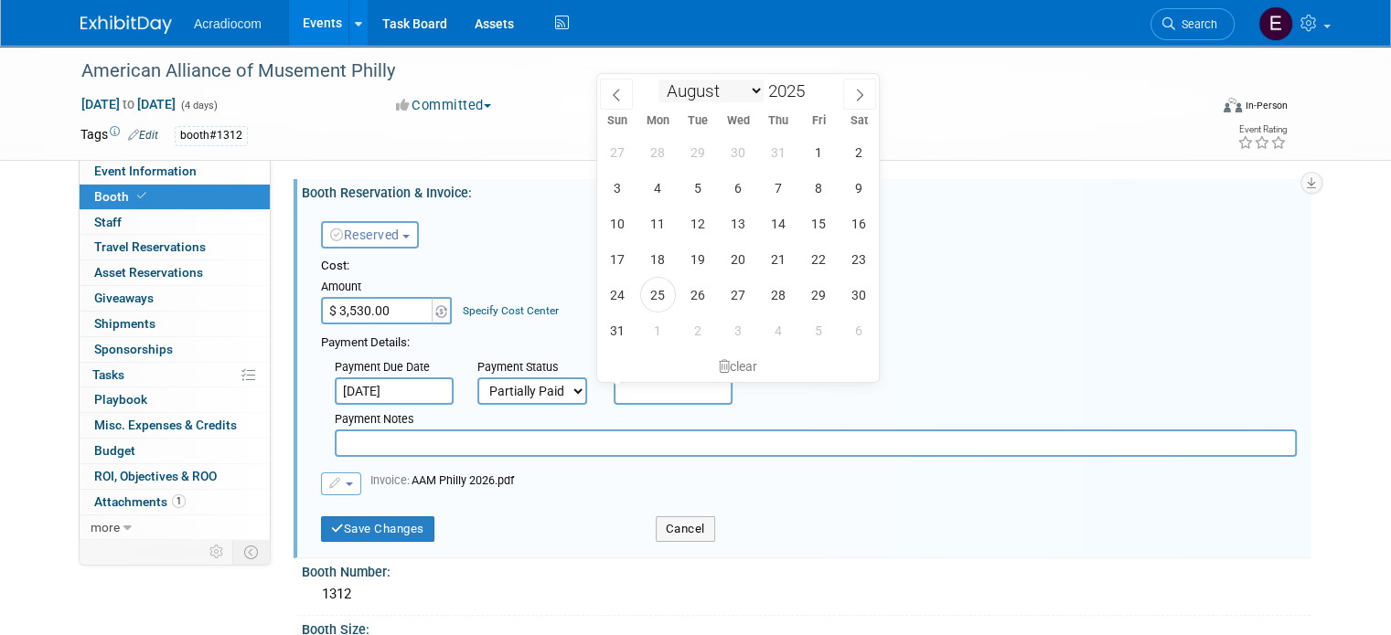
click at [716, 93] on select "January February March April May June July August September October November De…" at bounding box center [710, 91] width 105 height 23
select select "11"
click at [658, 80] on select "January February March April May June July August September October November De…" at bounding box center [710, 91] width 105 height 23
click at [735, 295] on span "31" at bounding box center [739, 295] width 36 height 36
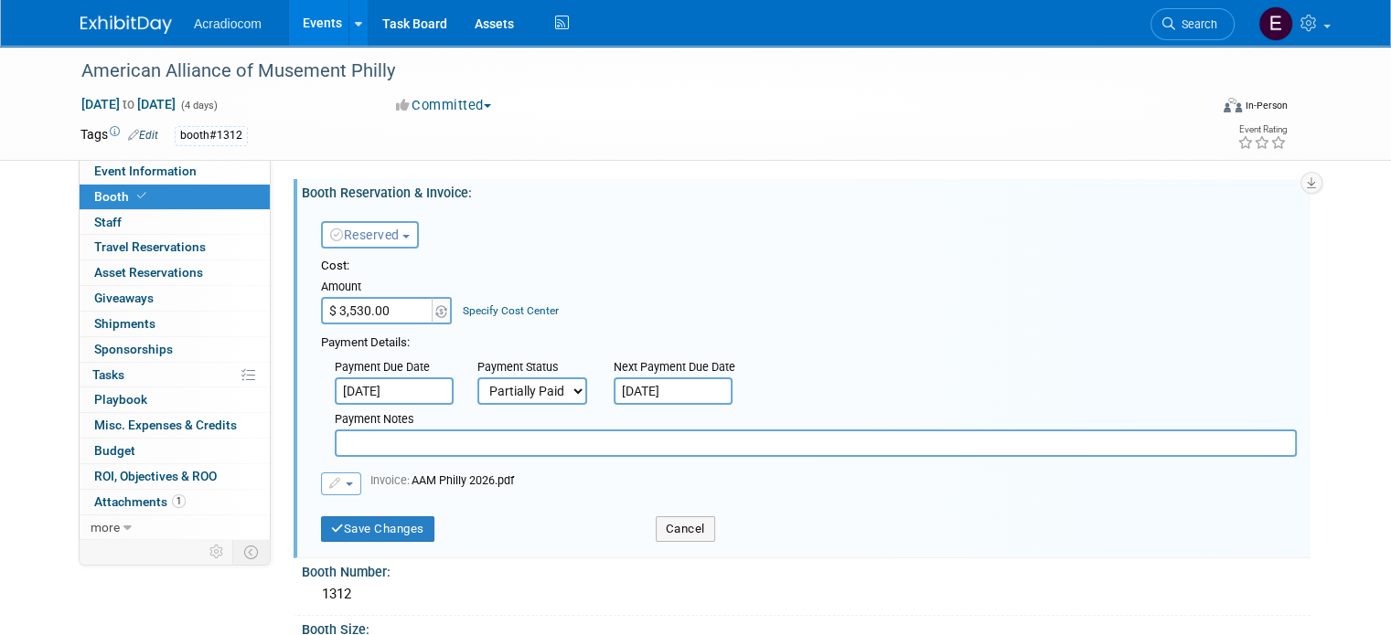
click at [661, 392] on input "[DATE]" at bounding box center [673, 391] width 119 height 27
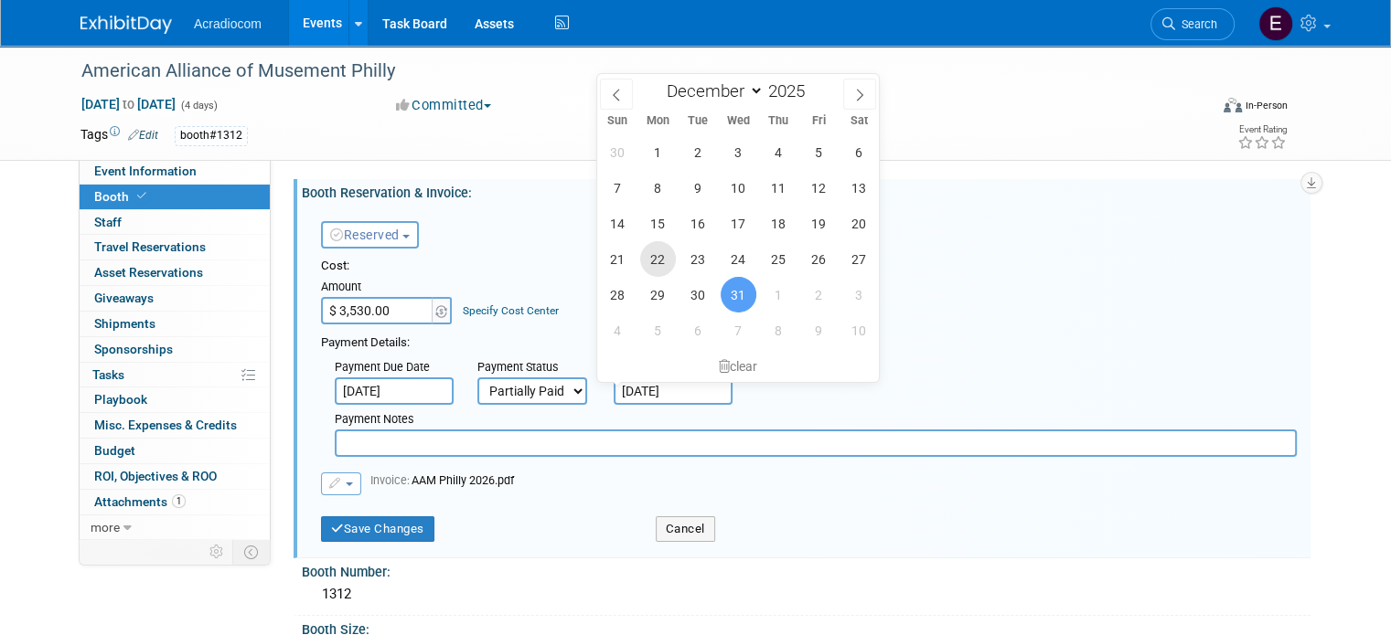
click at [653, 273] on span "22" at bounding box center [658, 259] width 36 height 36
type input "[DATE]"
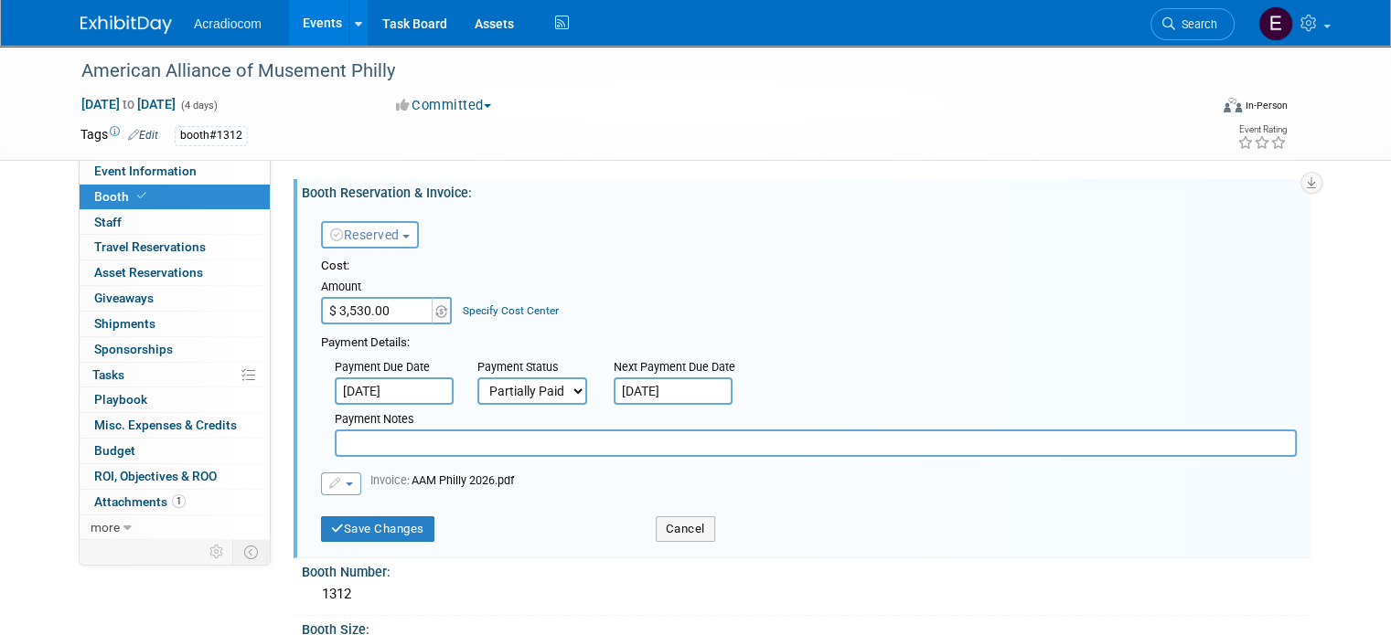
click at [539, 443] on input "text" at bounding box center [816, 443] width 962 height 27
click at [395, 437] on input "Remaimaining Balance Due" at bounding box center [816, 443] width 962 height 27
click at [493, 438] on input "Remaining Balance Due" at bounding box center [816, 443] width 962 height 27
click at [488, 442] on input "Remaining Balance Due 1,65" at bounding box center [816, 443] width 962 height 27
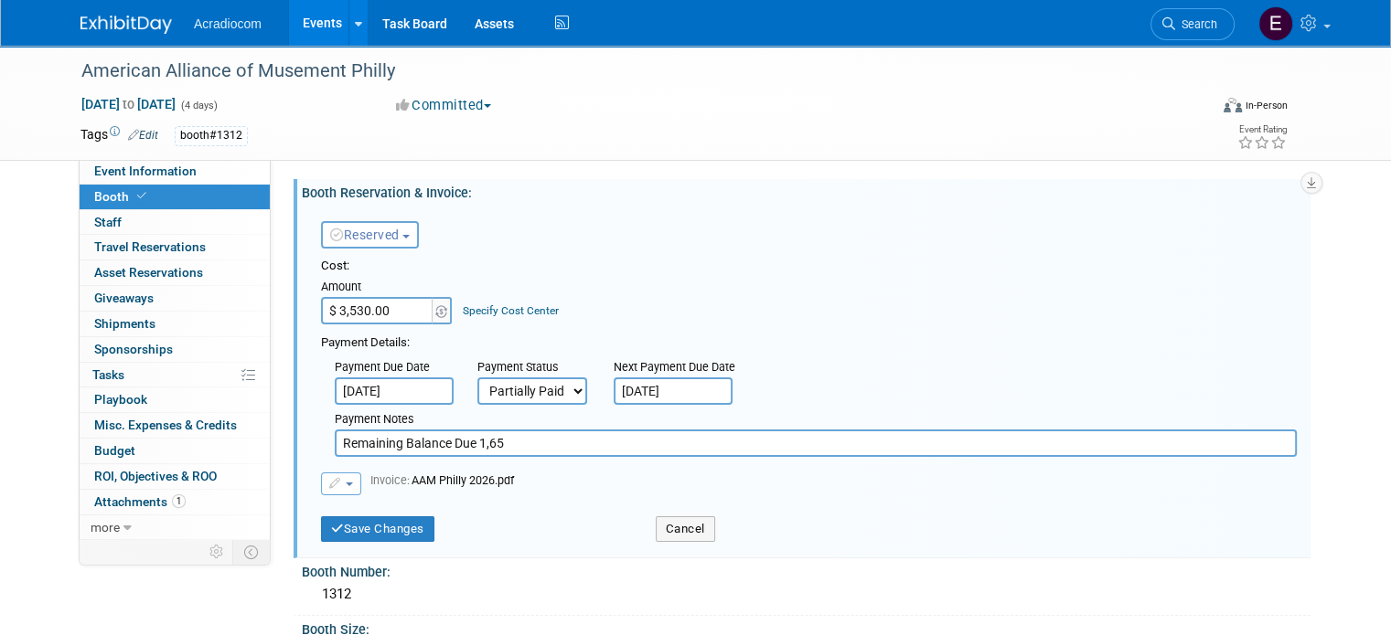
click at [488, 442] on input "Remaining Balance Due 1,65" at bounding box center [816, 443] width 962 height 27
type input "Remaining Balance Due $1,765"
click at [326, 489] on button "button" at bounding box center [341, 484] width 40 height 23
click at [381, 514] on link "Replace with a new file" at bounding box center [413, 513] width 183 height 26
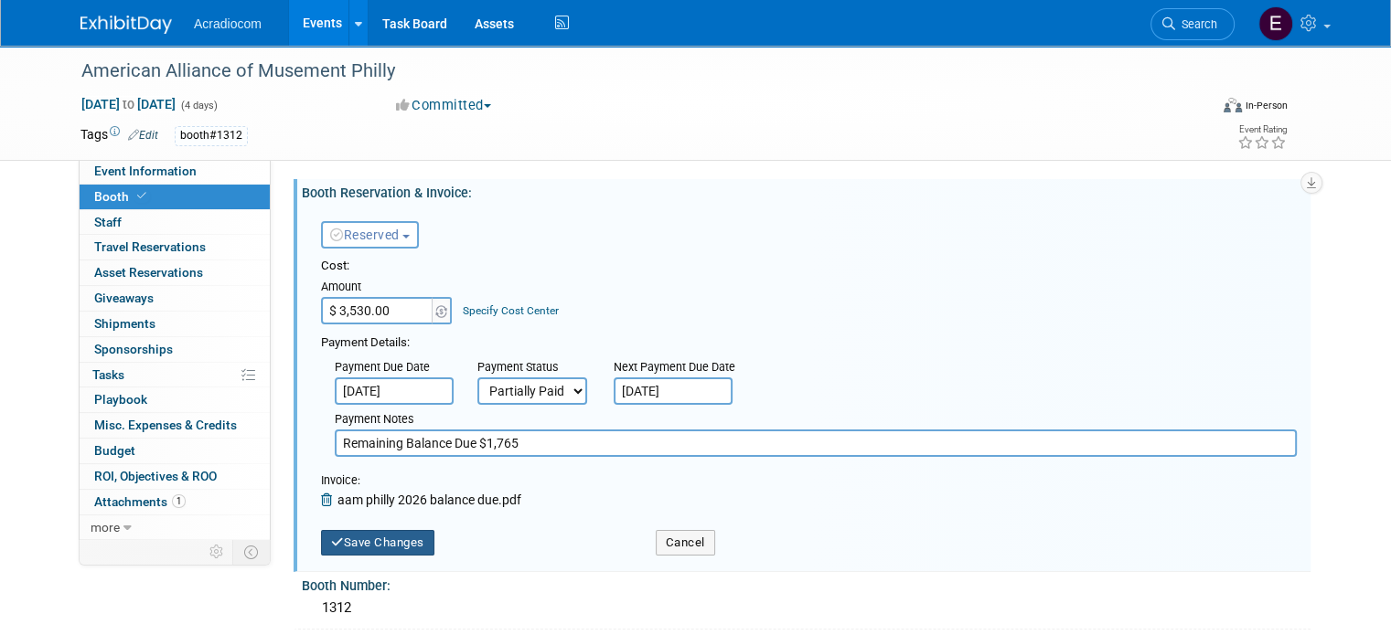
click at [400, 540] on button "Save Changes" at bounding box center [377, 543] width 113 height 26
